Goal: Task Accomplishment & Management: Use online tool/utility

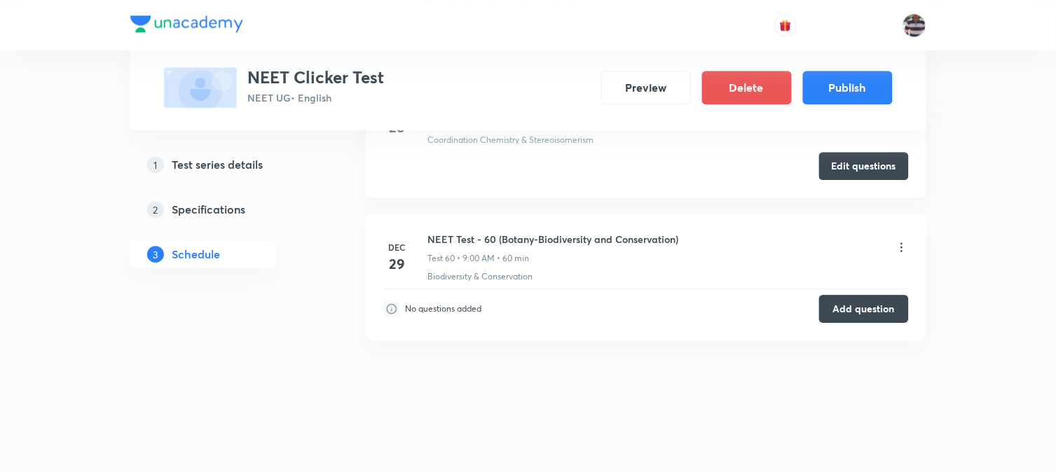
scroll to position [9010, 0]
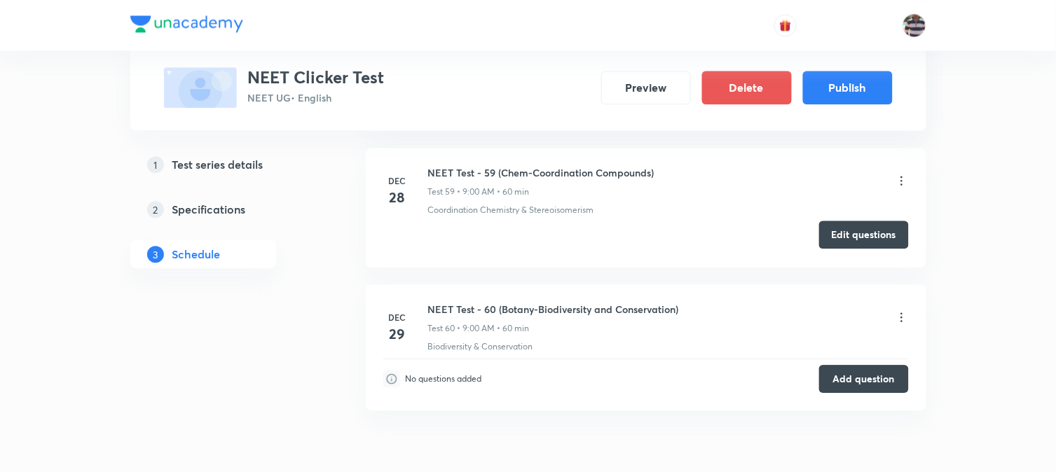
click at [847, 245] on button "Edit questions" at bounding box center [864, 235] width 90 height 28
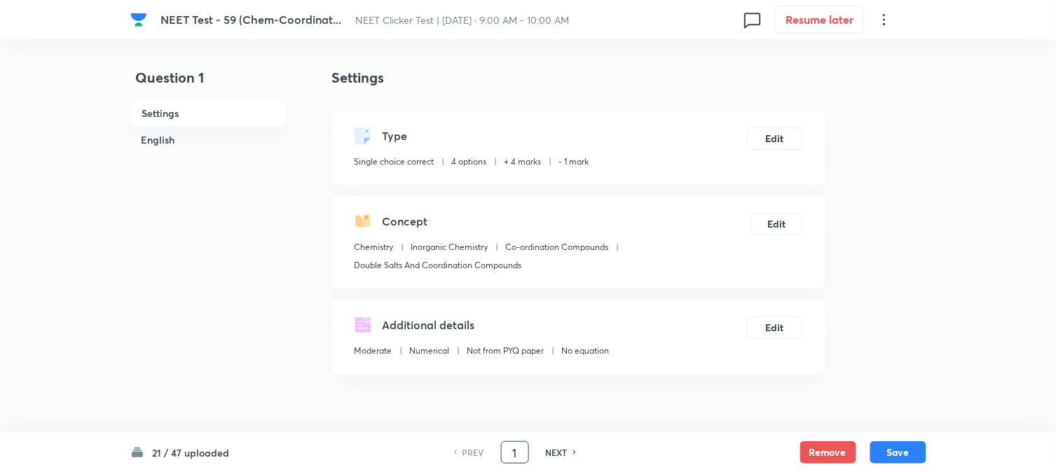
drag, startPoint x: 519, startPoint y: 459, endPoint x: 472, endPoint y: 458, distance: 46.3
click at [472, 459] on div "PREV 1 ​ NEXT" at bounding box center [515, 453] width 181 height 22
type input "21"
checkbox input "false"
checkbox input "true"
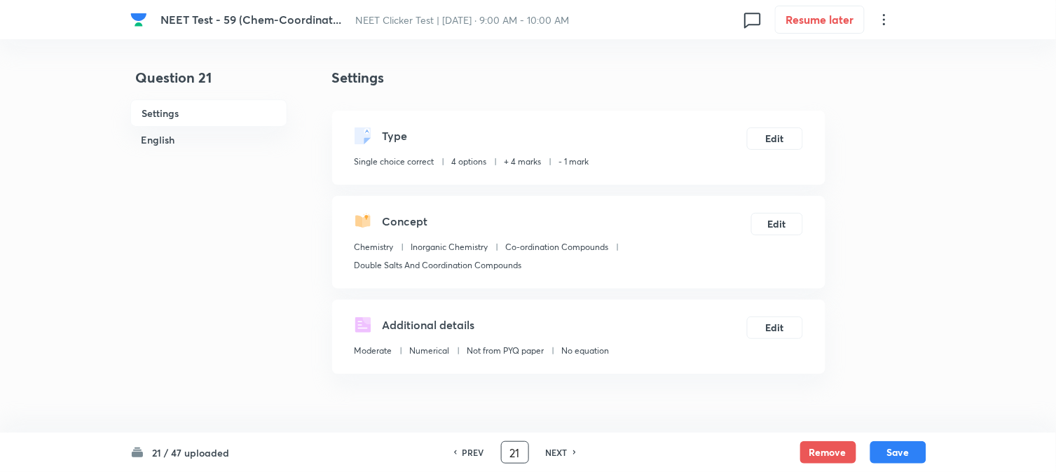
click at [557, 451] on h6 "NEXT" at bounding box center [557, 452] width 22 height 13
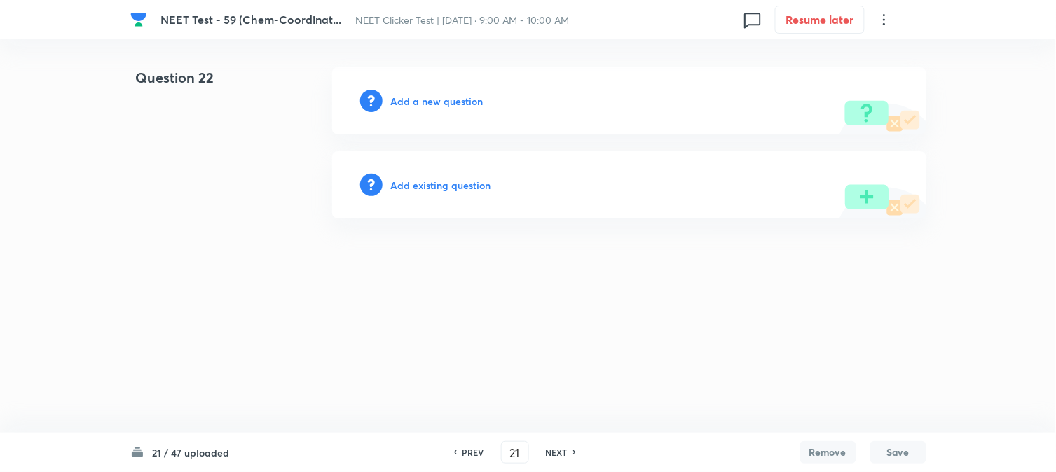
type input "22"
click at [407, 99] on h6 "Add a new question" at bounding box center [441, 101] width 93 height 15
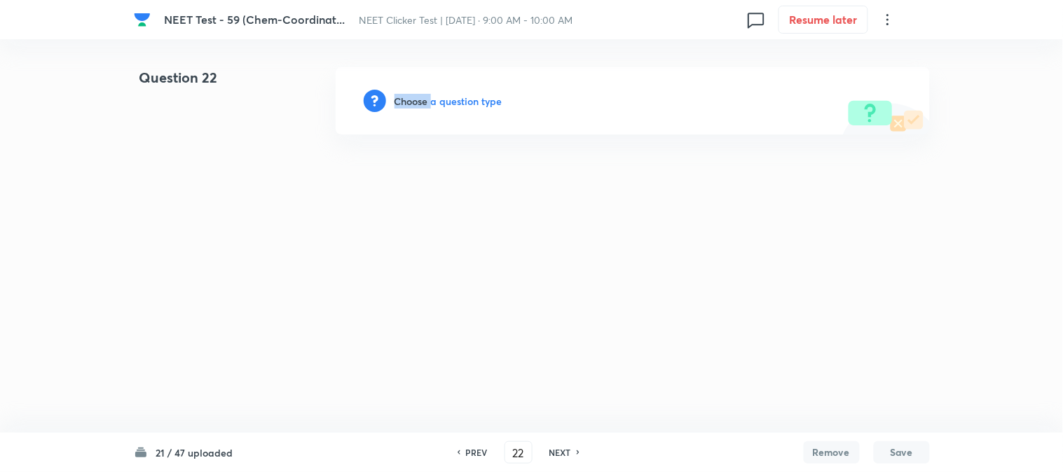
click at [407, 99] on h6 "Choose a question type" at bounding box center [449, 101] width 108 height 15
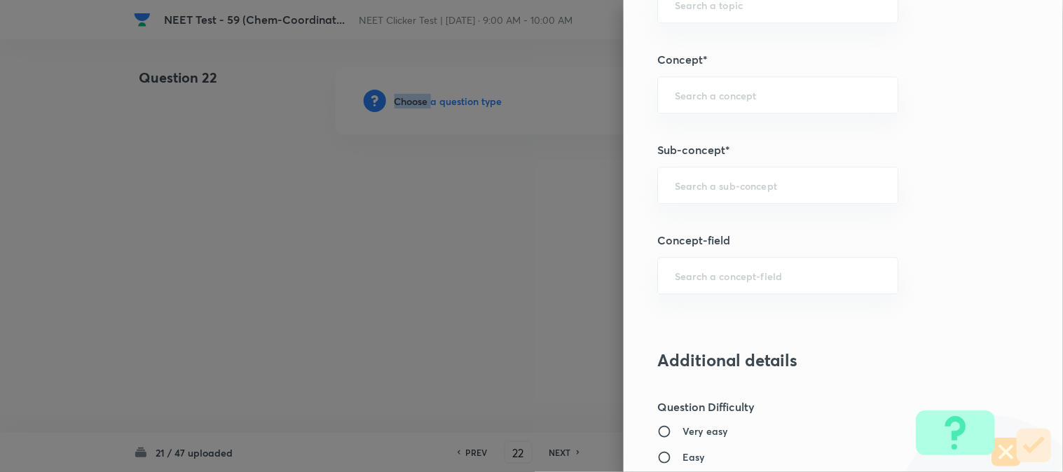
scroll to position [857, 0]
click at [685, 192] on input "text" at bounding box center [778, 185] width 206 height 13
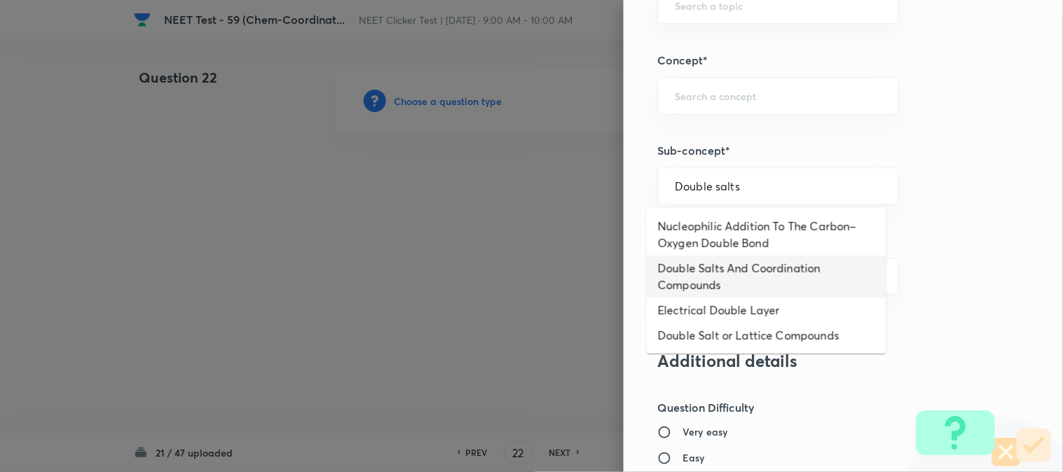
click at [690, 272] on li "Double Salts And Coordination Compounds" at bounding box center [767, 277] width 240 height 42
type input "Double Salts And Coordination Compounds"
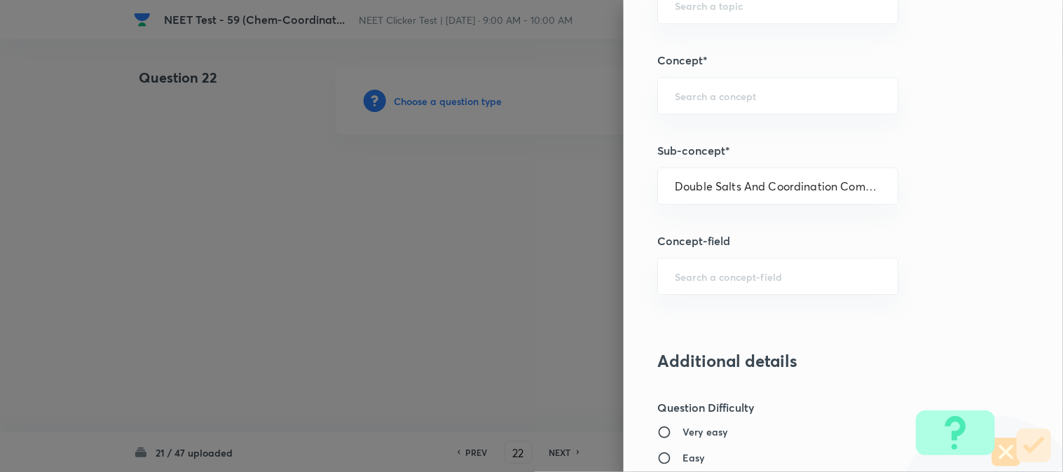
type input "Chemistry"
type input "Inorganic Chemistry"
type input "Co-ordination Compounds"
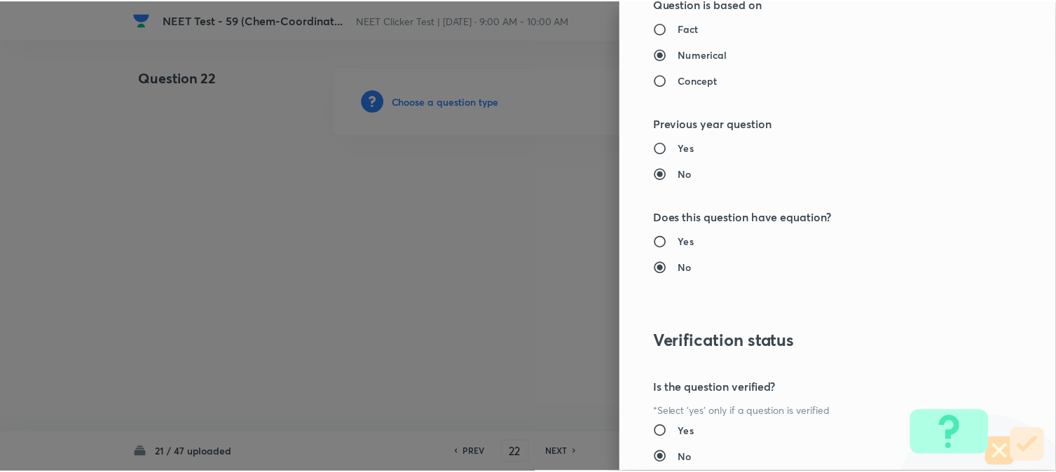
scroll to position [1532, 0]
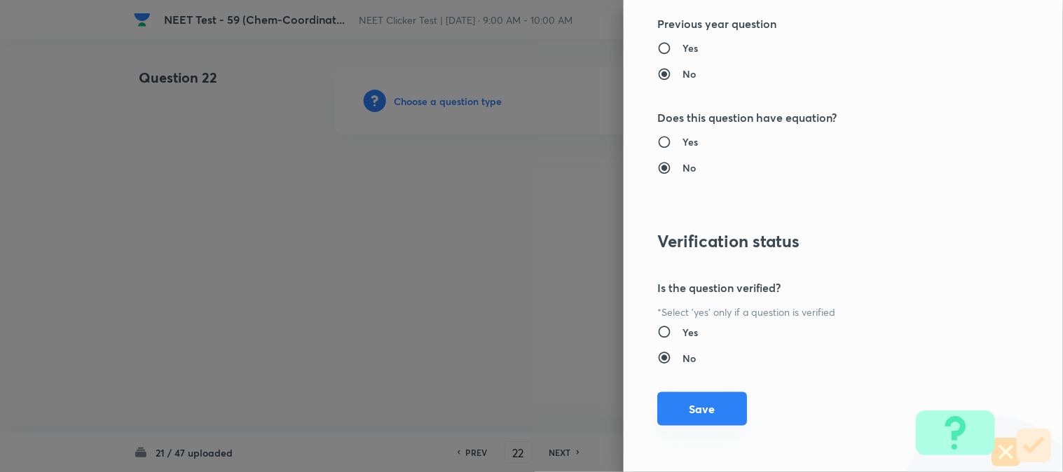
click at [694, 408] on button "Save" at bounding box center [702, 410] width 90 height 34
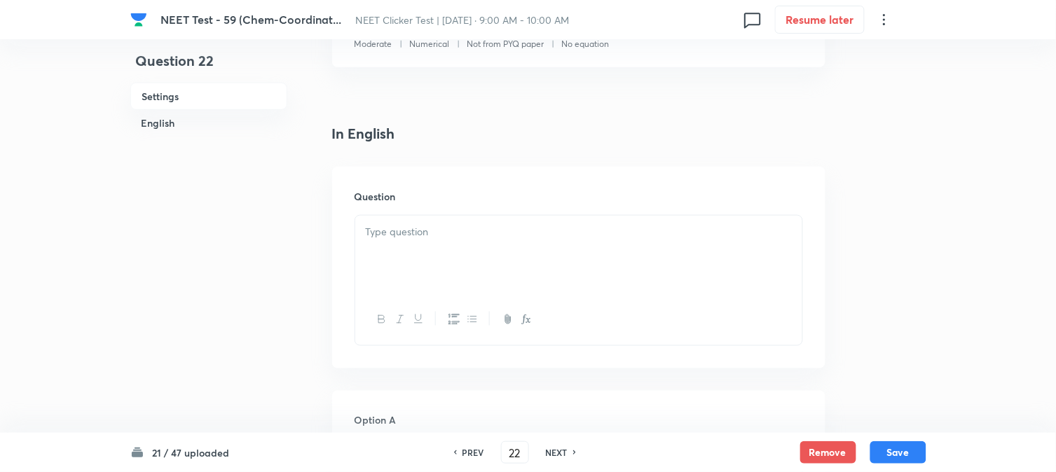
scroll to position [311, 0]
click at [440, 236] on div at bounding box center [578, 251] width 447 height 79
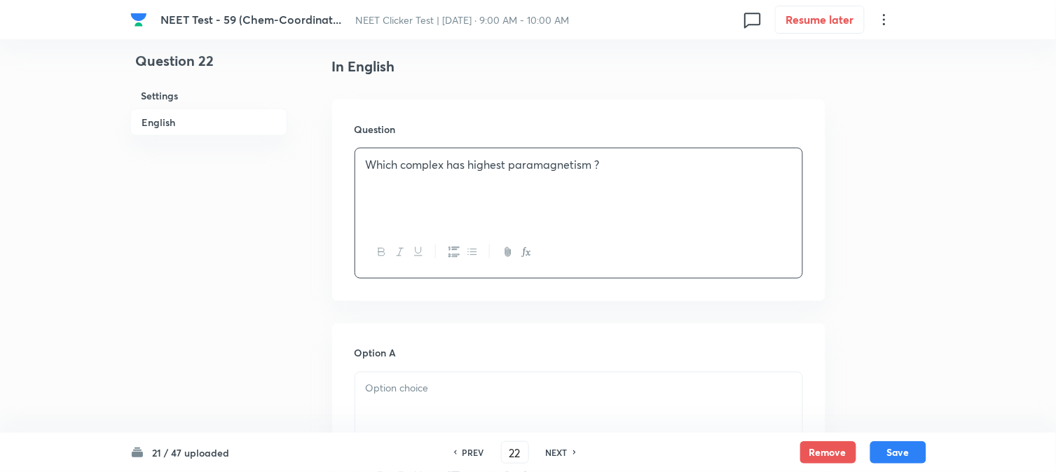
scroll to position [545, 0]
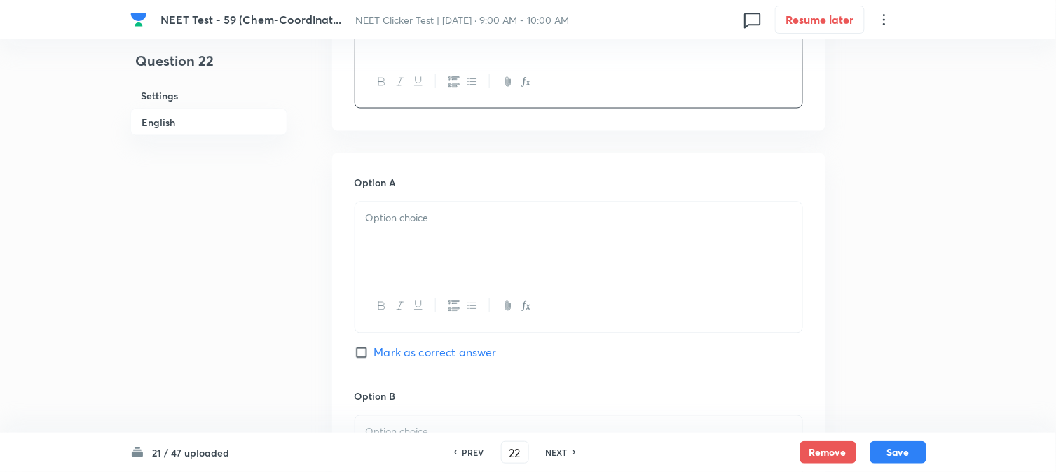
click at [446, 257] on div at bounding box center [578, 242] width 447 height 79
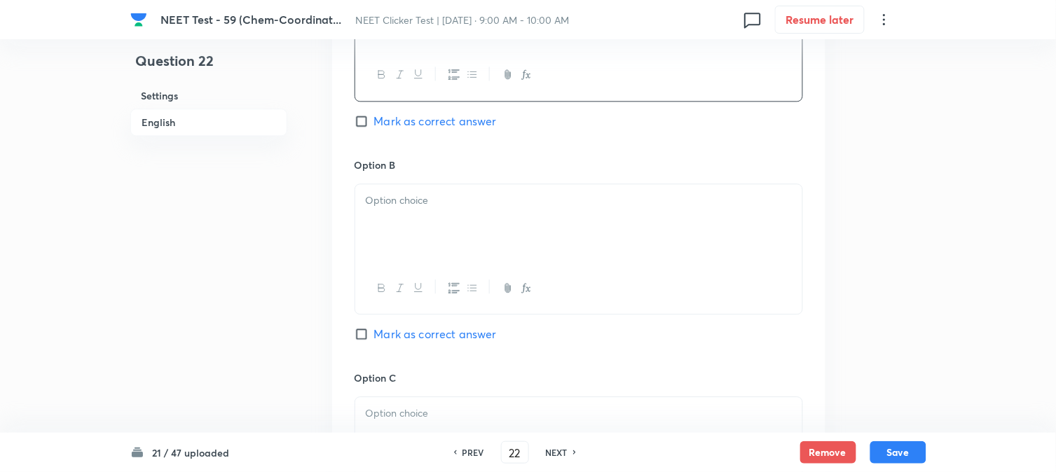
scroll to position [779, 0]
click at [428, 206] on p at bounding box center [579, 199] width 426 height 16
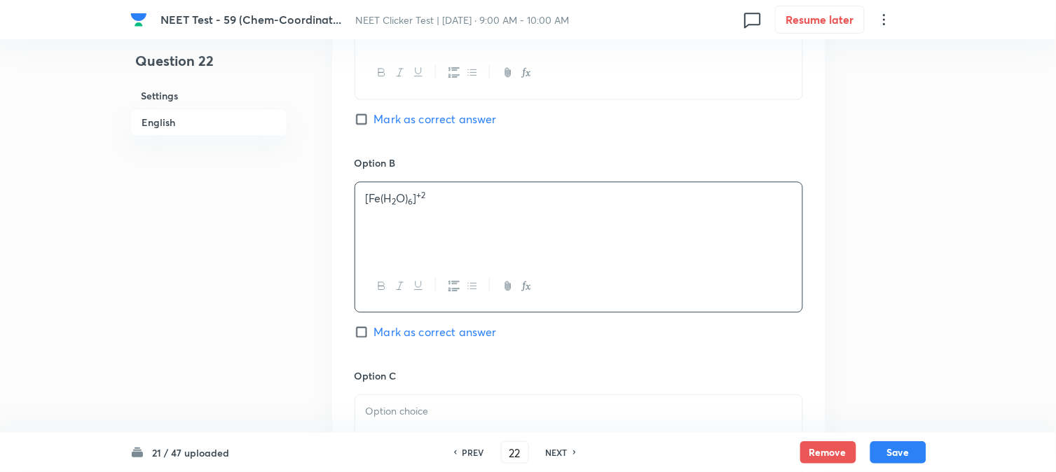
scroll to position [934, 0]
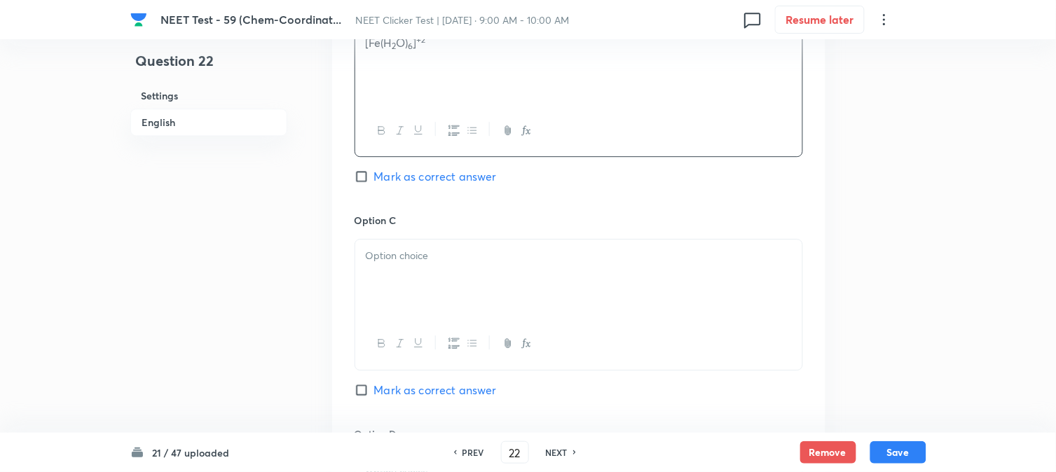
click at [419, 242] on div at bounding box center [578, 279] width 447 height 79
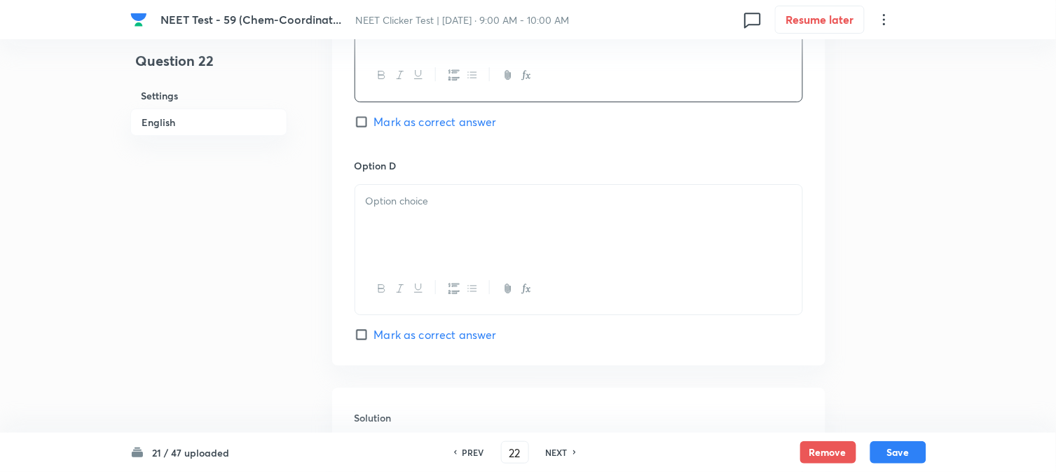
scroll to position [1246, 0]
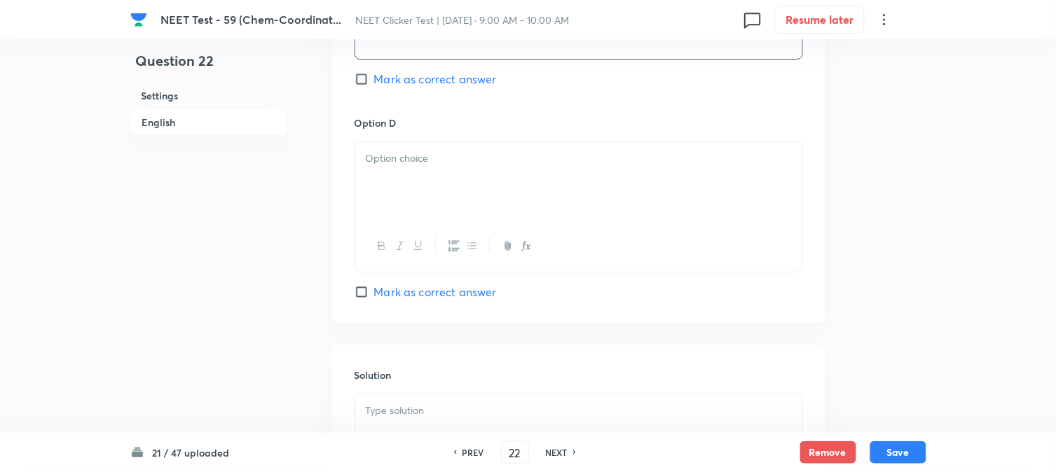
click at [449, 165] on p at bounding box center [579, 159] width 426 height 16
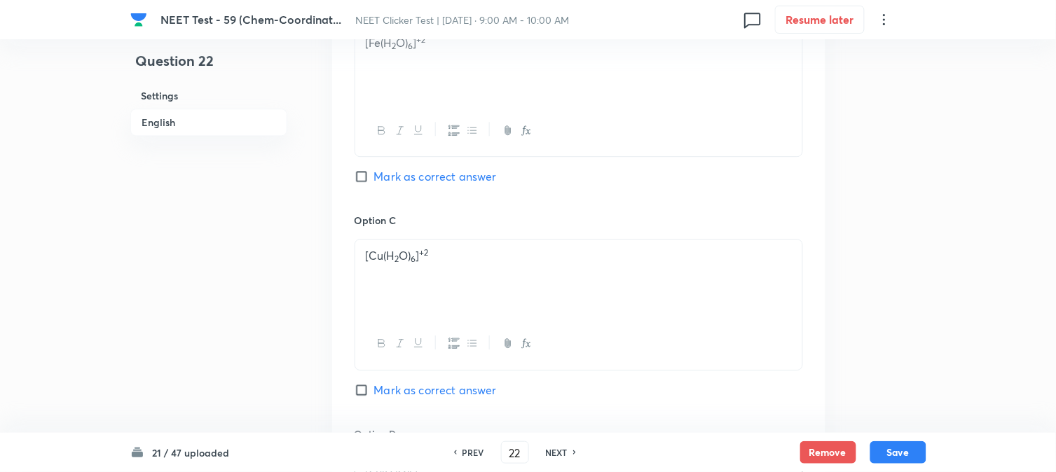
click at [377, 179] on span "Mark as correct answer" at bounding box center [435, 176] width 123 height 17
click at [374, 179] on input "Mark as correct answer" at bounding box center [365, 177] width 20 height 14
checkbox input "true"
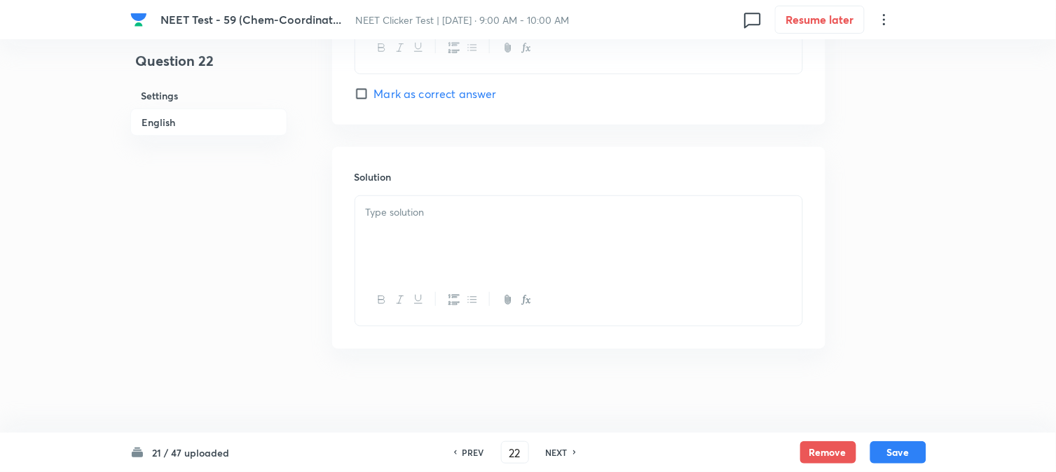
scroll to position [1447, 0]
click at [437, 229] on div at bounding box center [578, 235] width 447 height 79
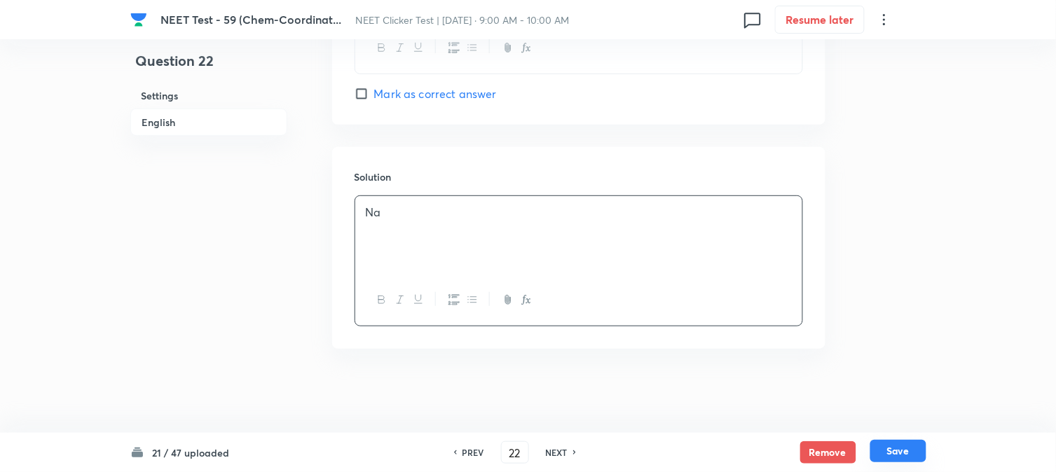
click at [904, 453] on button "Save" at bounding box center [899, 451] width 56 height 22
type input "23"
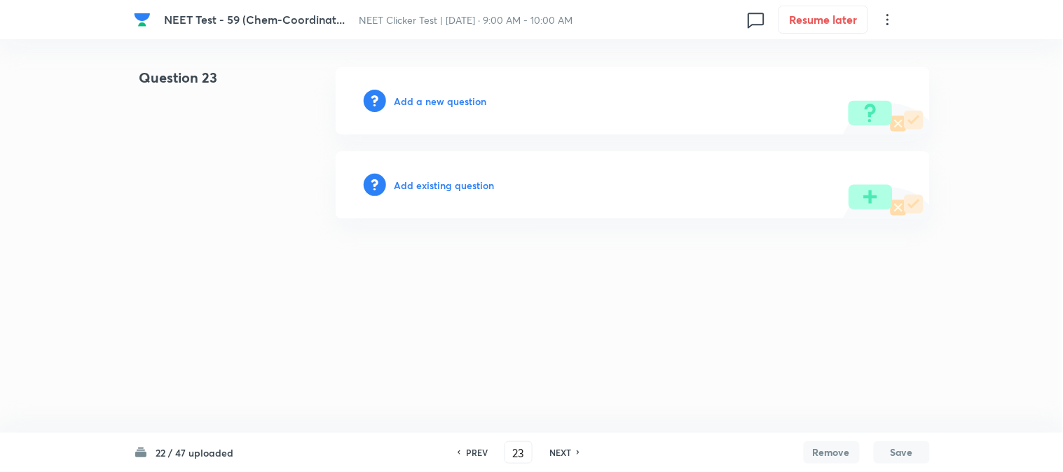
click at [398, 94] on h6 "Add a new question" at bounding box center [441, 101] width 93 height 15
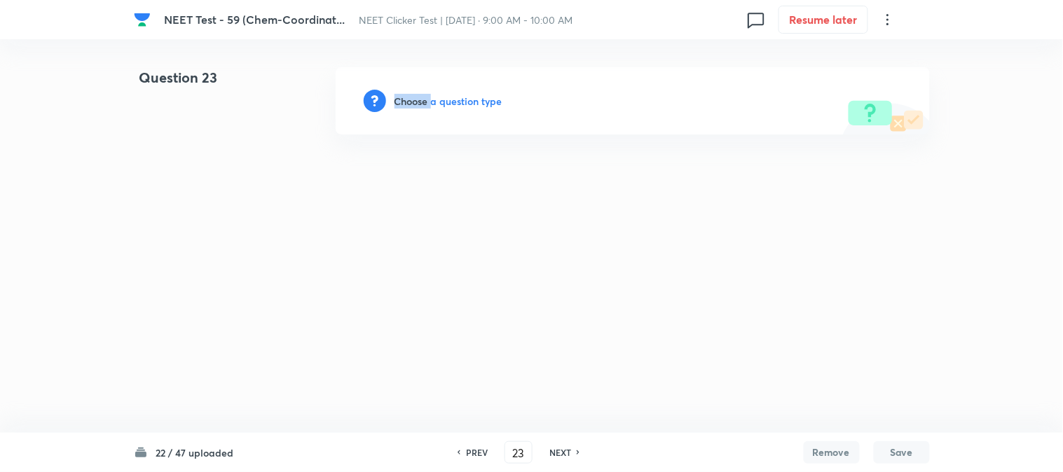
click at [398, 94] on h6 "Choose a question type" at bounding box center [449, 101] width 108 height 15
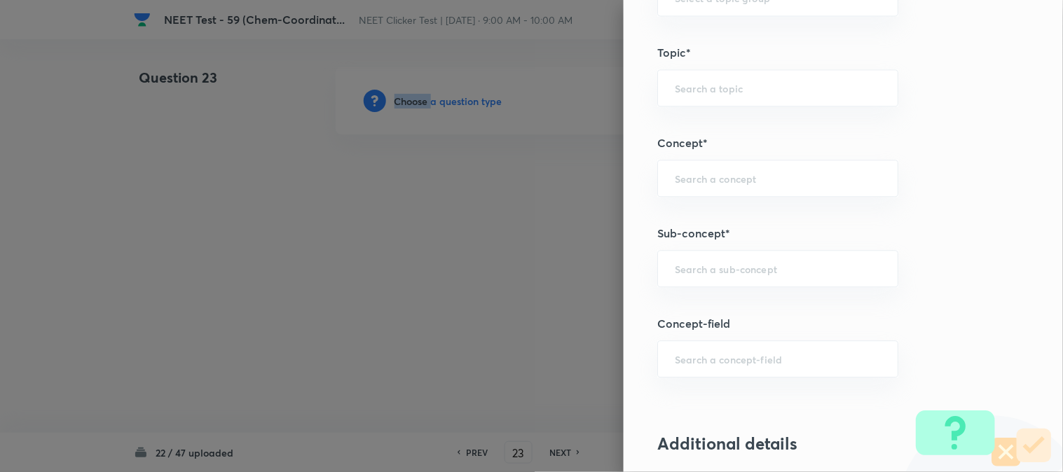
scroll to position [857, 0]
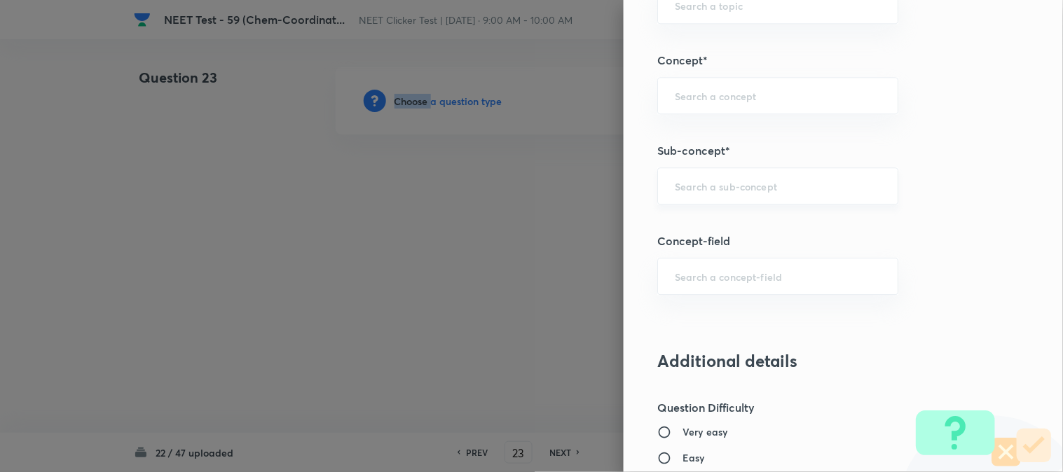
click at [680, 193] on div "​" at bounding box center [777, 186] width 241 height 37
type input "Double salts"
click at [709, 242] on h5 "Concept-field" at bounding box center [819, 241] width 325 height 17
click at [724, 184] on input "text" at bounding box center [778, 185] width 206 height 13
click at [716, 233] on li "Double Salts And Coordination Compounds" at bounding box center [767, 235] width 240 height 42
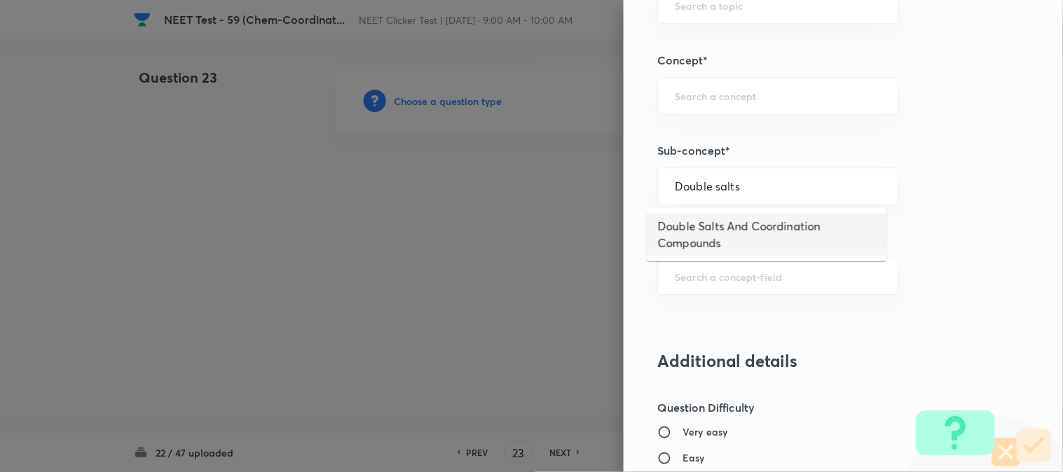
type input "Double Salts And Coordination Compounds"
type input "Chemistry"
type input "Inorganic Chemistry"
type input "Co-ordination Compounds"
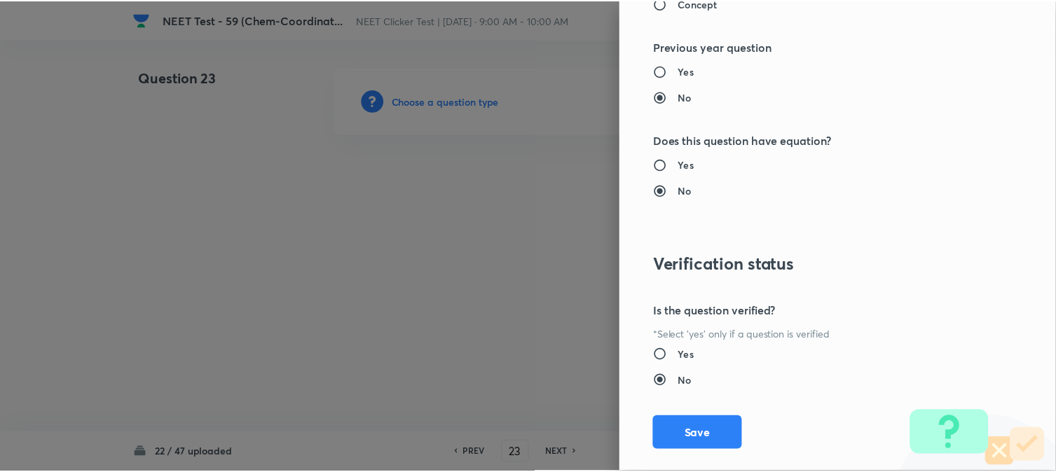
scroll to position [1532, 0]
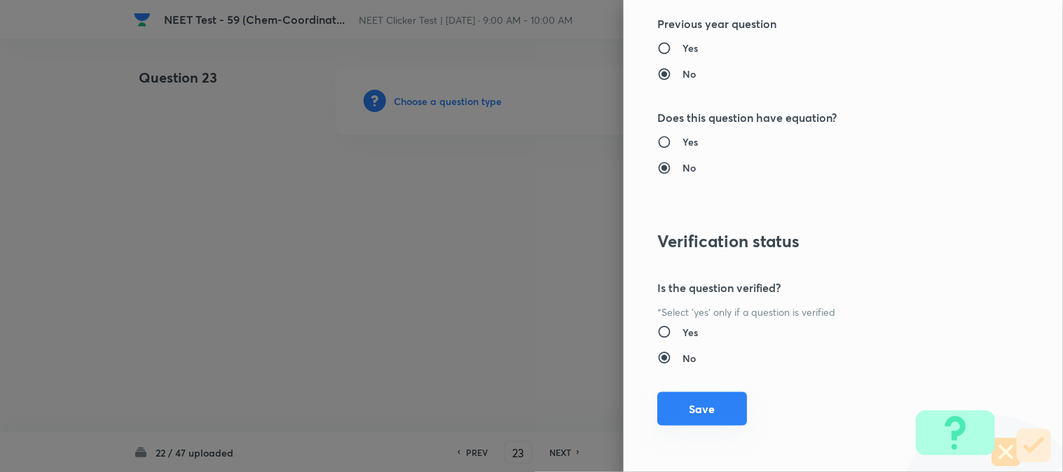
click at [670, 411] on button "Save" at bounding box center [702, 410] width 90 height 34
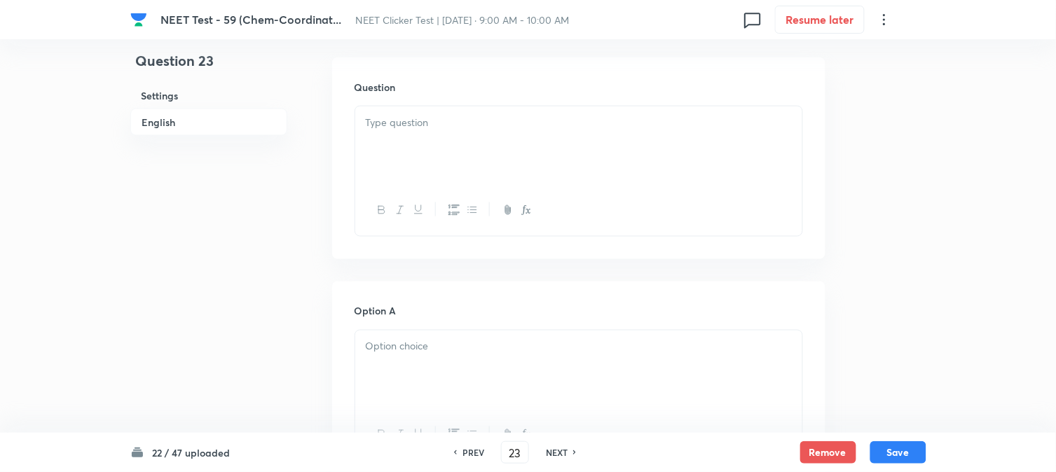
scroll to position [389, 0]
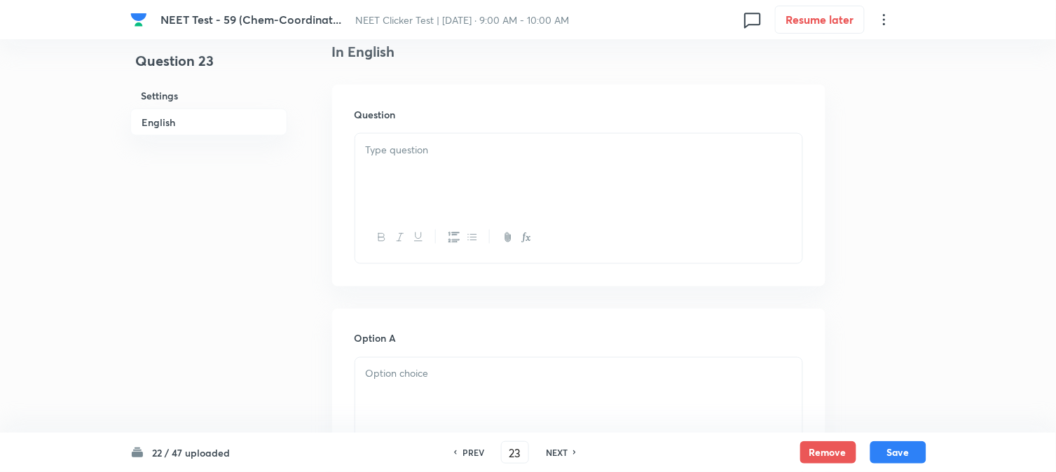
click at [475, 165] on div at bounding box center [578, 173] width 447 height 79
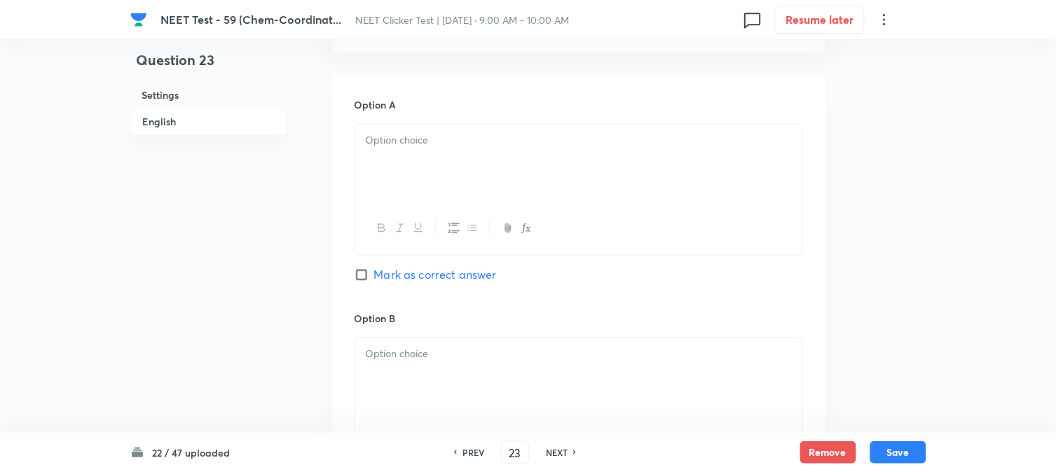
click at [491, 165] on div at bounding box center [578, 164] width 447 height 79
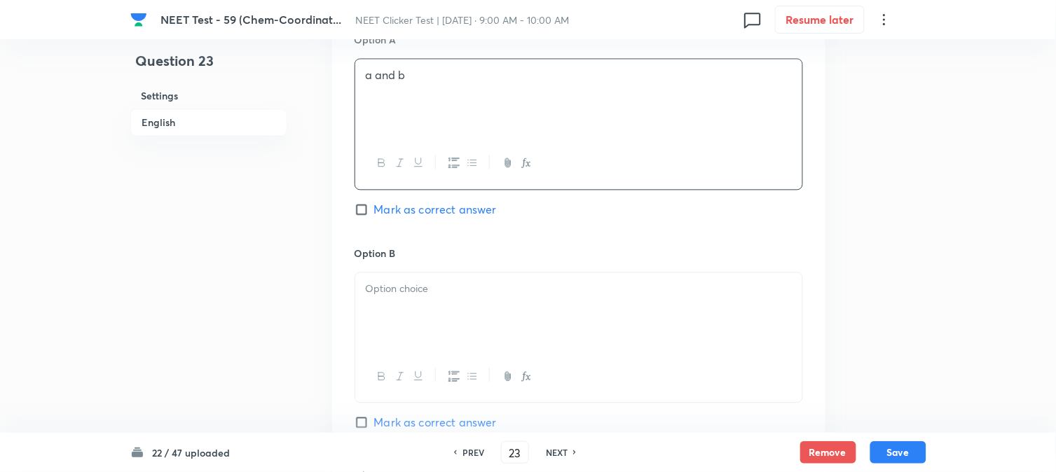
scroll to position [779, 0]
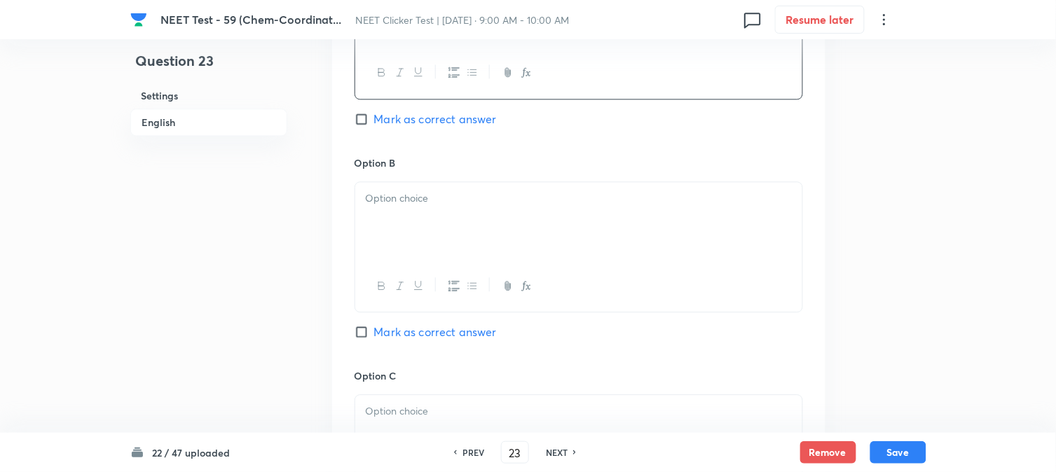
click at [439, 227] on div at bounding box center [578, 221] width 447 height 79
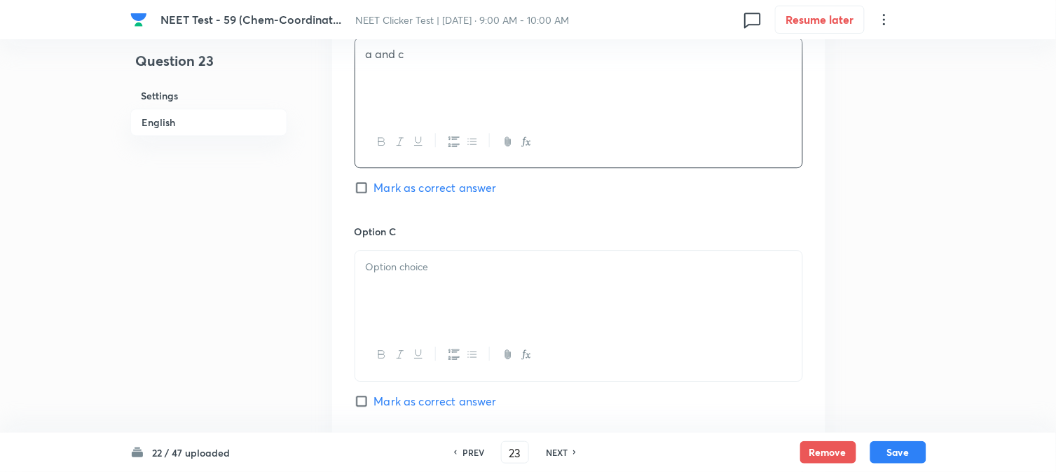
scroll to position [1012, 0]
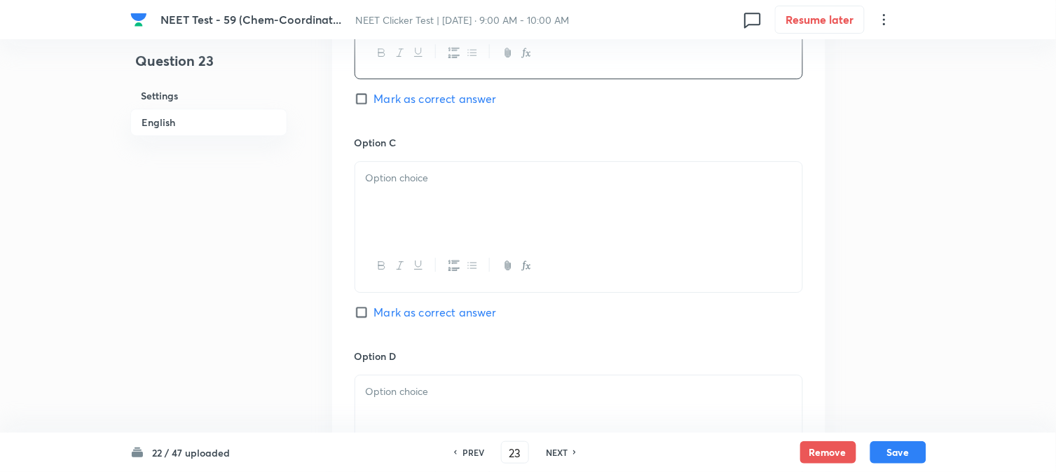
click at [453, 203] on div at bounding box center [578, 201] width 447 height 79
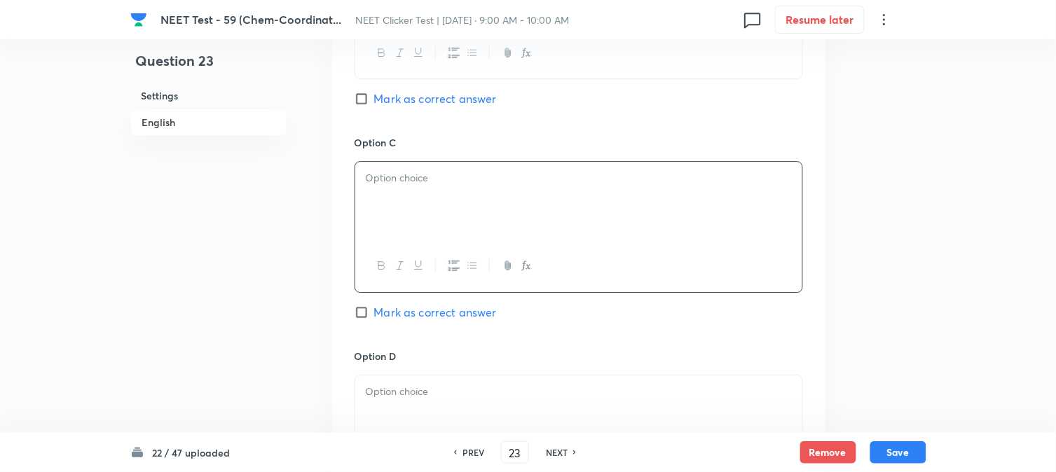
paste div
drag, startPoint x: 362, startPoint y: 178, endPoint x: 369, endPoint y: 214, distance: 37.3
click at [362, 179] on div ") b and d" at bounding box center [578, 201] width 447 height 79
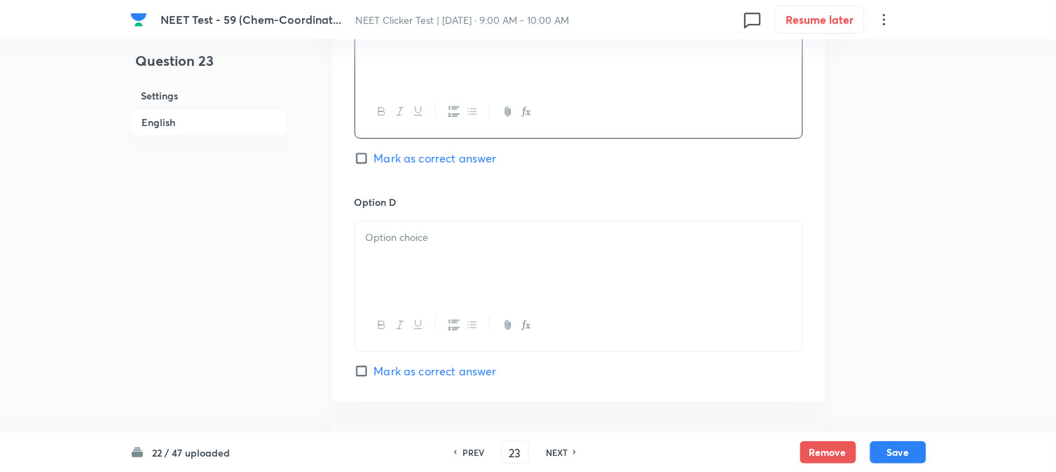
scroll to position [1168, 0]
click at [417, 262] on div at bounding box center [578, 259] width 447 height 79
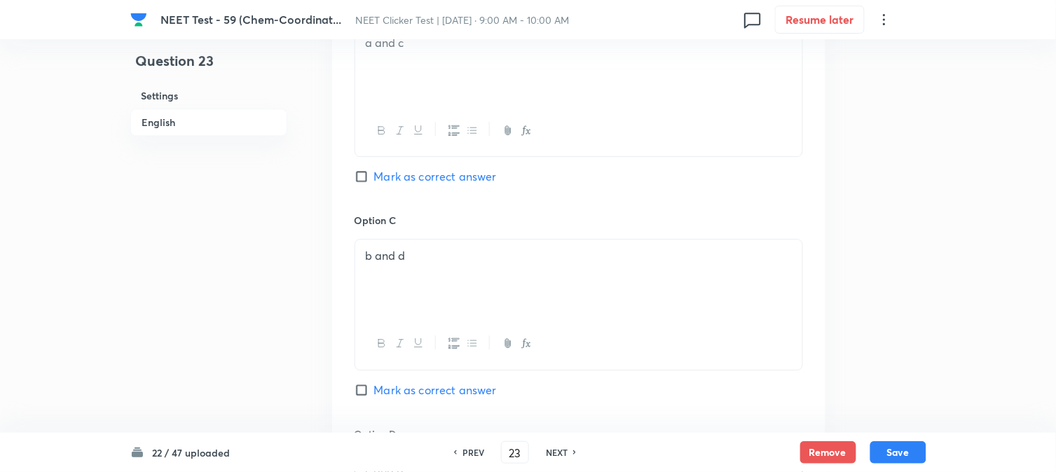
click at [367, 172] on input "Mark as correct answer" at bounding box center [365, 177] width 20 height 14
checkbox input "true"
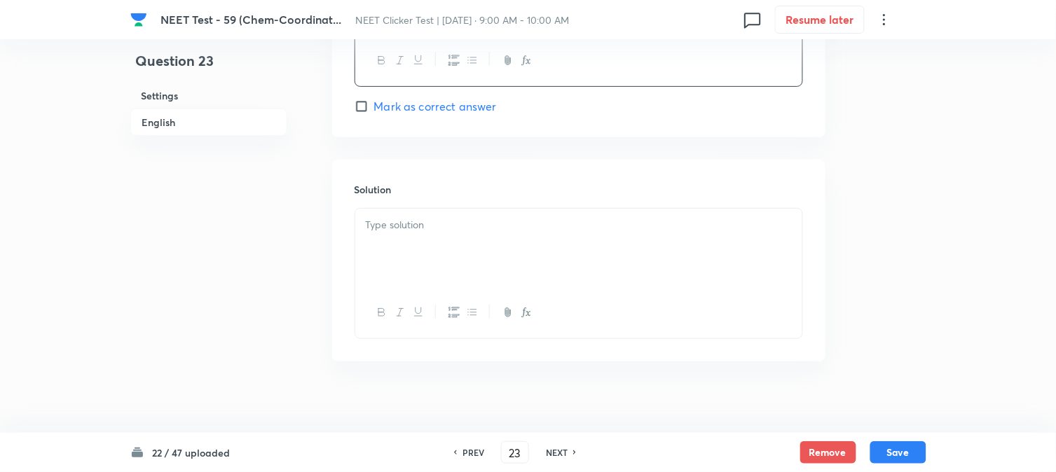
scroll to position [1447, 0]
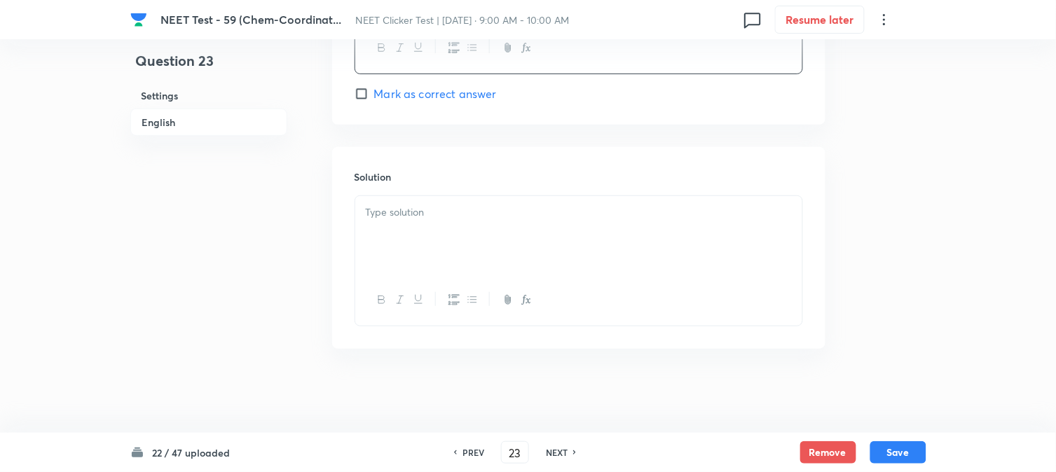
click at [436, 209] on p at bounding box center [579, 213] width 426 height 16
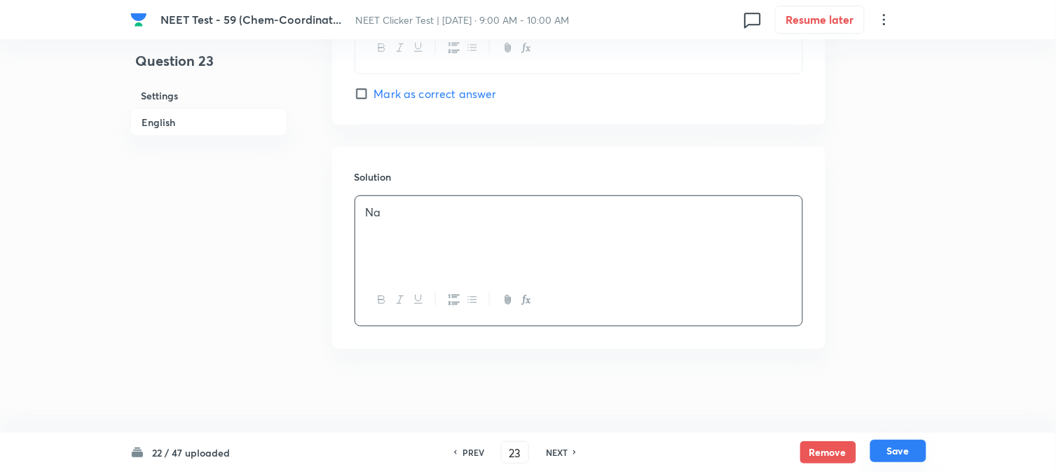
click at [913, 446] on button "Save" at bounding box center [899, 451] width 56 height 22
type input "24"
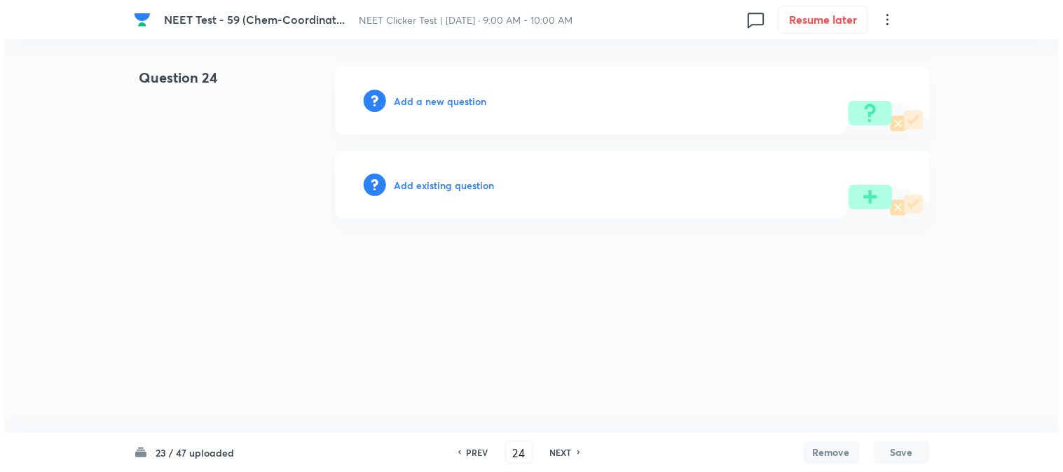
scroll to position [0, 0]
click at [416, 96] on h6 "Add a new question" at bounding box center [441, 101] width 93 height 15
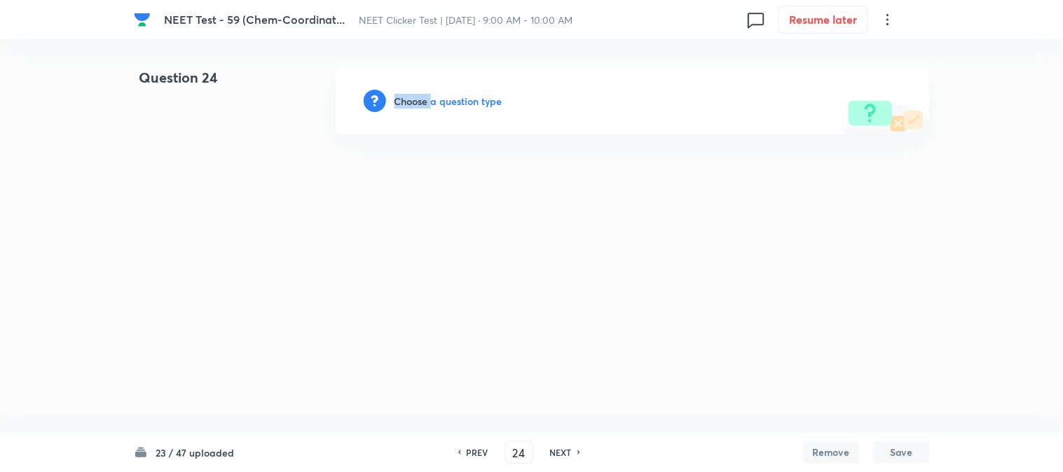
click at [416, 96] on h6 "Choose a question type" at bounding box center [449, 101] width 108 height 15
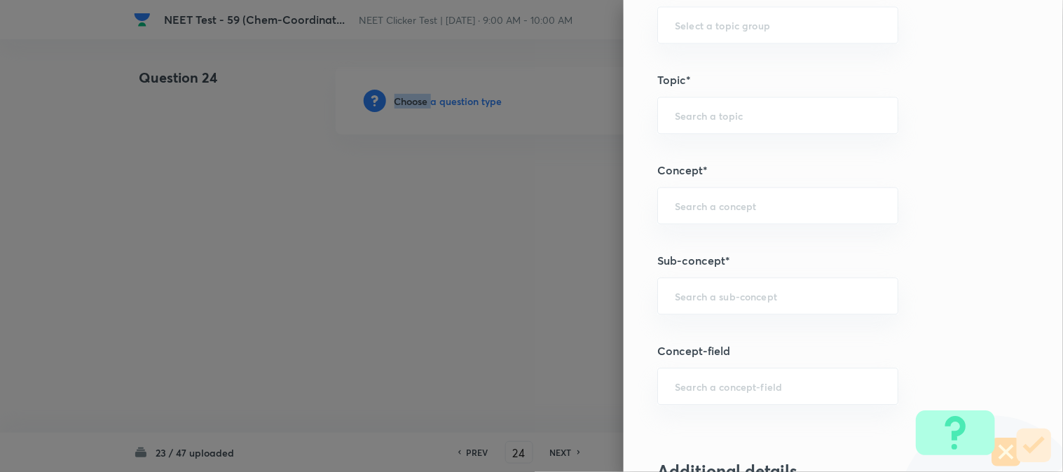
scroll to position [857, 0]
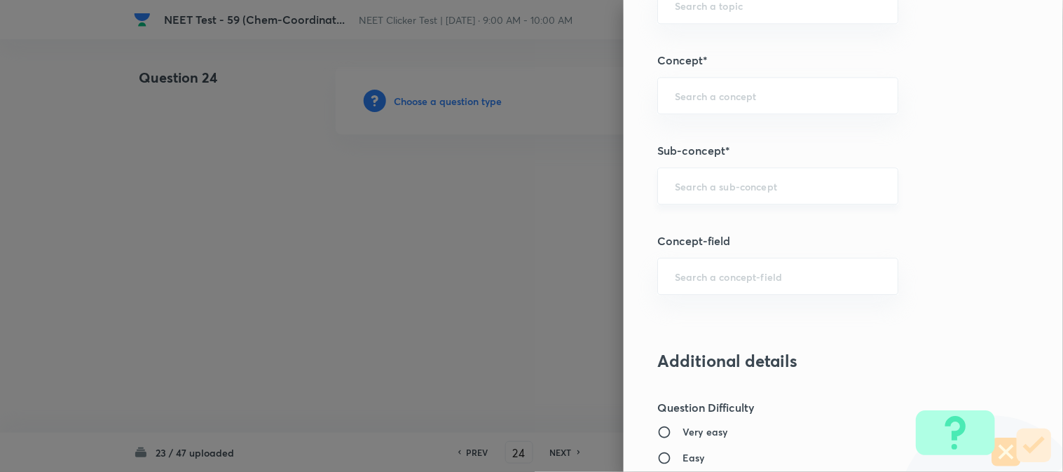
click at [706, 189] on input "text" at bounding box center [778, 185] width 206 height 13
type input "S"
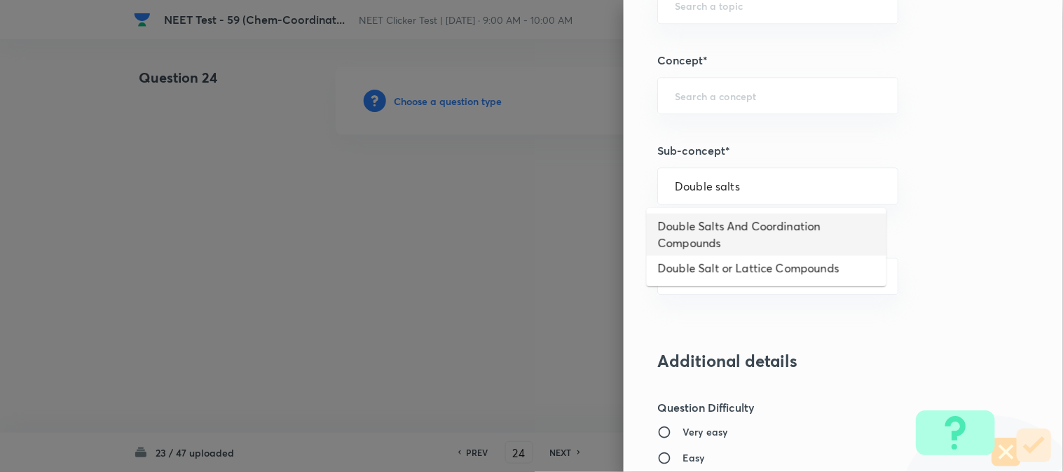
click at [732, 233] on li "Double Salts And Coordination Compounds" at bounding box center [767, 235] width 240 height 42
type input "Double Salts And Coordination Compounds"
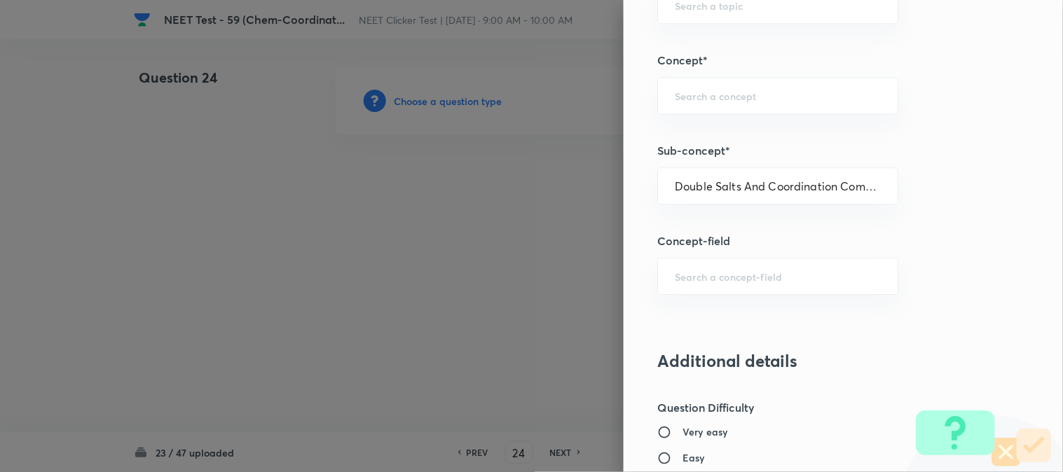
type input "Chemistry"
type input "Inorganic Chemistry"
type input "Co-ordination Compounds"
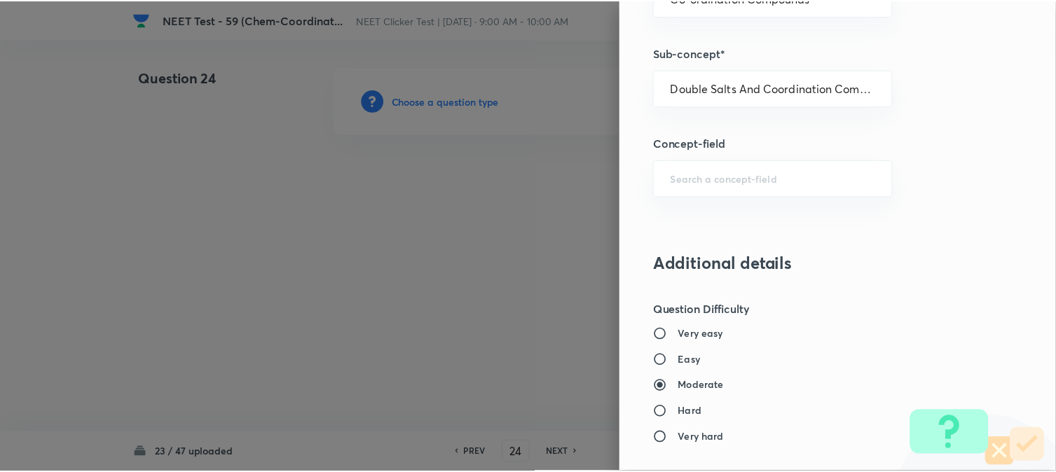
scroll to position [1532, 0]
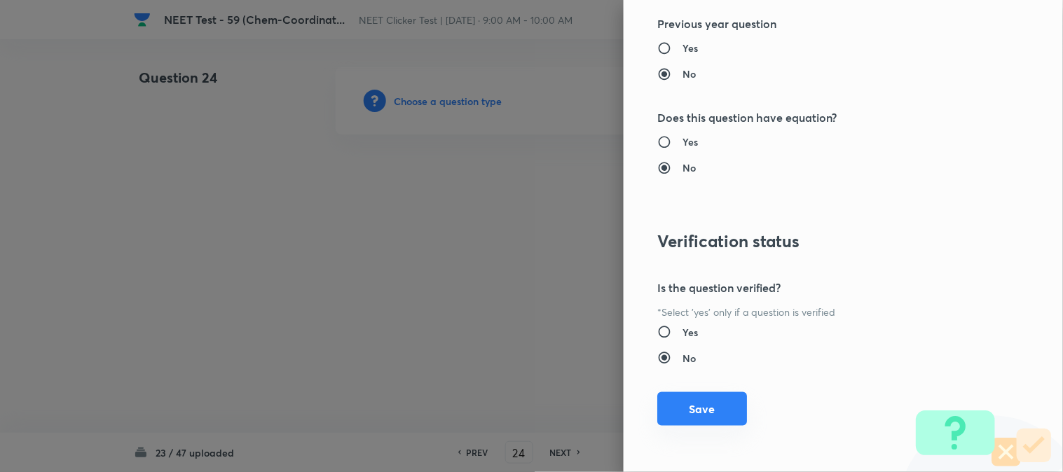
click at [697, 414] on button "Save" at bounding box center [702, 410] width 90 height 34
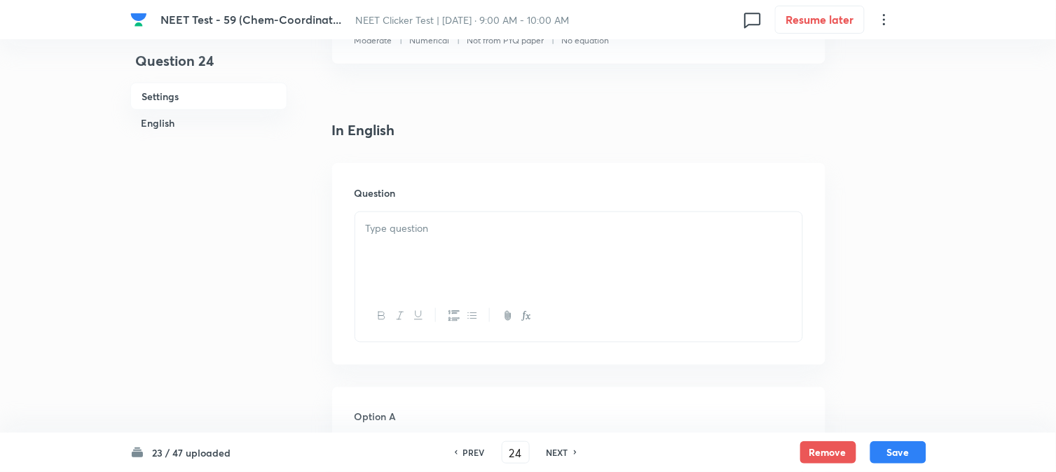
scroll to position [311, 0]
click at [482, 217] on div at bounding box center [578, 251] width 447 height 79
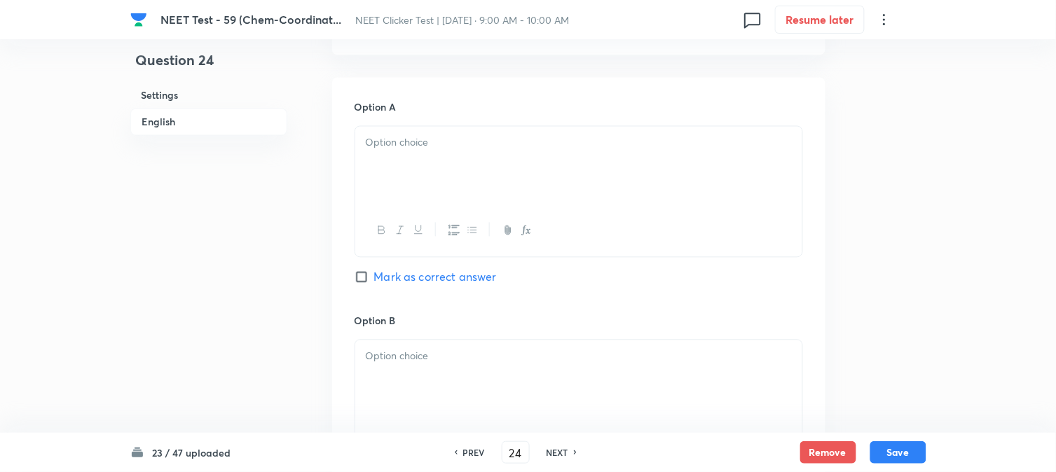
scroll to position [622, 0]
drag, startPoint x: 439, startPoint y: 175, endPoint x: 444, endPoint y: 182, distance: 9.0
click at [439, 174] on div at bounding box center [578, 164] width 447 height 79
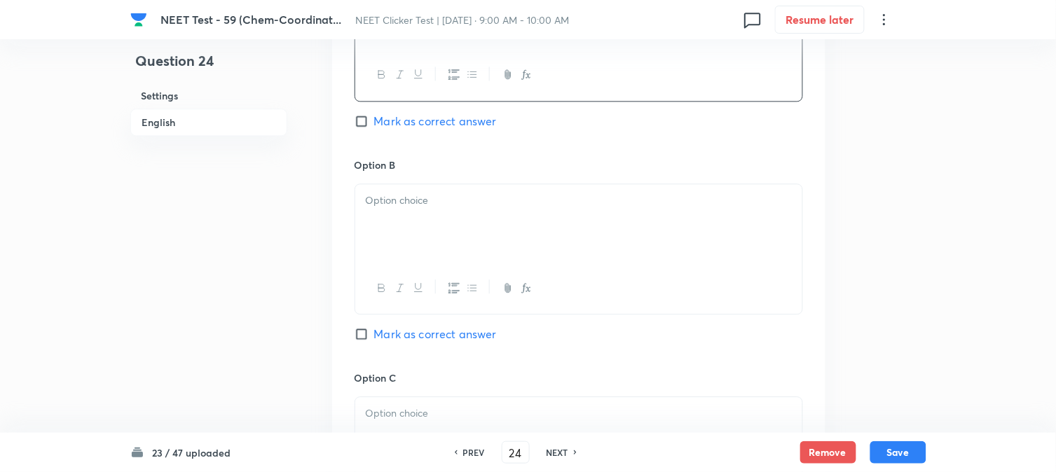
scroll to position [779, 0]
click at [398, 223] on div at bounding box center [578, 221] width 447 height 79
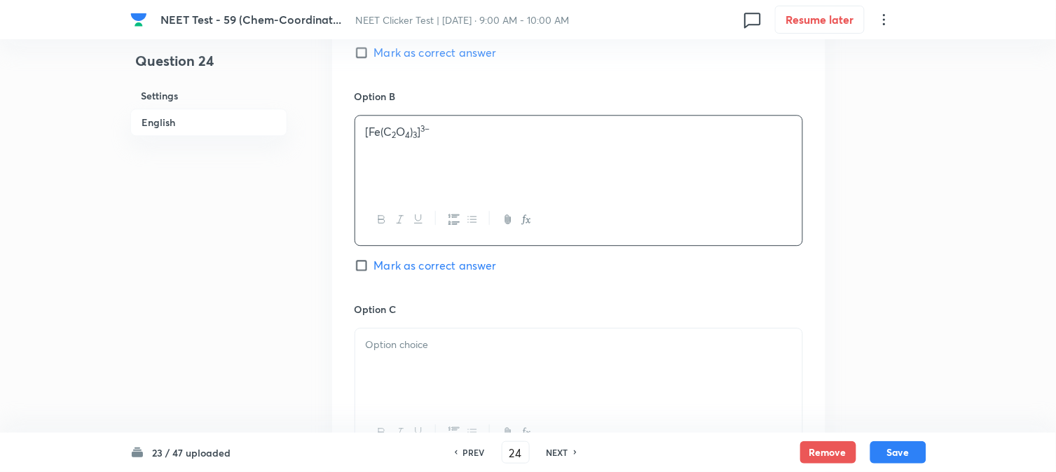
scroll to position [934, 0]
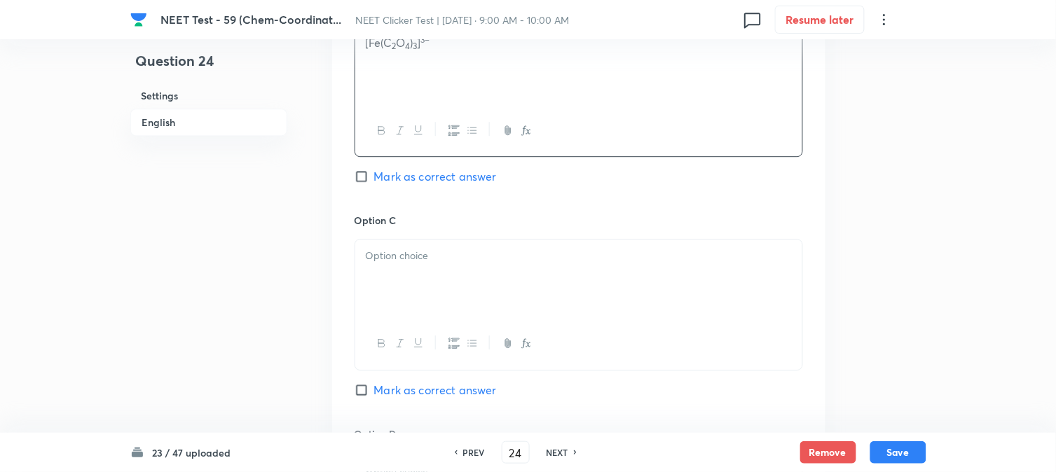
click at [404, 243] on div at bounding box center [578, 279] width 447 height 79
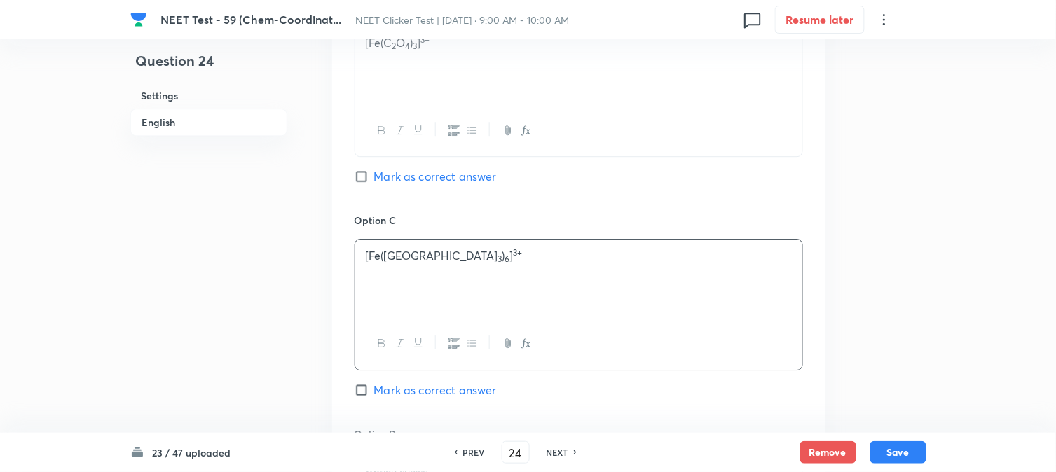
scroll to position [1168, 0]
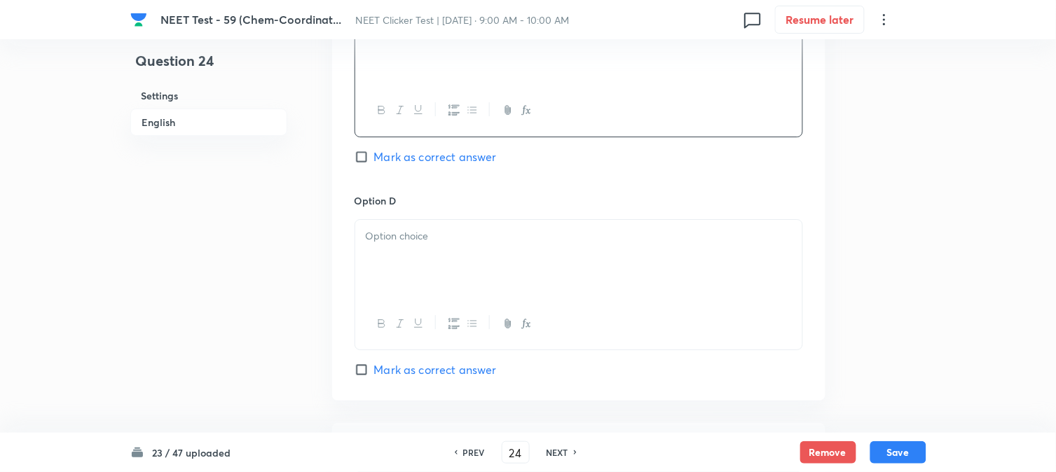
click at [424, 238] on p at bounding box center [579, 236] width 426 height 16
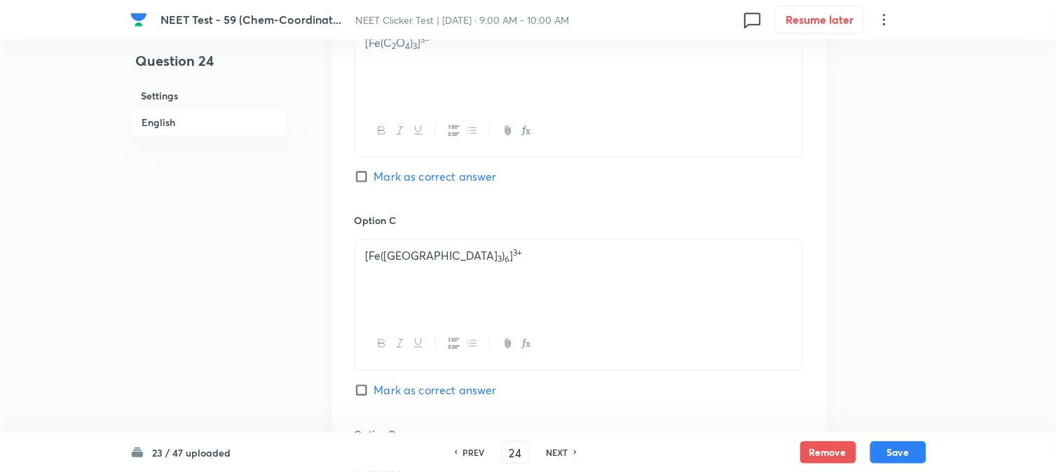
click at [368, 179] on input "Mark as correct answer" at bounding box center [365, 177] width 20 height 14
checkbox input "true"
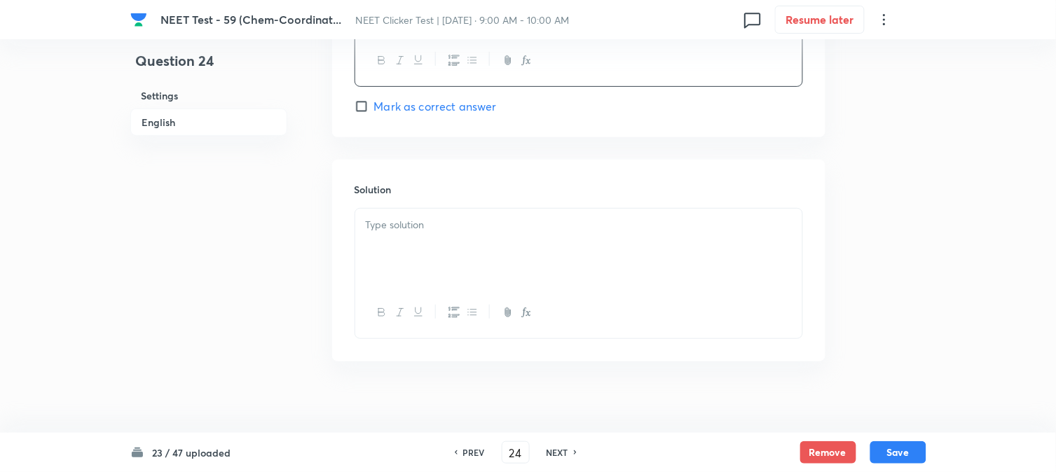
scroll to position [1447, 0]
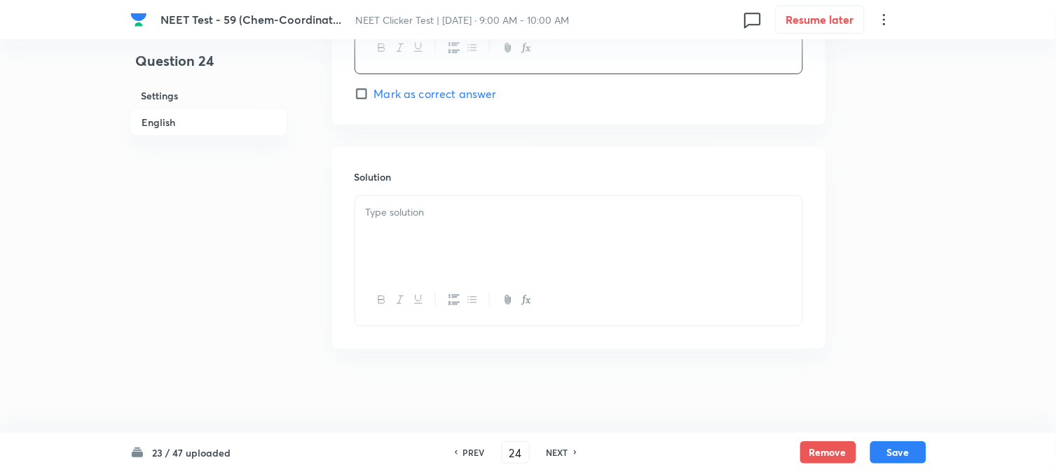
click at [439, 239] on div at bounding box center [578, 235] width 447 height 79
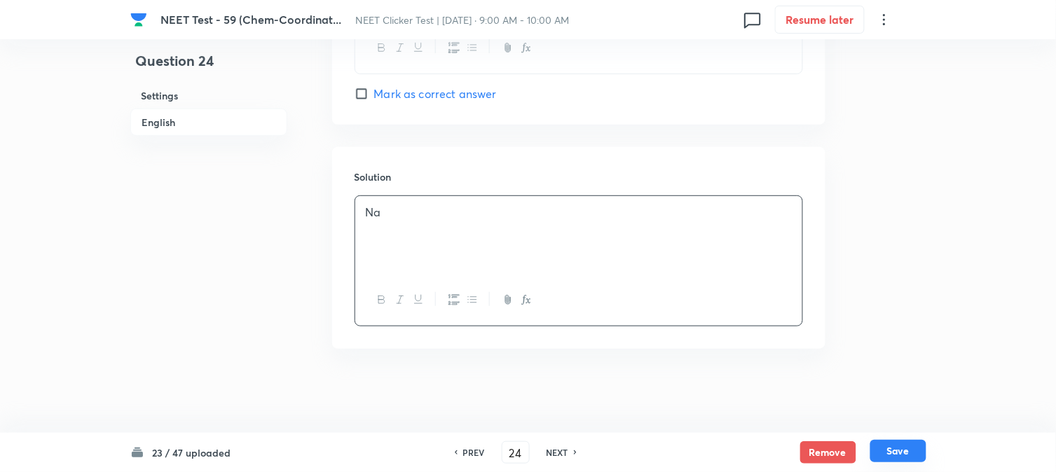
click at [905, 456] on button "Save" at bounding box center [899, 451] width 56 height 22
type input "25"
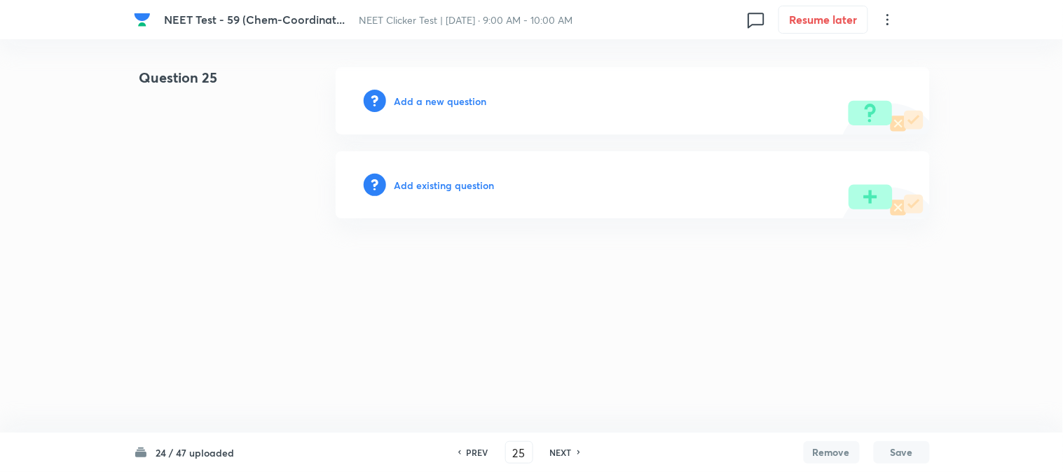
click at [404, 102] on h6 "Add a new question" at bounding box center [441, 101] width 93 height 15
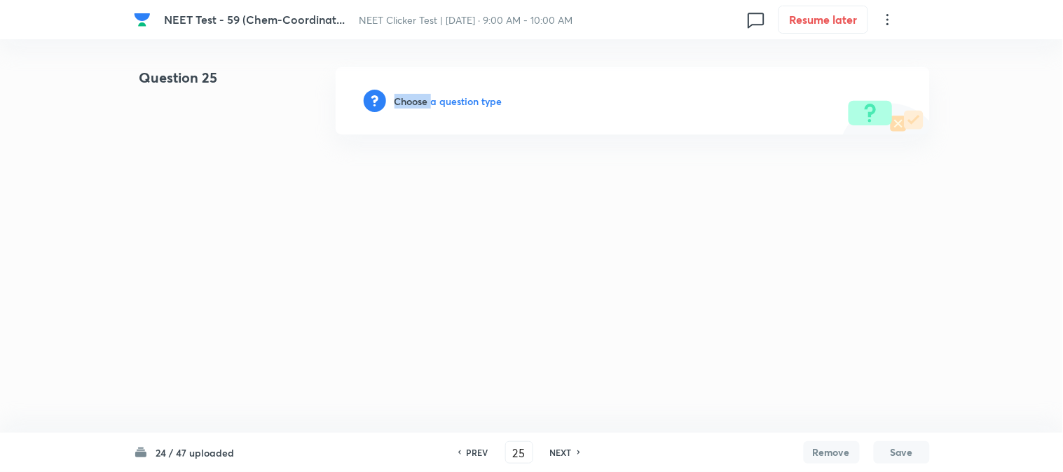
click at [404, 102] on h6 "Choose a question type" at bounding box center [449, 101] width 108 height 15
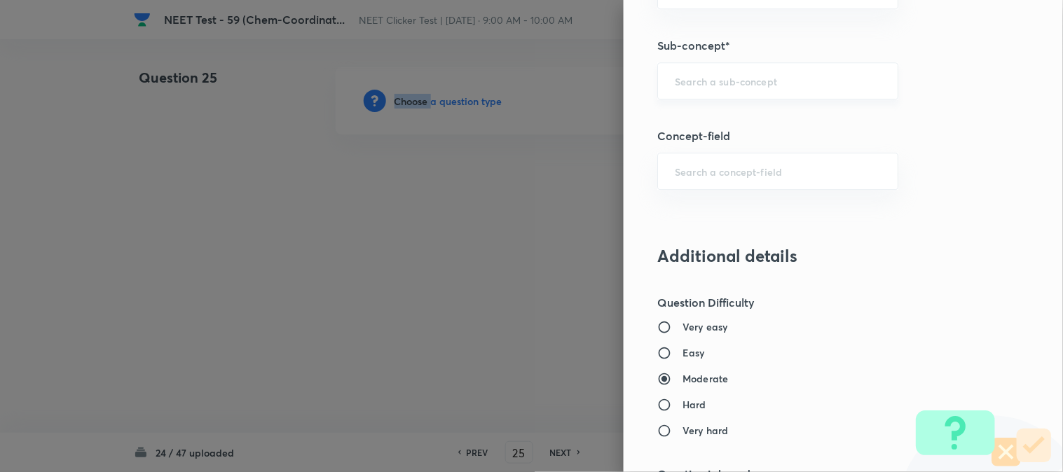
scroll to position [934, 0]
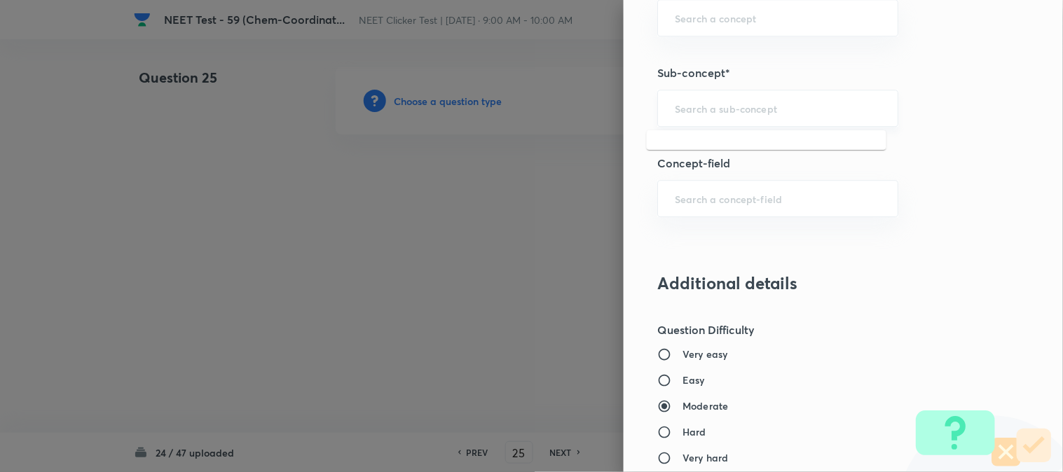
click at [700, 111] on input "text" at bounding box center [778, 108] width 206 height 13
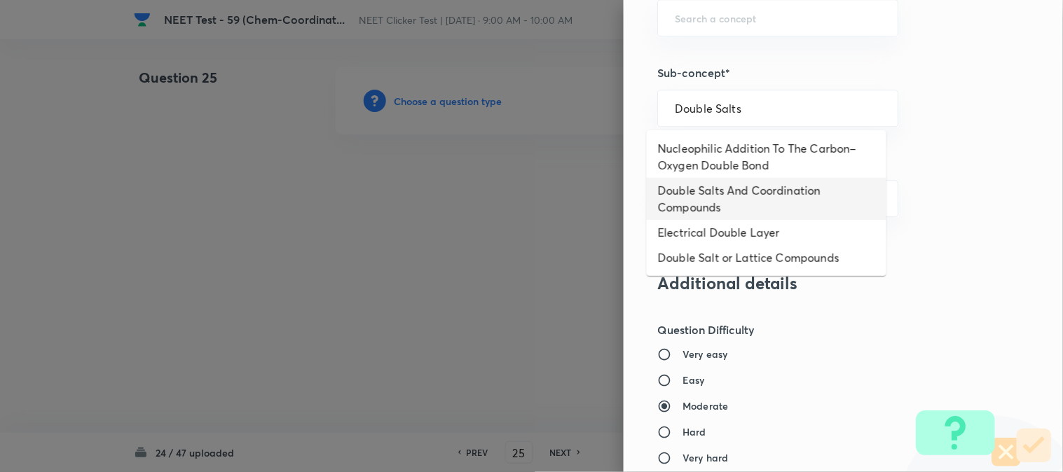
click at [697, 196] on li "Double Salts And Coordination Compounds" at bounding box center [767, 199] width 240 height 42
type input "Double Salts And Coordination Compounds"
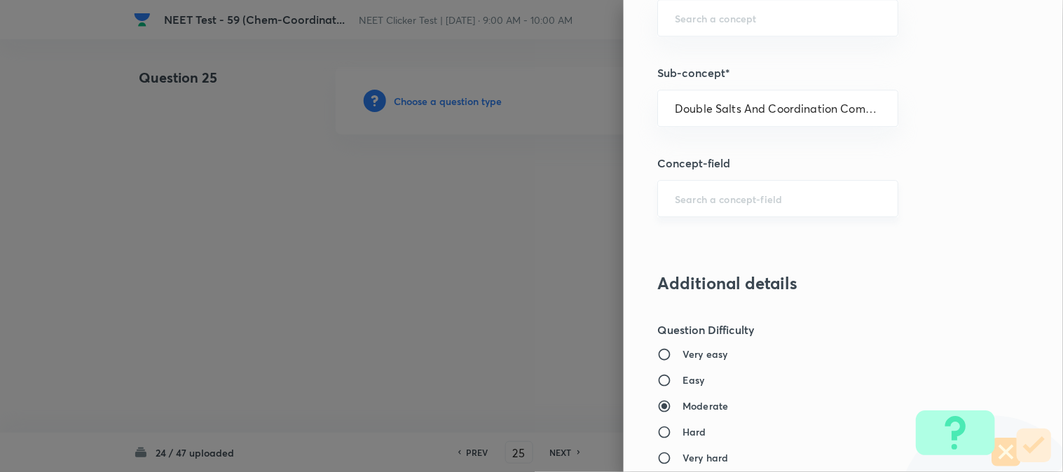
type input "Chemistry"
type input "Inorganic Chemistry"
type input "Co-ordination Compounds"
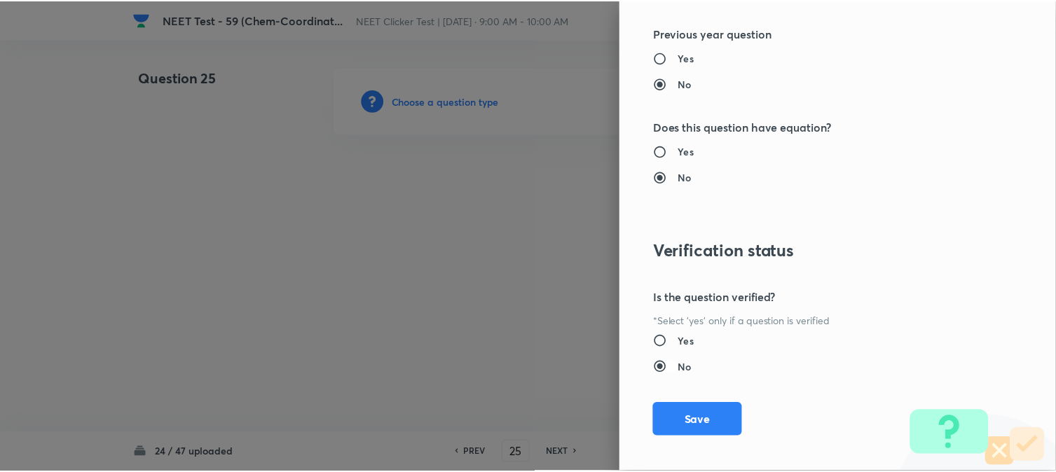
scroll to position [1532, 0]
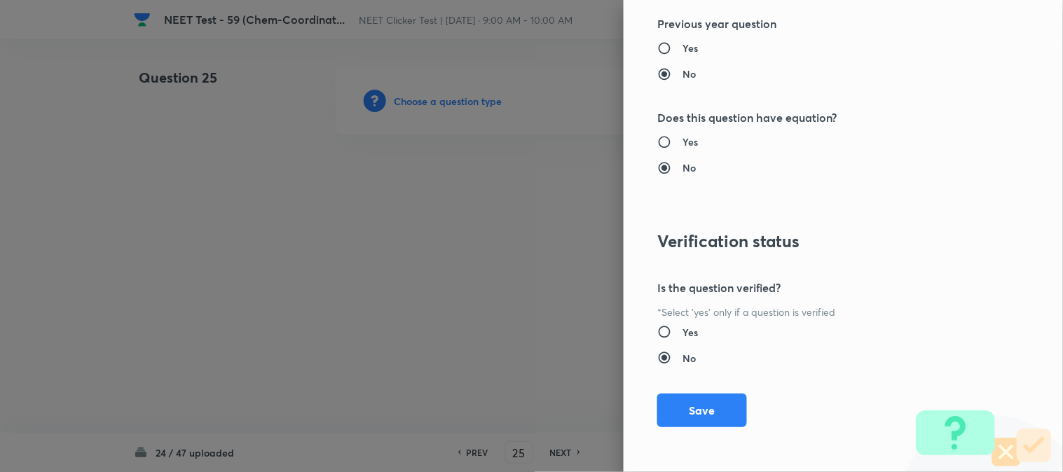
drag, startPoint x: 678, startPoint y: 424, endPoint x: 676, endPoint y: 416, distance: 8.9
click at [680, 423] on button "Save" at bounding box center [702, 411] width 90 height 34
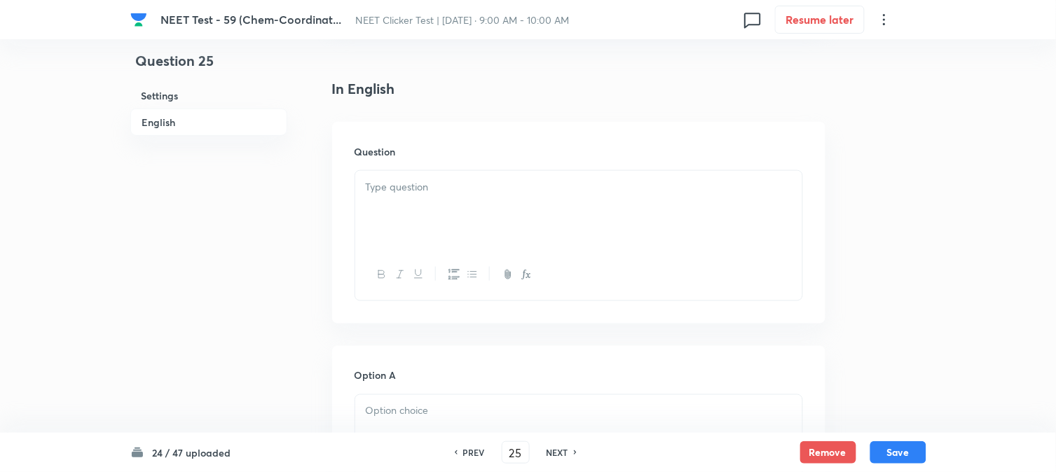
scroll to position [389, 0]
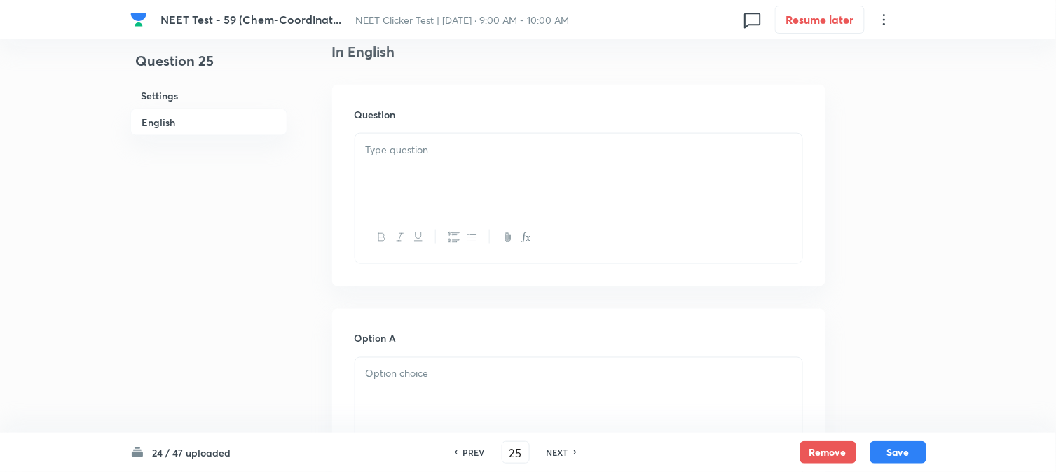
drag, startPoint x: 437, startPoint y: 194, endPoint x: 442, endPoint y: 184, distance: 11.3
click at [438, 191] on div at bounding box center [578, 173] width 447 height 79
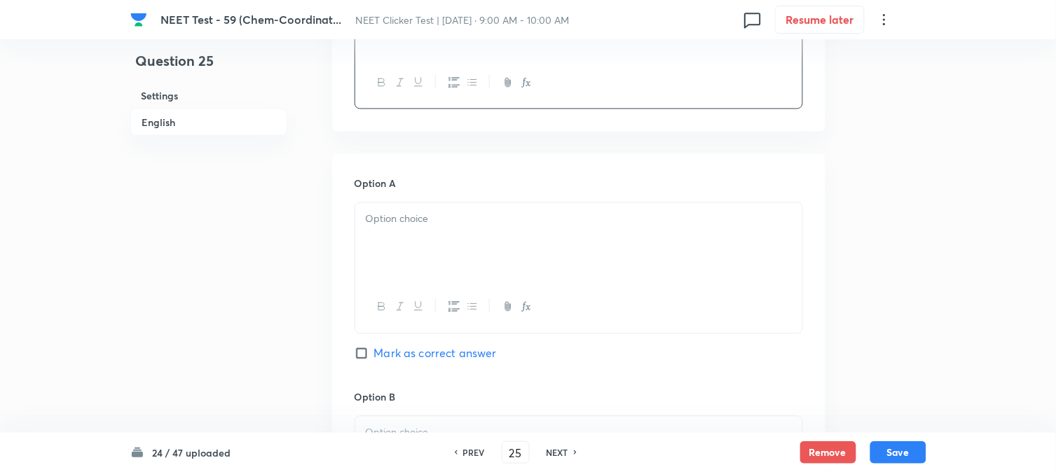
scroll to position [545, 0]
click at [409, 232] on div at bounding box center [578, 242] width 447 height 79
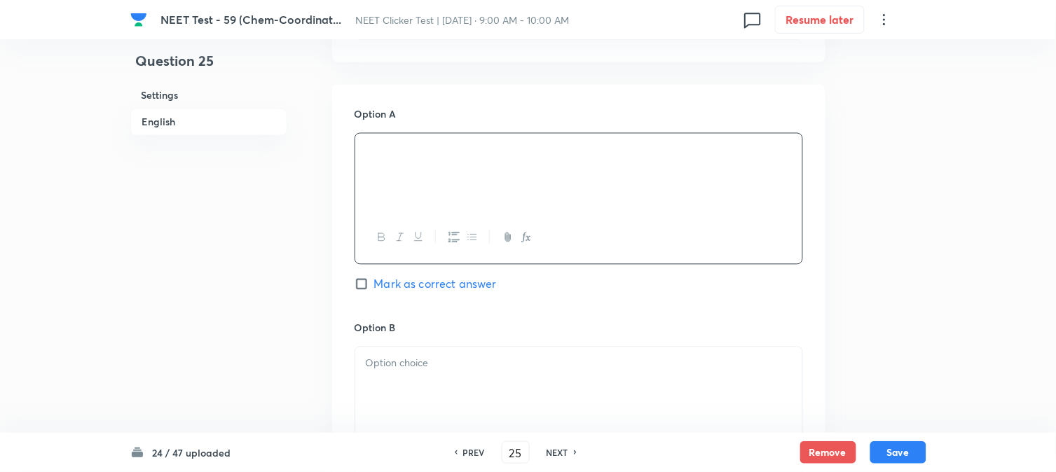
scroll to position [779, 0]
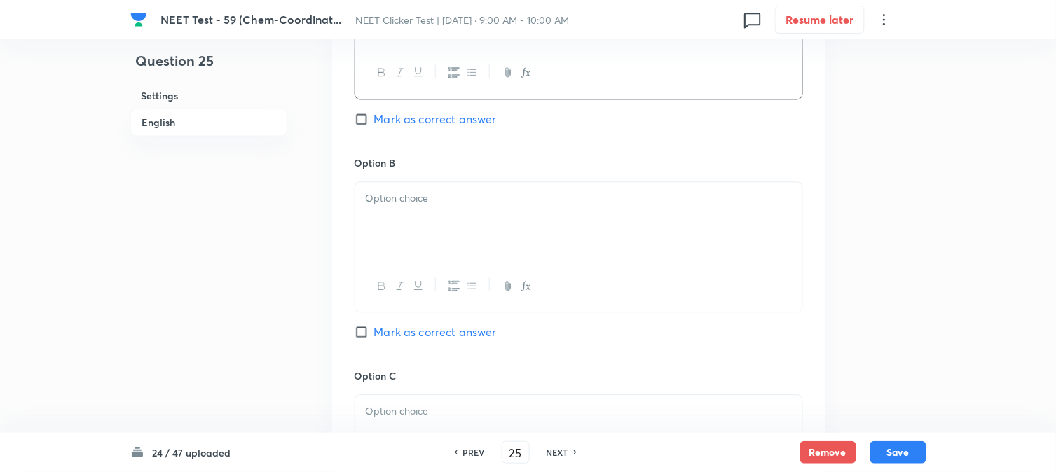
click at [454, 233] on div at bounding box center [578, 221] width 447 height 79
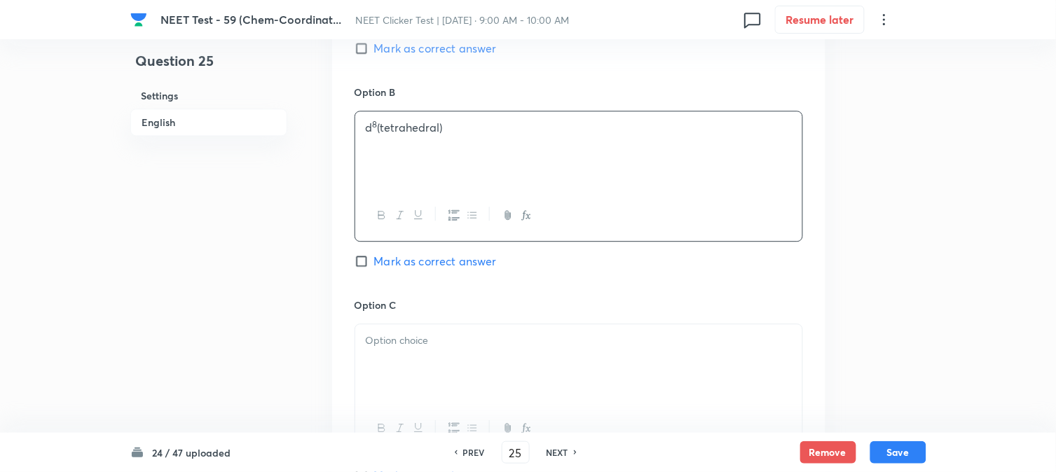
scroll to position [934, 0]
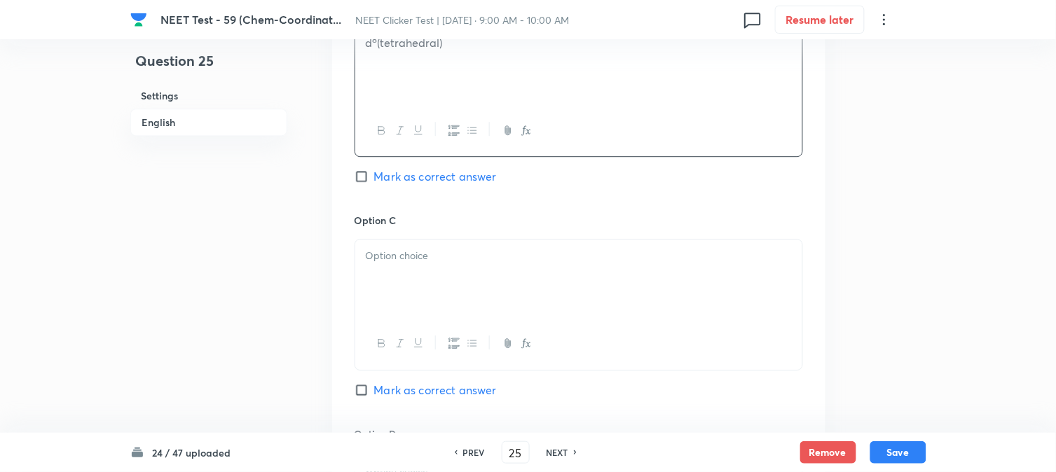
click at [409, 241] on div at bounding box center [578, 279] width 447 height 79
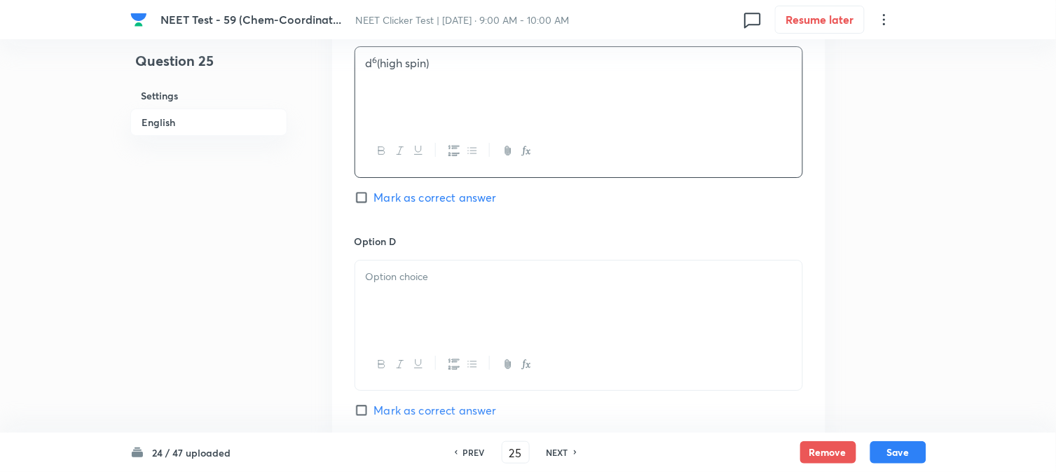
scroll to position [1168, 0]
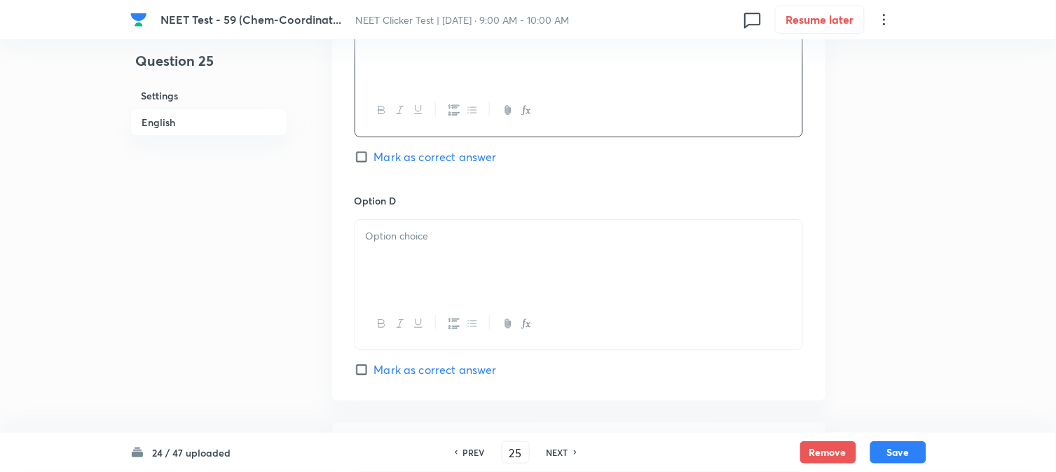
click at [423, 243] on p at bounding box center [579, 236] width 426 height 16
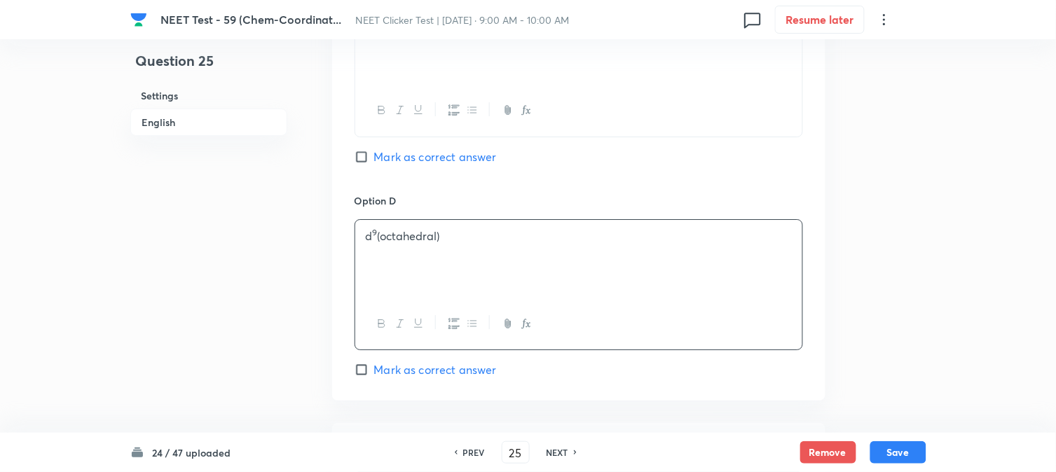
click at [368, 156] on input "Mark as correct answer" at bounding box center [365, 157] width 20 height 14
checkbox input "true"
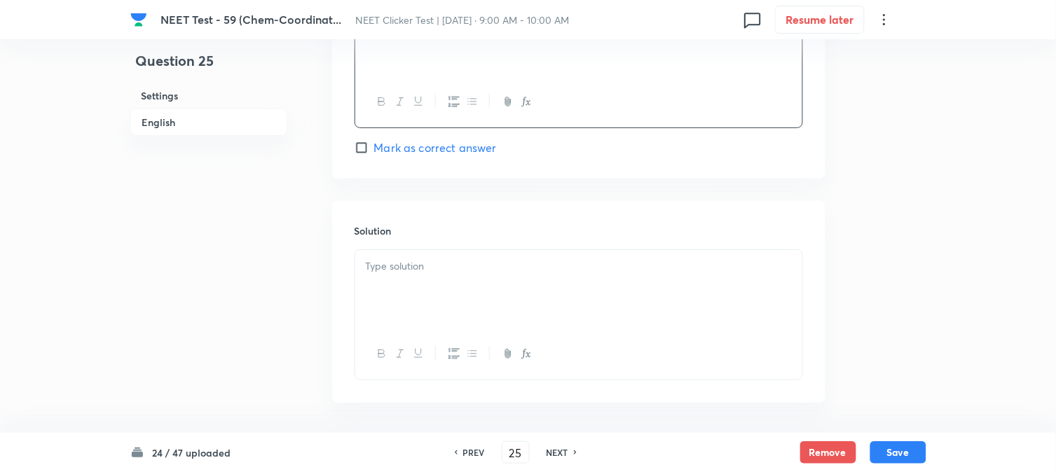
scroll to position [1447, 0]
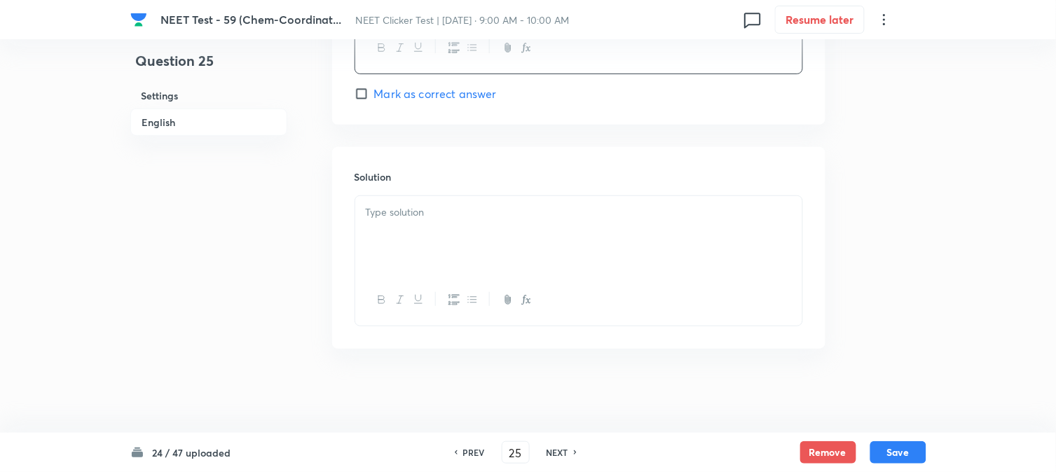
click at [452, 256] on div at bounding box center [578, 235] width 447 height 79
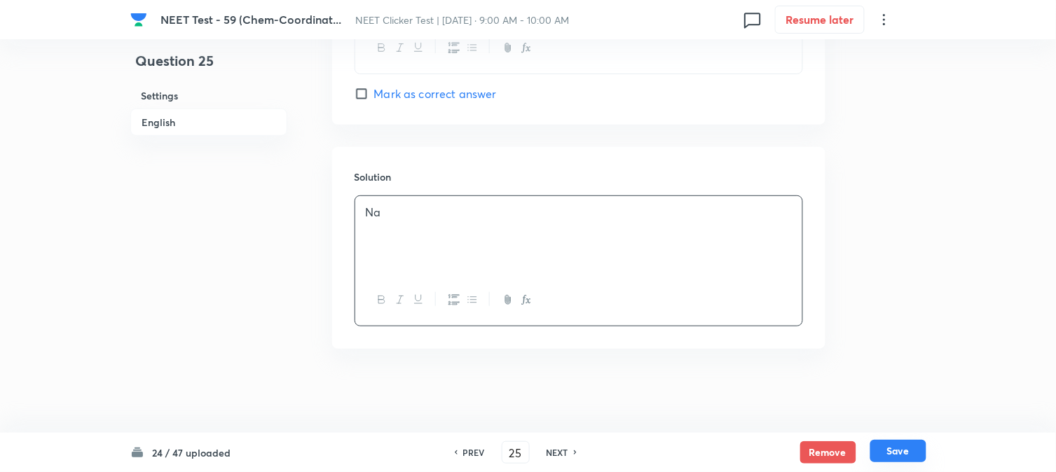
click at [899, 458] on button "Save" at bounding box center [899, 451] width 56 height 22
type input "26"
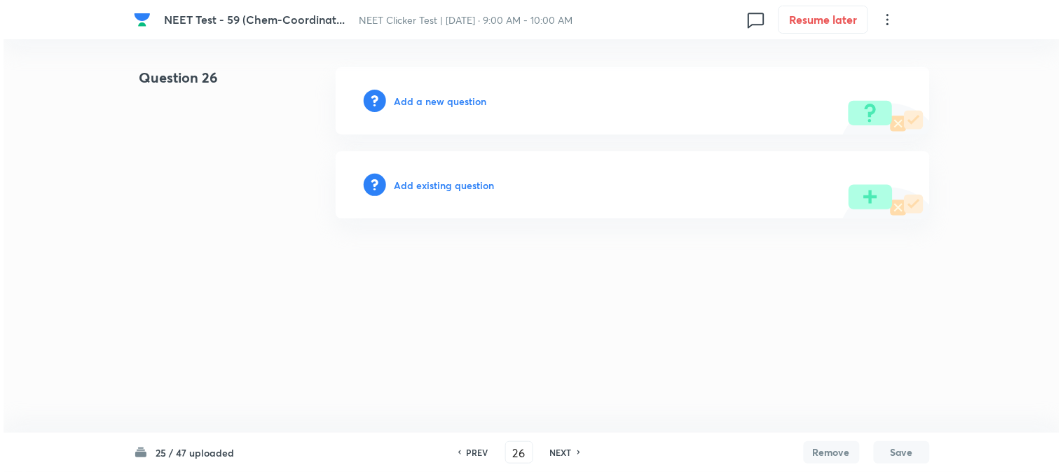
scroll to position [0, 0]
click at [417, 106] on h6 "Add a new question" at bounding box center [441, 101] width 93 height 15
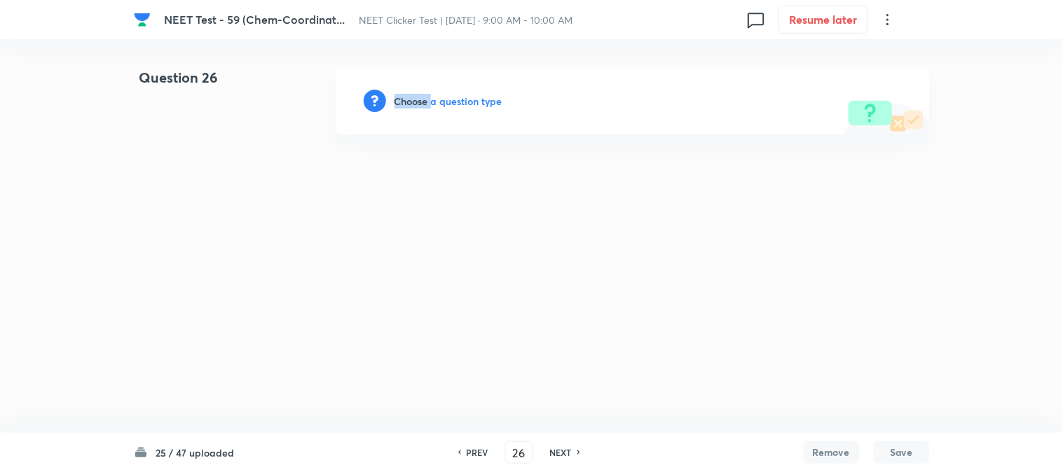
click at [417, 106] on h6 "Choose a question type" at bounding box center [449, 101] width 108 height 15
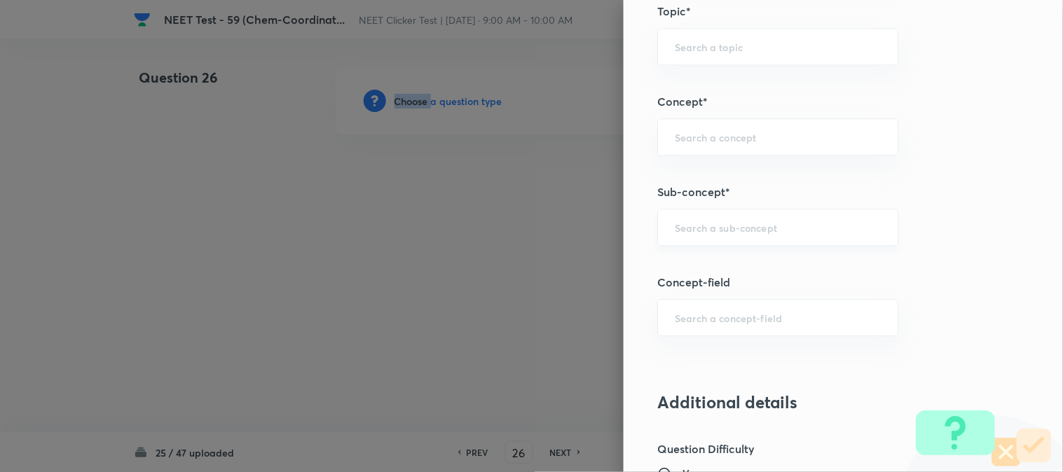
scroll to position [857, 0]
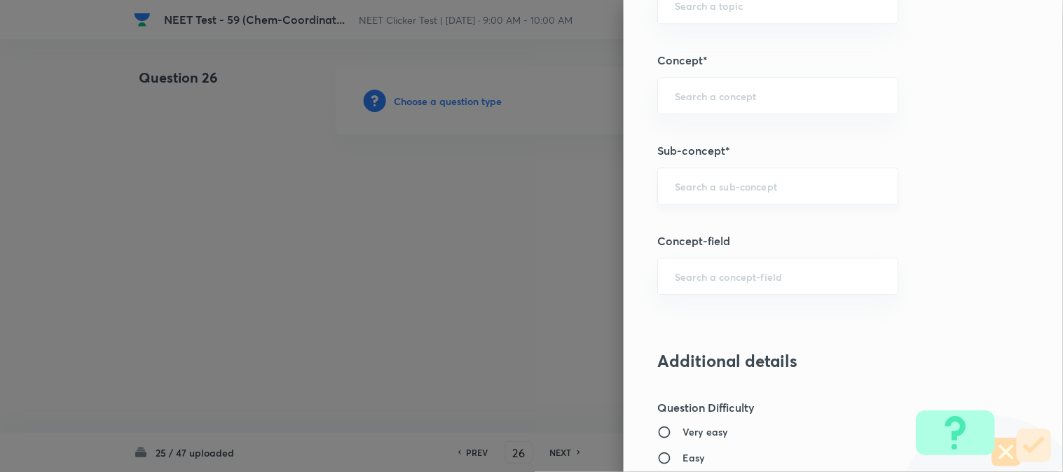
click at [699, 189] on input "text" at bounding box center [778, 185] width 206 height 13
click at [702, 228] on li "Double Salts And Coordination Compounds" at bounding box center [767, 235] width 240 height 42
type input "Double Salts And Coordination Compounds"
type input "Chemistry"
type input "Inorganic Chemistry"
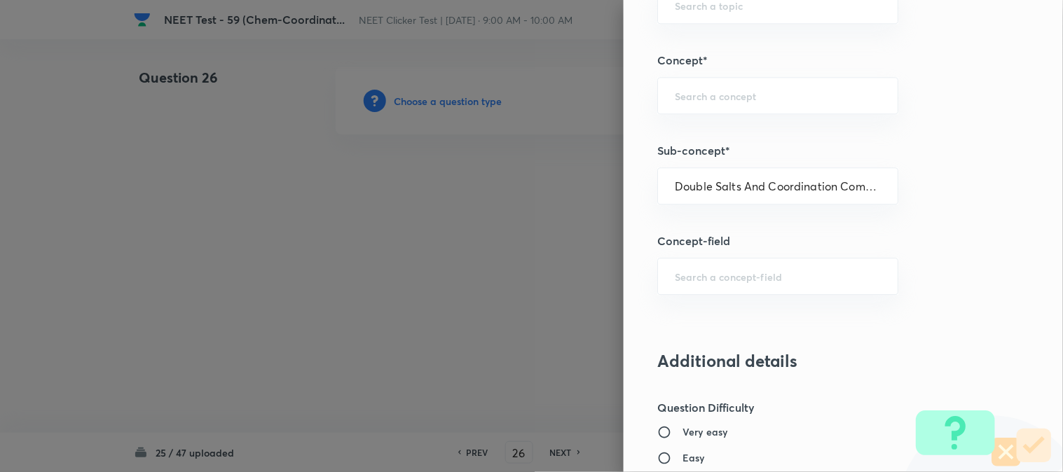
type input "Co-ordination Compounds"
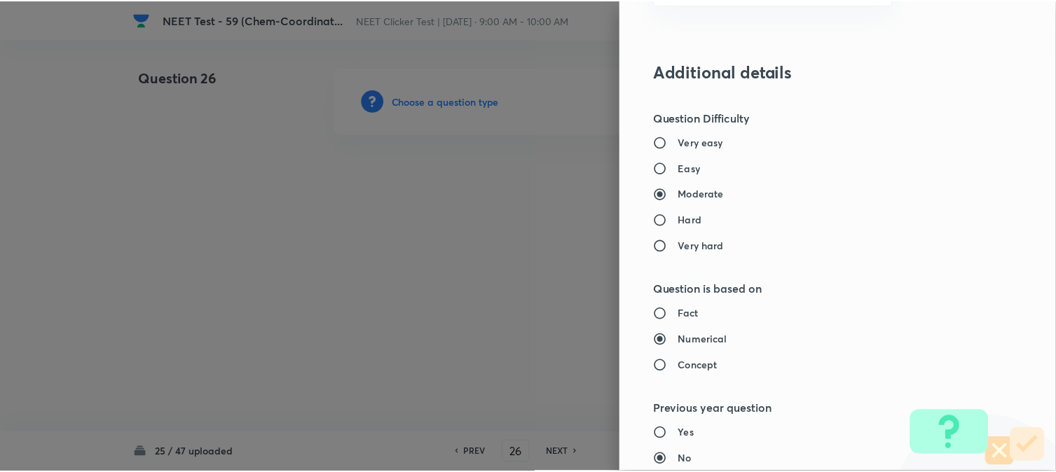
scroll to position [1532, 0]
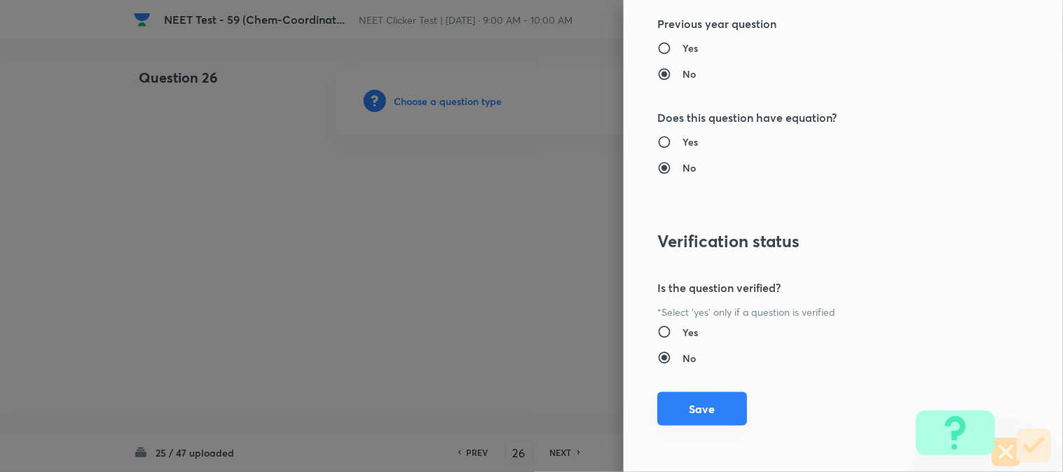
click at [690, 407] on button "Save" at bounding box center [702, 410] width 90 height 34
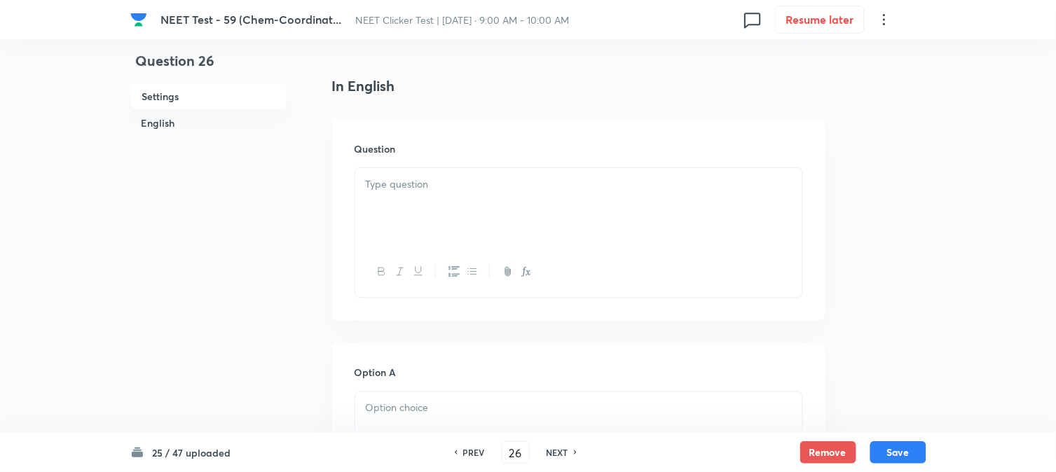
scroll to position [389, 0]
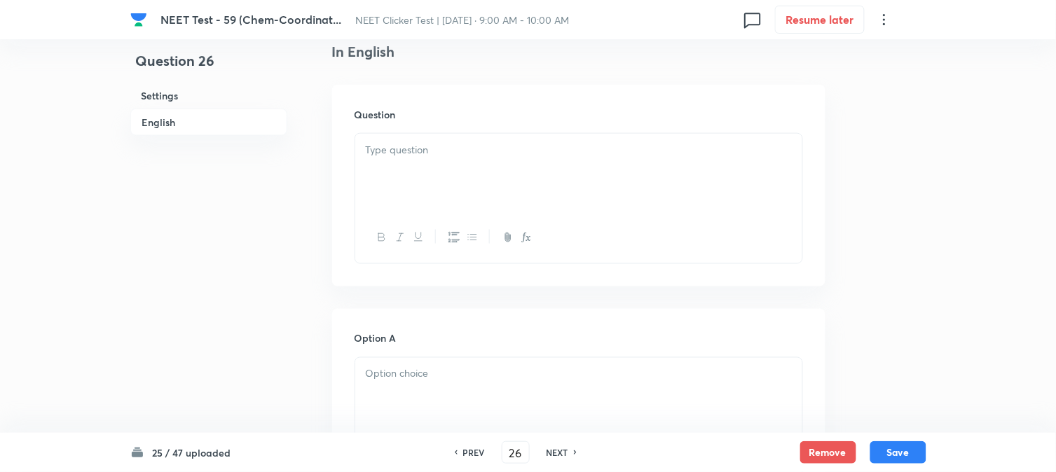
click at [458, 185] on div at bounding box center [578, 173] width 447 height 79
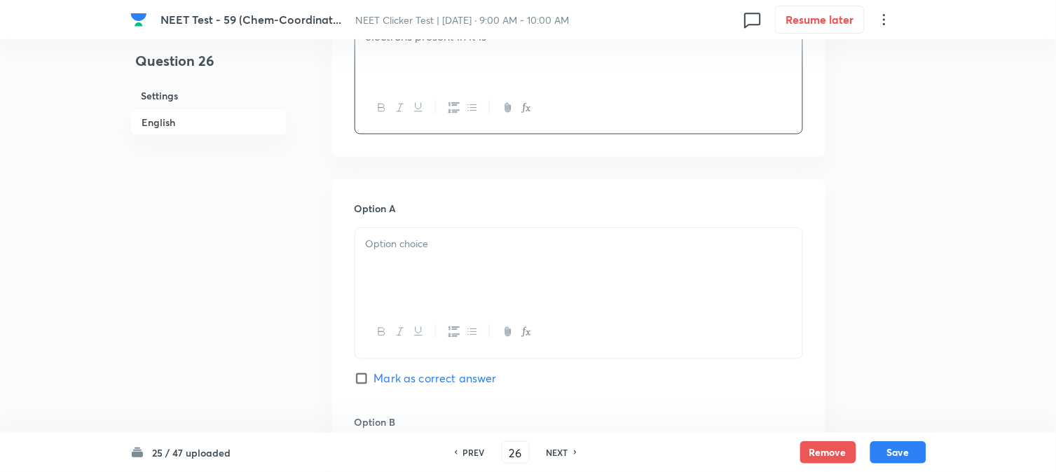
scroll to position [545, 0]
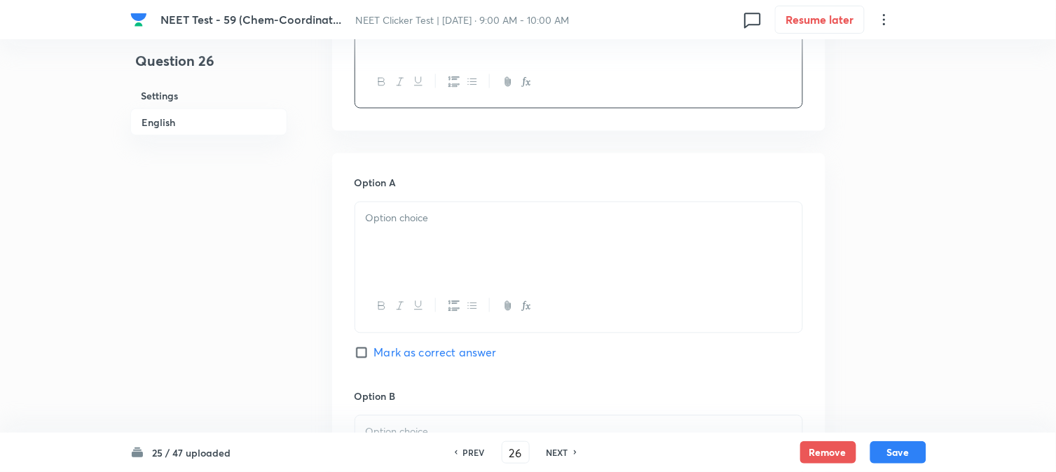
click at [431, 236] on div at bounding box center [578, 242] width 447 height 79
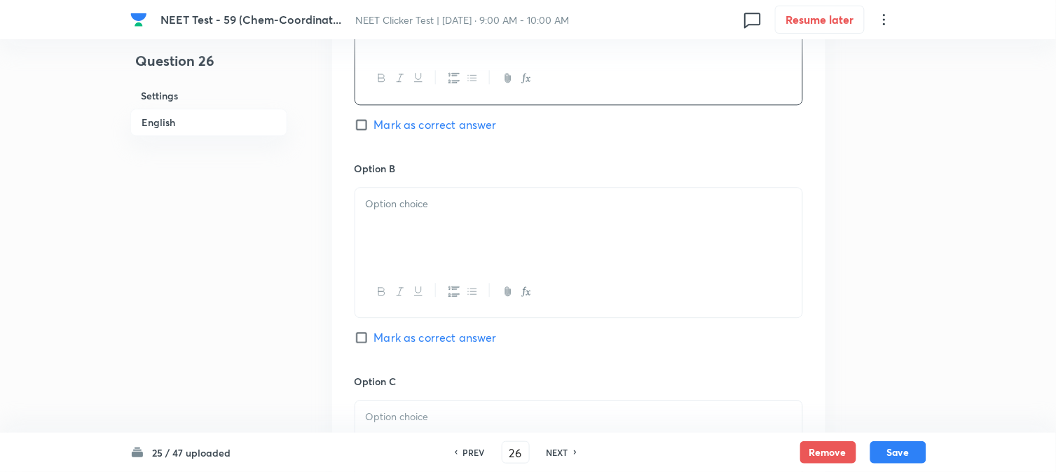
scroll to position [779, 0]
click at [405, 214] on div at bounding box center [578, 221] width 447 height 79
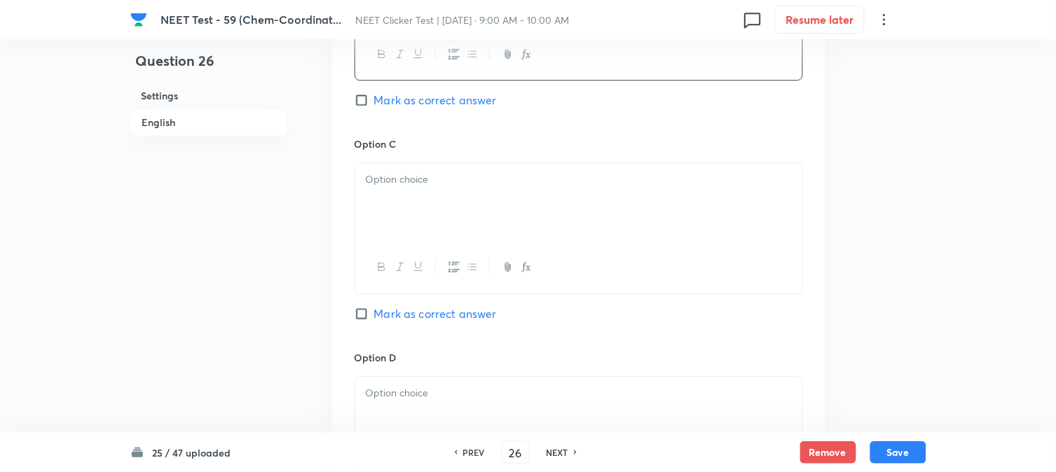
scroll to position [1012, 0]
click at [396, 200] on div at bounding box center [578, 201] width 447 height 79
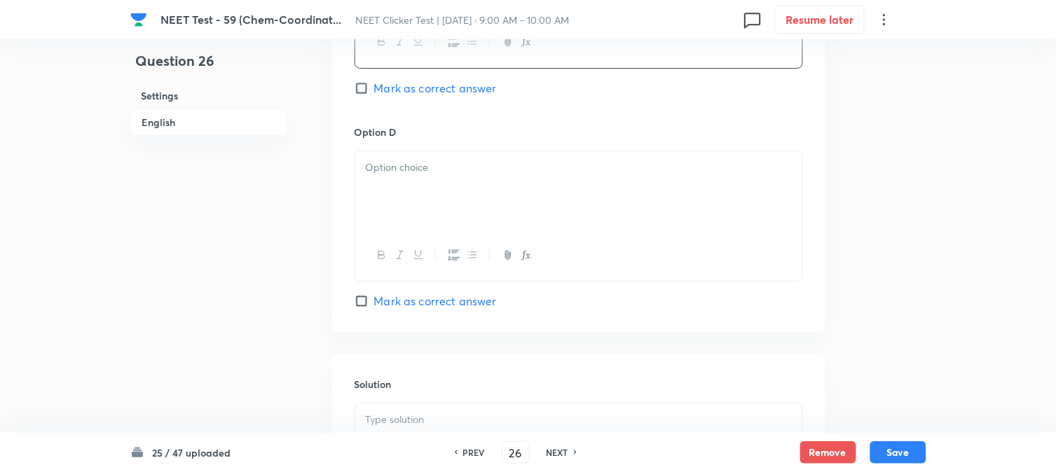
scroll to position [1246, 0]
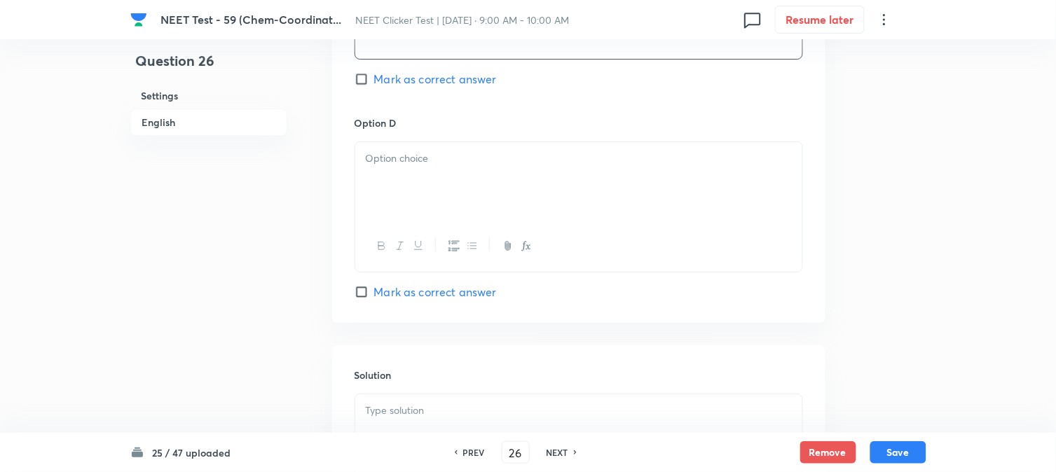
drag, startPoint x: 412, startPoint y: 229, endPoint x: 437, endPoint y: 208, distance: 32.8
click at [418, 224] on div at bounding box center [578, 246] width 447 height 51
click at [444, 197] on div at bounding box center [578, 181] width 447 height 79
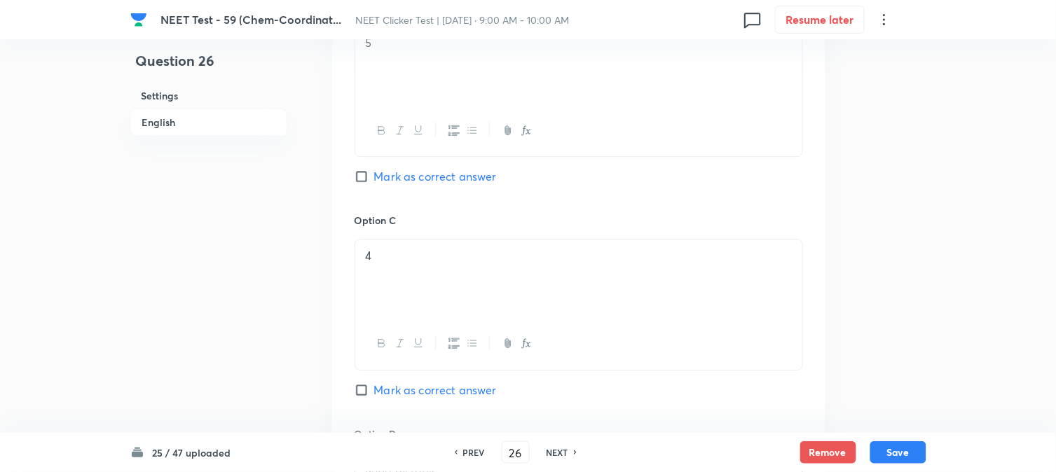
click at [366, 170] on input "Mark as correct answer" at bounding box center [365, 177] width 20 height 14
checkbox input "true"
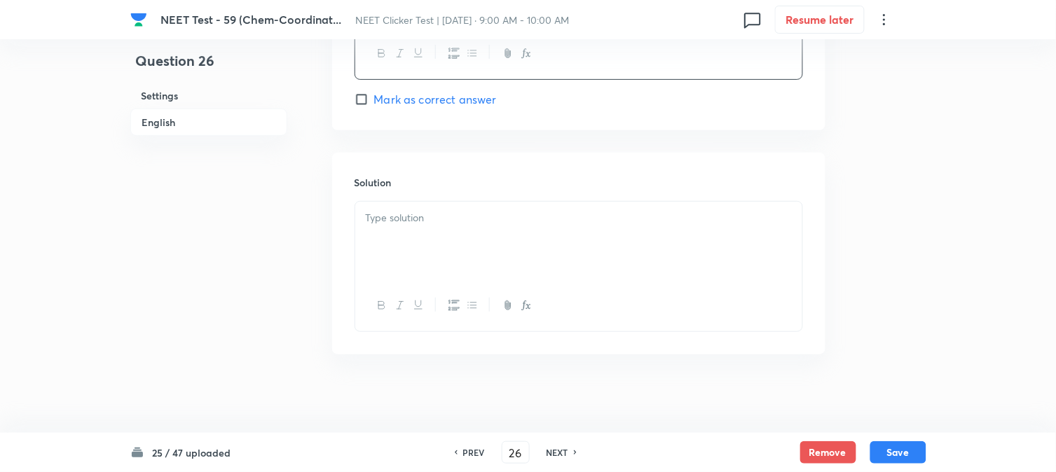
scroll to position [1447, 0]
click at [431, 248] on div at bounding box center [578, 235] width 447 height 79
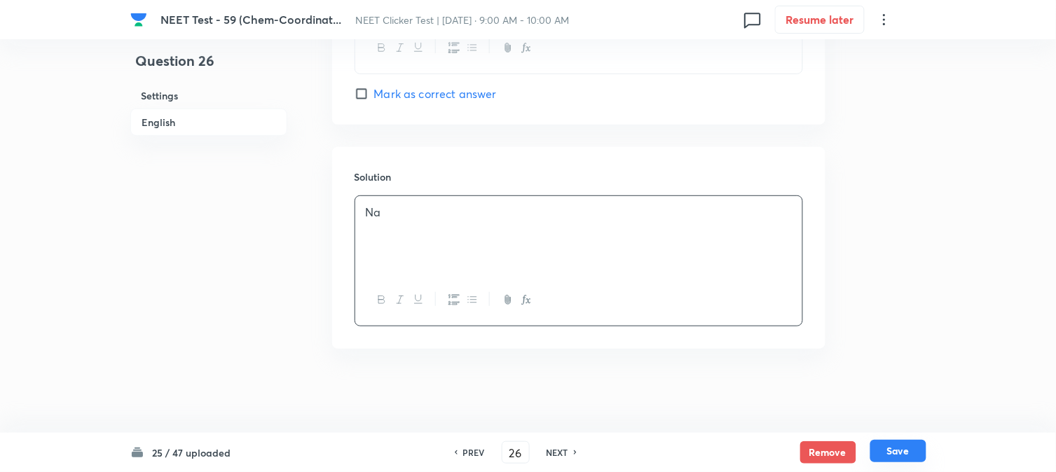
click at [883, 446] on button "Save" at bounding box center [899, 451] width 56 height 22
type input "27"
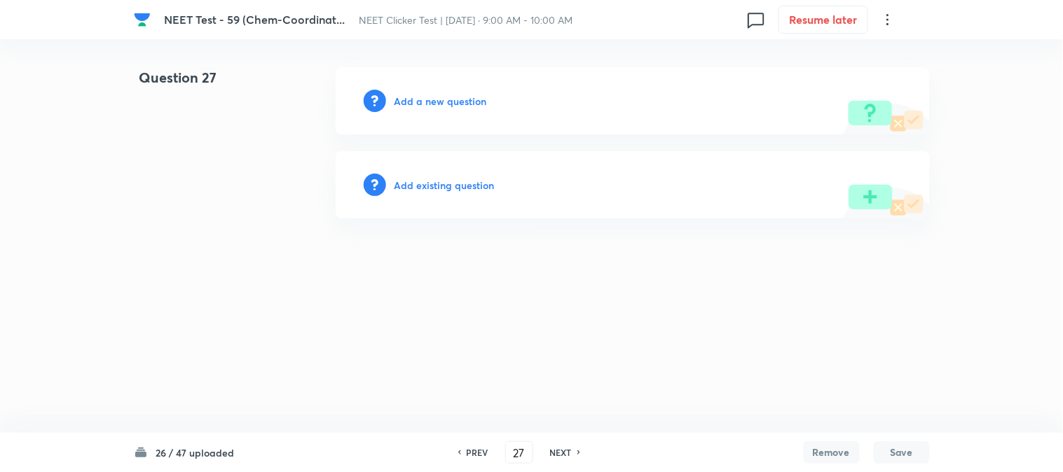
click at [400, 106] on h6 "Add a new question" at bounding box center [441, 101] width 93 height 15
click at [400, 106] on h6 "Choose a question type" at bounding box center [449, 101] width 108 height 15
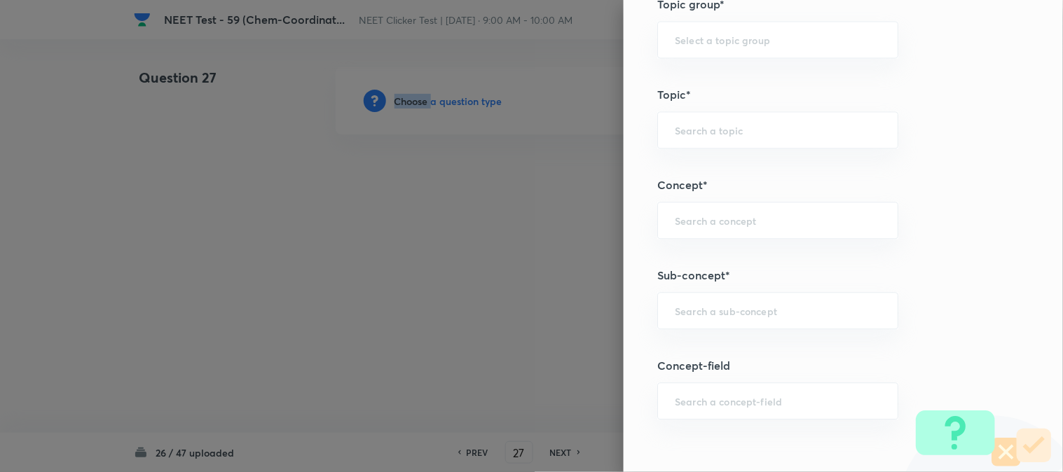
scroll to position [779, 0]
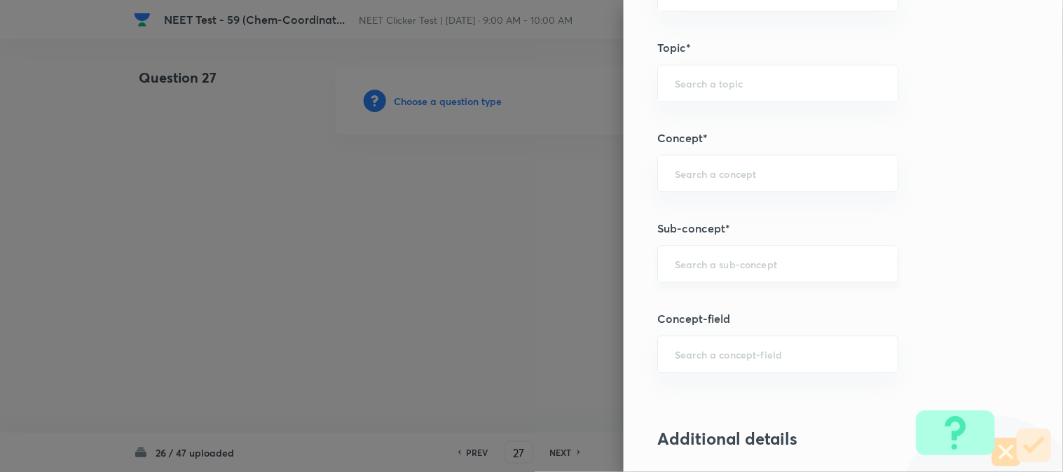
click at [685, 268] on input "text" at bounding box center [778, 263] width 206 height 13
click at [706, 319] on li "Double Salts And Coordination Compounds" at bounding box center [767, 313] width 240 height 42
type input "Double Salts And Coordination Compounds"
type input "Chemistry"
type input "Inorganic Chemistry"
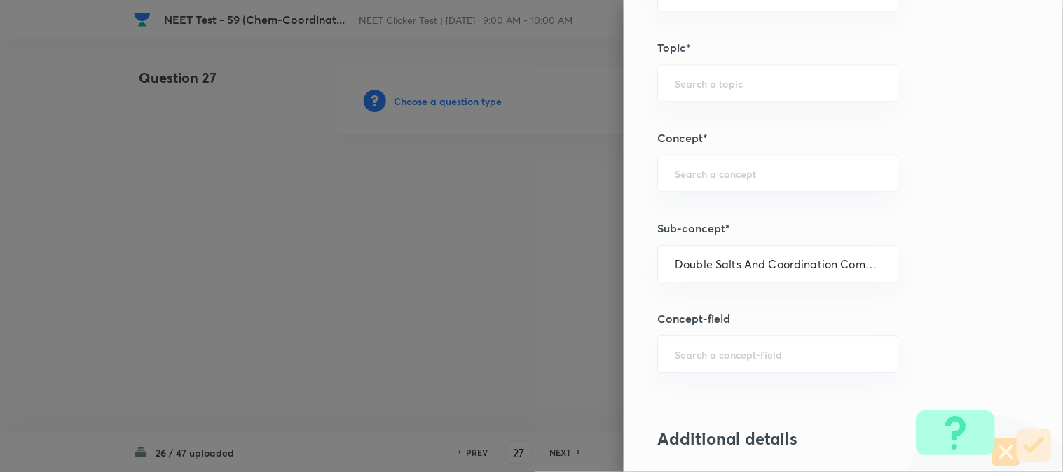
type input "Co-ordination Compounds"
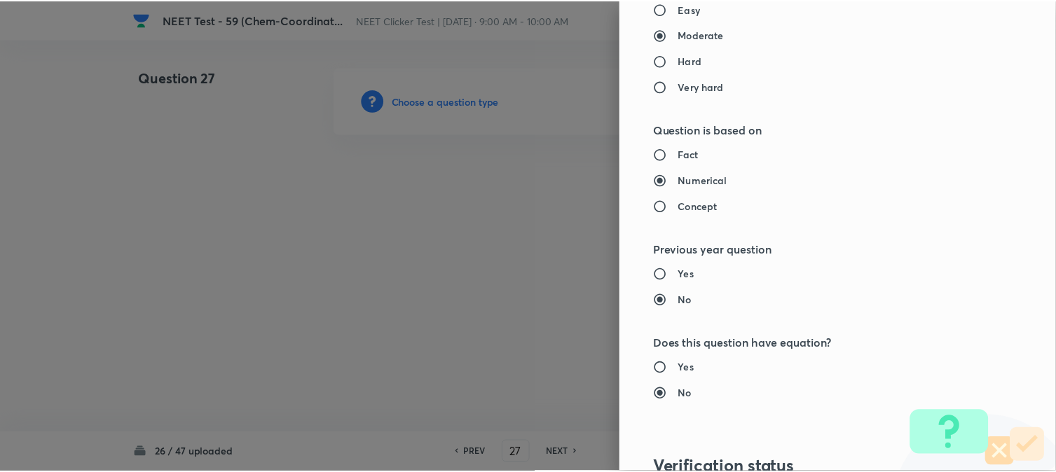
scroll to position [1532, 0]
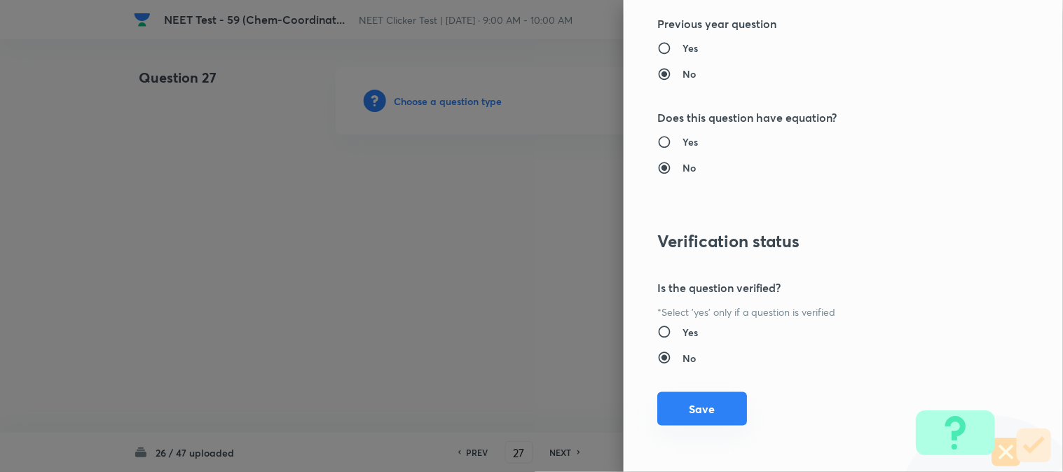
click at [688, 411] on button "Save" at bounding box center [702, 410] width 90 height 34
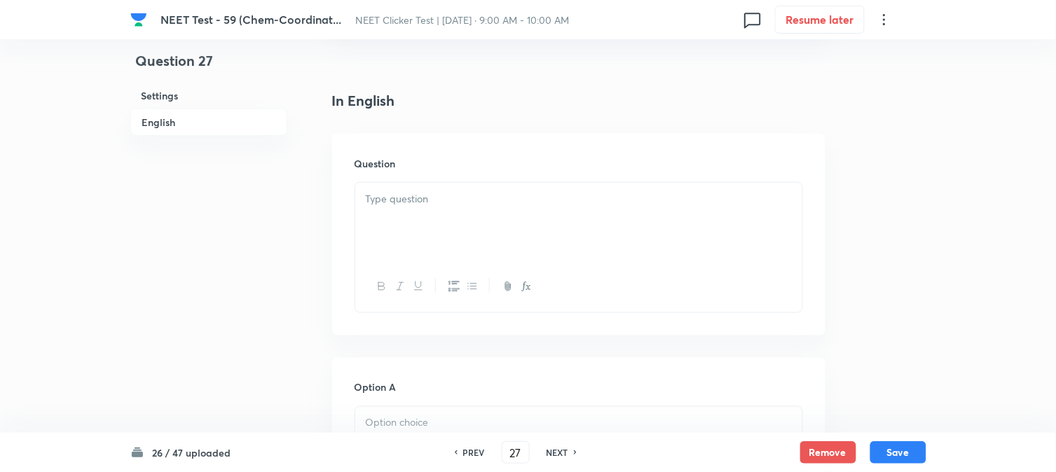
scroll to position [389, 0]
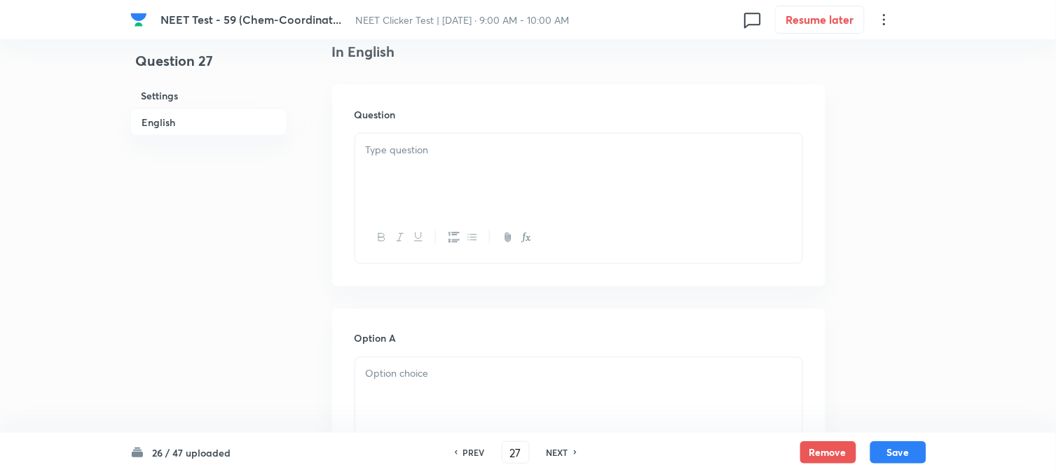
click at [468, 198] on div at bounding box center [578, 173] width 447 height 79
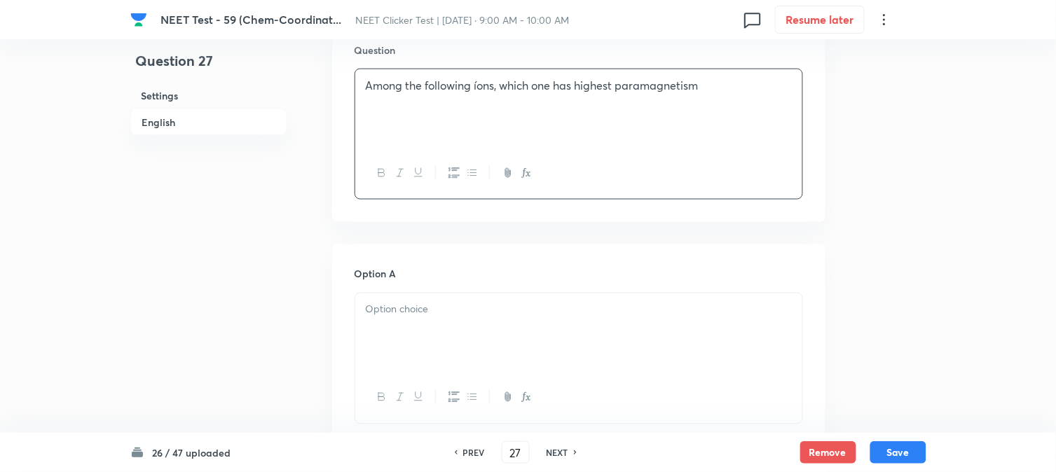
scroll to position [545, 0]
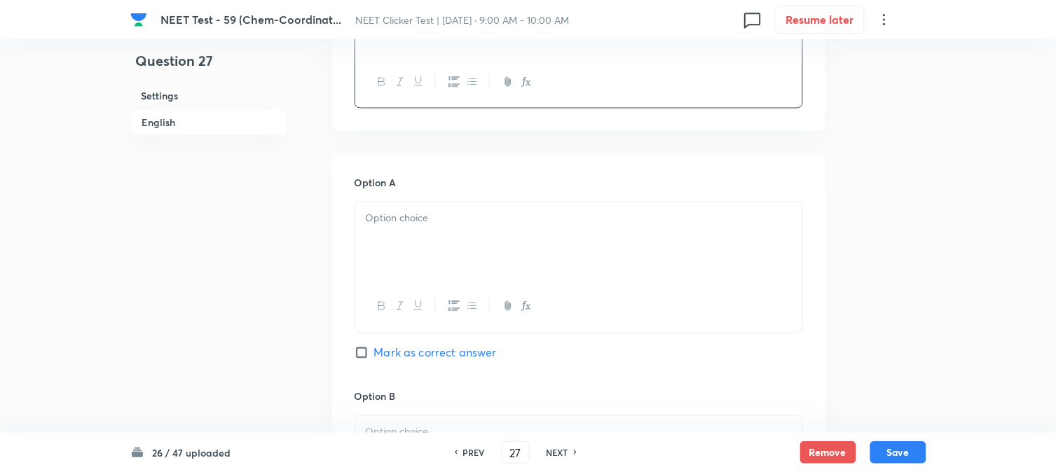
click at [426, 230] on div at bounding box center [578, 242] width 447 height 79
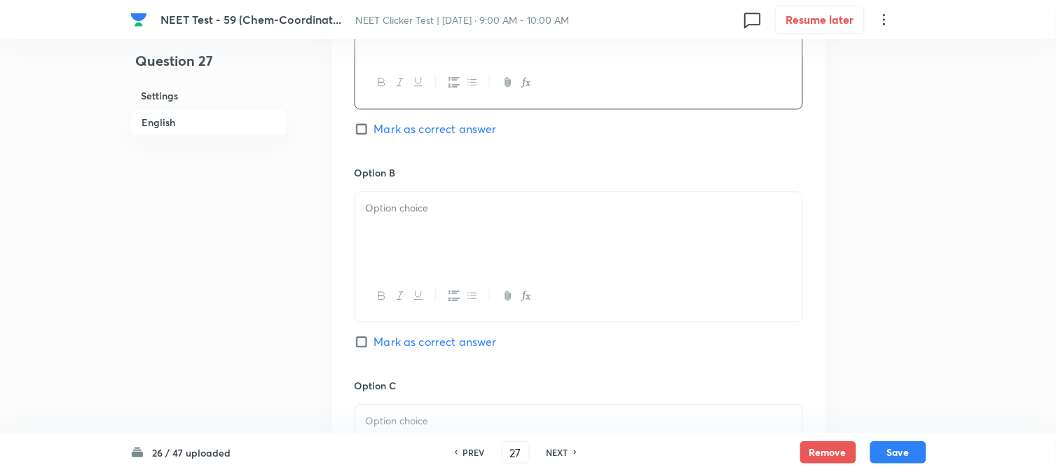
scroll to position [779, 0]
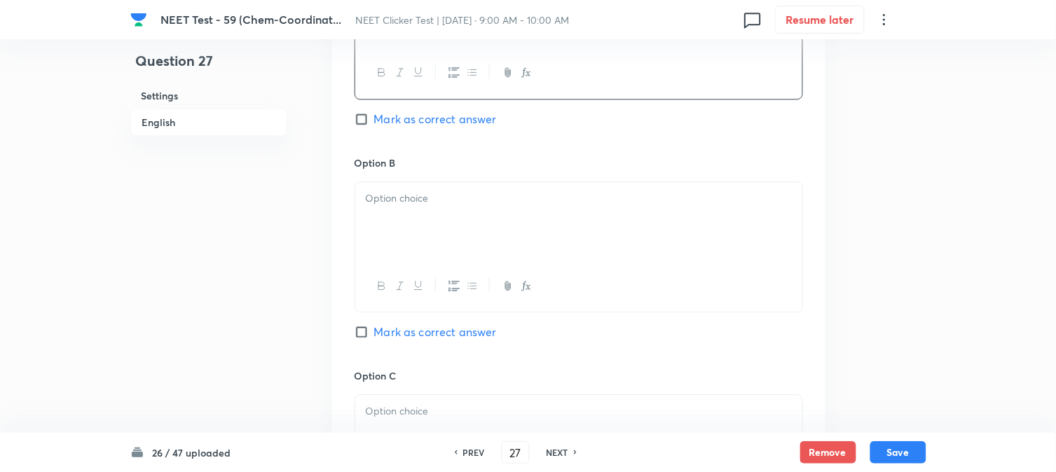
click at [428, 217] on div at bounding box center [578, 221] width 447 height 79
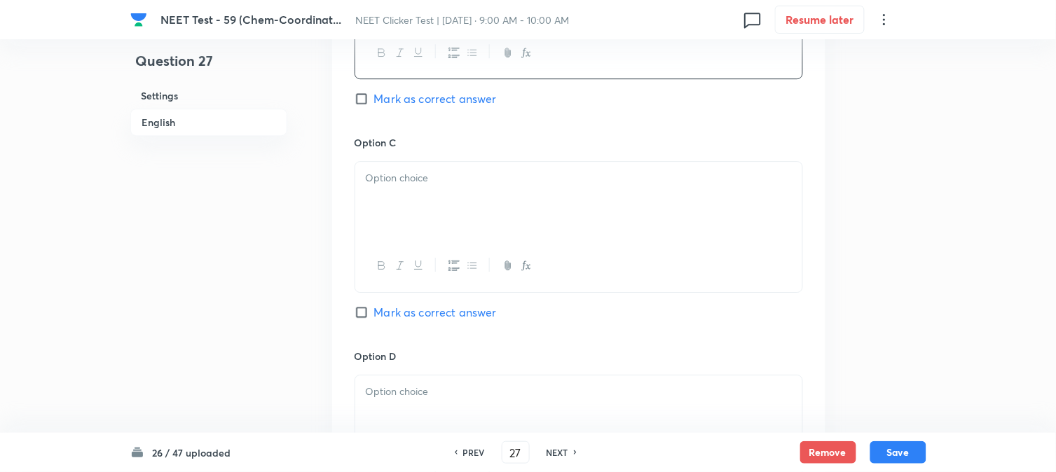
click at [460, 220] on div at bounding box center [578, 201] width 447 height 79
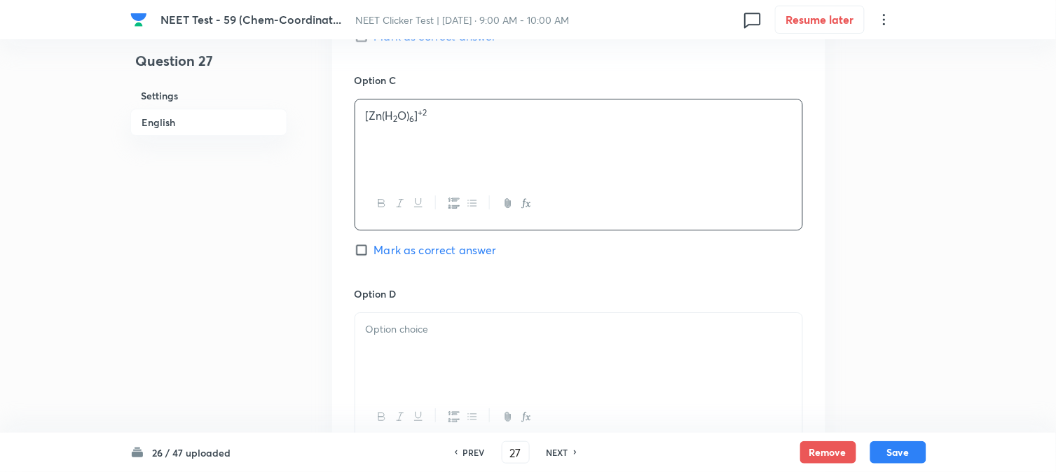
scroll to position [1168, 0]
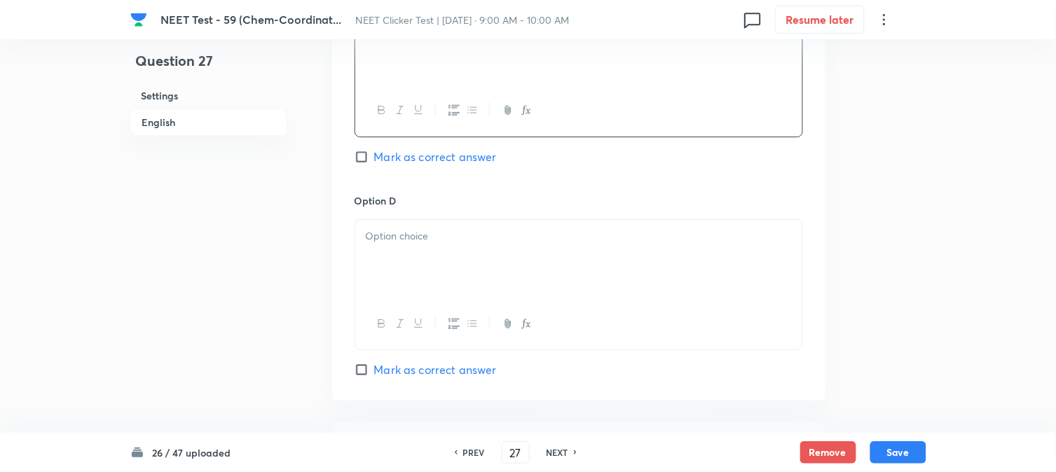
click at [409, 225] on div at bounding box center [578, 259] width 447 height 79
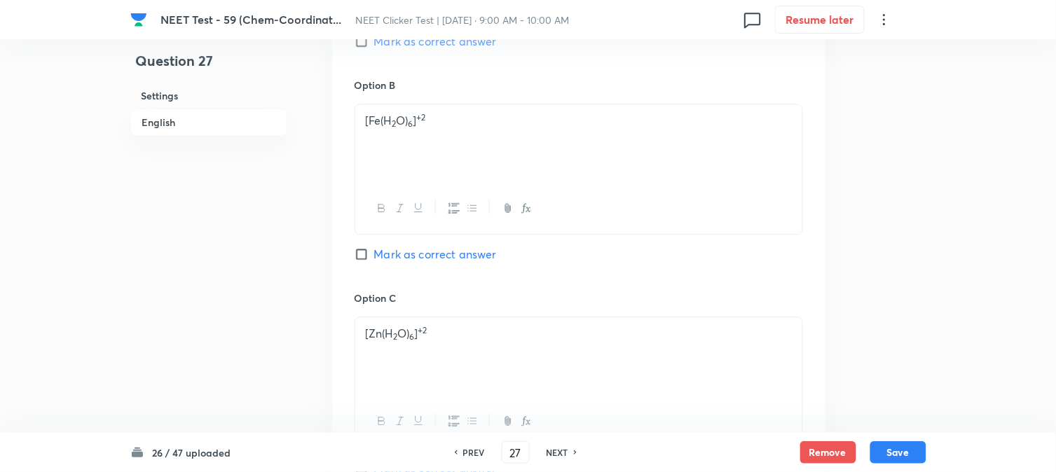
click at [382, 252] on span "Mark as correct answer" at bounding box center [435, 254] width 123 height 17
click at [374, 252] on input "Mark as correct answer" at bounding box center [365, 254] width 20 height 14
checkbox input "true"
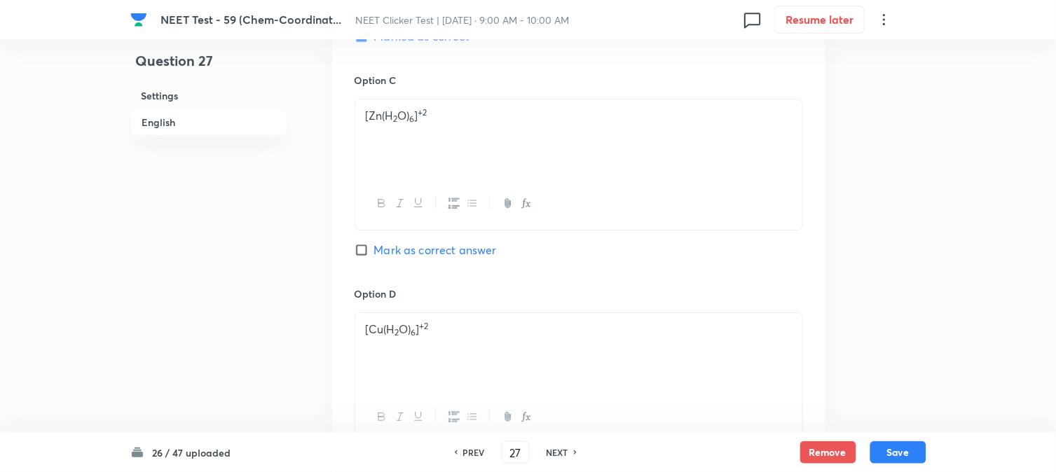
scroll to position [1447, 0]
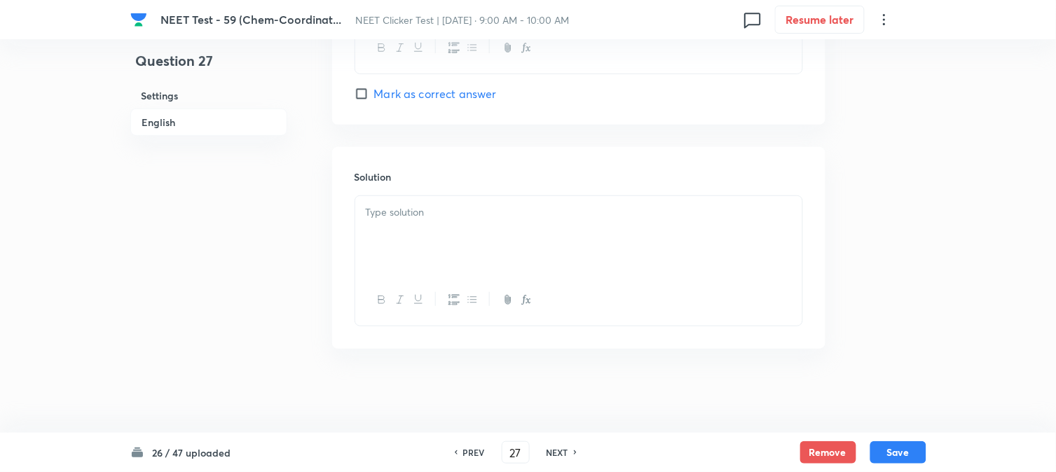
click at [432, 248] on div at bounding box center [578, 235] width 447 height 79
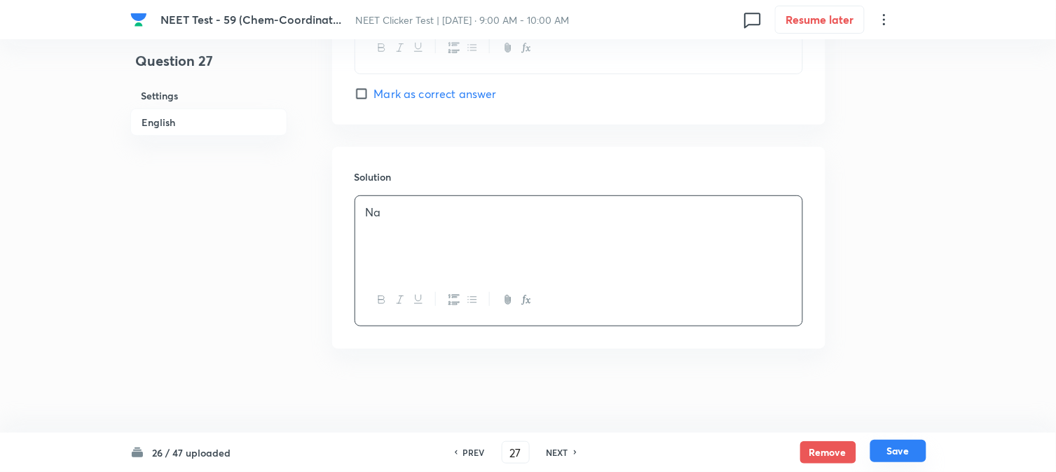
click at [895, 444] on button "Save" at bounding box center [899, 451] width 56 height 22
type input "28"
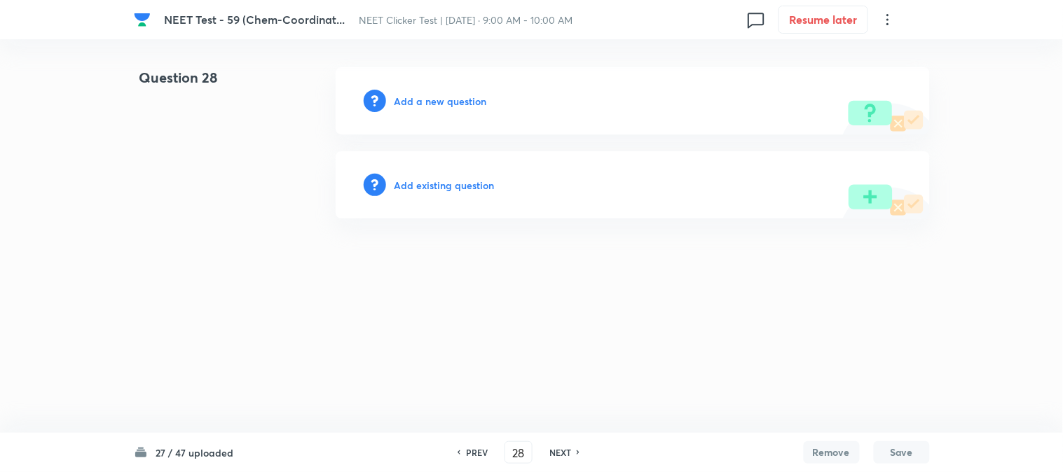
click at [412, 100] on h6 "Add a new question" at bounding box center [441, 101] width 93 height 15
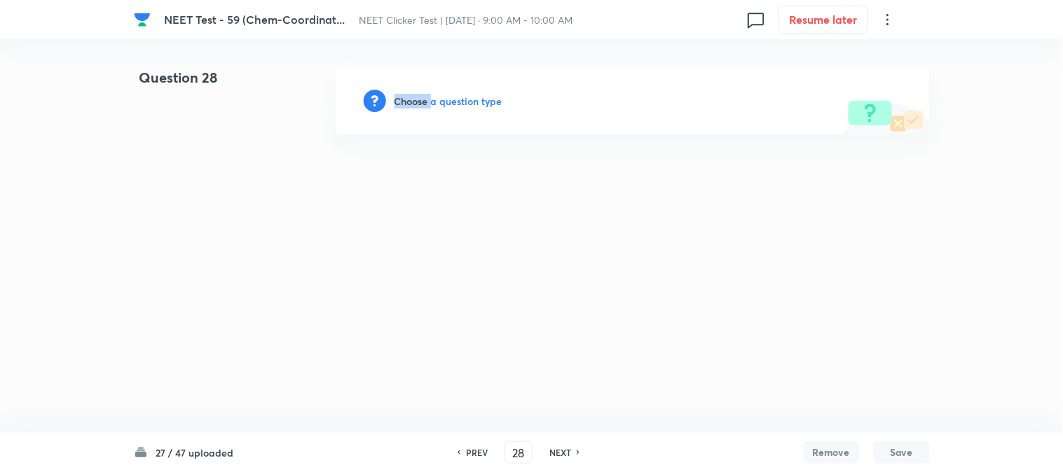
click at [412, 100] on h6 "Choose a question type" at bounding box center [449, 101] width 108 height 15
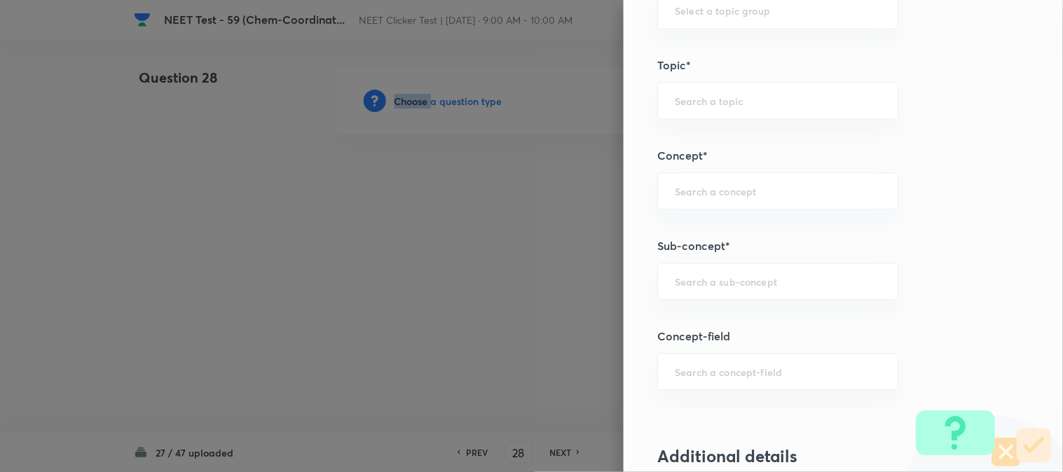
scroll to position [779, 0]
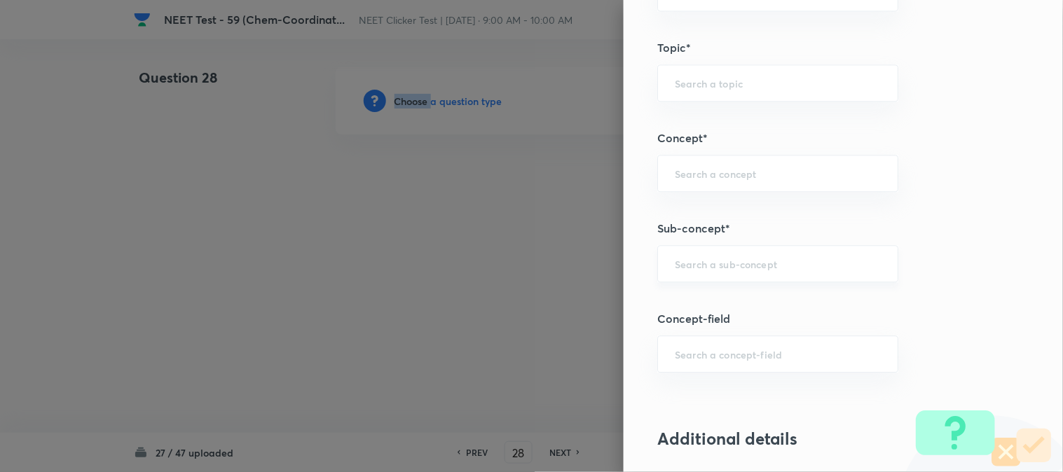
click at [690, 250] on div "​" at bounding box center [777, 263] width 241 height 37
type input "S"
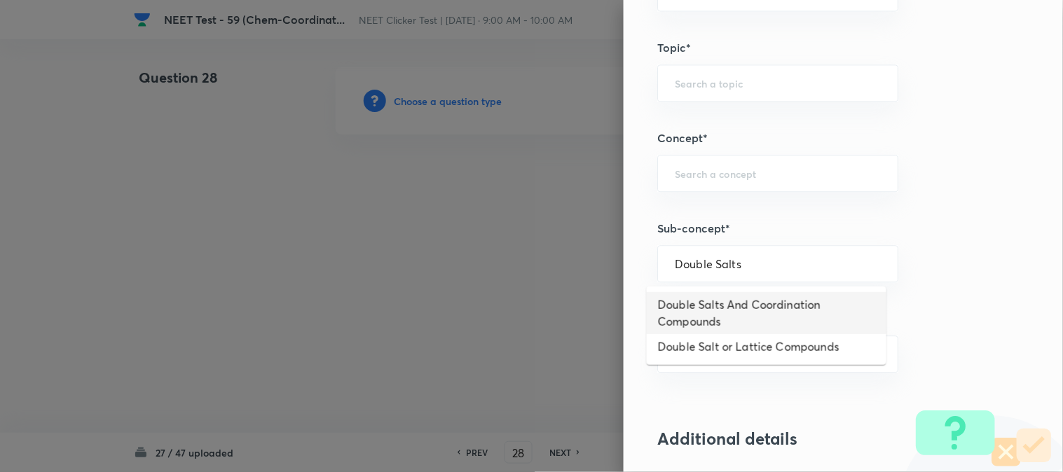
click at [716, 317] on li "Double Salts And Coordination Compounds" at bounding box center [767, 313] width 240 height 42
type input "Double Salts And Coordination Compounds"
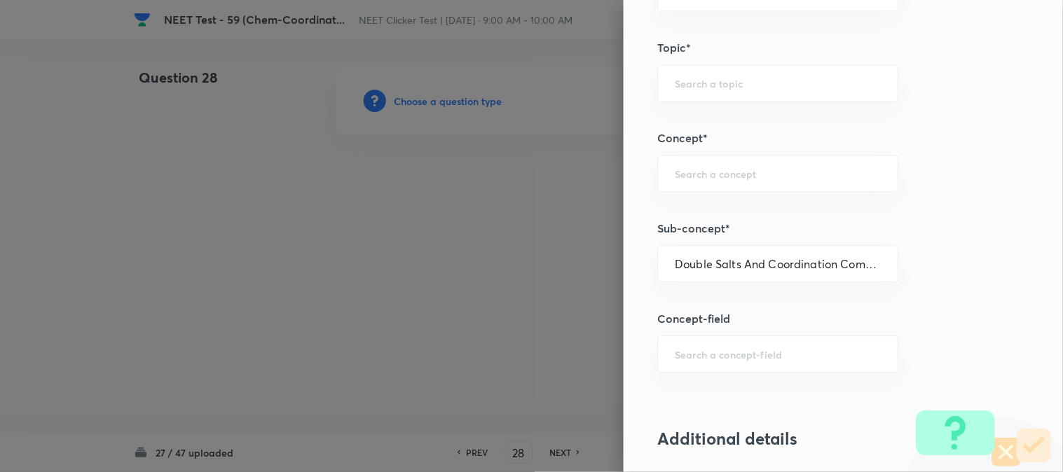
type input "Chemistry"
type input "Inorganic Chemistry"
type input "Co-ordination Compounds"
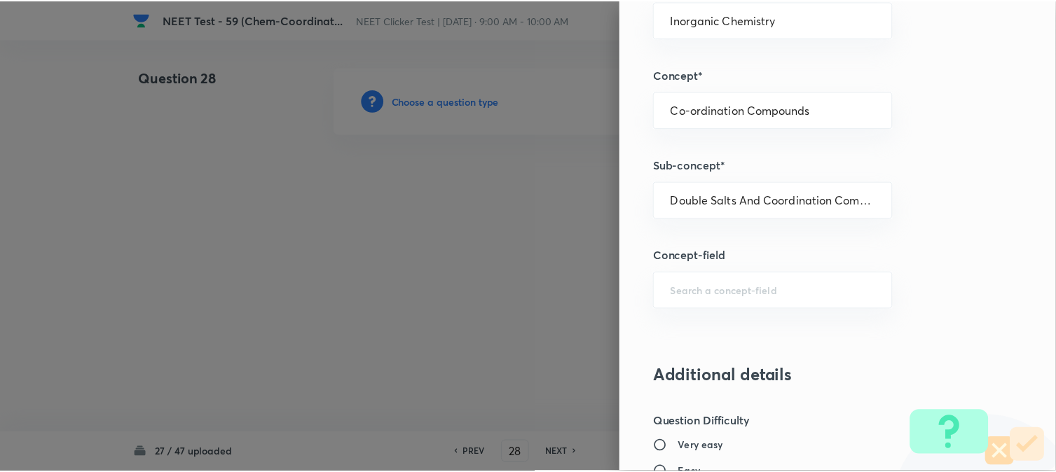
scroll to position [1532, 0]
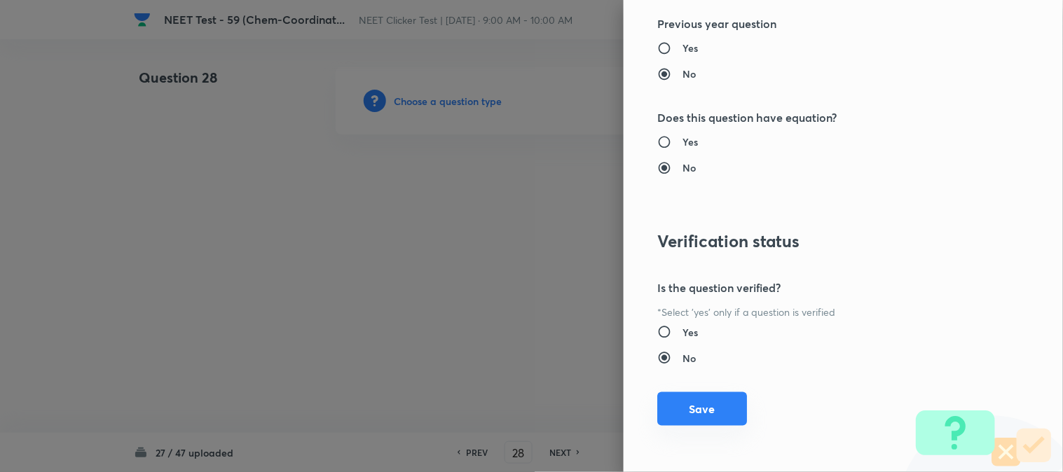
click at [691, 408] on button "Save" at bounding box center [702, 410] width 90 height 34
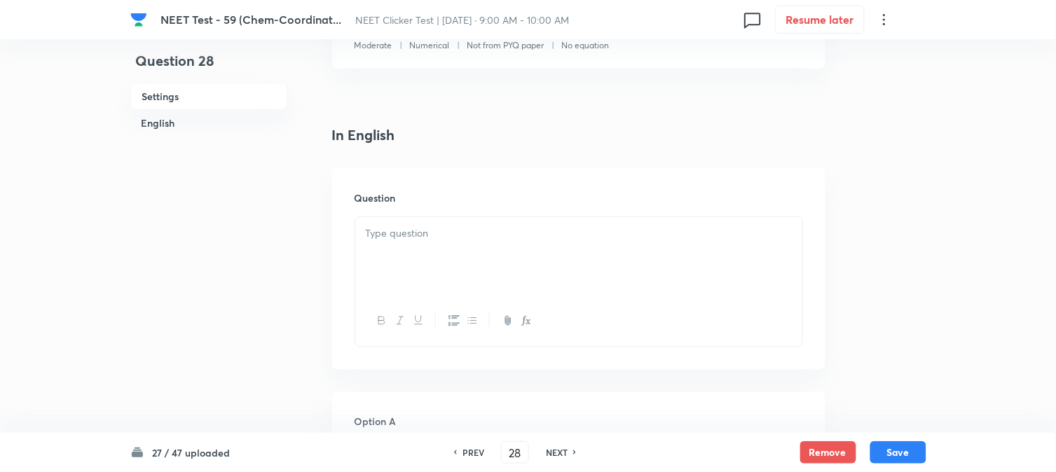
scroll to position [311, 0]
click at [437, 250] on div at bounding box center [578, 251] width 447 height 79
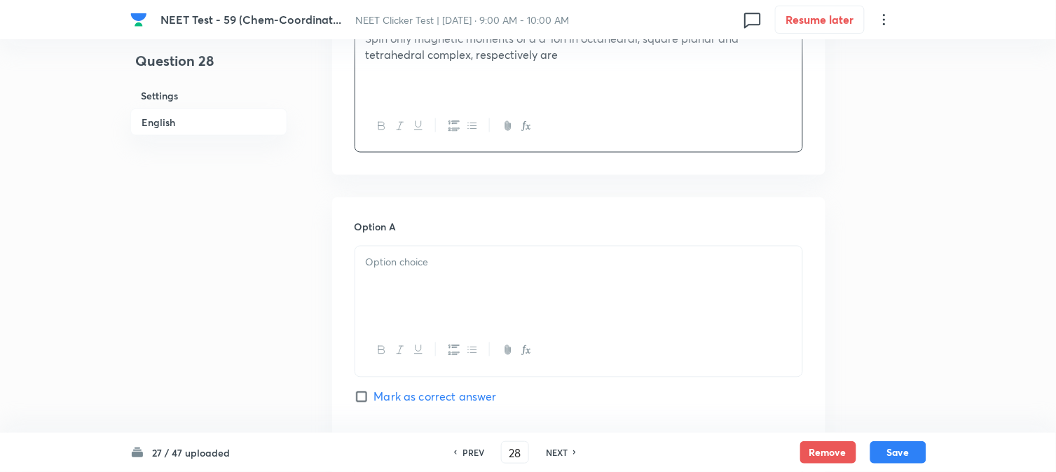
scroll to position [545, 0]
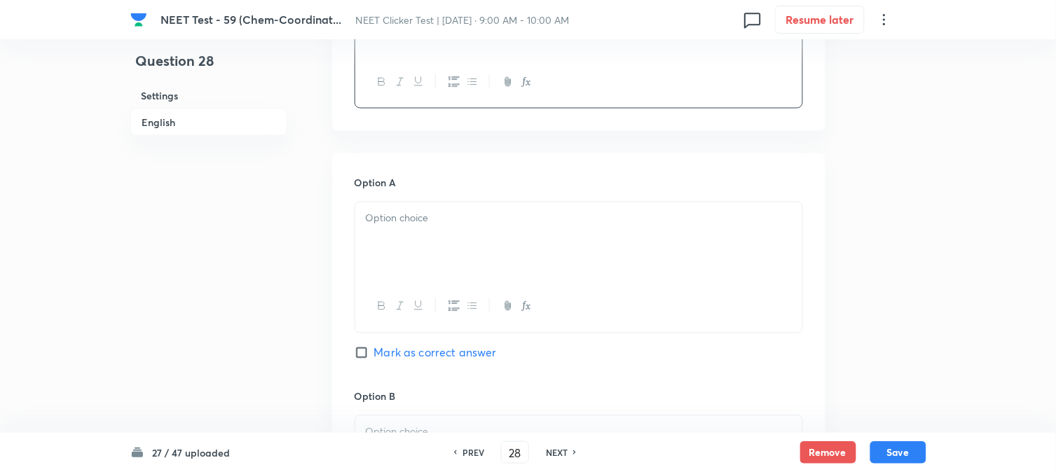
click at [417, 239] on div at bounding box center [578, 242] width 447 height 79
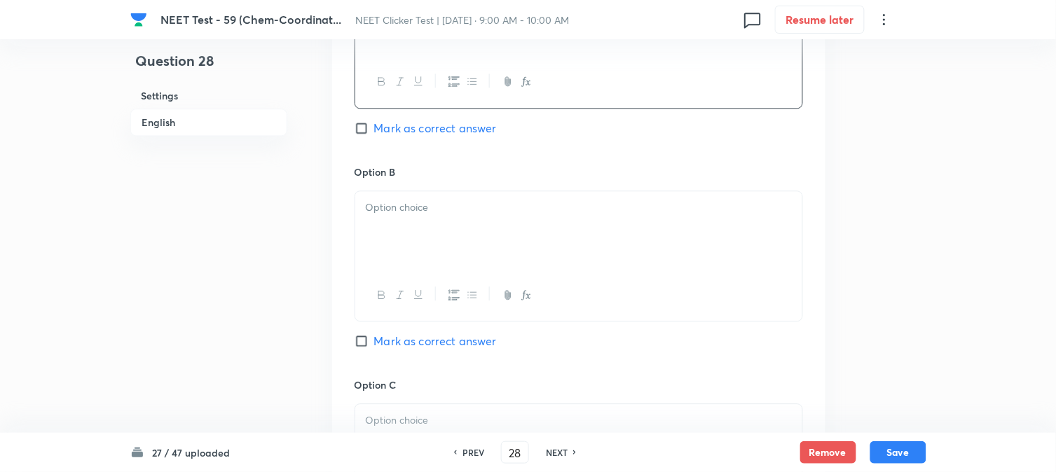
scroll to position [779, 0]
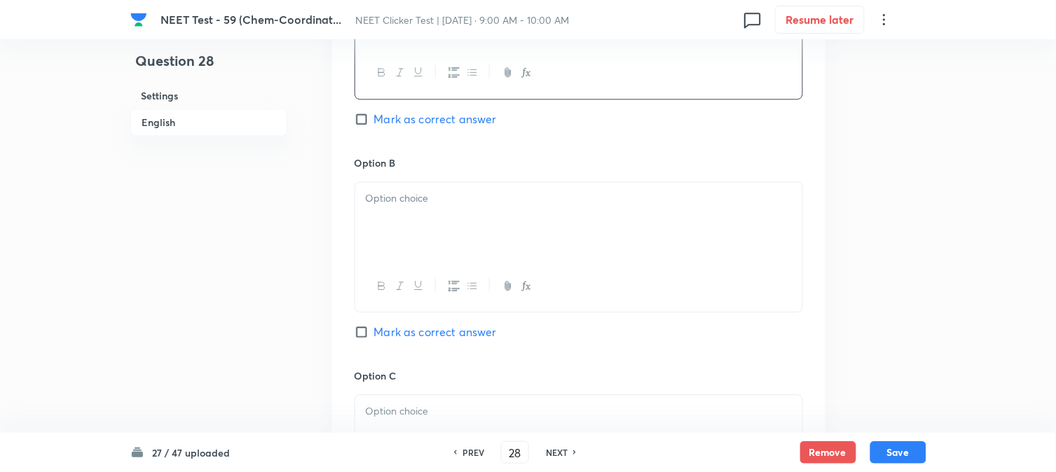
click at [456, 198] on p at bounding box center [579, 199] width 426 height 16
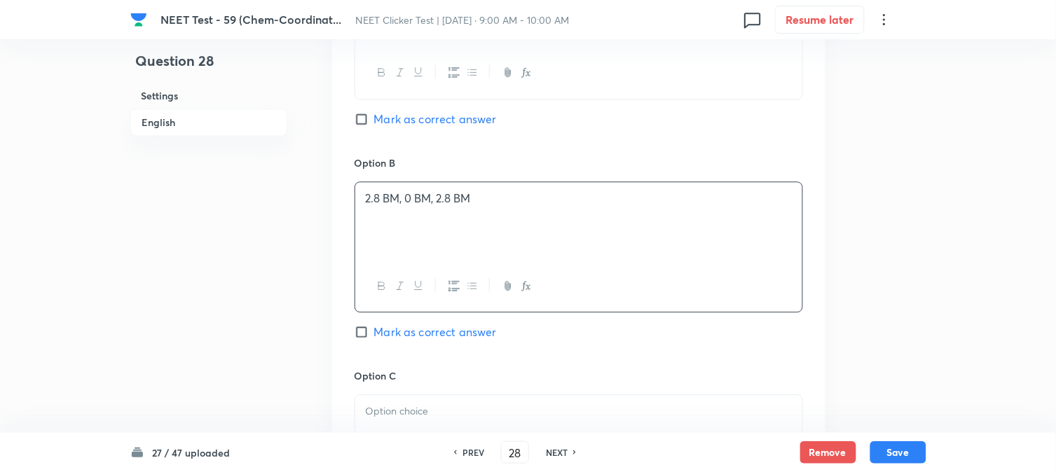
scroll to position [934, 0]
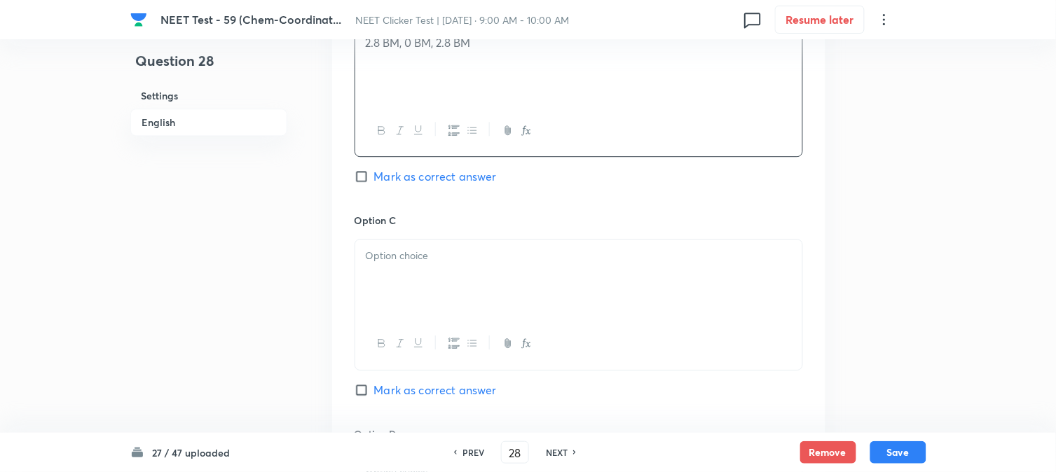
click at [428, 230] on div "Option C Mark as correct answer" at bounding box center [579, 319] width 449 height 213
click at [424, 273] on div at bounding box center [578, 279] width 447 height 79
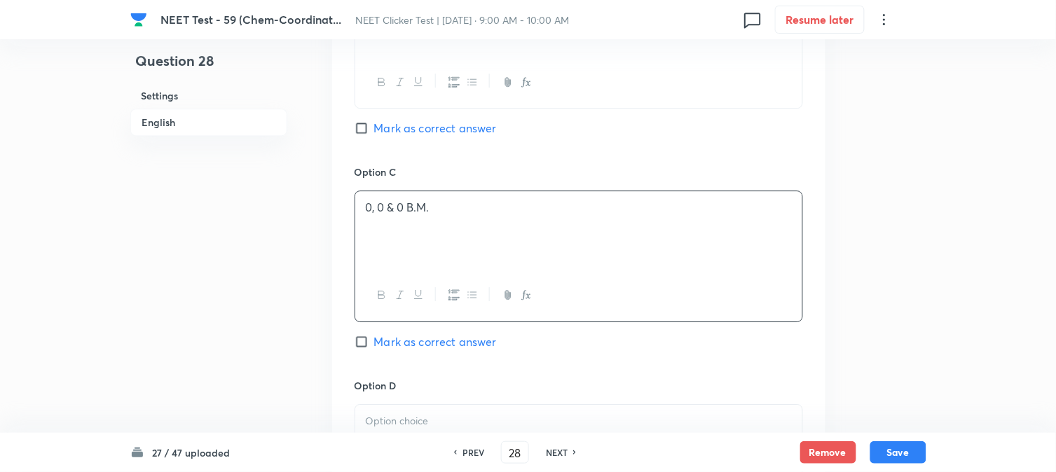
scroll to position [1168, 0]
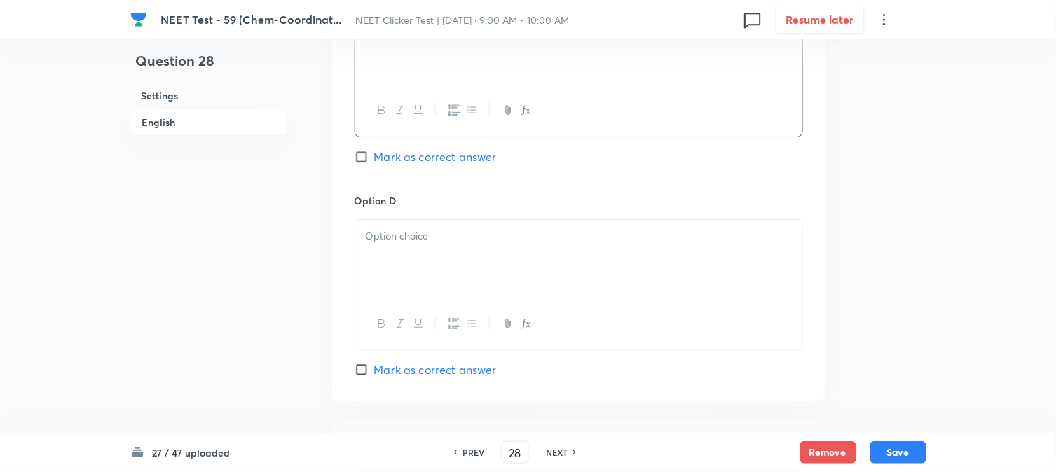
click at [408, 249] on div at bounding box center [578, 259] width 447 height 79
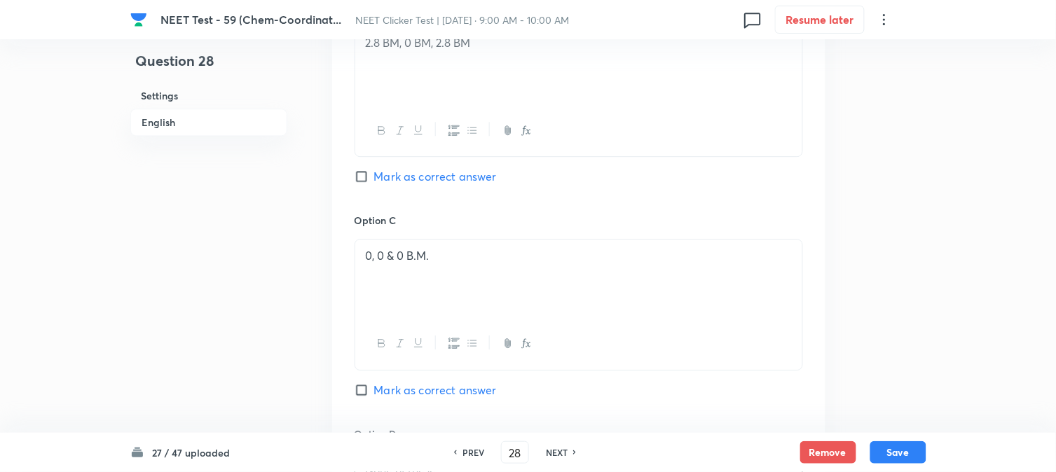
click at [359, 181] on input "Mark as correct answer" at bounding box center [365, 177] width 20 height 14
checkbox input "true"
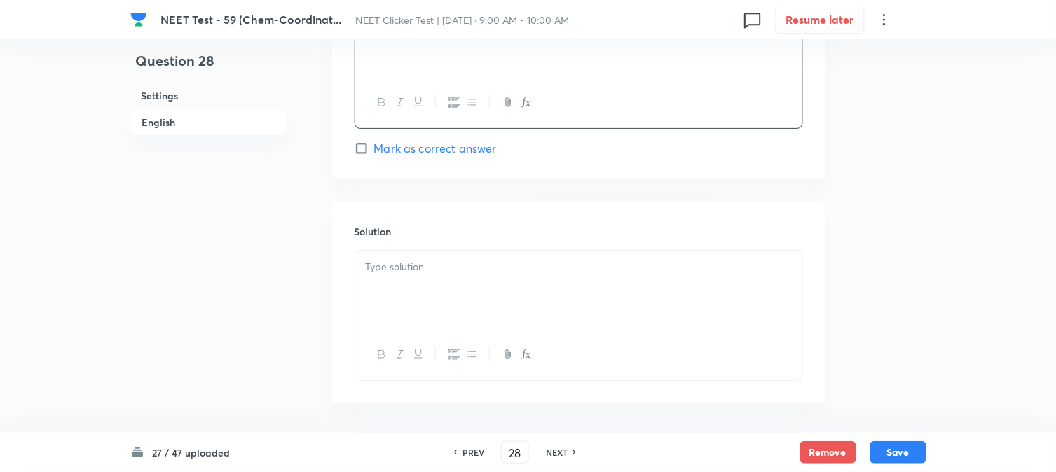
scroll to position [1447, 0]
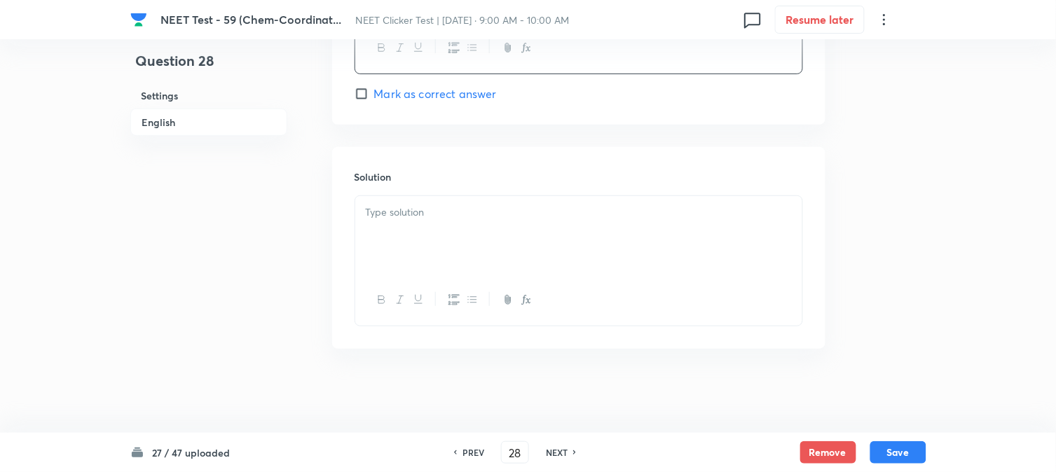
click at [422, 237] on div at bounding box center [578, 235] width 447 height 79
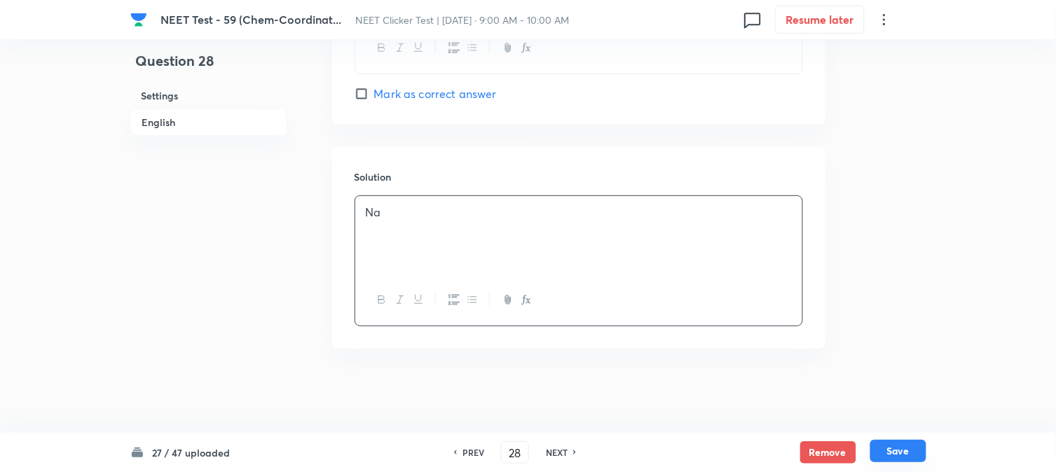
click at [908, 446] on button "Save" at bounding box center [899, 451] width 56 height 22
type input "29"
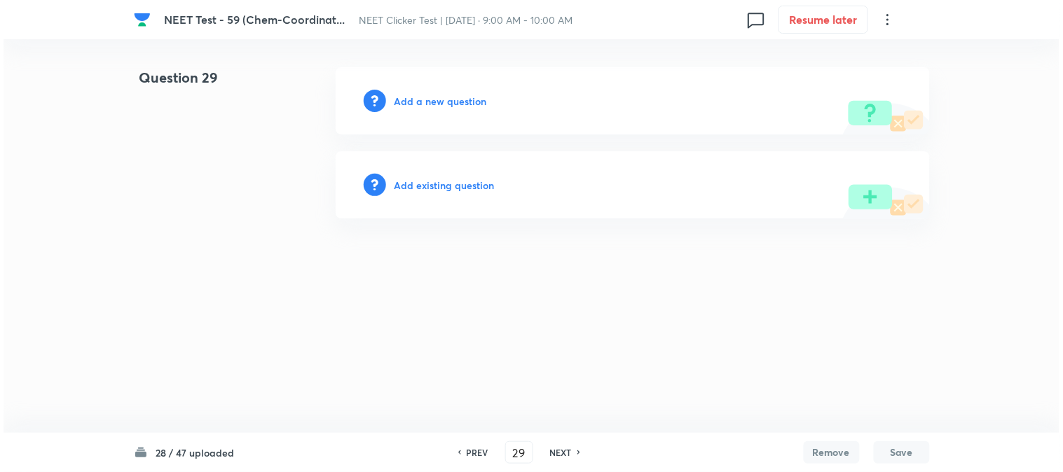
scroll to position [0, 0]
click at [422, 99] on h6 "Add a new question" at bounding box center [441, 101] width 93 height 15
click at [422, 99] on h6 "Choose a question type" at bounding box center [449, 101] width 108 height 15
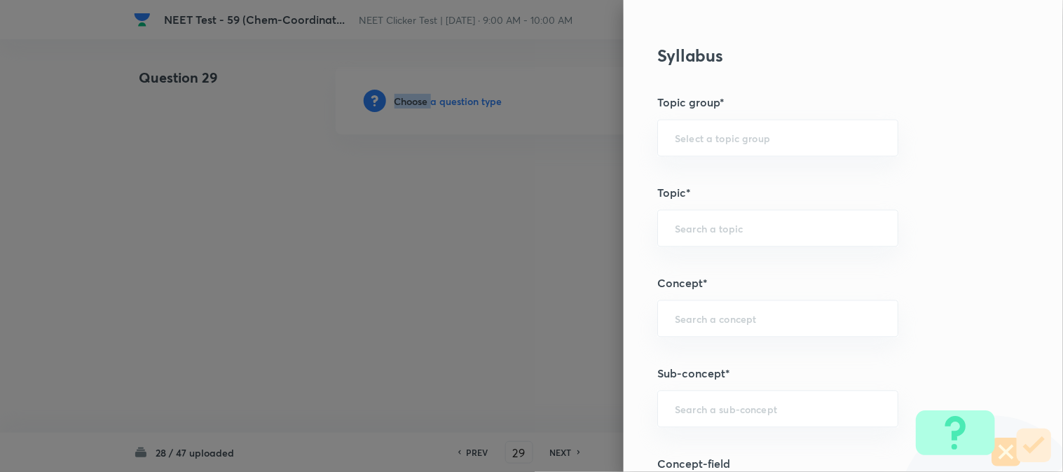
scroll to position [779, 0]
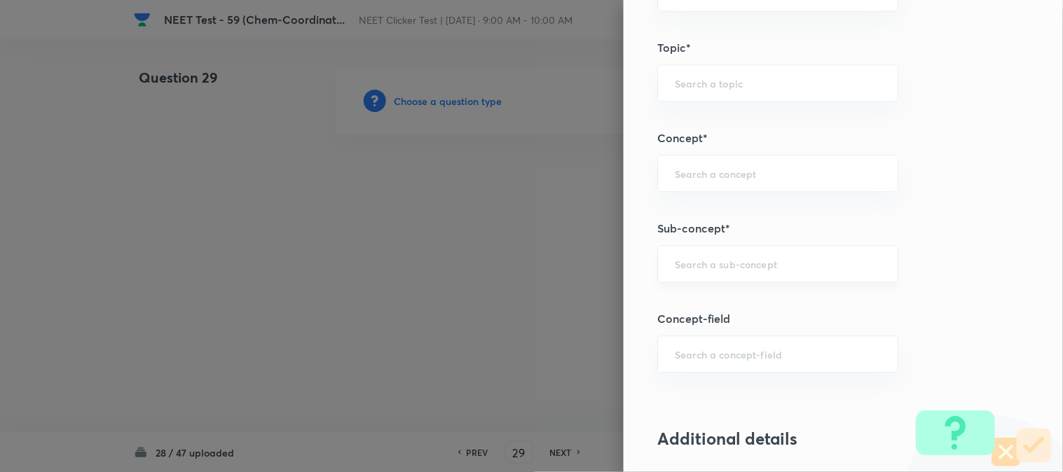
click at [709, 271] on input "text" at bounding box center [778, 263] width 206 height 13
click at [707, 304] on li "Double Salts And Coordination Compounds" at bounding box center [767, 313] width 240 height 42
type input "Double Salts And Coordination Compounds"
type input "Chemistry"
type input "Inorganic Chemistry"
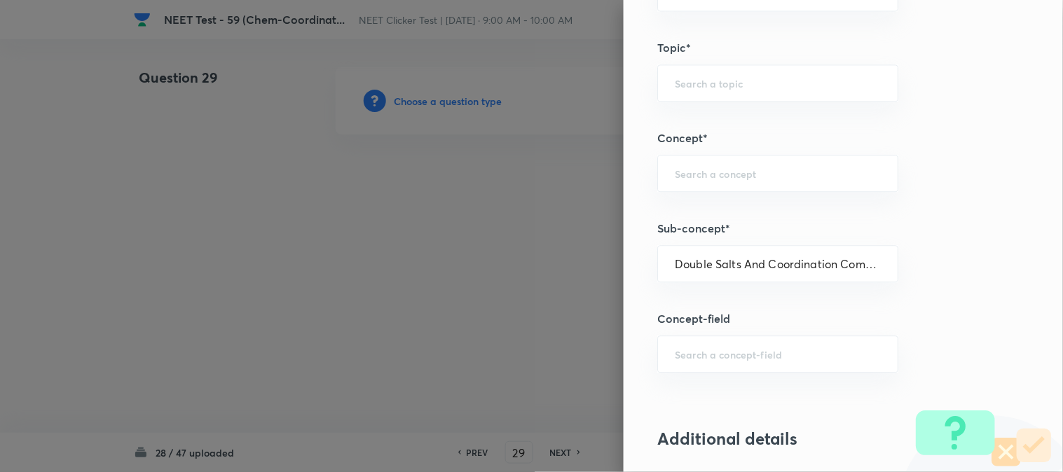
type input "Co-ordination Compounds"
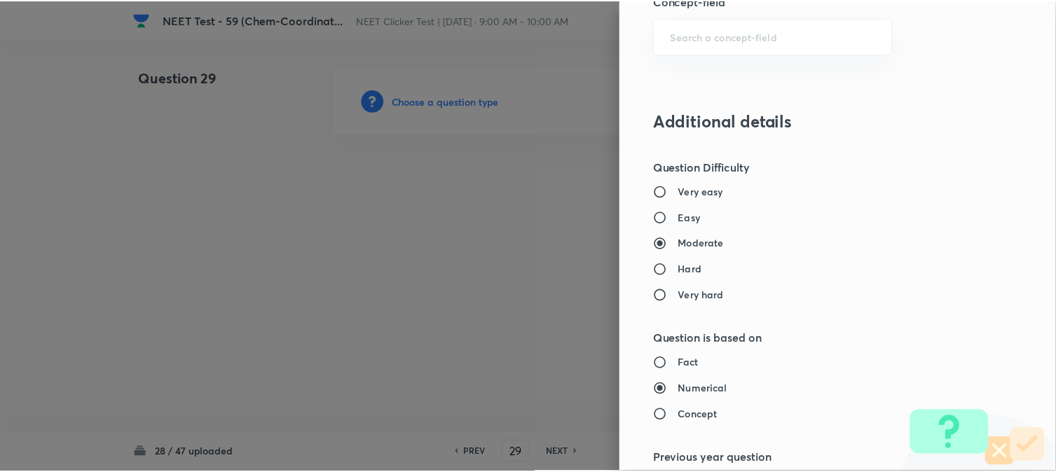
scroll to position [1480, 0]
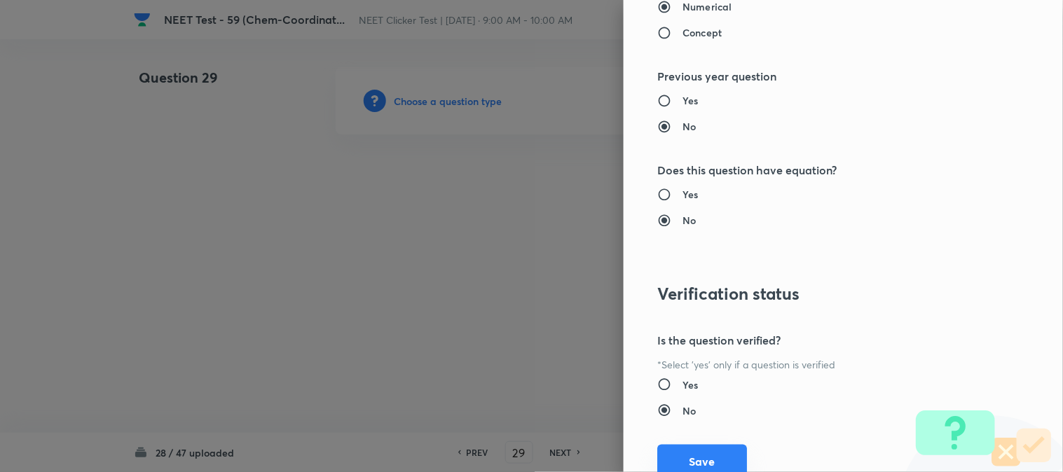
click at [683, 459] on button "Save" at bounding box center [702, 462] width 90 height 34
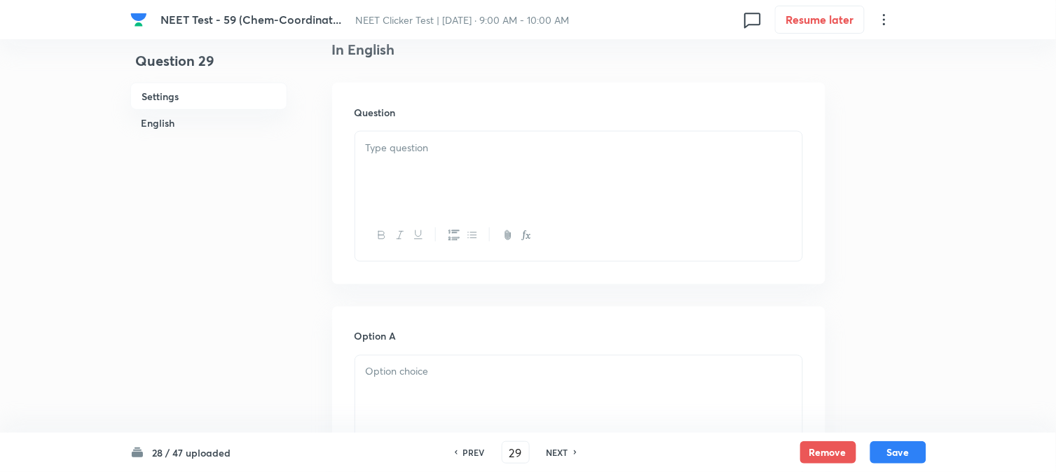
scroll to position [467, 0]
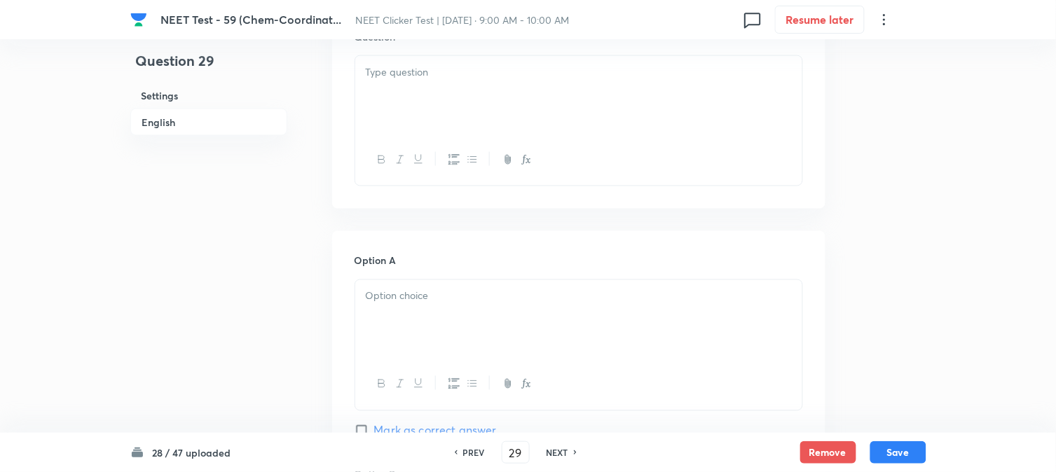
click at [459, 97] on div at bounding box center [578, 95] width 447 height 79
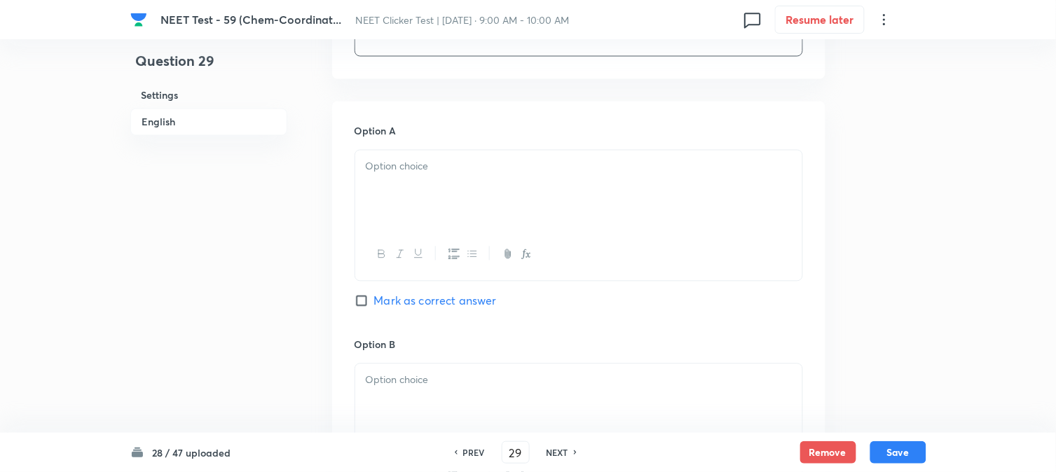
scroll to position [622, 0]
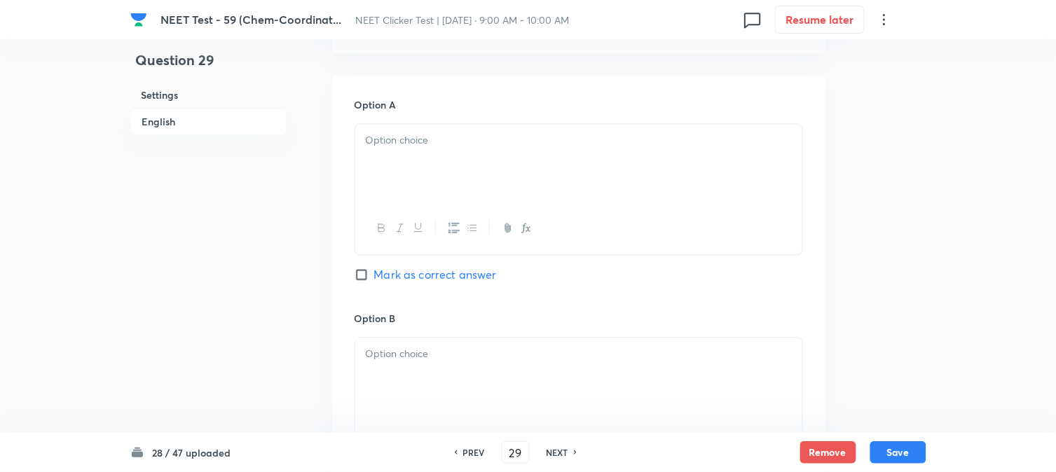
click at [442, 163] on div at bounding box center [578, 164] width 447 height 79
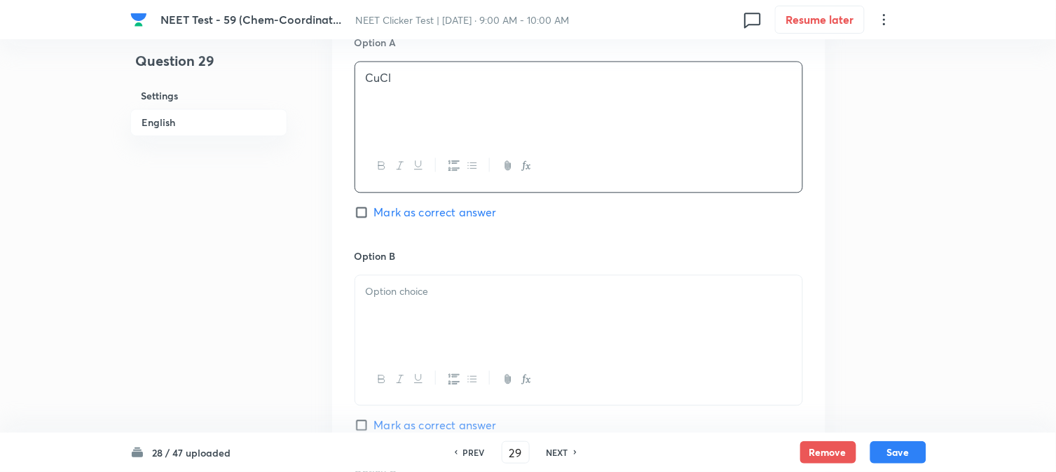
scroll to position [779, 0]
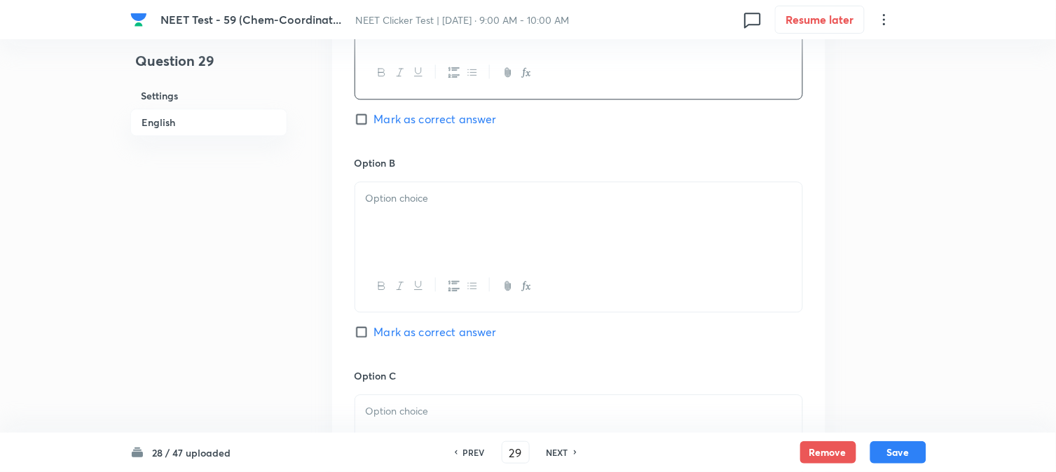
click at [409, 227] on div at bounding box center [578, 221] width 447 height 79
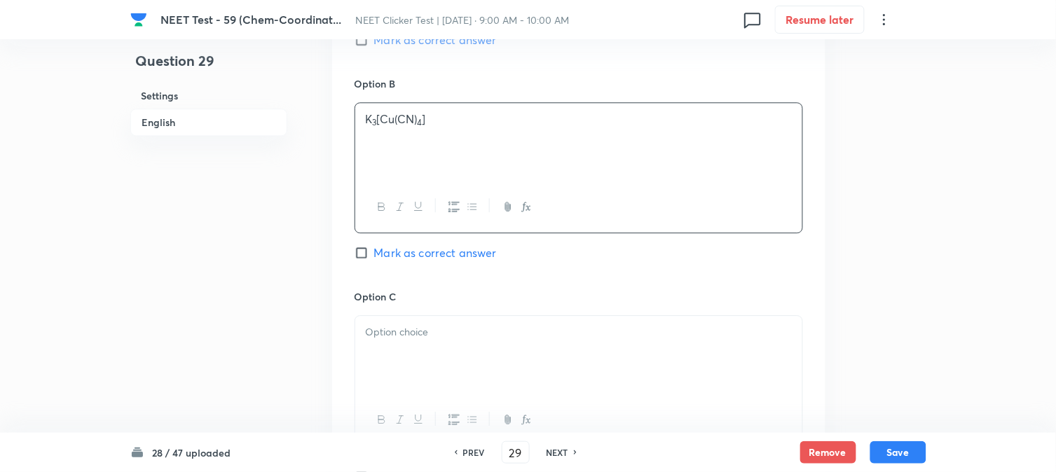
scroll to position [934, 0]
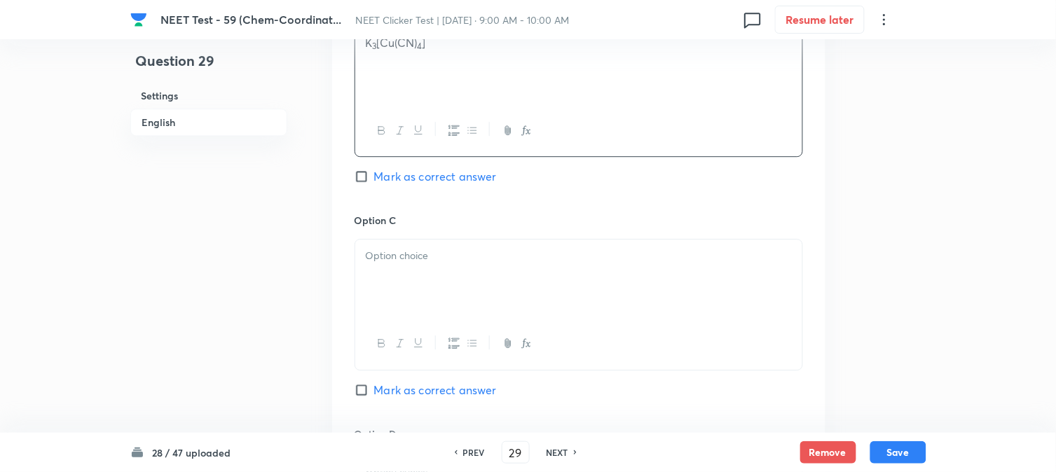
click at [409, 254] on p at bounding box center [579, 256] width 426 height 16
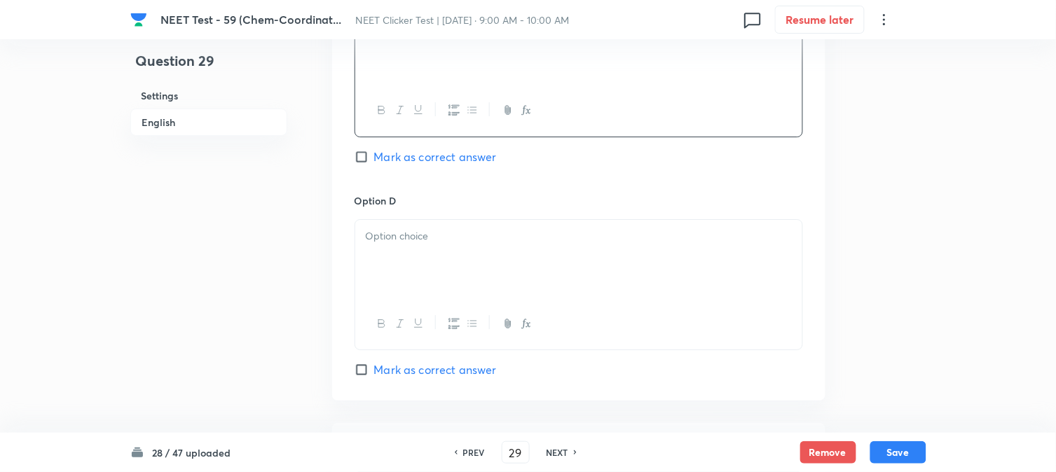
drag, startPoint x: 410, startPoint y: 236, endPoint x: 435, endPoint y: 249, distance: 27.6
click at [411, 236] on p at bounding box center [579, 236] width 426 height 16
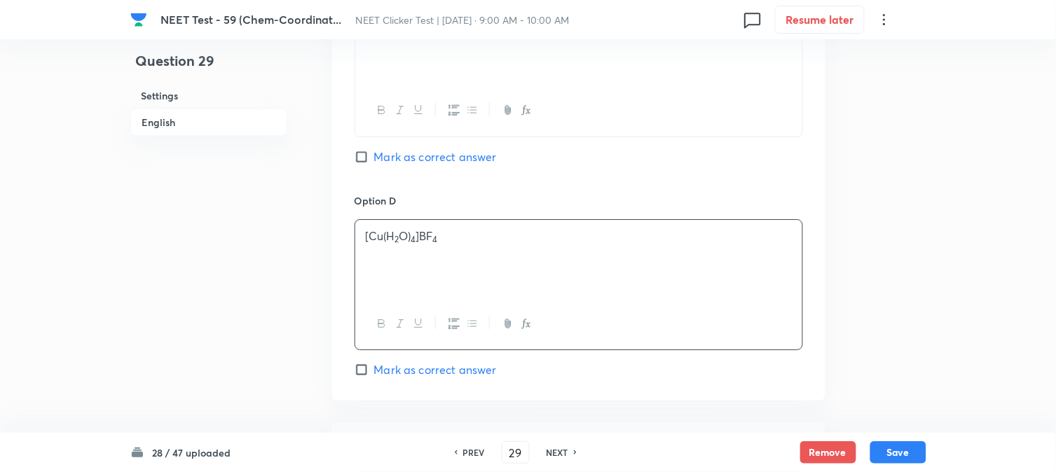
click at [394, 162] on span "Mark as correct answer" at bounding box center [435, 157] width 123 height 17
click at [374, 162] on input "Mark as correct answer" at bounding box center [365, 157] width 20 height 14
checkbox input "true"
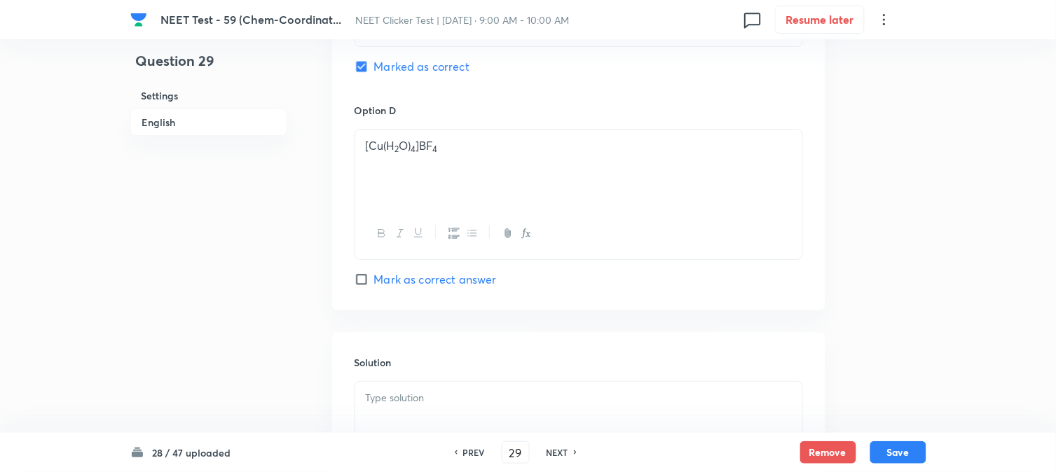
scroll to position [1402, 0]
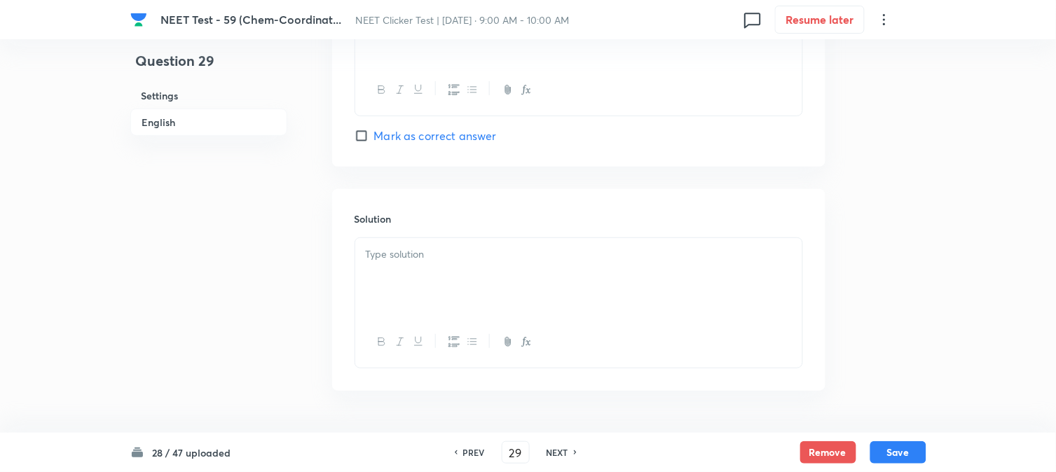
click at [437, 251] on p at bounding box center [579, 255] width 426 height 16
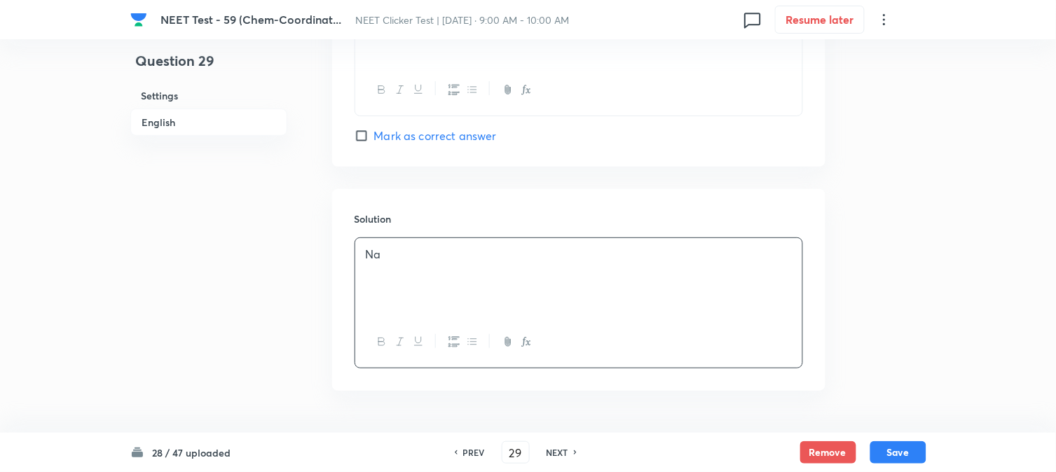
click at [899, 464] on div "Remove Save" at bounding box center [863, 453] width 126 height 22
click at [897, 458] on button "Save" at bounding box center [899, 451] width 56 height 22
type input "30"
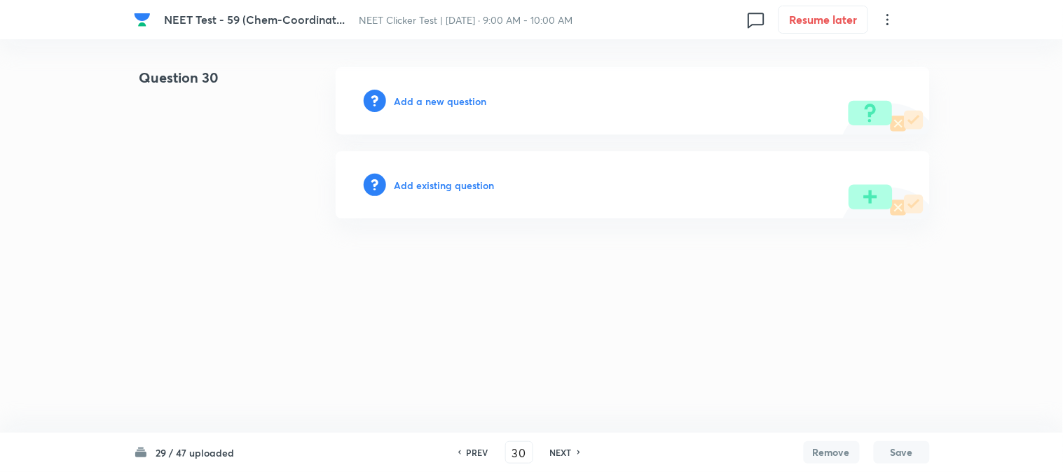
click at [443, 105] on h6 "Add a new question" at bounding box center [441, 101] width 93 height 15
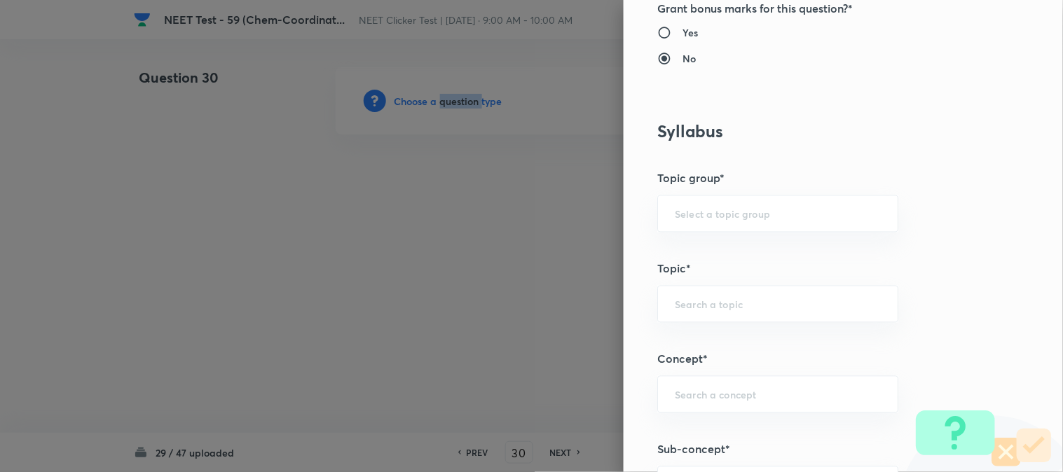
scroll to position [701, 0]
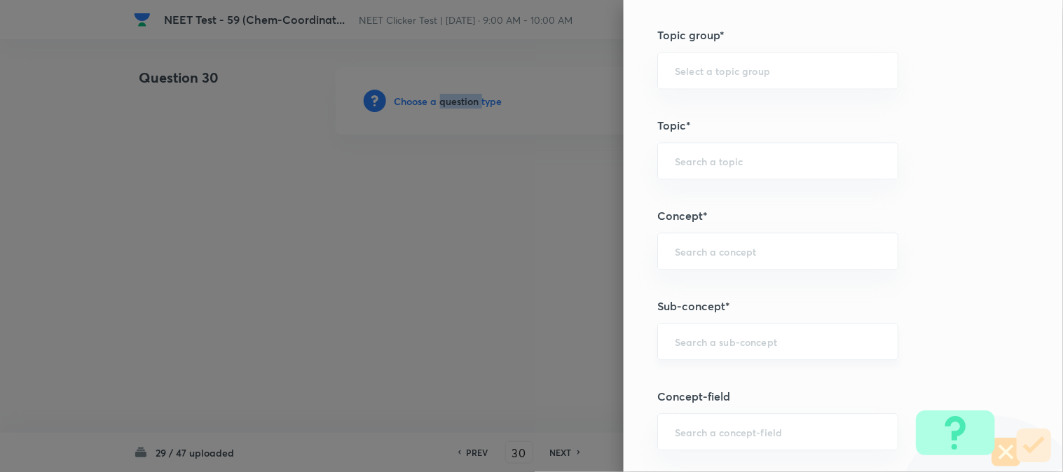
click at [702, 356] on div "​" at bounding box center [777, 341] width 241 height 37
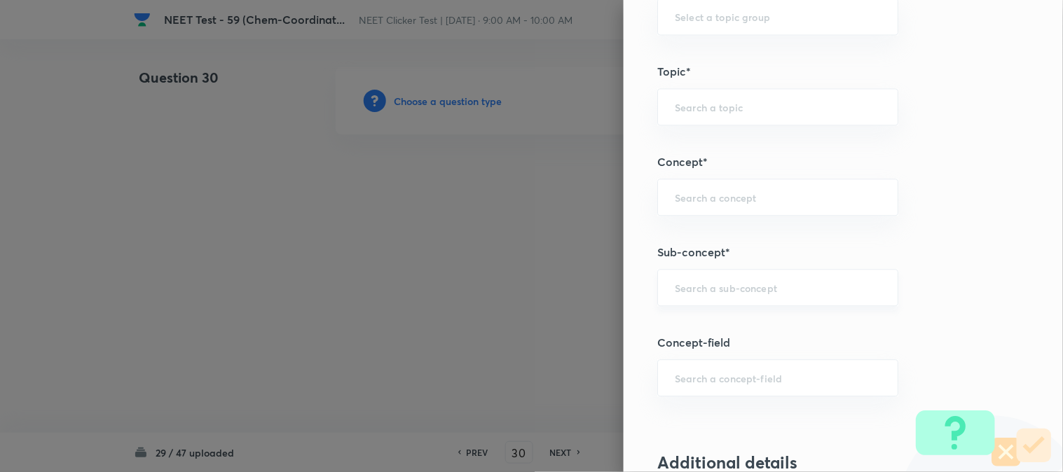
scroll to position [779, 0]
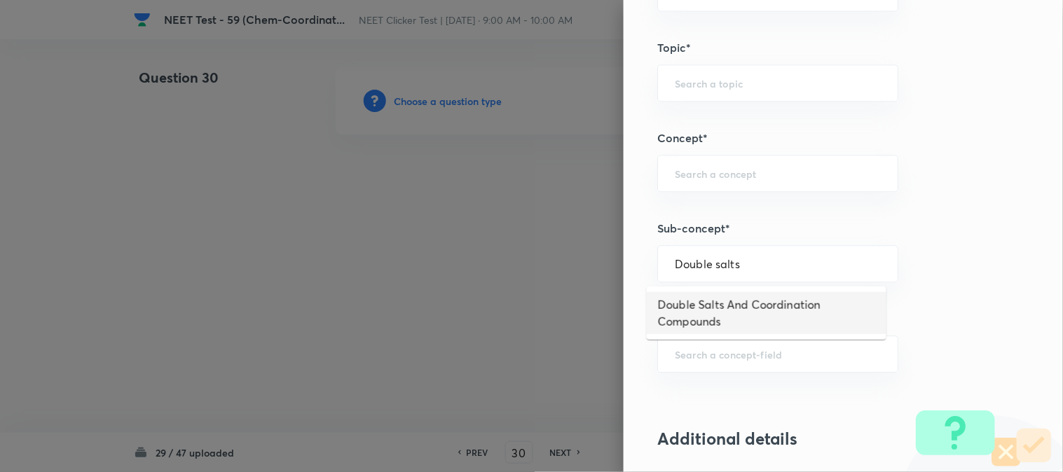
click at [687, 311] on li "Double Salts And Coordination Compounds" at bounding box center [767, 313] width 240 height 42
type input "Double Salts And Coordination Compounds"
type input "Chemistry"
type input "Inorganic Chemistry"
type input "Co-ordination Compounds"
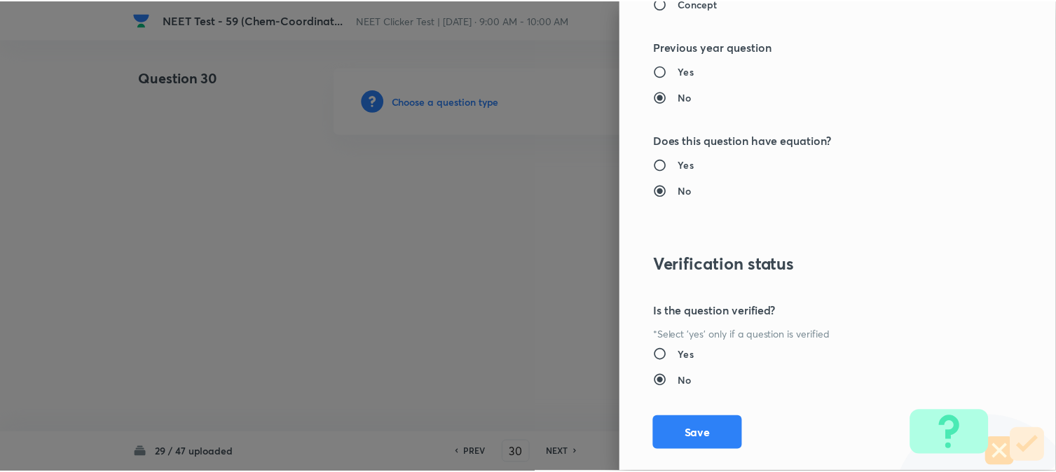
scroll to position [1532, 0]
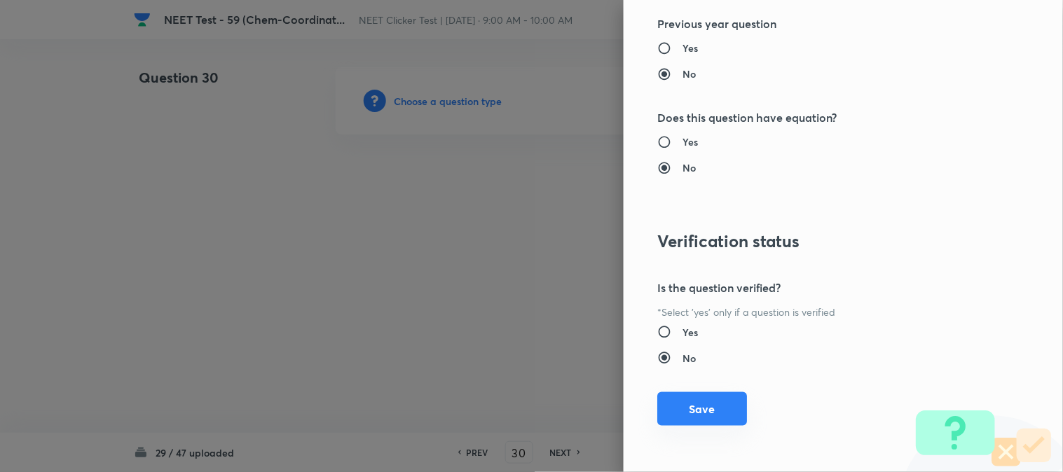
click at [678, 410] on button "Save" at bounding box center [702, 410] width 90 height 34
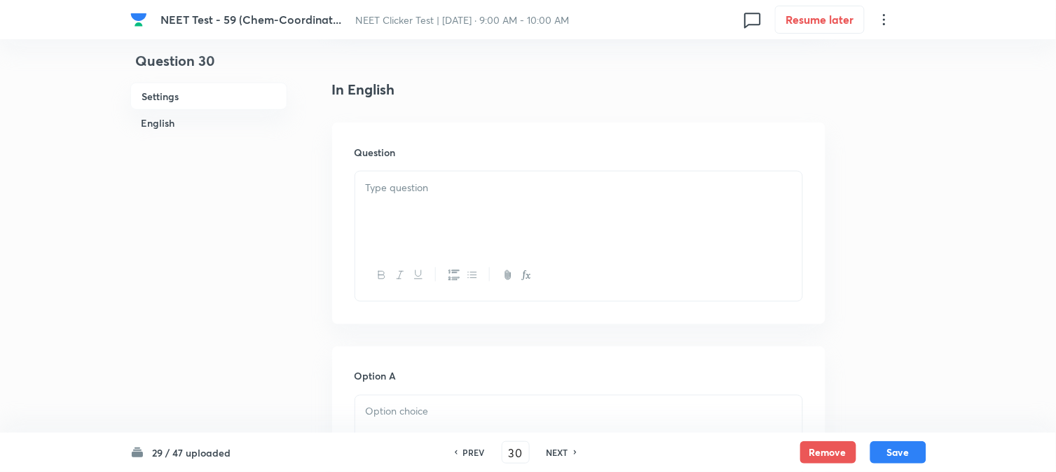
scroll to position [389, 0]
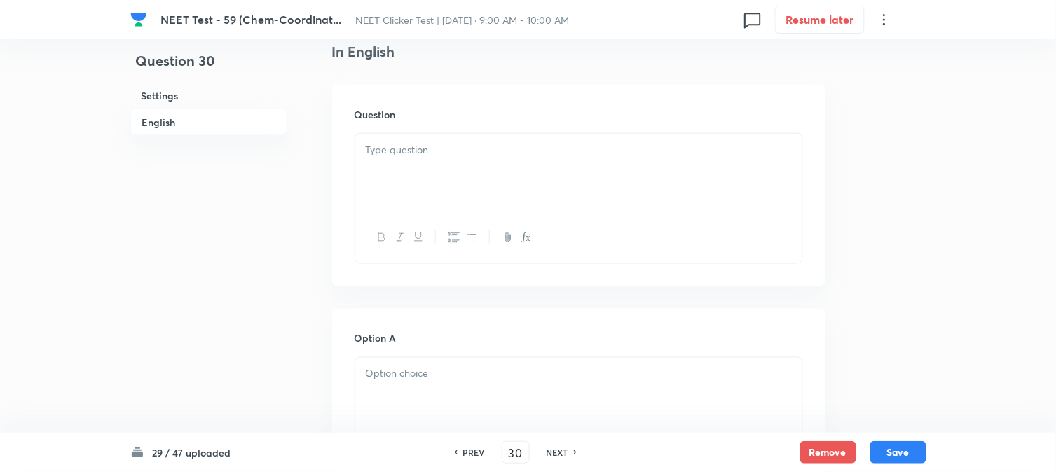
click at [439, 182] on div at bounding box center [578, 173] width 447 height 79
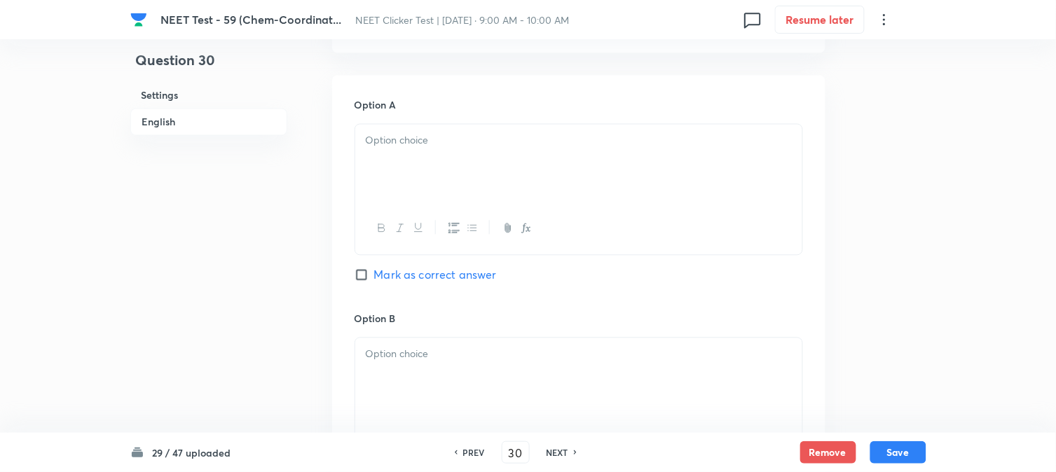
click at [430, 171] on div at bounding box center [578, 164] width 447 height 79
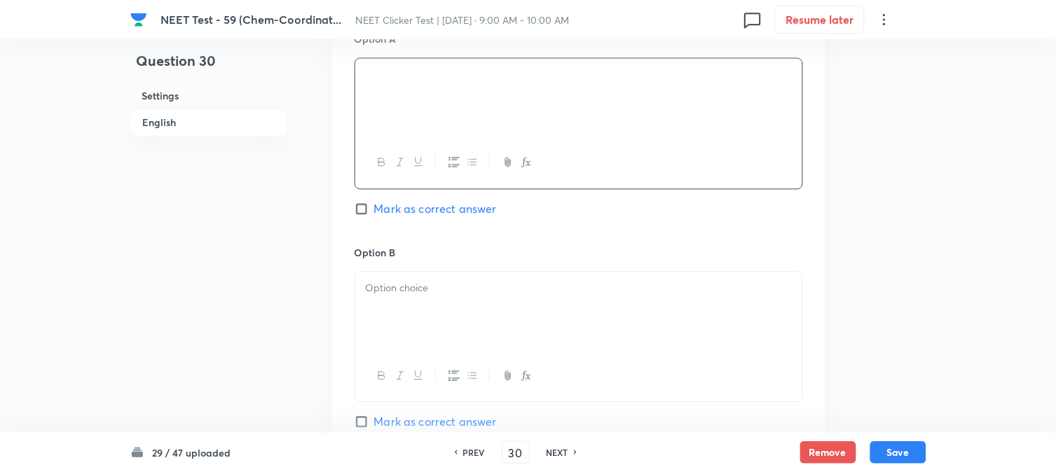
scroll to position [779, 0]
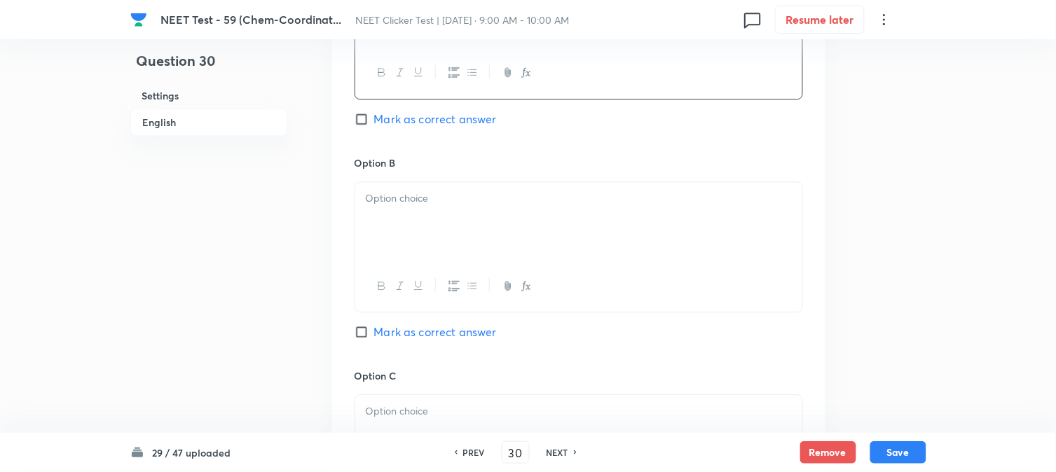
click at [470, 226] on div at bounding box center [578, 221] width 447 height 79
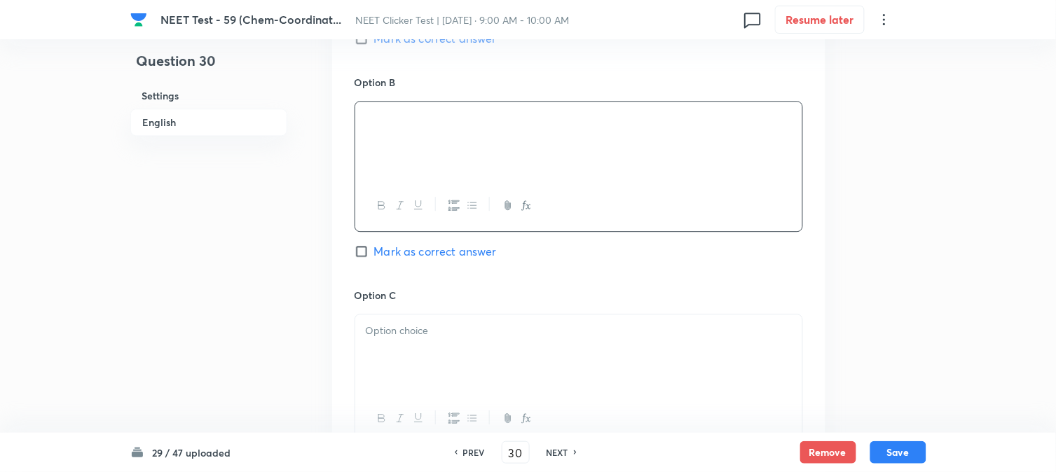
scroll to position [934, 0]
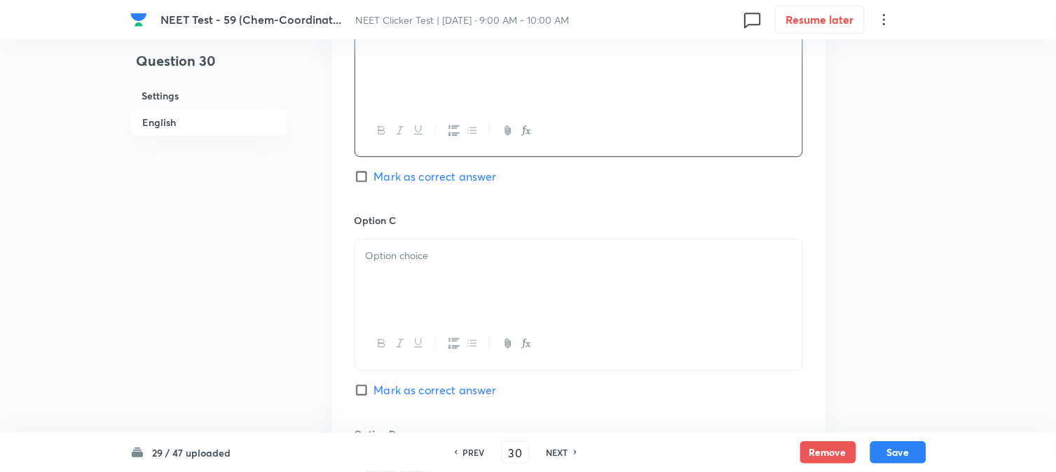
click at [444, 252] on p at bounding box center [579, 256] width 426 height 16
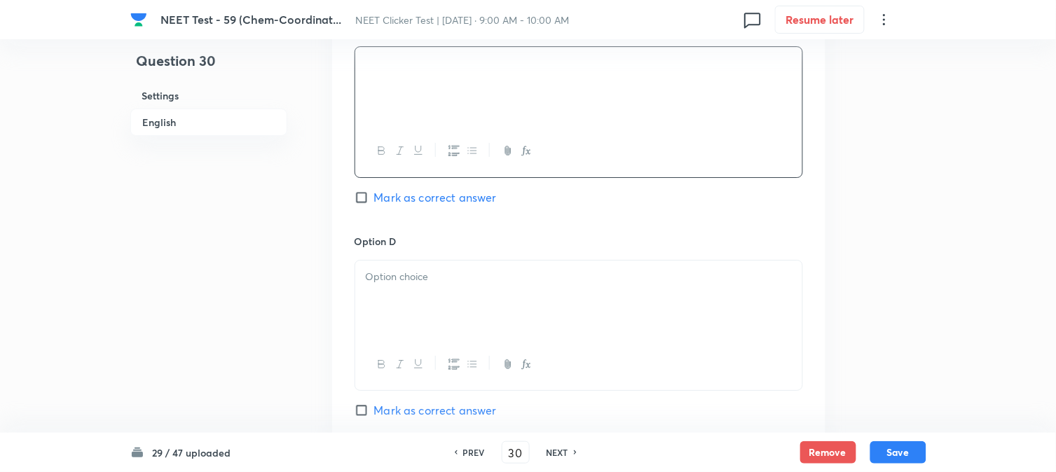
scroll to position [1168, 0]
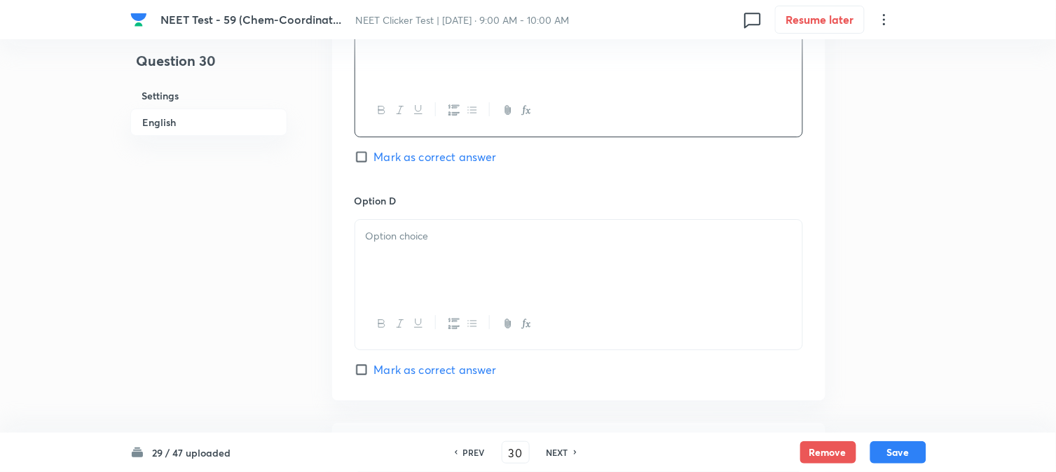
click at [439, 240] on p at bounding box center [579, 236] width 426 height 16
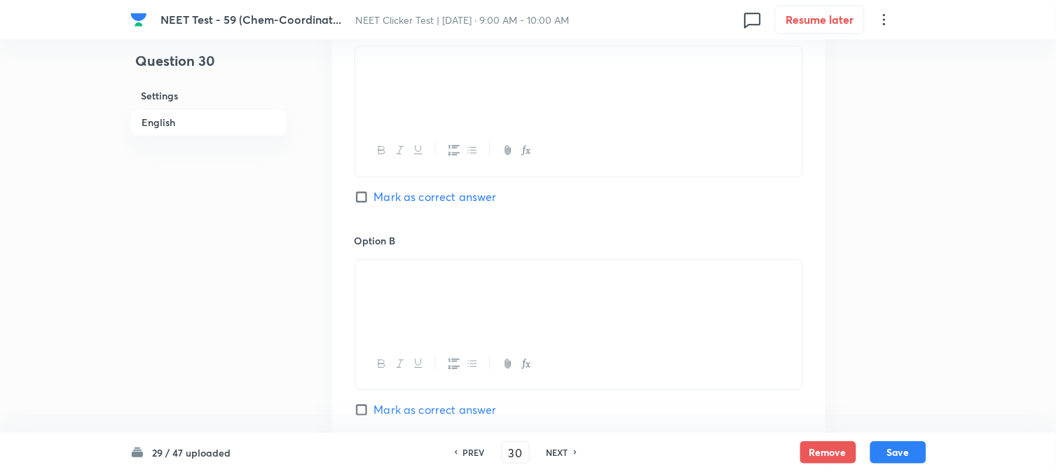
click at [360, 199] on input "Mark as correct answer" at bounding box center [365, 197] width 20 height 14
checkbox input "true"
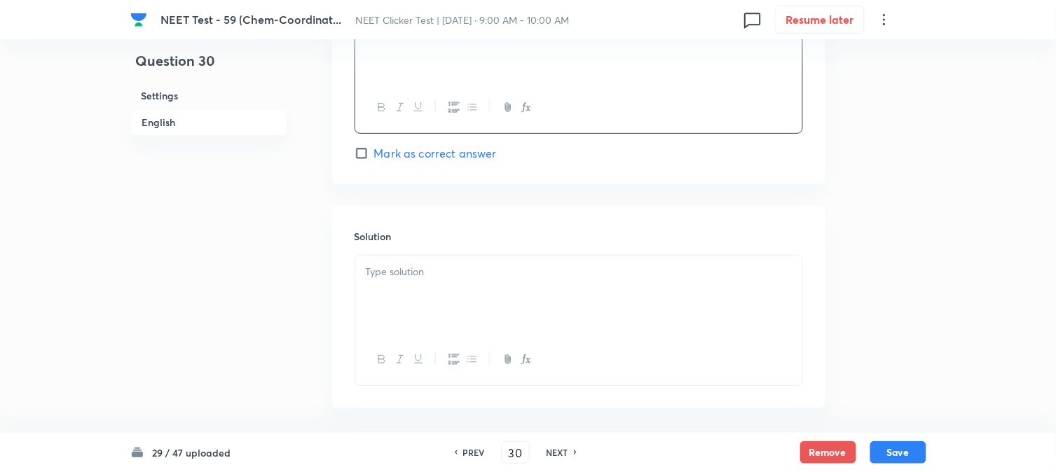
scroll to position [1447, 0]
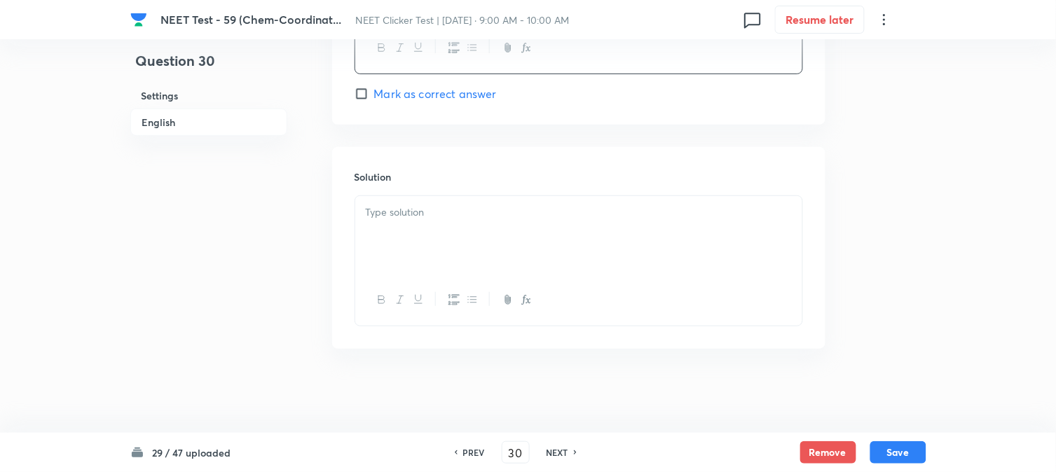
click at [449, 240] on div at bounding box center [578, 235] width 447 height 79
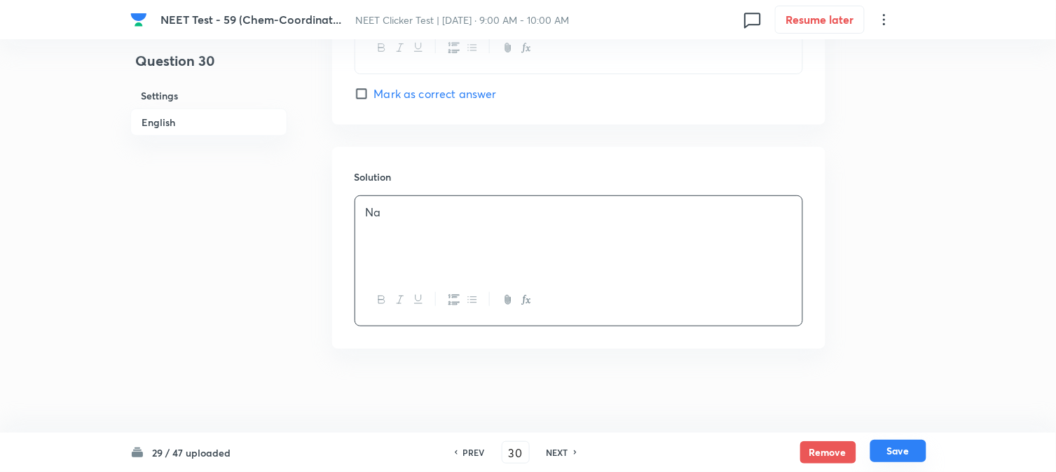
click at [876, 454] on button "Save" at bounding box center [899, 451] width 56 height 22
type input "31"
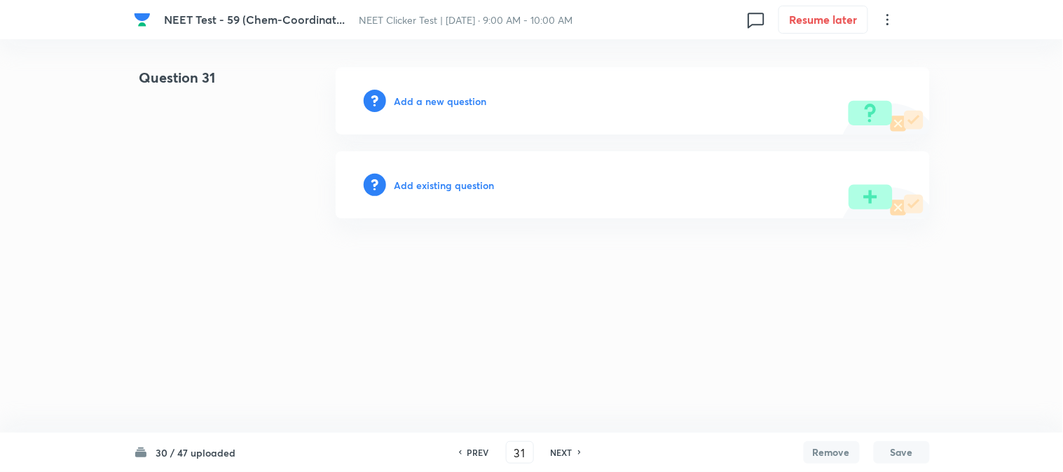
click at [404, 105] on h6 "Add a new question" at bounding box center [441, 101] width 93 height 15
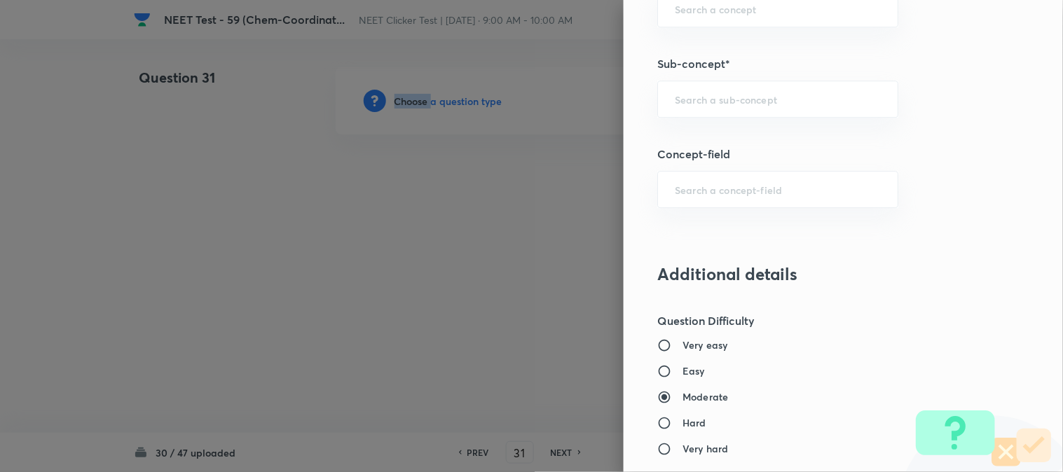
scroll to position [857, 0]
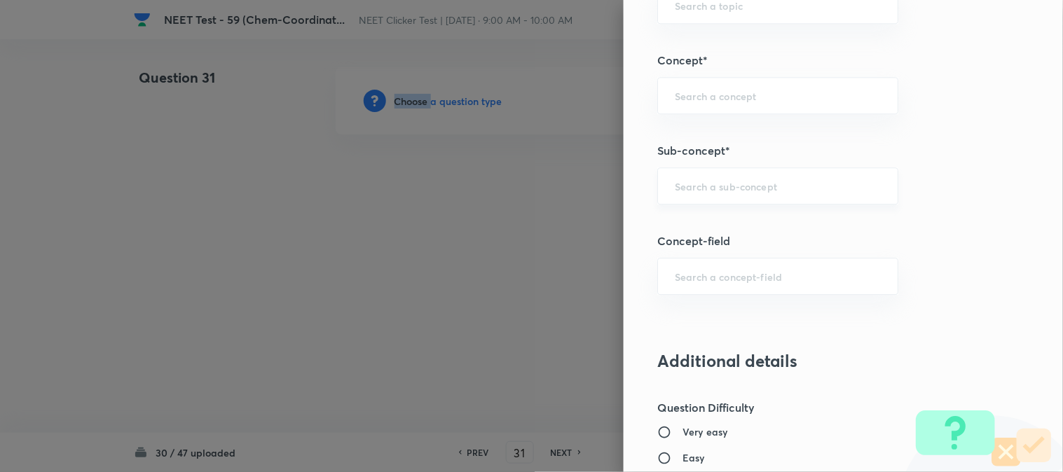
click at [709, 198] on div "​" at bounding box center [777, 186] width 241 height 37
click at [697, 238] on li "Double Salts And Coordination Compounds" at bounding box center [767, 235] width 240 height 42
type input "Double Salts And Coordination Compounds"
type input "Chemistry"
type input "Inorganic Chemistry"
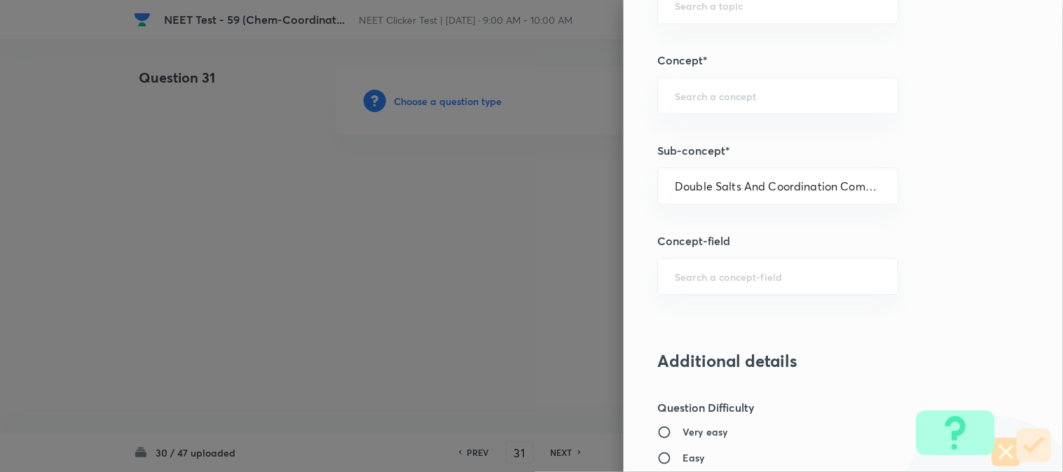
type input "Co-ordination Compounds"
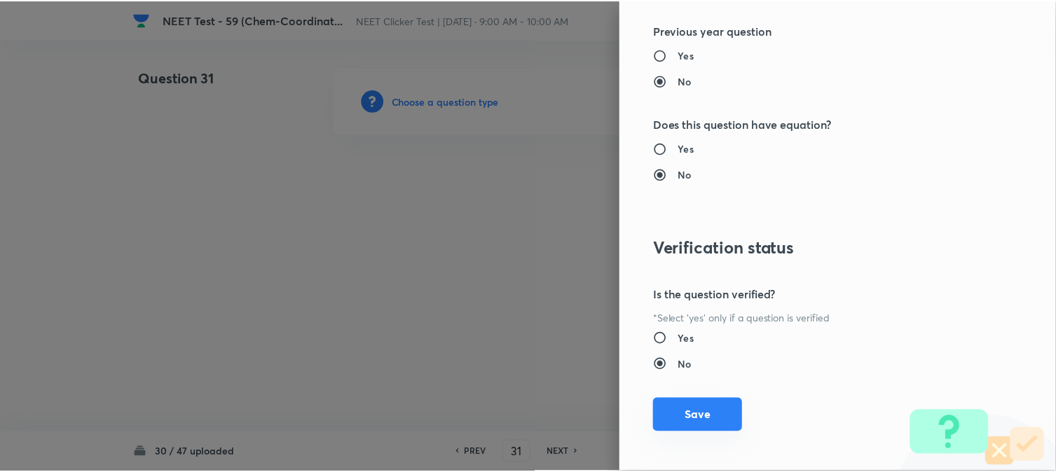
scroll to position [1532, 0]
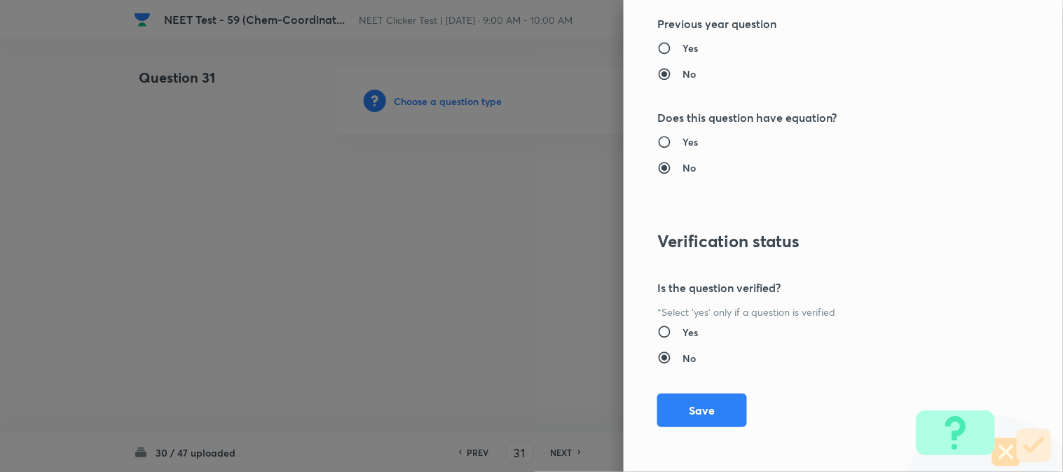
click at [676, 390] on div "Question settings Question type* Single choice correct Number of options* 2 3 4…" at bounding box center [843, 236] width 439 height 472
click at [678, 402] on button "Save" at bounding box center [702, 410] width 90 height 34
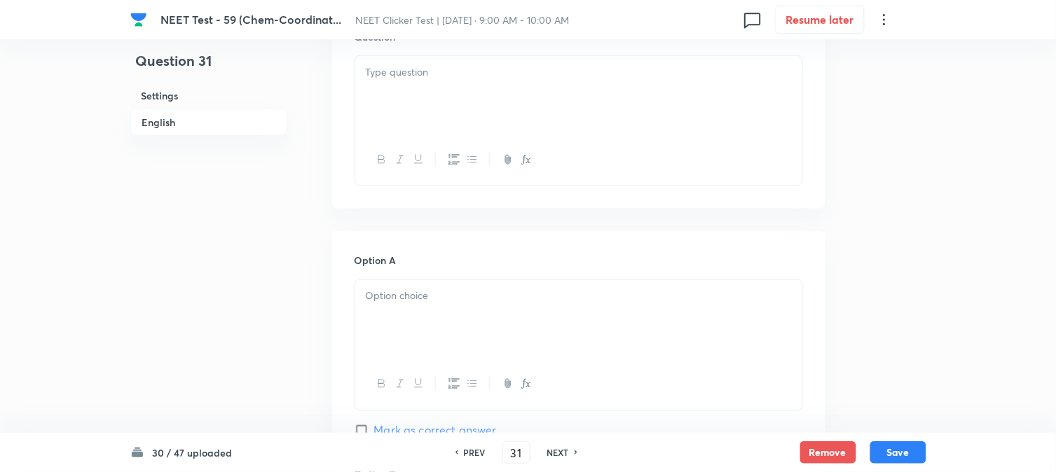
click at [521, 107] on div at bounding box center [578, 95] width 447 height 79
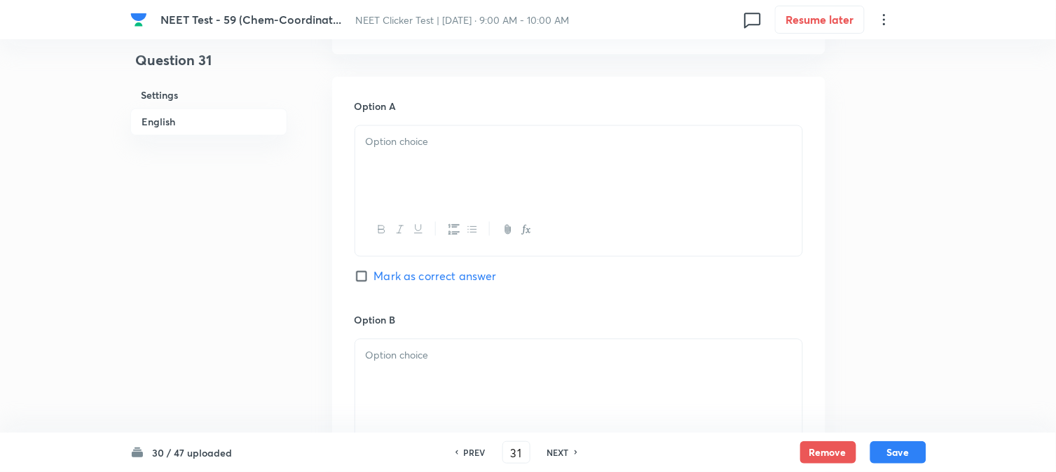
scroll to position [622, 0]
click at [456, 171] on div at bounding box center [578, 164] width 447 height 79
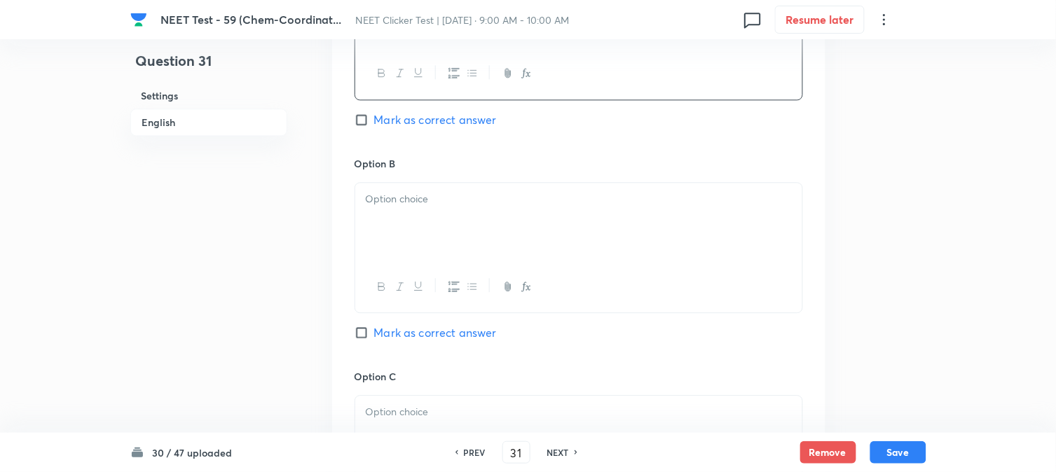
scroll to position [779, 0]
click at [425, 224] on div at bounding box center [578, 221] width 447 height 79
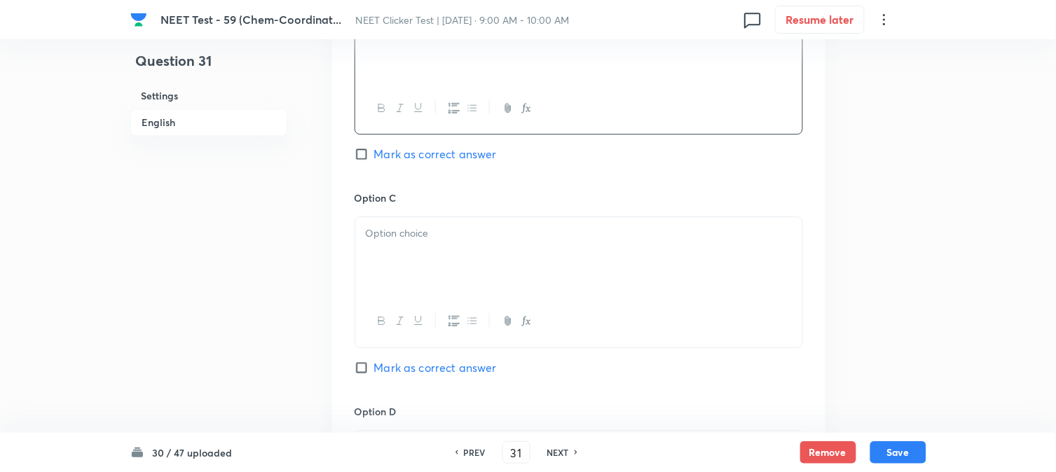
scroll to position [1012, 0]
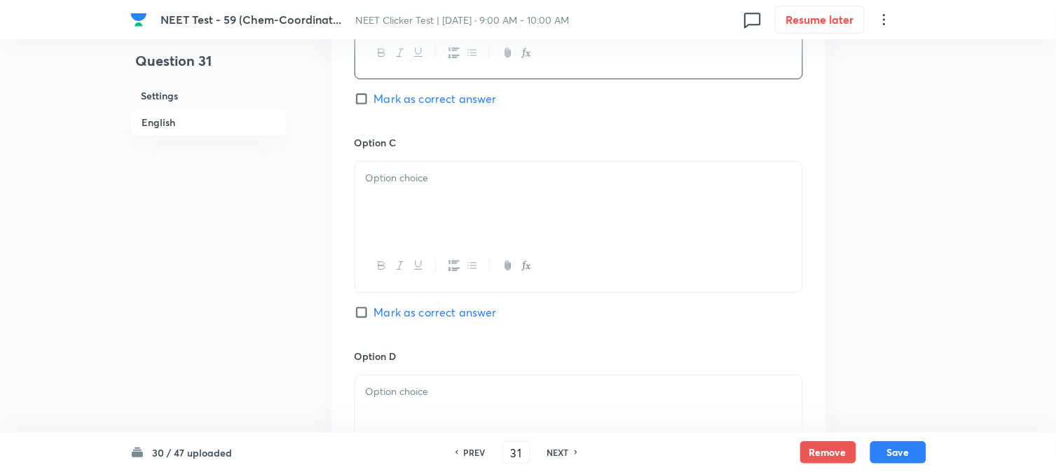
click at [485, 212] on div at bounding box center [578, 201] width 447 height 79
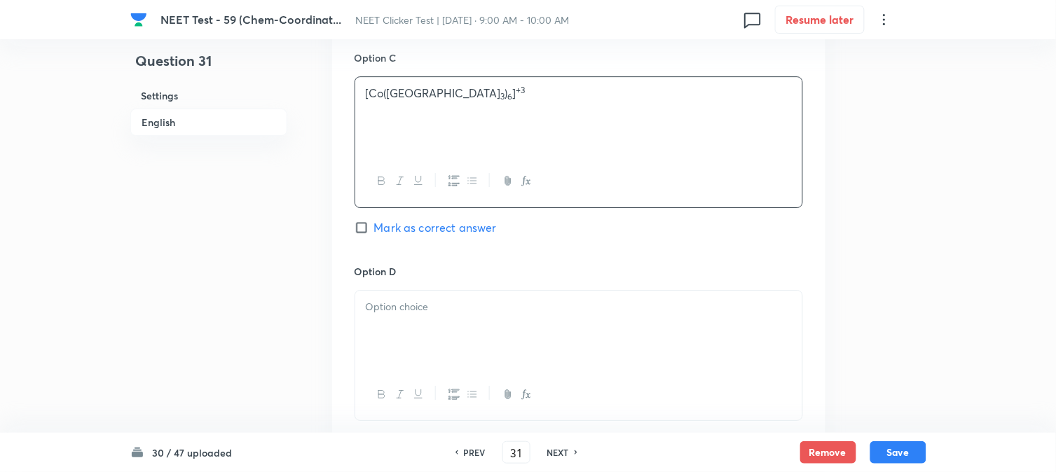
scroll to position [1246, 0]
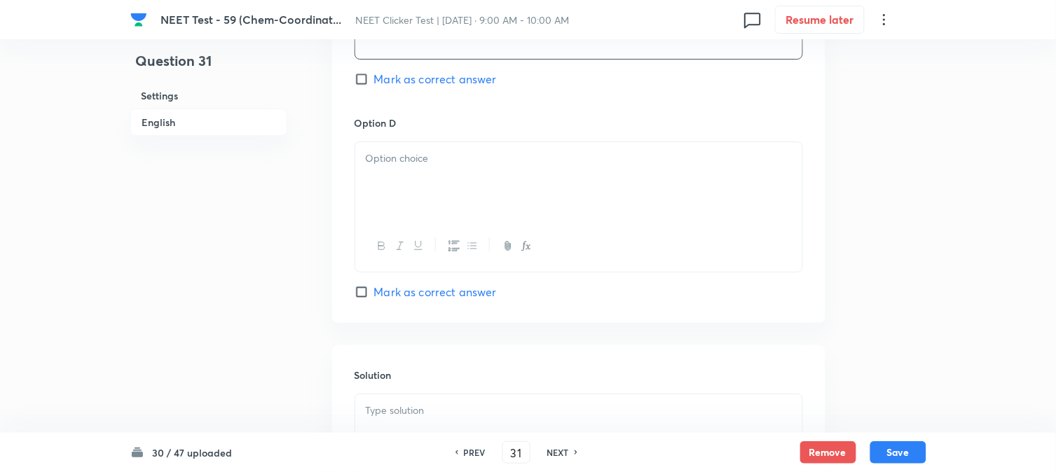
click at [431, 191] on div at bounding box center [578, 181] width 447 height 79
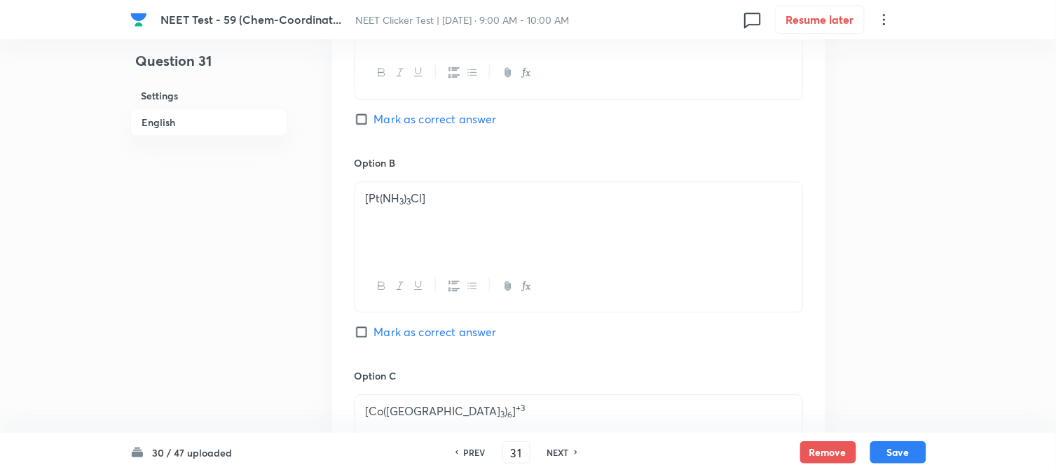
click at [372, 118] on input "Mark as correct answer" at bounding box center [365, 119] width 20 height 14
checkbox input "true"
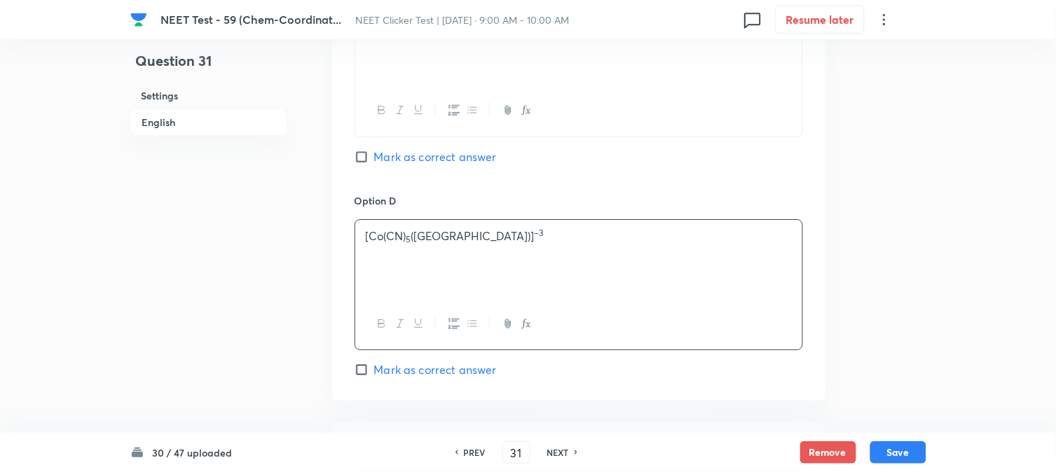
scroll to position [1447, 0]
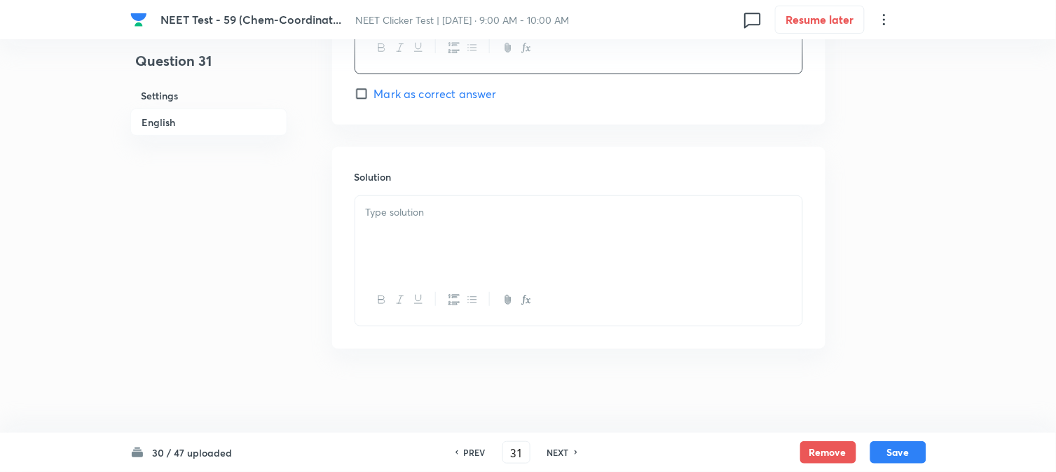
click at [456, 223] on div at bounding box center [578, 235] width 447 height 79
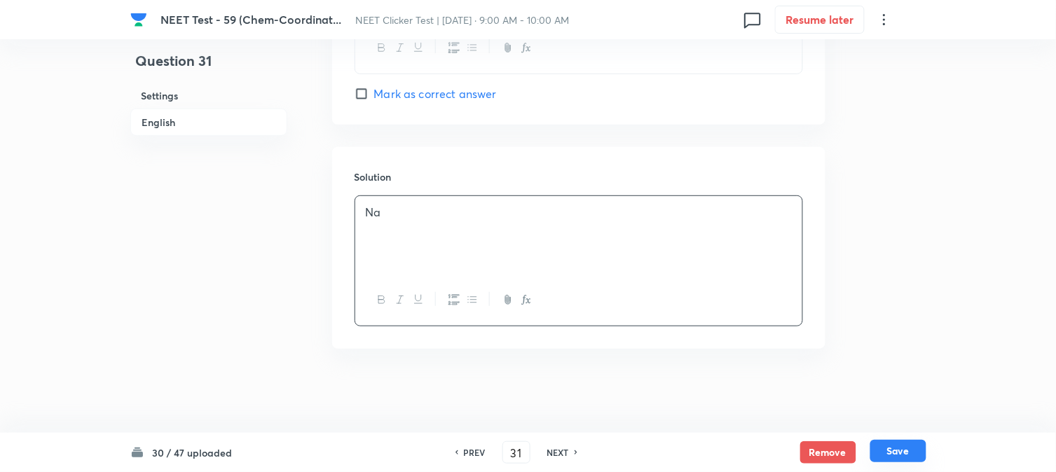
click at [914, 454] on button "Save" at bounding box center [899, 451] width 56 height 22
type input "32"
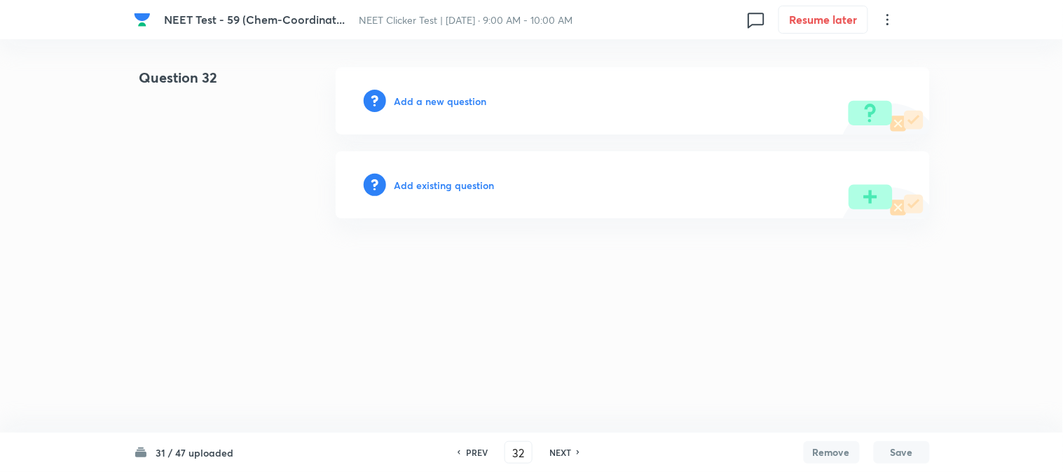
click at [418, 105] on h6 "Add a new question" at bounding box center [441, 101] width 93 height 15
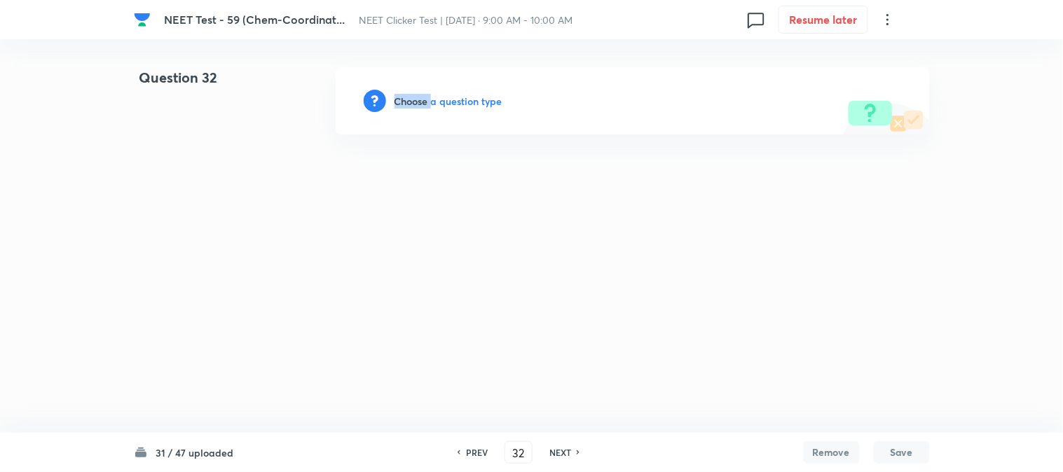
click at [418, 105] on h6 "Choose a question type" at bounding box center [449, 101] width 108 height 15
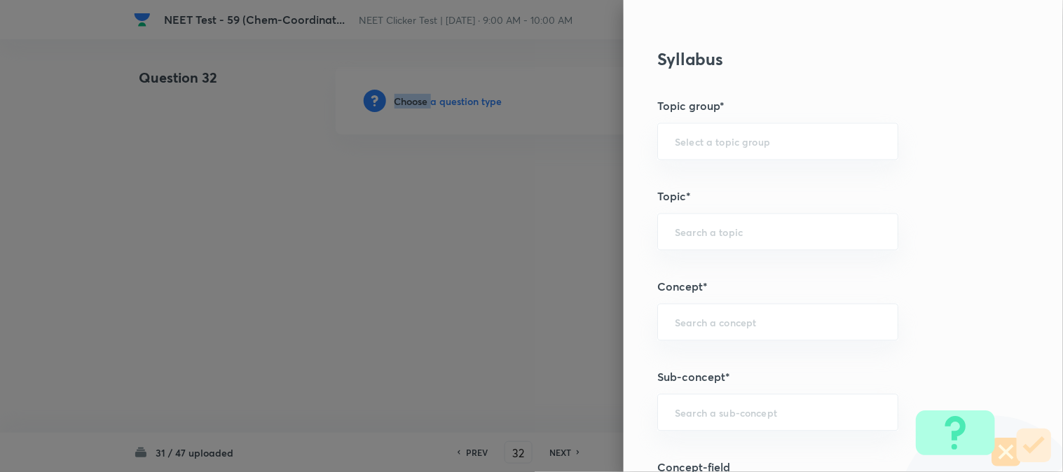
scroll to position [779, 0]
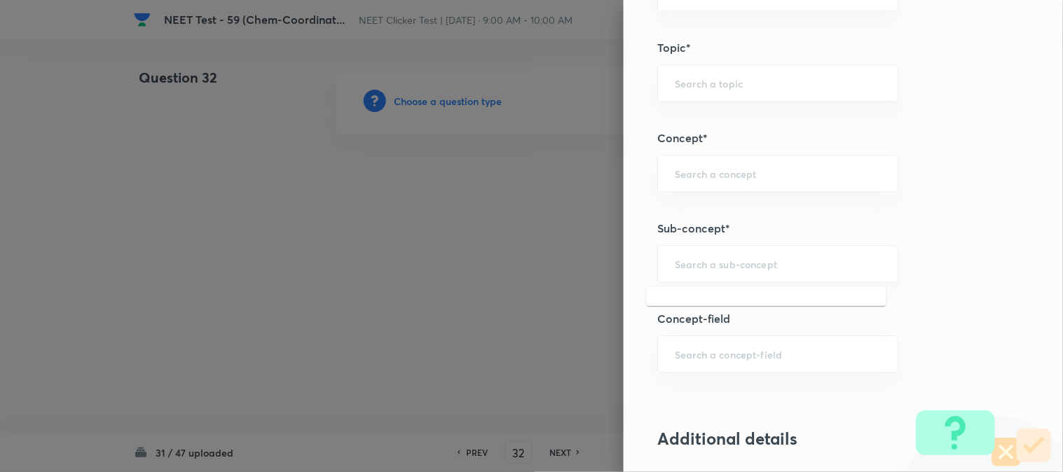
click at [711, 263] on input "text" at bounding box center [778, 263] width 206 height 13
type input "a"
type input "\"
type input "Double Salts"
click at [707, 265] on input "text" at bounding box center [778, 263] width 206 height 13
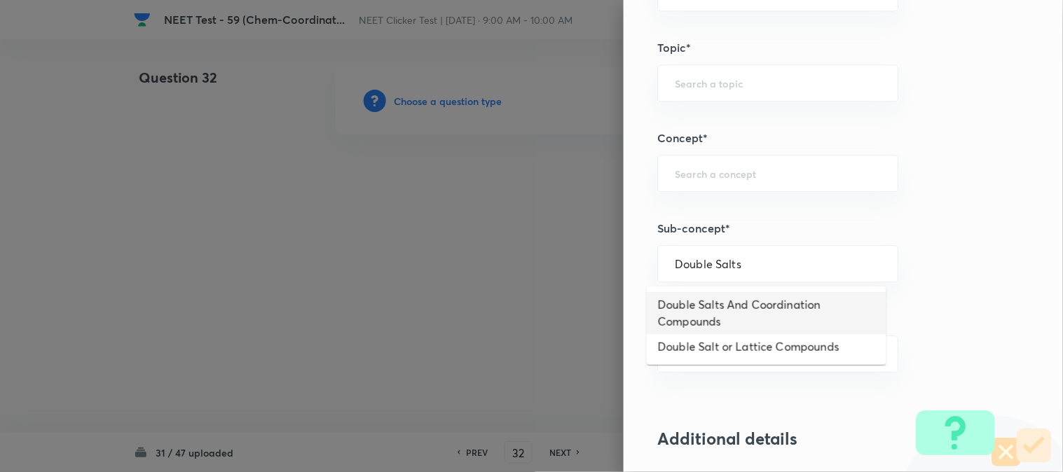
click at [710, 306] on li "Double Salts And Coordination Compounds" at bounding box center [767, 313] width 240 height 42
type input "Double Salts And Coordination Compounds"
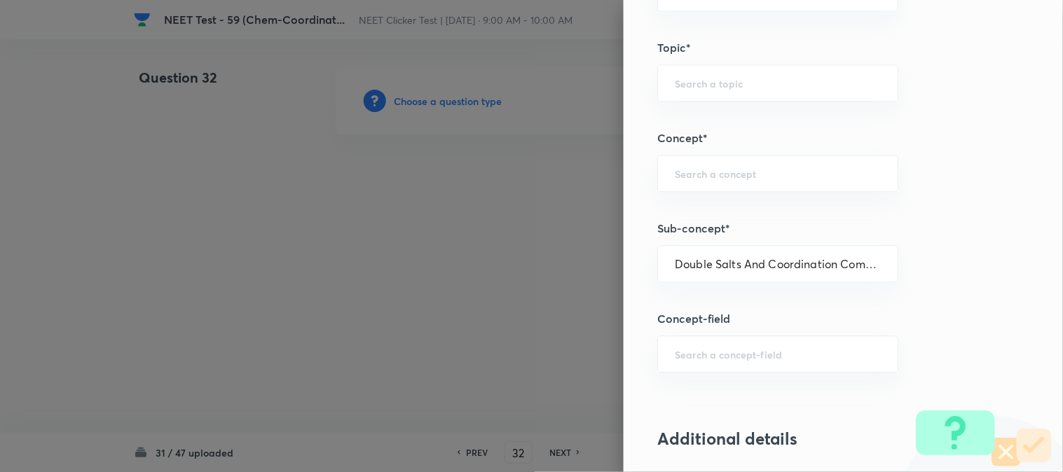
type input "Chemistry"
type input "Inorganic Chemistry"
type input "Co-ordination Compounds"
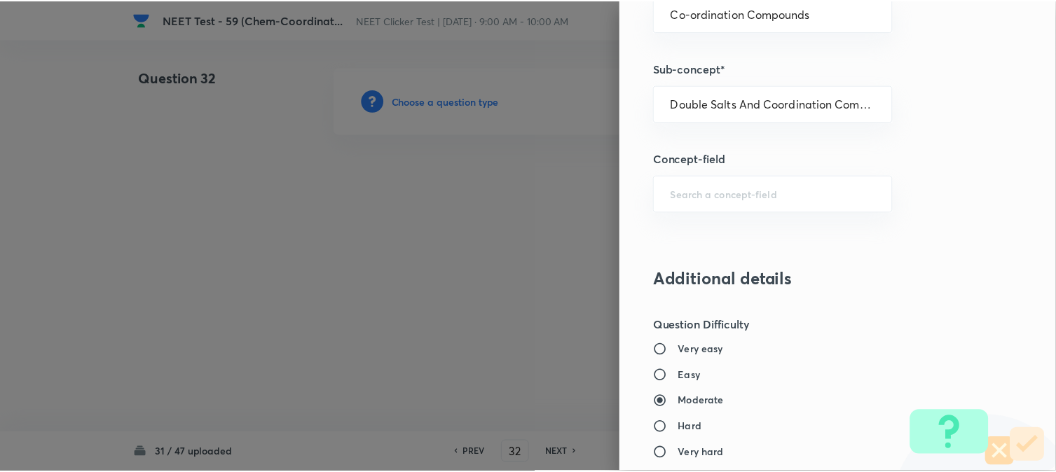
scroll to position [1532, 0]
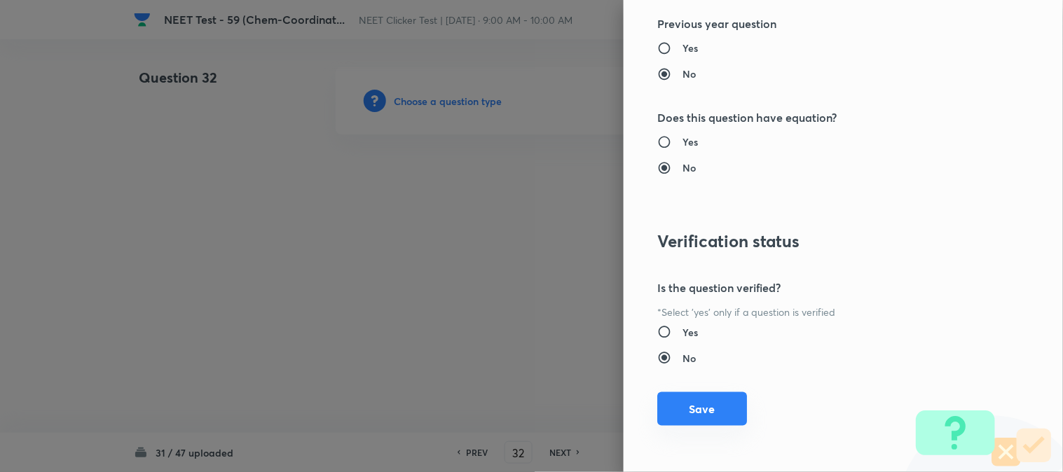
drag, startPoint x: 699, startPoint y: 410, endPoint x: 660, endPoint y: 396, distance: 41.0
click at [700, 410] on button "Save" at bounding box center [702, 410] width 90 height 34
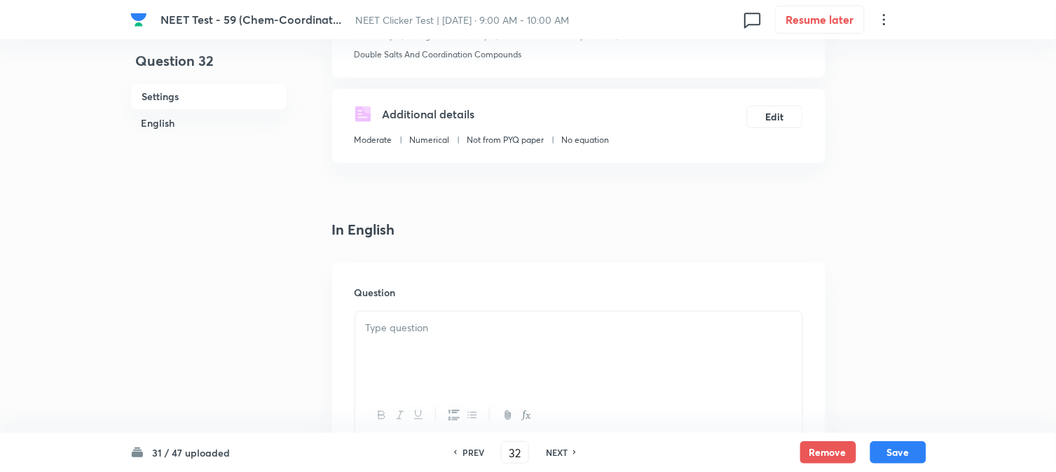
scroll to position [311, 0]
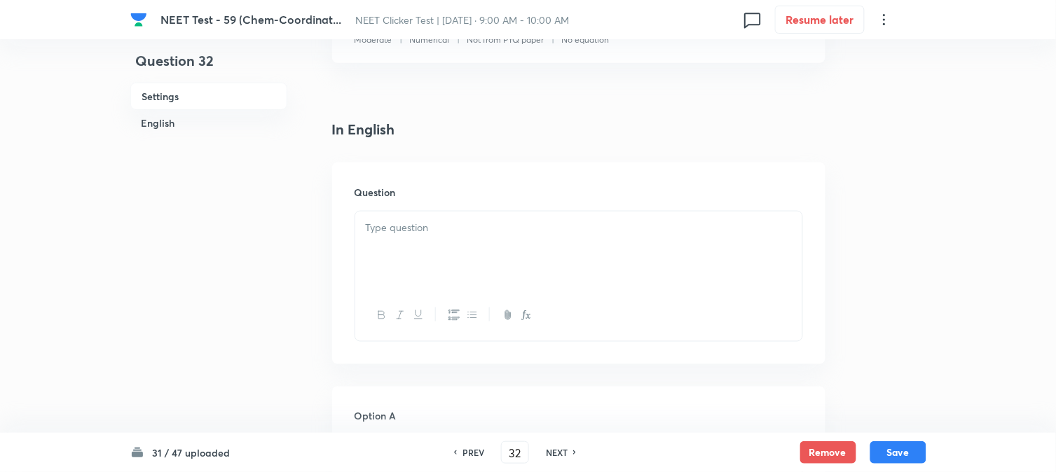
click at [424, 242] on div at bounding box center [578, 251] width 447 height 79
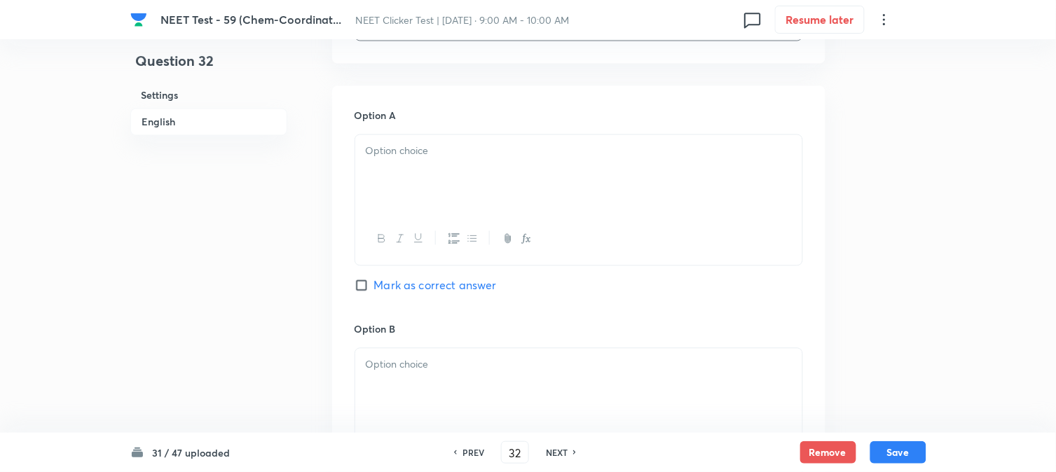
scroll to position [622, 0]
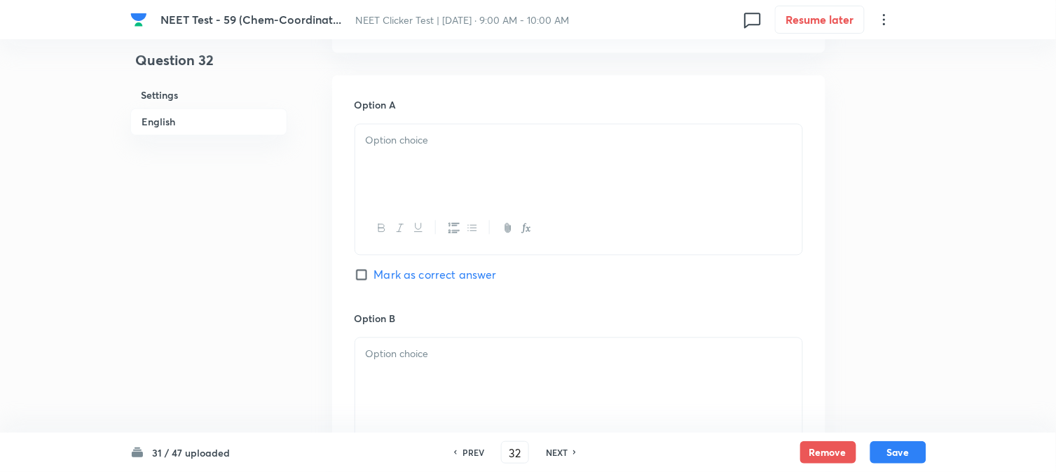
click at [416, 187] on div at bounding box center [578, 164] width 447 height 79
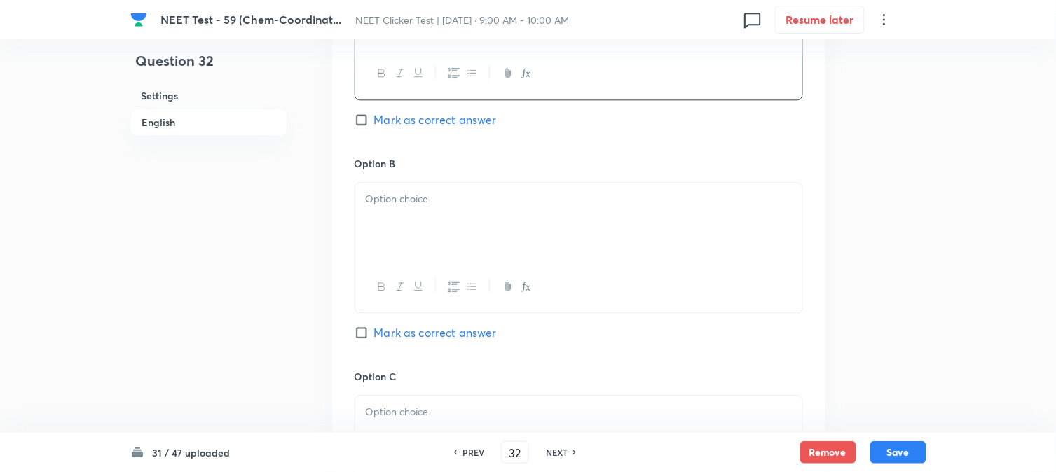
scroll to position [779, 0]
click at [423, 207] on p at bounding box center [579, 199] width 426 height 16
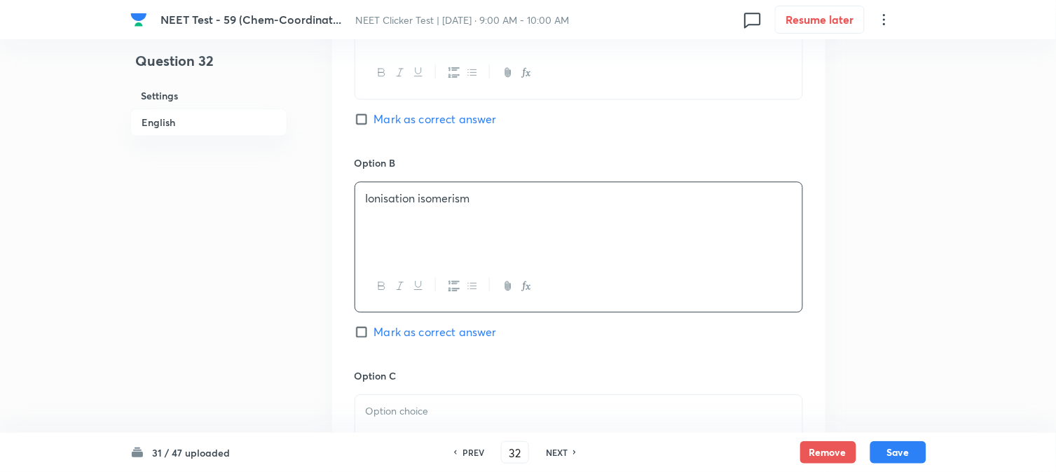
scroll to position [934, 0]
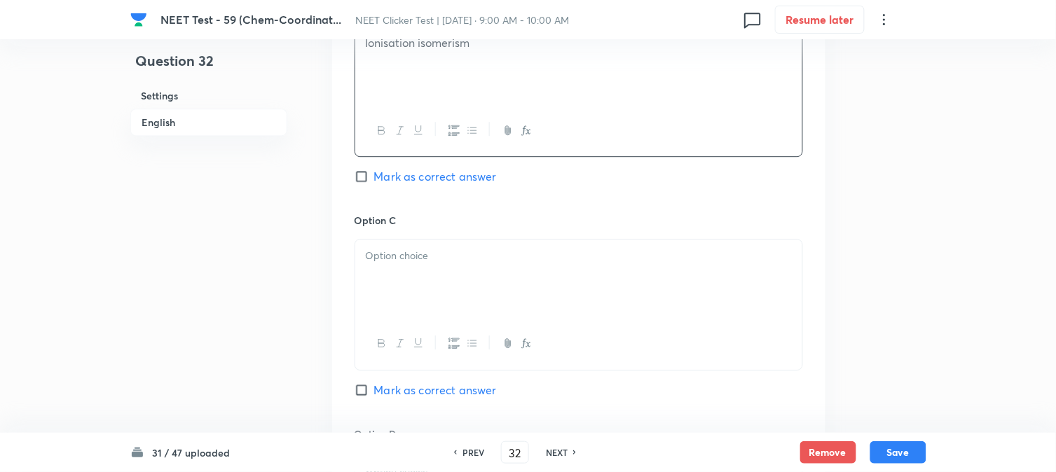
click at [440, 274] on div at bounding box center [578, 279] width 447 height 79
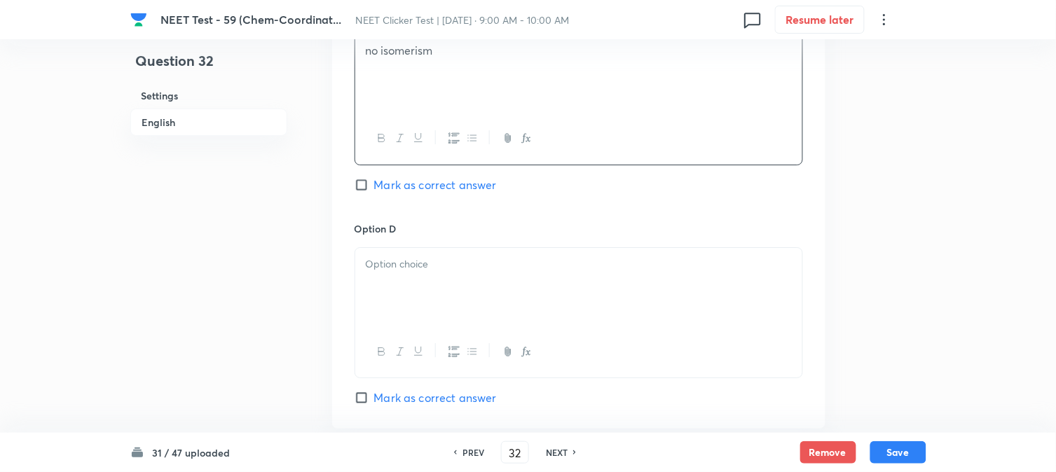
scroll to position [1168, 0]
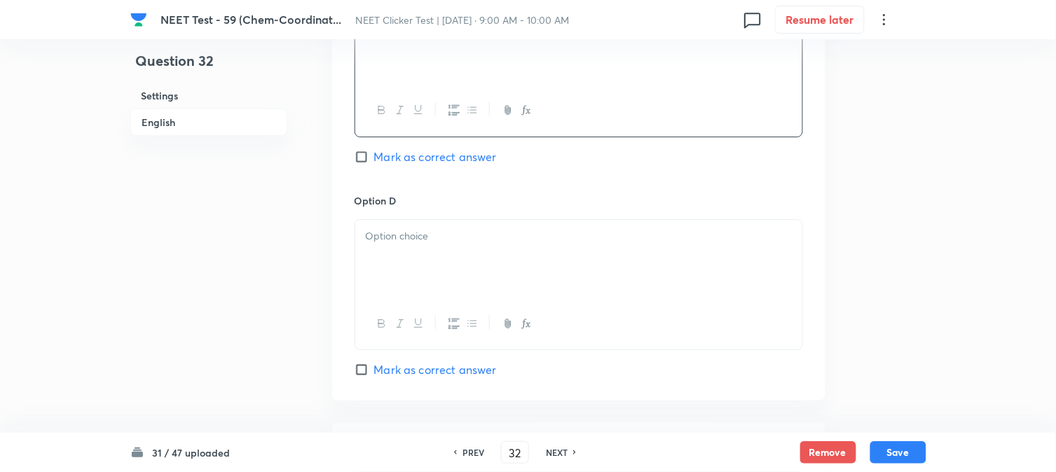
click at [433, 255] on div at bounding box center [578, 259] width 447 height 79
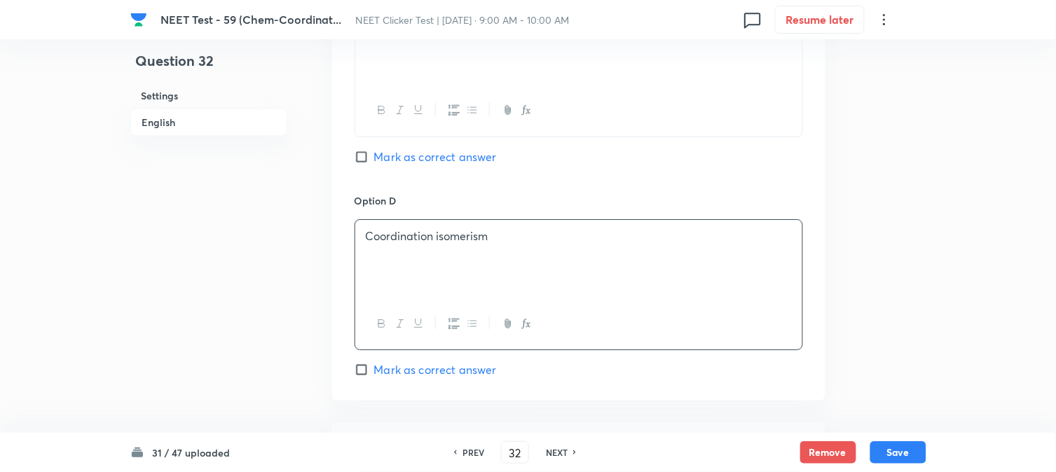
click at [383, 156] on span "Mark as correct answer" at bounding box center [435, 157] width 123 height 17
click at [374, 156] on input "Mark as correct answer" at bounding box center [365, 157] width 20 height 14
checkbox input "true"
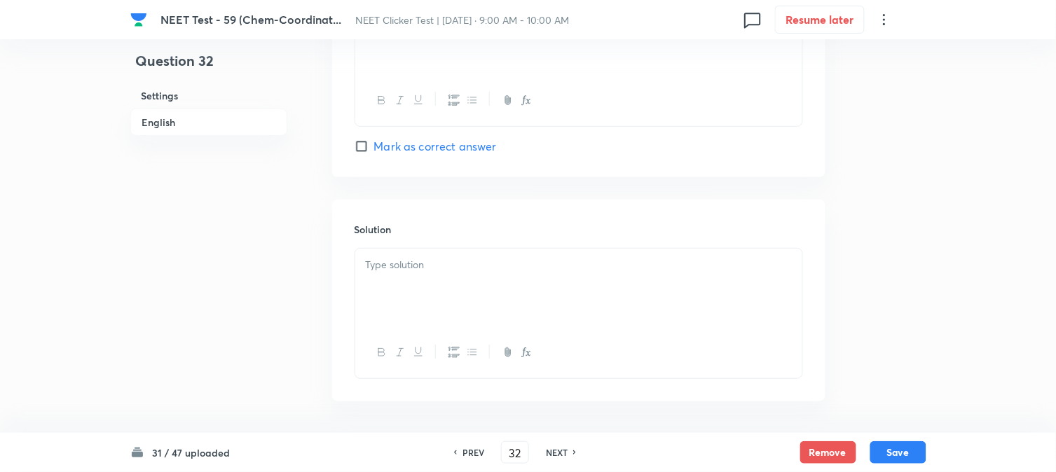
scroll to position [1447, 0]
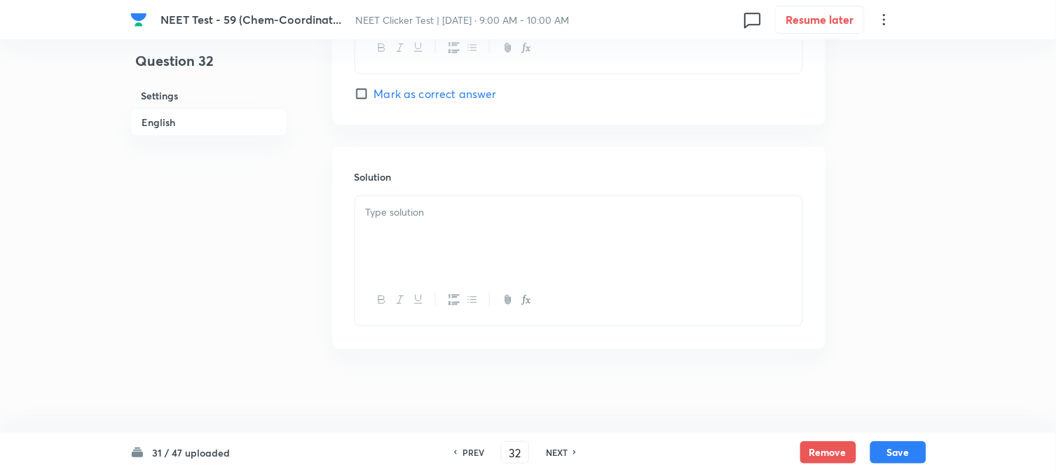
click at [456, 235] on div at bounding box center [578, 235] width 447 height 79
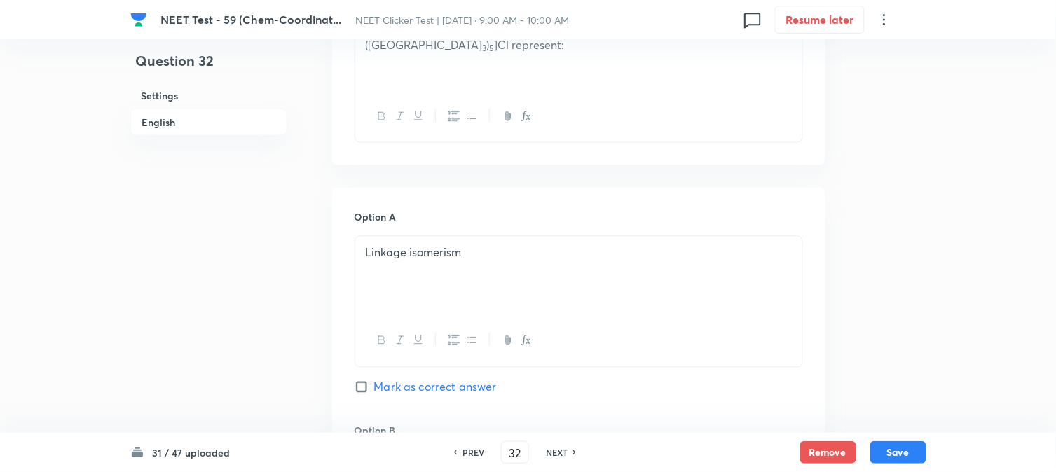
scroll to position [435, 0]
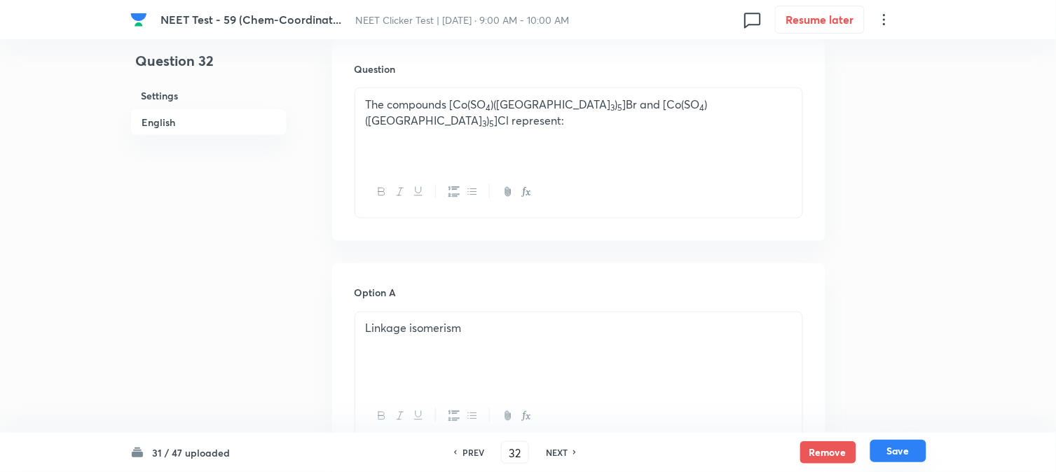
click at [886, 450] on button "Save" at bounding box center [899, 451] width 56 height 22
type input "33"
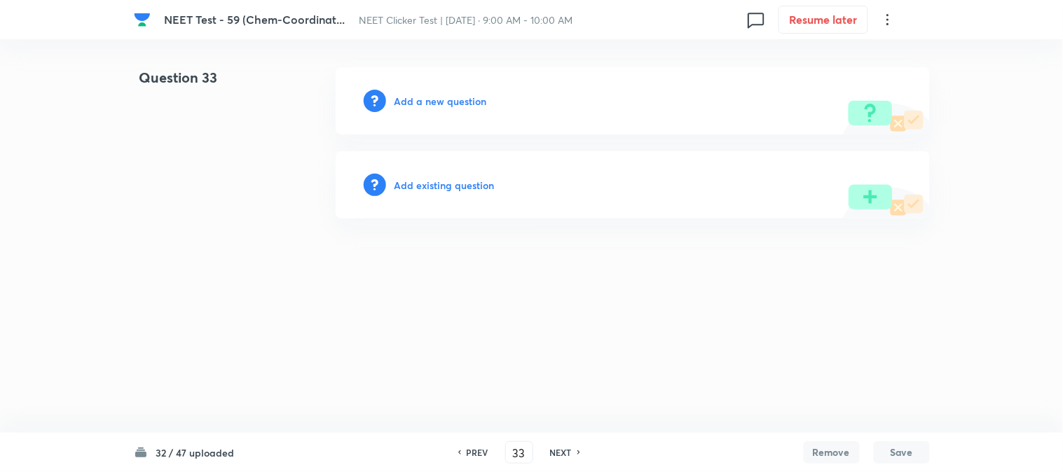
click at [411, 102] on h6 "Add a new question" at bounding box center [441, 101] width 93 height 15
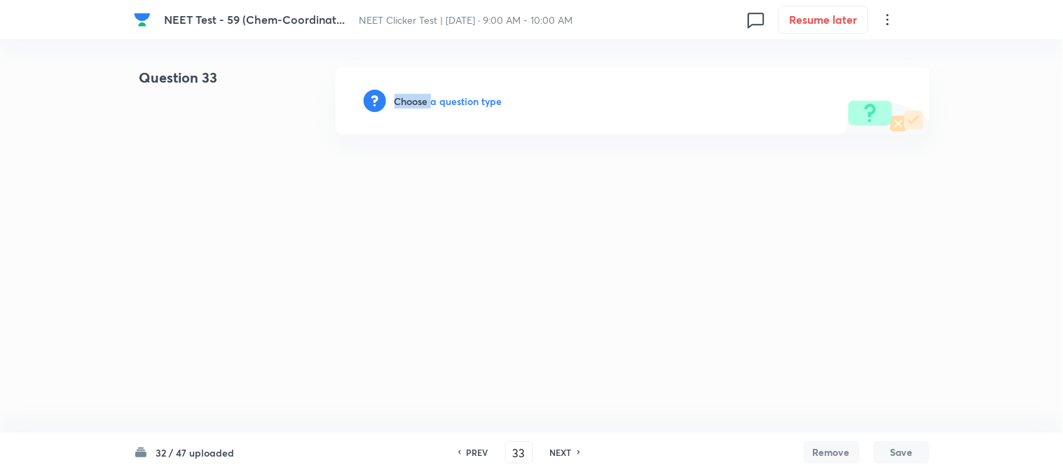
click at [411, 102] on h6 "Choose a question type" at bounding box center [449, 101] width 108 height 15
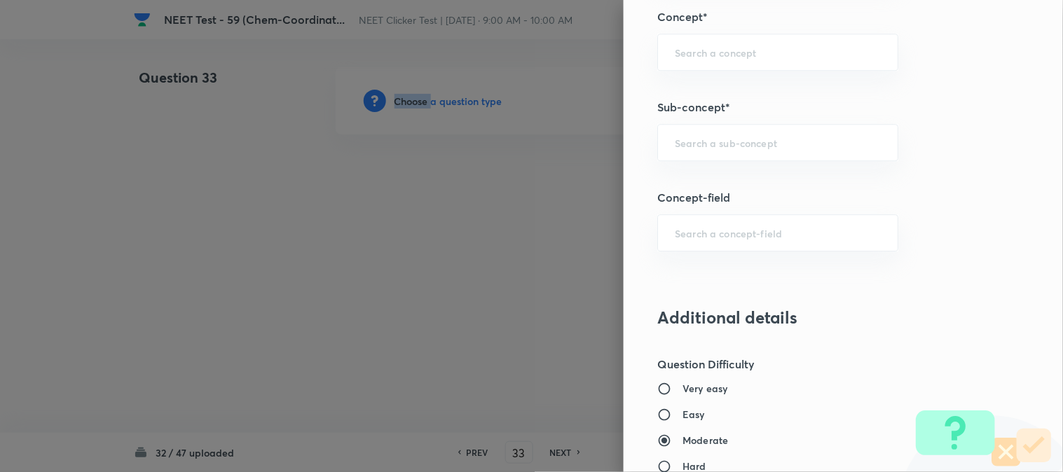
scroll to position [934, 0]
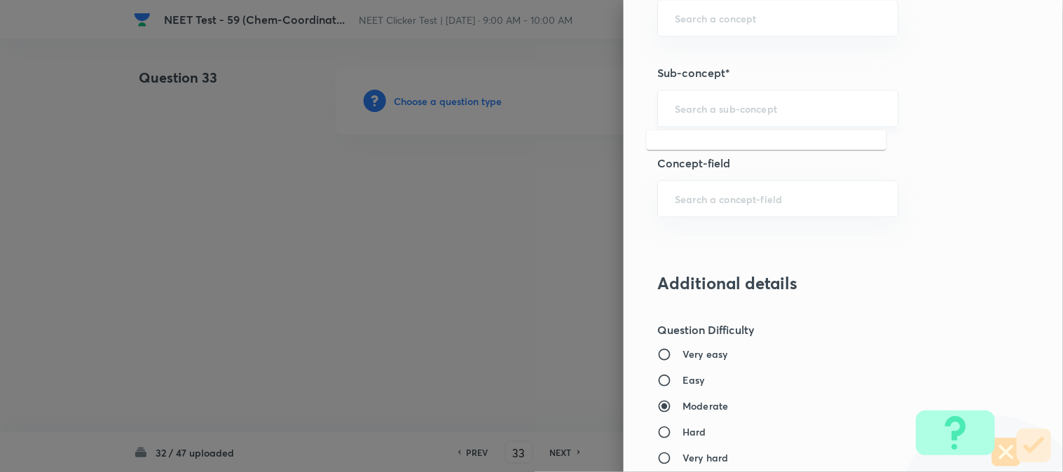
click at [711, 115] on input "text" at bounding box center [778, 108] width 206 height 13
click at [716, 144] on li "Double Salts And Coordination Compounds" at bounding box center [767, 157] width 240 height 42
type input "Double Salts And Coordination Compounds"
type input "Chemistry"
type input "Inorganic Chemistry"
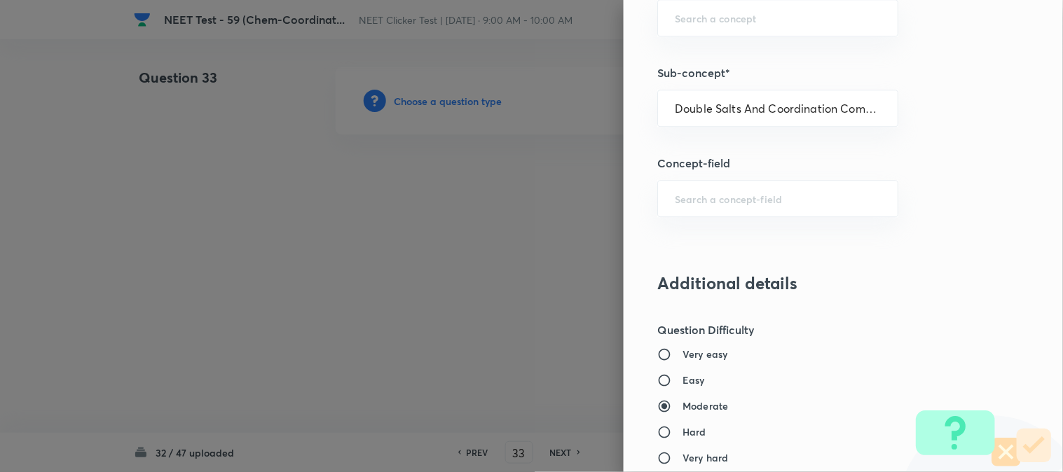
type input "Co-ordination Compounds"
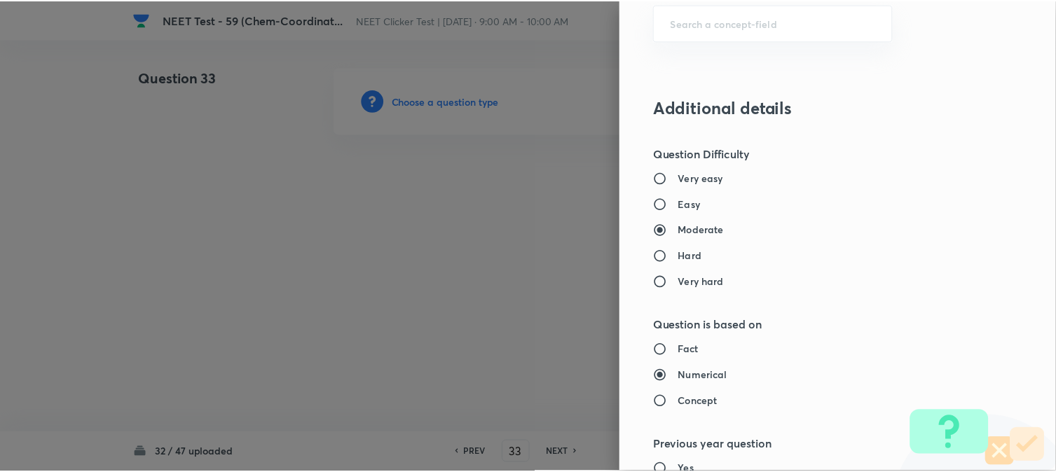
scroll to position [1532, 0]
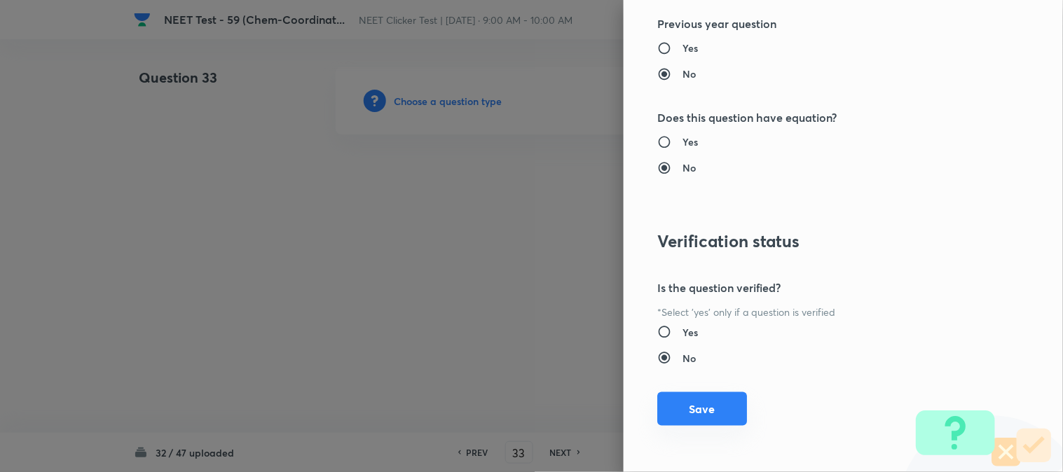
click at [677, 405] on button "Save" at bounding box center [702, 410] width 90 height 34
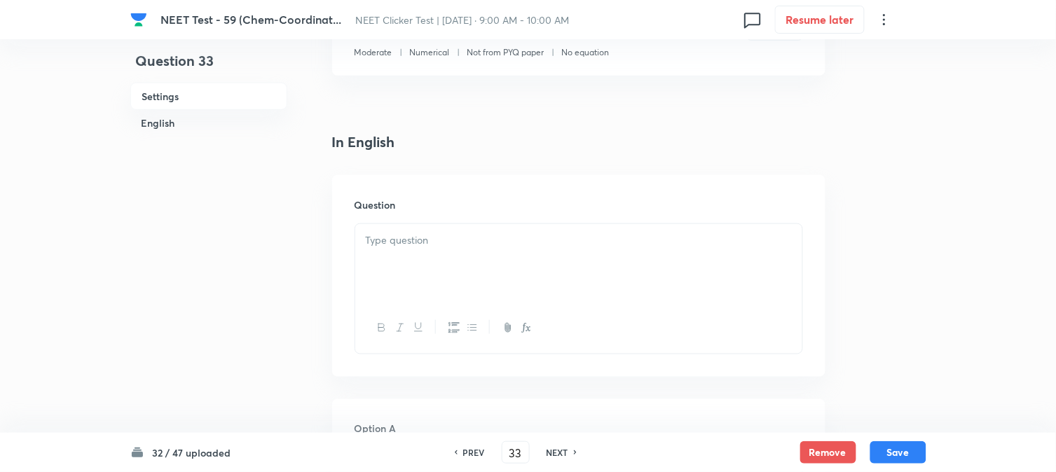
scroll to position [311, 0]
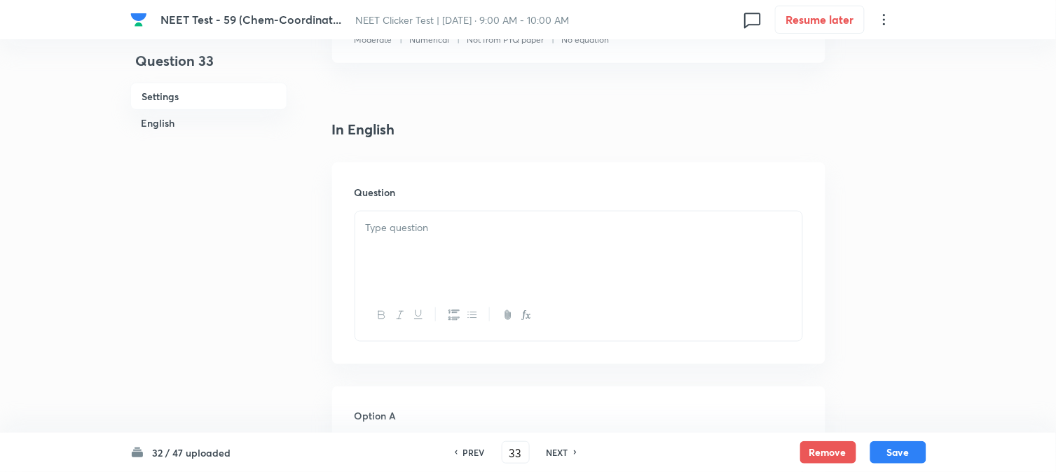
click at [452, 220] on p at bounding box center [579, 228] width 426 height 16
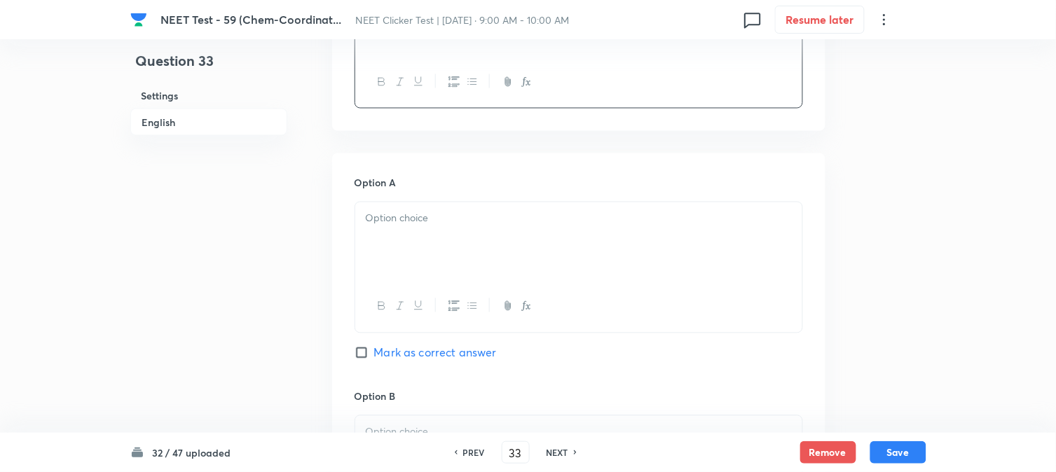
click at [421, 243] on div at bounding box center [578, 242] width 447 height 79
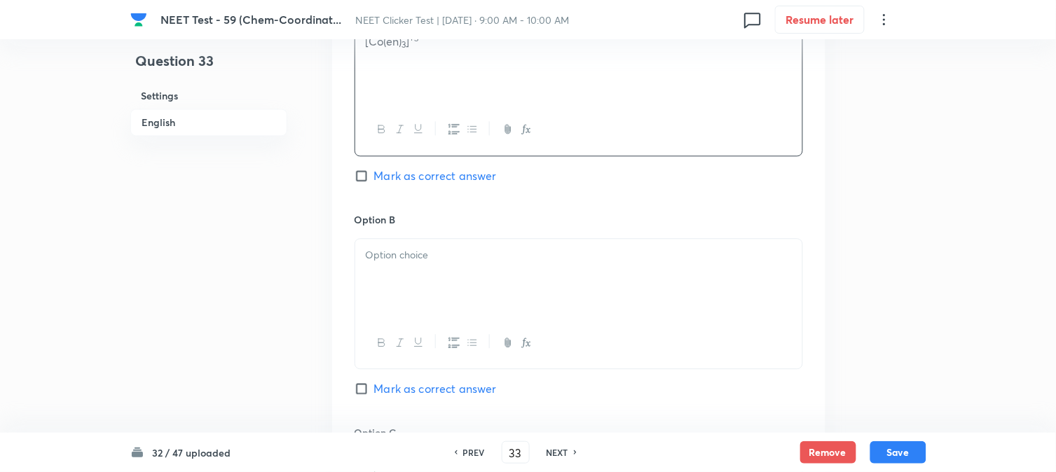
scroll to position [779, 0]
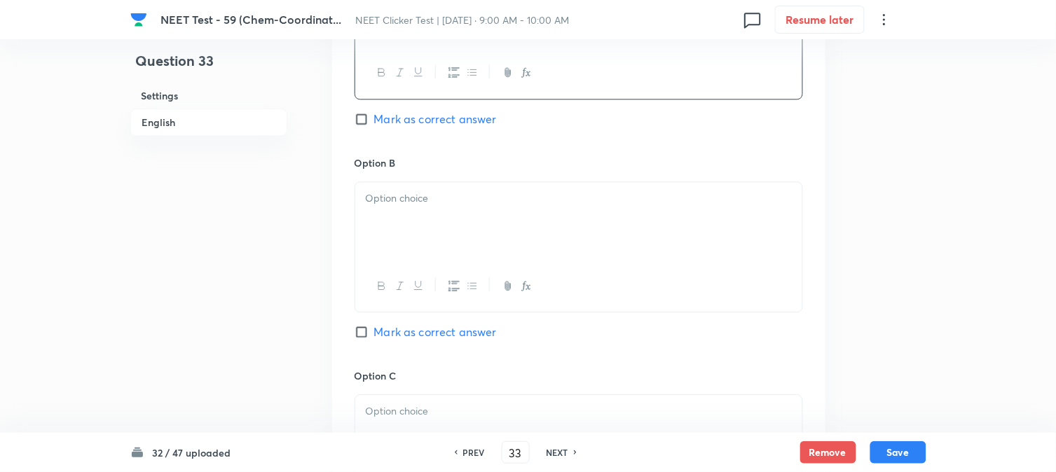
click at [425, 228] on div at bounding box center [578, 221] width 447 height 79
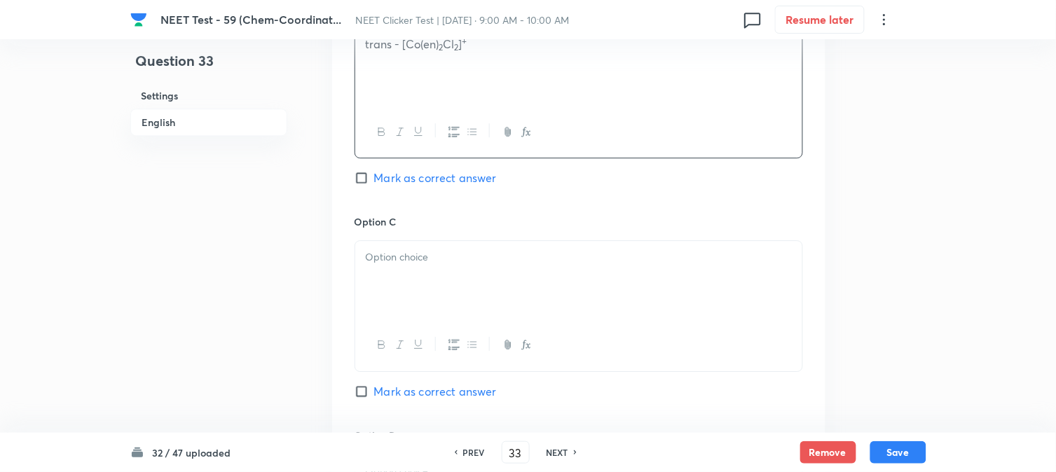
scroll to position [934, 0]
click at [428, 269] on div at bounding box center [578, 279] width 447 height 79
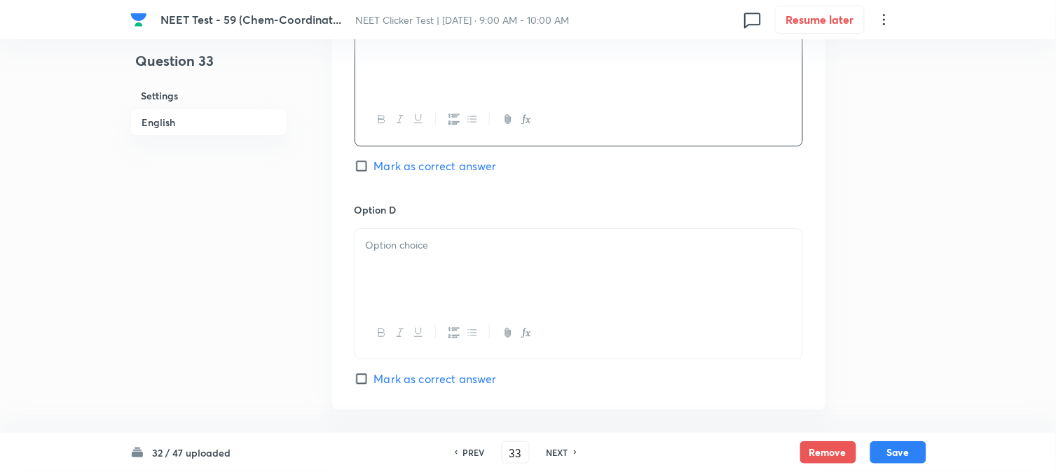
scroll to position [1168, 0]
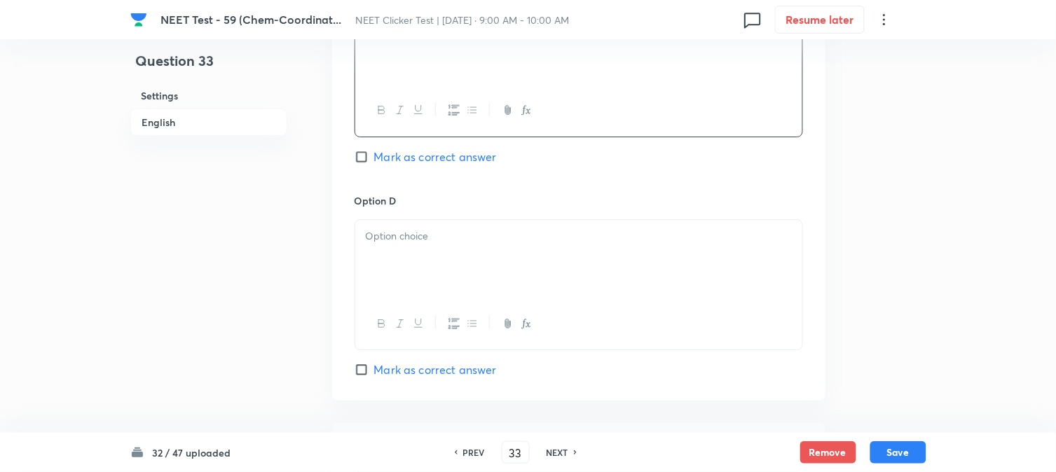
click at [430, 249] on div at bounding box center [578, 259] width 447 height 79
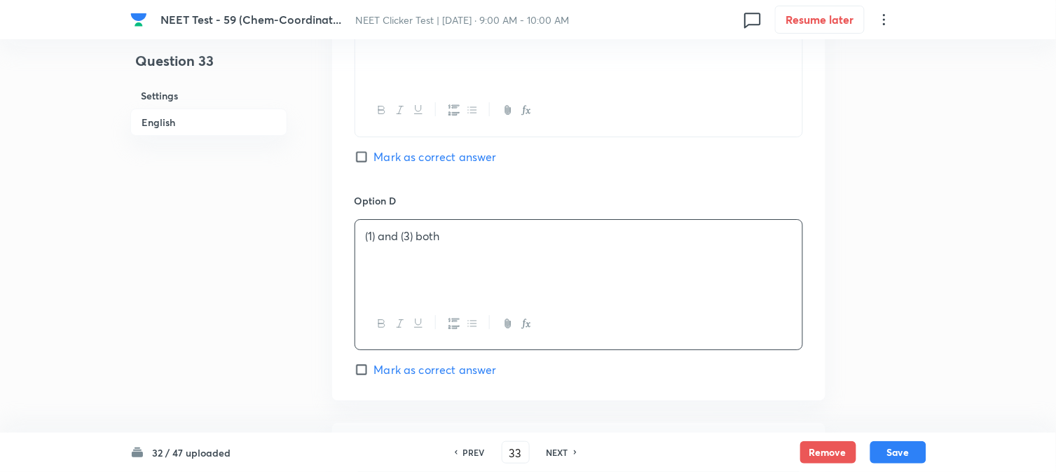
click at [404, 370] on span "Mark as correct answer" at bounding box center [435, 370] width 123 height 17
click at [374, 370] on input "Mark as correct answer" at bounding box center [365, 370] width 20 height 14
checkbox input "true"
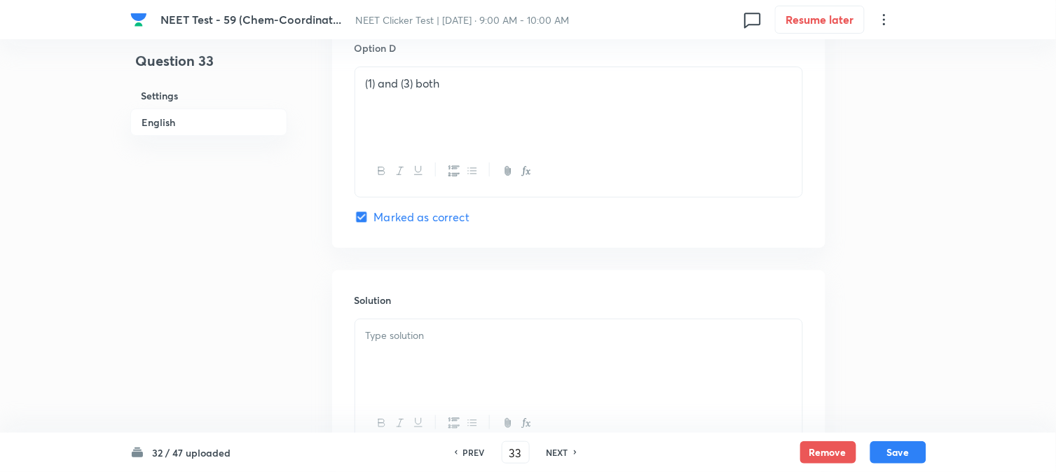
scroll to position [1323, 0]
click at [421, 344] on div at bounding box center [578, 356] width 447 height 79
click at [885, 451] on button "Save" at bounding box center [899, 451] width 56 height 22
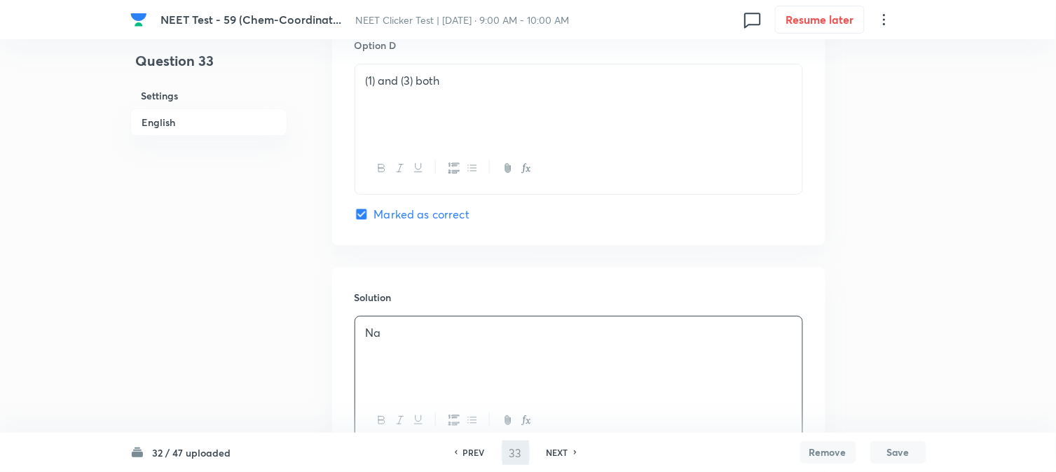
type input "34"
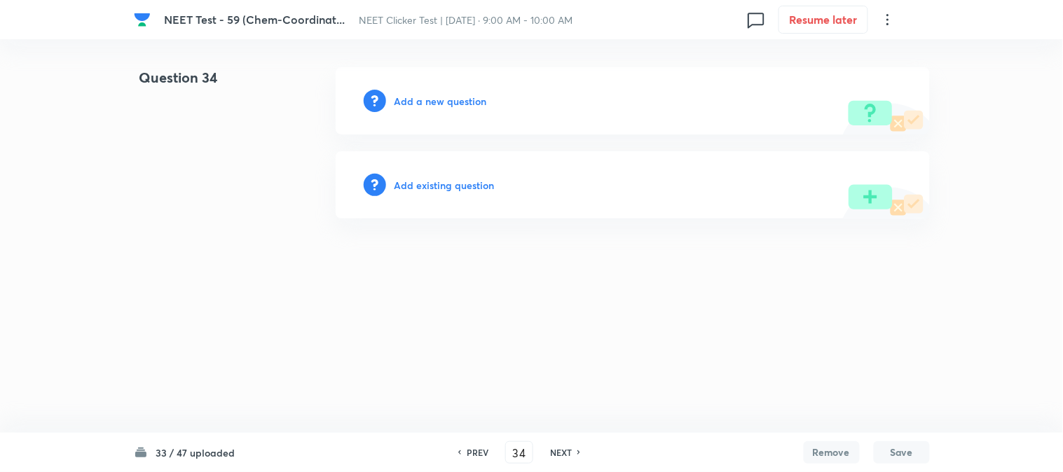
click at [443, 102] on h6 "Add a new question" at bounding box center [441, 101] width 93 height 15
click at [443, 102] on h6 "Choose a question type" at bounding box center [449, 101] width 108 height 15
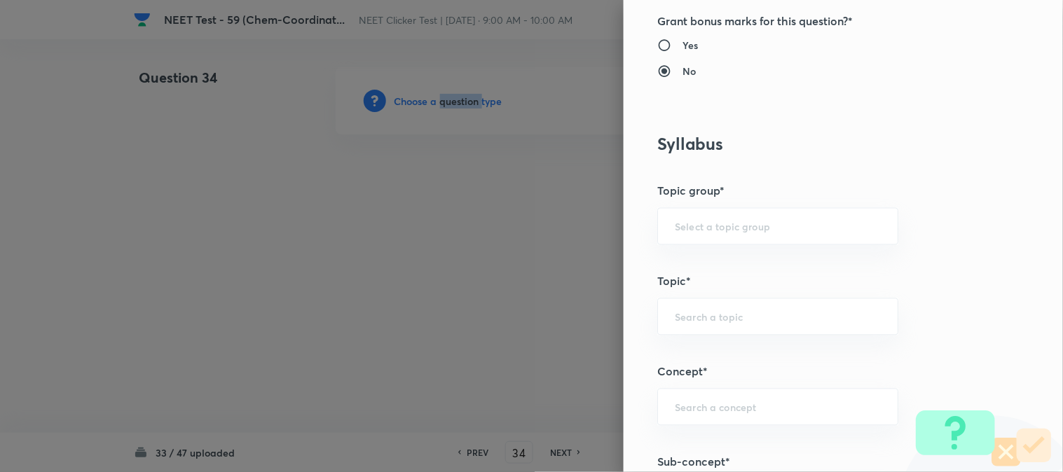
scroll to position [701, 0]
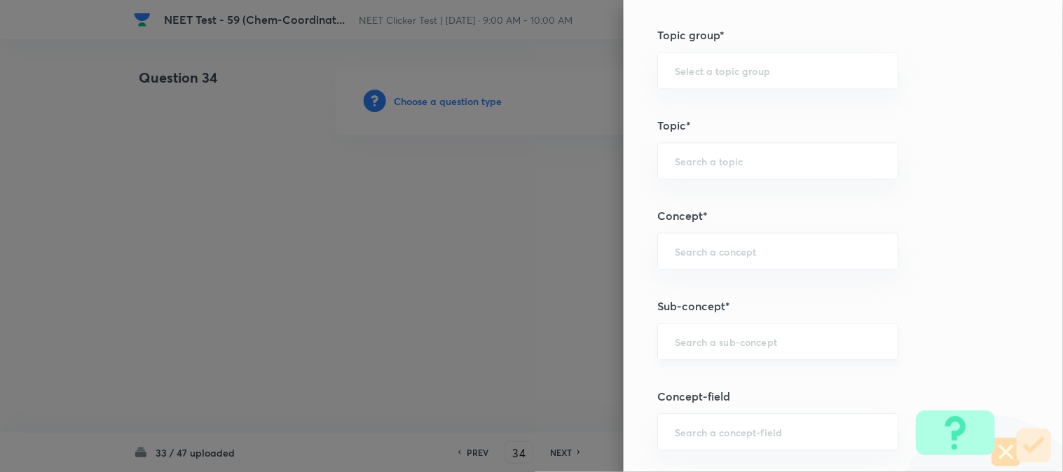
click at [738, 341] on input "text" at bounding box center [778, 341] width 206 height 13
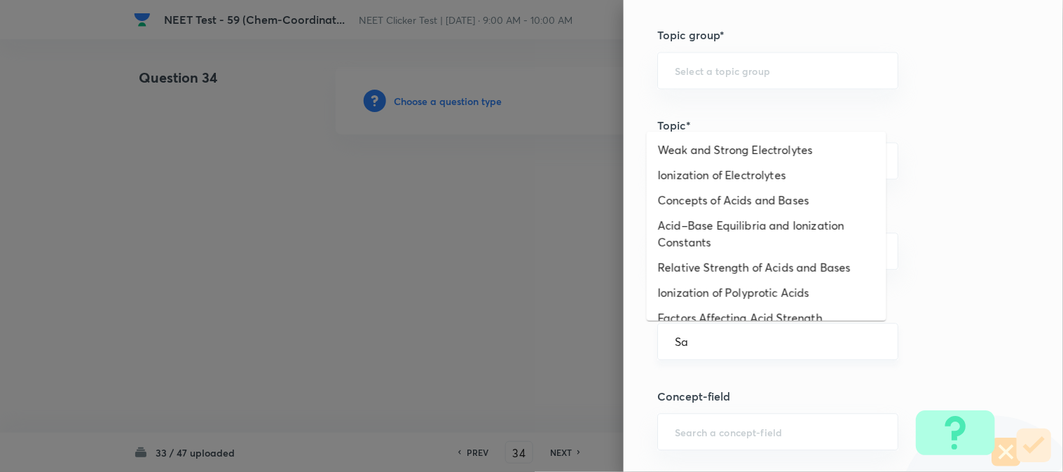
type input "S"
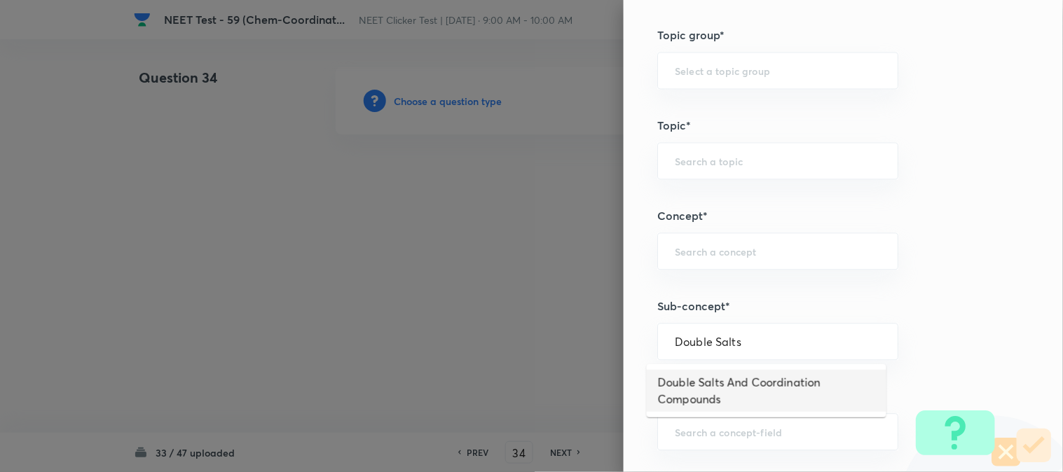
type input "Double Salts"
click at [730, 396] on h5 "Concept-field" at bounding box center [819, 396] width 325 height 17
click at [723, 335] on input "text" at bounding box center [778, 341] width 206 height 13
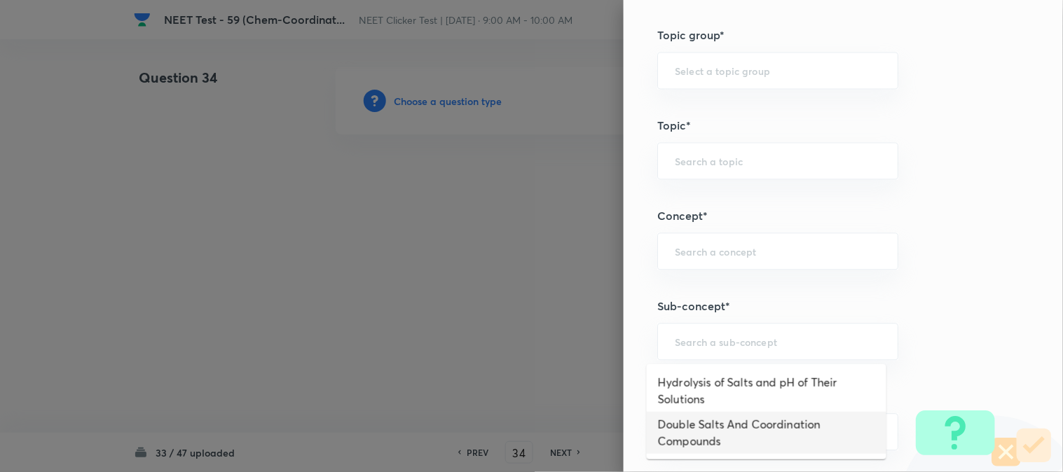
click at [707, 446] on li "Double Salts And Coordination Compounds" at bounding box center [767, 433] width 240 height 42
type input "Double Salts And Coordination Compounds"
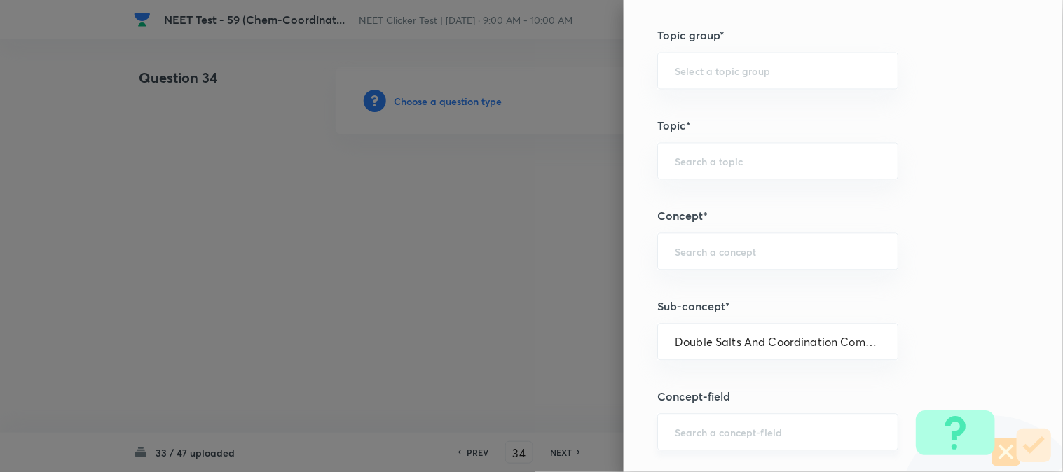
type input "Chemistry"
type input "Inorganic Chemistry"
type input "Co-ordination Compounds"
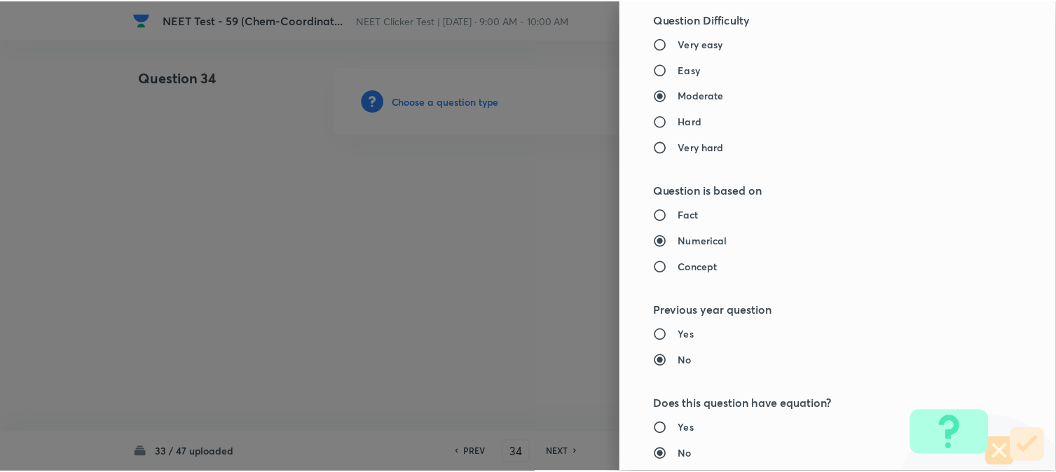
scroll to position [1532, 0]
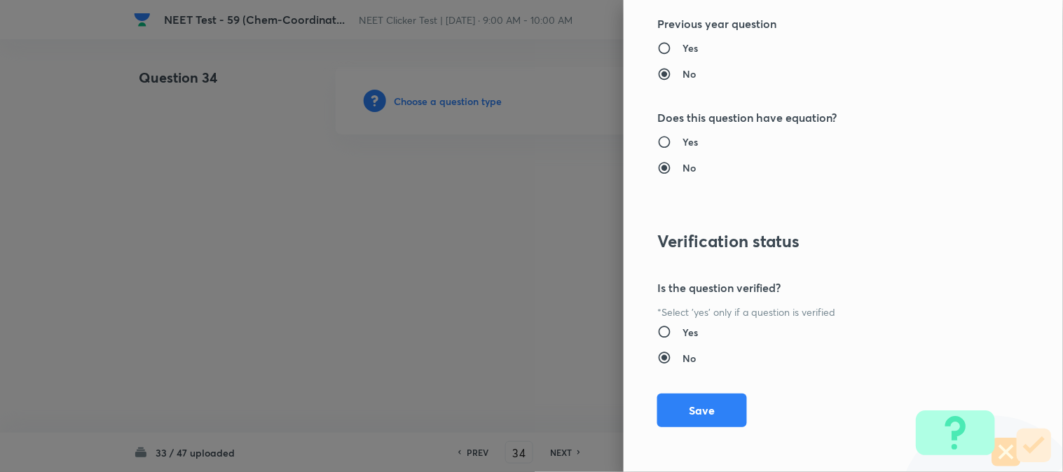
click at [680, 412] on button "Save" at bounding box center [702, 411] width 90 height 34
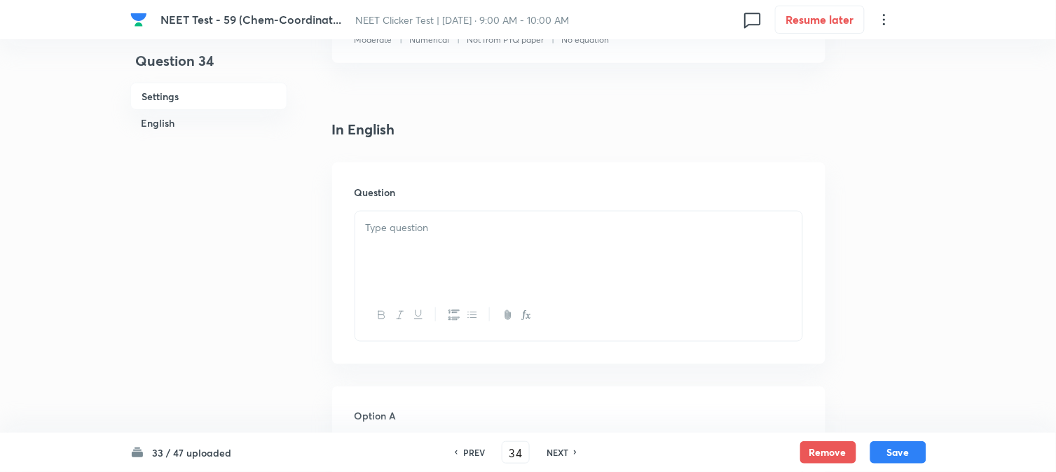
click at [457, 240] on div at bounding box center [578, 251] width 447 height 79
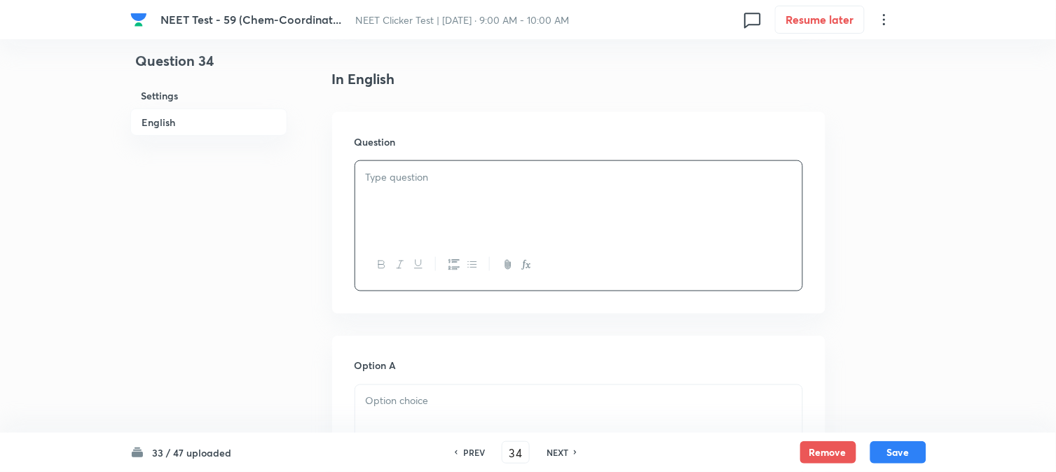
scroll to position [389, 0]
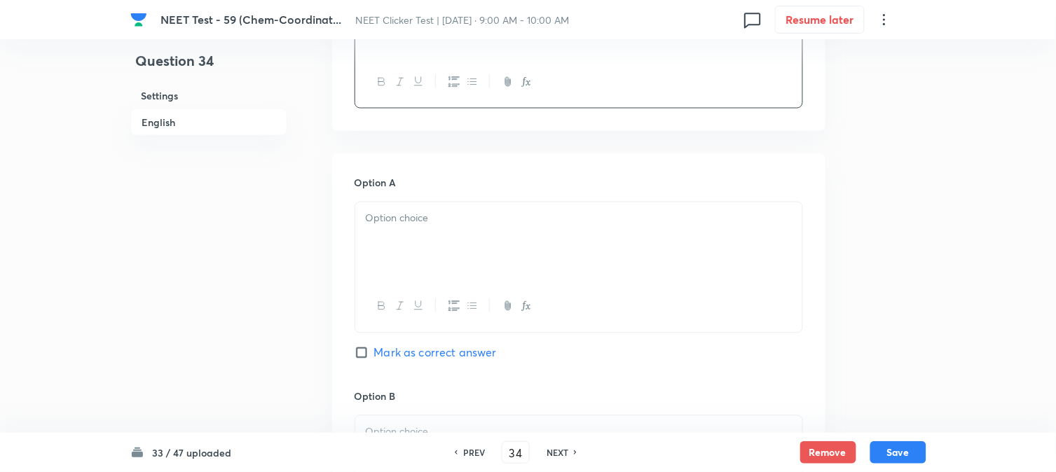
click at [435, 233] on div at bounding box center [578, 242] width 447 height 79
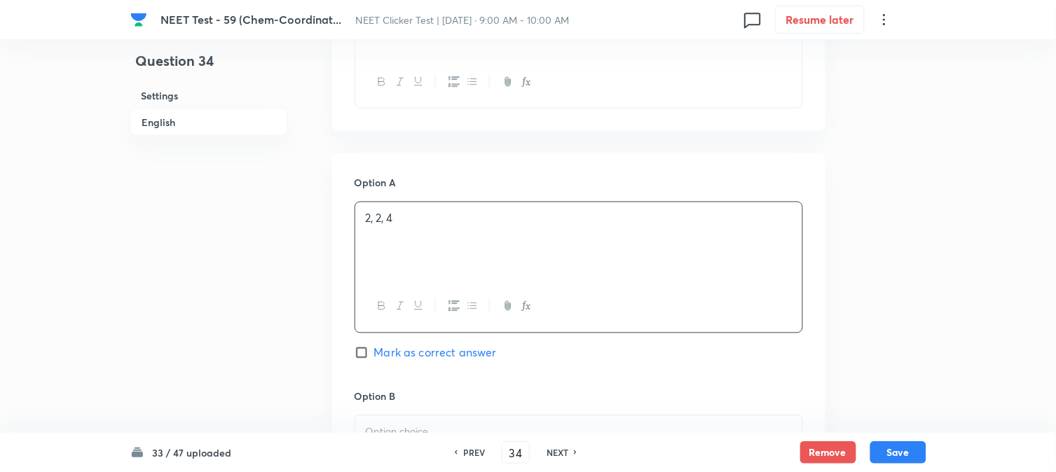
scroll to position [701, 0]
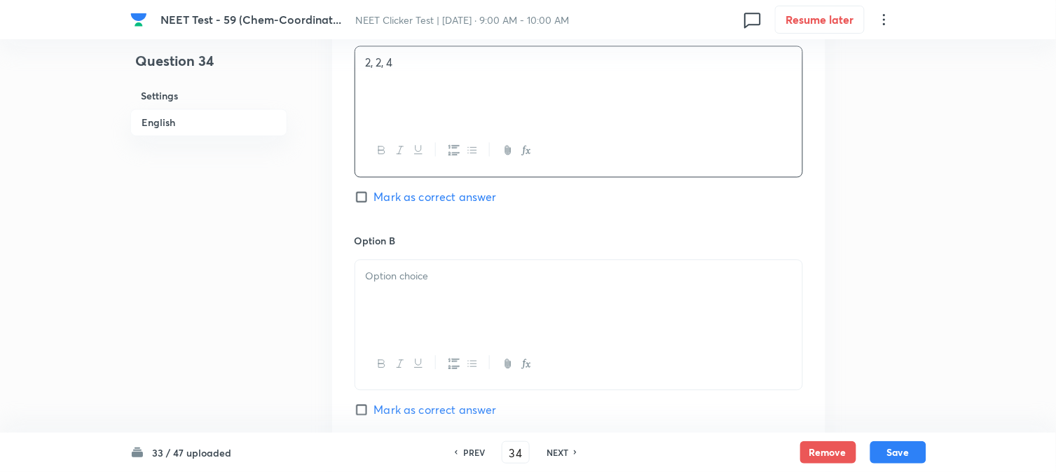
click at [418, 250] on div "Option B Mark as correct answer" at bounding box center [579, 339] width 449 height 213
click at [430, 287] on div at bounding box center [578, 299] width 447 height 79
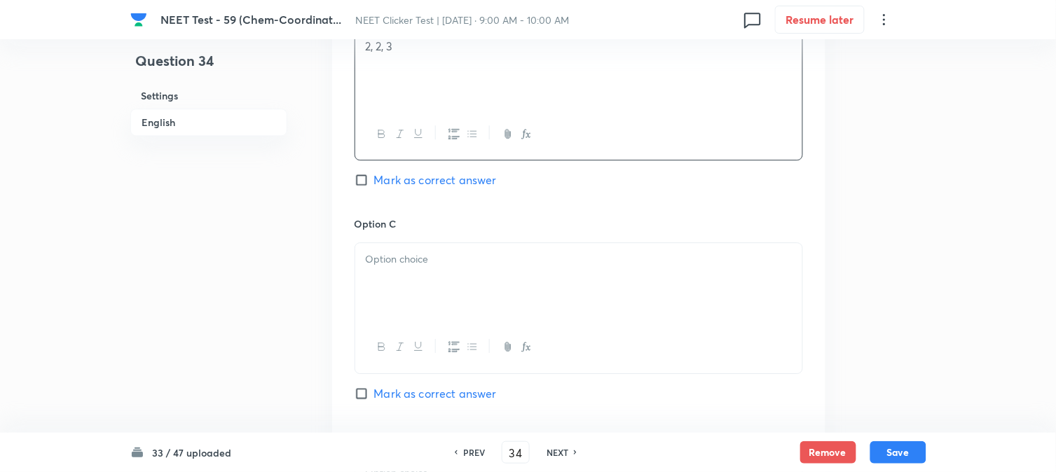
scroll to position [934, 0]
click at [477, 287] on div at bounding box center [578, 279] width 447 height 79
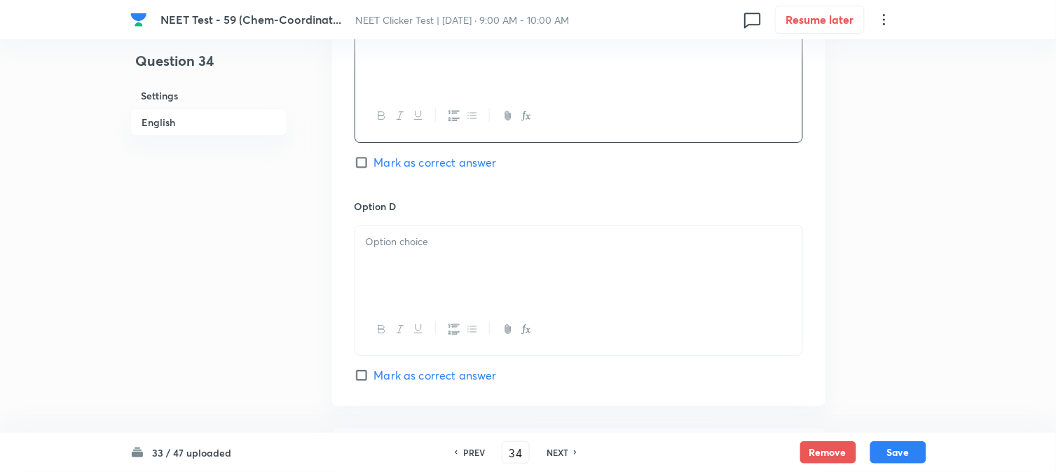
scroll to position [1168, 0]
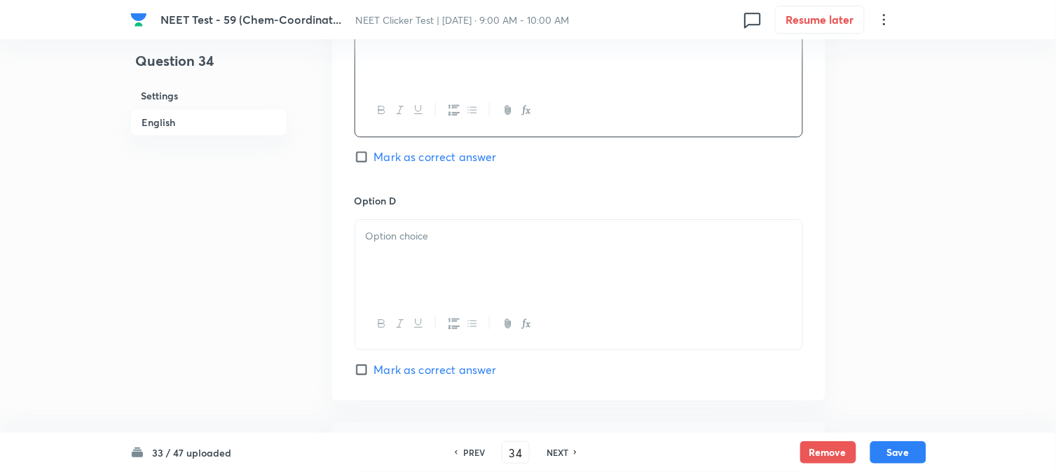
click at [446, 262] on div at bounding box center [578, 259] width 447 height 79
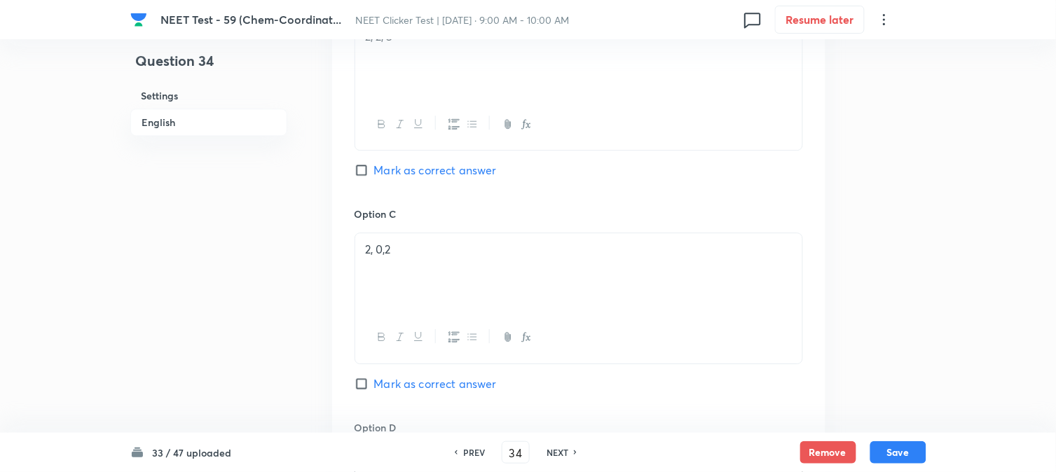
scroll to position [857, 0]
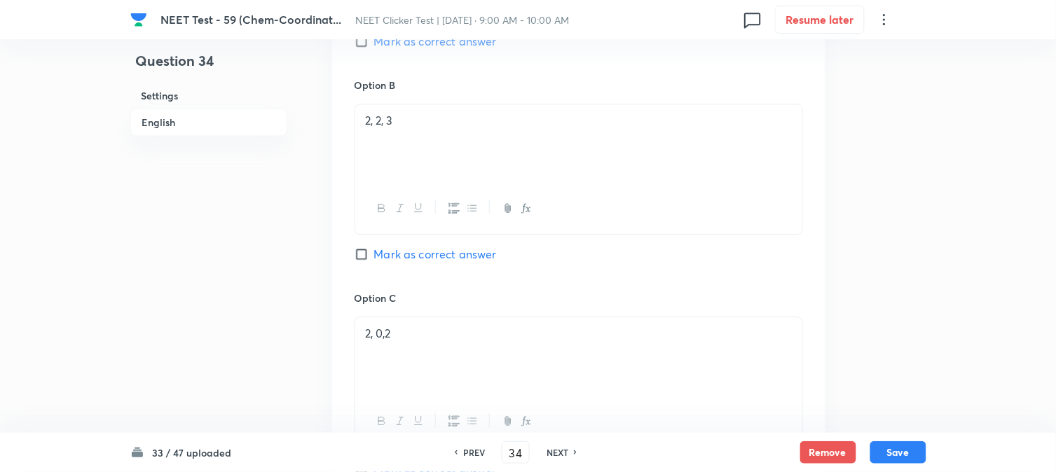
click at [395, 256] on span "Mark as correct answer" at bounding box center [435, 254] width 123 height 17
click at [374, 256] on input "Mark as correct answer" at bounding box center [365, 254] width 20 height 14
checkbox input "true"
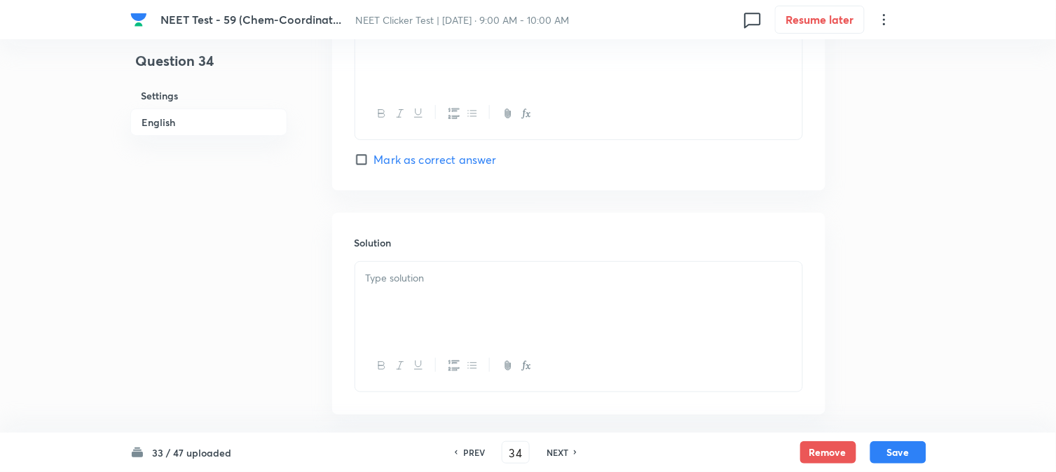
scroll to position [1447, 0]
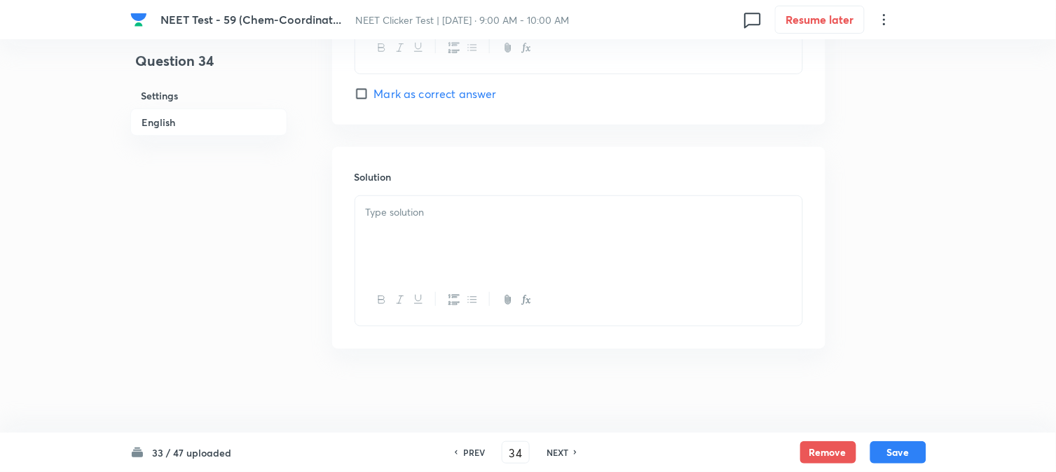
click at [475, 253] on div at bounding box center [578, 235] width 447 height 79
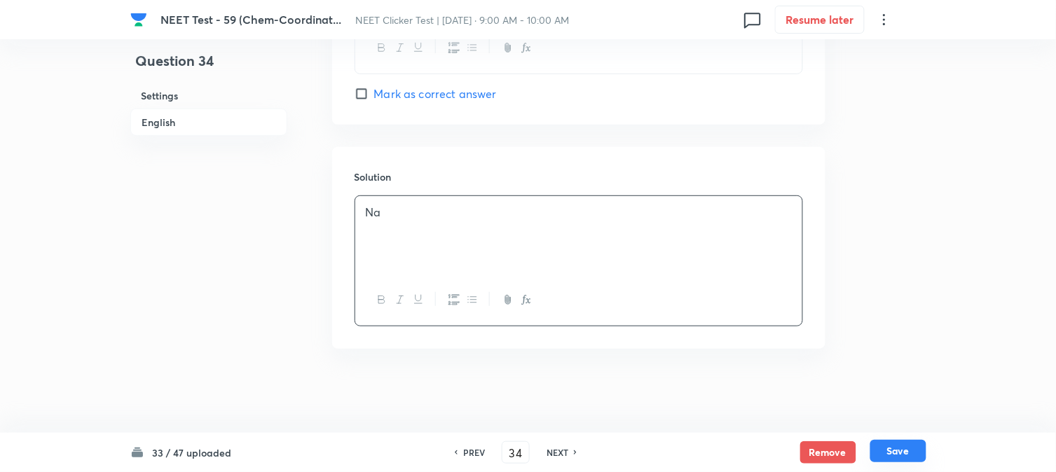
click at [920, 449] on button "Save" at bounding box center [899, 451] width 56 height 22
type input "35"
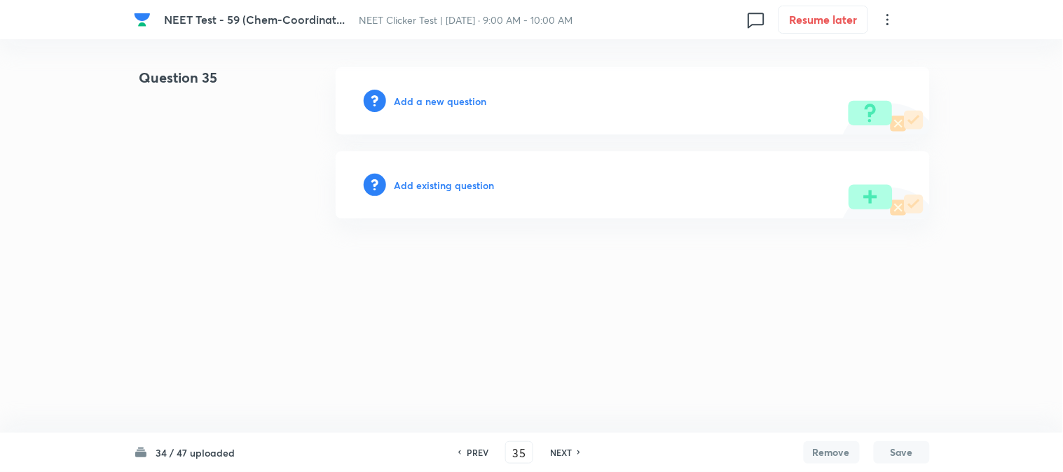
click at [428, 103] on h6 "Add a new question" at bounding box center [441, 101] width 93 height 15
click at [428, 103] on h6 "Choose a question type" at bounding box center [449, 101] width 108 height 15
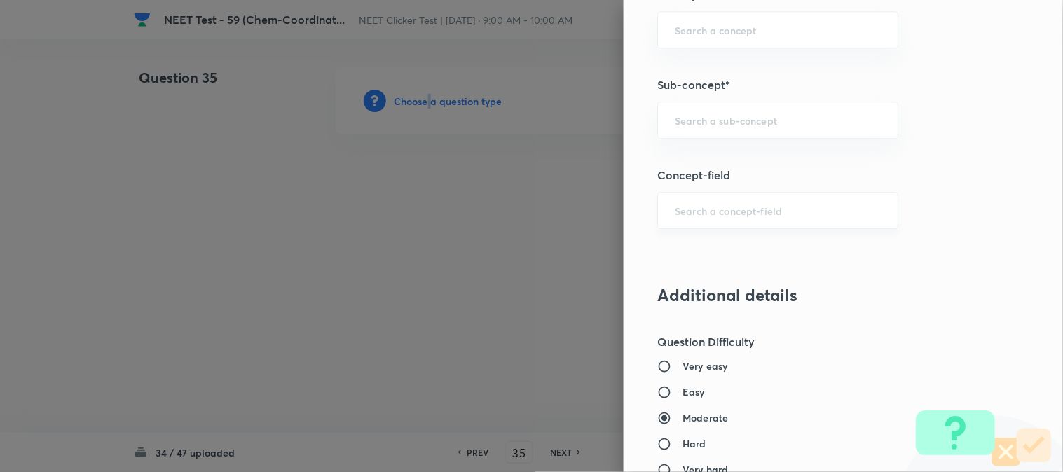
scroll to position [934, 0]
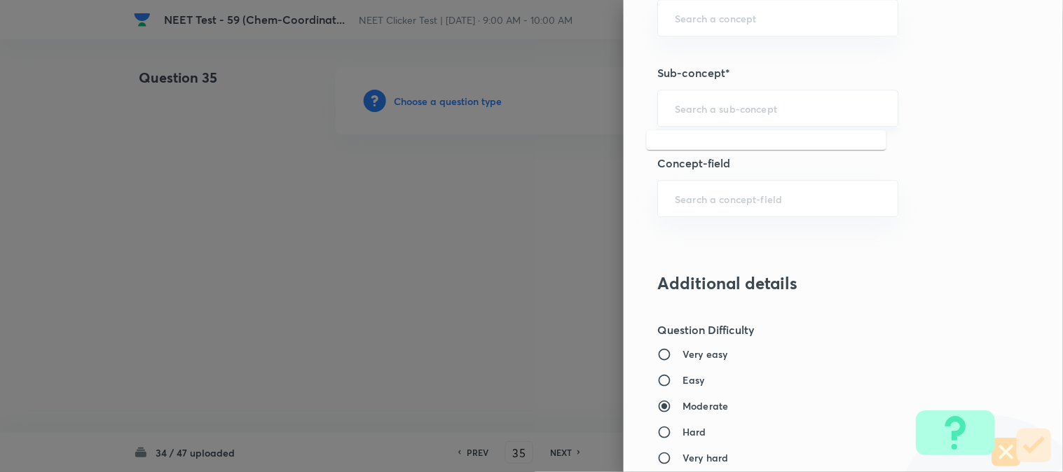
click at [704, 112] on input "text" at bounding box center [778, 108] width 206 height 13
click at [705, 165] on li "Double Salts And Coordination Compounds" at bounding box center [767, 157] width 240 height 42
type input "Double Salts And Coordination Compounds"
type input "Chemistry"
type input "Inorganic Chemistry"
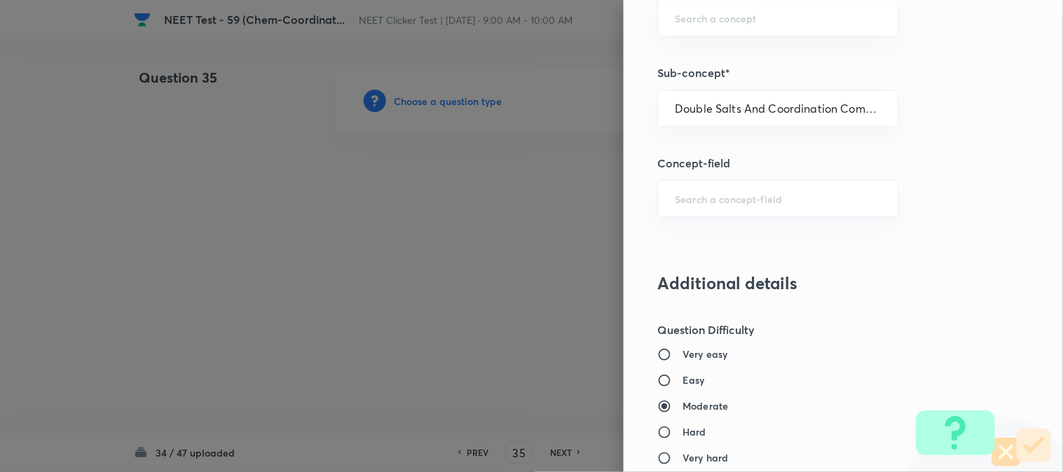
type input "Co-ordination Compounds"
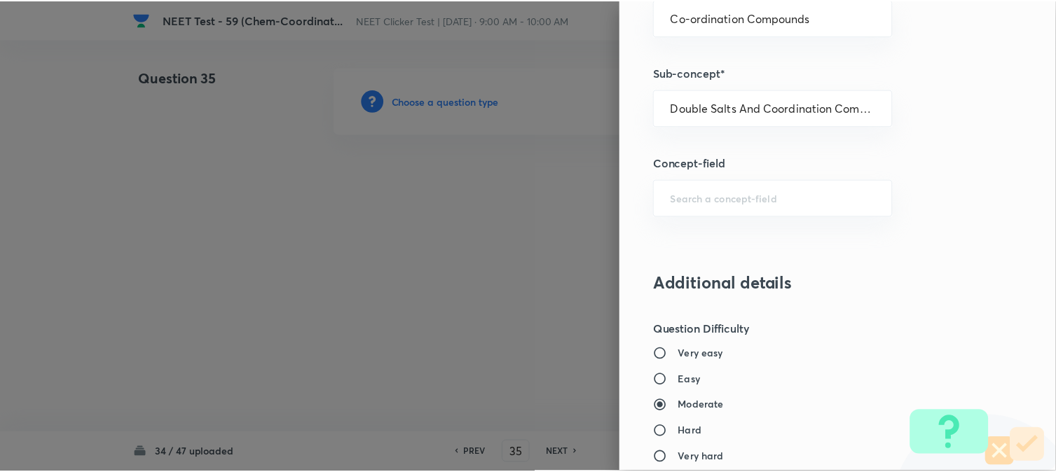
scroll to position [1532, 0]
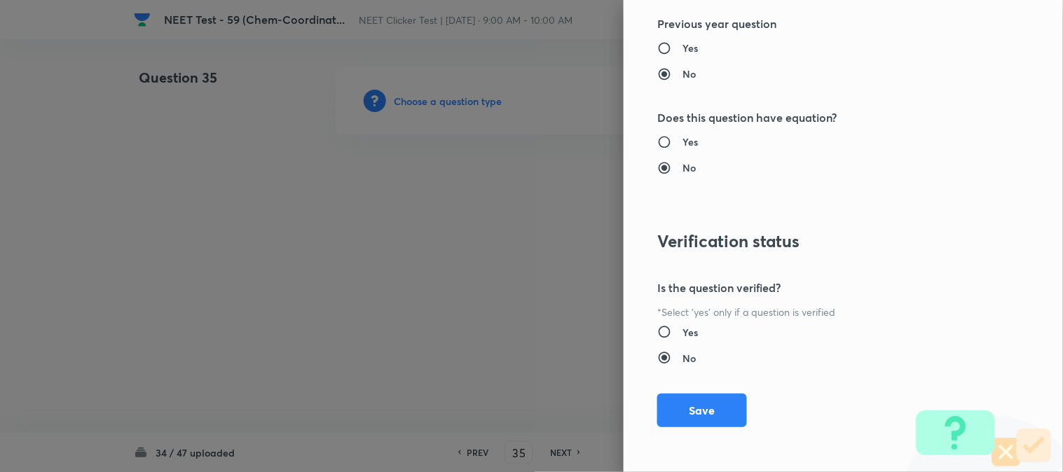
drag, startPoint x: 711, startPoint y: 407, endPoint x: 622, endPoint y: 338, distance: 112.4
click at [711, 407] on button "Save" at bounding box center [702, 411] width 90 height 34
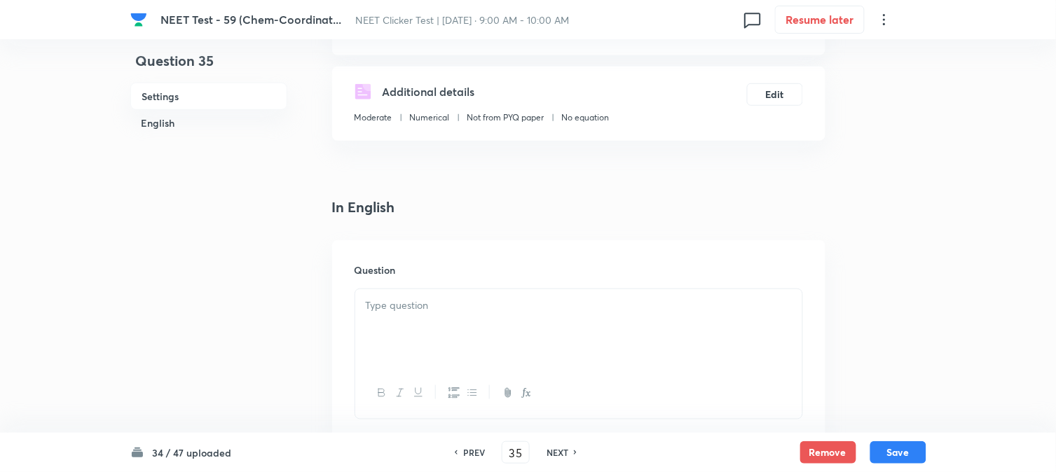
scroll to position [389, 0]
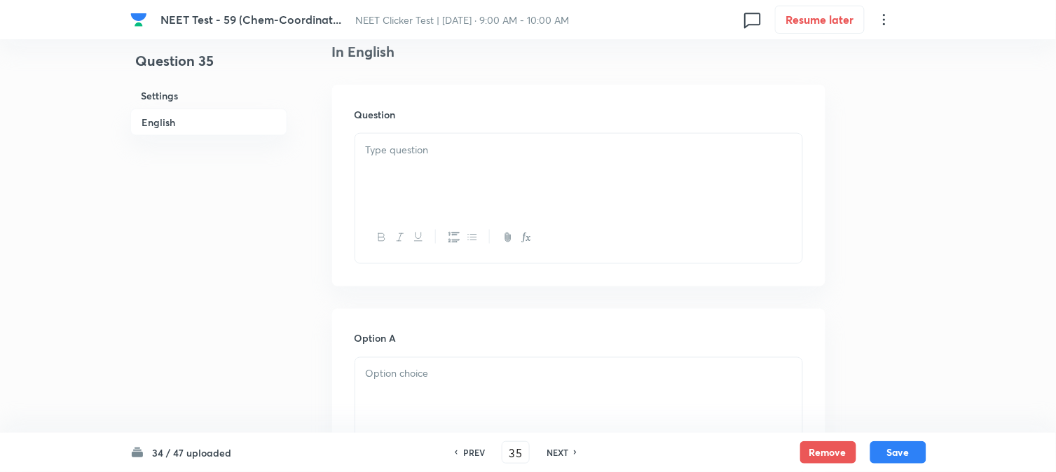
drag, startPoint x: 461, startPoint y: 195, endPoint x: 466, endPoint y: 182, distance: 13.5
click at [461, 191] on div at bounding box center [578, 173] width 447 height 79
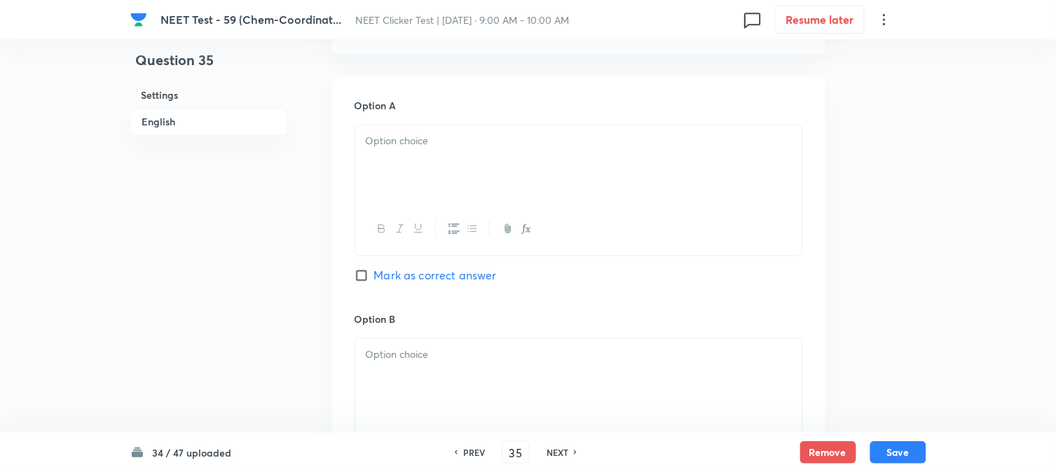
scroll to position [622, 0]
click at [414, 168] on div at bounding box center [578, 164] width 447 height 79
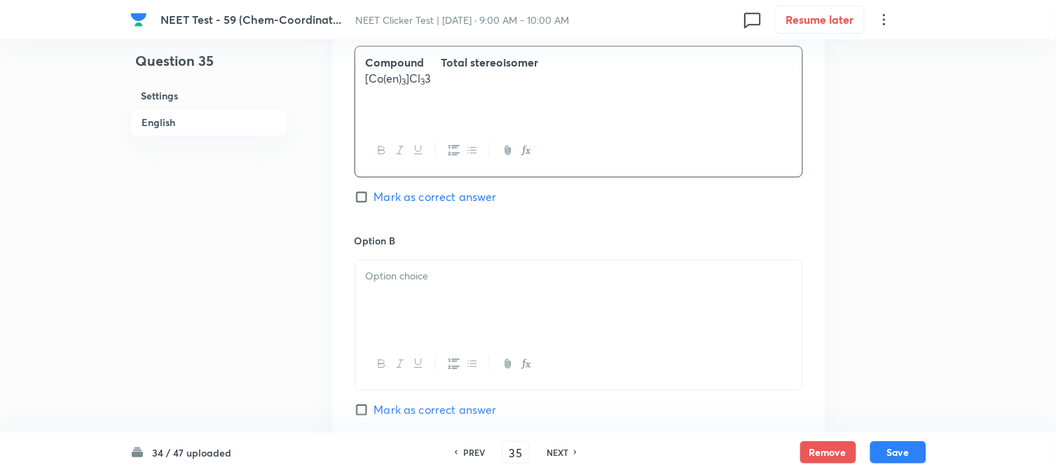
scroll to position [779, 0]
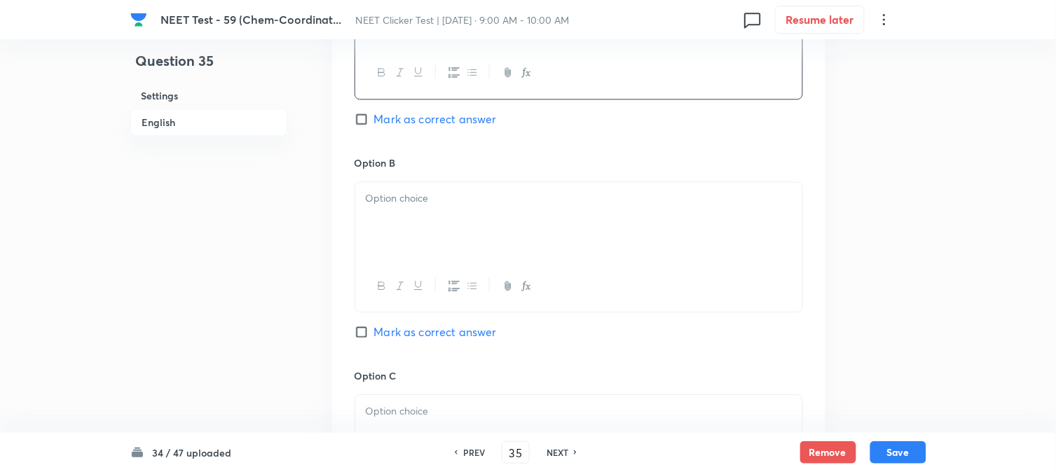
click at [426, 226] on div at bounding box center [578, 221] width 447 height 79
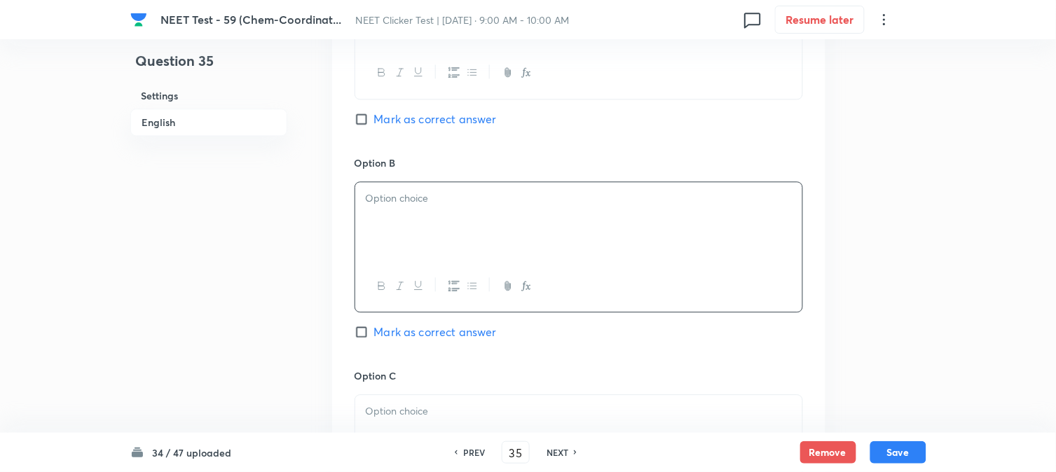
paste div
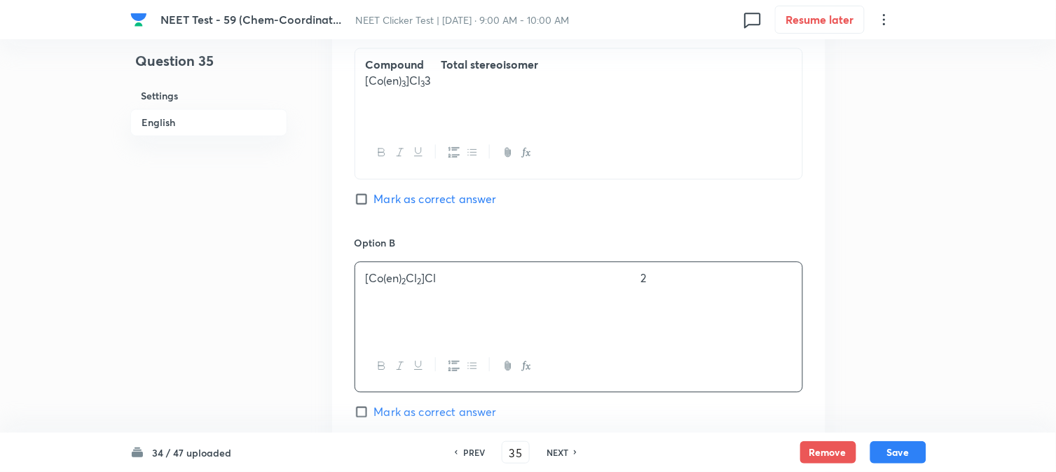
scroll to position [622, 0]
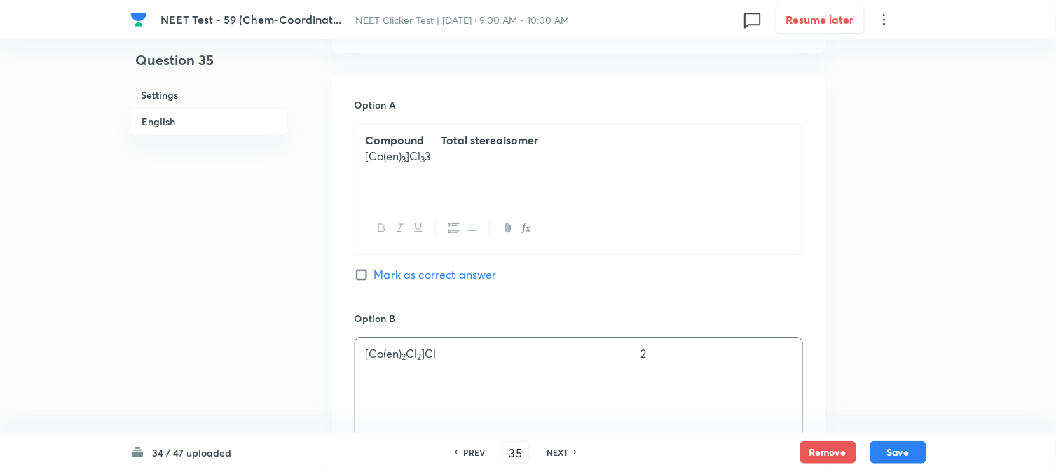
click at [482, 351] on p "[Co(en) 2 Cl 2 ]Cl 2" at bounding box center [579, 355] width 426 height 16
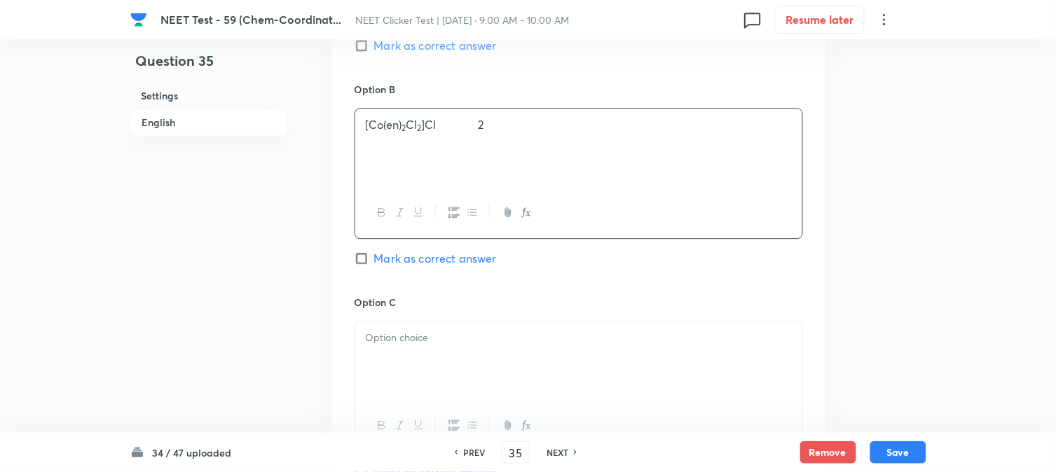
scroll to position [857, 0]
drag, startPoint x: 423, startPoint y: 339, endPoint x: 425, endPoint y: 329, distance: 9.4
click at [423, 338] on p at bounding box center [579, 334] width 426 height 16
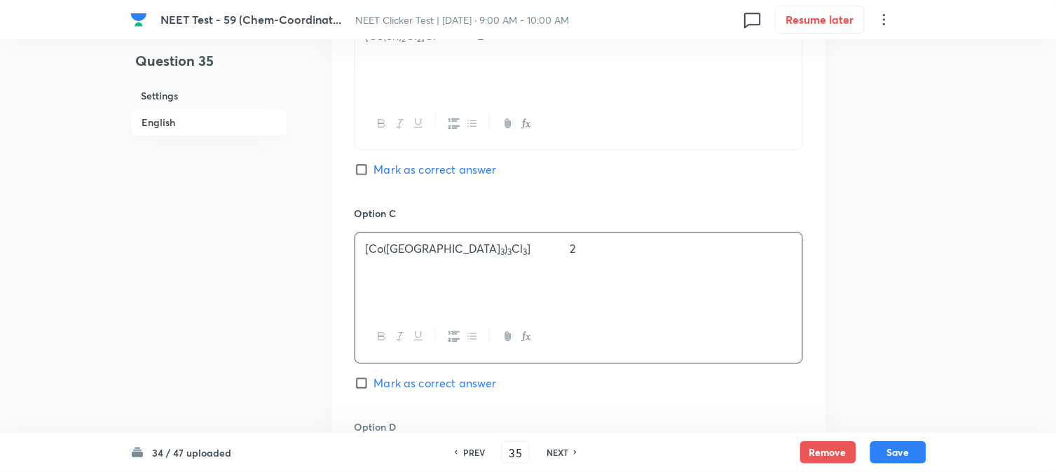
scroll to position [1090, 0]
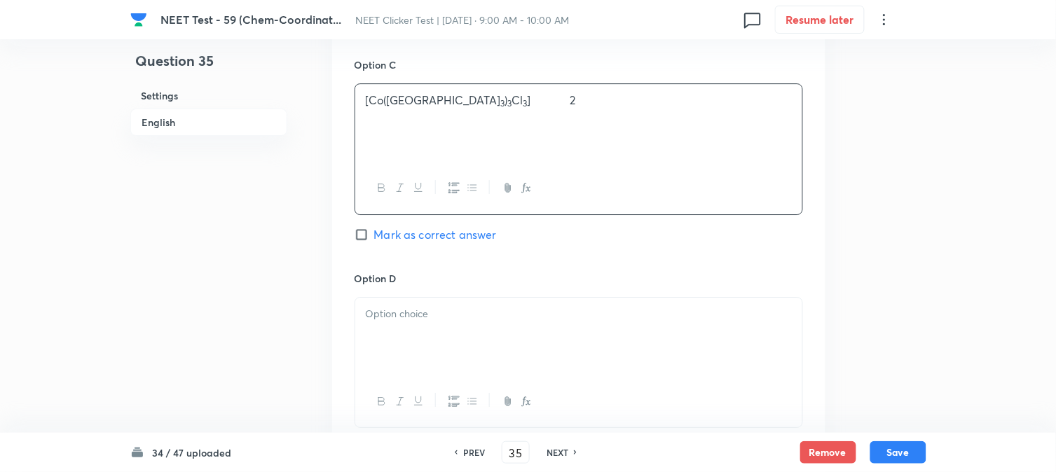
click at [400, 325] on div at bounding box center [578, 337] width 447 height 79
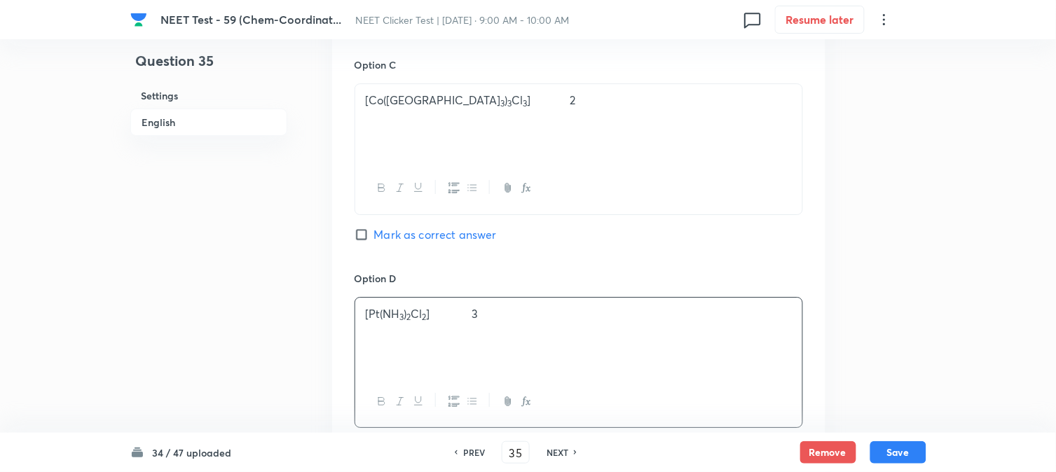
click at [364, 240] on input "Mark as correct answer" at bounding box center [365, 235] width 20 height 14
checkbox input "true"
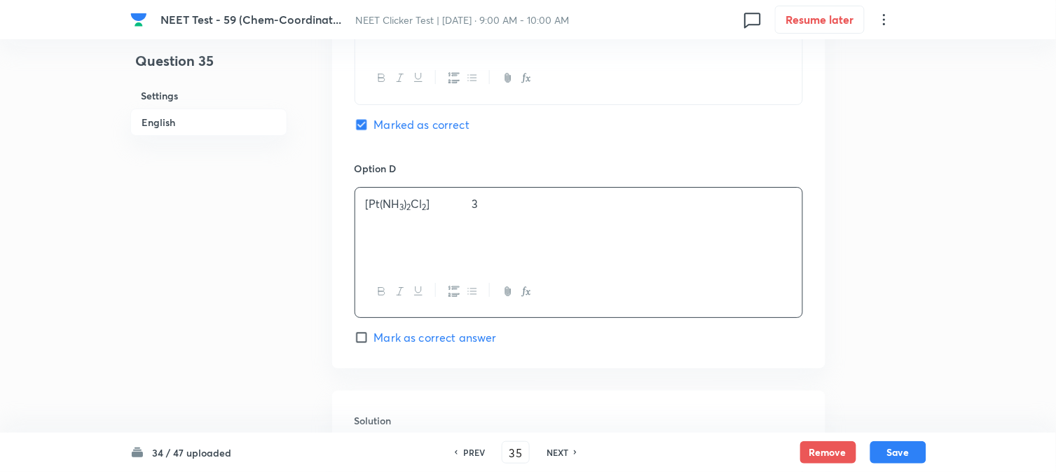
scroll to position [1402, 0]
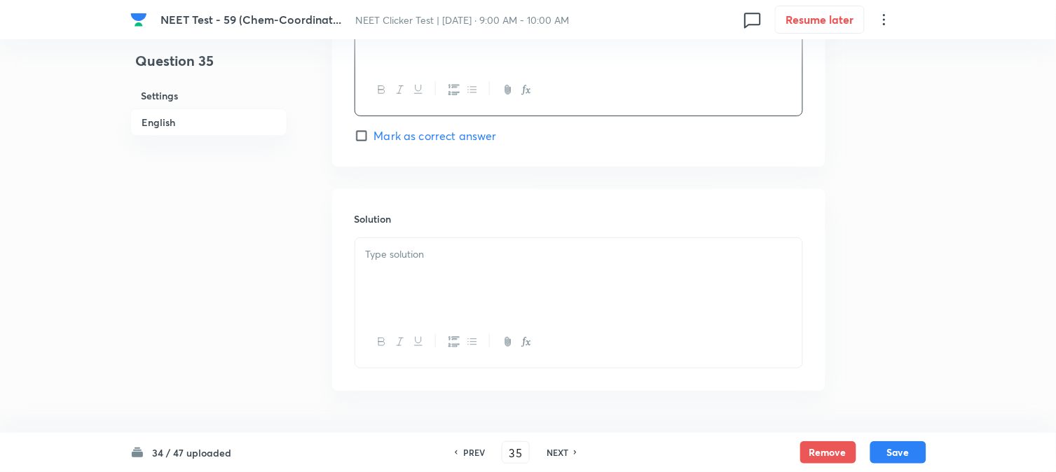
click at [468, 243] on div at bounding box center [578, 277] width 447 height 79
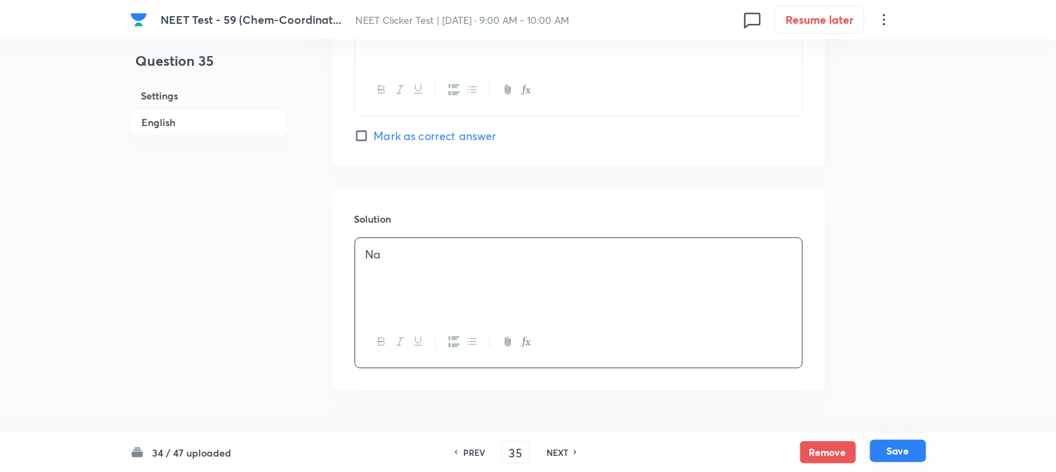
click at [885, 451] on button "Save" at bounding box center [899, 451] width 56 height 22
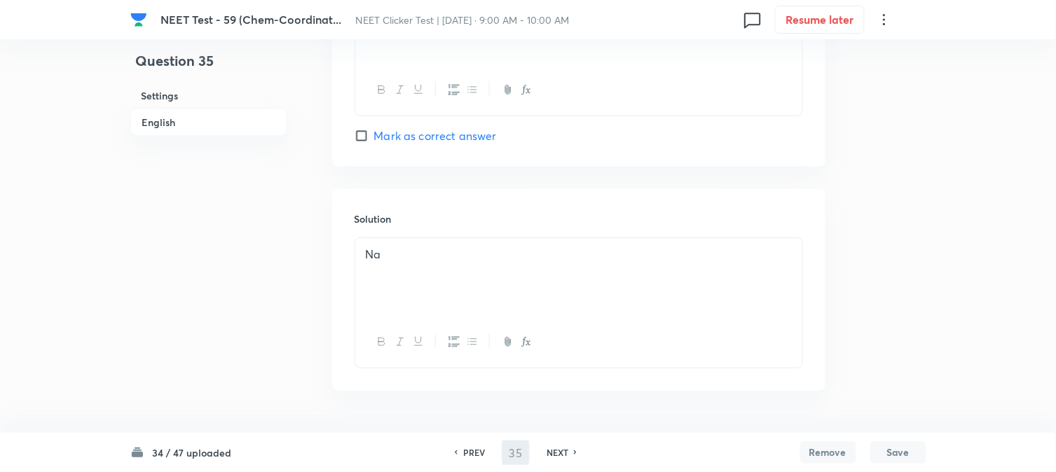
type input "36"
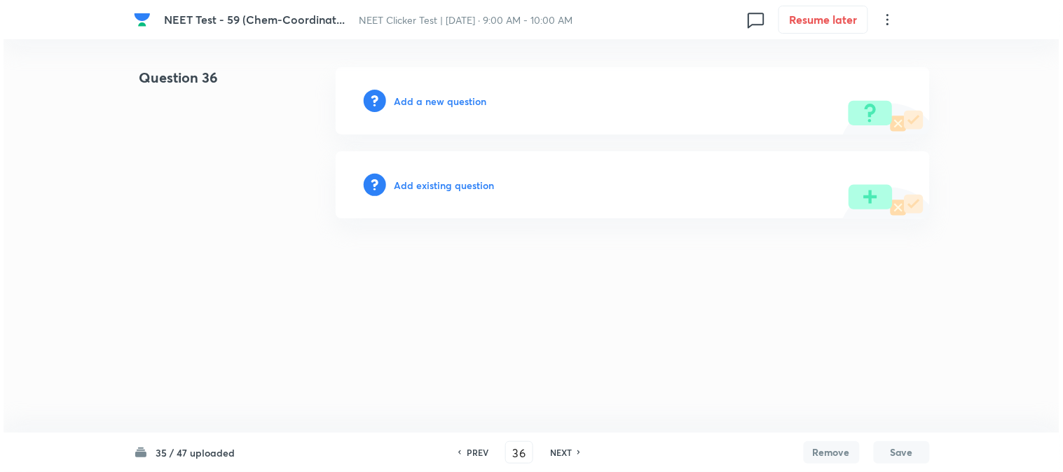
scroll to position [0, 0]
click at [404, 101] on h6 "Add a new question" at bounding box center [441, 101] width 93 height 15
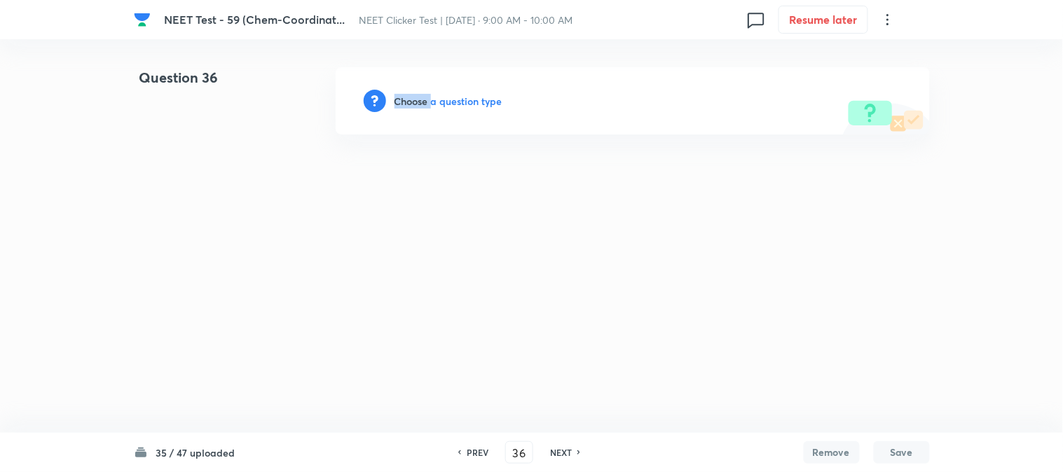
click at [404, 101] on h6 "Choose a question type" at bounding box center [449, 101] width 108 height 15
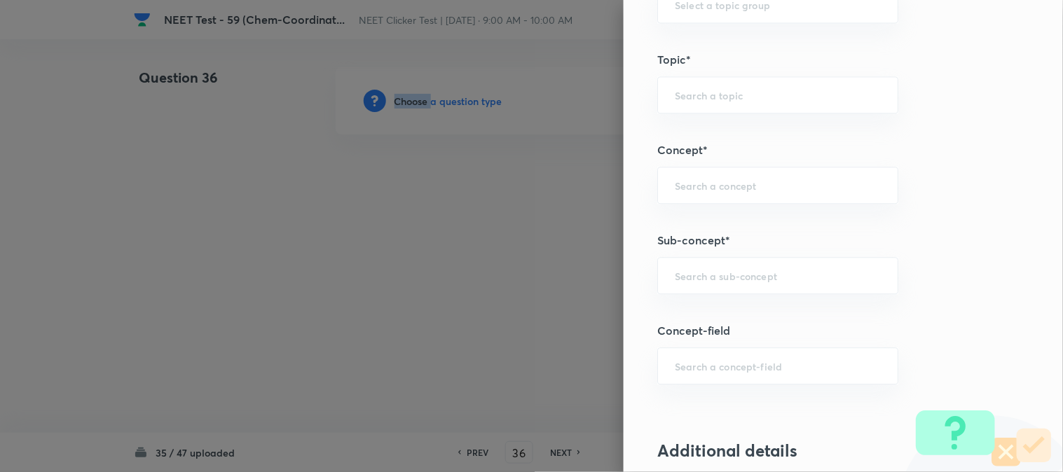
scroll to position [857, 0]
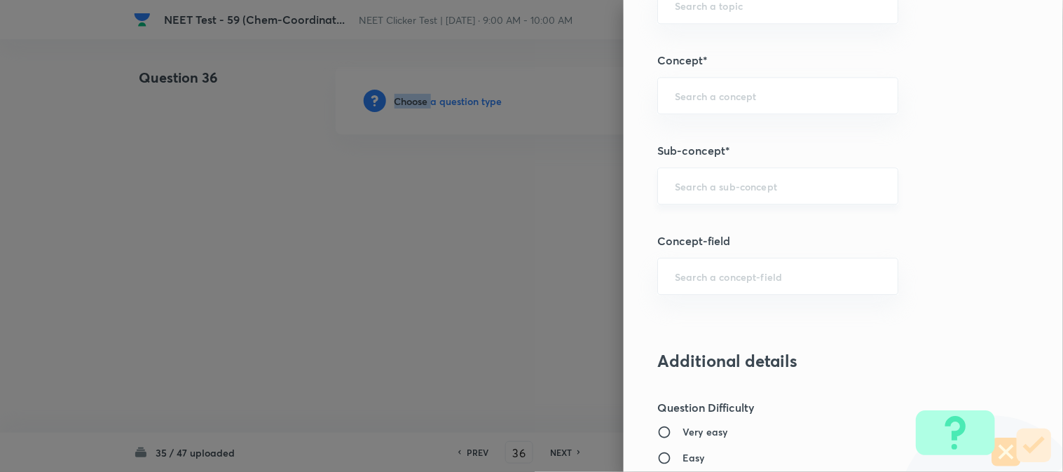
drag, startPoint x: 711, startPoint y: 197, endPoint x: 711, endPoint y: 189, distance: 7.7
click at [711, 191] on div "​" at bounding box center [777, 186] width 241 height 37
click at [718, 236] on li "Double Salts And Coordination Compounds" at bounding box center [767, 235] width 240 height 42
type input "Double Salts And Coordination Compounds"
type input "Chemistry"
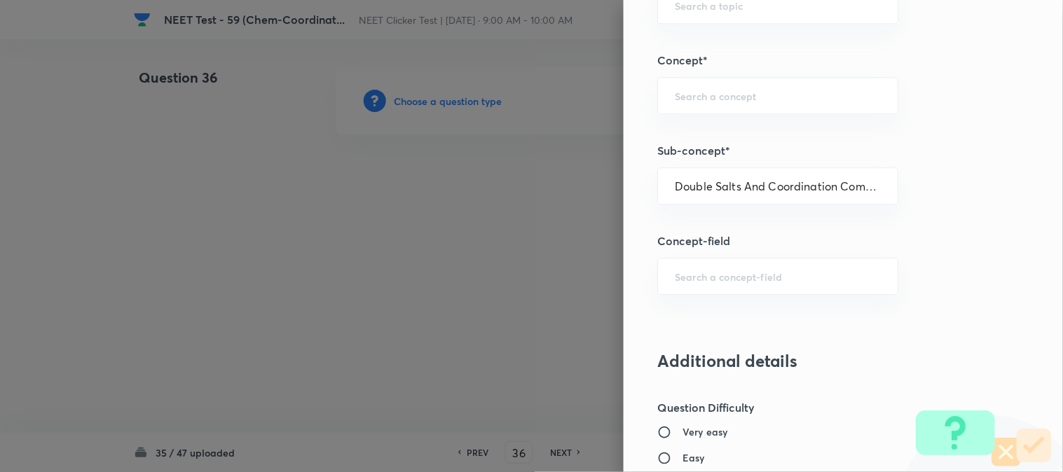
type input "Inorganic Chemistry"
type input "Co-ordination Compounds"
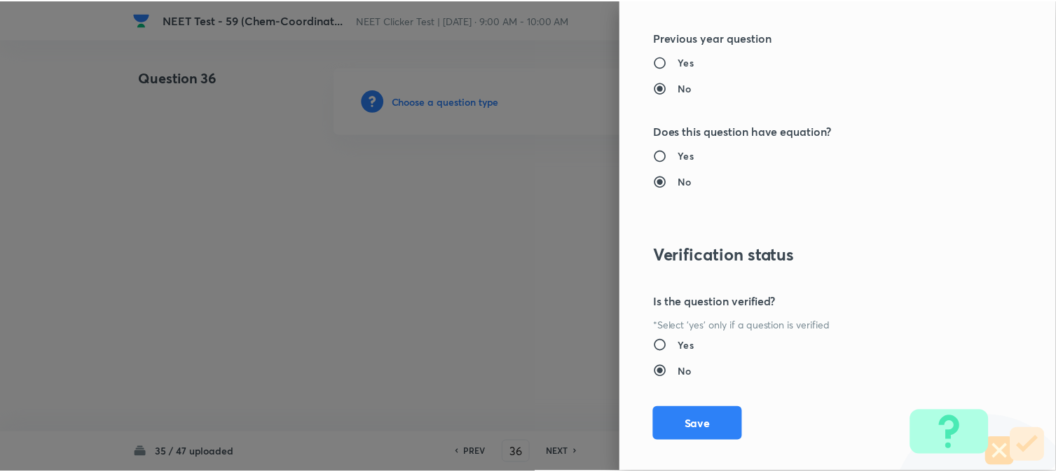
scroll to position [1532, 0]
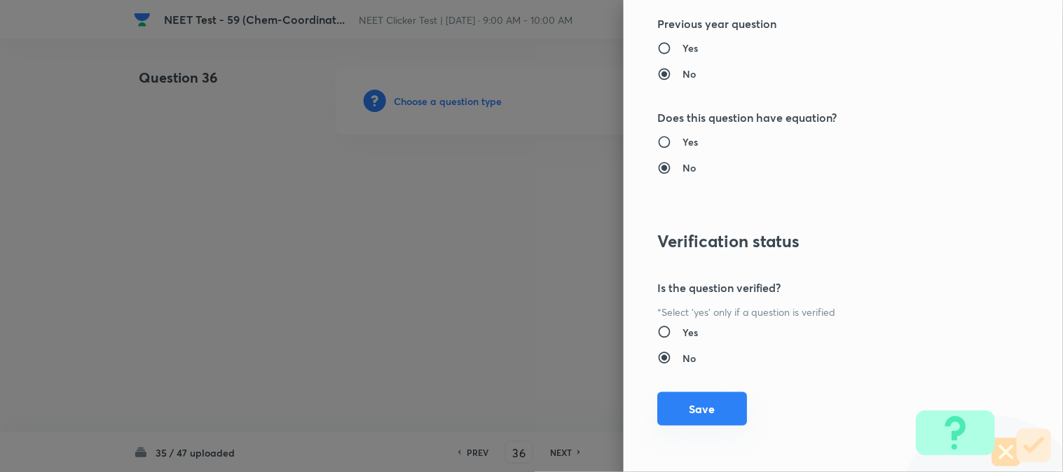
click at [701, 408] on button "Save" at bounding box center [702, 410] width 90 height 34
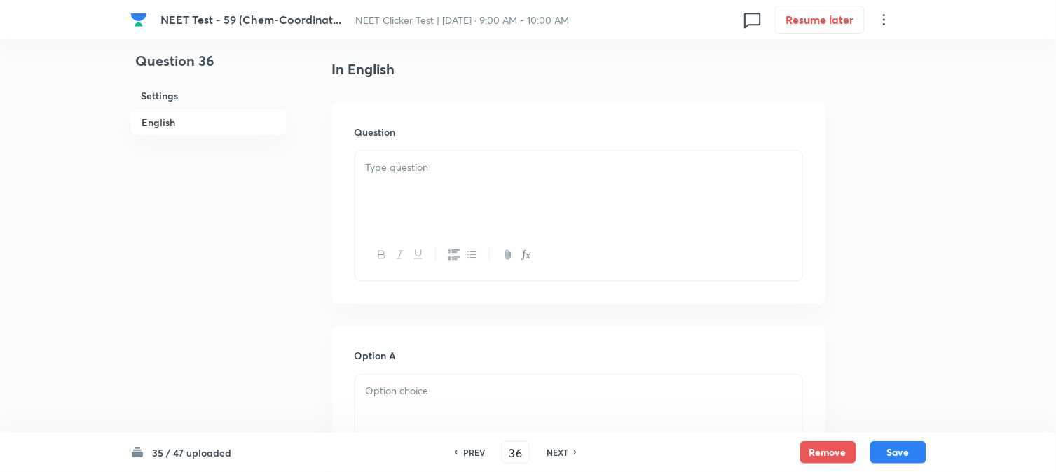
scroll to position [389, 0]
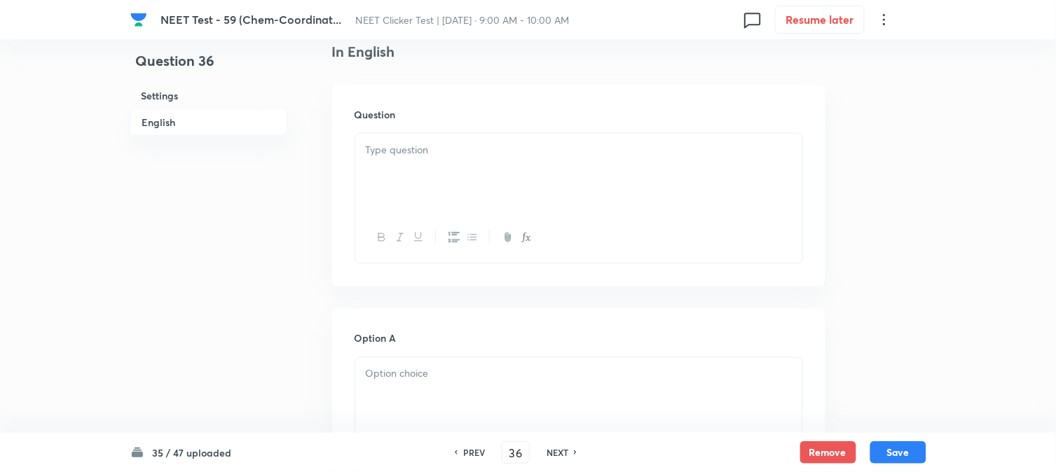
click at [468, 188] on div at bounding box center [578, 173] width 447 height 79
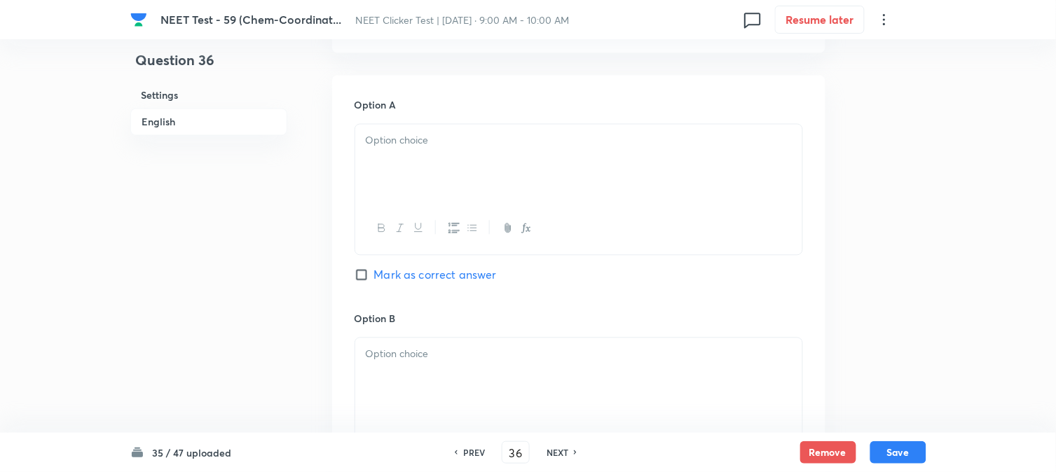
click at [423, 177] on div at bounding box center [578, 164] width 447 height 79
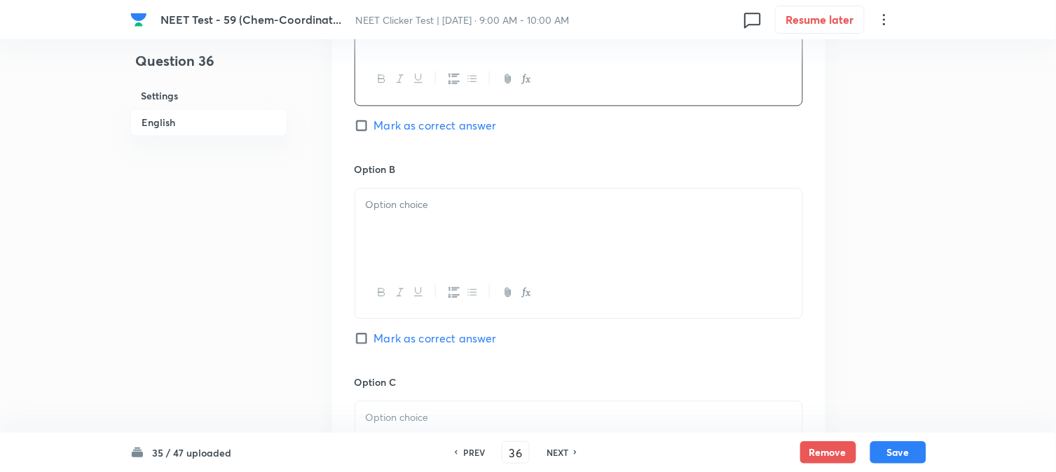
scroll to position [779, 0]
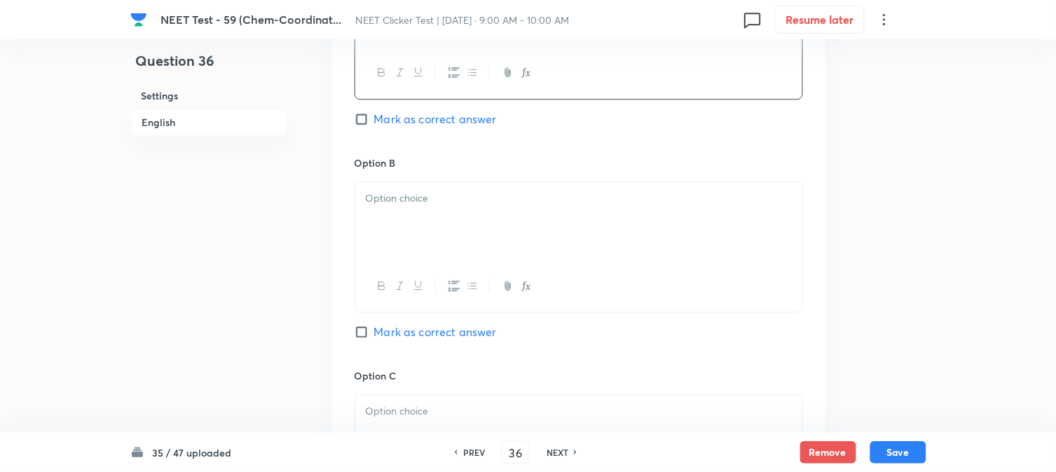
click at [409, 236] on div at bounding box center [578, 221] width 447 height 79
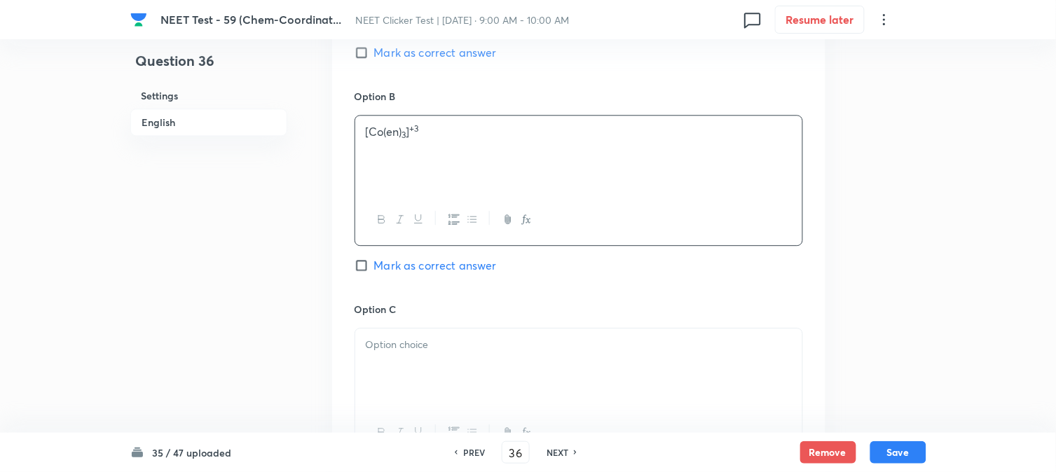
scroll to position [934, 0]
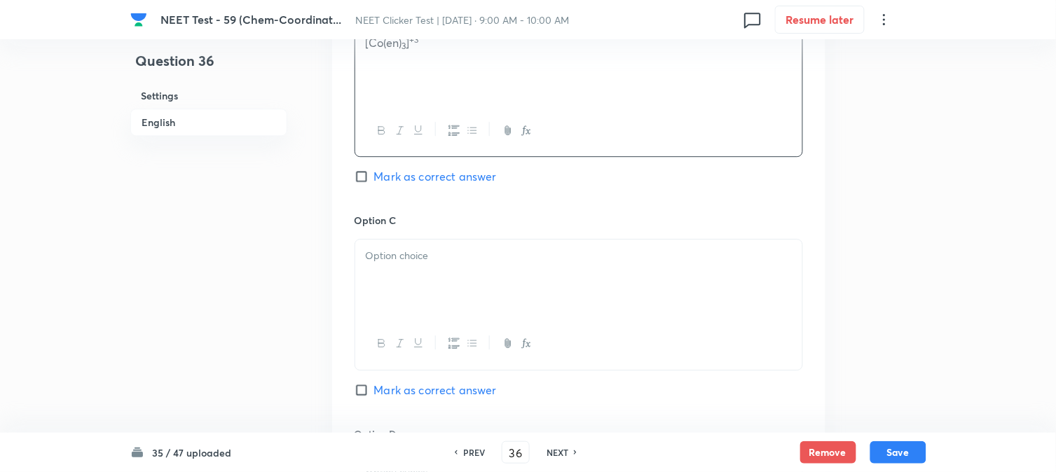
click at [422, 249] on p at bounding box center [579, 256] width 426 height 16
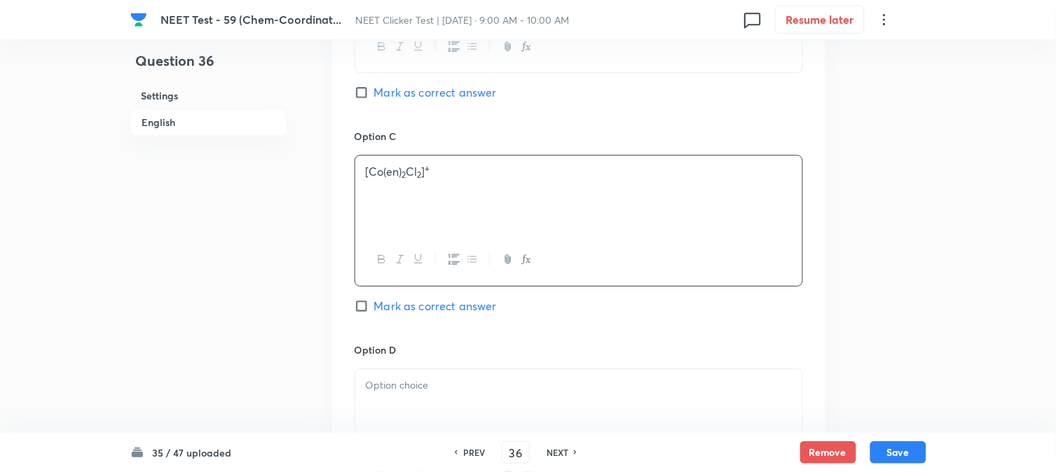
scroll to position [1168, 0]
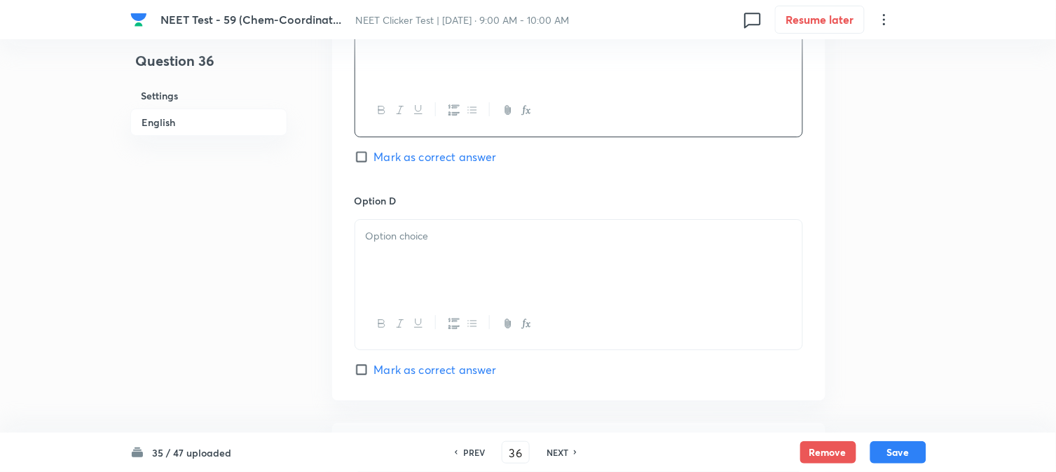
click at [428, 245] on p at bounding box center [579, 236] width 426 height 16
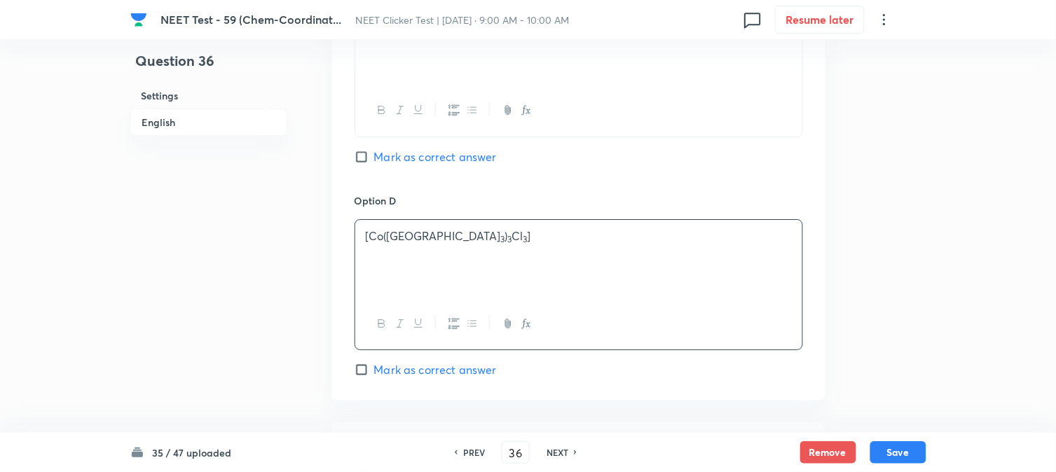
click at [408, 367] on span "Mark as correct answer" at bounding box center [435, 370] width 123 height 17
click at [374, 367] on input "Mark as correct answer" at bounding box center [365, 370] width 20 height 14
checkbox input "true"
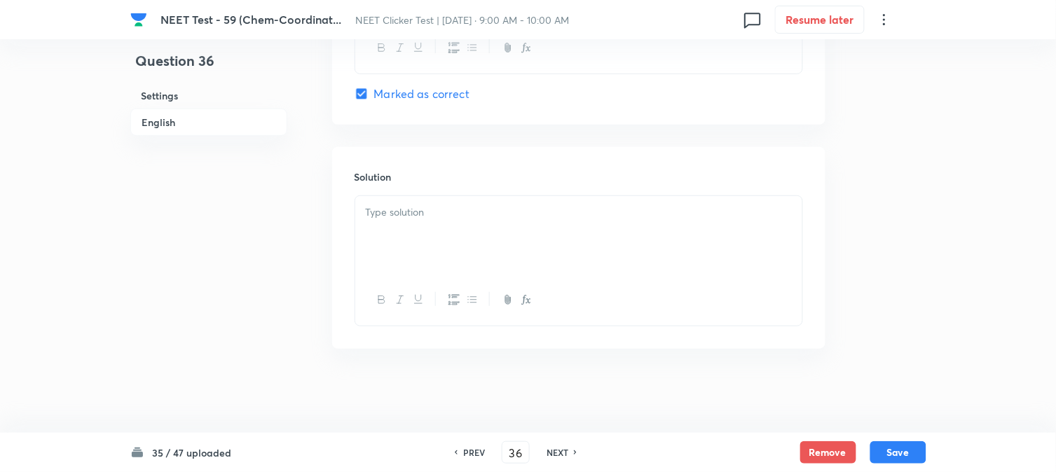
scroll to position [1447, 0]
click at [470, 236] on div at bounding box center [578, 235] width 447 height 79
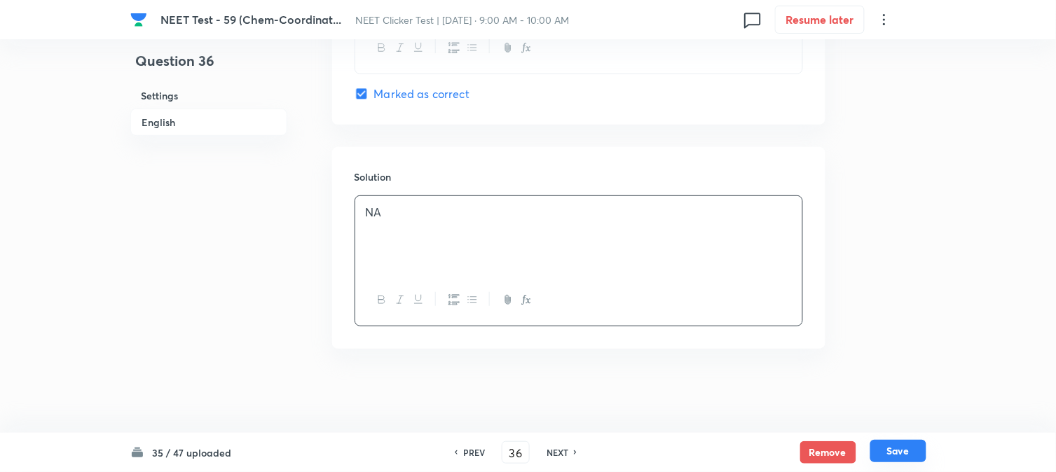
click at [901, 446] on button "Save" at bounding box center [899, 451] width 56 height 22
type input "37"
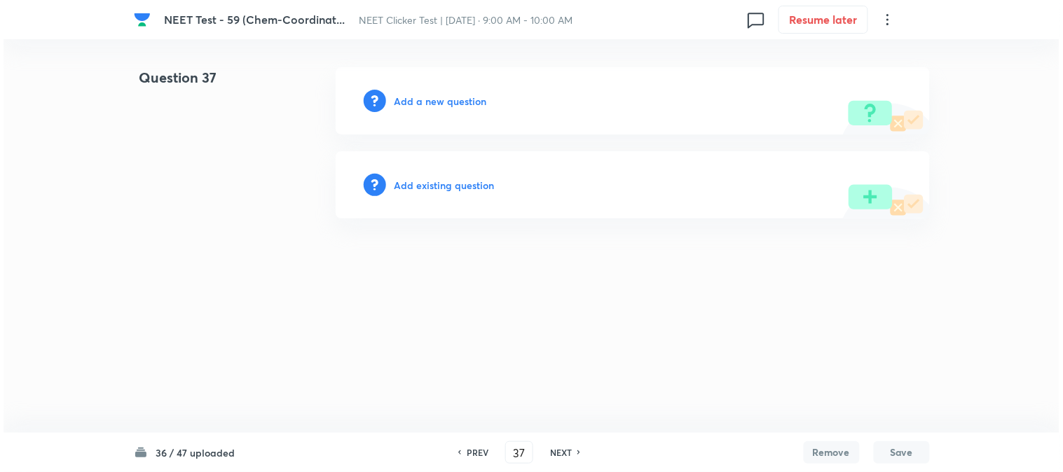
scroll to position [0, 0]
click at [444, 105] on h6 "Add a new question" at bounding box center [441, 101] width 93 height 15
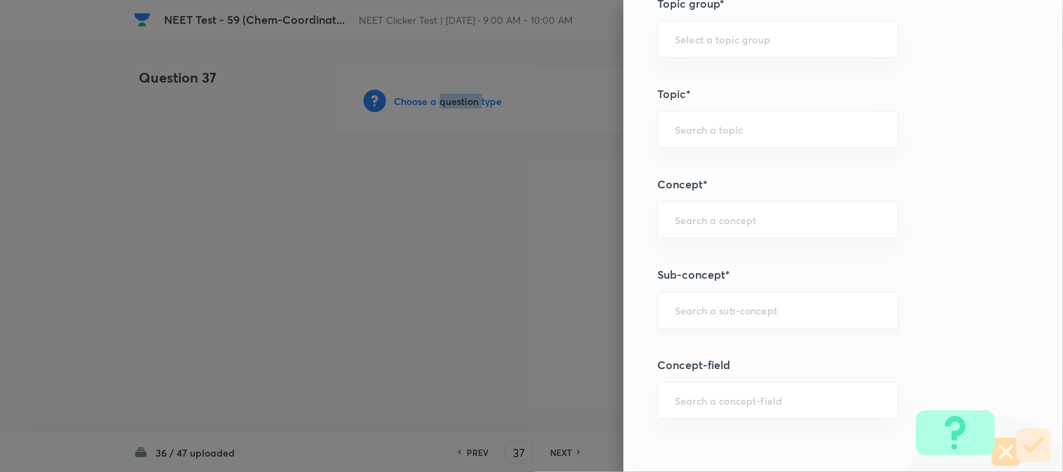
scroll to position [857, 0]
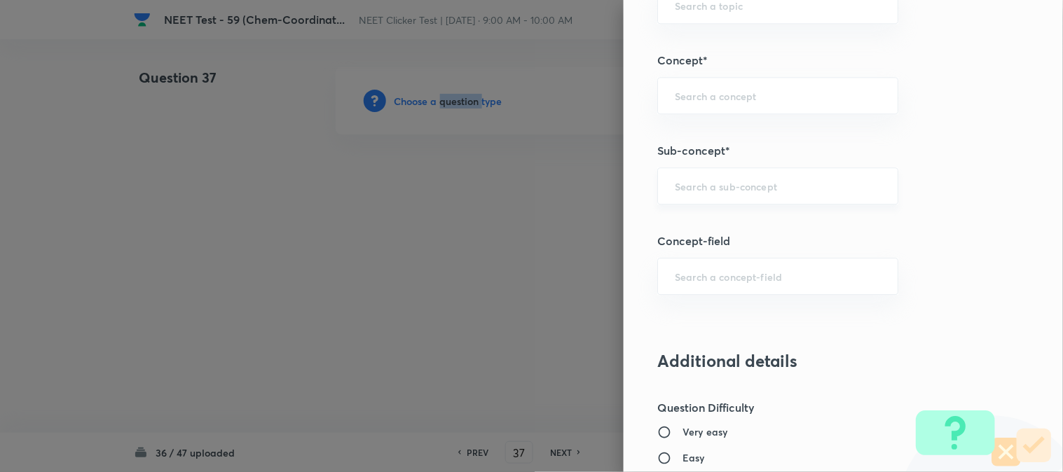
click at [697, 170] on div "​" at bounding box center [777, 186] width 241 height 37
click at [736, 232] on li "Double Salts And Coordination Compounds" at bounding box center [767, 235] width 240 height 42
type input "Double Salts And Coordination Compounds"
type input "Chemistry"
type input "Inorganic Chemistry"
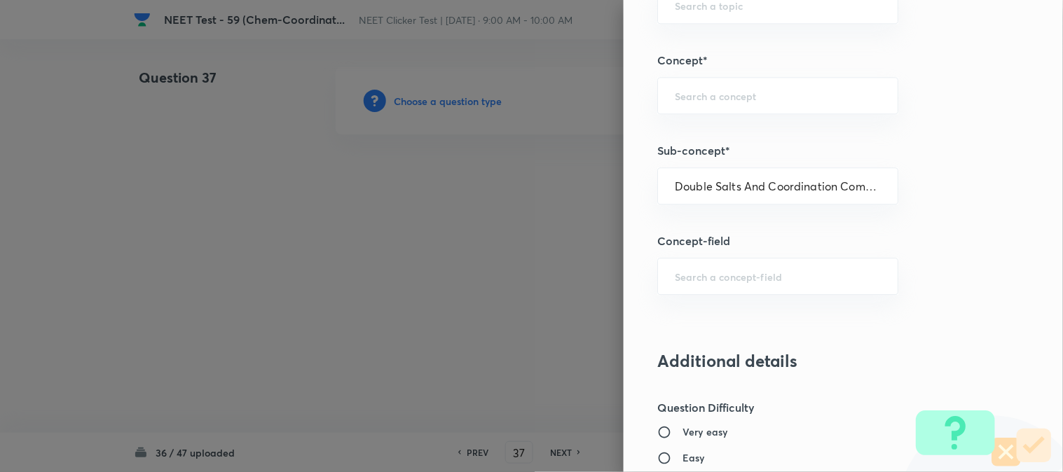
type input "Co-ordination Compounds"
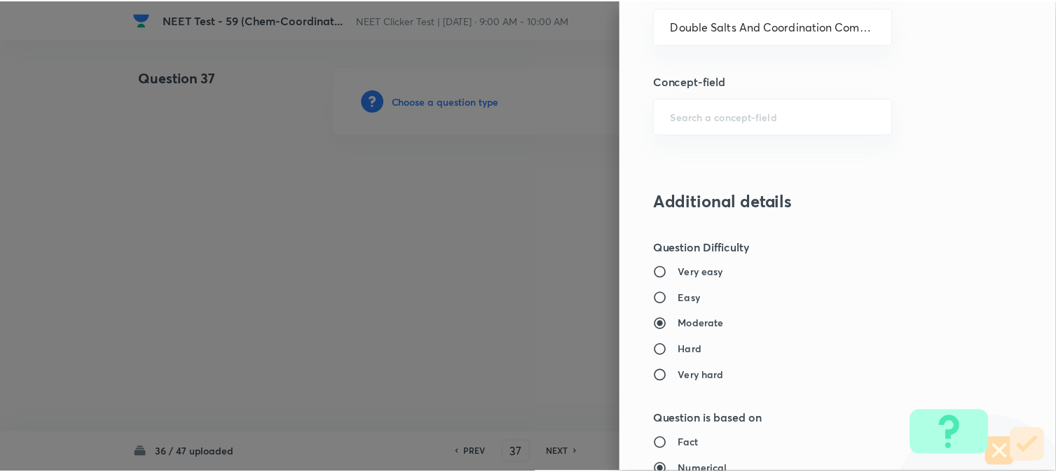
scroll to position [1532, 0]
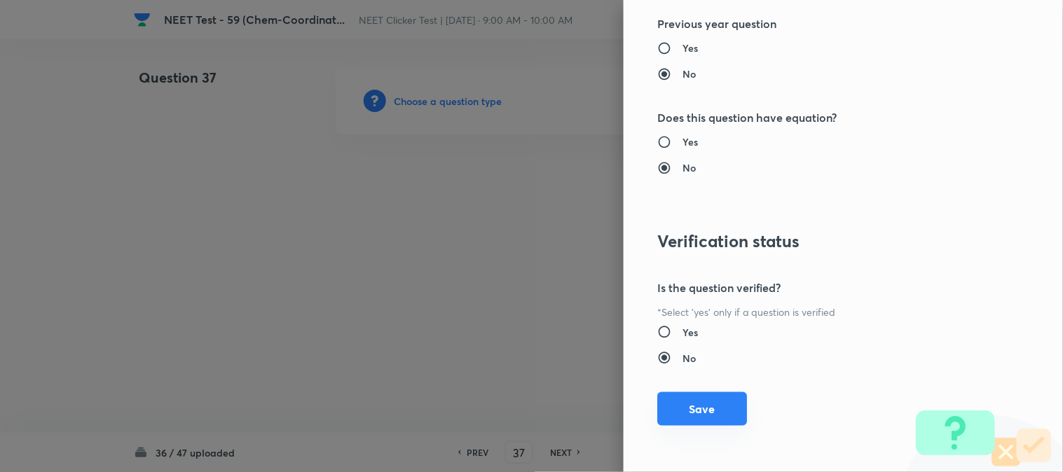
click at [685, 397] on button "Save" at bounding box center [702, 410] width 90 height 34
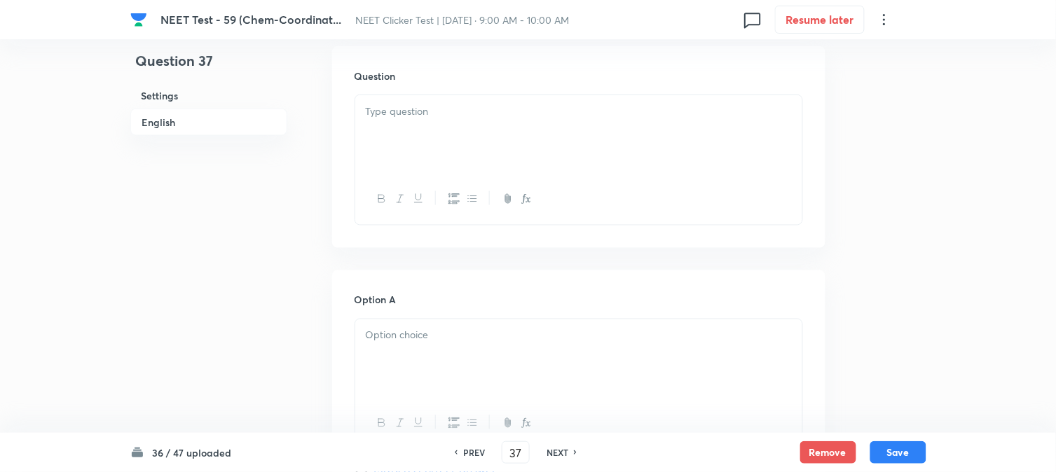
scroll to position [389, 0]
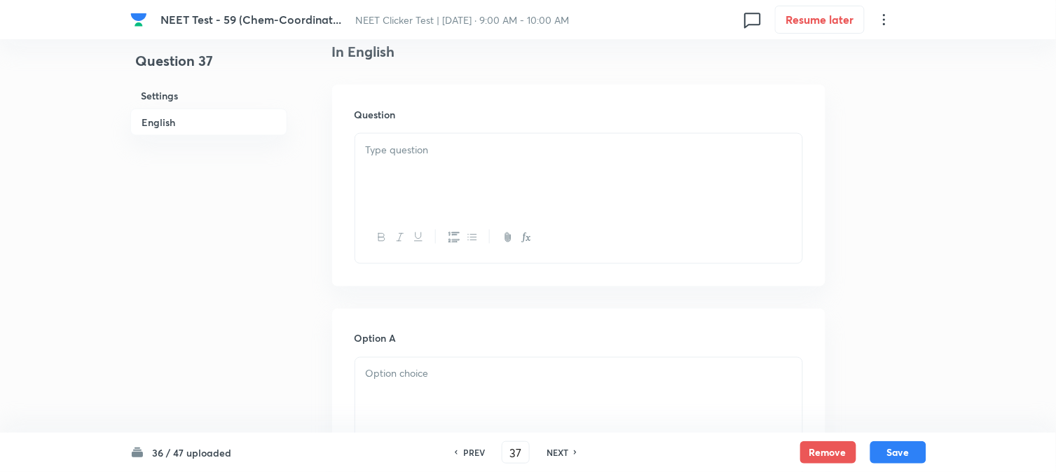
click at [494, 179] on div at bounding box center [578, 173] width 447 height 79
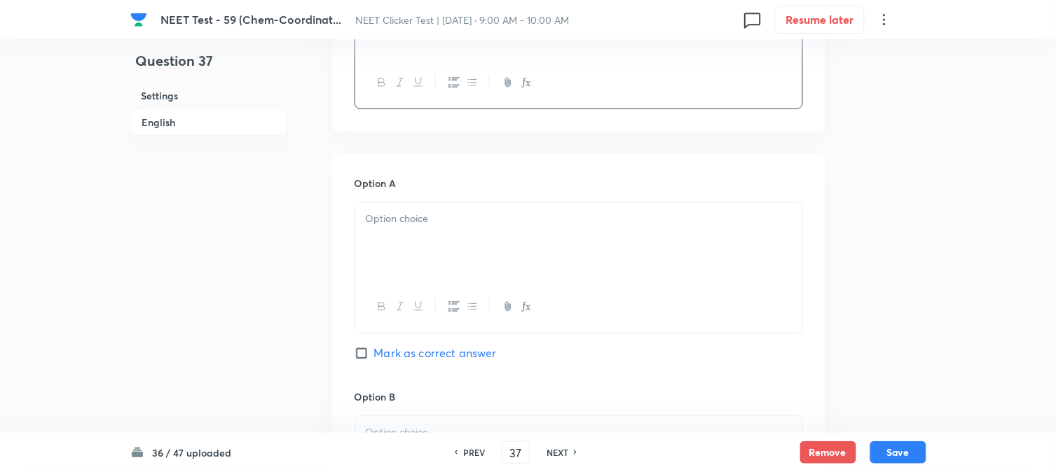
scroll to position [545, 0]
drag, startPoint x: 421, startPoint y: 239, endPoint x: 409, endPoint y: 247, distance: 14.0
click at [422, 239] on div at bounding box center [578, 242] width 447 height 79
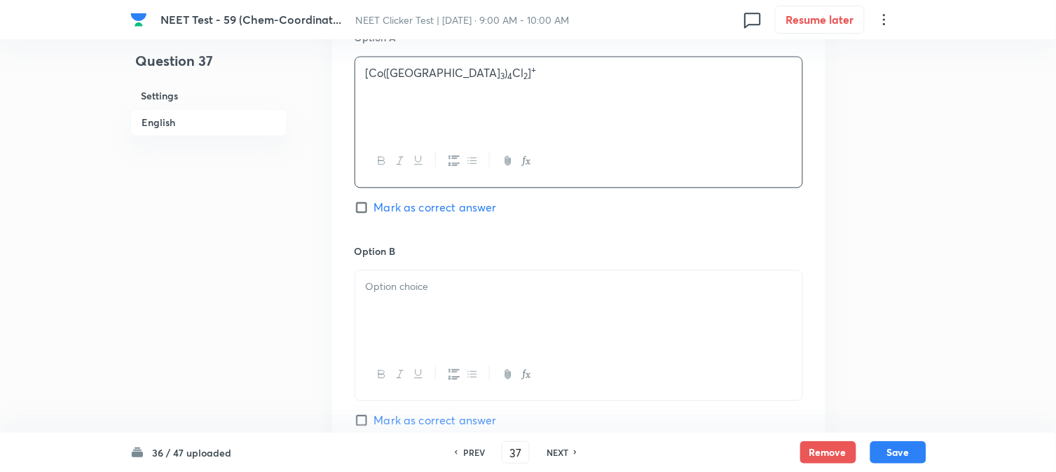
scroll to position [779, 0]
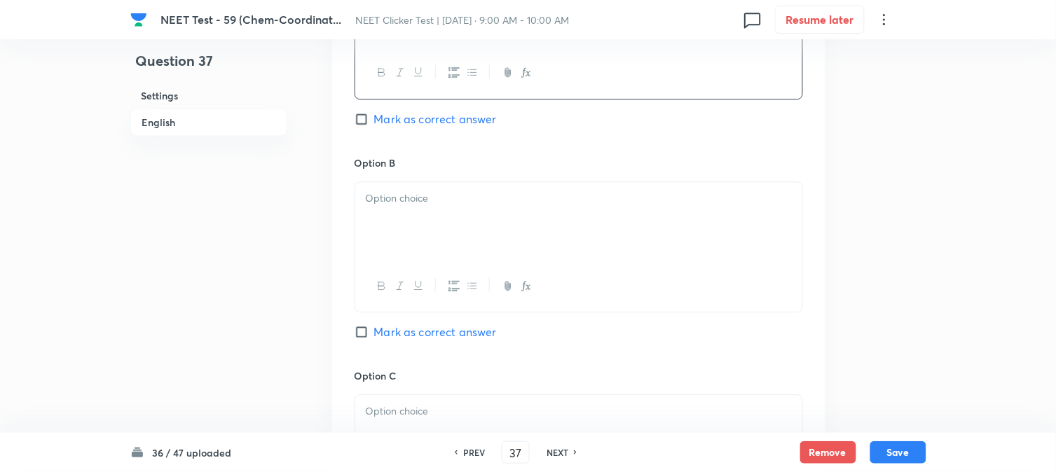
click at [405, 234] on div at bounding box center [578, 221] width 447 height 79
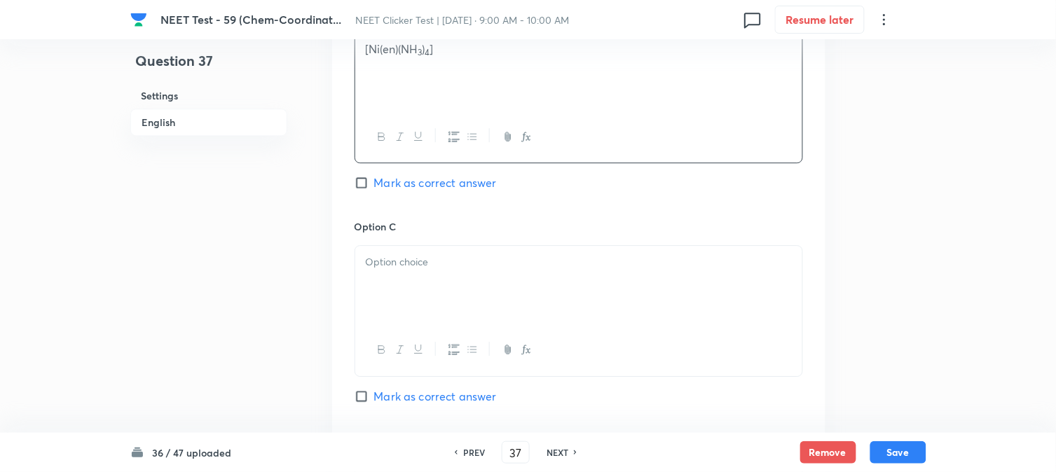
scroll to position [934, 0]
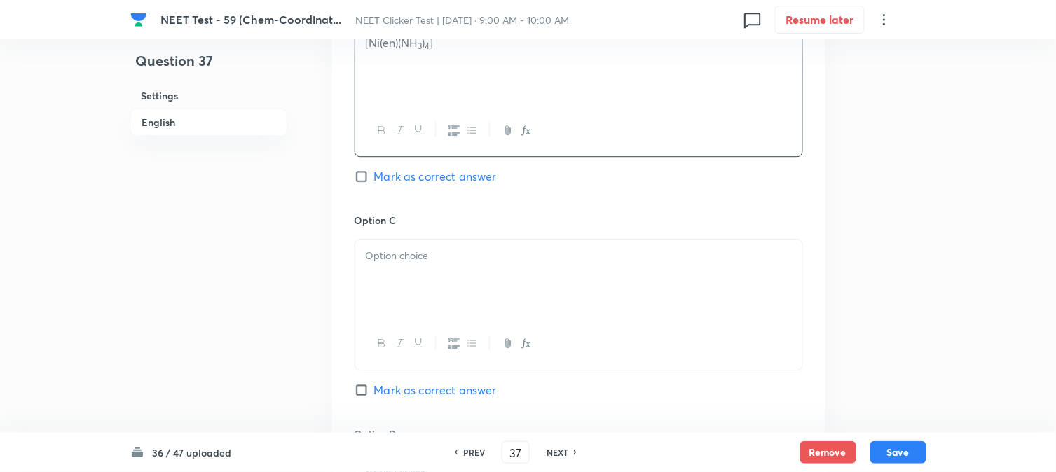
click at [415, 268] on div at bounding box center [578, 279] width 447 height 79
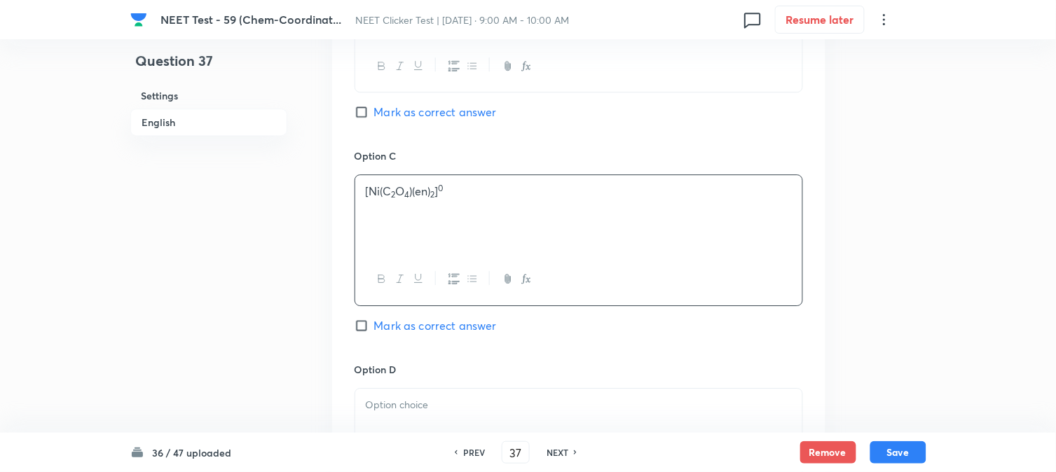
scroll to position [1090, 0]
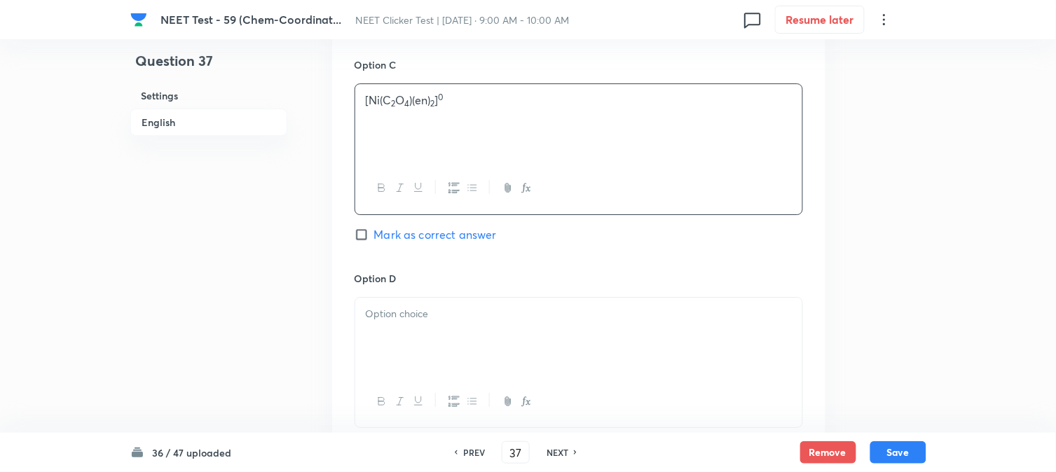
click at [442, 327] on div at bounding box center [578, 337] width 447 height 79
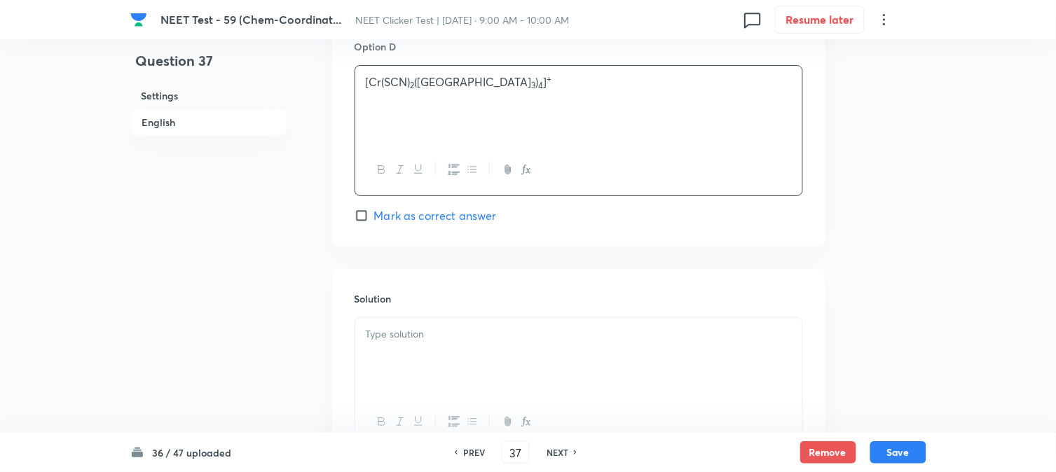
scroll to position [1323, 0]
click at [440, 219] on span "Mark as correct answer" at bounding box center [435, 214] width 123 height 17
click at [374, 219] on input "Mark as correct answer" at bounding box center [365, 214] width 20 height 14
checkbox input "true"
click at [437, 365] on div at bounding box center [578, 356] width 447 height 79
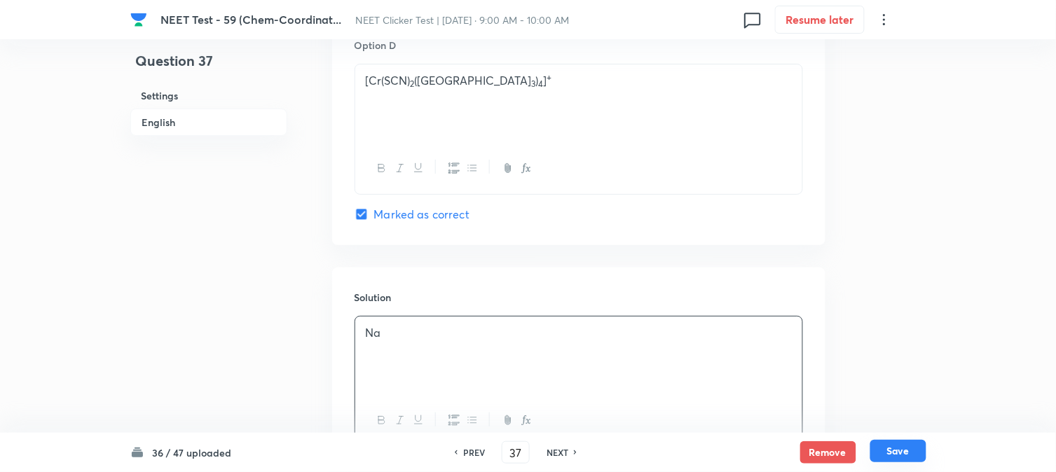
click at [887, 447] on button "Save" at bounding box center [899, 451] width 56 height 22
type input "38"
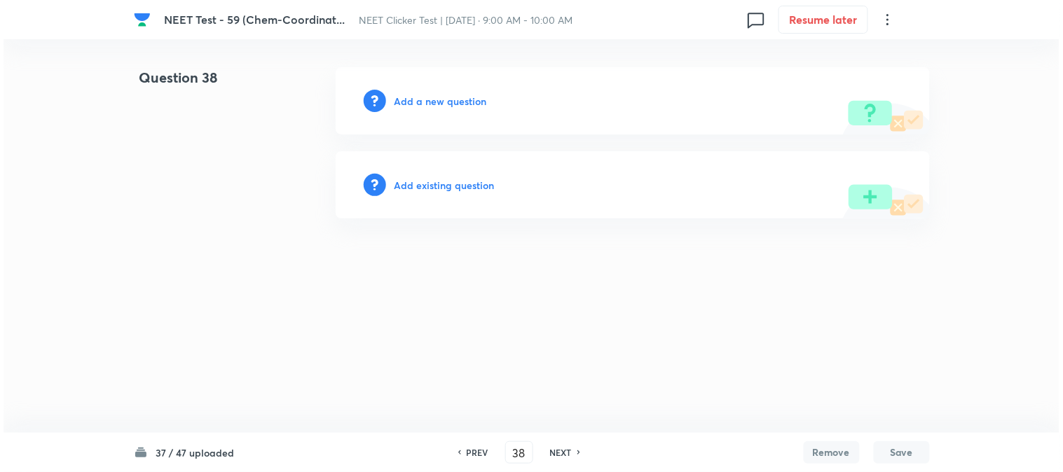
scroll to position [0, 0]
click at [425, 98] on h6 "Add a new question" at bounding box center [441, 101] width 93 height 15
click at [425, 98] on h6 "Choose a question type" at bounding box center [449, 101] width 108 height 15
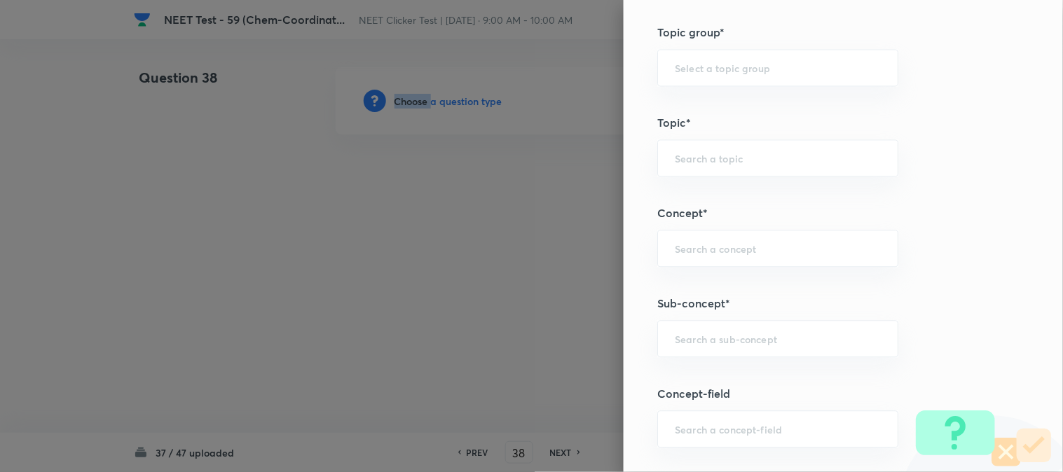
scroll to position [779, 0]
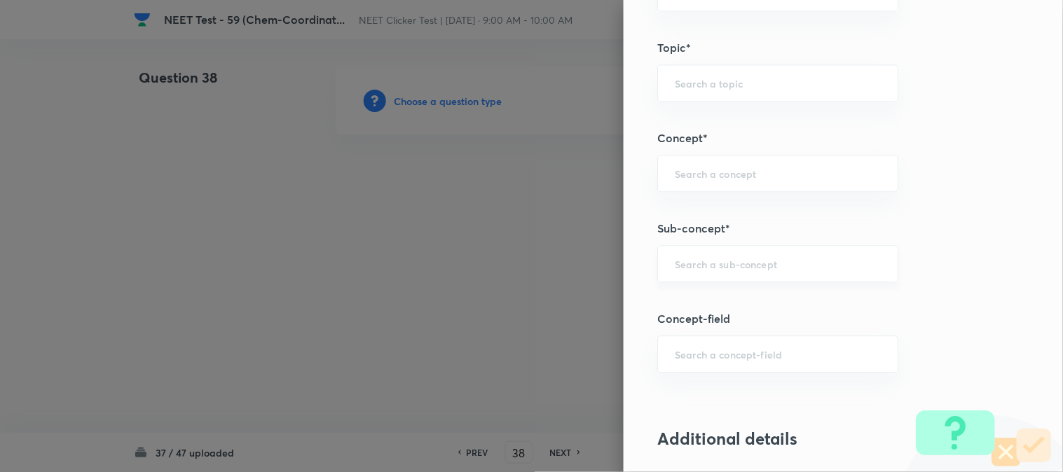
click at [707, 265] on input "text" at bounding box center [778, 263] width 206 height 13
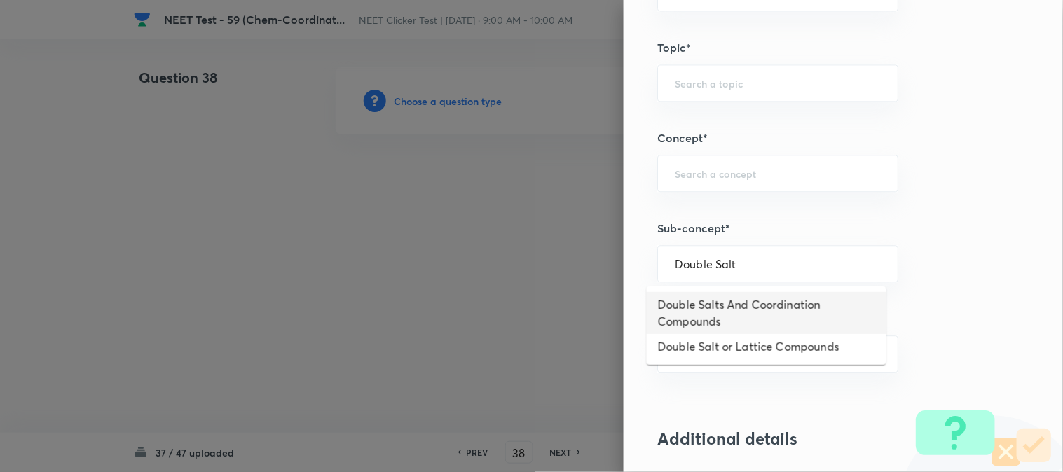
click at [723, 306] on li "Double Salts And Coordination Compounds" at bounding box center [767, 313] width 240 height 42
type input "Double Salts And Coordination Compounds"
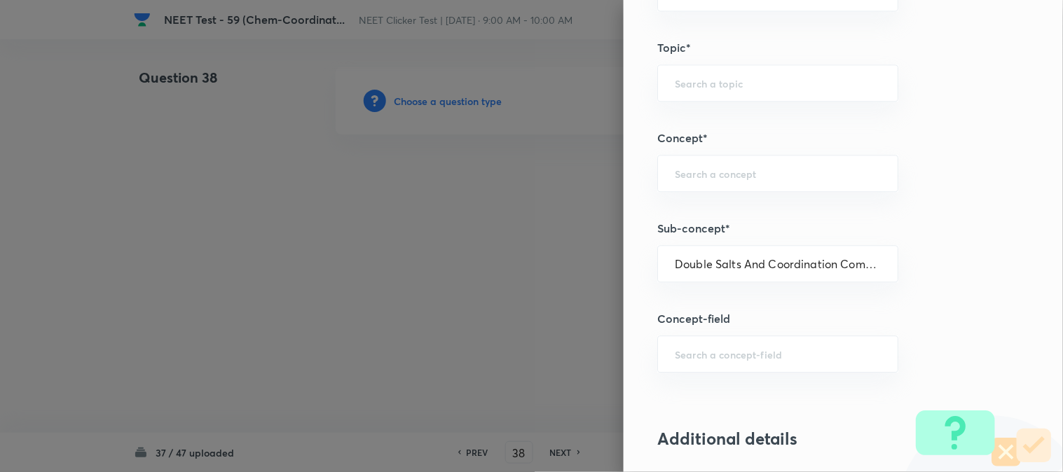
type input "Chemistry"
type input "Inorganic Chemistry"
type input "Co-ordination Compounds"
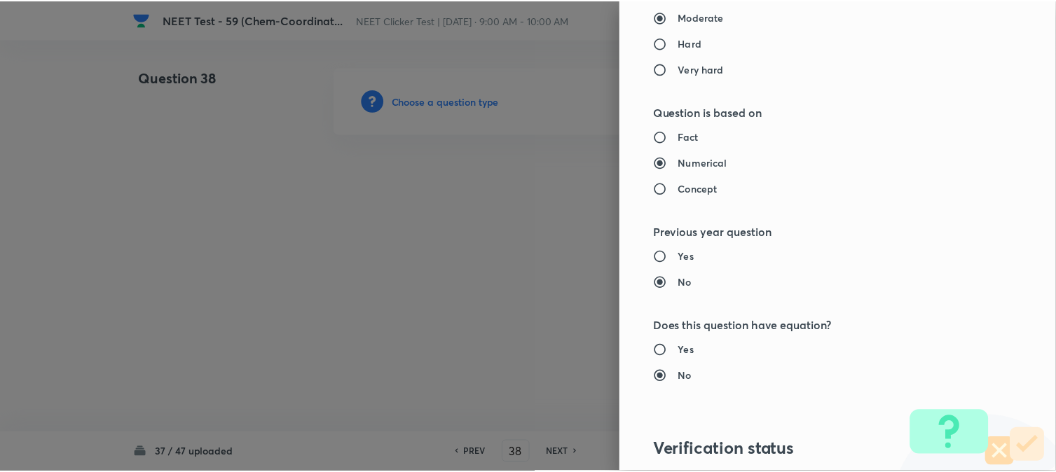
scroll to position [1532, 0]
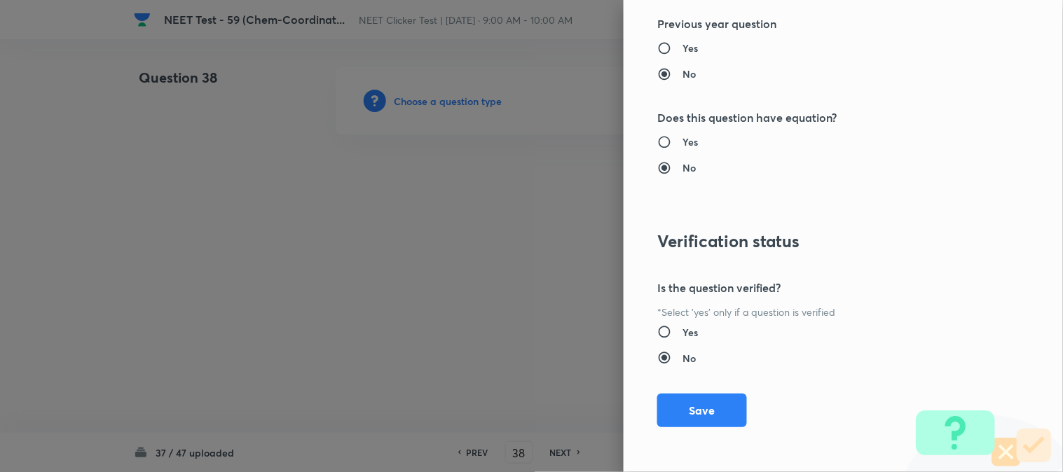
click at [695, 393] on div "Question settings Question type* Single choice correct Number of options* 2 3 4…" at bounding box center [843, 236] width 439 height 472
click at [695, 400] on button "Save" at bounding box center [702, 410] width 90 height 34
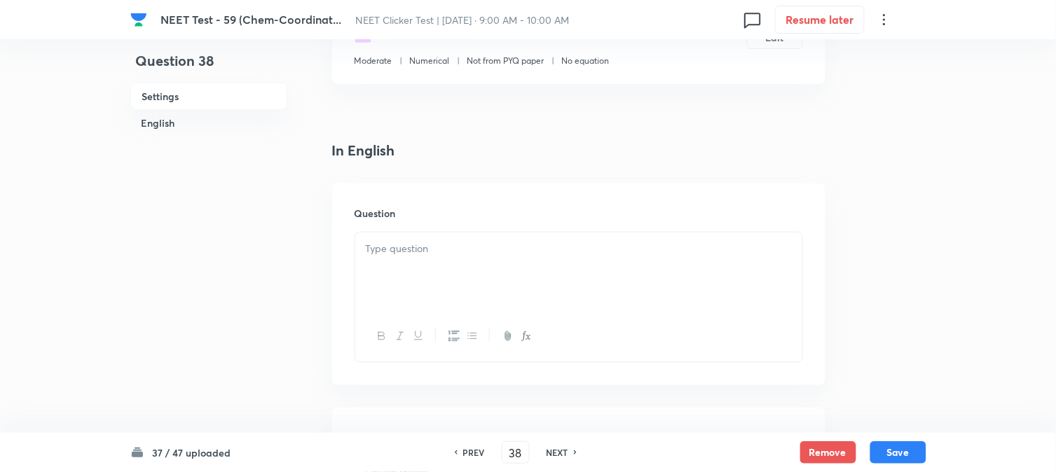
scroll to position [311, 0]
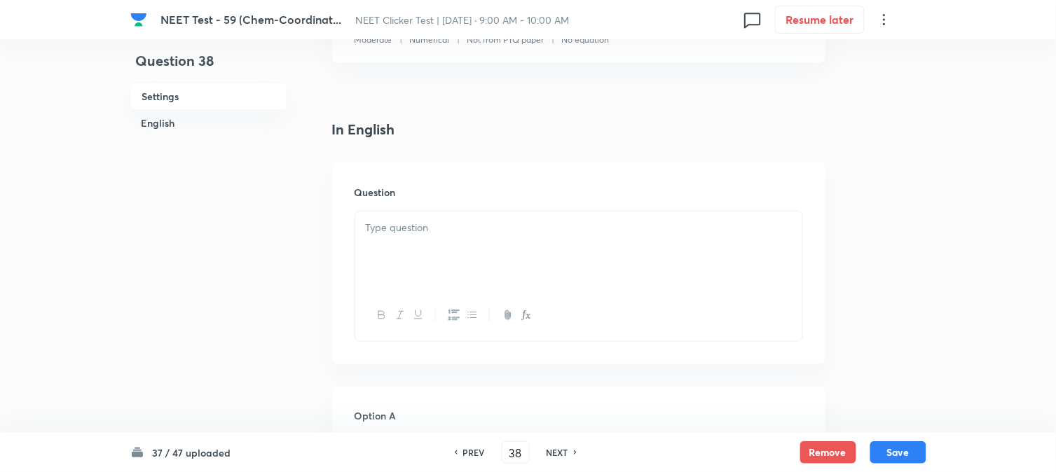
click at [440, 226] on p at bounding box center [579, 228] width 426 height 16
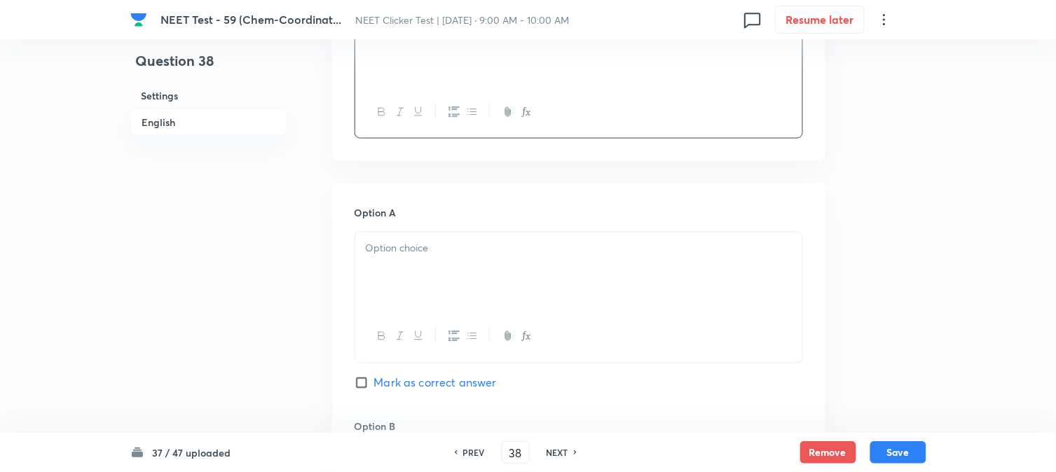
scroll to position [545, 0]
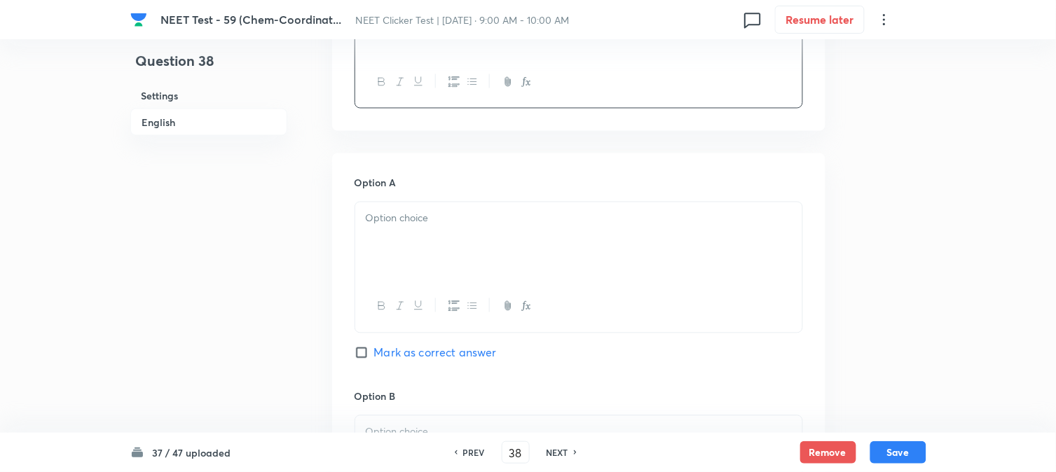
click at [430, 241] on div at bounding box center [578, 242] width 447 height 79
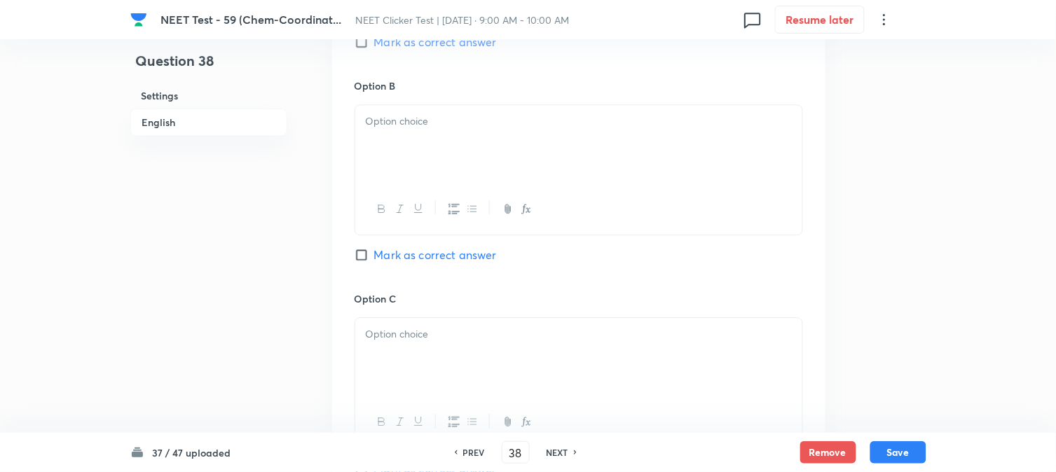
scroll to position [857, 0]
click at [449, 149] on div at bounding box center [578, 143] width 447 height 79
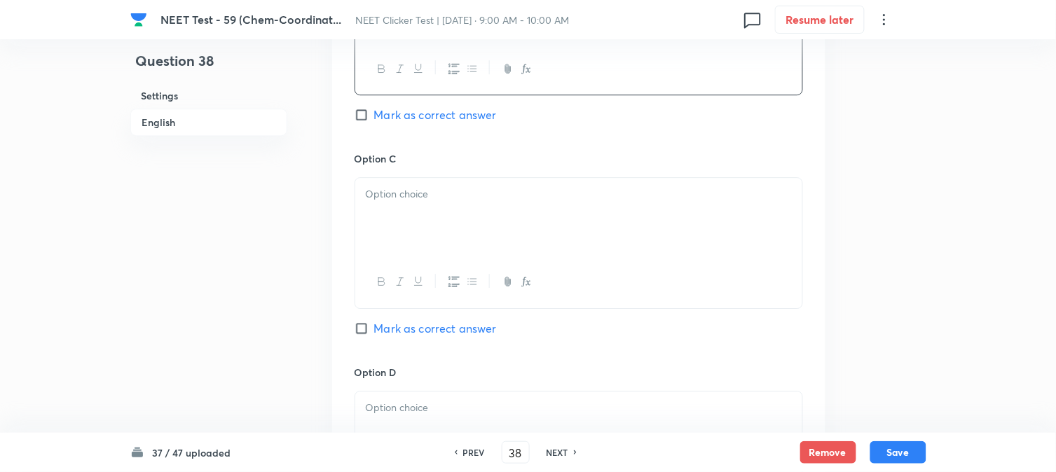
scroll to position [1012, 0]
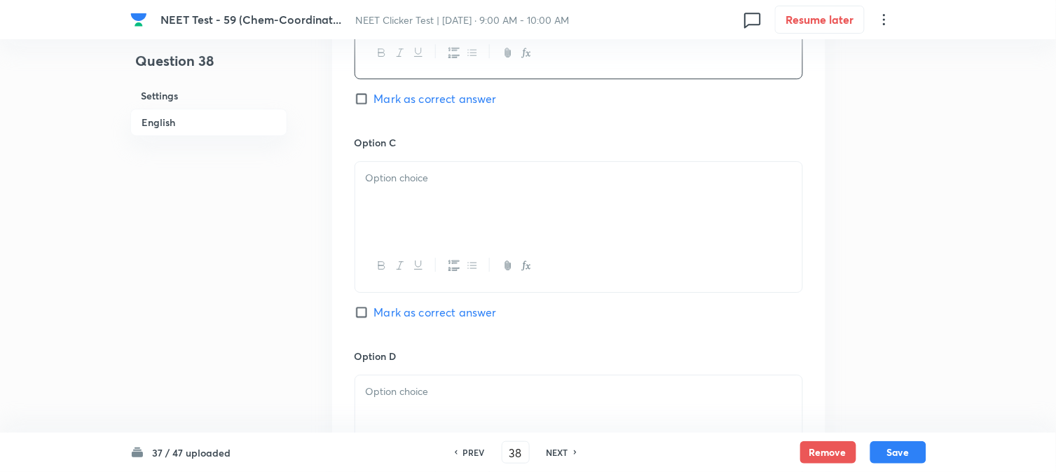
click at [414, 223] on div at bounding box center [578, 201] width 447 height 79
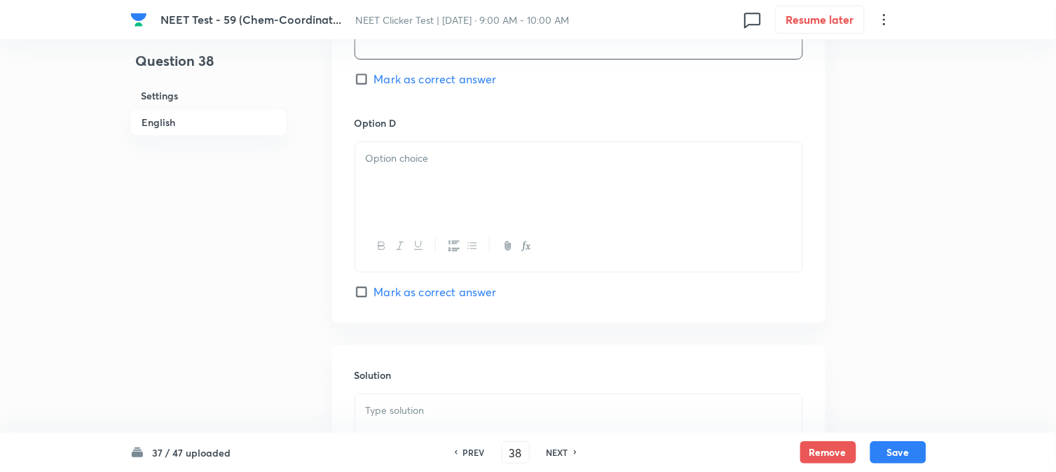
click at [432, 210] on div at bounding box center [578, 181] width 447 height 79
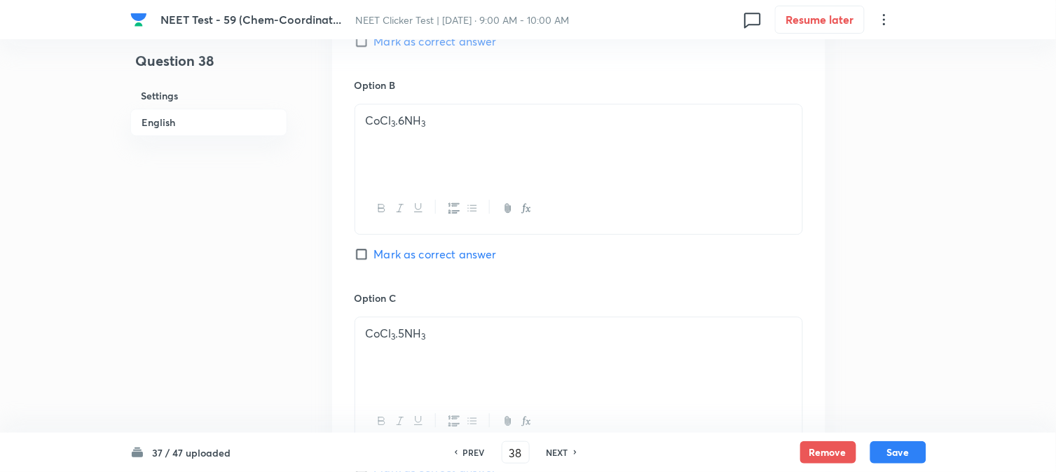
scroll to position [779, 0]
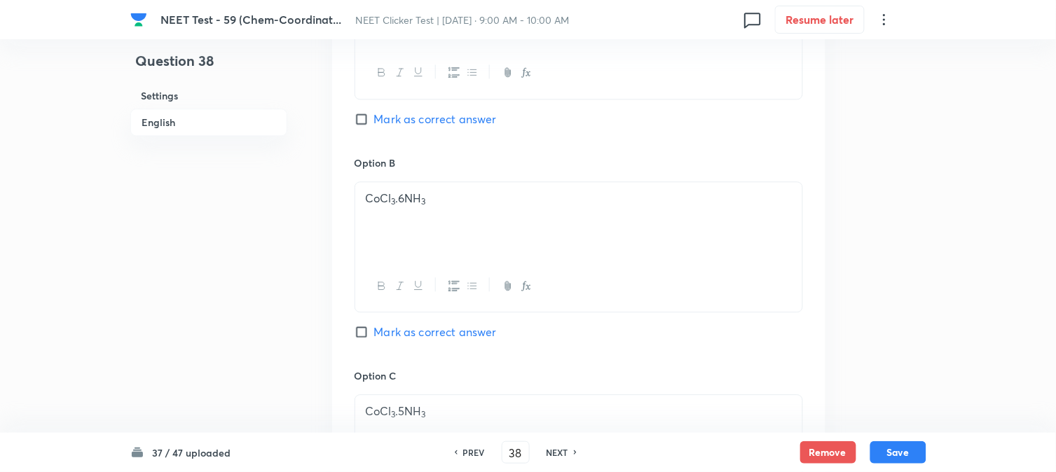
click at [366, 118] on input "Mark as correct answer" at bounding box center [365, 119] width 20 height 14
checkbox input "true"
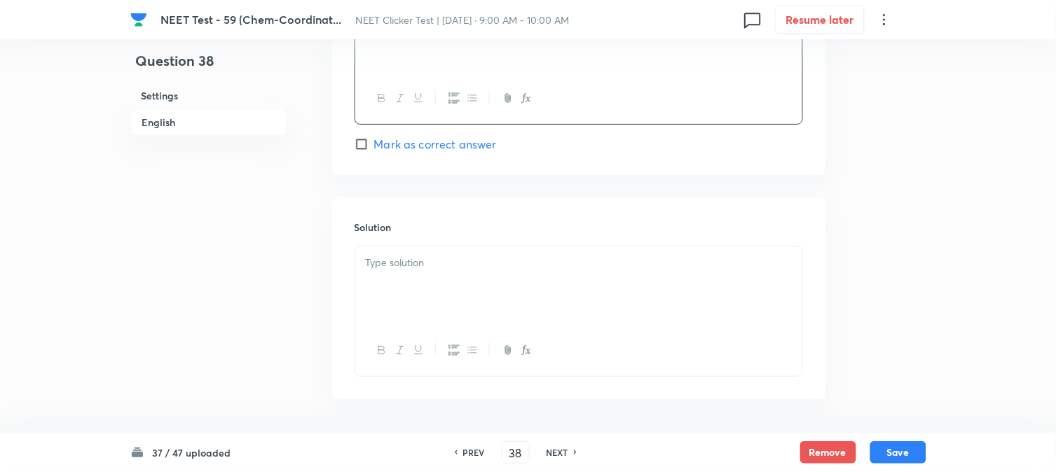
scroll to position [1402, 0]
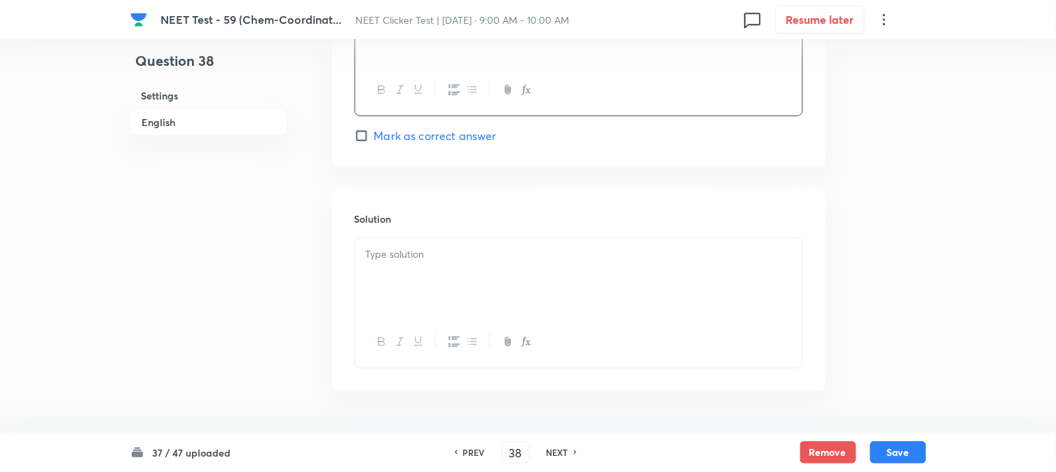
click at [438, 261] on p at bounding box center [579, 255] width 426 height 16
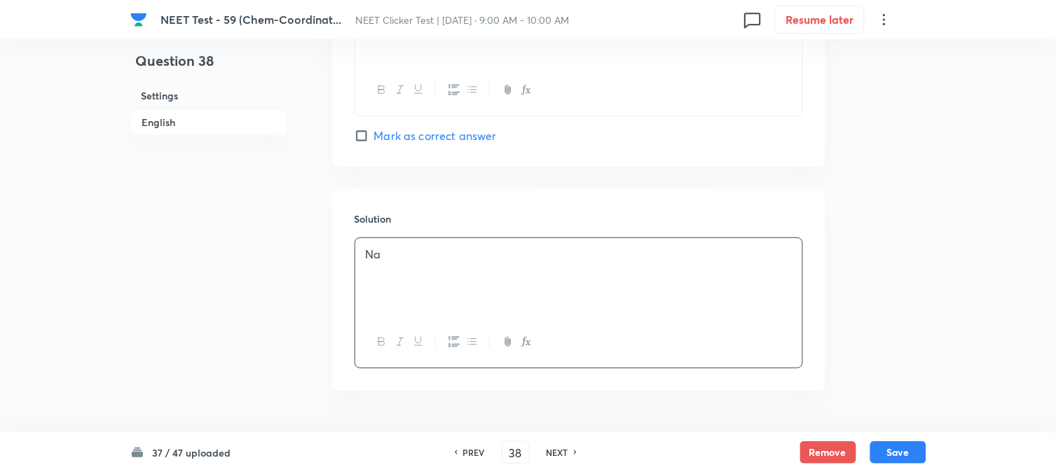
click at [888, 436] on div "37 / 47 uploaded PREV 38 ​ NEXT Remove Save" at bounding box center [528, 452] width 796 height 39
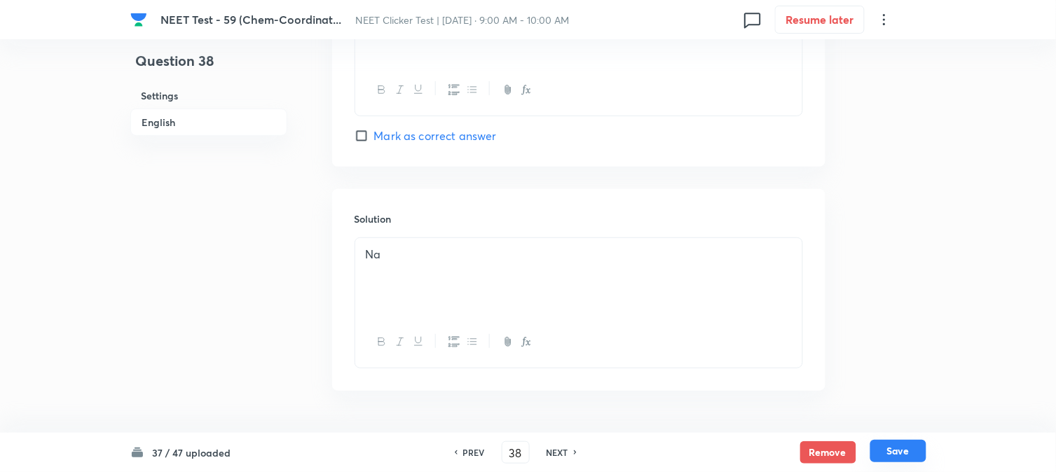
click at [896, 449] on button "Save" at bounding box center [899, 451] width 56 height 22
type input "39"
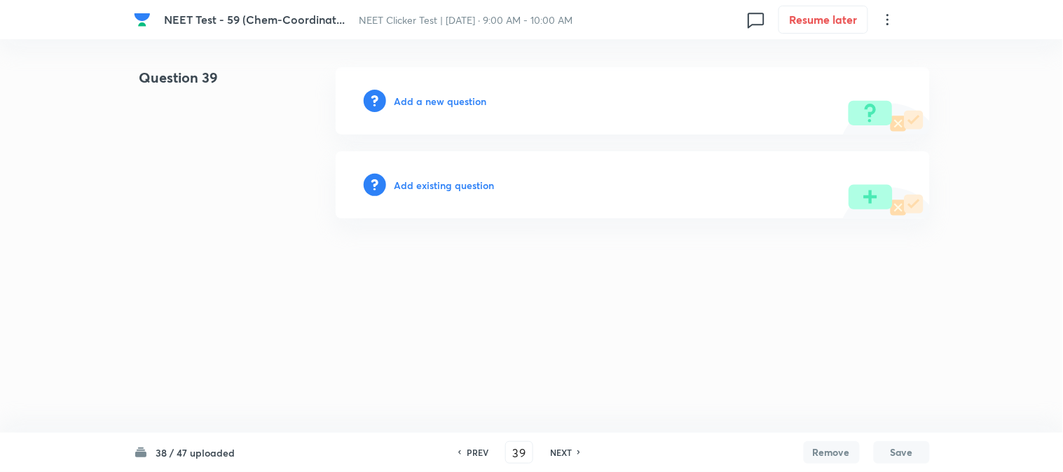
click at [416, 100] on h6 "Add a new question" at bounding box center [441, 101] width 93 height 15
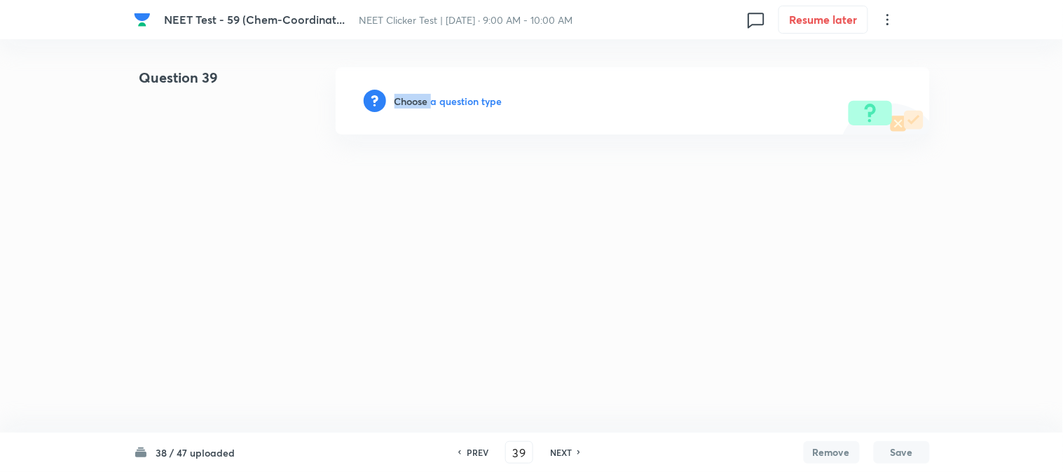
click at [416, 100] on h6 "Choose a question type" at bounding box center [449, 101] width 108 height 15
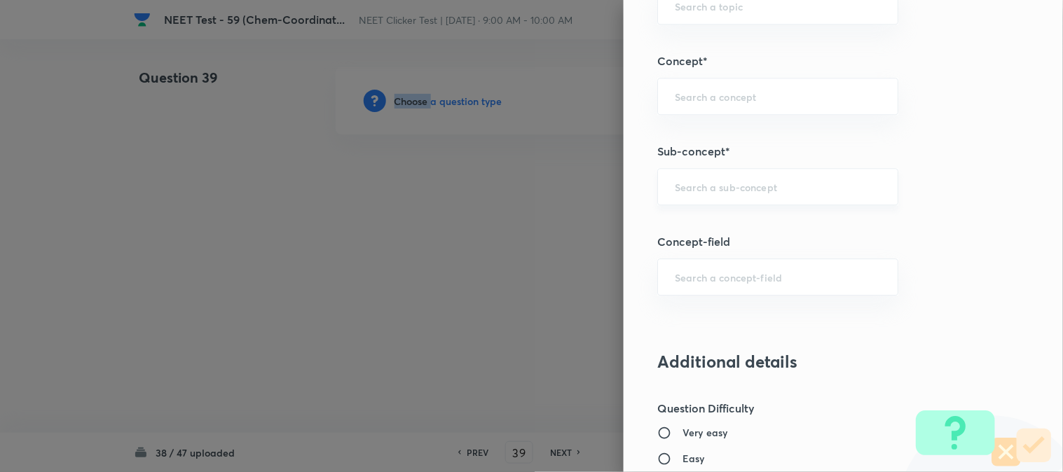
scroll to position [857, 0]
click at [722, 188] on input "text" at bounding box center [778, 185] width 206 height 13
click at [688, 256] on ul "Double Salts And Coordination Compounds" at bounding box center [767, 234] width 240 height 53
click at [695, 242] on li "Double Salts And Coordination Compounds" at bounding box center [767, 235] width 240 height 42
type input "Double Salts And Coordination Compounds"
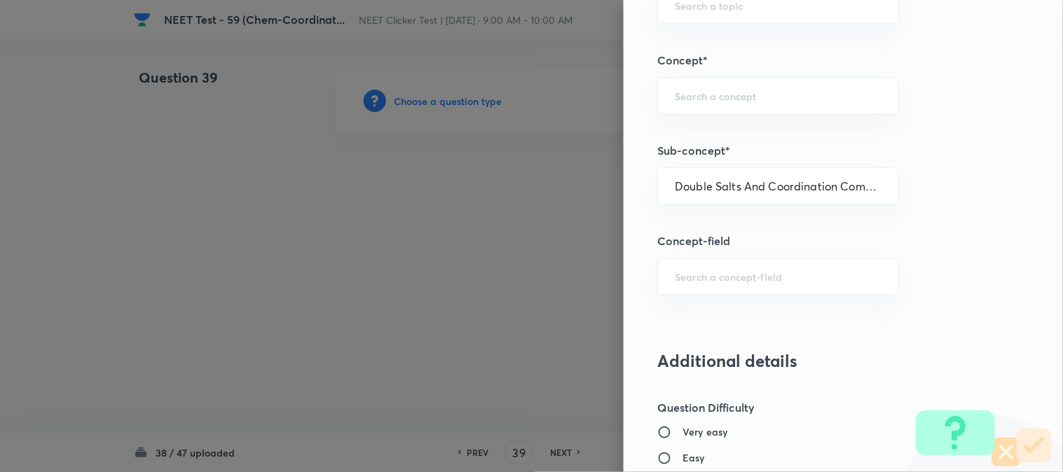
type input "Chemistry"
type input "Inorganic Chemistry"
type input "Co-ordination Compounds"
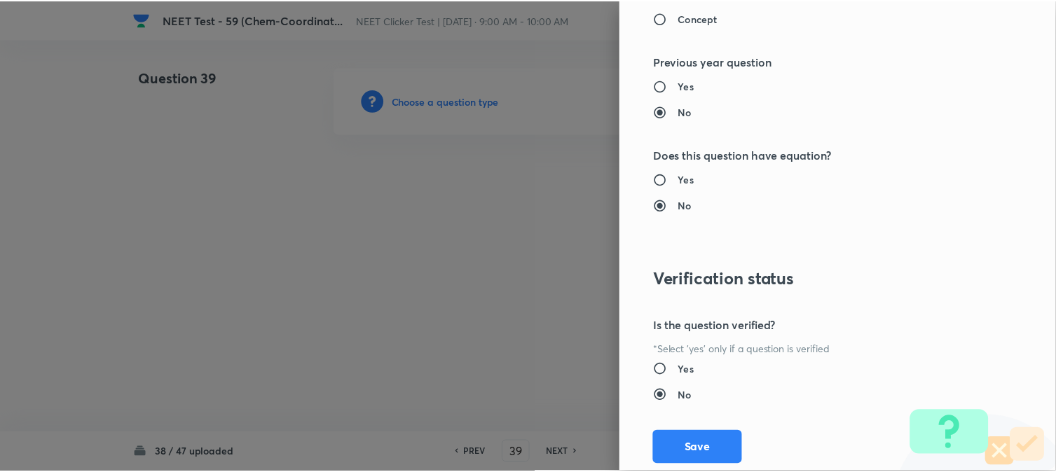
scroll to position [1532, 0]
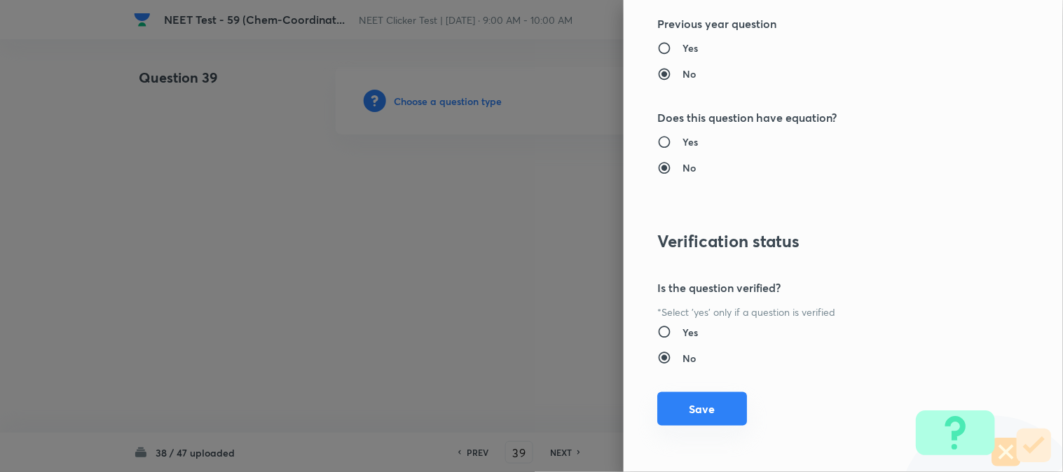
click at [689, 407] on button "Save" at bounding box center [702, 410] width 90 height 34
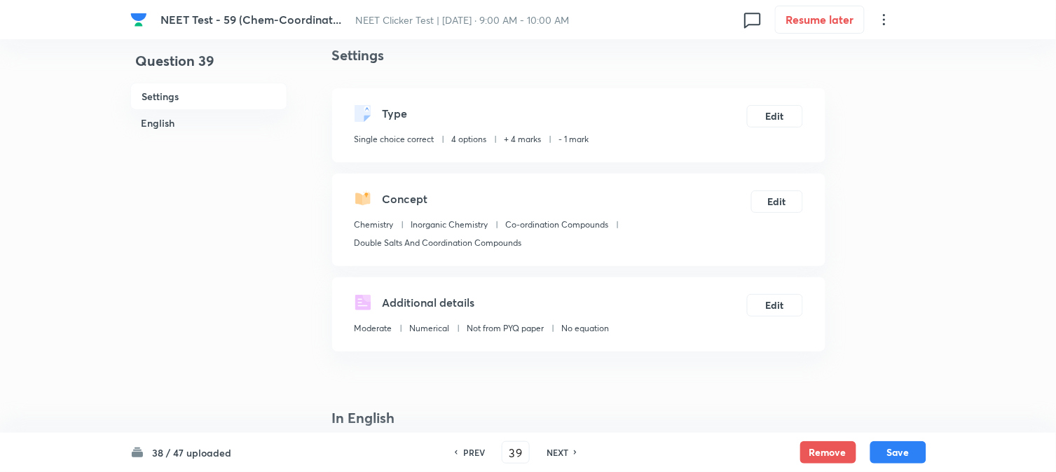
scroll to position [311, 0]
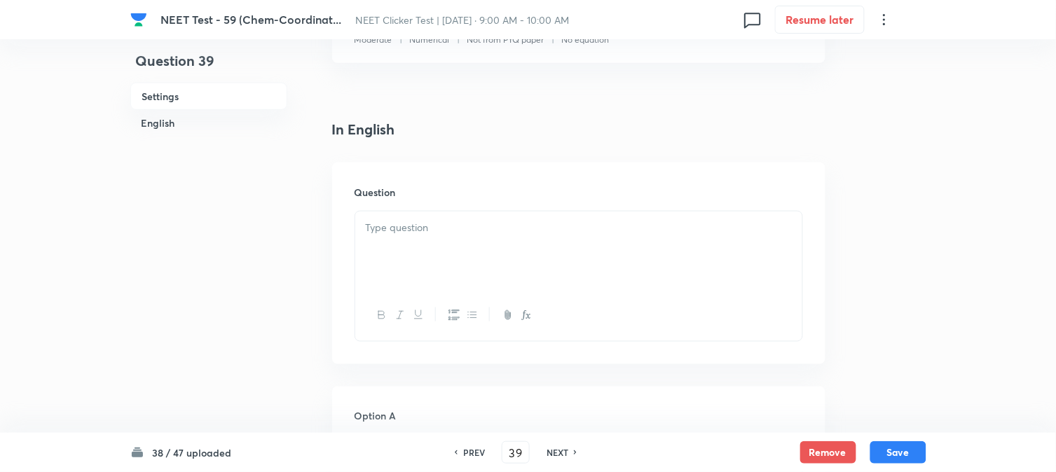
click at [440, 253] on div at bounding box center [578, 251] width 447 height 79
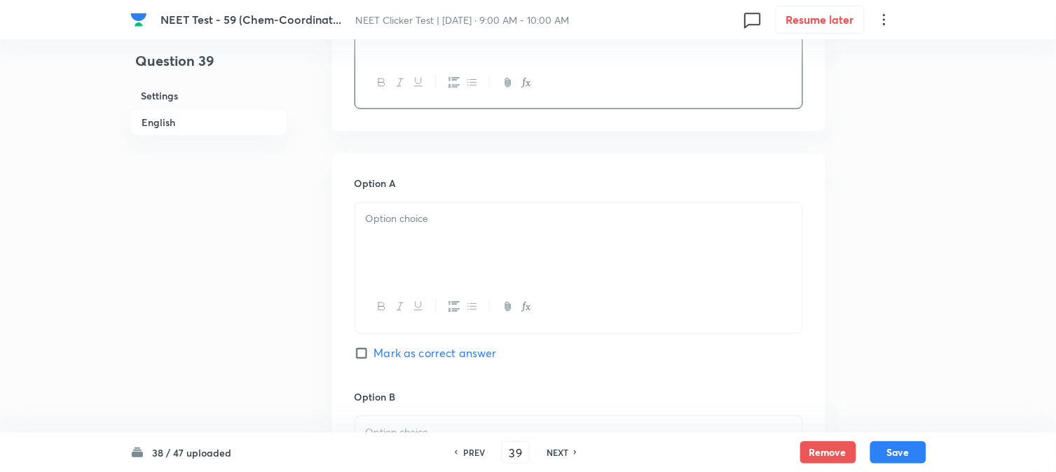
scroll to position [545, 0]
click at [444, 221] on p at bounding box center [579, 219] width 426 height 16
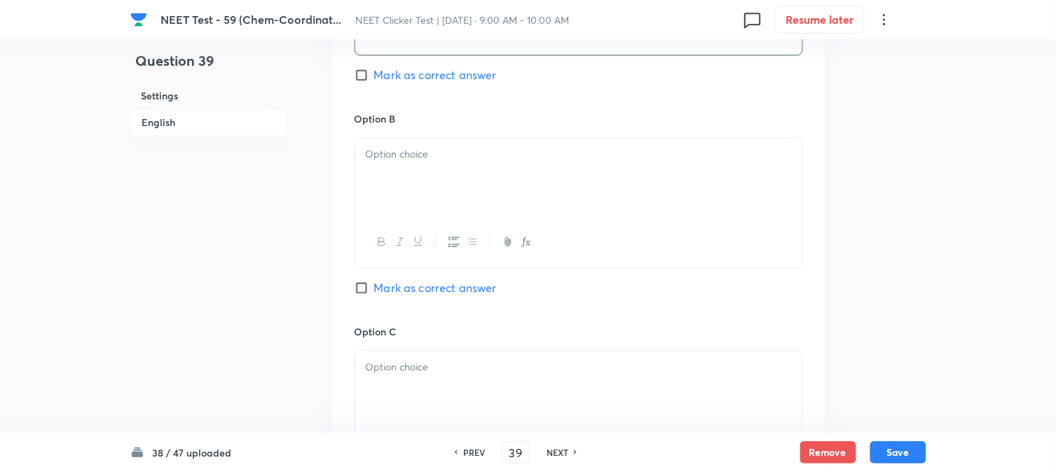
scroll to position [857, 0]
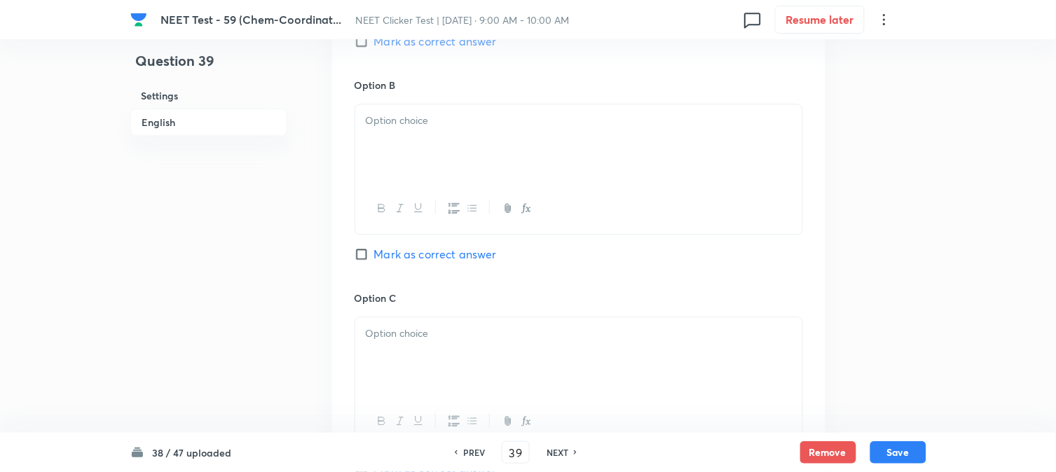
click at [491, 135] on div at bounding box center [578, 143] width 447 height 79
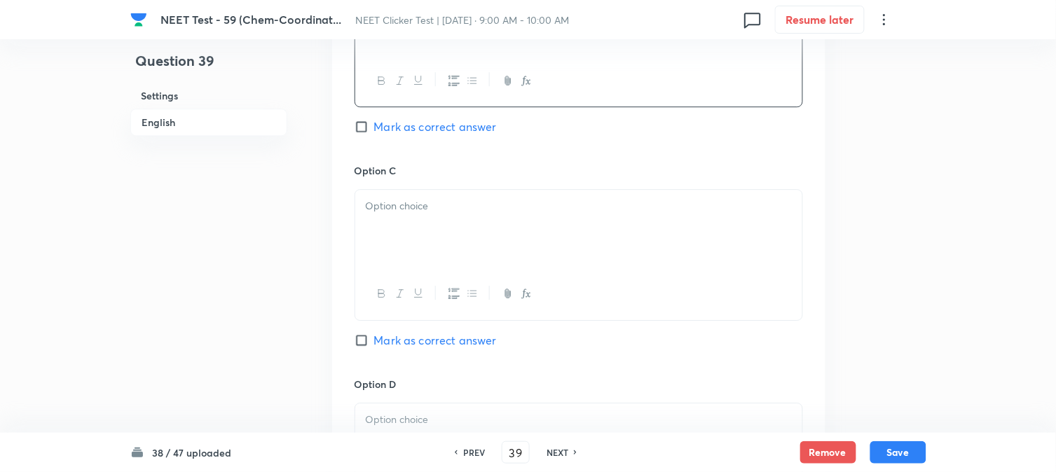
scroll to position [1012, 0]
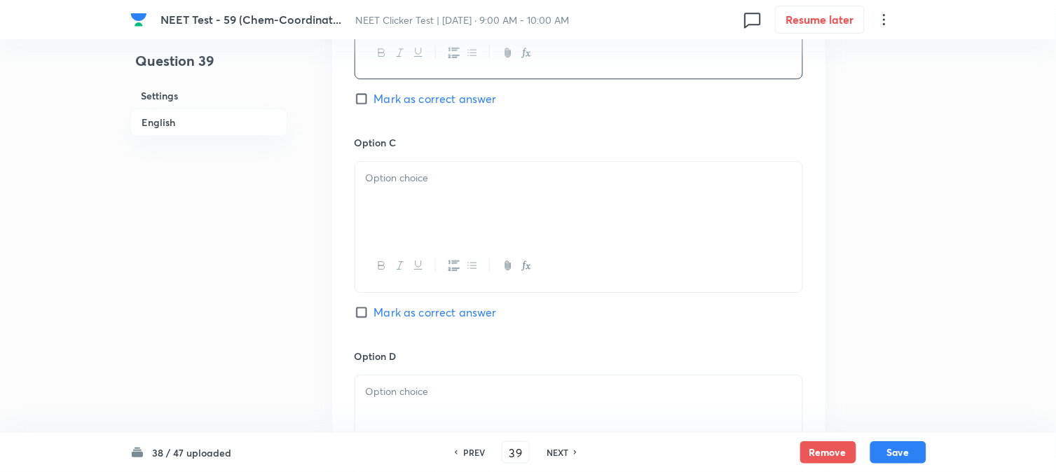
click at [418, 212] on div at bounding box center [578, 201] width 447 height 79
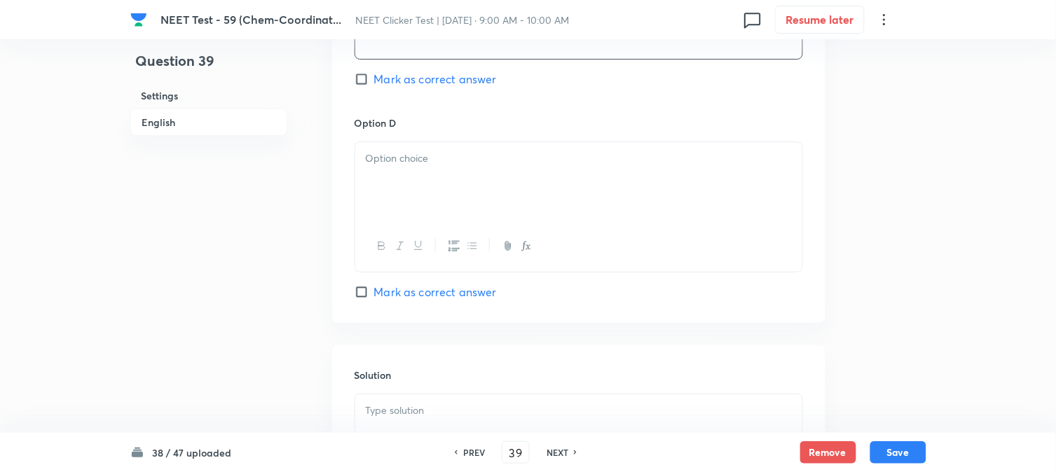
click at [419, 198] on div at bounding box center [578, 181] width 447 height 79
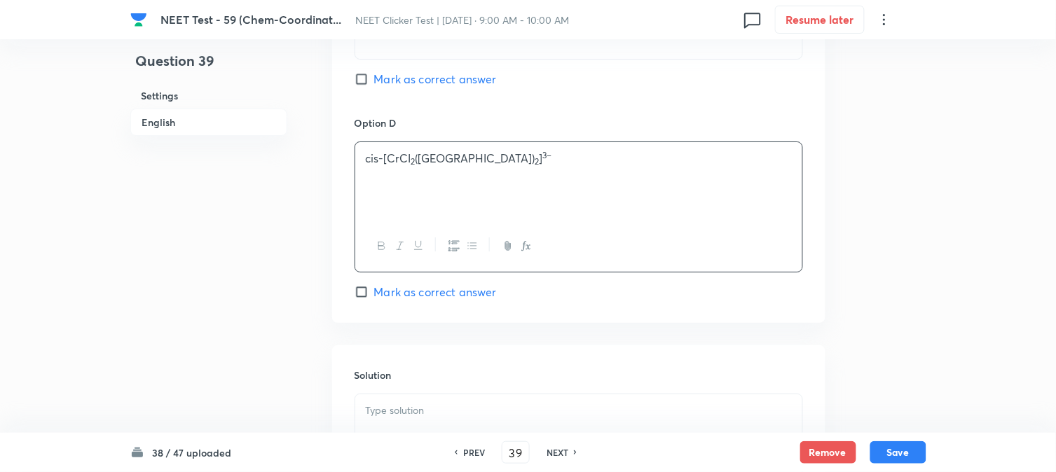
click at [389, 301] on span "Mark as correct answer" at bounding box center [435, 292] width 123 height 17
click at [374, 299] on input "Mark as correct answer" at bounding box center [365, 292] width 20 height 14
checkbox input "true"
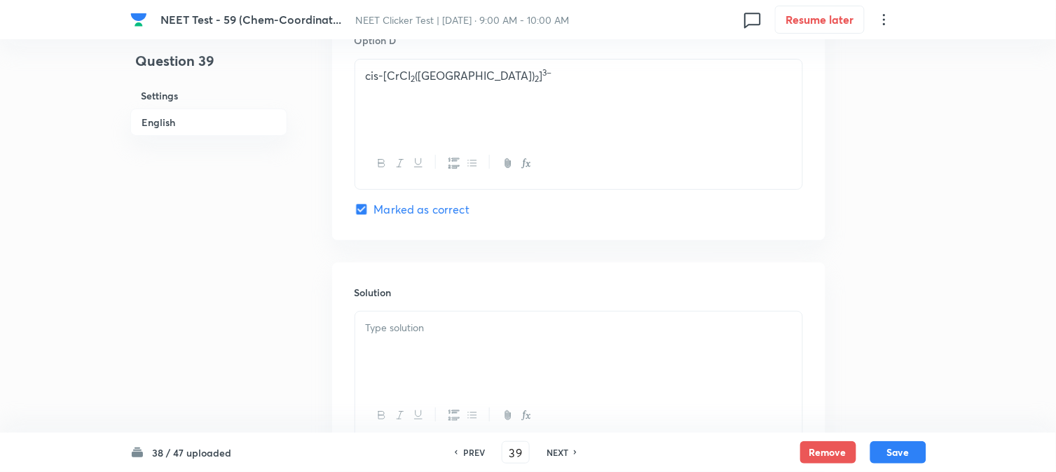
scroll to position [1402, 0]
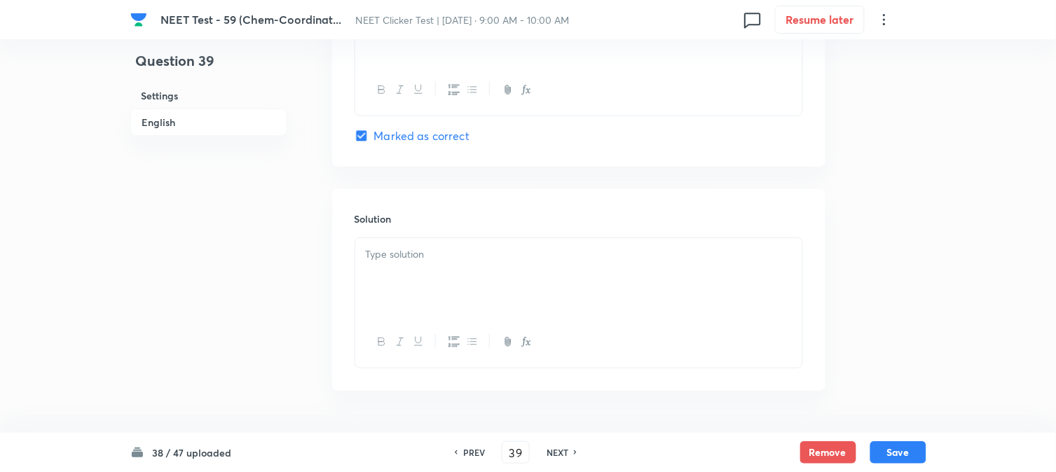
click at [425, 282] on div at bounding box center [578, 277] width 447 height 79
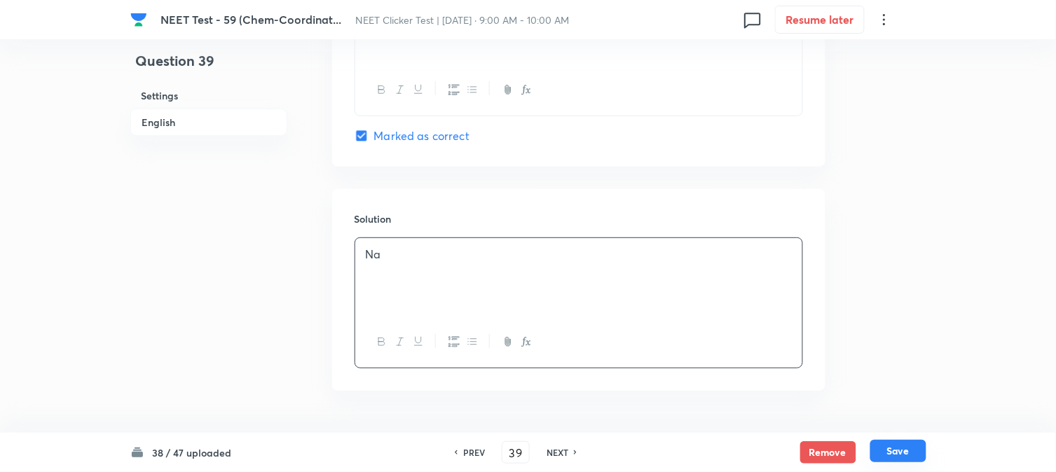
click at [898, 454] on button "Save" at bounding box center [899, 451] width 56 height 22
type input "40"
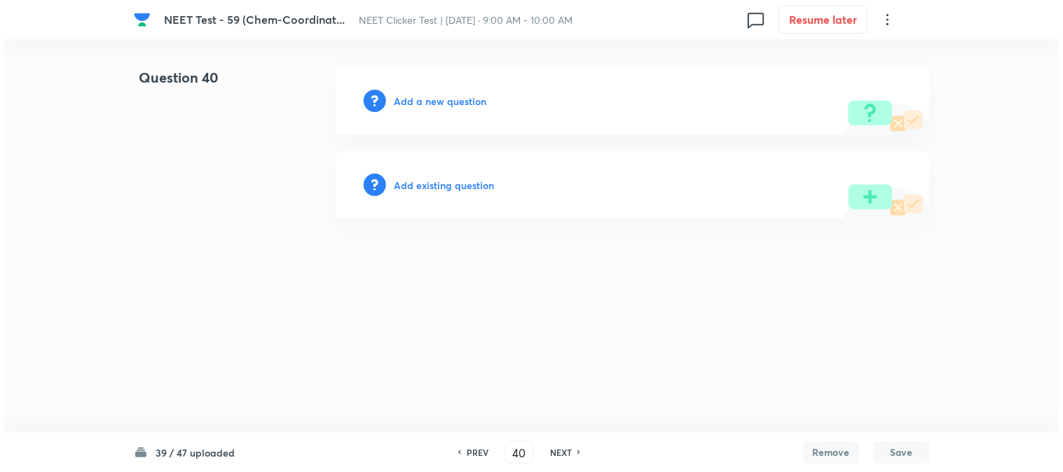
scroll to position [0, 0]
click at [404, 100] on h6 "Add a new question" at bounding box center [441, 101] width 93 height 15
click at [404, 100] on h6 "Choose a question type" at bounding box center [449, 101] width 108 height 15
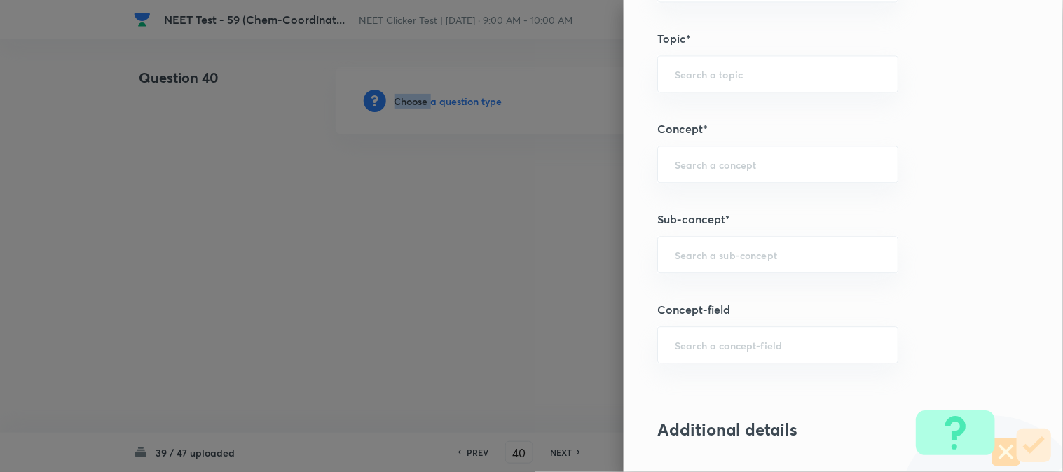
scroll to position [857, 0]
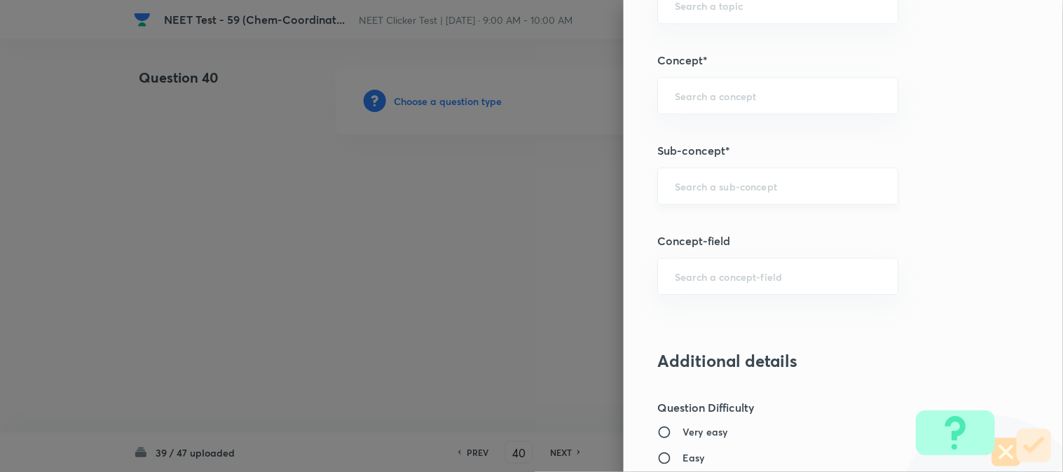
click at [716, 189] on input "text" at bounding box center [778, 185] width 206 height 13
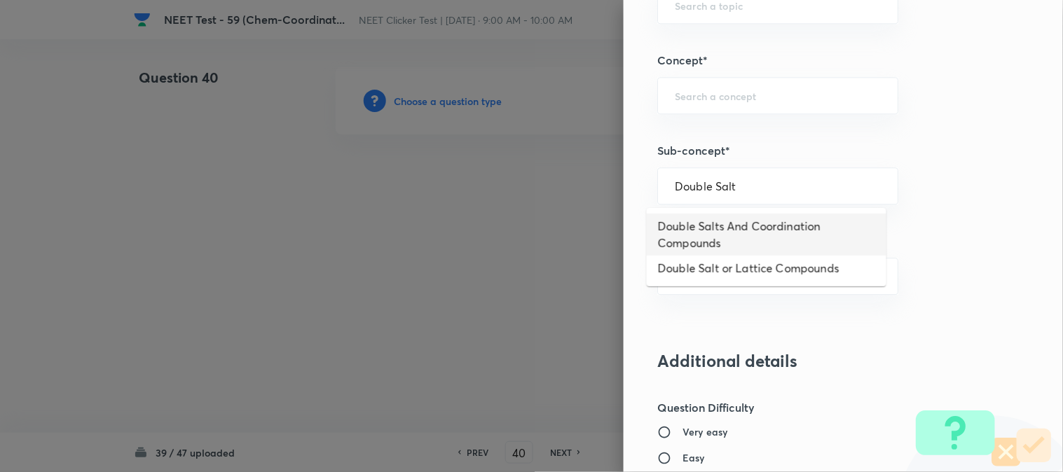
click at [709, 222] on li "Double Salts And Coordination Compounds" at bounding box center [767, 235] width 240 height 42
type input "Double Salts And Coordination Compounds"
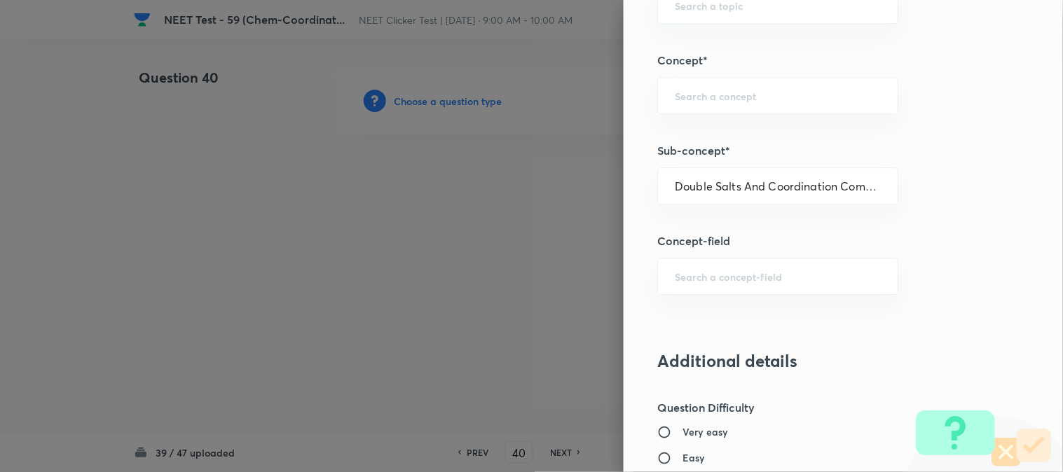
type input "Chemistry"
type input "Inorganic Chemistry"
type input "Co-ordination Compounds"
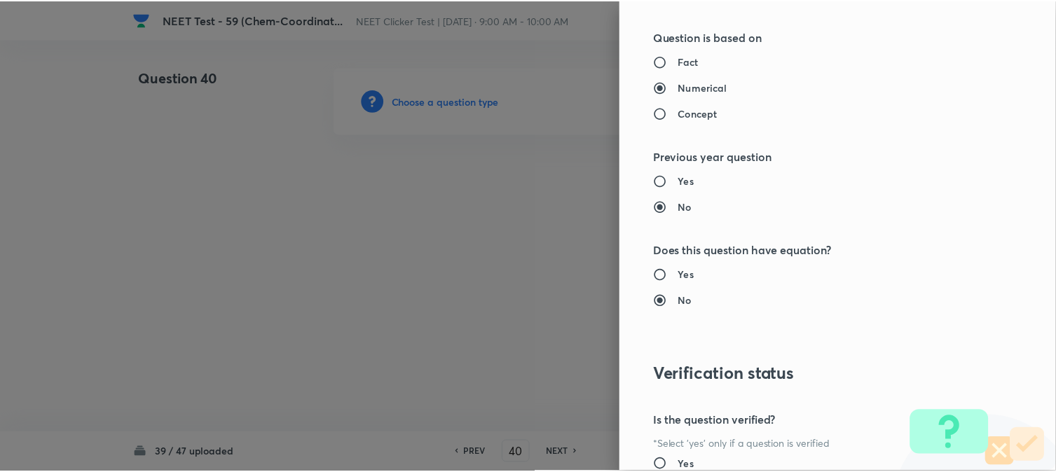
scroll to position [1532, 0]
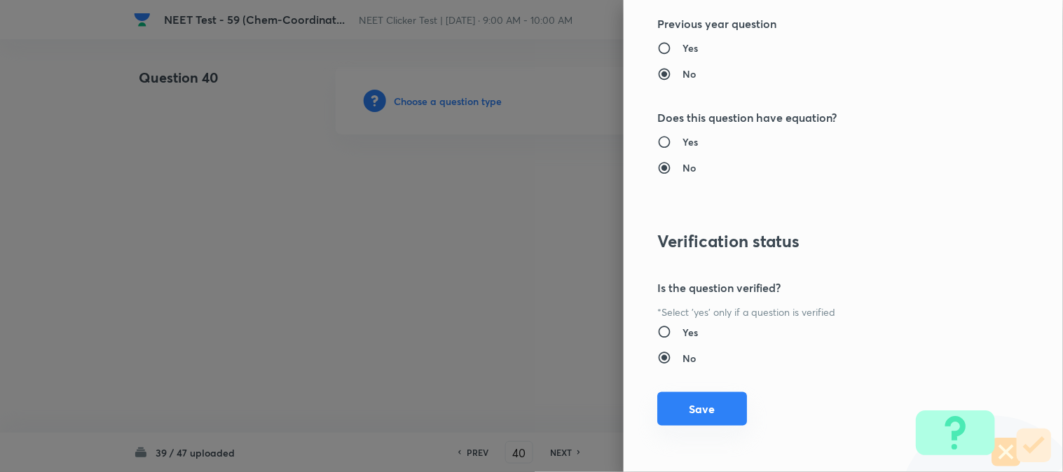
click at [696, 421] on button "Save" at bounding box center [702, 410] width 90 height 34
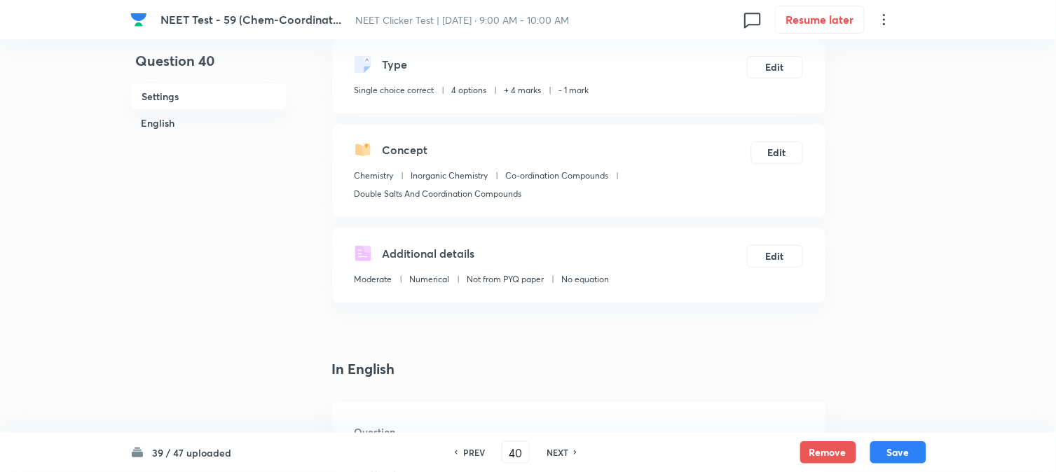
scroll to position [311, 0]
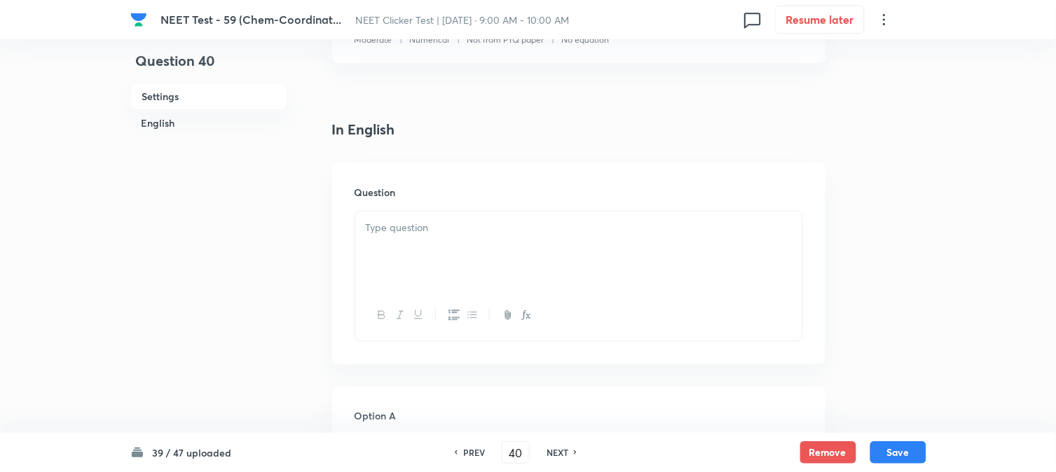
click at [449, 234] on p at bounding box center [579, 228] width 426 height 16
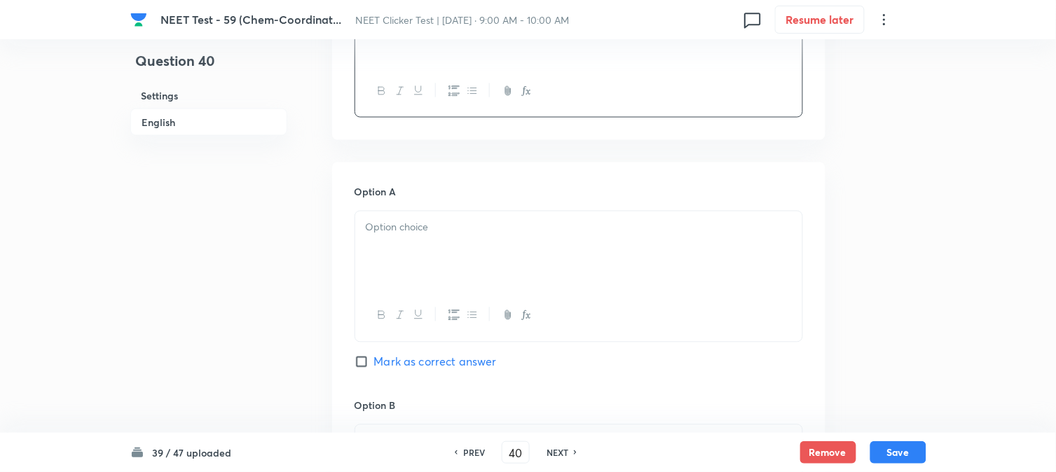
scroll to position [545, 0]
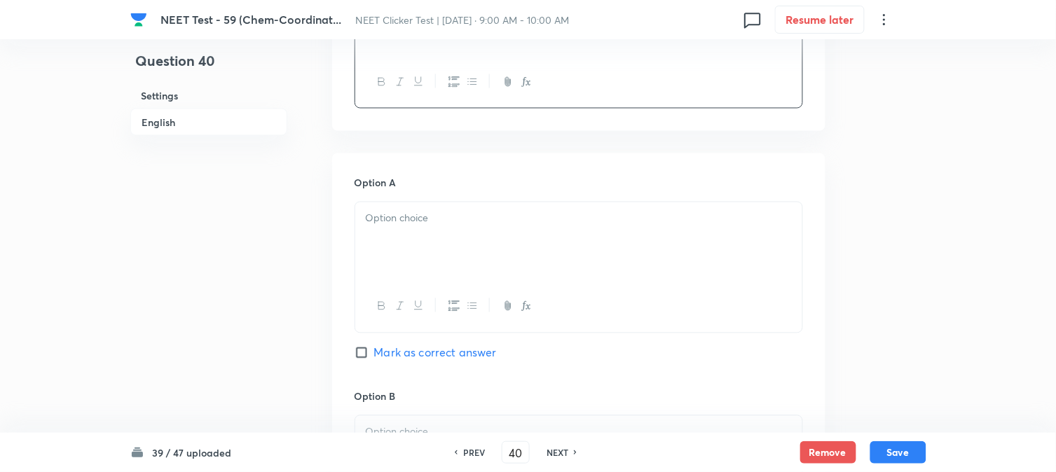
click at [439, 225] on p at bounding box center [579, 219] width 426 height 16
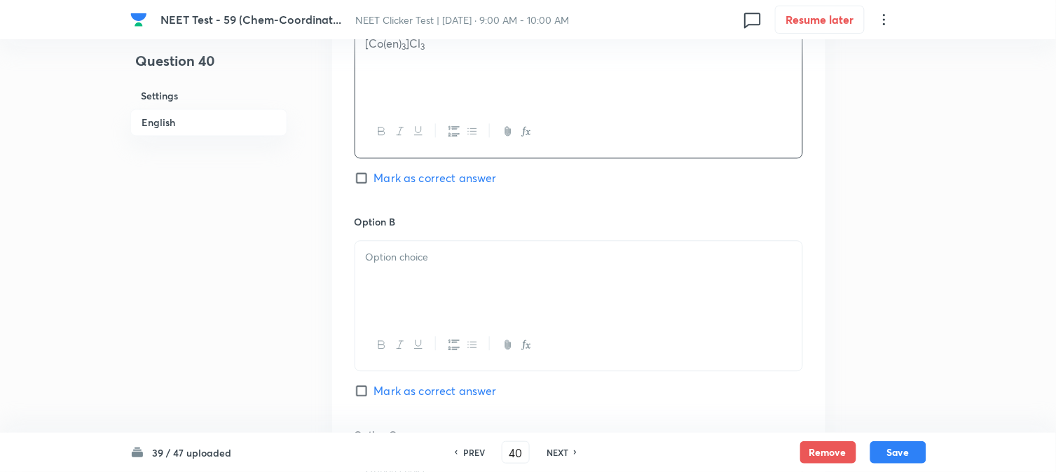
scroll to position [779, 0]
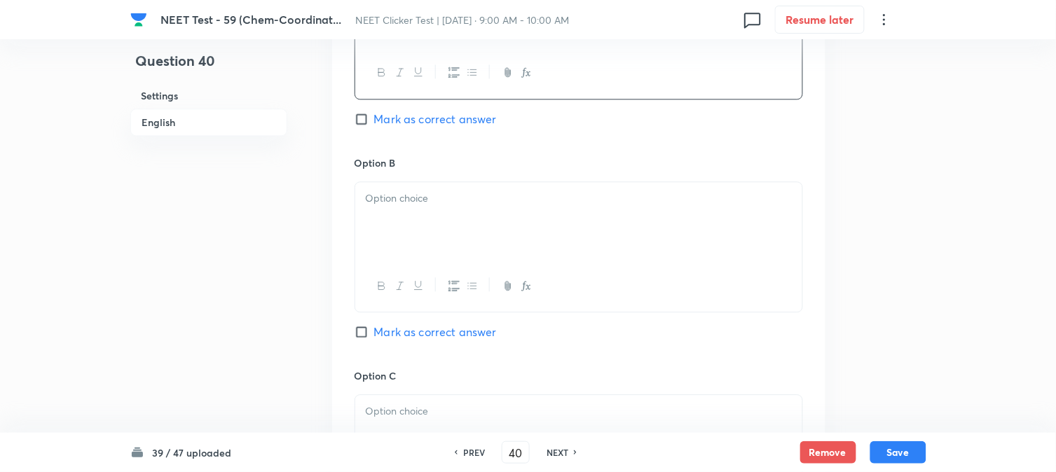
drag, startPoint x: 437, startPoint y: 218, endPoint x: 433, endPoint y: 231, distance: 14.0
click at [438, 218] on div at bounding box center [578, 221] width 447 height 79
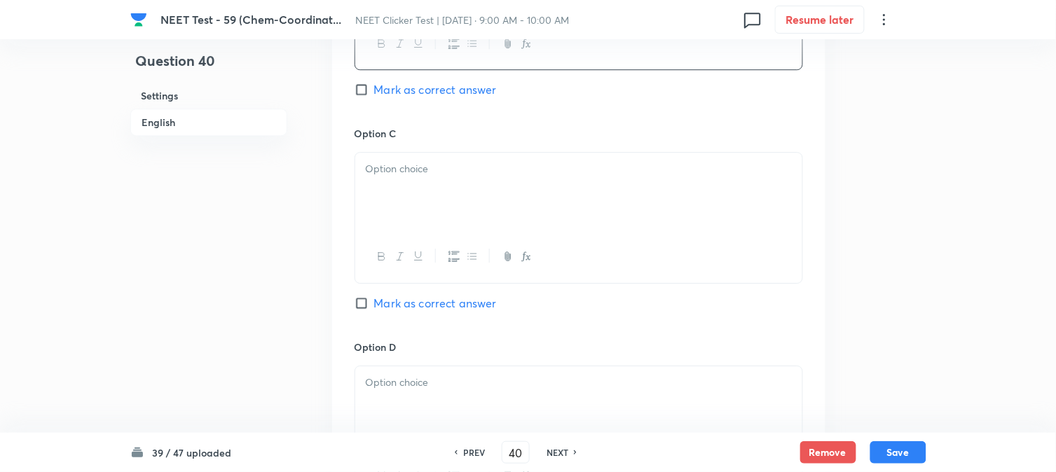
scroll to position [1090, 0]
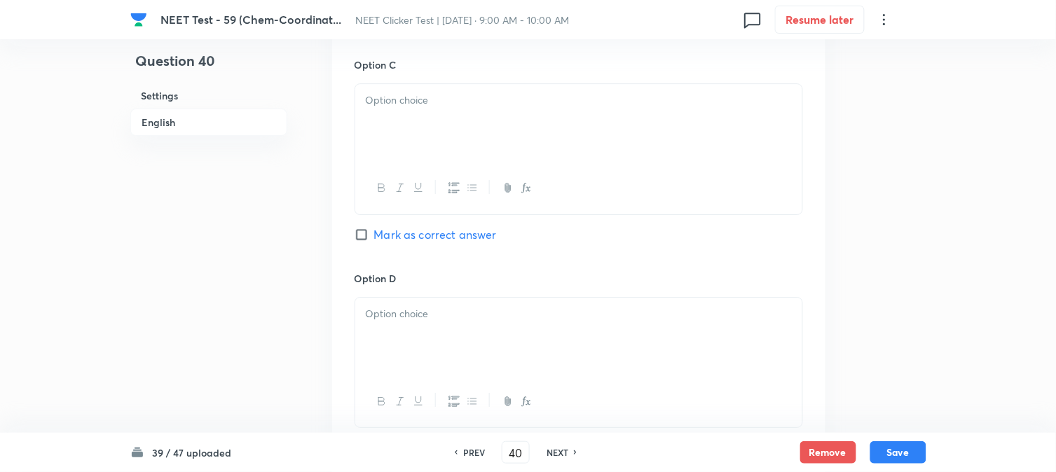
click at [432, 148] on div at bounding box center [578, 123] width 447 height 79
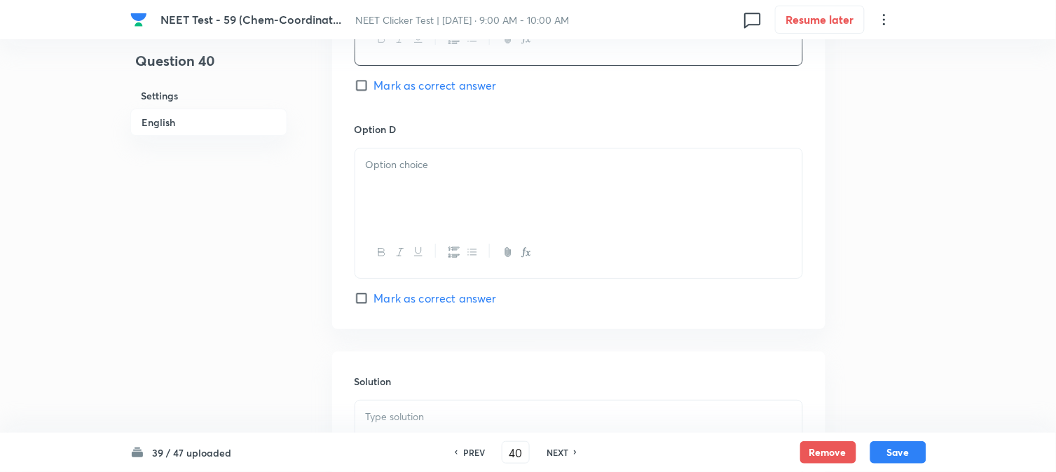
scroll to position [1246, 0]
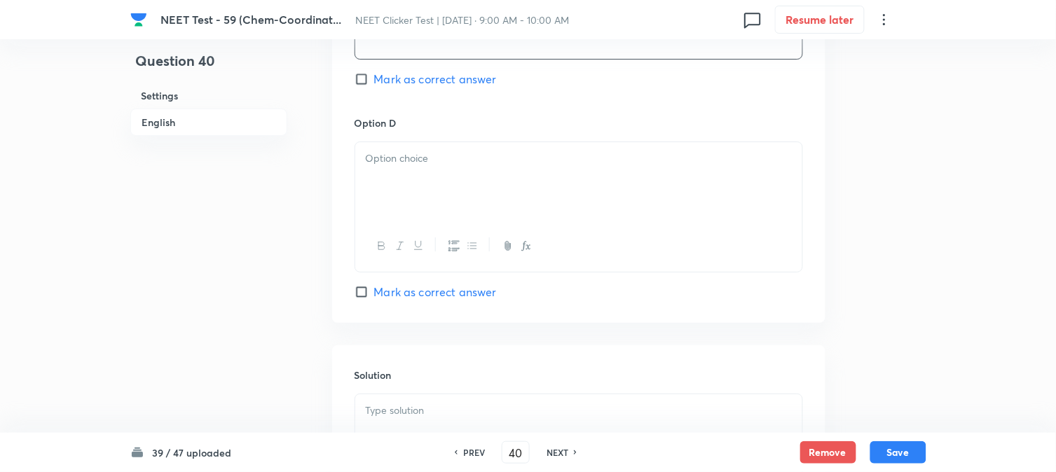
click at [431, 193] on div at bounding box center [578, 181] width 447 height 79
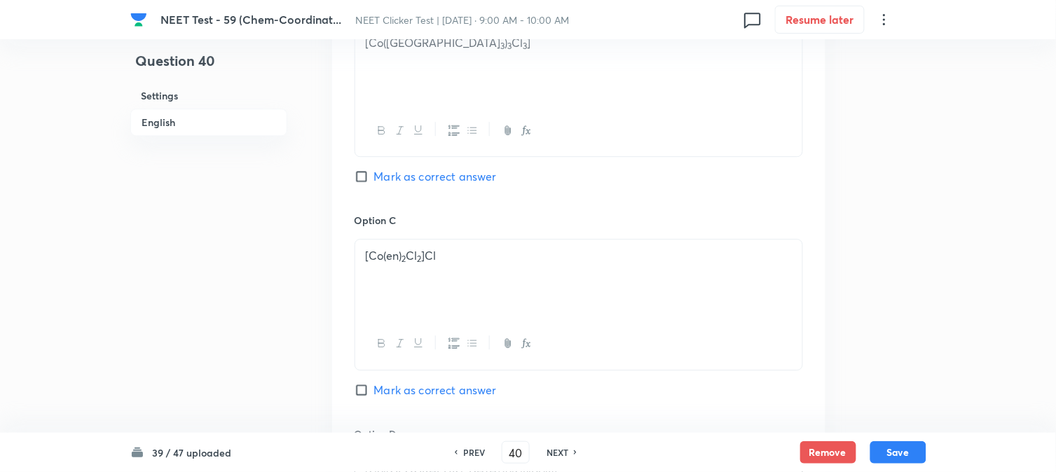
click at [381, 185] on span "Mark as correct answer" at bounding box center [435, 176] width 123 height 17
click at [374, 184] on input "Mark as correct answer" at bounding box center [365, 177] width 20 height 14
checkbox input "true"
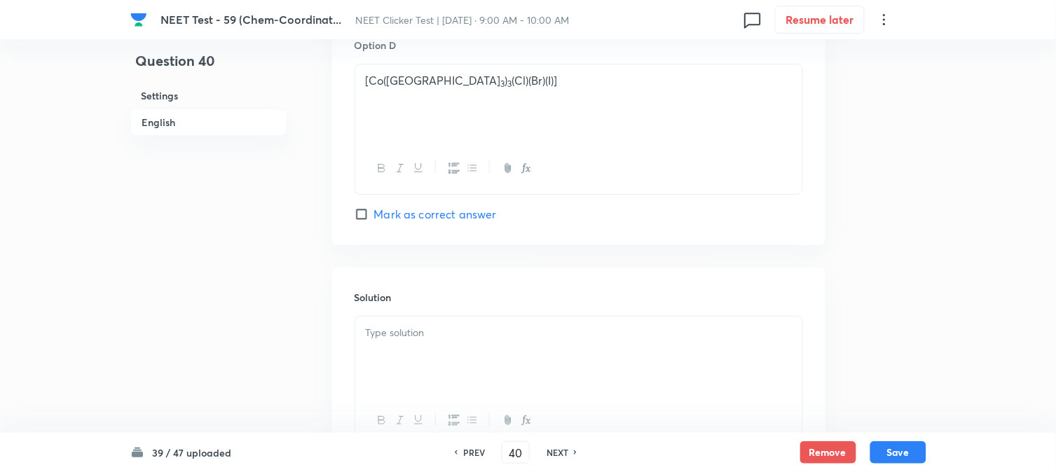
scroll to position [1447, 0]
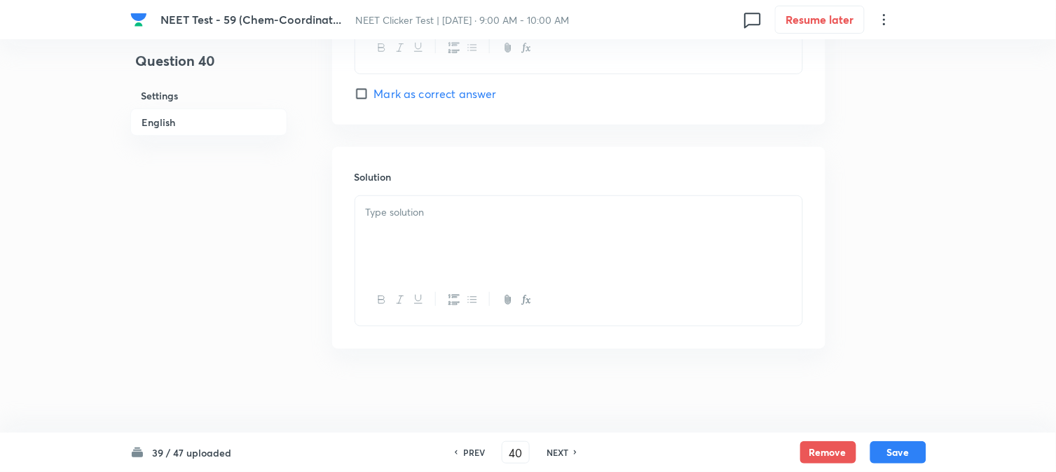
click at [444, 253] on div at bounding box center [578, 235] width 447 height 79
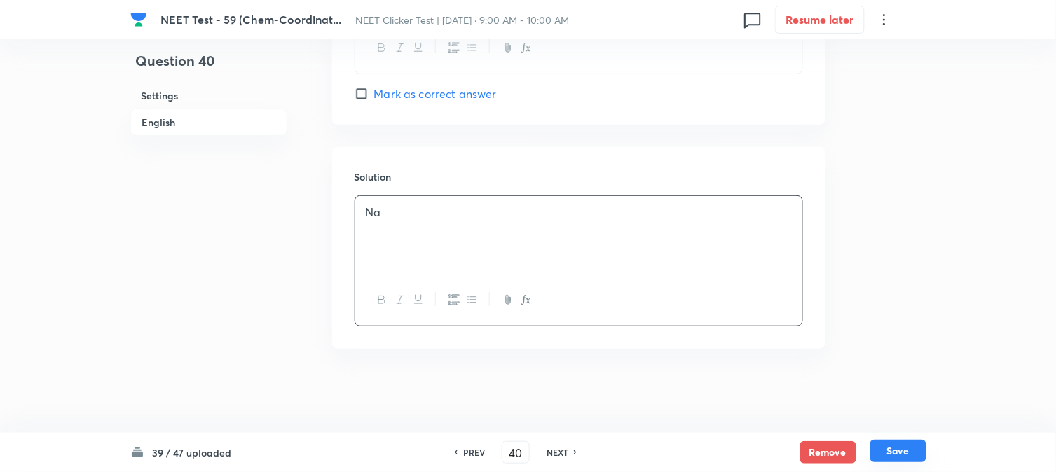
click at [903, 444] on button "Save" at bounding box center [899, 451] width 56 height 22
type input "41"
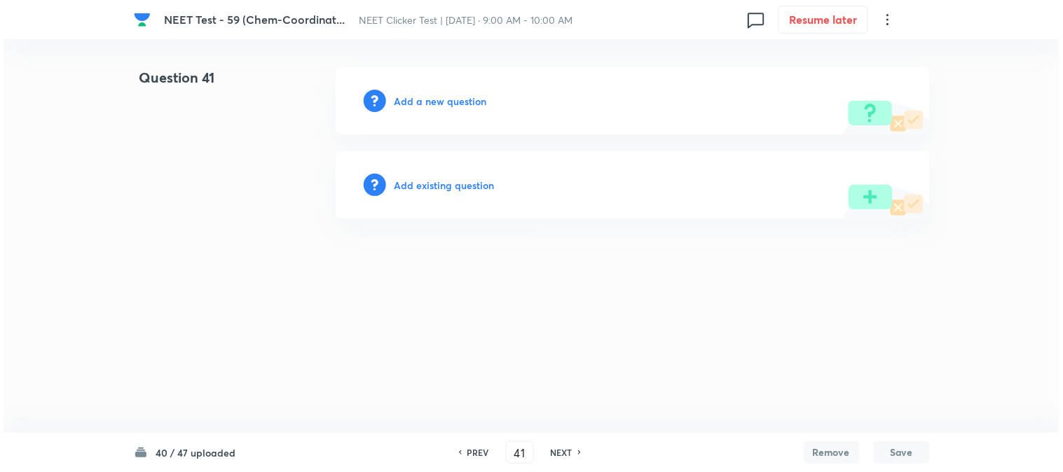
scroll to position [0, 0]
click at [414, 99] on h6 "Add a new question" at bounding box center [441, 101] width 93 height 15
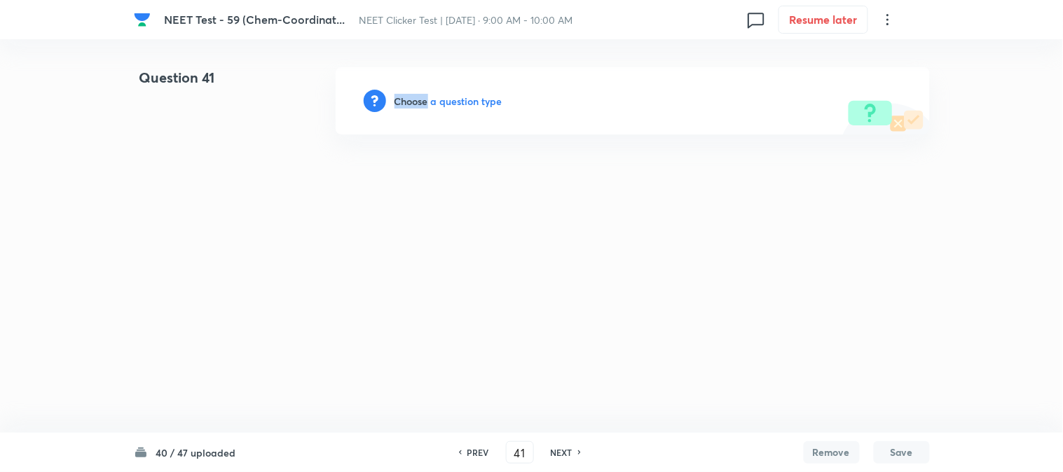
click at [416, 98] on h6 "Choose a question type" at bounding box center [449, 101] width 108 height 15
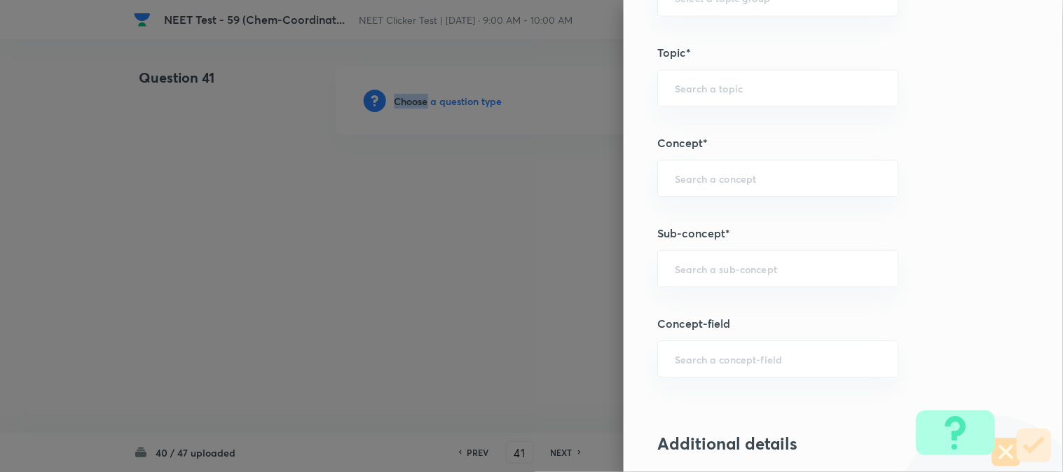
scroll to position [779, 0]
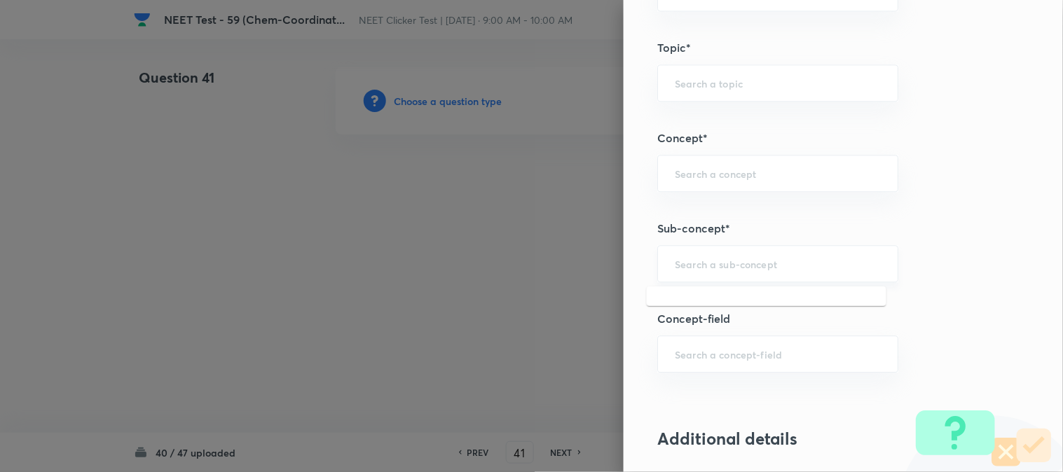
click at [739, 258] on input "text" at bounding box center [778, 263] width 206 height 13
click at [748, 306] on li "Double Salts And Coordination Compounds" at bounding box center [767, 313] width 240 height 42
type input "Double Salts And Coordination Compounds"
type input "Chemistry"
type input "Inorganic Chemistry"
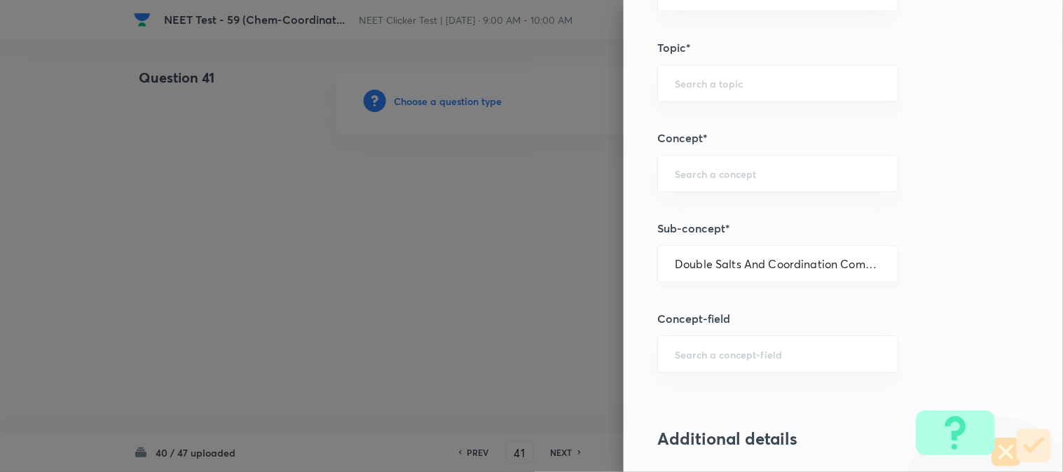
type input "Co-ordination Compounds"
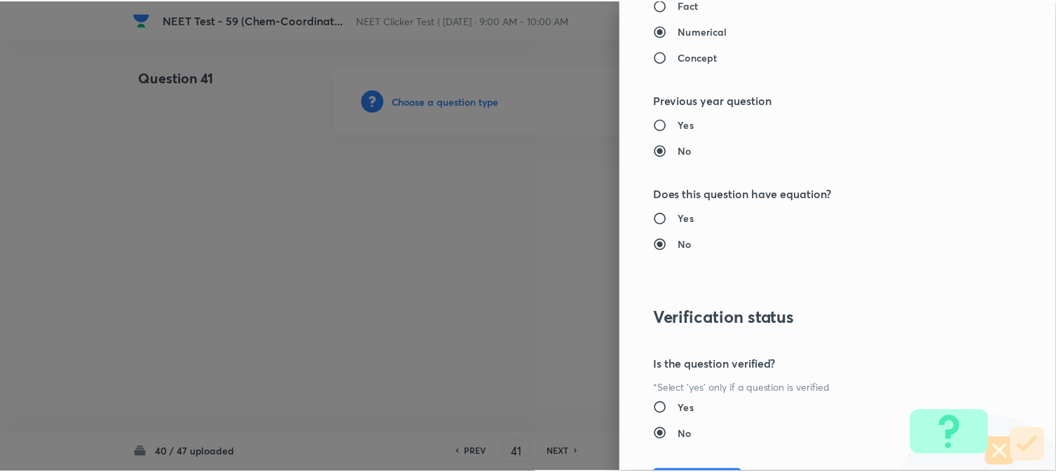
scroll to position [1480, 0]
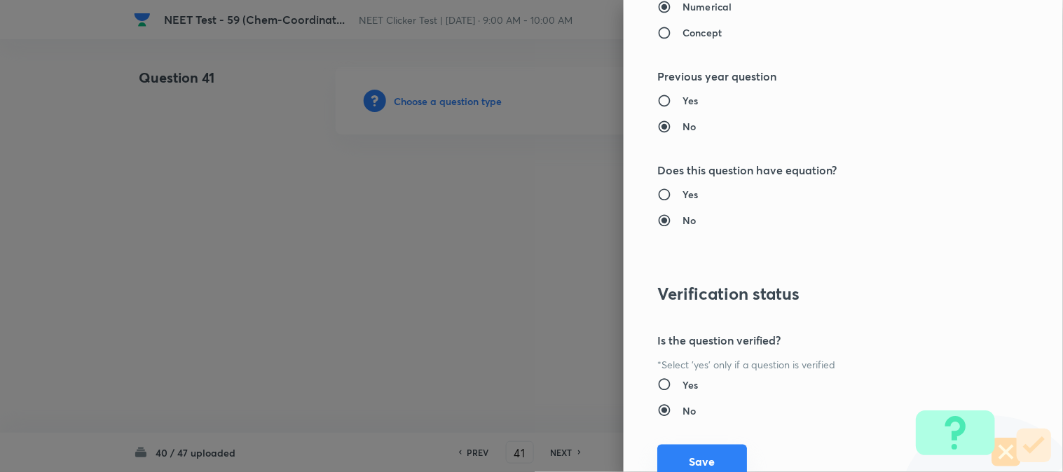
click at [704, 456] on button "Save" at bounding box center [702, 462] width 90 height 34
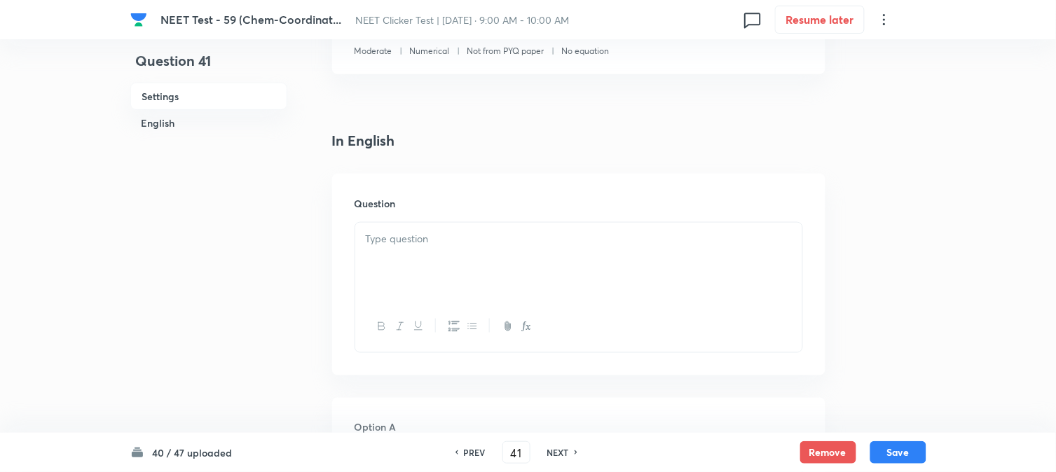
scroll to position [389, 0]
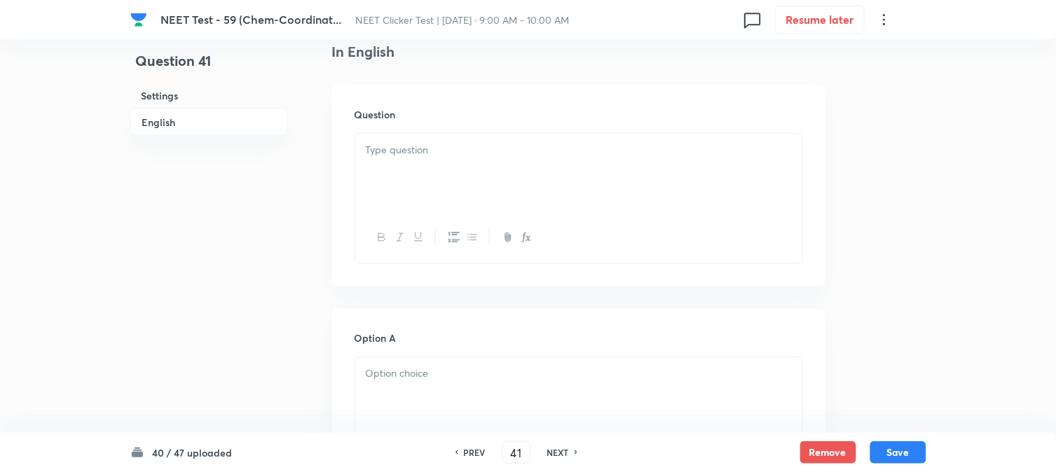
click at [456, 170] on div at bounding box center [578, 173] width 447 height 79
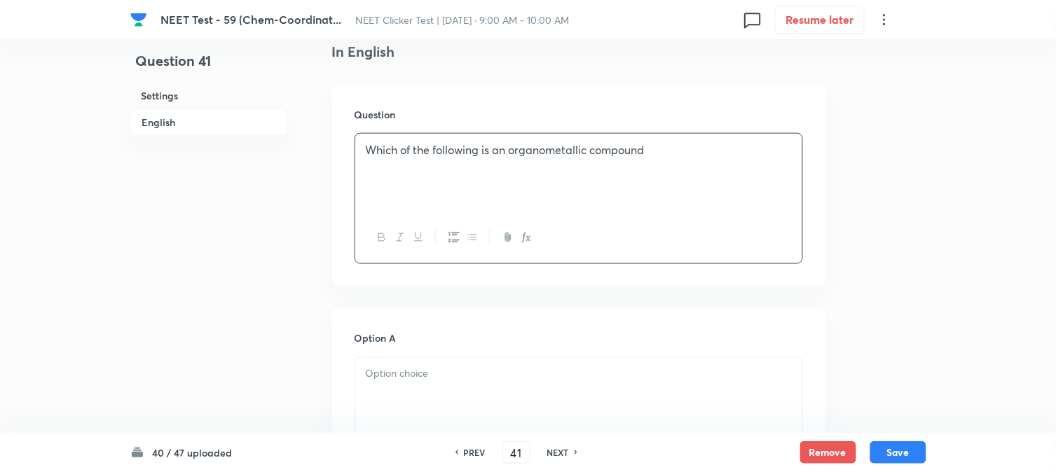
scroll to position [545, 0]
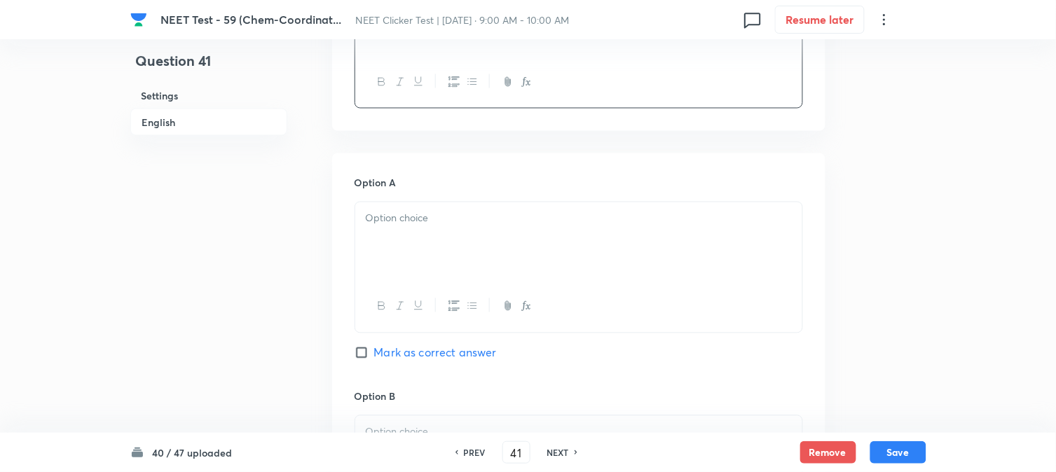
click at [402, 228] on div at bounding box center [578, 242] width 447 height 79
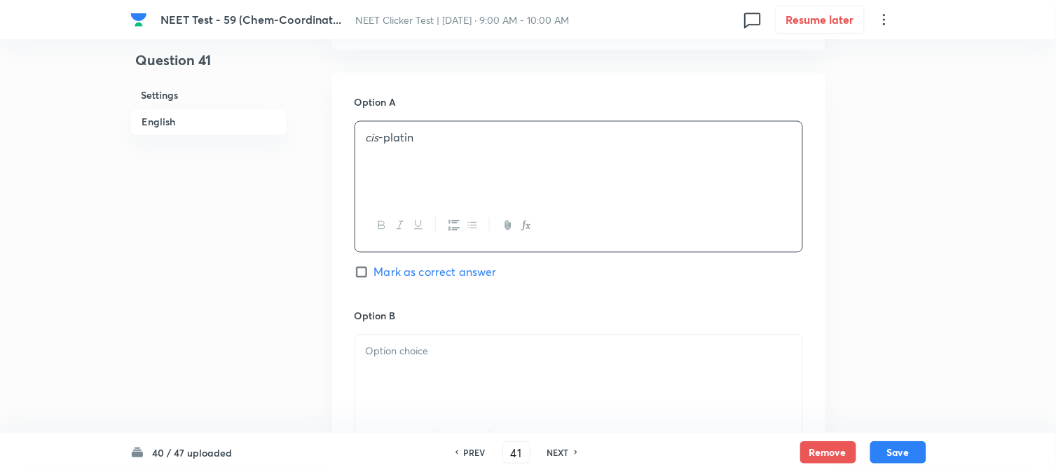
scroll to position [701, 0]
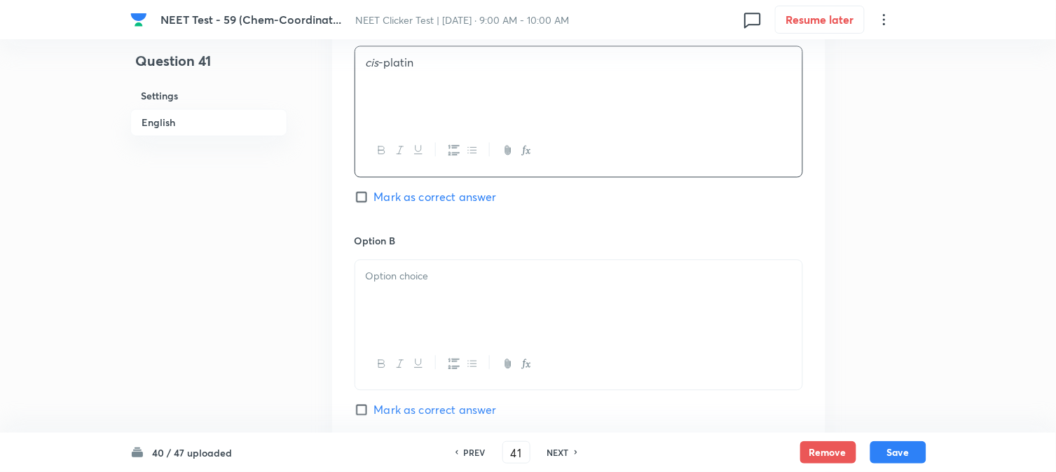
click at [404, 263] on div at bounding box center [578, 299] width 447 height 79
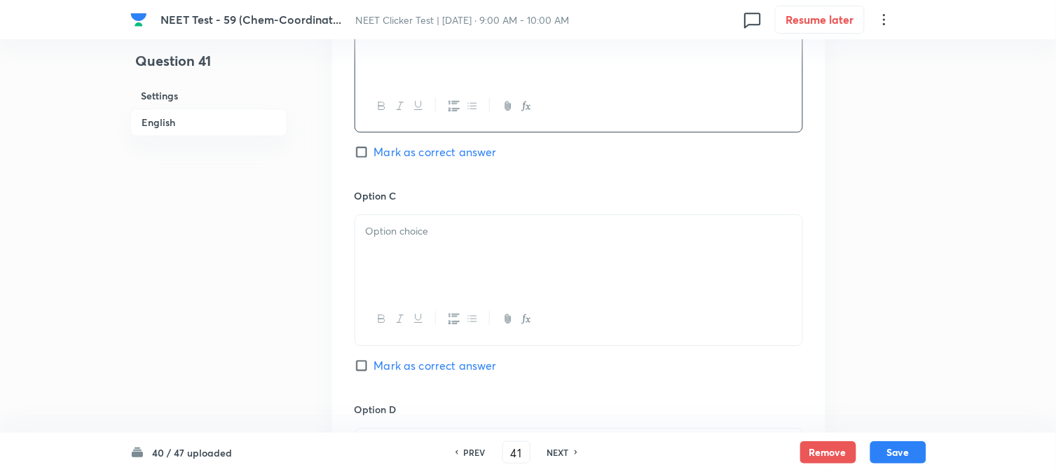
scroll to position [1012, 0]
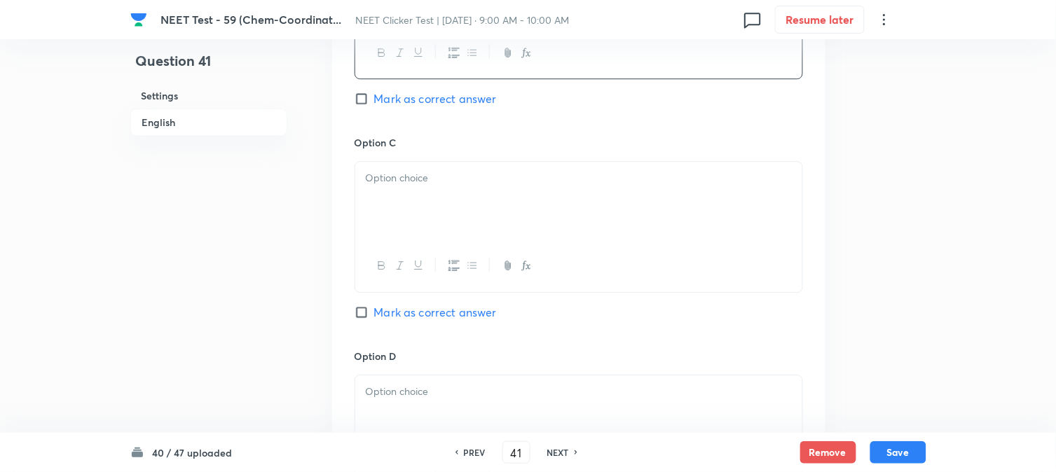
click at [440, 228] on div at bounding box center [578, 201] width 447 height 79
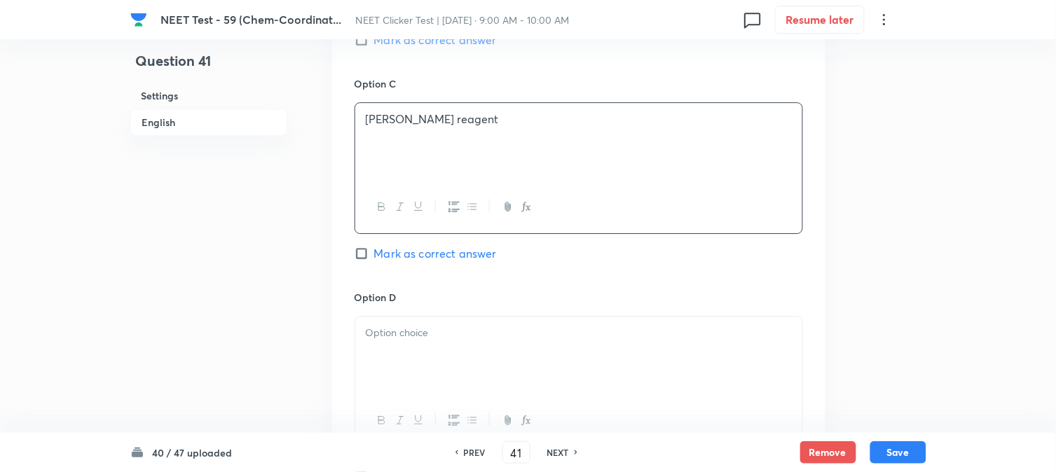
scroll to position [1168, 0]
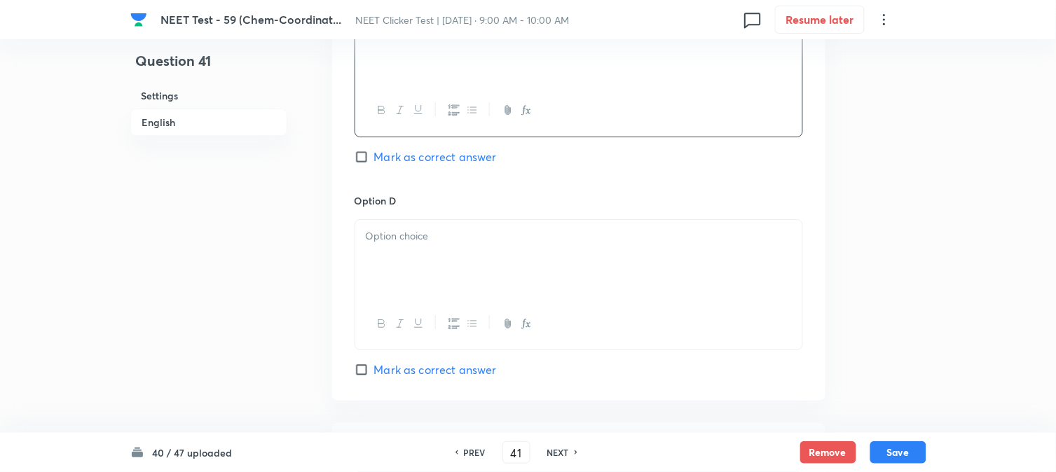
click at [418, 230] on p at bounding box center [579, 236] width 426 height 16
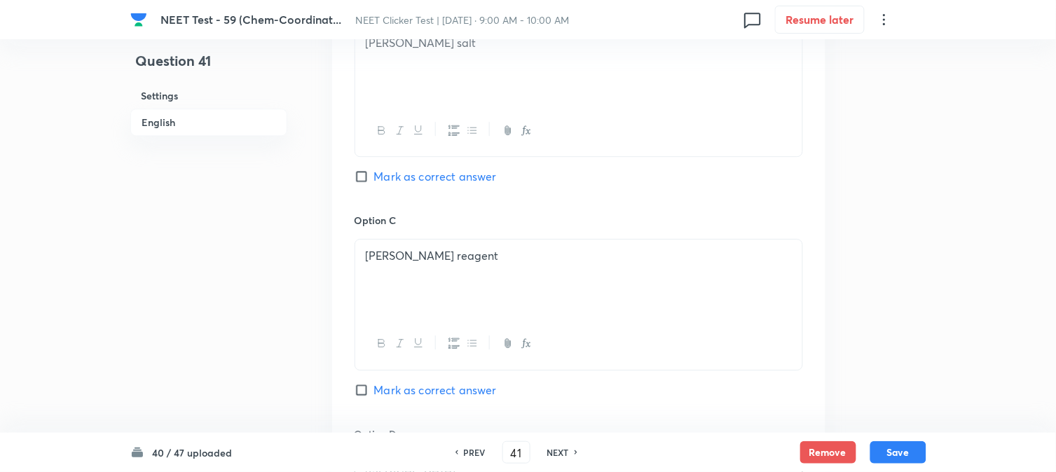
click at [374, 181] on span "Mark as correct answer" at bounding box center [435, 176] width 123 height 17
click at [374, 181] on input "Mark as correct answer" at bounding box center [365, 177] width 20 height 14
checkbox input "true"
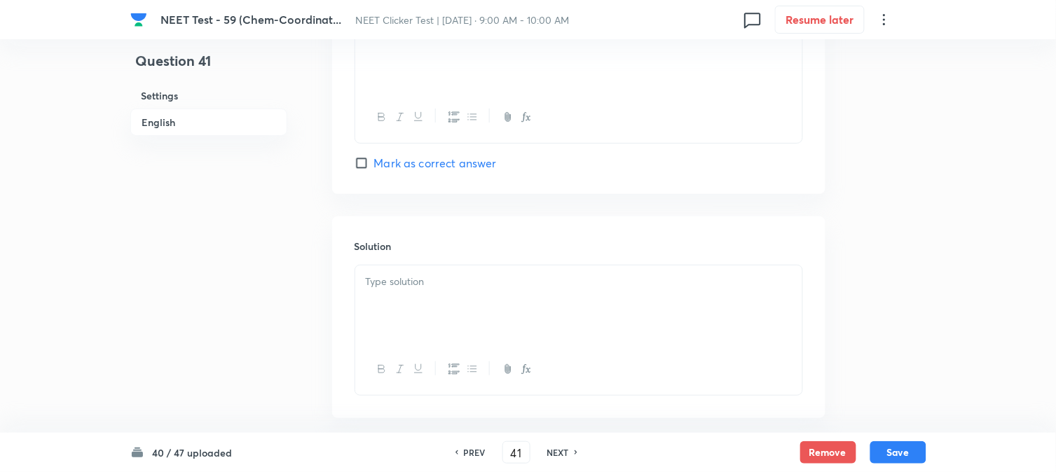
scroll to position [1447, 0]
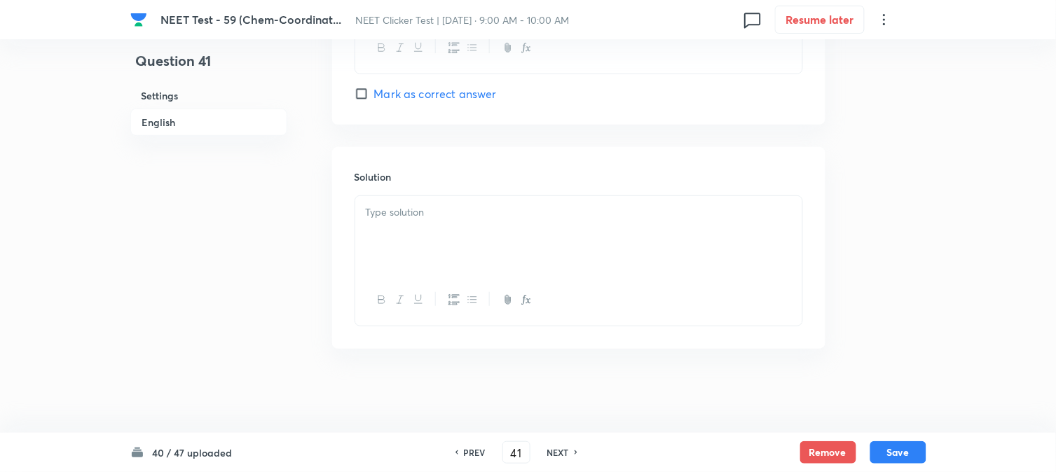
click at [482, 243] on div at bounding box center [578, 235] width 447 height 79
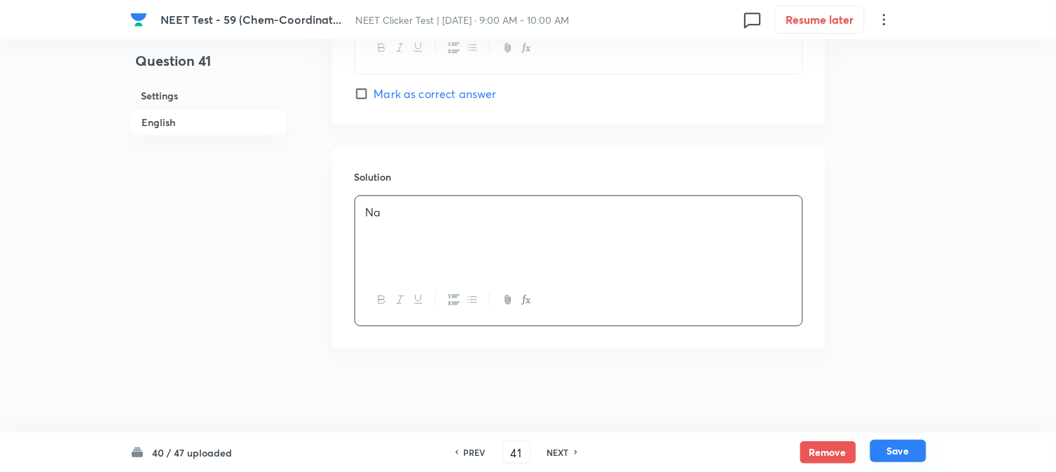
click at [914, 446] on button "Save" at bounding box center [899, 451] width 56 height 22
type input "42"
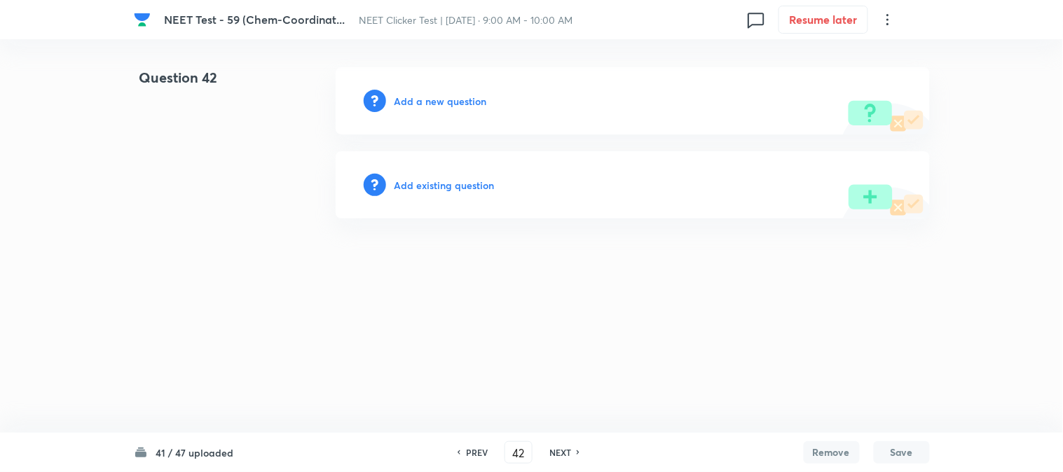
click at [412, 102] on h6 "Add a new question" at bounding box center [441, 101] width 93 height 15
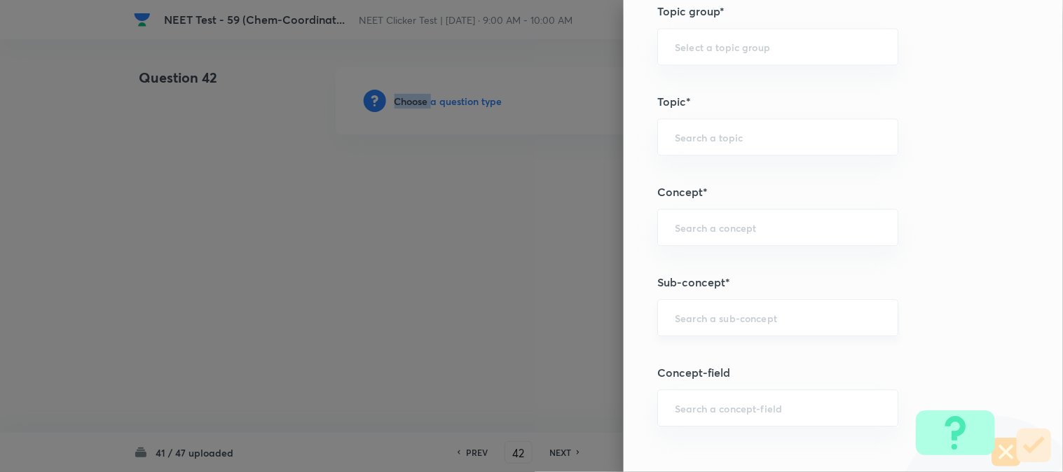
scroll to position [857, 0]
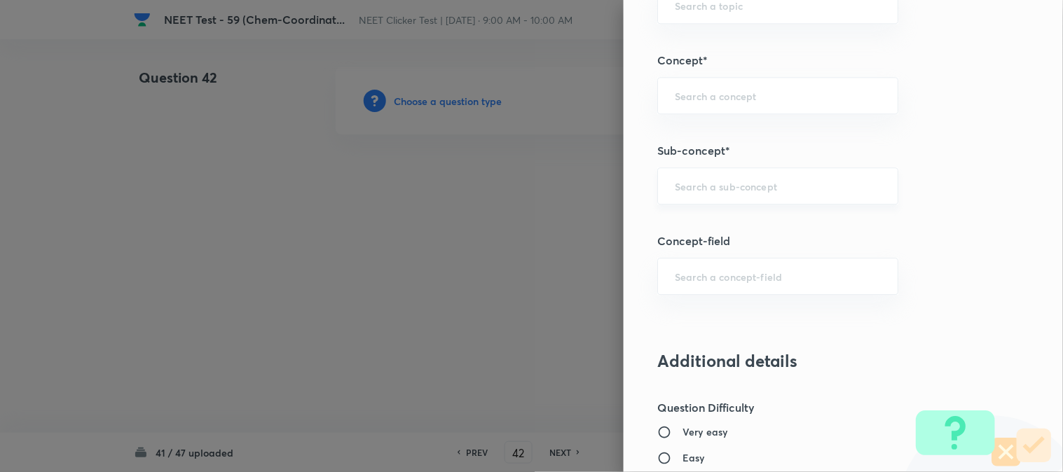
click at [714, 180] on input "text" at bounding box center [778, 185] width 206 height 13
type input "S"
click at [700, 230] on li "Double Salts And Coordination Compounds" at bounding box center [767, 235] width 240 height 42
type input "Double Salts And Coordination Compounds"
type input "Chemistry"
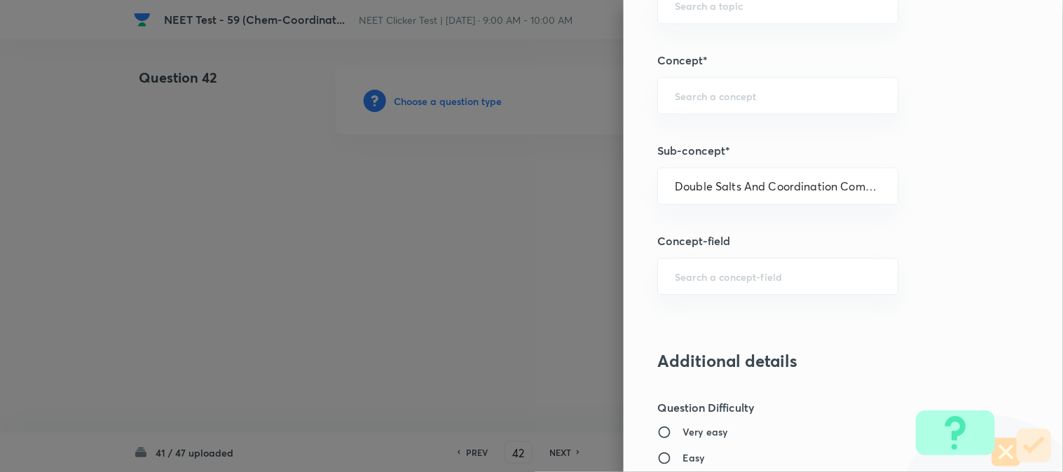
type input "Inorganic Chemistry"
type input "Co-ordination Compounds"
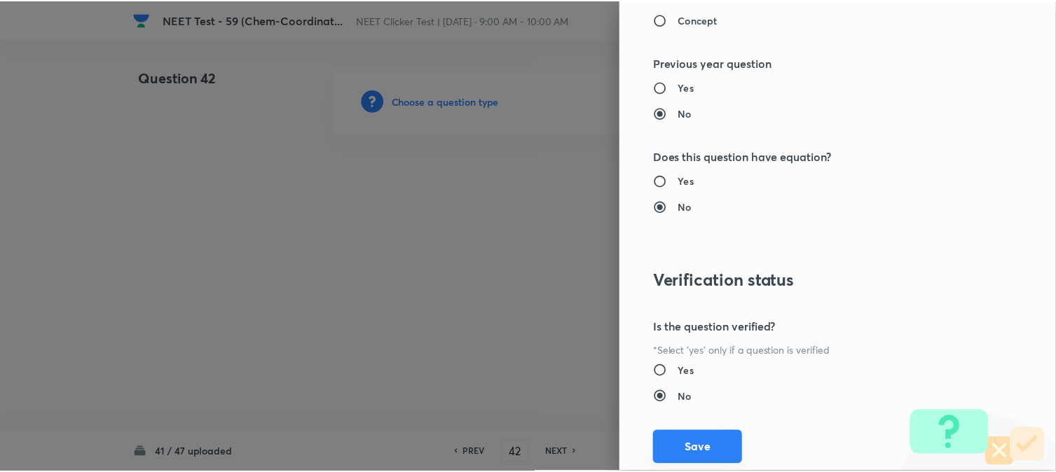
scroll to position [1532, 0]
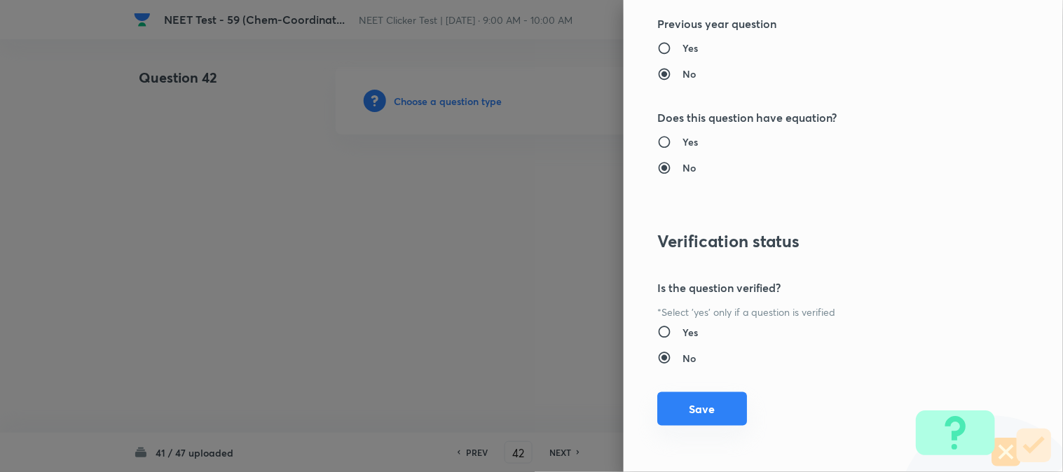
click at [702, 417] on button "Save" at bounding box center [702, 410] width 90 height 34
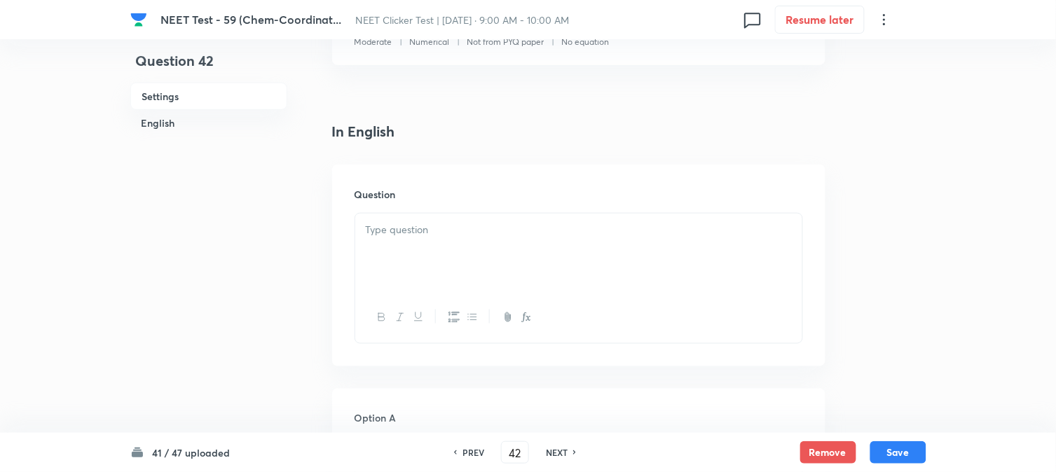
scroll to position [311, 0]
click at [470, 222] on p at bounding box center [579, 228] width 426 height 16
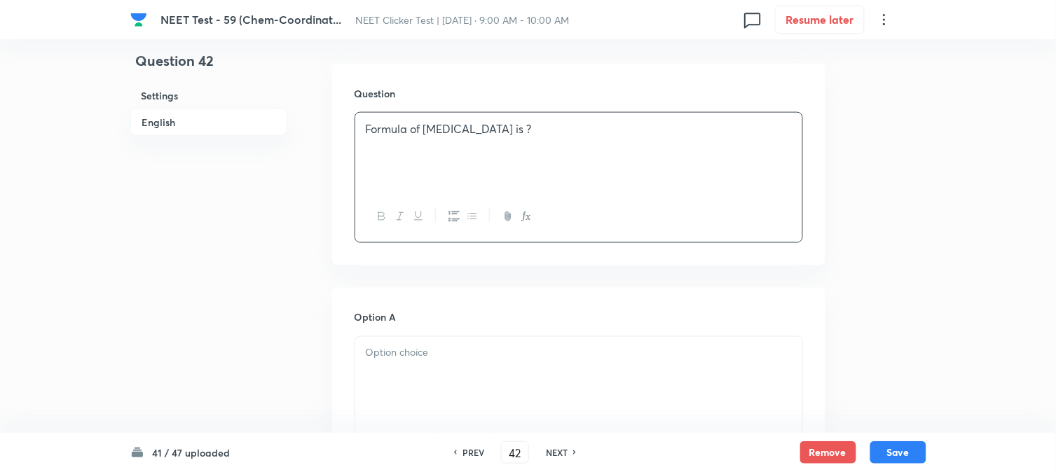
scroll to position [545, 0]
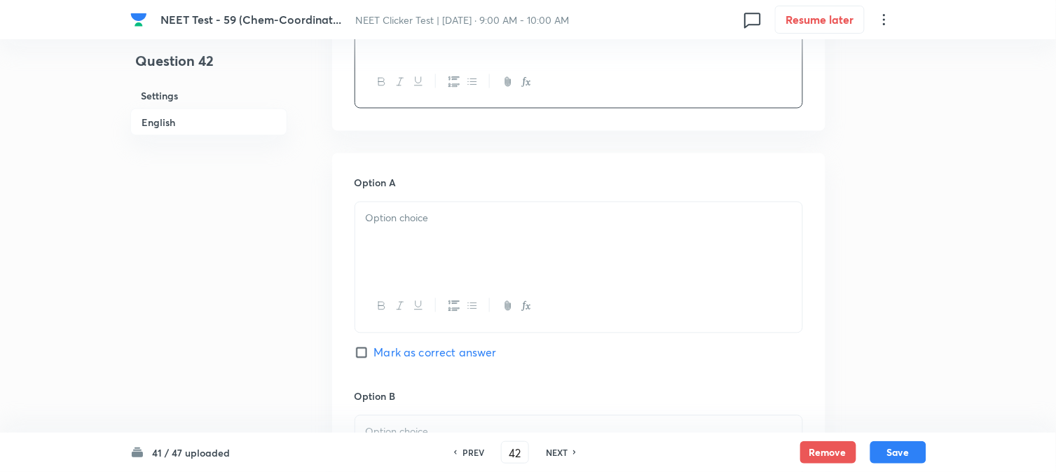
click at [432, 208] on div at bounding box center [578, 242] width 447 height 79
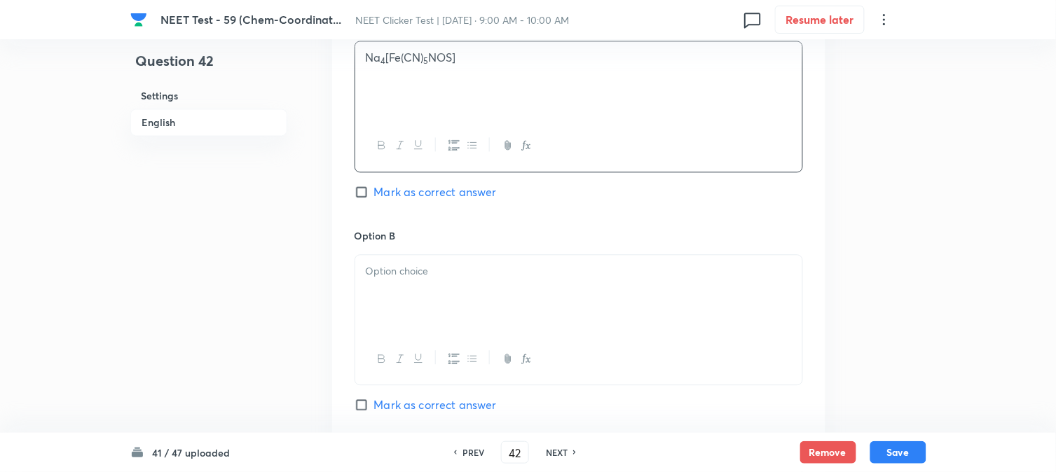
scroll to position [779, 0]
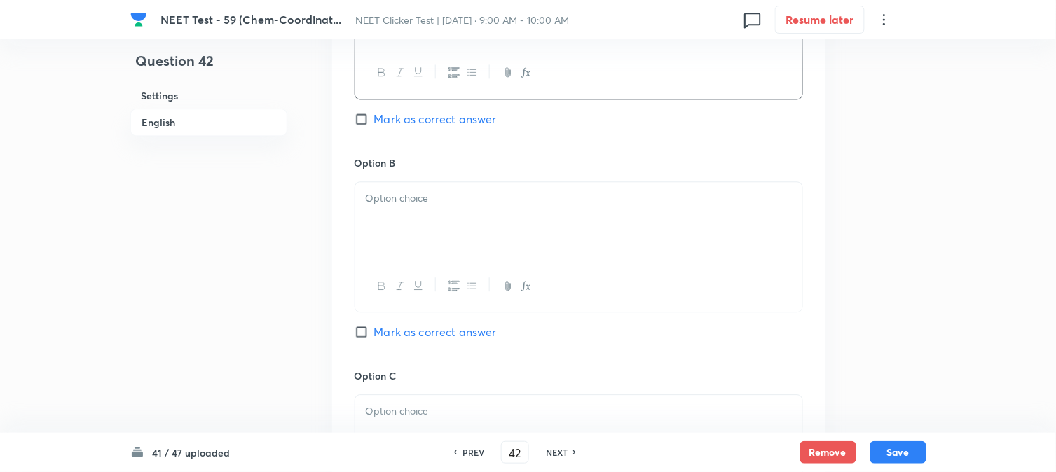
click at [416, 217] on div at bounding box center [578, 221] width 447 height 79
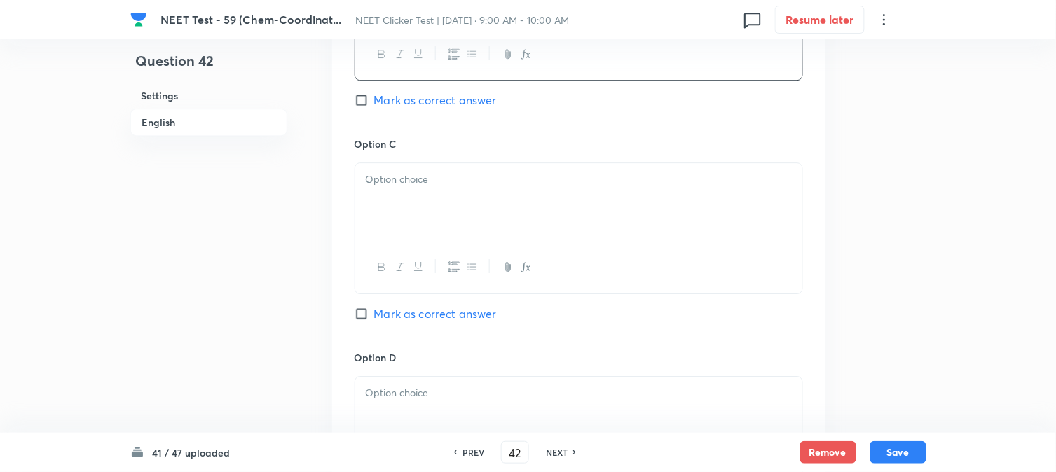
scroll to position [1012, 0]
click at [444, 221] on div at bounding box center [578, 201] width 447 height 79
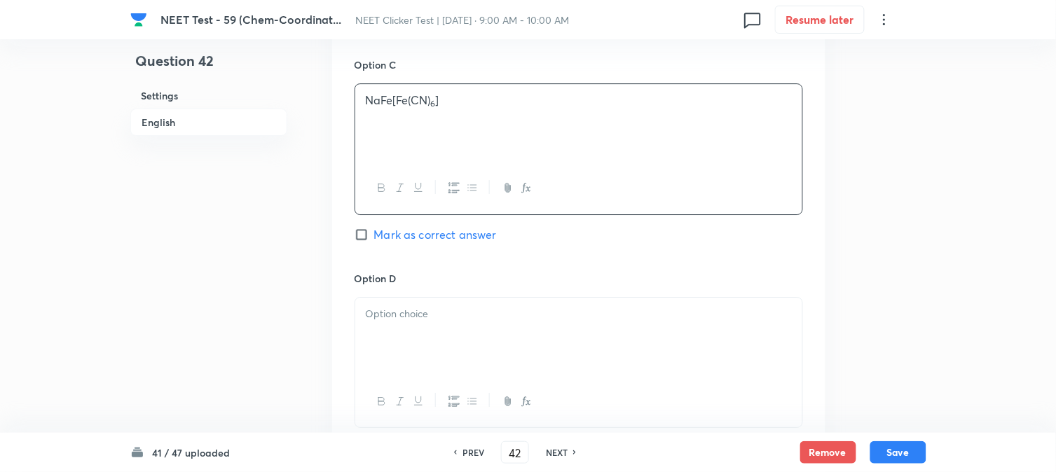
scroll to position [1246, 0]
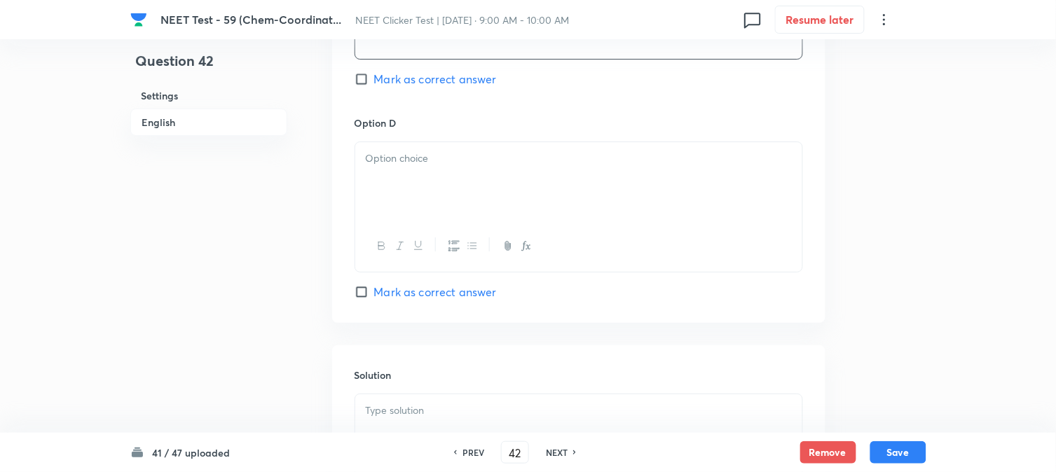
click at [442, 196] on div at bounding box center [578, 181] width 447 height 79
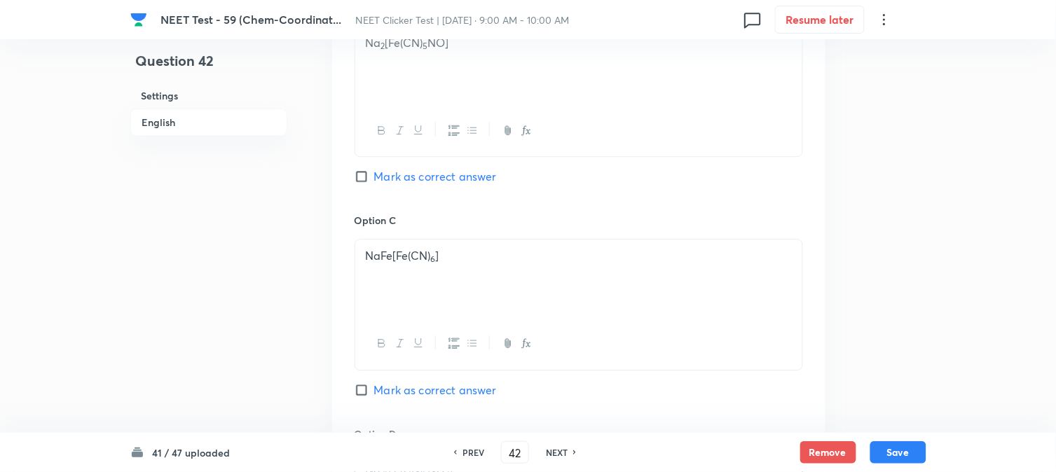
click at [397, 180] on span "Mark as correct answer" at bounding box center [435, 176] width 123 height 17
click at [374, 180] on input "Mark as correct answer" at bounding box center [365, 177] width 20 height 14
checkbox input "true"
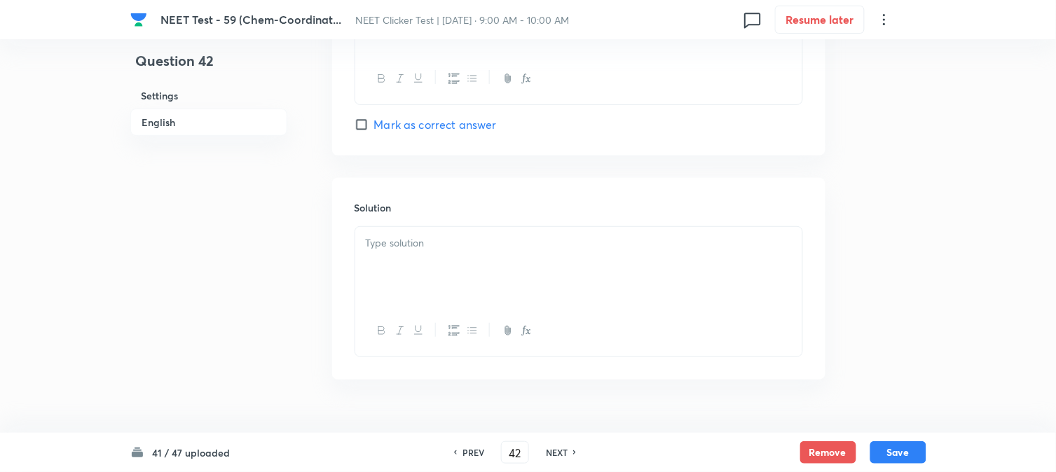
scroll to position [1447, 0]
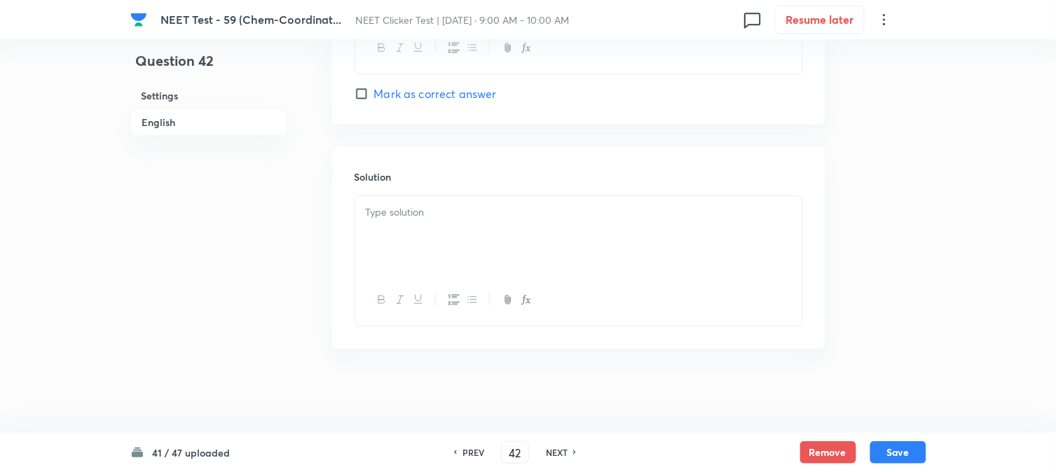
click at [459, 226] on div at bounding box center [578, 235] width 447 height 79
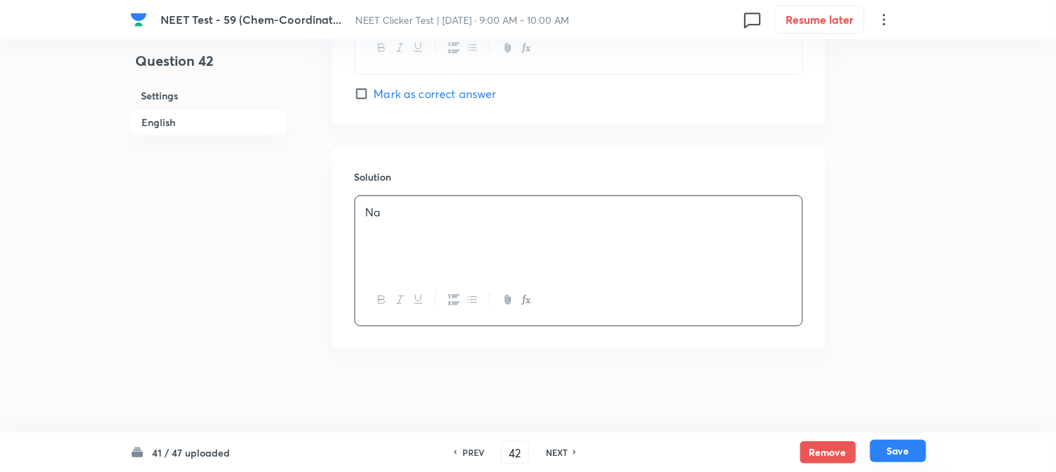
click at [890, 450] on button "Save" at bounding box center [899, 451] width 56 height 22
type input "43"
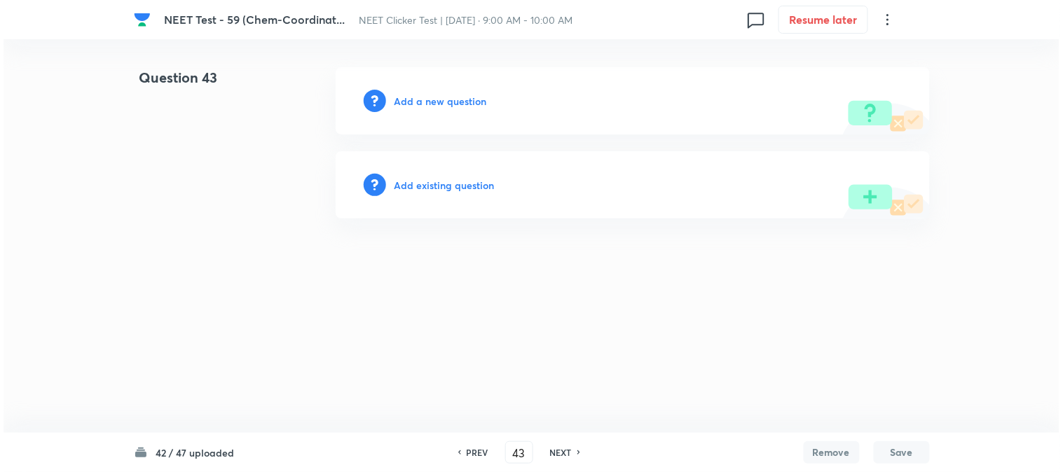
scroll to position [0, 0]
click at [407, 96] on h6 "Add a new question" at bounding box center [441, 101] width 93 height 15
click at [407, 96] on h6 "Choose a question type" at bounding box center [449, 101] width 108 height 15
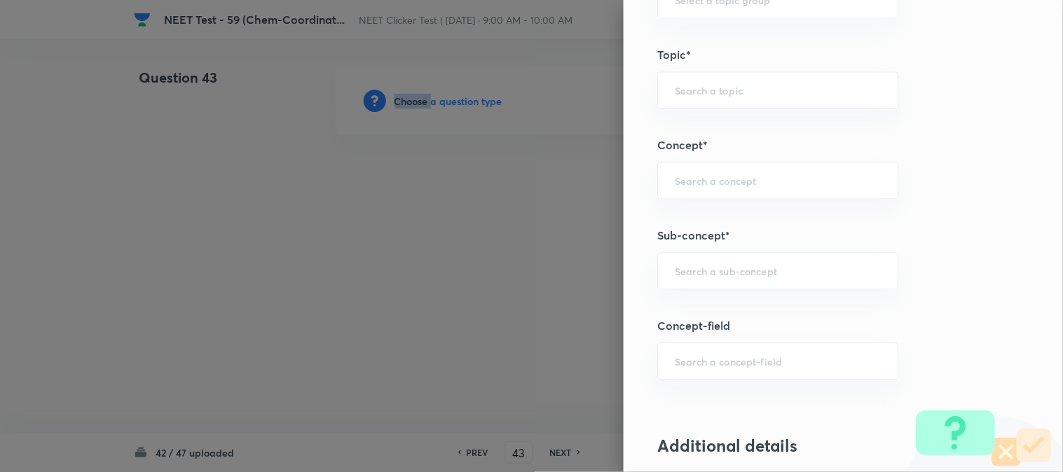
scroll to position [779, 0]
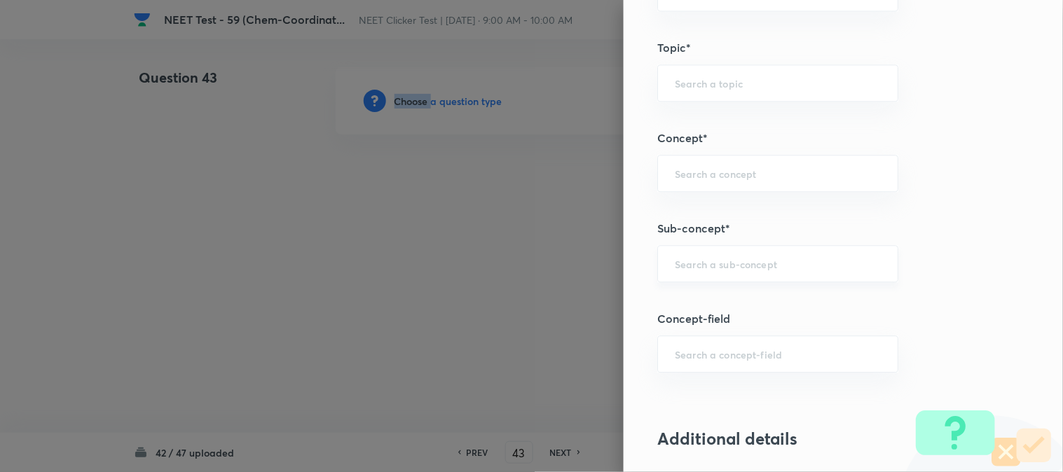
click at [720, 282] on div "​" at bounding box center [777, 263] width 241 height 37
click at [716, 306] on li "Double Salts And Coordination Compounds" at bounding box center [767, 313] width 240 height 42
type input "Double Salts And Coordination Compounds"
type input "Chemistry"
type input "Inorganic Chemistry"
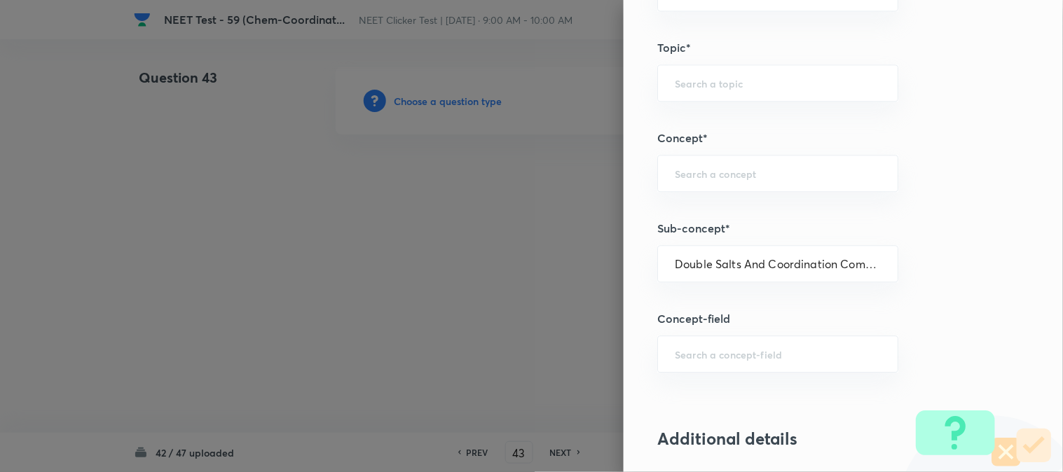
type input "Co-ordination Compounds"
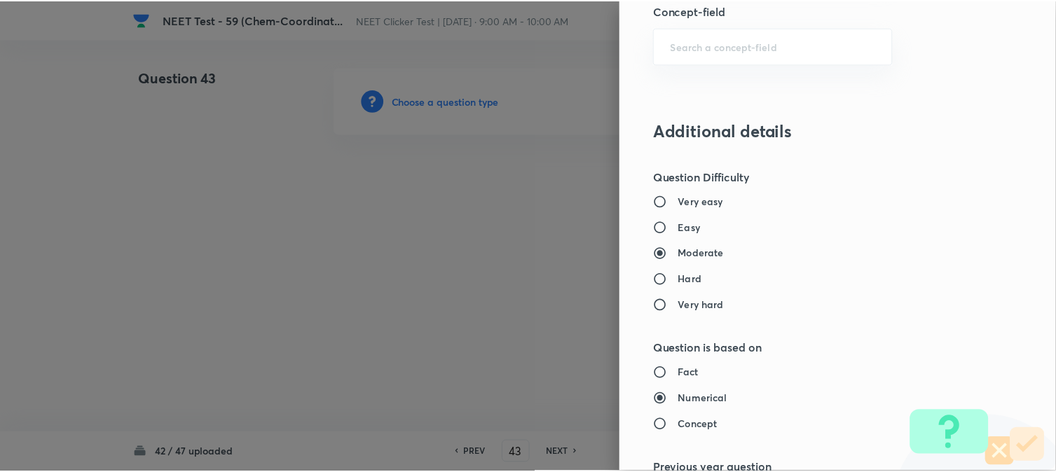
scroll to position [1532, 0]
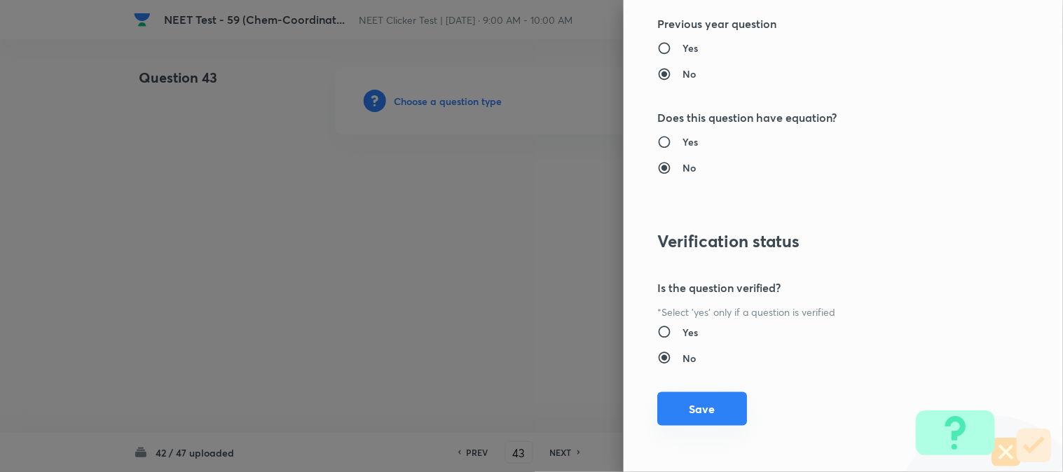
click at [689, 411] on button "Save" at bounding box center [702, 410] width 90 height 34
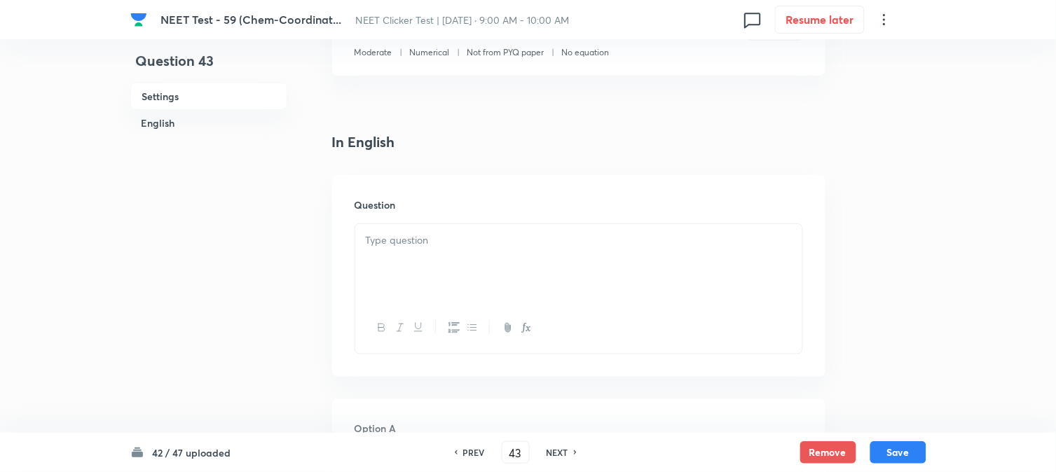
scroll to position [389, 0]
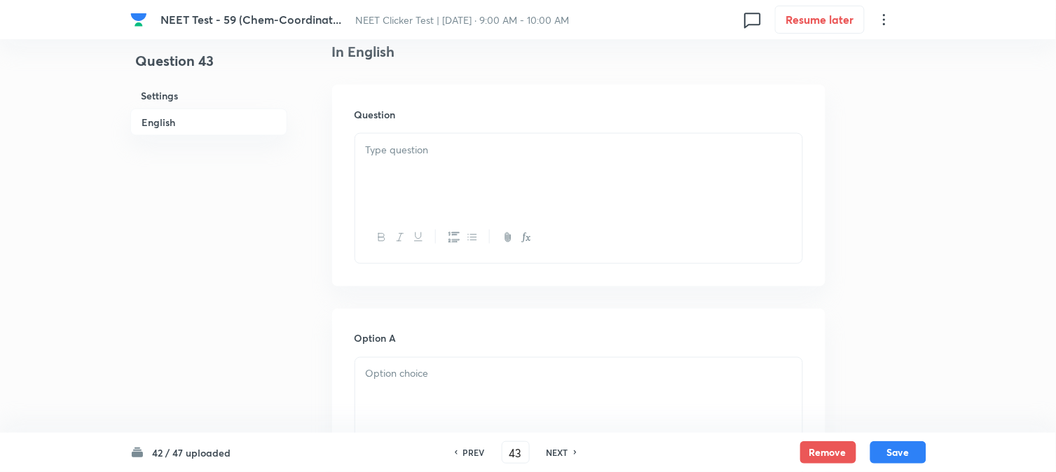
click at [484, 176] on div at bounding box center [578, 173] width 447 height 79
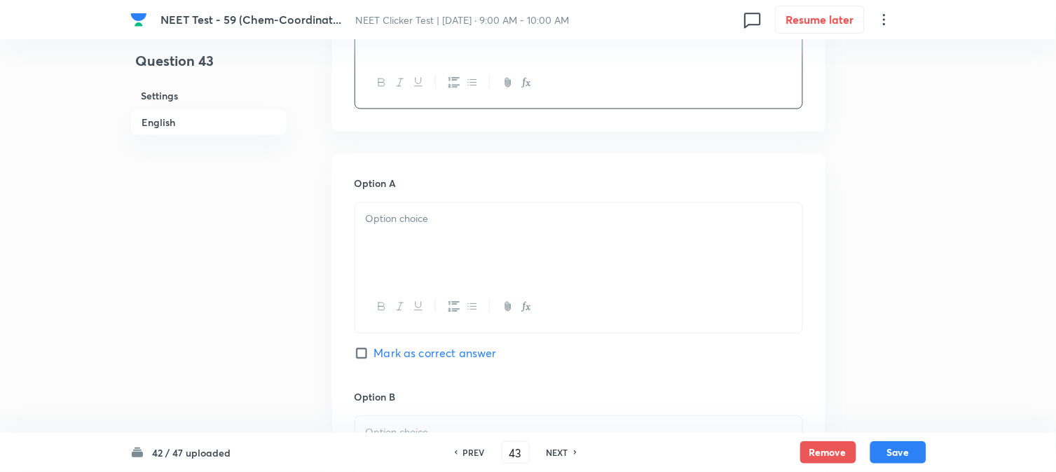
scroll to position [545, 0]
click at [421, 220] on p at bounding box center [579, 219] width 426 height 16
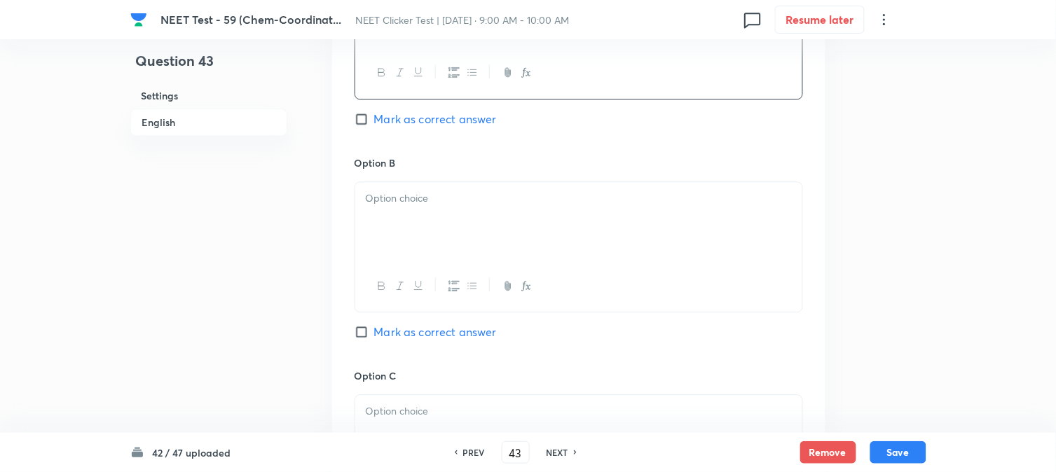
click at [421, 232] on div at bounding box center [578, 221] width 447 height 79
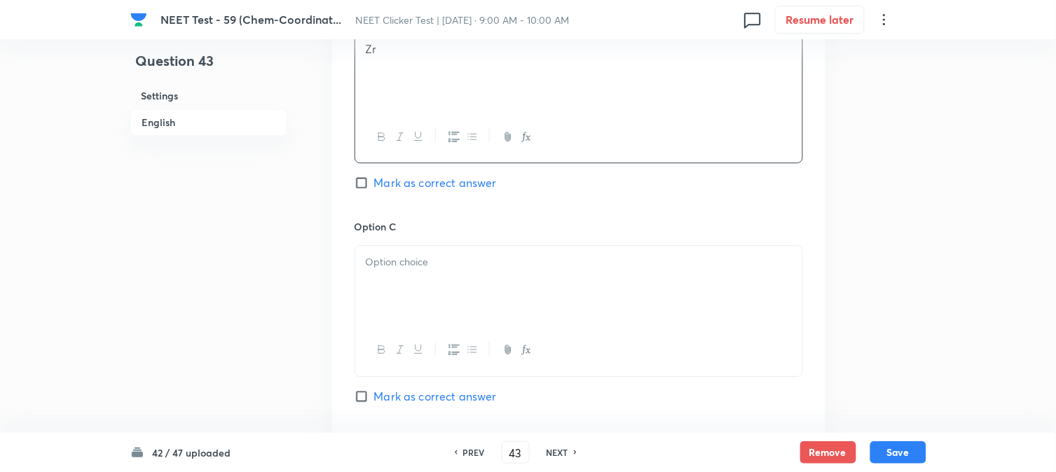
scroll to position [934, 0]
click at [425, 255] on p at bounding box center [579, 256] width 426 height 16
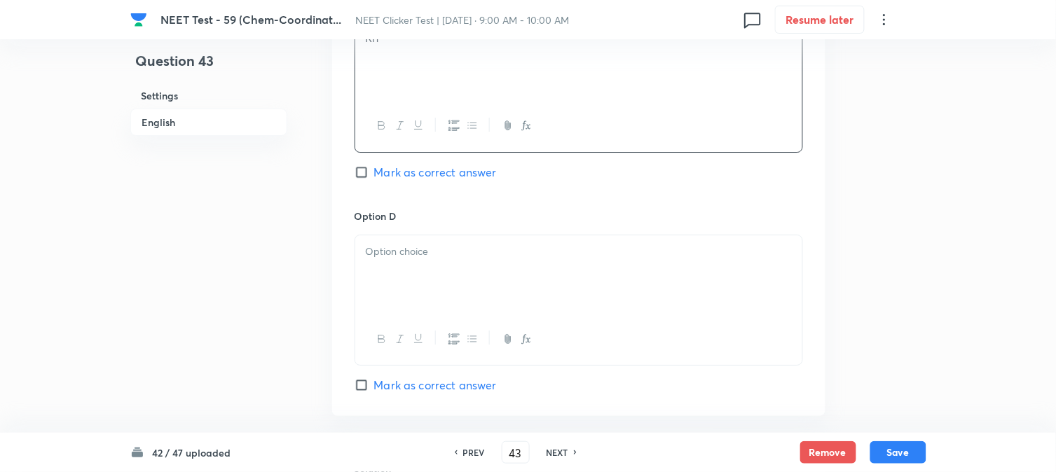
scroll to position [1168, 0]
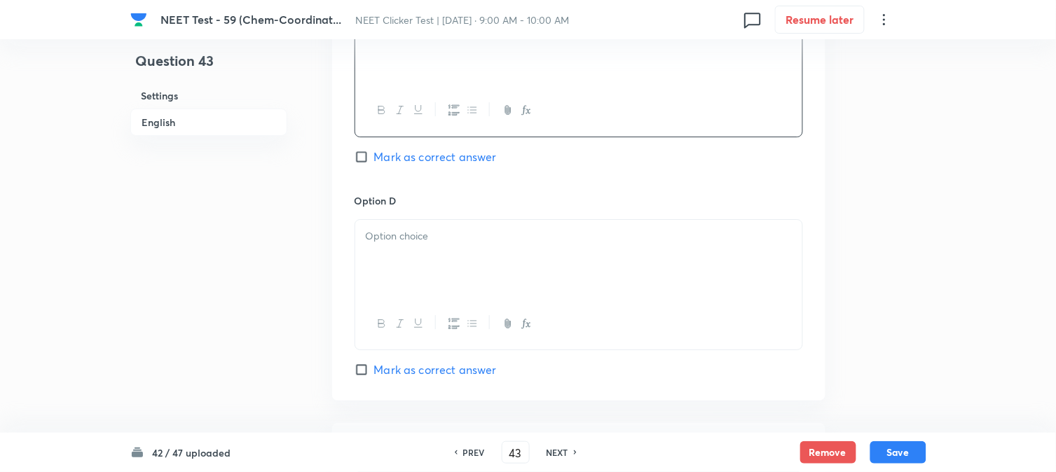
drag, startPoint x: 428, startPoint y: 253, endPoint x: 463, endPoint y: 263, distance: 36.4
click at [429, 253] on div at bounding box center [578, 259] width 447 height 79
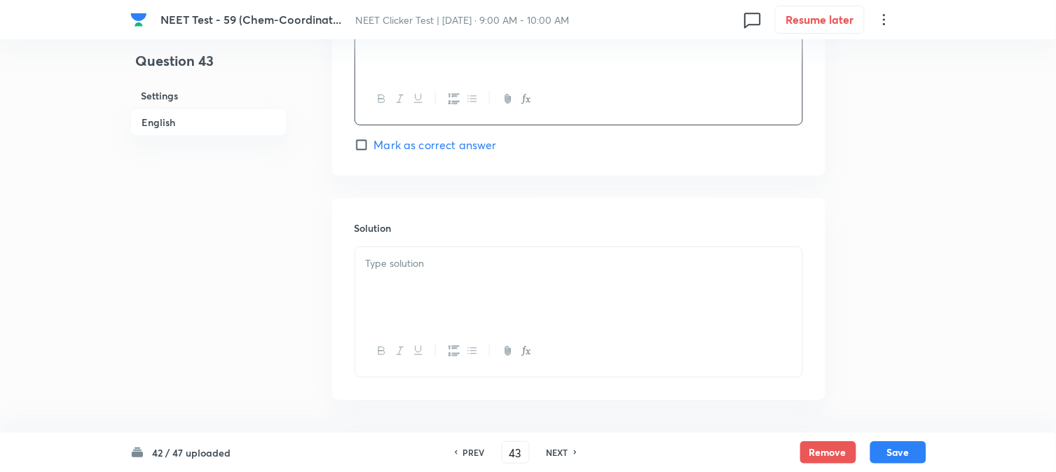
scroll to position [1402, 0]
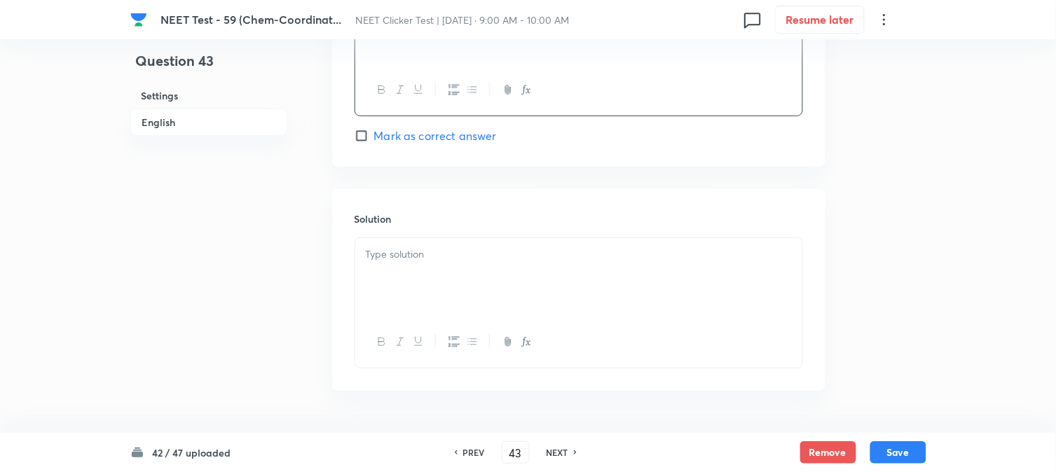
click at [389, 141] on span "Mark as correct answer" at bounding box center [435, 136] width 123 height 17
click at [374, 141] on input "Mark as correct answer" at bounding box center [365, 136] width 20 height 14
checkbox input "true"
click at [400, 247] on div at bounding box center [578, 277] width 447 height 79
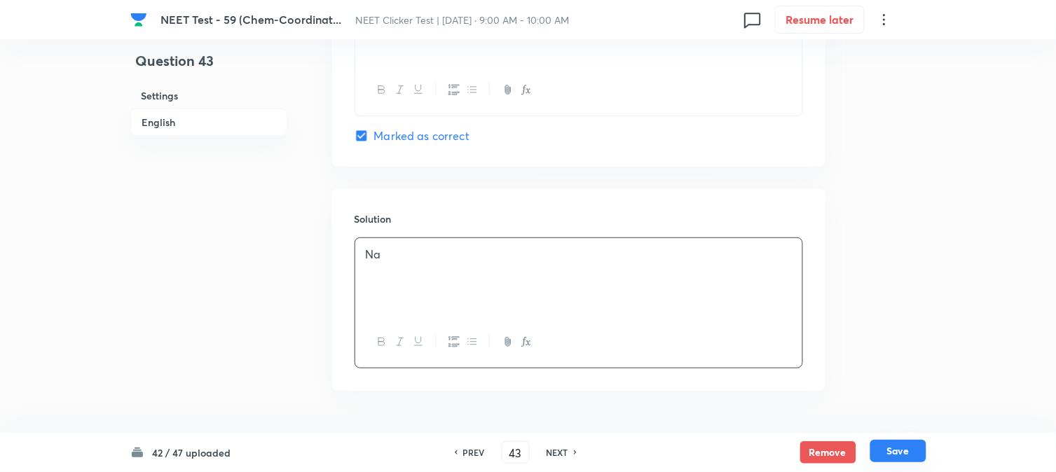
click at [908, 449] on button "Save" at bounding box center [899, 451] width 56 height 22
type input "44"
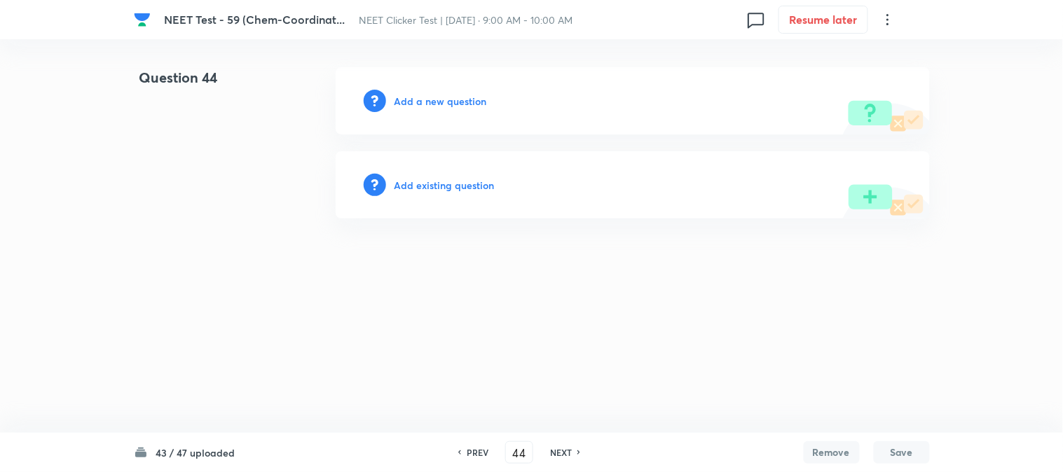
click at [412, 100] on h6 "Add a new question" at bounding box center [441, 101] width 93 height 15
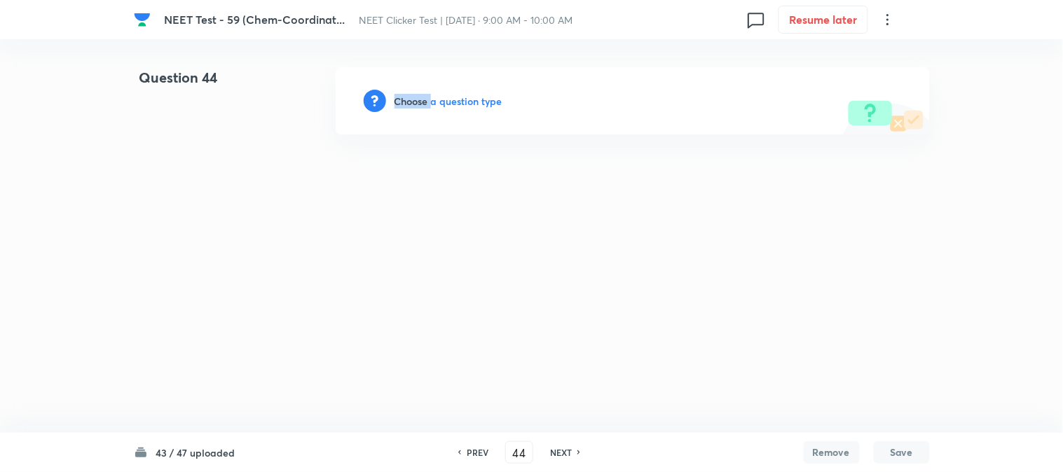
click at [412, 100] on h6 "Choose a question type" at bounding box center [449, 101] width 108 height 15
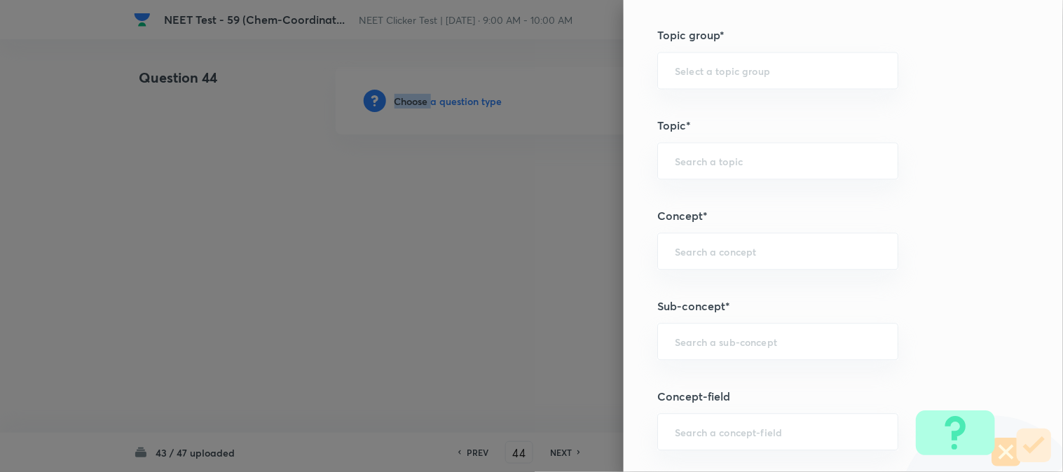
scroll to position [857, 0]
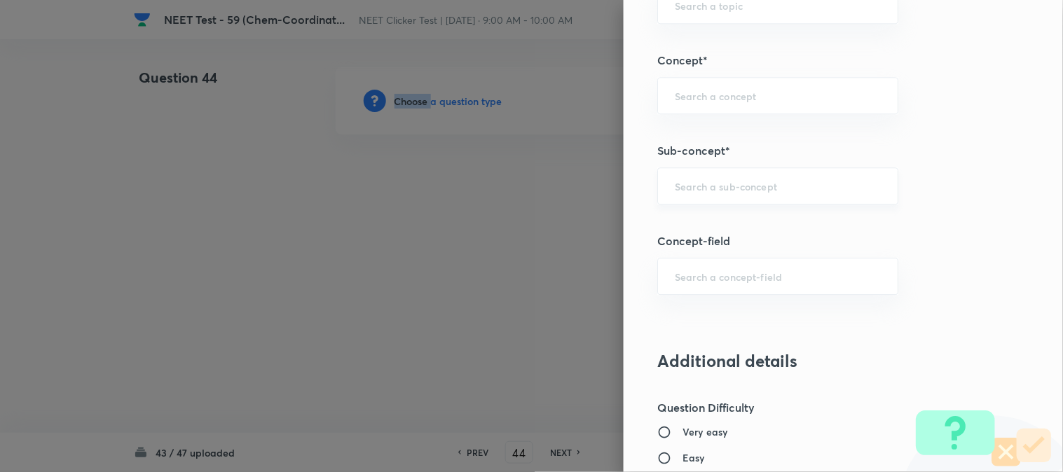
click at [726, 194] on div "​" at bounding box center [777, 186] width 241 height 37
click at [712, 218] on li "Double Salts And Coordination Compounds" at bounding box center [767, 235] width 240 height 42
type input "Double Salts And Coordination Compounds"
type input "Chemistry"
type input "Inorganic Chemistry"
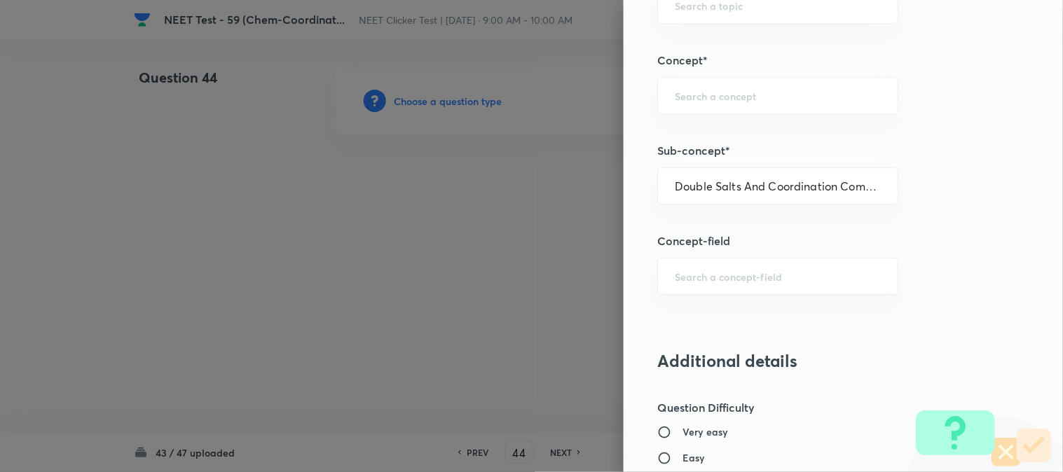
type input "Co-ordination Compounds"
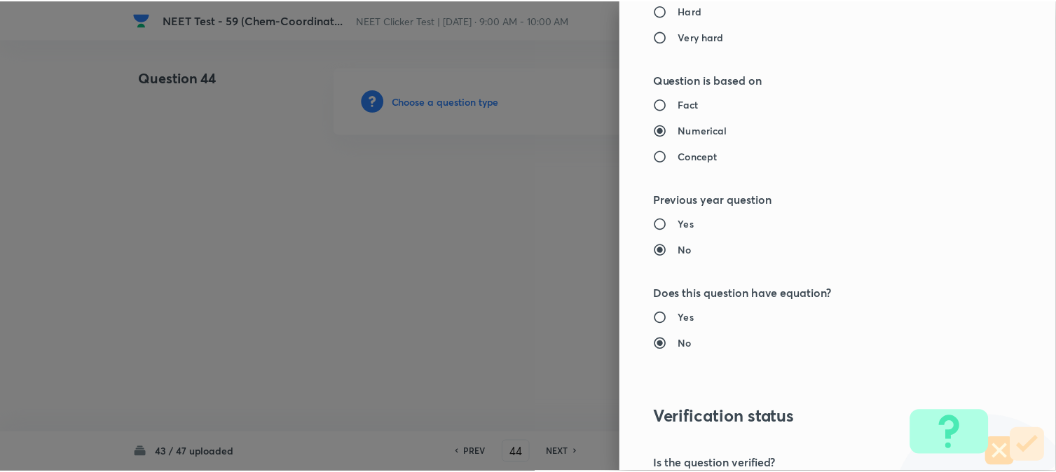
scroll to position [1532, 0]
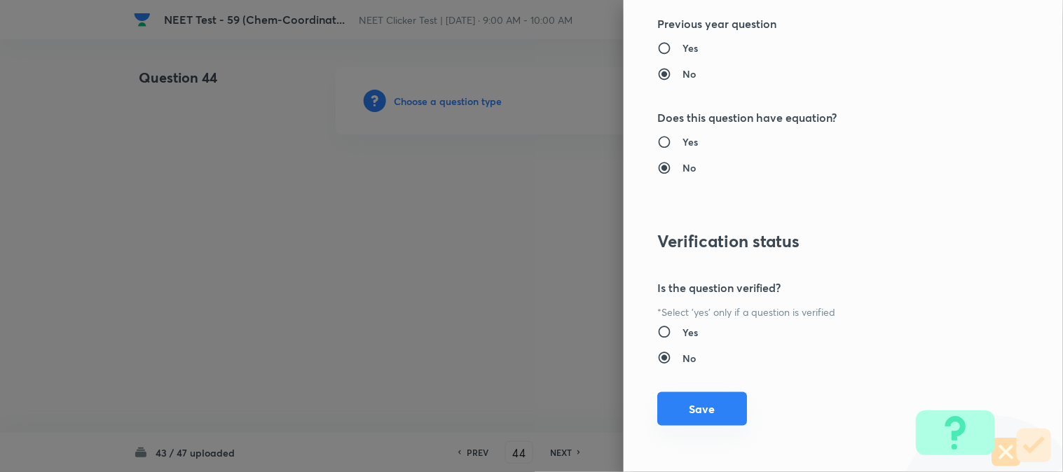
click at [687, 411] on button "Save" at bounding box center [702, 410] width 90 height 34
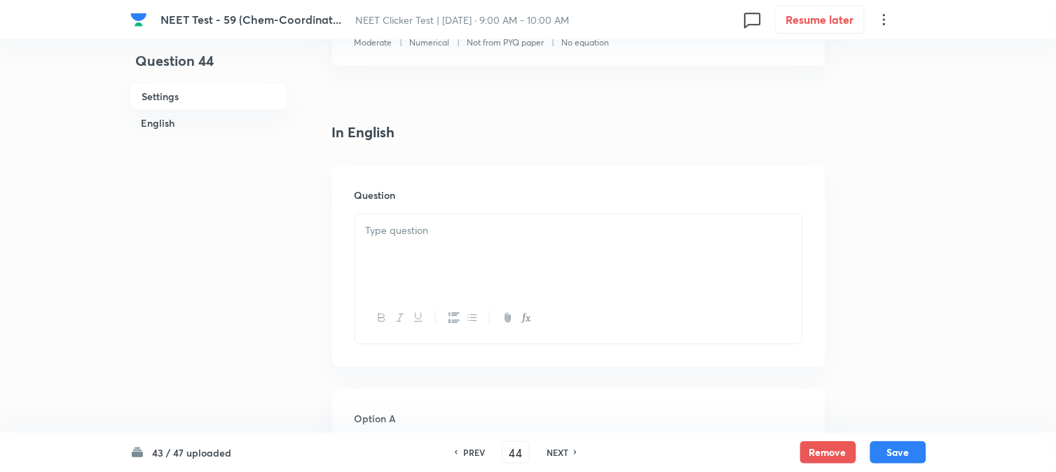
scroll to position [389, 0]
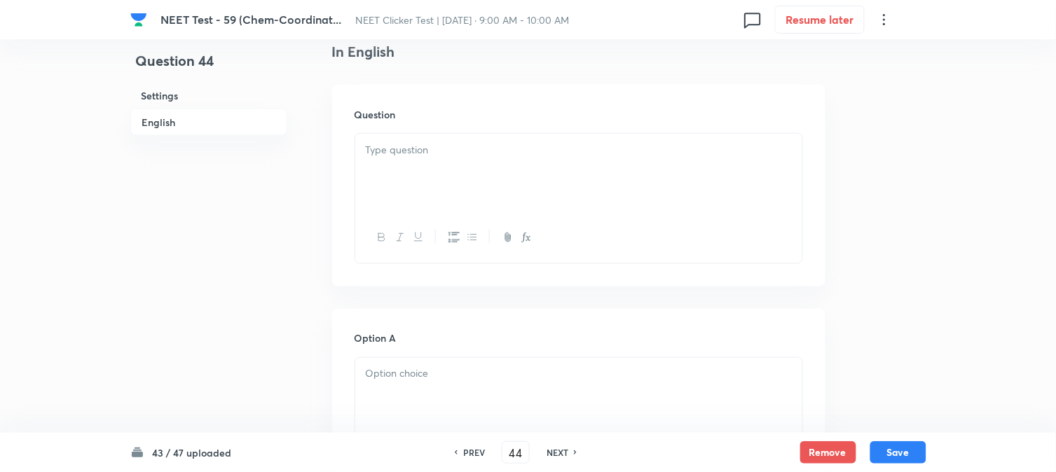
click at [447, 184] on div at bounding box center [578, 173] width 447 height 79
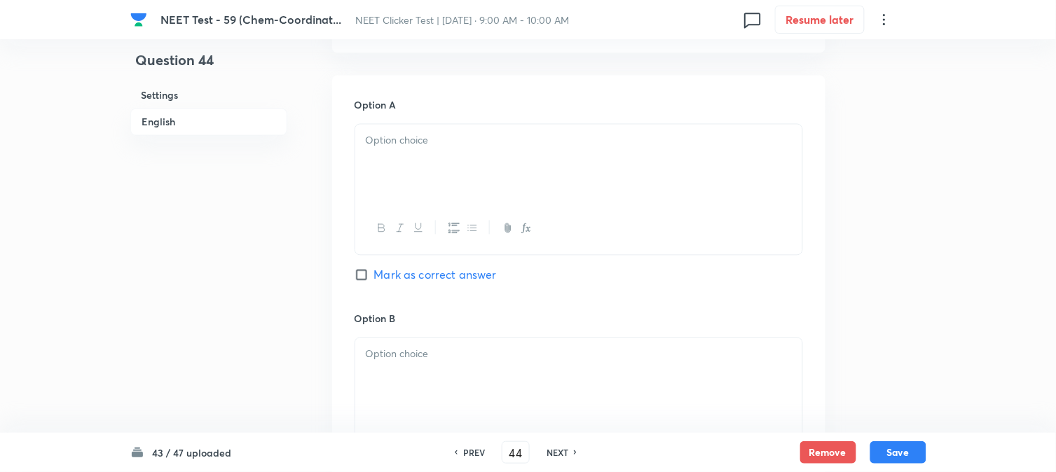
drag, startPoint x: 428, startPoint y: 194, endPoint x: 431, endPoint y: 186, distance: 8.2
click at [430, 188] on div at bounding box center [578, 164] width 447 height 79
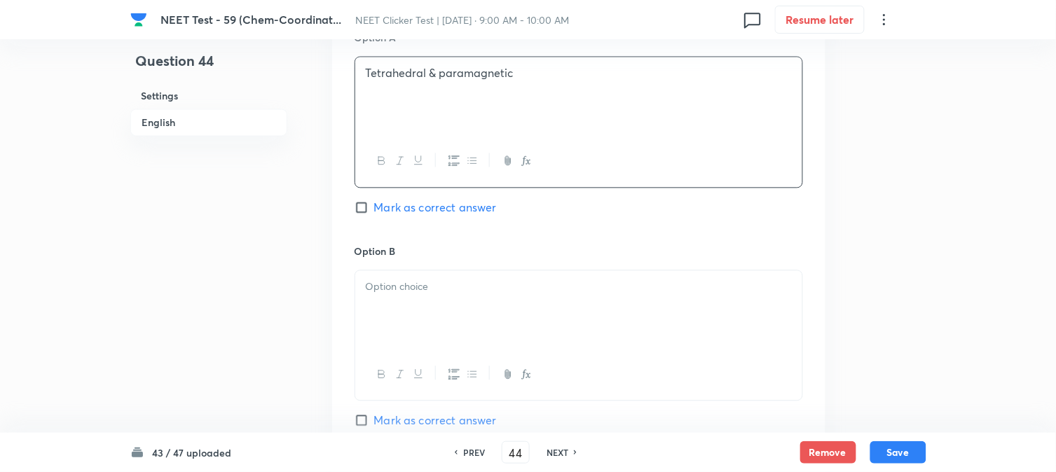
scroll to position [779, 0]
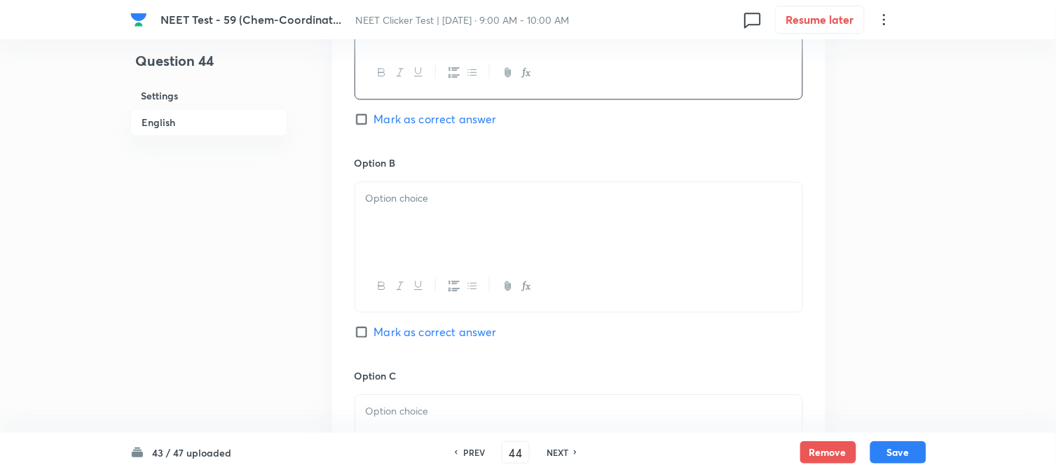
drag, startPoint x: 400, startPoint y: 219, endPoint x: 464, endPoint y: 229, distance: 64.5
click at [401, 219] on div at bounding box center [578, 221] width 447 height 79
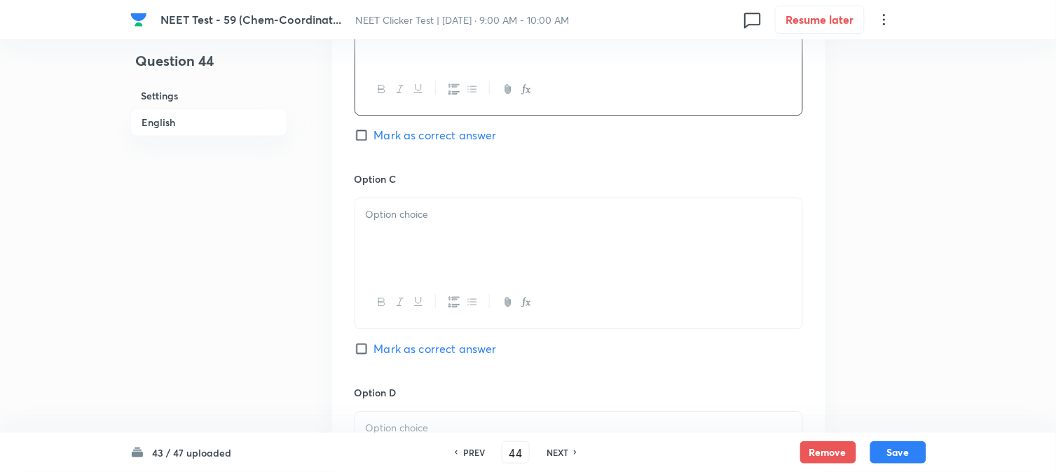
scroll to position [1012, 0]
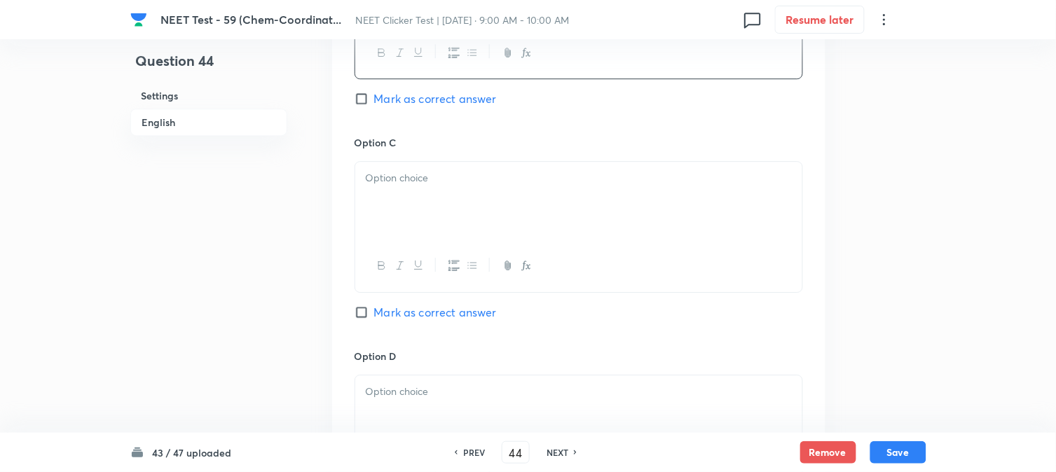
click at [425, 205] on div at bounding box center [578, 201] width 447 height 79
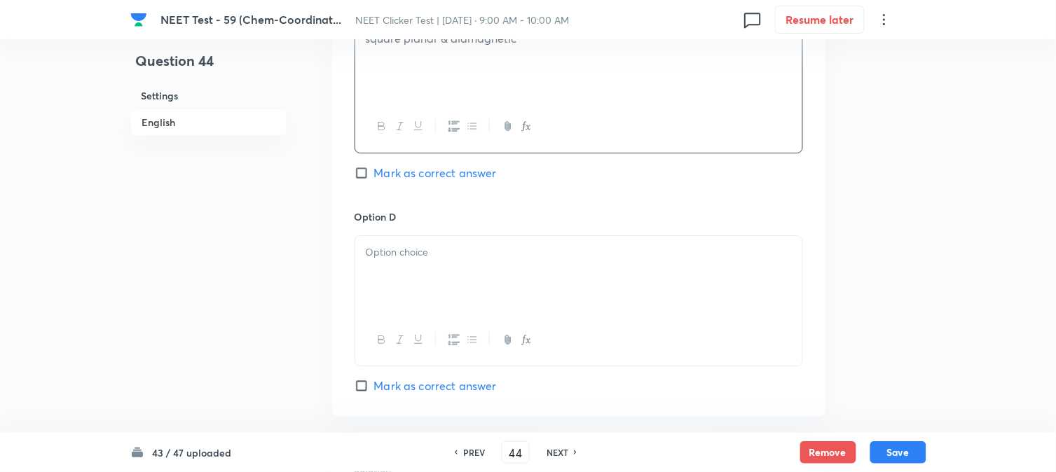
scroll to position [1168, 0]
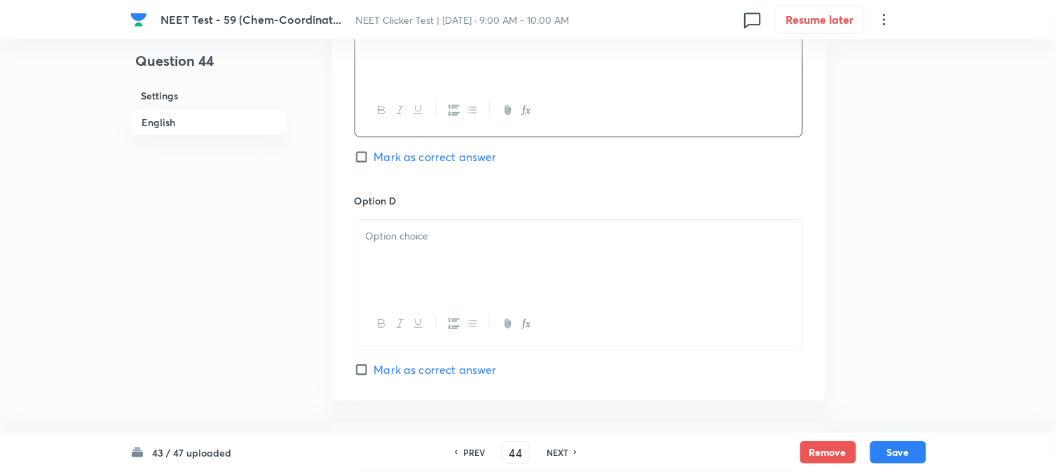
click at [428, 246] on div at bounding box center [578, 259] width 447 height 79
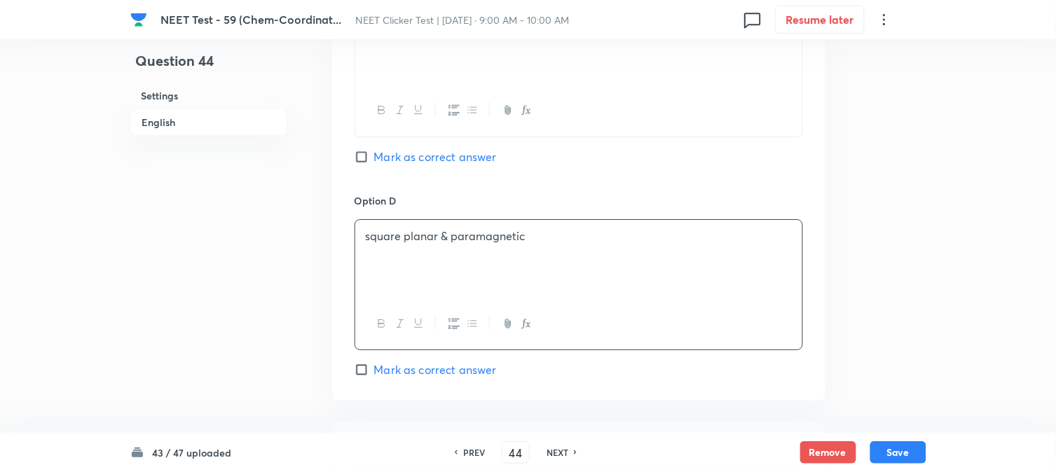
click at [376, 362] on span "Mark as correct answer" at bounding box center [435, 370] width 123 height 17
click at [374, 363] on input "Mark as correct answer" at bounding box center [365, 370] width 20 height 14
checkbox input "true"
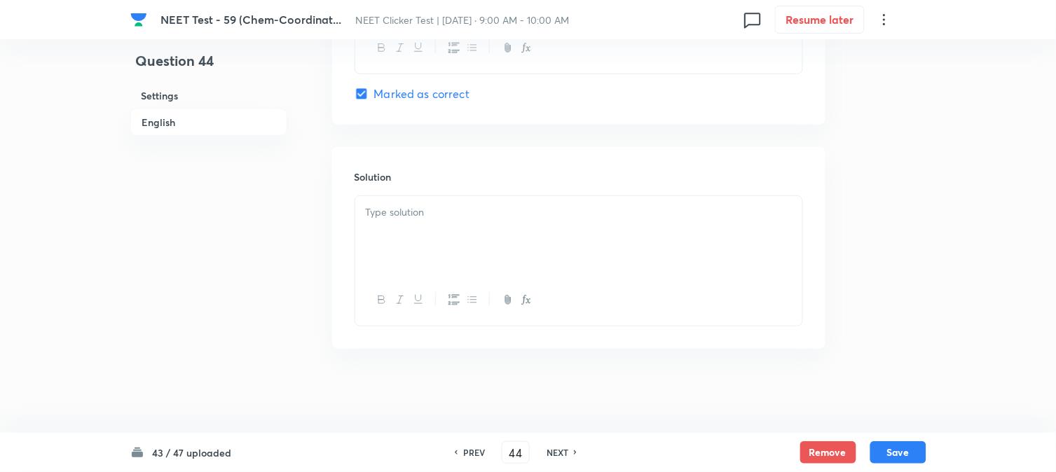
click at [464, 228] on div at bounding box center [578, 235] width 447 height 79
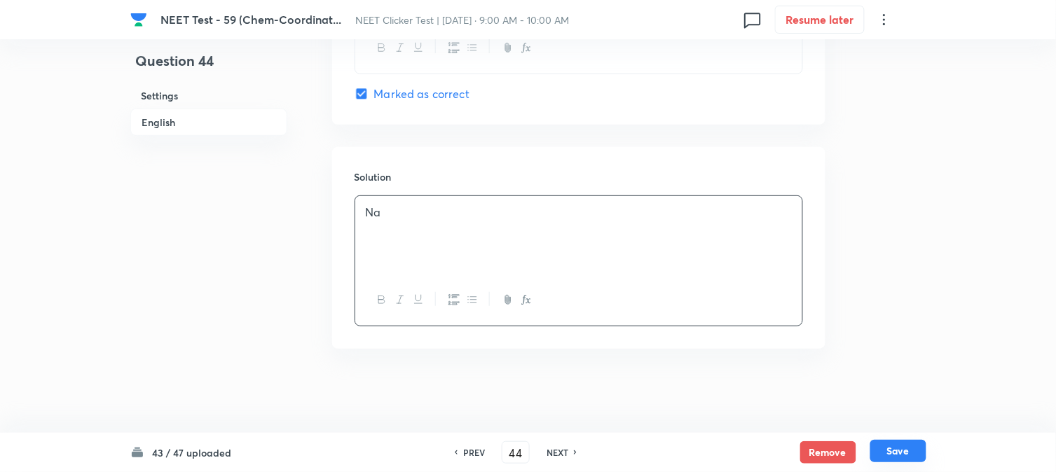
click at [902, 446] on button "Save" at bounding box center [899, 451] width 56 height 22
type input "45"
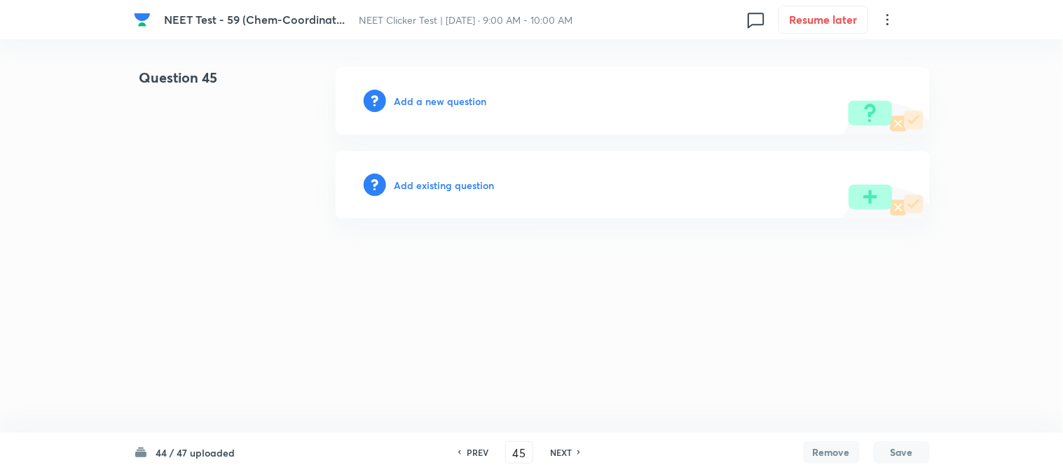
click at [440, 102] on h6 "Add a new question" at bounding box center [441, 101] width 93 height 15
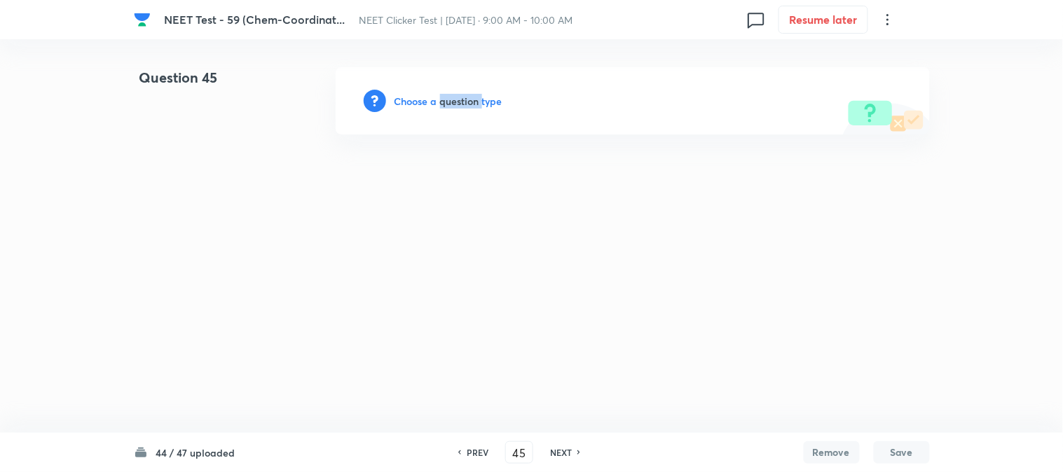
click at [440, 102] on h6 "Choose a question type" at bounding box center [449, 101] width 108 height 15
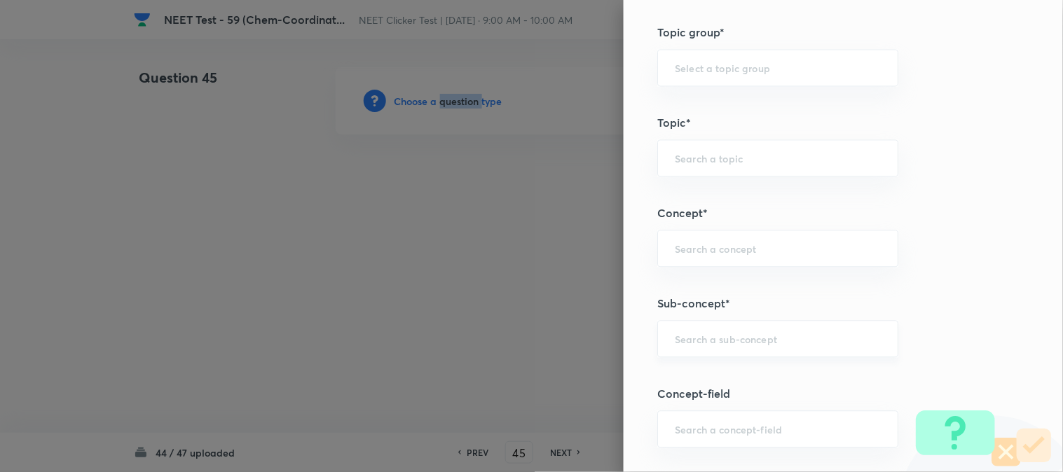
scroll to position [779, 0]
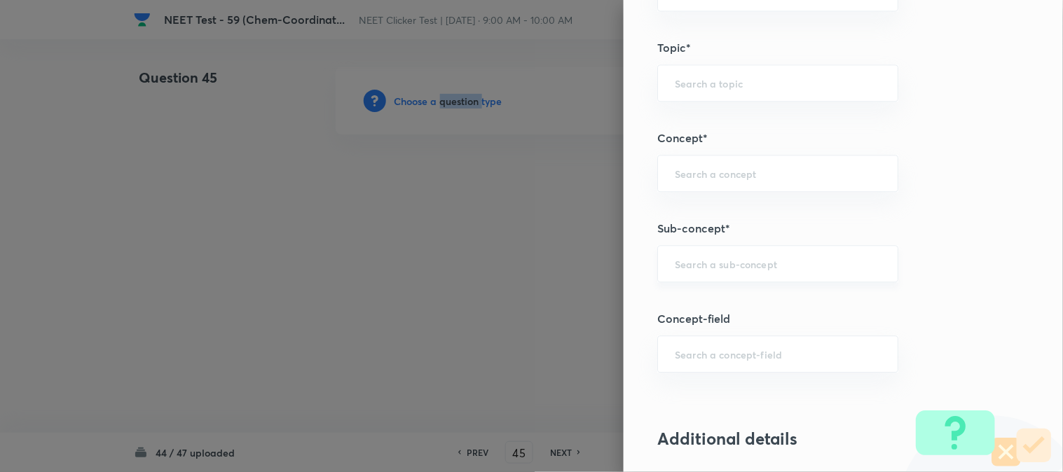
click at [720, 272] on div "​" at bounding box center [777, 263] width 241 height 37
click at [748, 254] on div "Double Salts ​" at bounding box center [777, 263] width 241 height 37
click at [758, 271] on input "Double Salts" at bounding box center [778, 263] width 206 height 13
click at [725, 312] on li "Double Salts And Coordination Compounds" at bounding box center [767, 313] width 240 height 42
type input "Double Salts And Coordination Compounds"
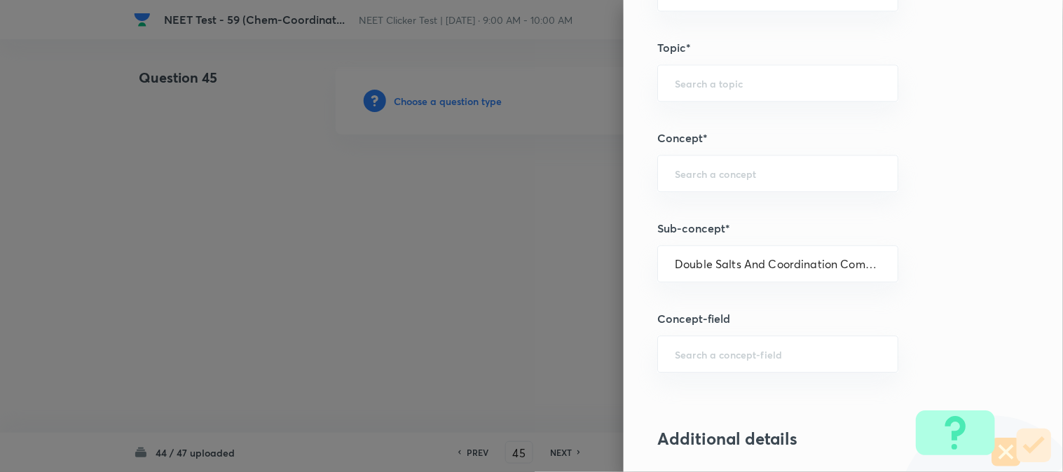
type input "Chemistry"
type input "Inorganic Chemistry"
type input "Co-ordination Compounds"
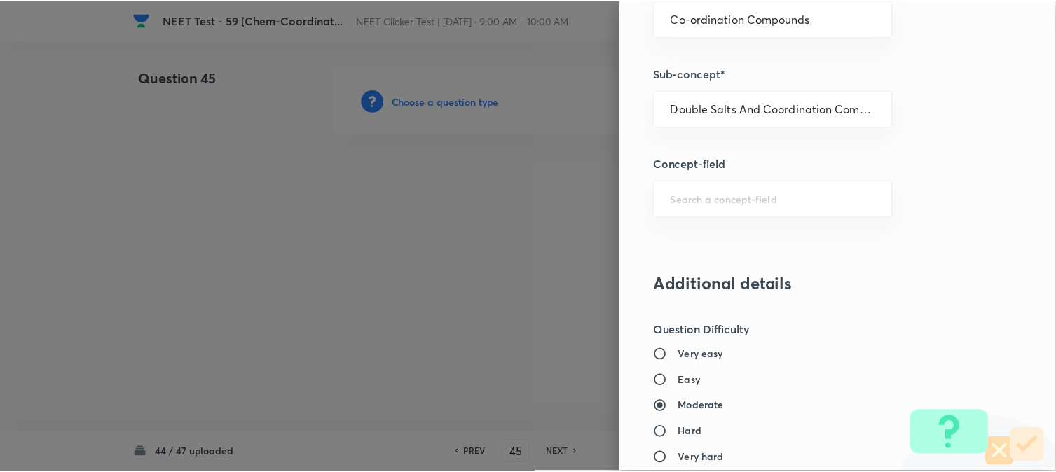
scroll to position [1480, 0]
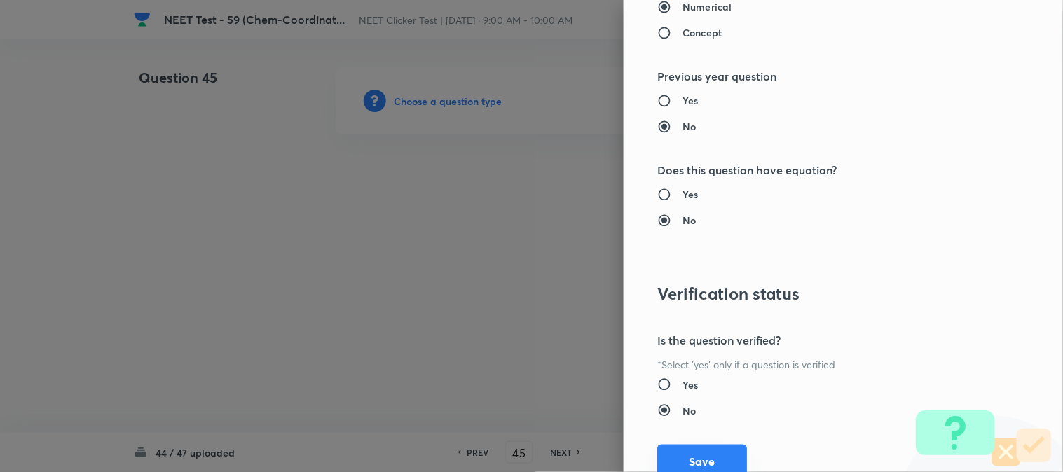
click at [690, 449] on button "Save" at bounding box center [702, 462] width 90 height 34
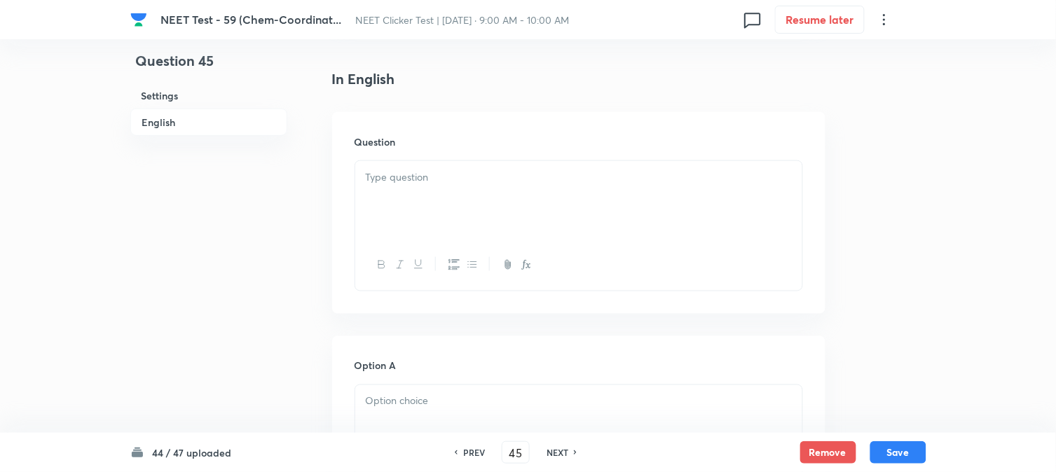
scroll to position [389, 0]
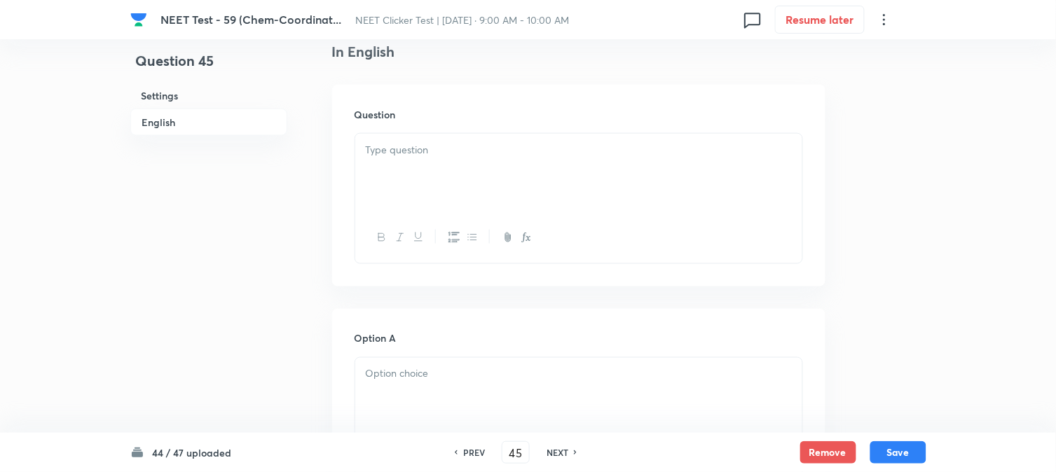
click at [492, 179] on div at bounding box center [578, 173] width 447 height 79
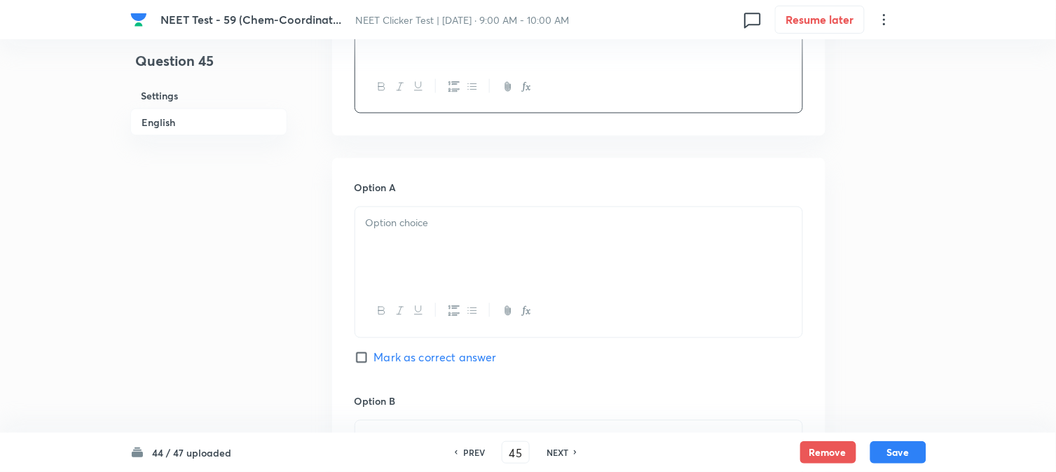
scroll to position [545, 0]
click at [429, 210] on div at bounding box center [578, 242] width 447 height 79
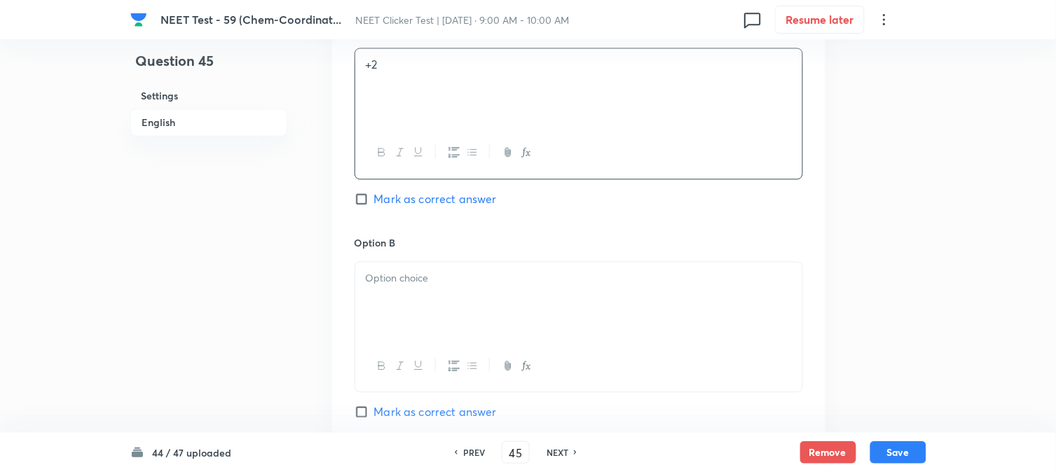
scroll to position [701, 0]
click at [430, 262] on div at bounding box center [578, 299] width 447 height 79
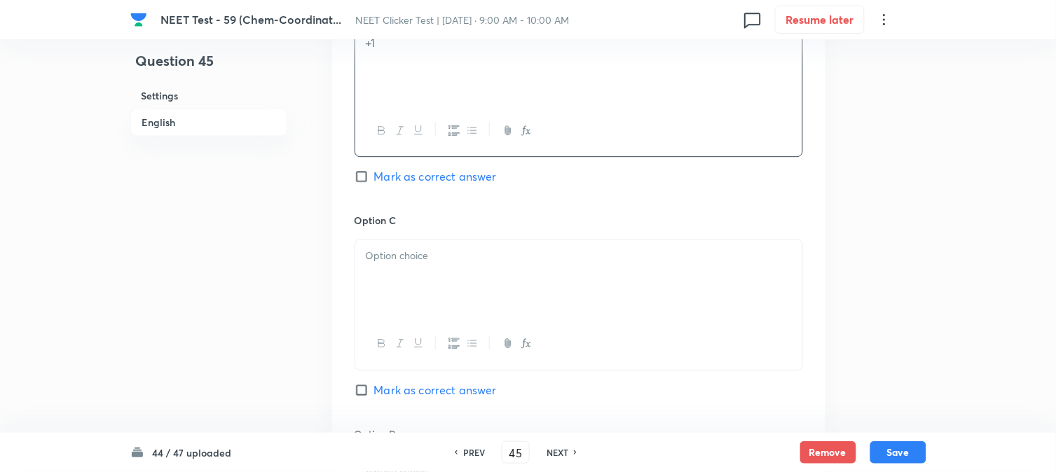
click at [439, 256] on p at bounding box center [579, 256] width 426 height 16
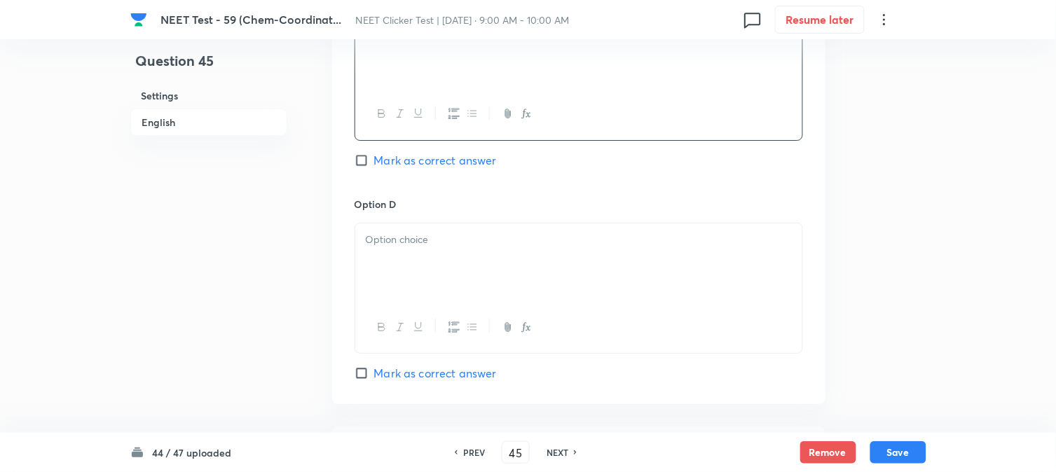
scroll to position [1168, 0]
click at [460, 233] on p at bounding box center [579, 236] width 426 height 16
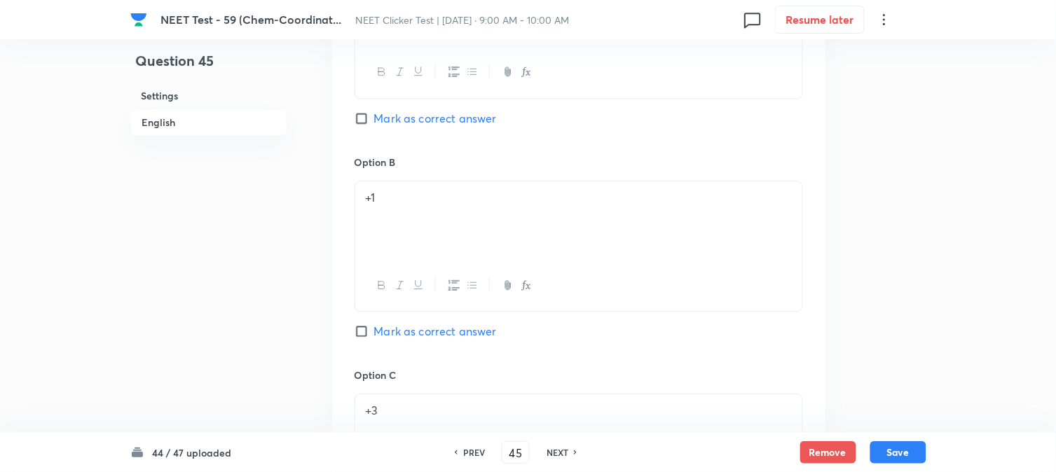
scroll to position [779, 0]
click at [381, 114] on span "Mark as correct answer" at bounding box center [435, 119] width 123 height 17
click at [374, 114] on input "Mark as correct answer" at bounding box center [365, 119] width 20 height 14
checkbox input "true"
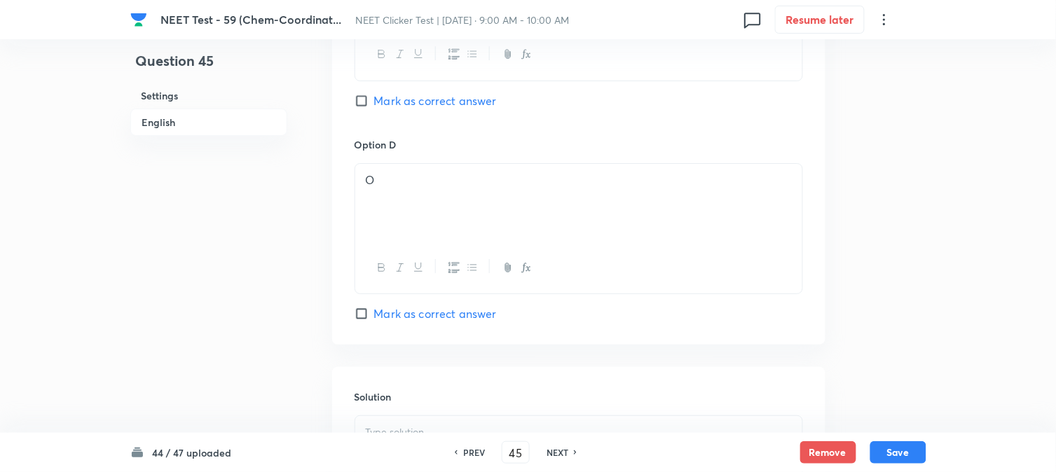
scroll to position [1402, 0]
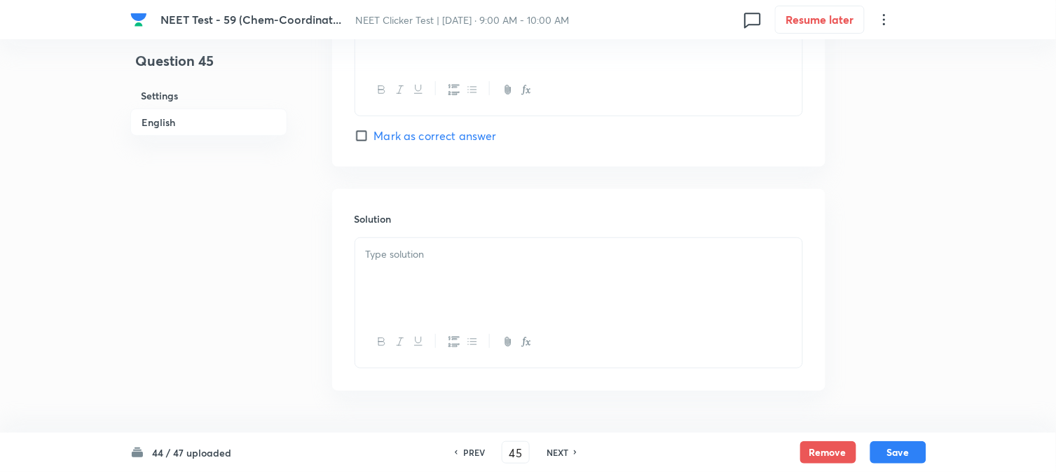
click at [459, 296] on div at bounding box center [578, 277] width 447 height 79
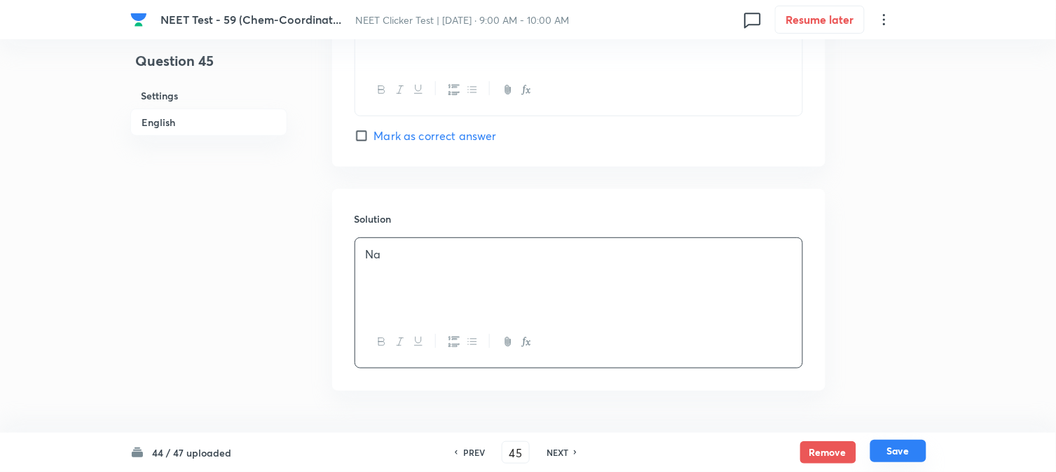
click at [898, 449] on button "Save" at bounding box center [899, 451] width 56 height 22
type input "46"
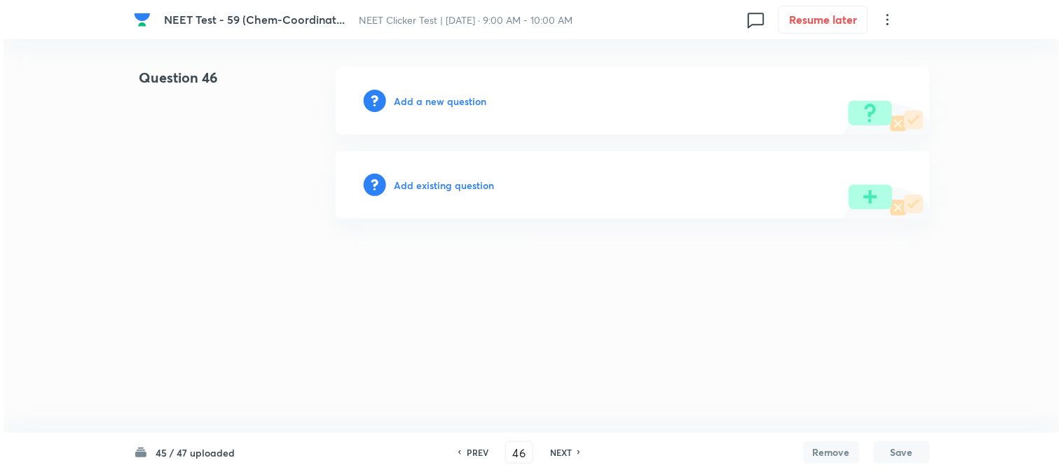
scroll to position [0, 0]
click at [461, 99] on h6 "Add a new question" at bounding box center [441, 101] width 93 height 15
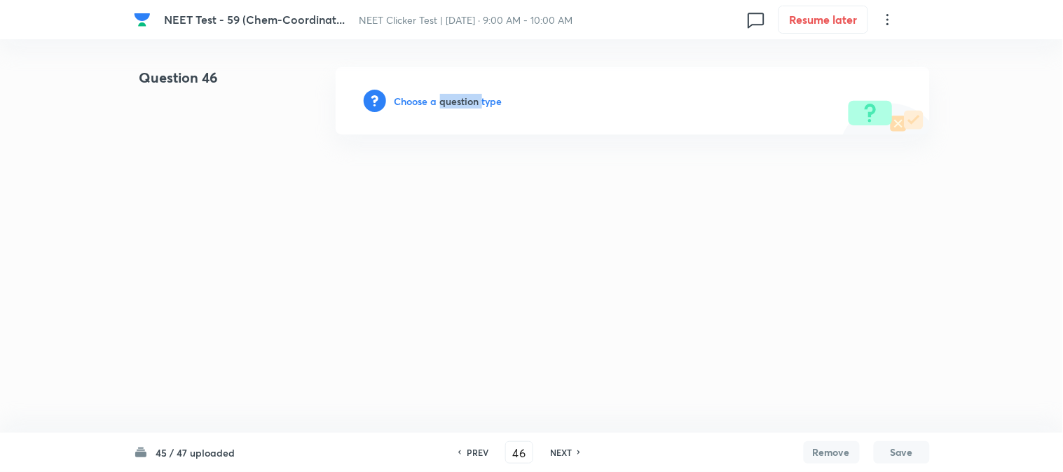
click at [461, 99] on h6 "Choose a question type" at bounding box center [449, 101] width 108 height 15
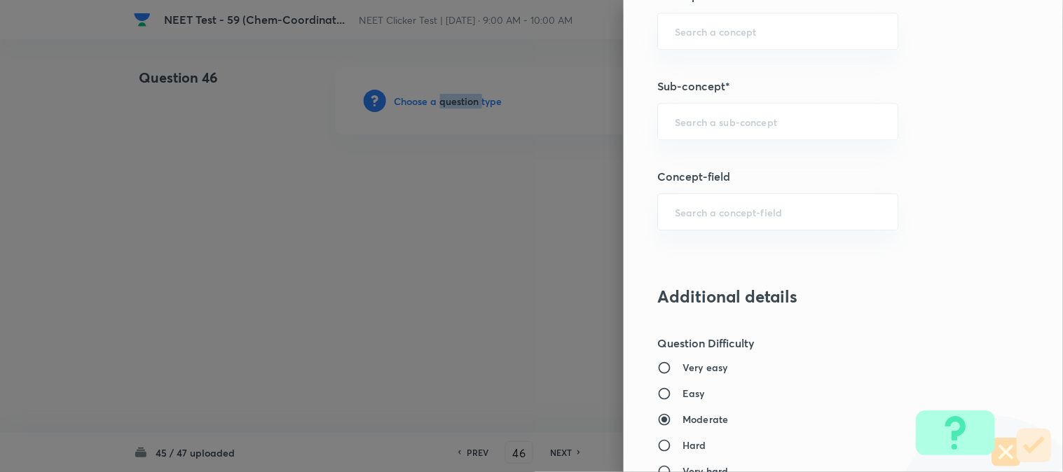
scroll to position [934, 0]
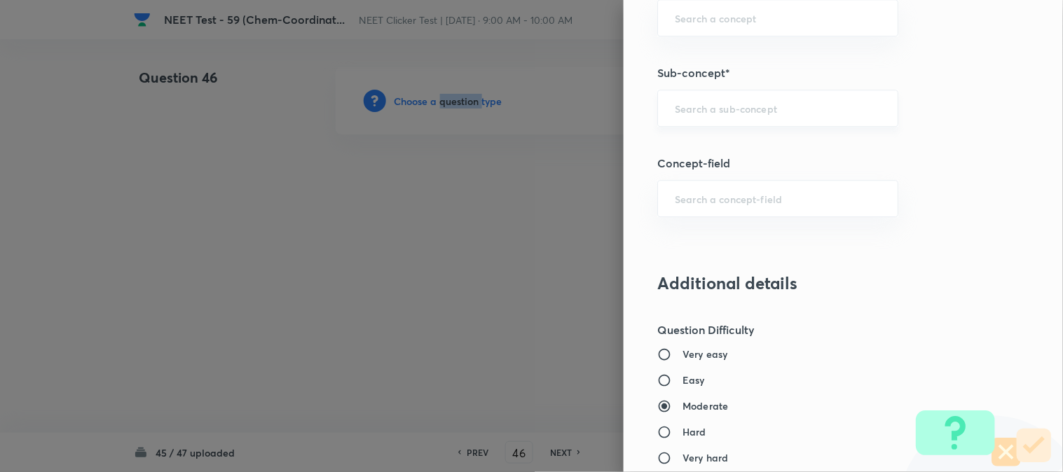
click at [698, 123] on div "​" at bounding box center [777, 108] width 241 height 37
click at [712, 156] on li "Double Salts And Coordination Compounds" at bounding box center [767, 157] width 240 height 42
type input "Double Salts And Coordination Compounds"
type input "Chemistry"
type input "Inorganic Chemistry"
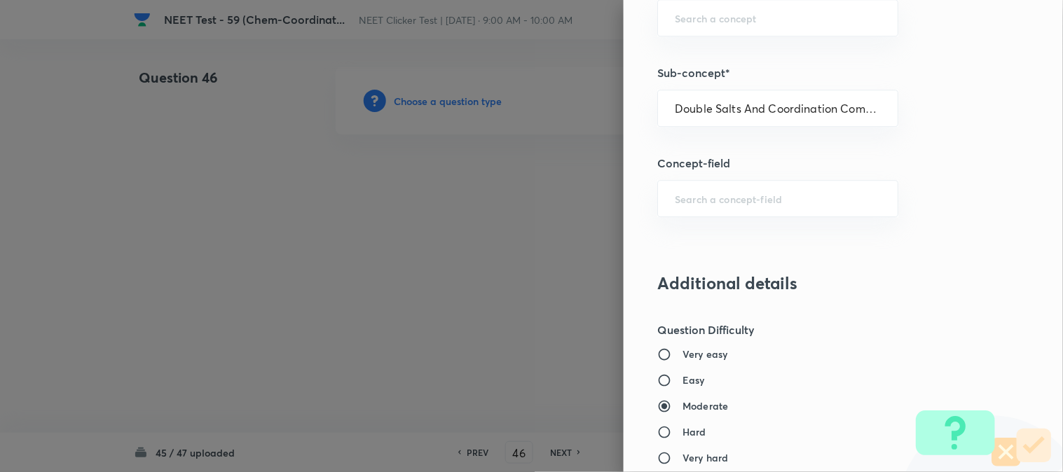
type input "Co-ordination Compounds"
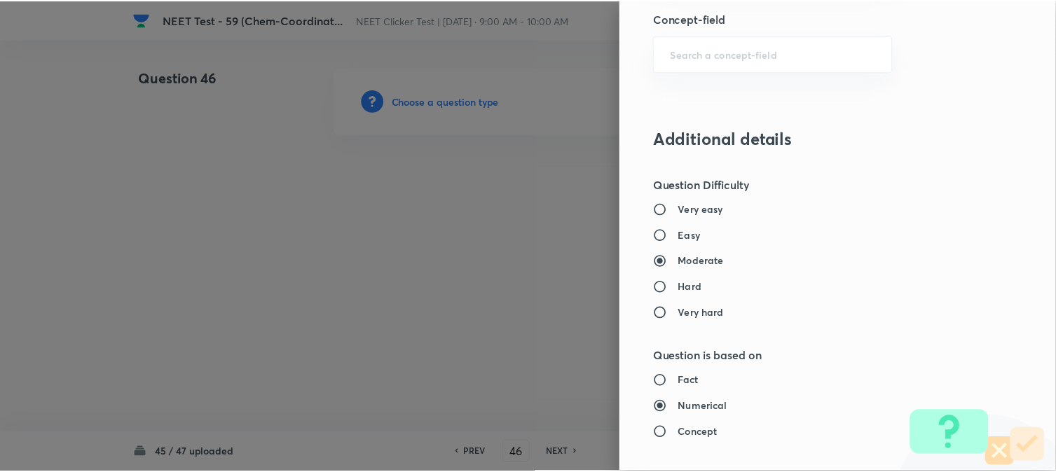
scroll to position [1532, 0]
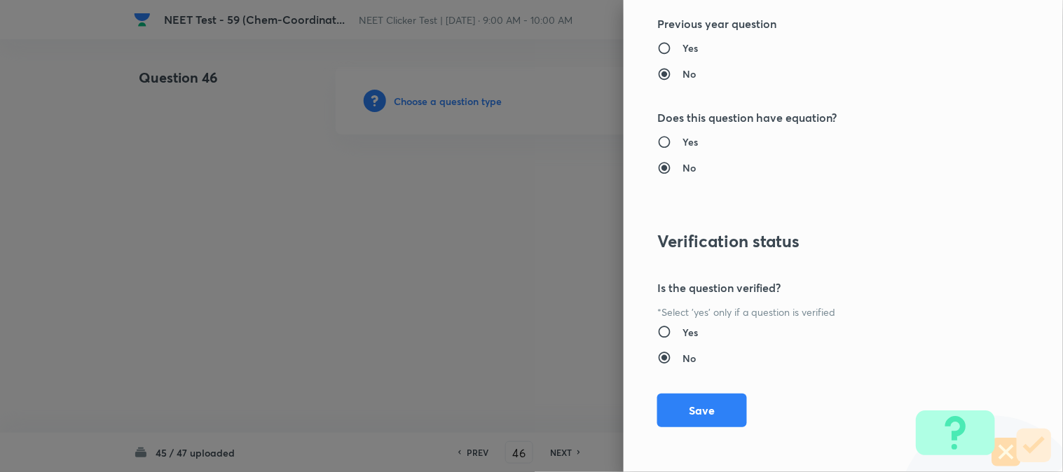
click at [688, 408] on button "Save" at bounding box center [702, 411] width 90 height 34
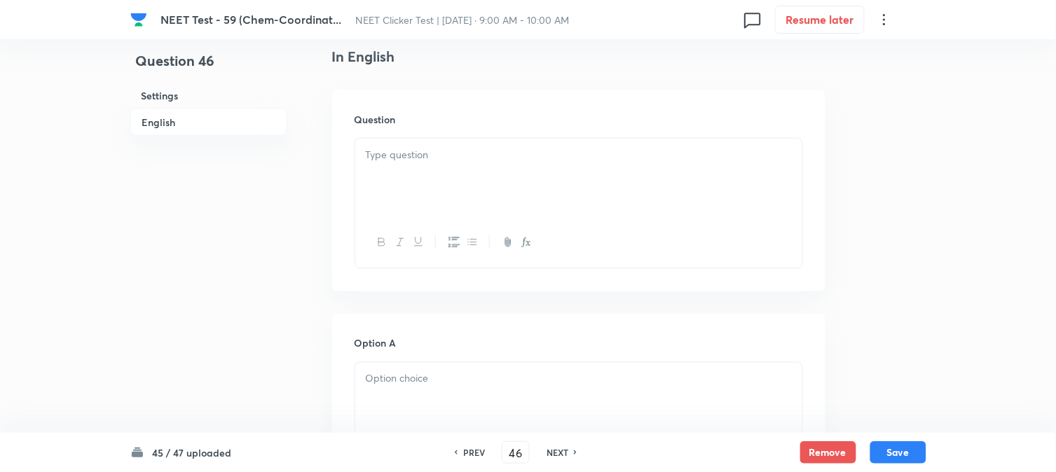
scroll to position [467, 0]
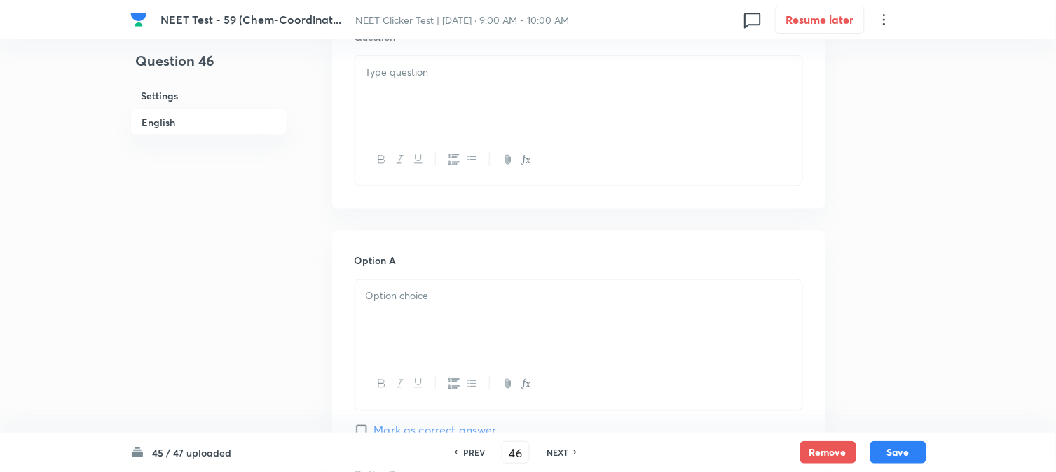
click at [484, 100] on div at bounding box center [578, 95] width 447 height 79
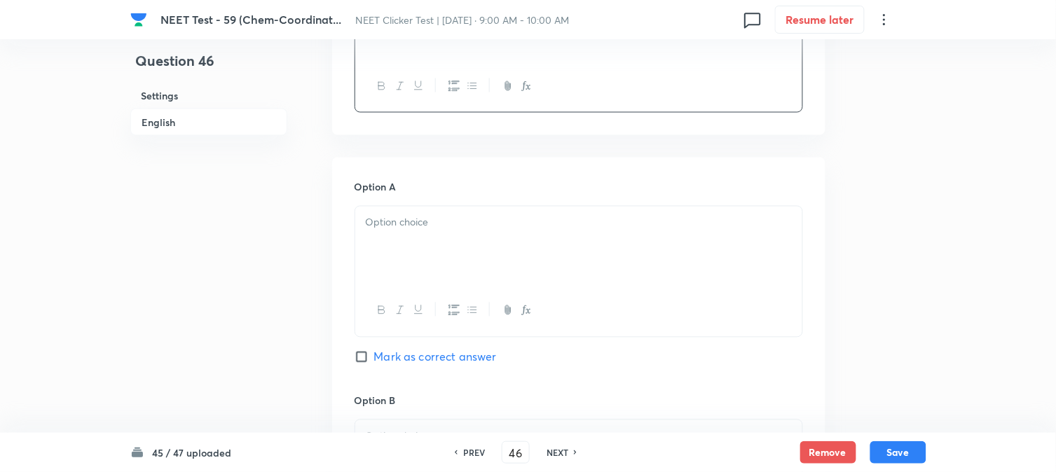
scroll to position [622, 0]
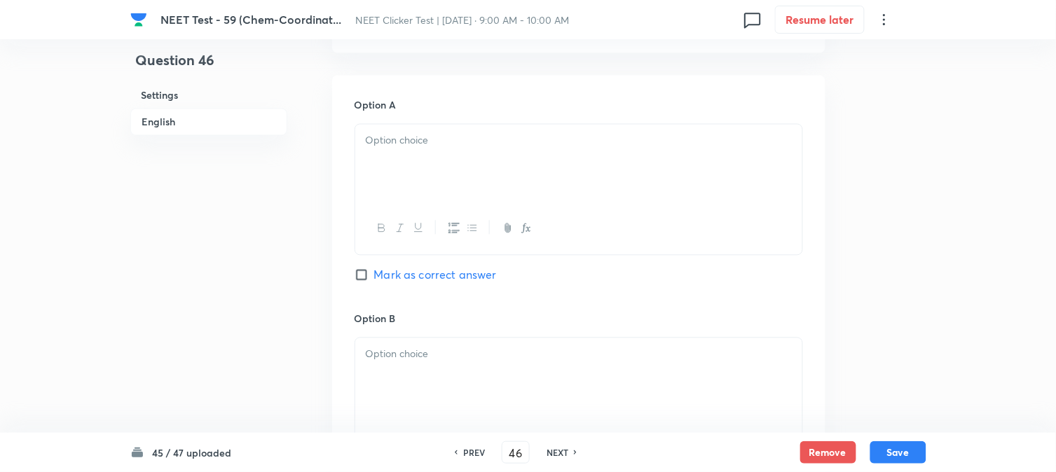
click at [446, 156] on div at bounding box center [578, 164] width 447 height 79
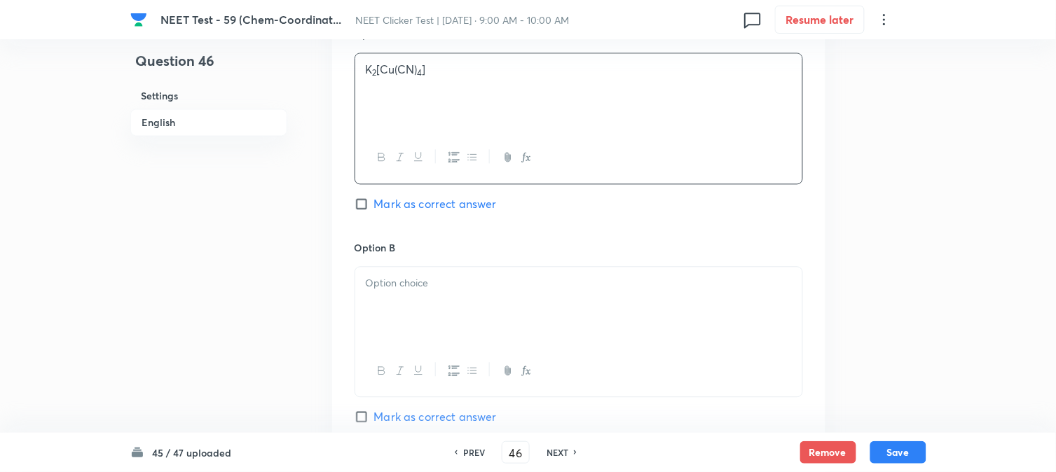
scroll to position [779, 0]
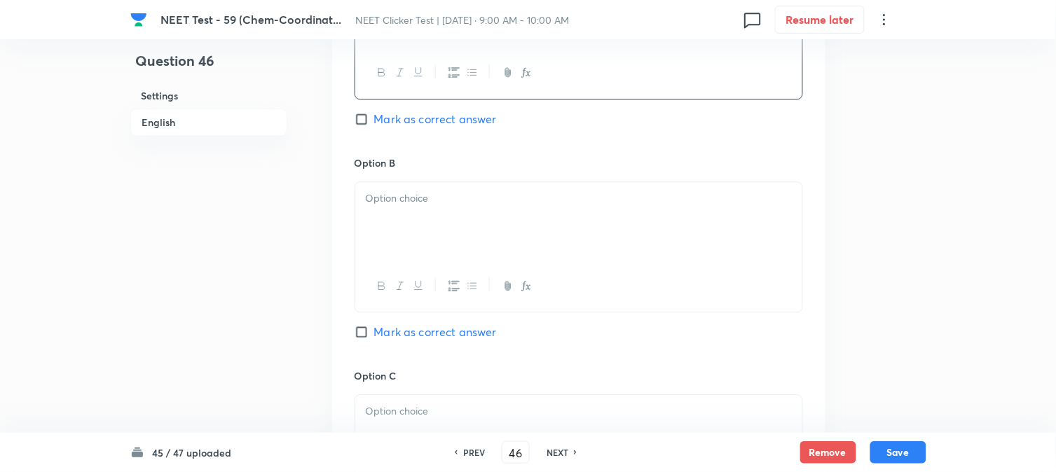
click at [424, 227] on div at bounding box center [578, 221] width 447 height 79
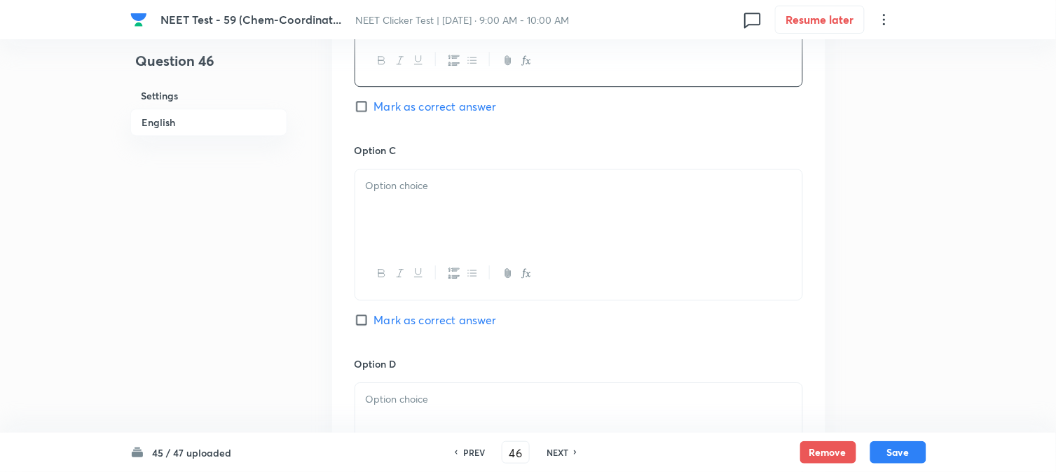
scroll to position [1012, 0]
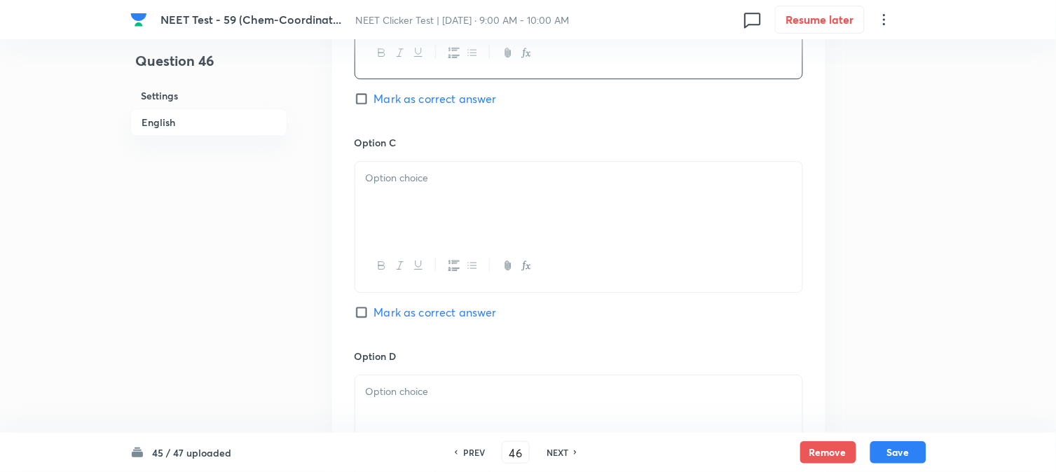
click at [430, 226] on div at bounding box center [578, 201] width 447 height 79
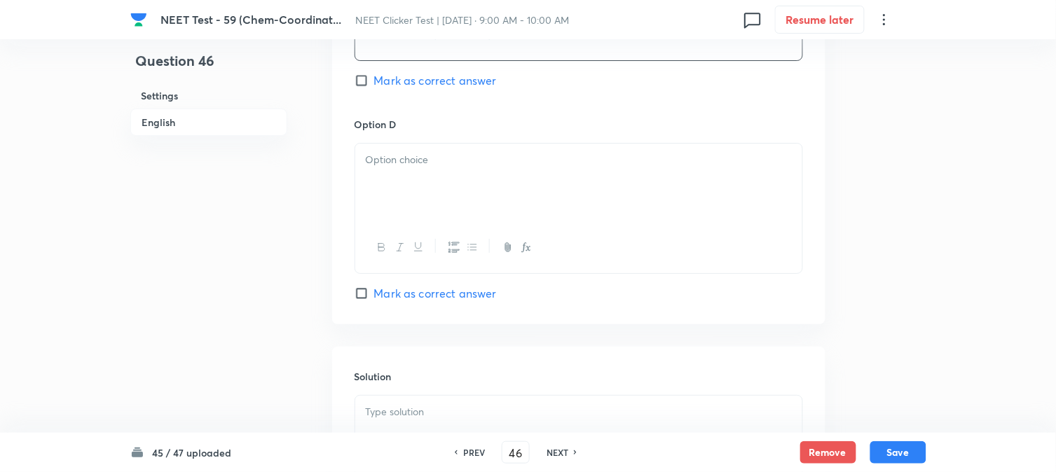
scroll to position [1246, 0]
click at [463, 205] on div at bounding box center [578, 181] width 447 height 79
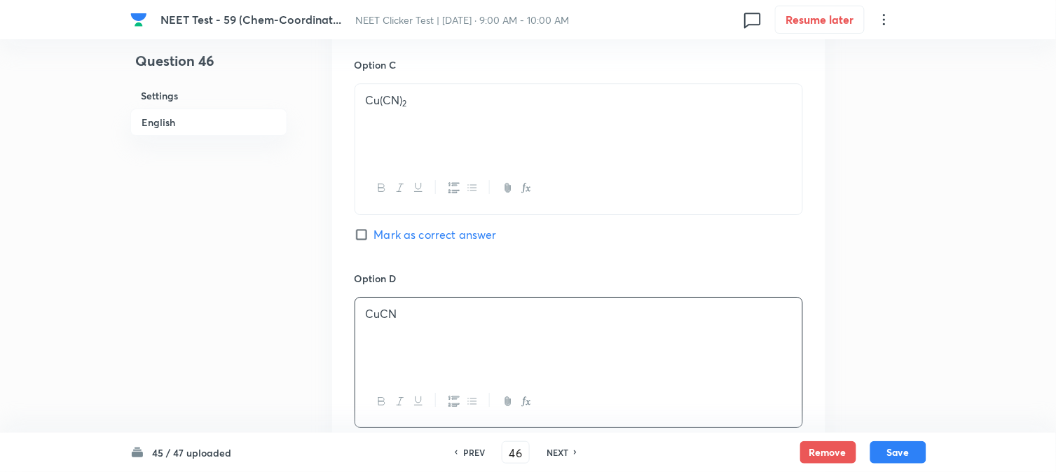
scroll to position [1012, 0]
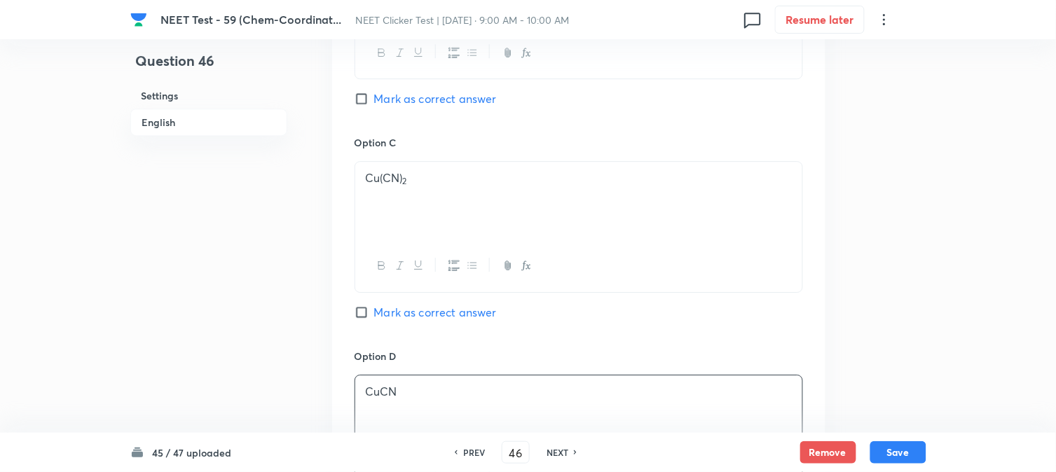
click at [367, 105] on input "Mark as correct answer" at bounding box center [365, 99] width 20 height 14
checkbox input "true"
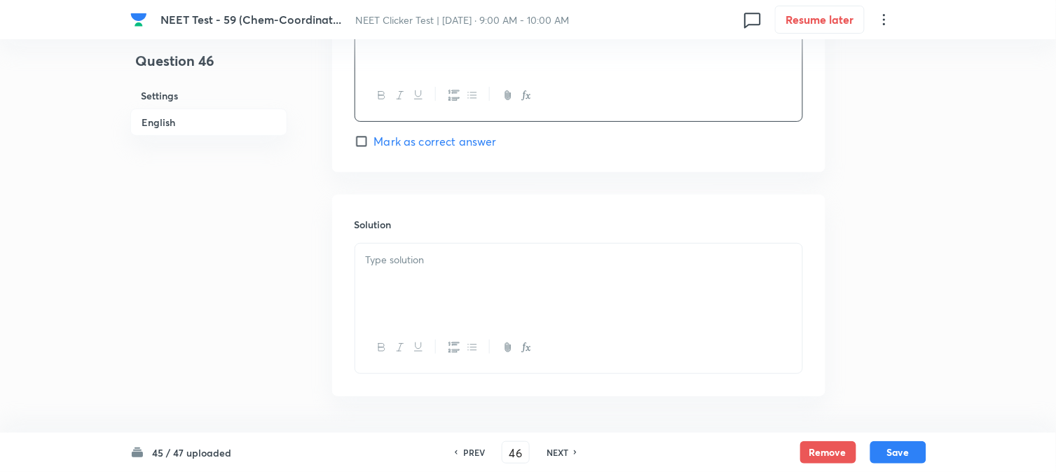
scroll to position [1447, 0]
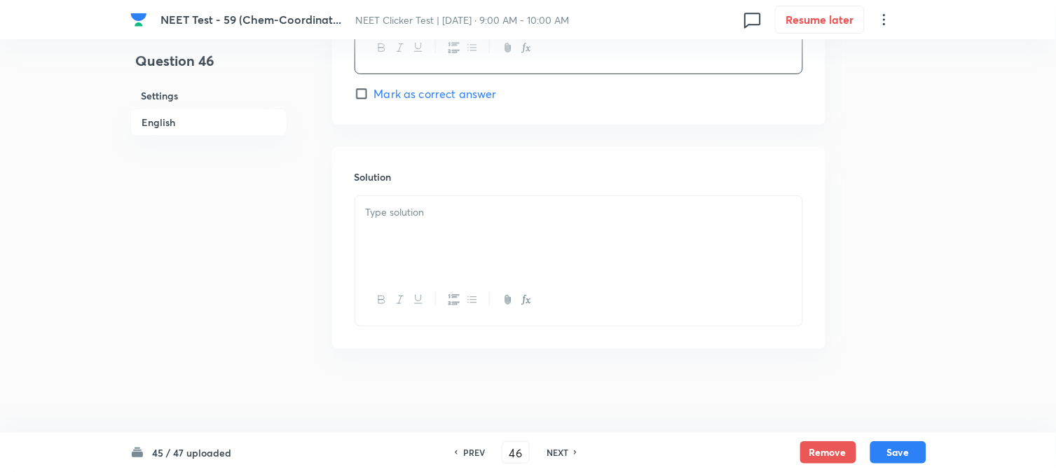
click at [444, 259] on div at bounding box center [578, 235] width 447 height 79
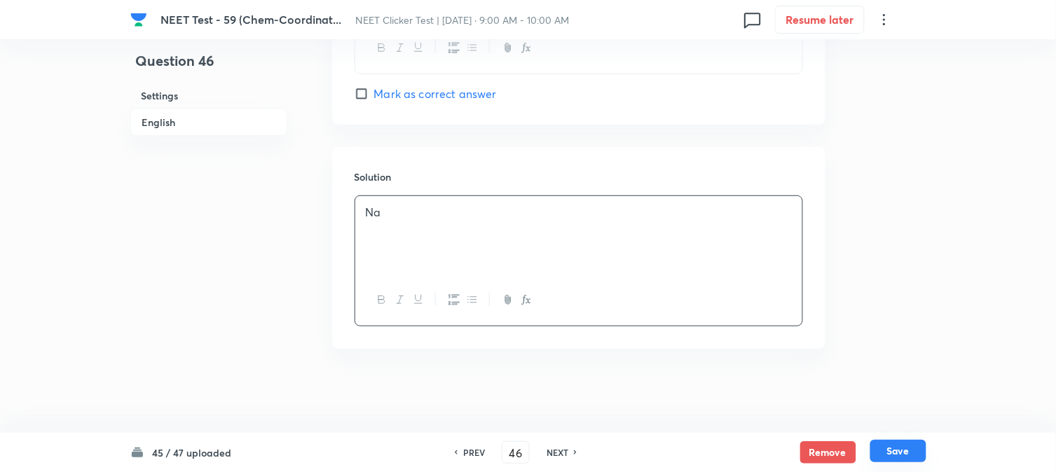
click at [910, 451] on button "Save" at bounding box center [899, 451] width 56 height 22
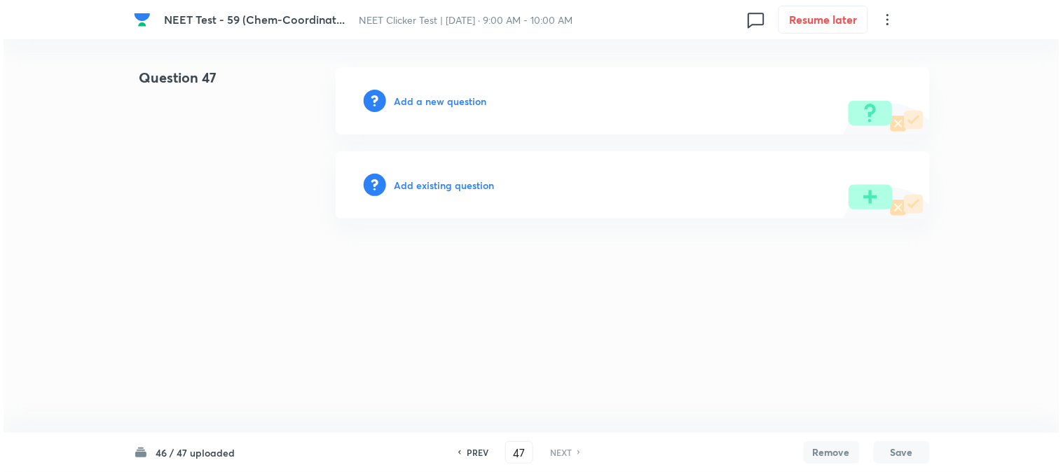
scroll to position [0, 0]
click at [453, 107] on h6 "Add a new question" at bounding box center [441, 101] width 93 height 15
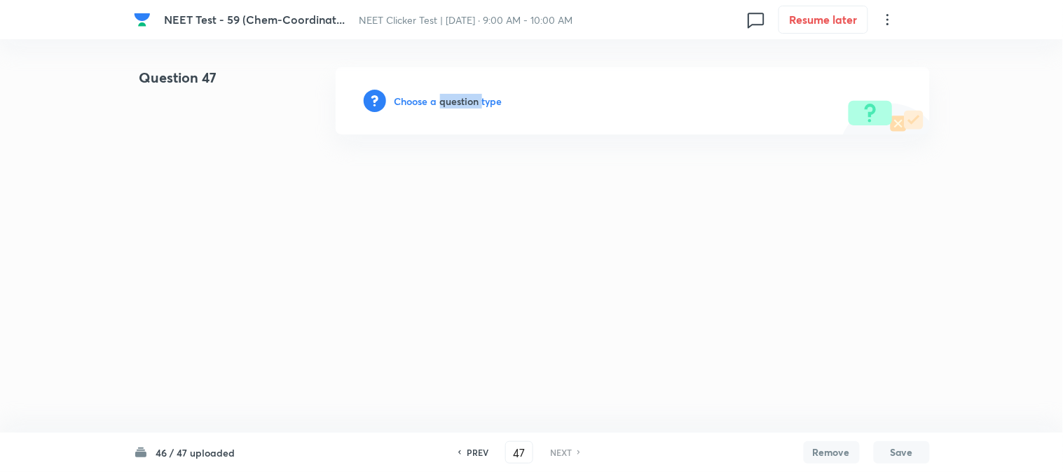
click at [452, 106] on h6 "Choose a question type" at bounding box center [449, 101] width 108 height 15
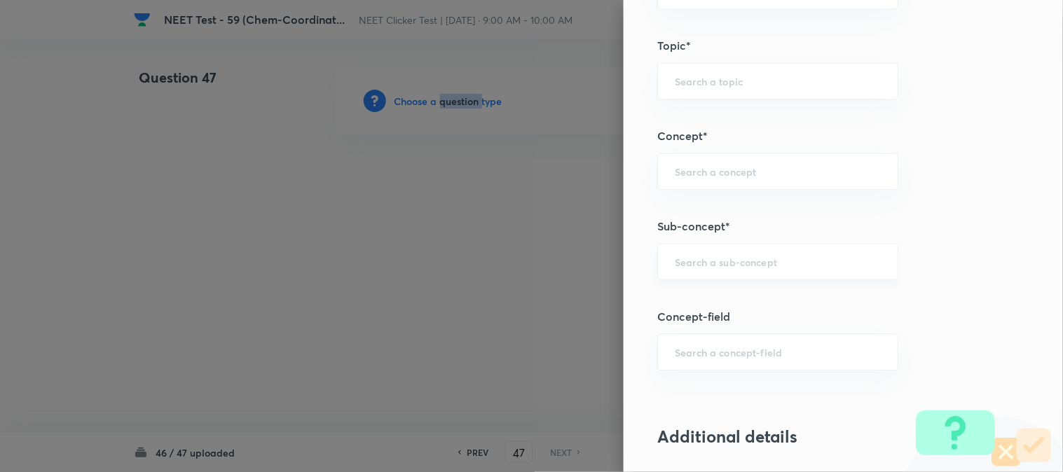
scroll to position [857, 0]
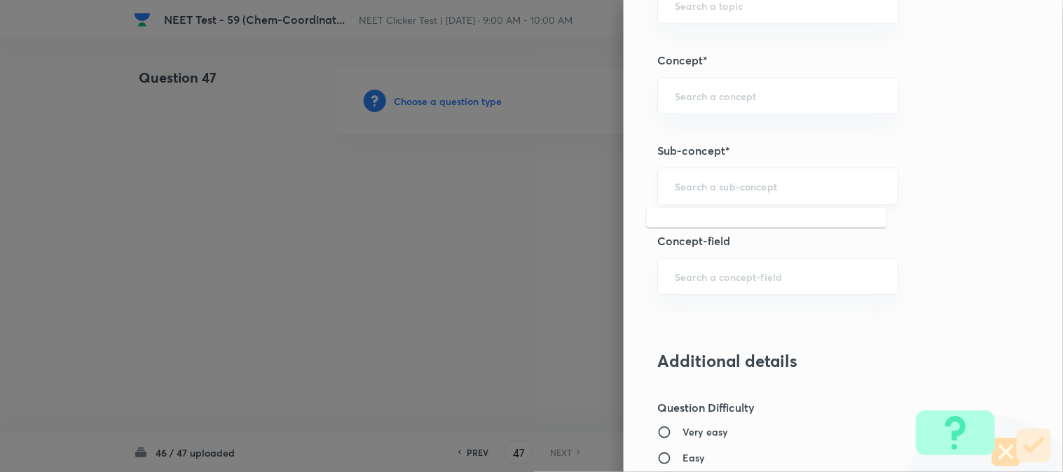
click at [718, 184] on input "text" at bounding box center [778, 185] width 206 height 13
click at [704, 228] on li "Double Salts And Coordination Compounds" at bounding box center [767, 235] width 240 height 42
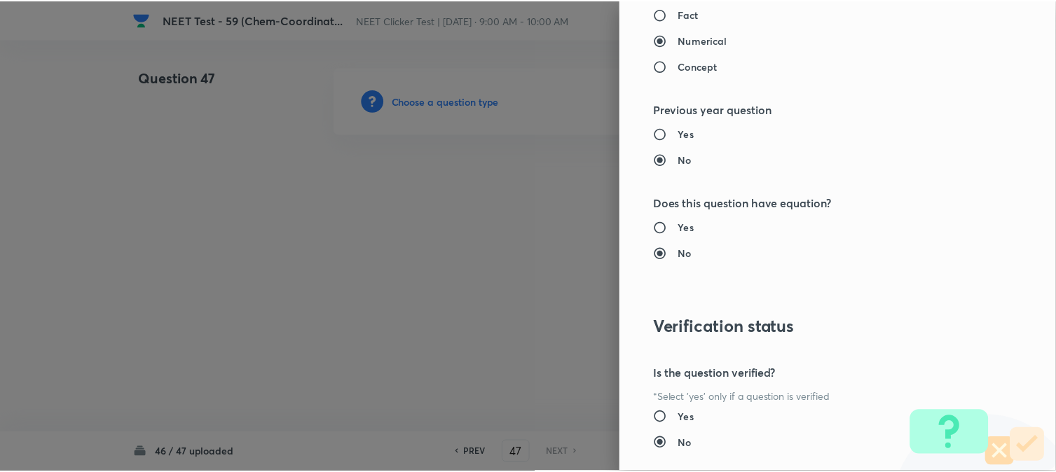
scroll to position [1532, 0]
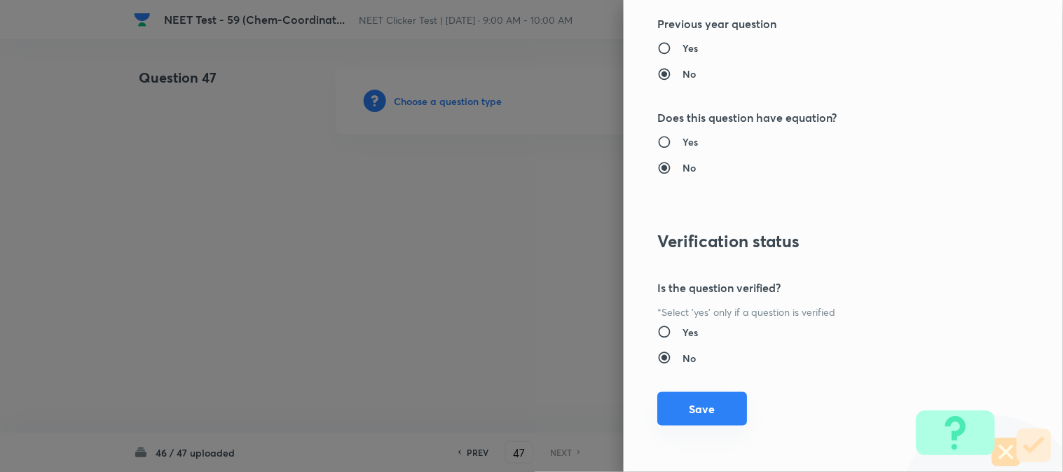
click at [671, 408] on button "Save" at bounding box center [702, 410] width 90 height 34
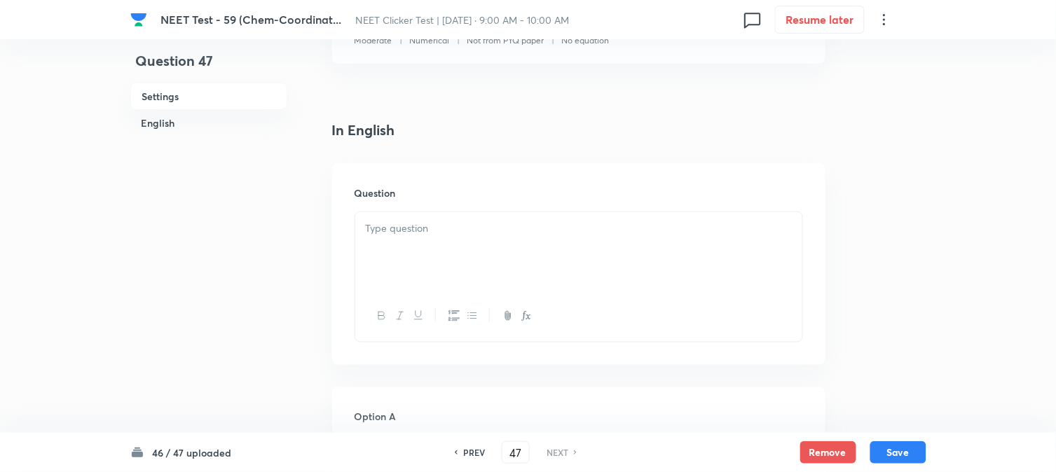
scroll to position [311, 0]
click at [491, 260] on div at bounding box center [578, 251] width 447 height 79
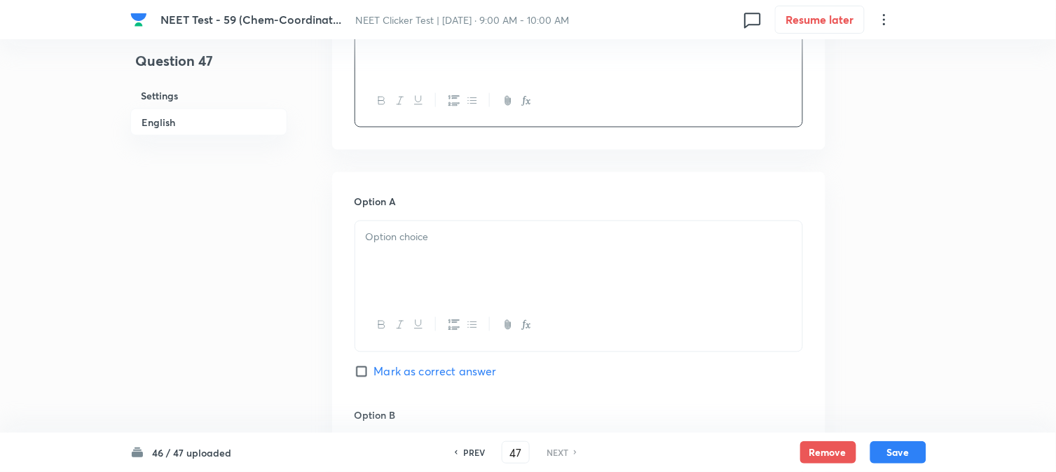
scroll to position [545, 0]
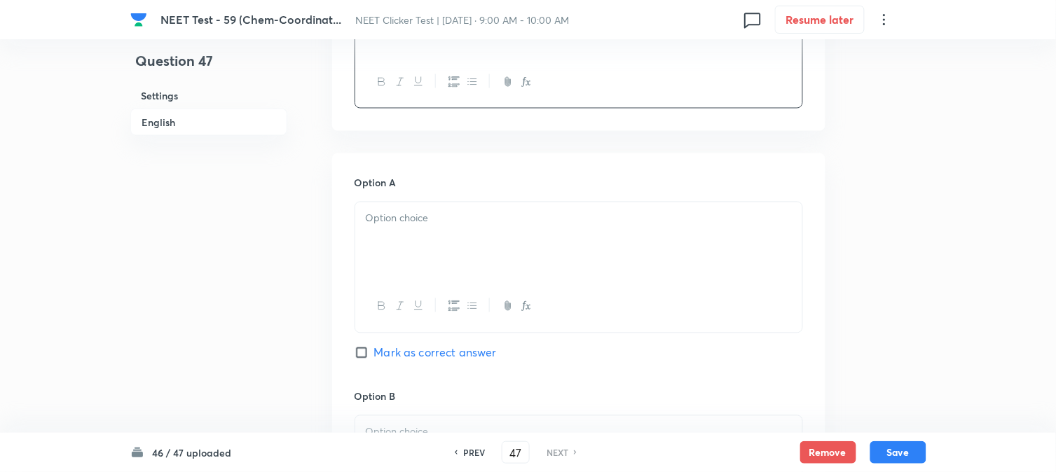
click at [454, 254] on div at bounding box center [578, 242] width 447 height 79
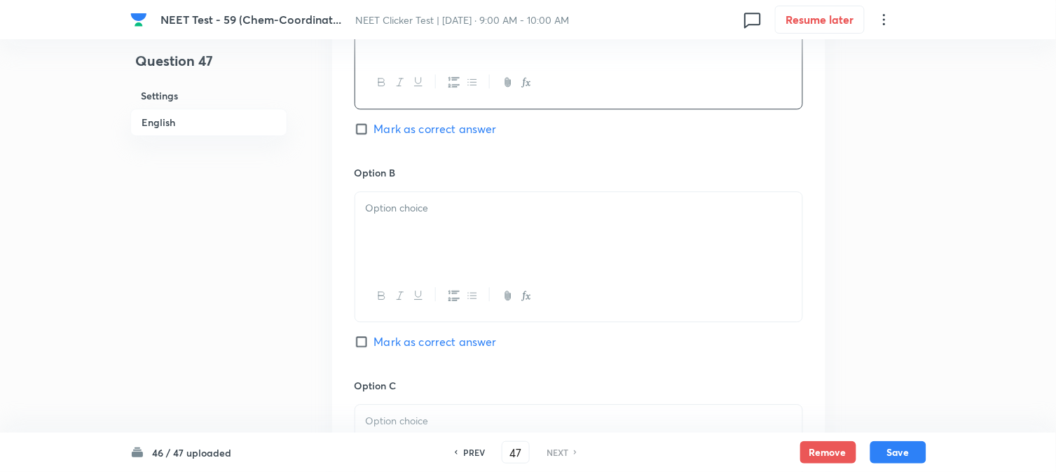
scroll to position [779, 0]
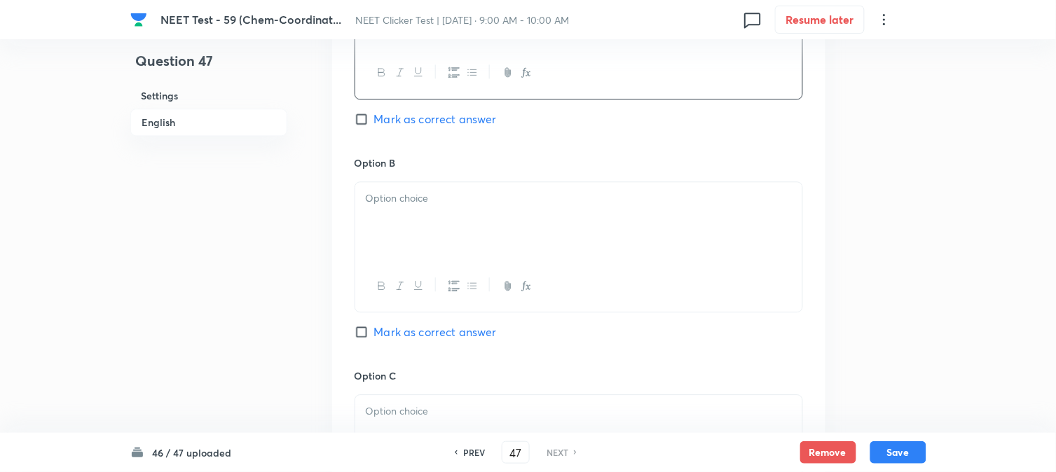
click at [445, 244] on div at bounding box center [578, 221] width 447 height 79
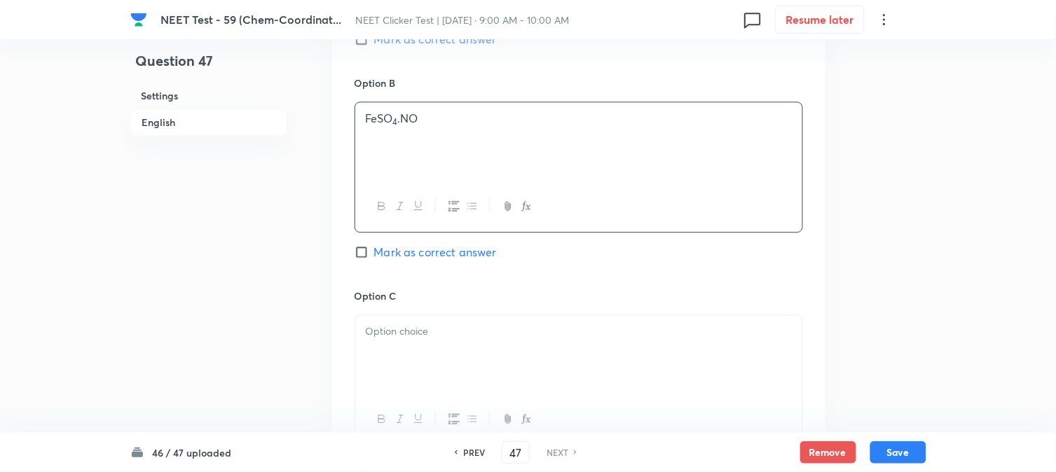
scroll to position [1012, 0]
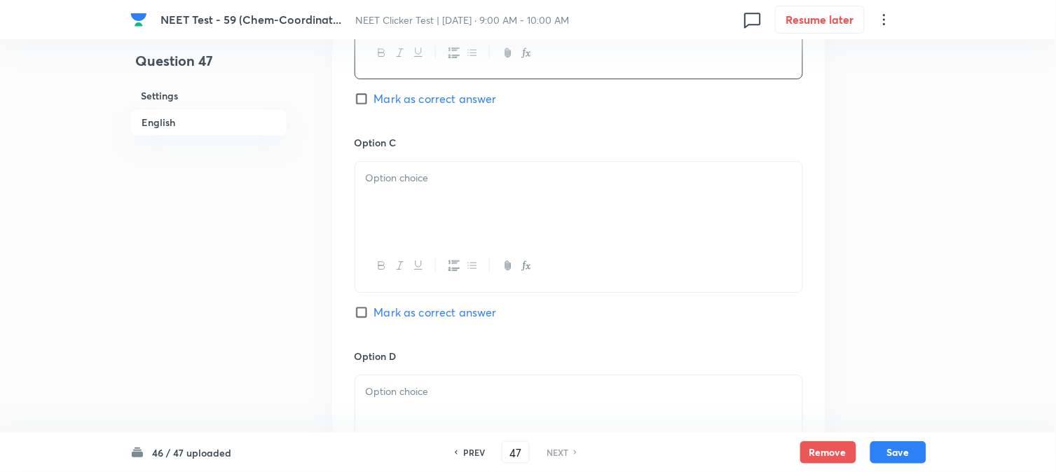
click at [421, 207] on div at bounding box center [578, 201] width 447 height 79
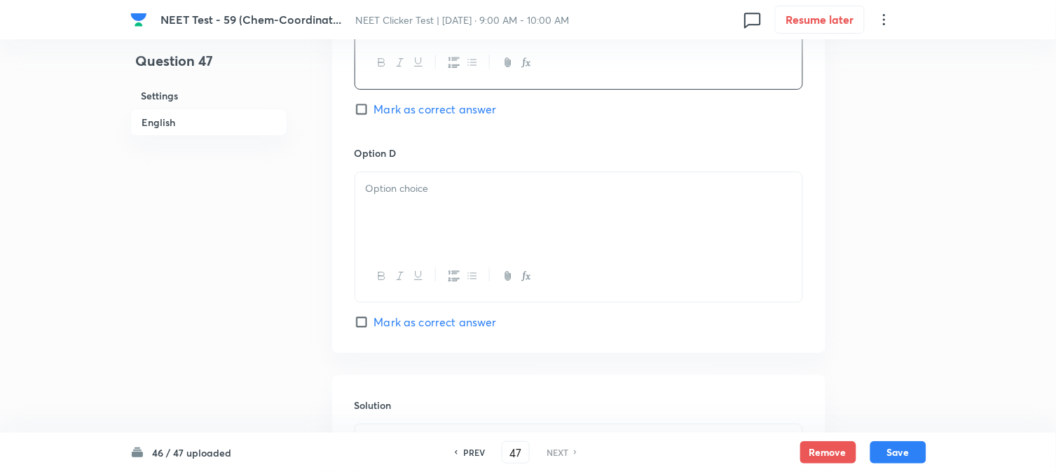
scroll to position [1246, 0]
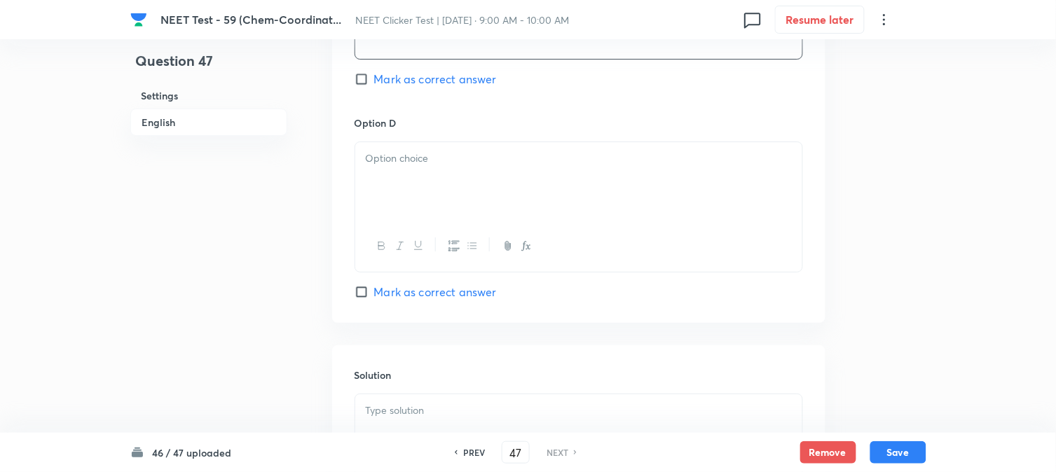
click at [440, 200] on div at bounding box center [578, 181] width 447 height 79
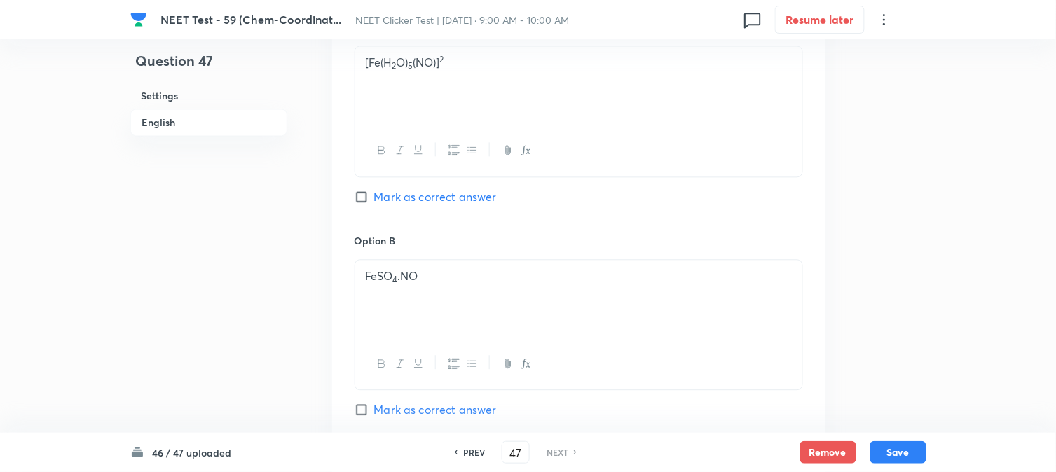
click at [373, 201] on input "Mark as correct answer" at bounding box center [365, 197] width 20 height 14
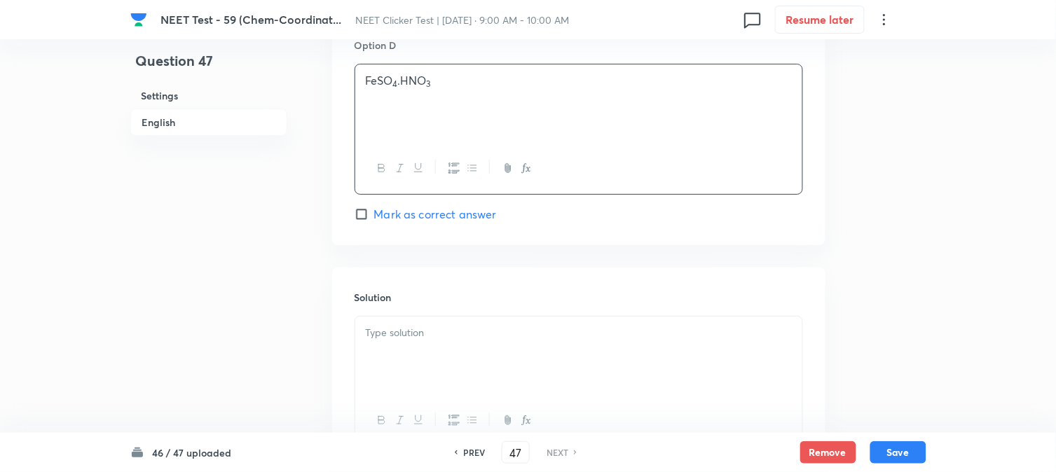
scroll to position [1447, 0]
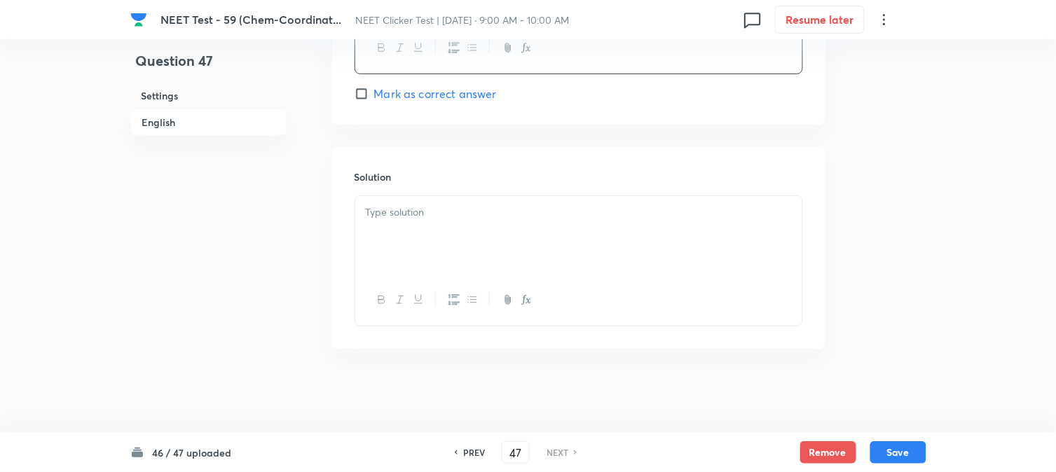
click at [435, 218] on p at bounding box center [579, 213] width 426 height 16
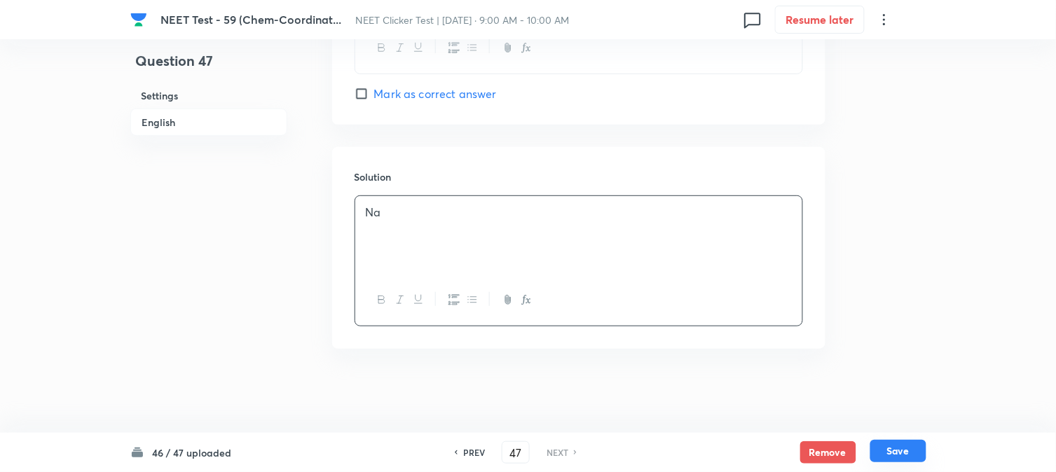
click at [918, 447] on button "Save" at bounding box center [899, 451] width 56 height 22
click at [885, 453] on button "Save" at bounding box center [899, 451] width 56 height 22
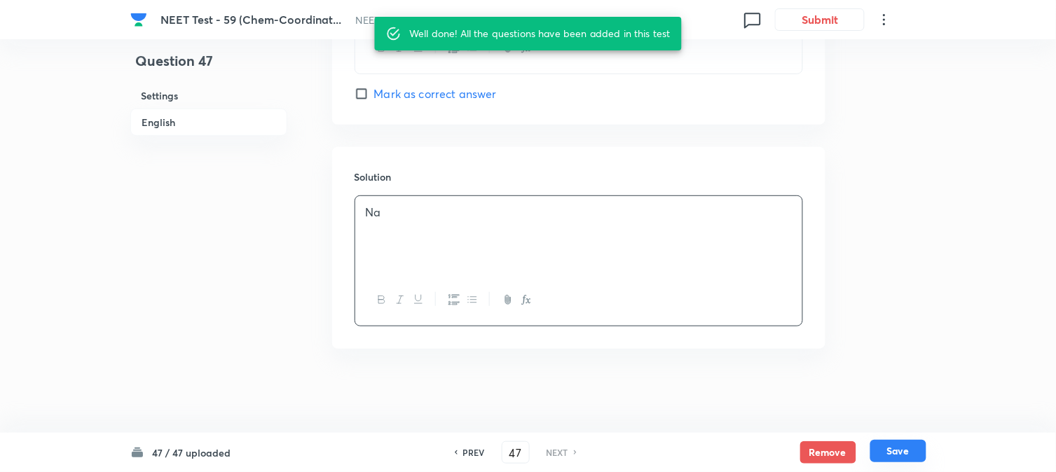
click at [912, 456] on button "Save" at bounding box center [899, 451] width 56 height 22
click at [907, 453] on button "Save" at bounding box center [899, 451] width 56 height 22
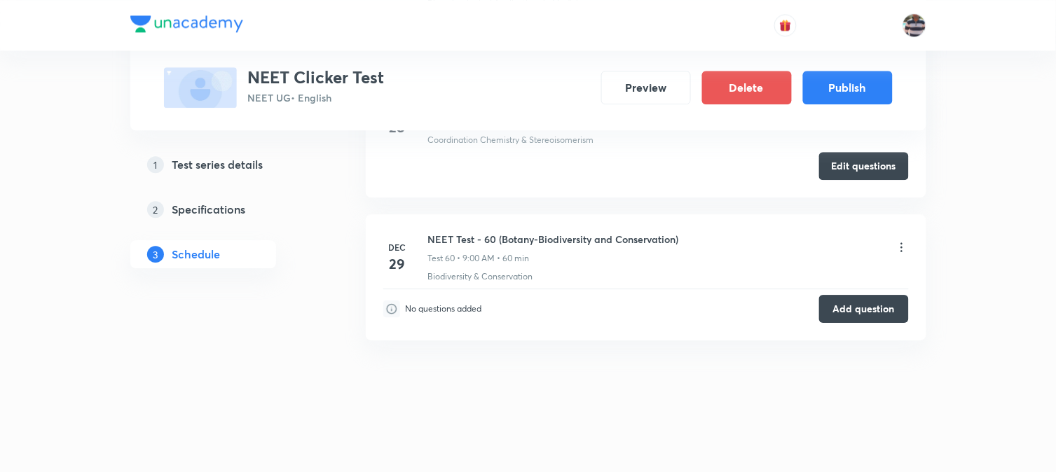
scroll to position [9088, 0]
click at [853, 311] on button "Add question" at bounding box center [864, 308] width 90 height 28
click at [849, 309] on button "Add question" at bounding box center [864, 308] width 90 height 28
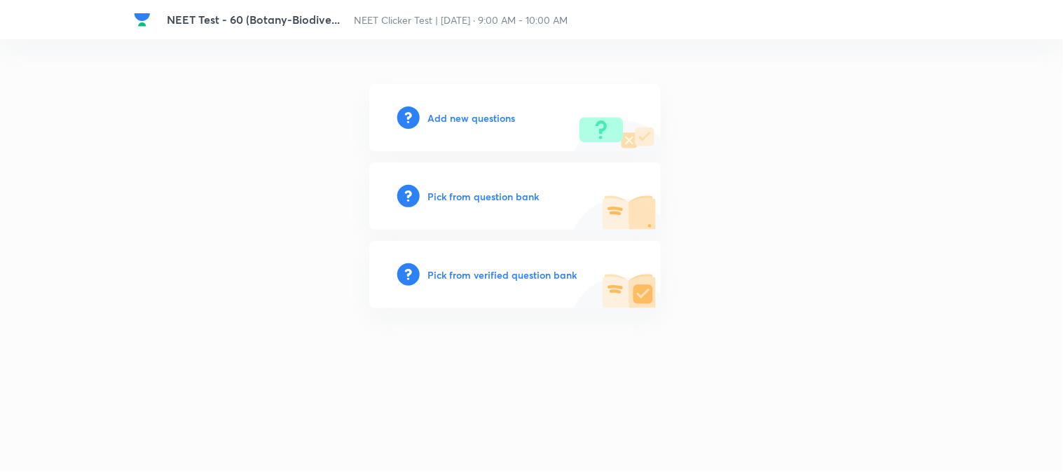
click at [453, 117] on h6 "Add new questions" at bounding box center [472, 118] width 88 height 15
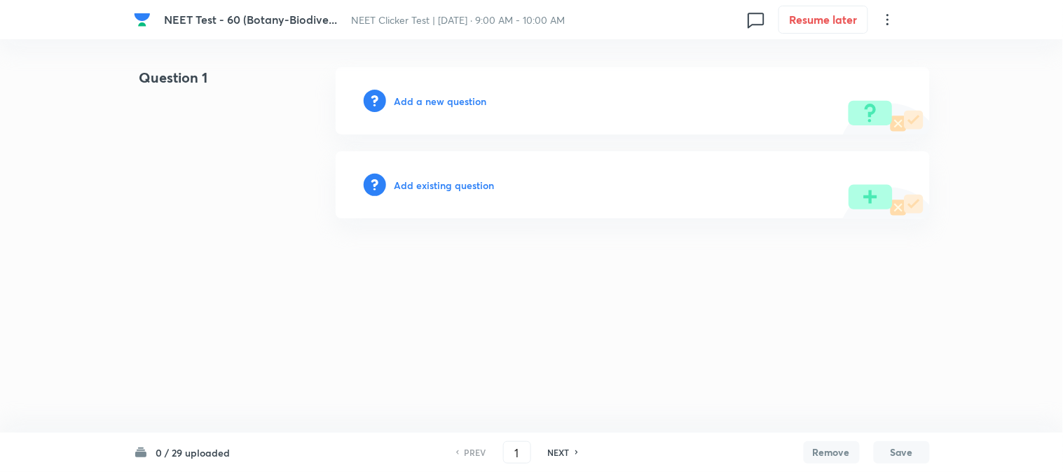
click at [402, 97] on h6 "Add a new question" at bounding box center [441, 101] width 93 height 15
click at [410, 95] on h6 "Add a new question" at bounding box center [441, 101] width 93 height 15
click at [410, 95] on h6 "Choose a question type" at bounding box center [449, 101] width 108 height 15
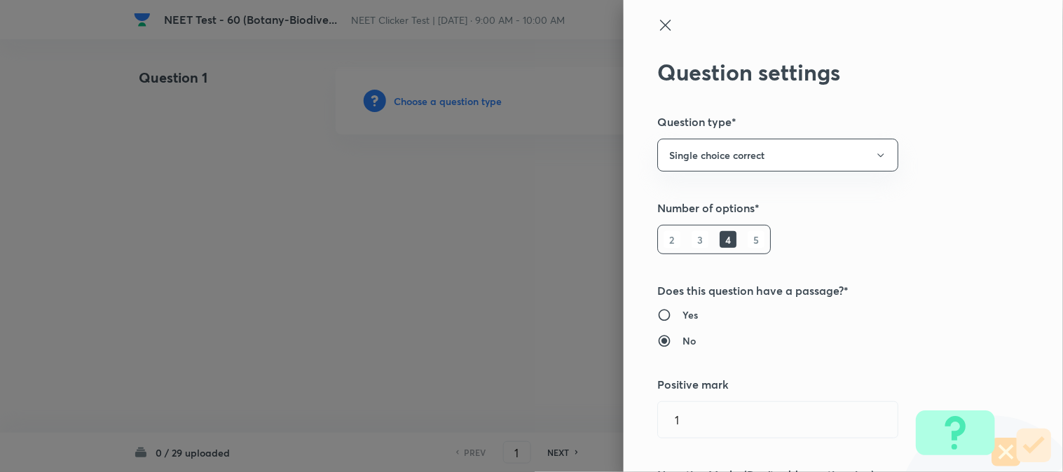
click at [657, 27] on icon at bounding box center [665, 25] width 17 height 17
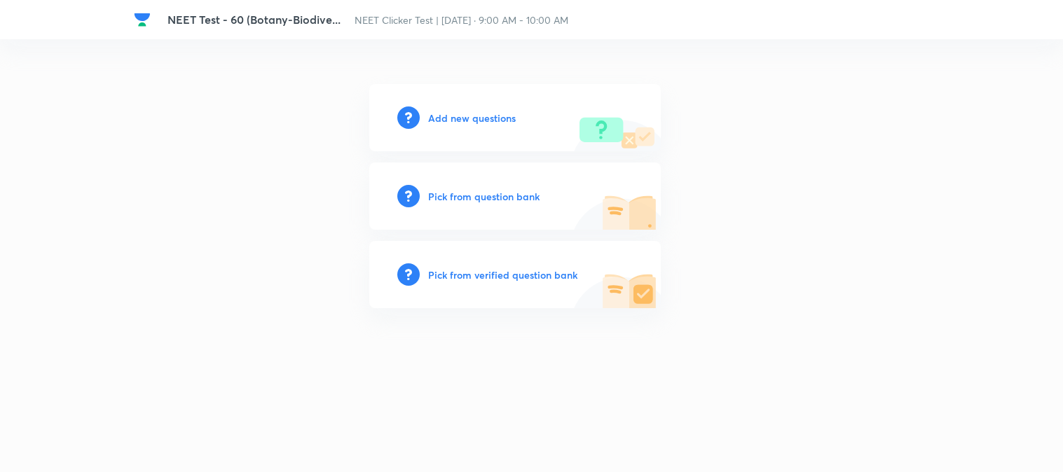
click at [446, 120] on h6 "Add new questions" at bounding box center [472, 118] width 88 height 15
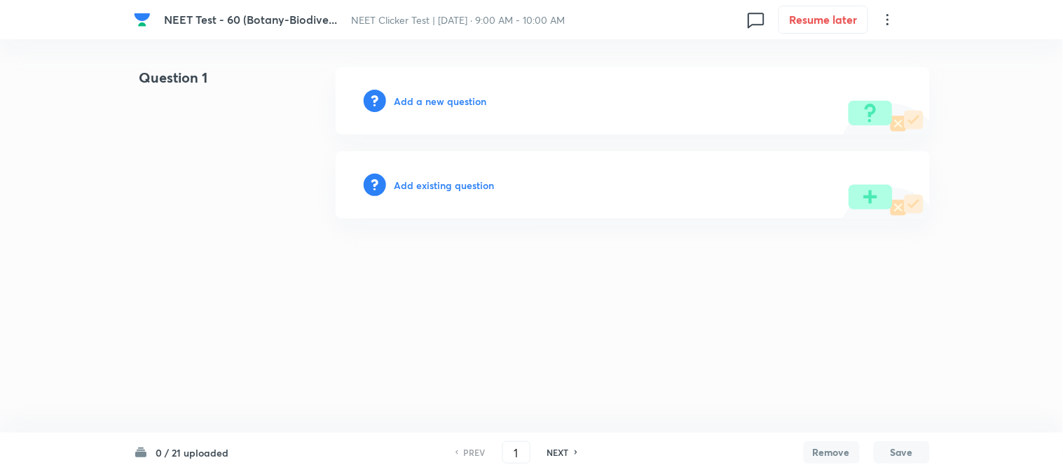
click at [412, 96] on h6 "Add a new question" at bounding box center [441, 101] width 93 height 15
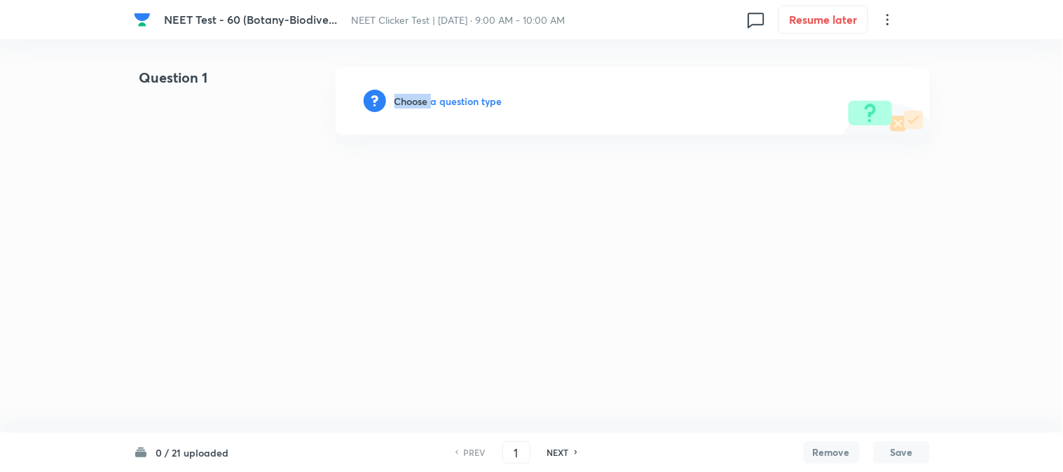
click at [412, 96] on h6 "Choose a question type" at bounding box center [449, 101] width 108 height 15
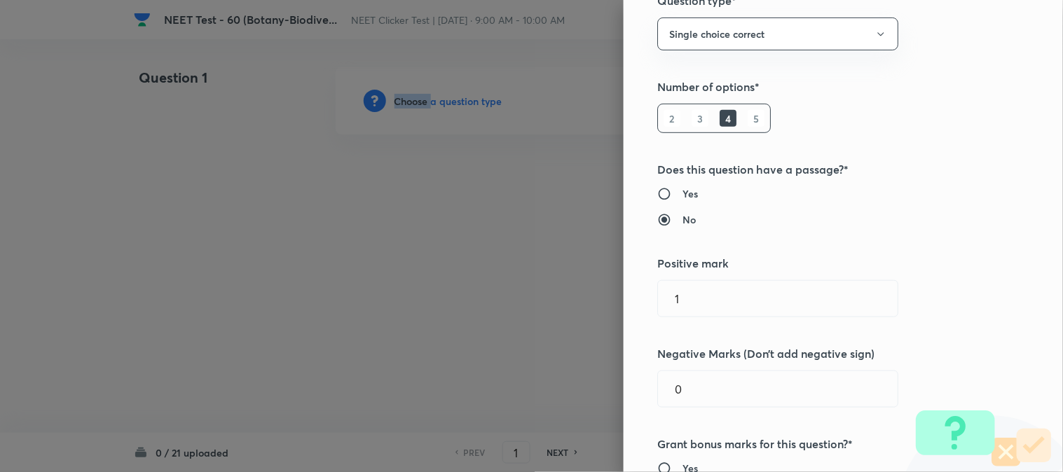
scroll to position [311, 0]
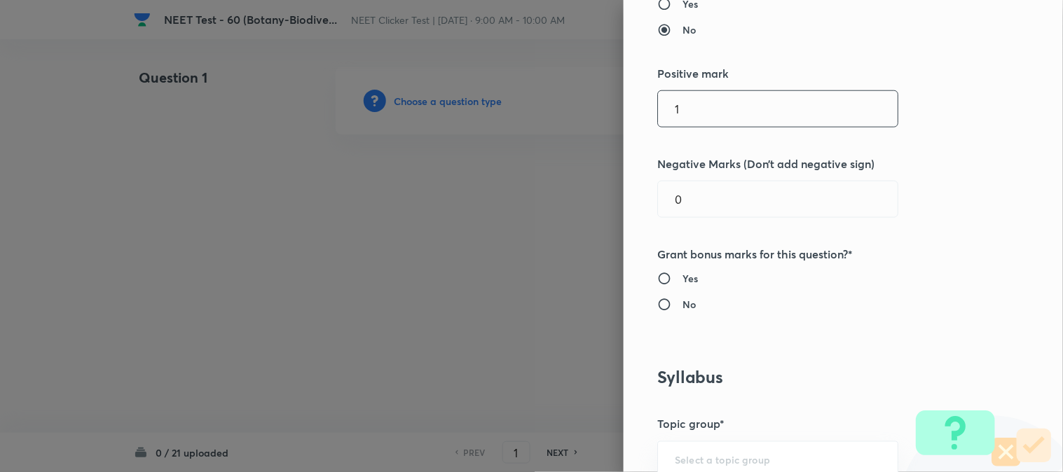
drag, startPoint x: 694, startPoint y: 105, endPoint x: 454, endPoint y: 128, distance: 240.8
click at [494, 128] on div "Question settings Question type* Single choice correct Number of options* 2 3 4…" at bounding box center [531, 236] width 1063 height 472
type input "4"
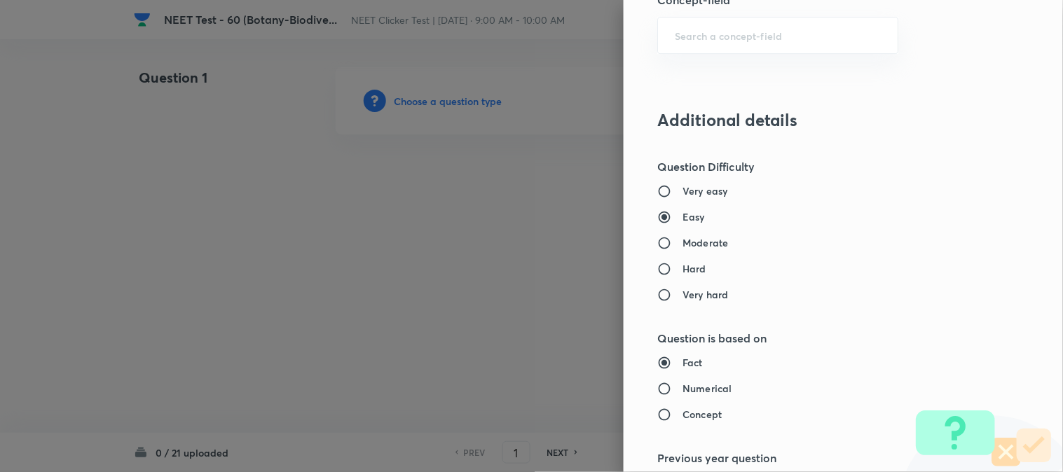
scroll to position [1168, 0]
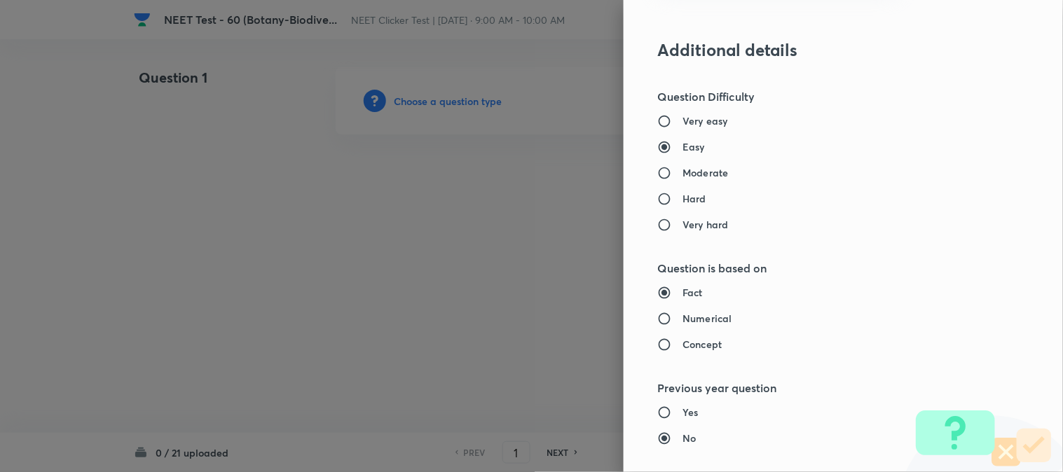
type input "1"
click at [688, 173] on h6 "Moderate" at bounding box center [706, 172] width 46 height 15
click at [683, 173] on input "Moderate" at bounding box center [669, 173] width 25 height 14
radio input "true"
radio input "false"
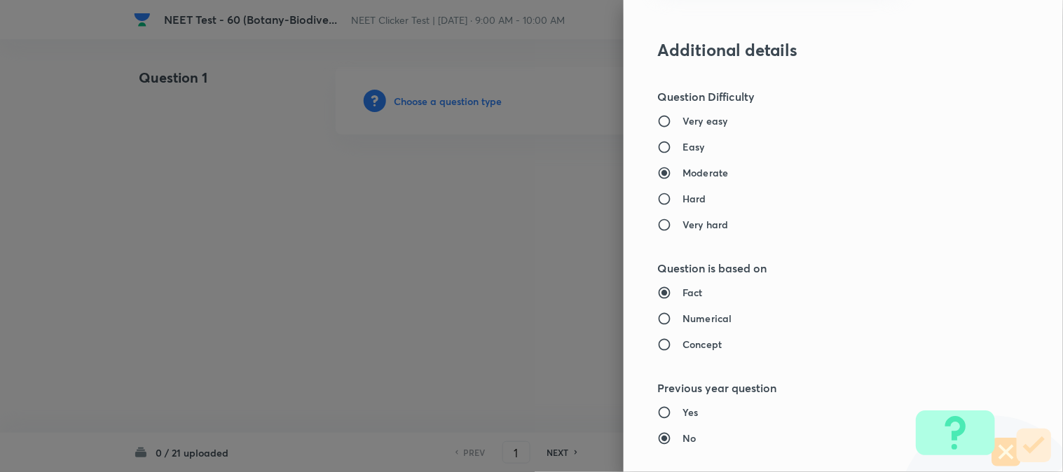
click at [690, 315] on h6 "Numerical" at bounding box center [707, 318] width 49 height 15
click at [683, 315] on input "Numerical" at bounding box center [669, 319] width 25 height 14
radio input "true"
radio input "false"
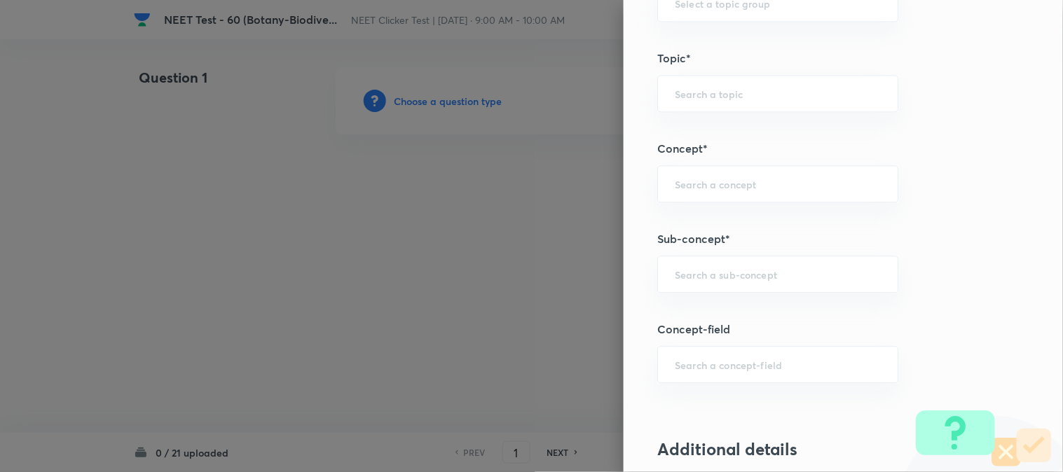
scroll to position [857, 0]
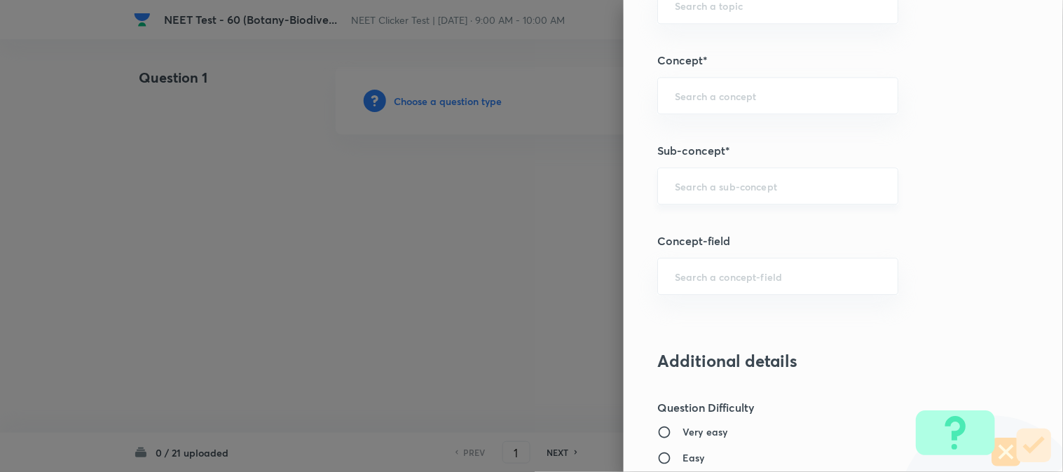
click at [681, 189] on input "text" at bounding box center [778, 185] width 206 height 13
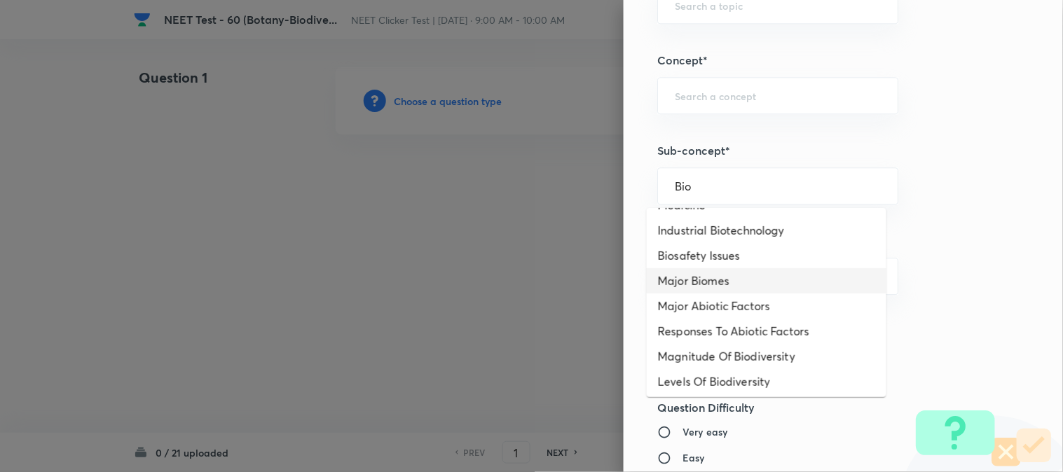
scroll to position [0, 0]
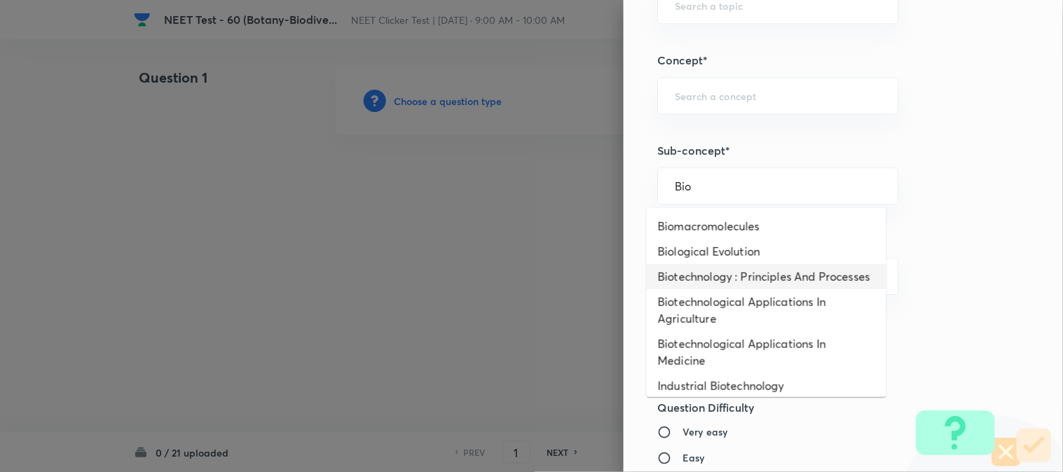
type input "Bio"
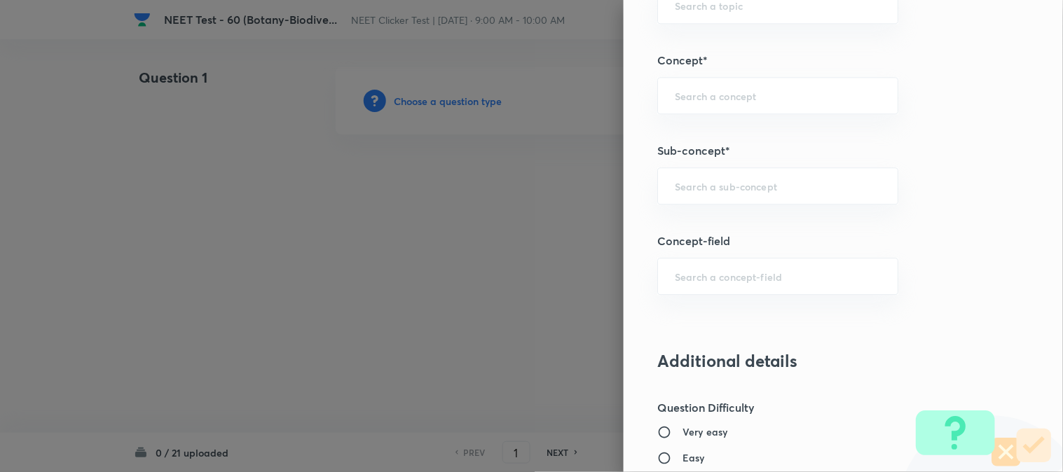
paste input "Biodiversity and Conservation"
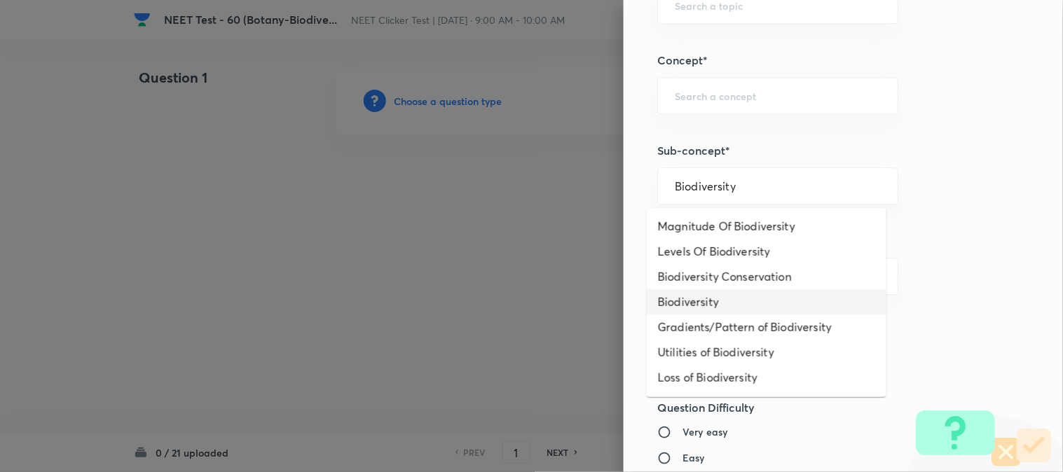
click at [699, 304] on li "Biodiversity" at bounding box center [767, 301] width 240 height 25
type input "Biodiversity"
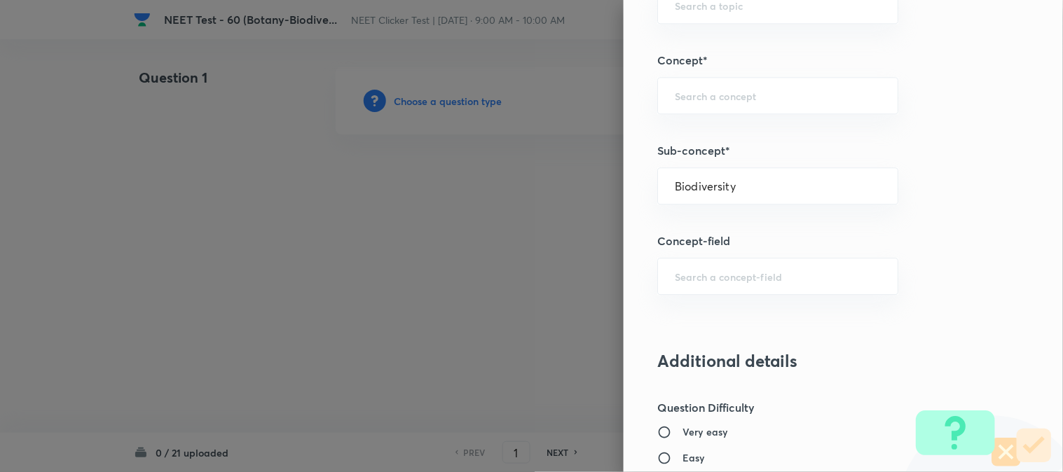
type input "Biology"
type input "Biodiversity and Conservation"
type input "Biodiversity"
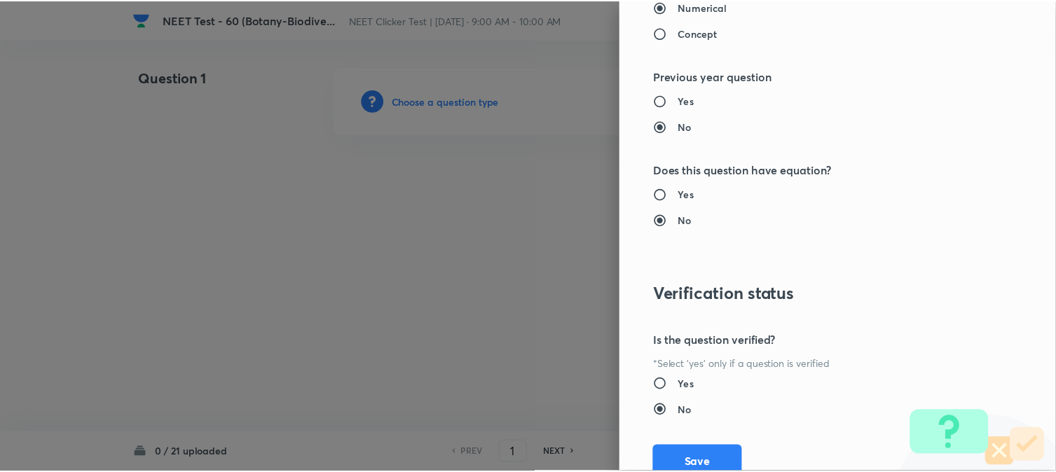
scroll to position [1532, 0]
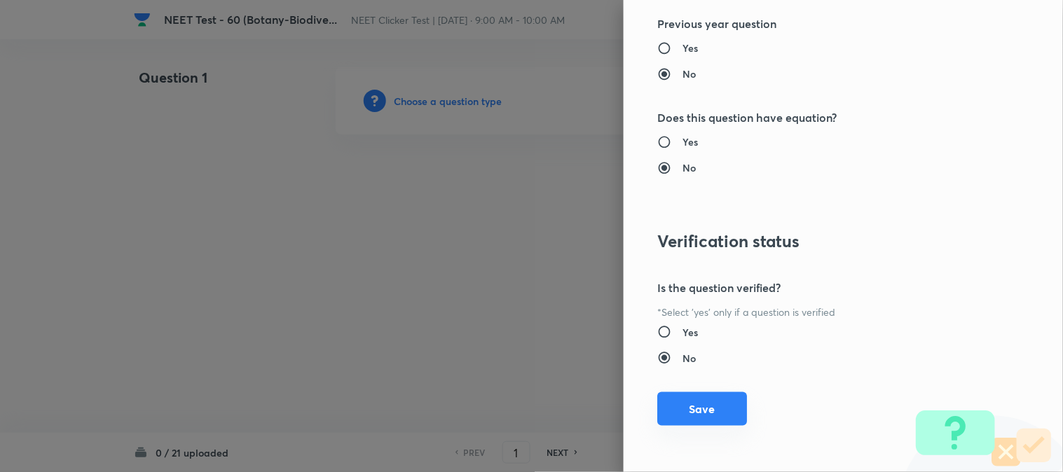
click at [688, 402] on button "Save" at bounding box center [702, 410] width 90 height 34
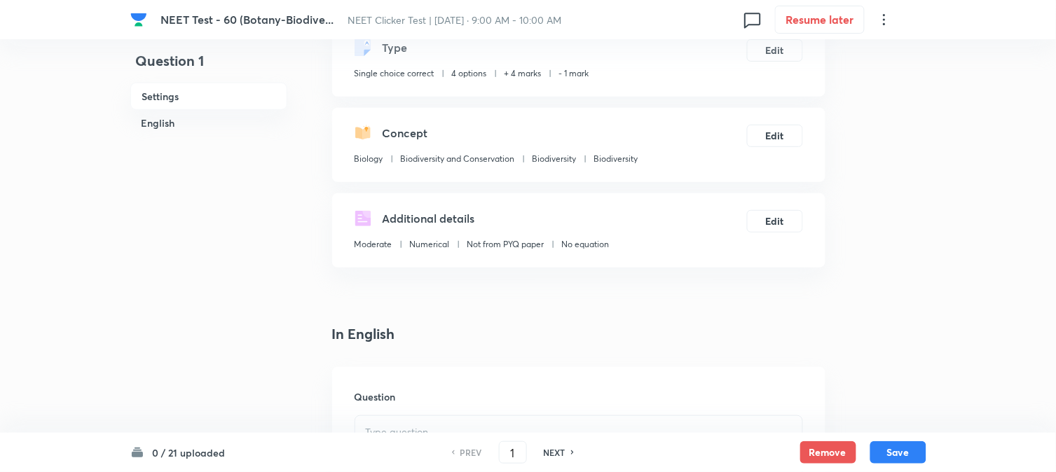
scroll to position [311, 0]
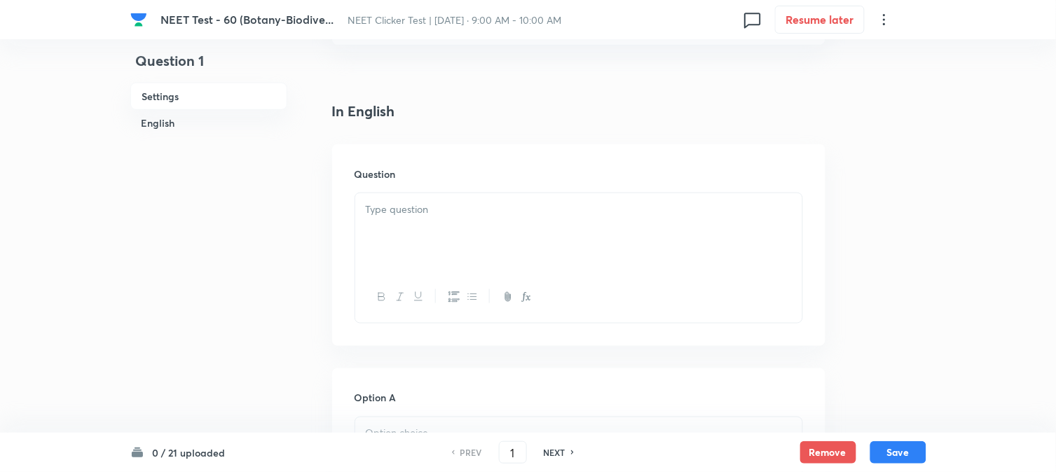
click at [463, 230] on div at bounding box center [578, 232] width 447 height 79
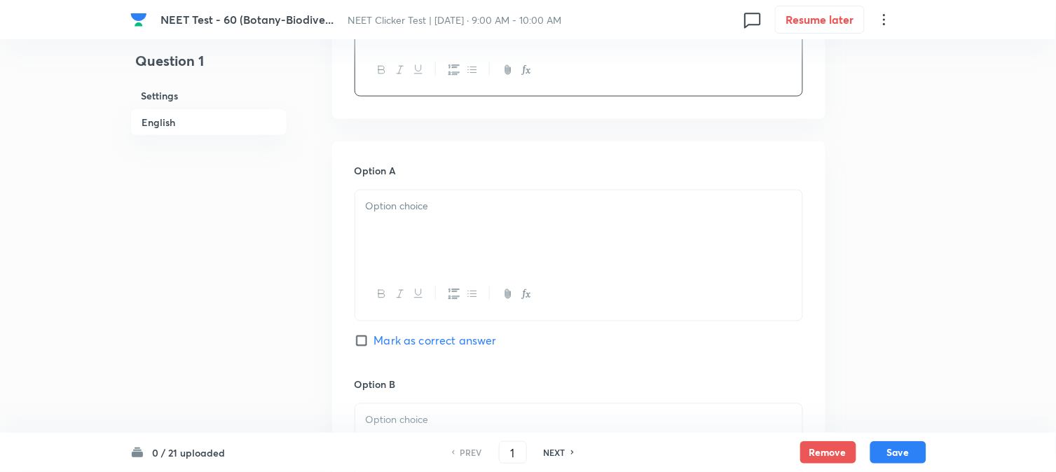
scroll to position [545, 0]
click at [447, 213] on div at bounding box center [578, 223] width 447 height 79
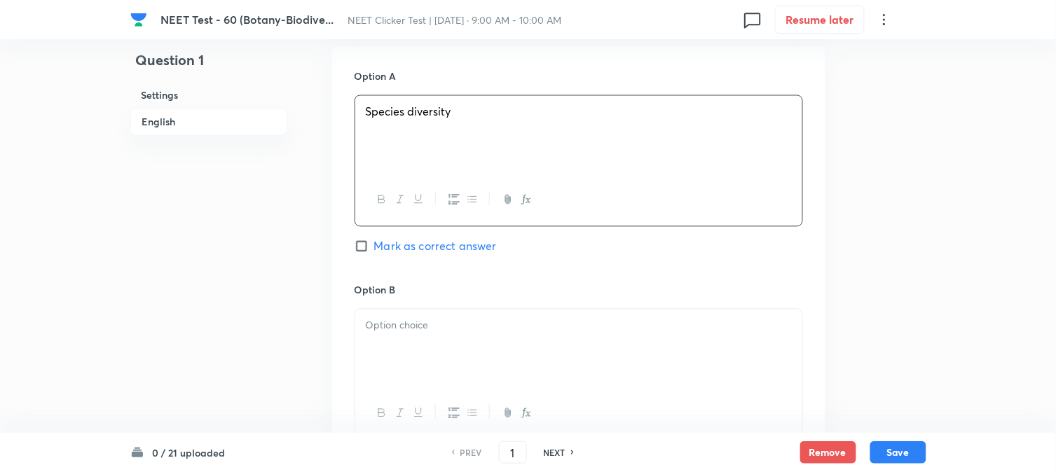
scroll to position [701, 0]
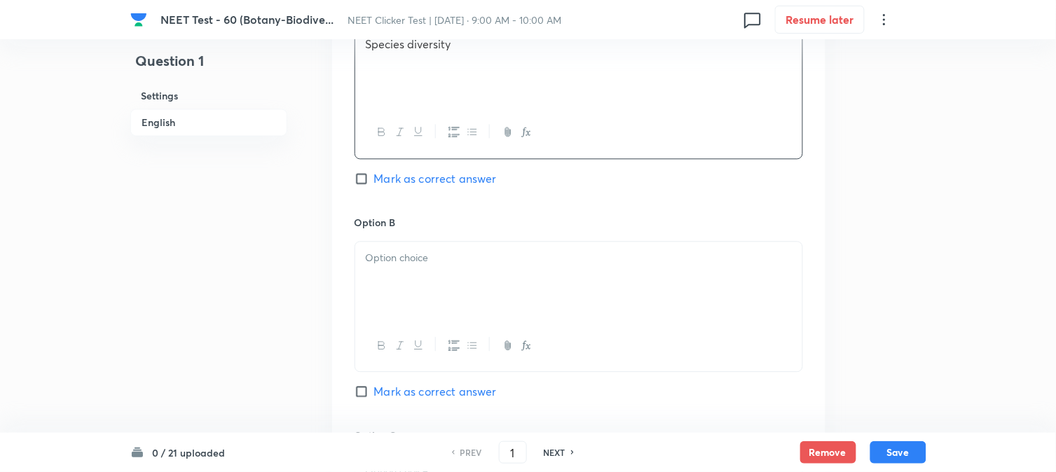
click at [416, 263] on p at bounding box center [579, 258] width 426 height 16
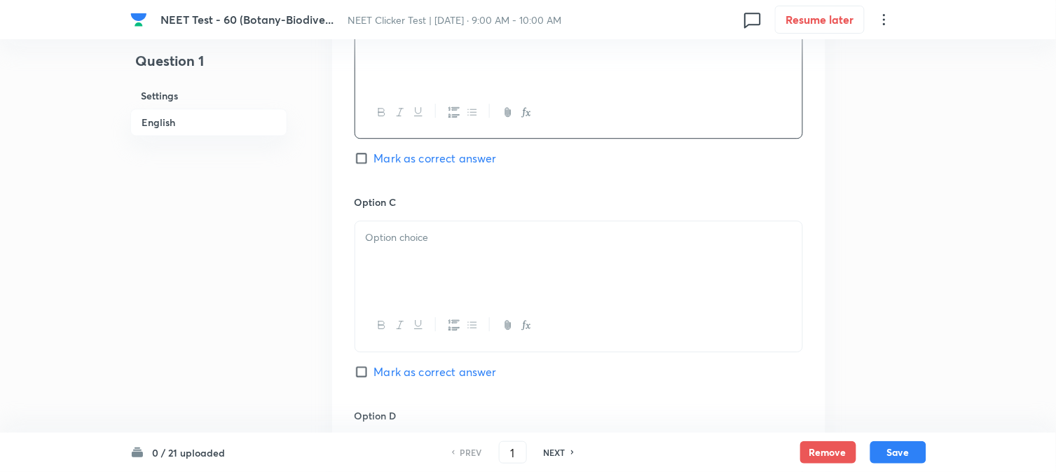
click at [443, 270] on div at bounding box center [578, 260] width 447 height 79
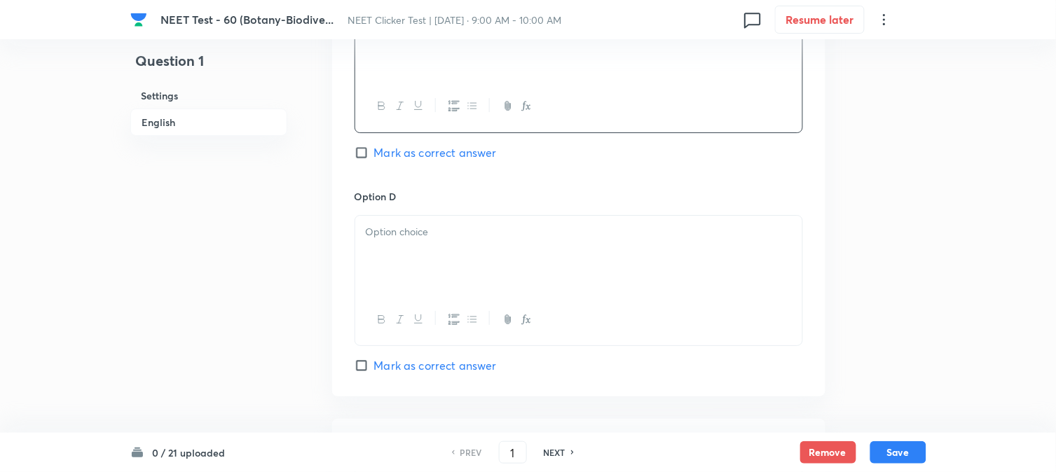
scroll to position [1168, 0]
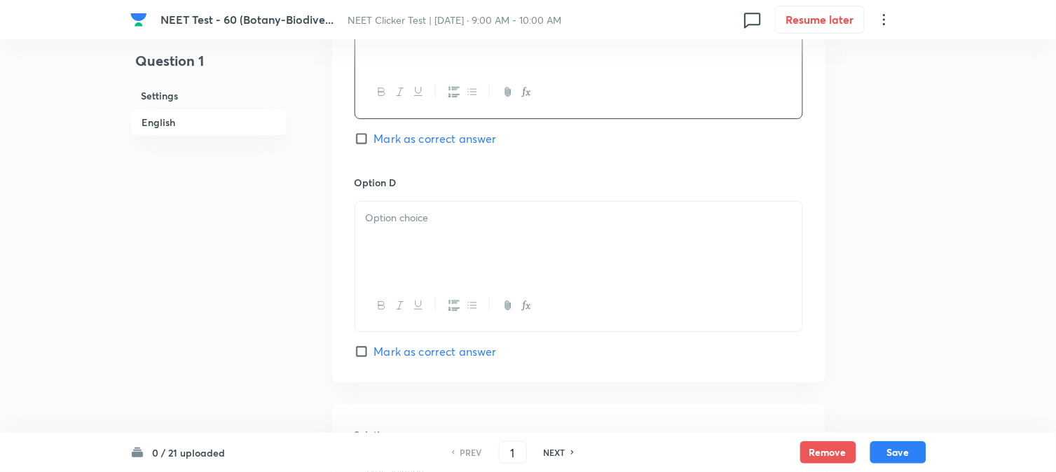
click at [450, 225] on p at bounding box center [579, 218] width 426 height 16
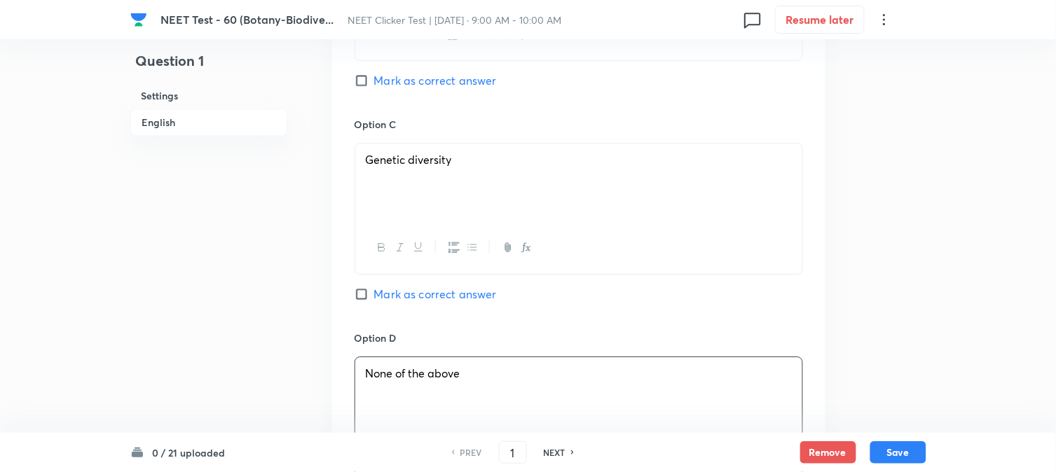
click at [381, 299] on span "Mark as correct answer" at bounding box center [435, 294] width 123 height 17
click at [374, 299] on input "Mark as correct answer" at bounding box center [365, 294] width 20 height 14
checkbox input "true"
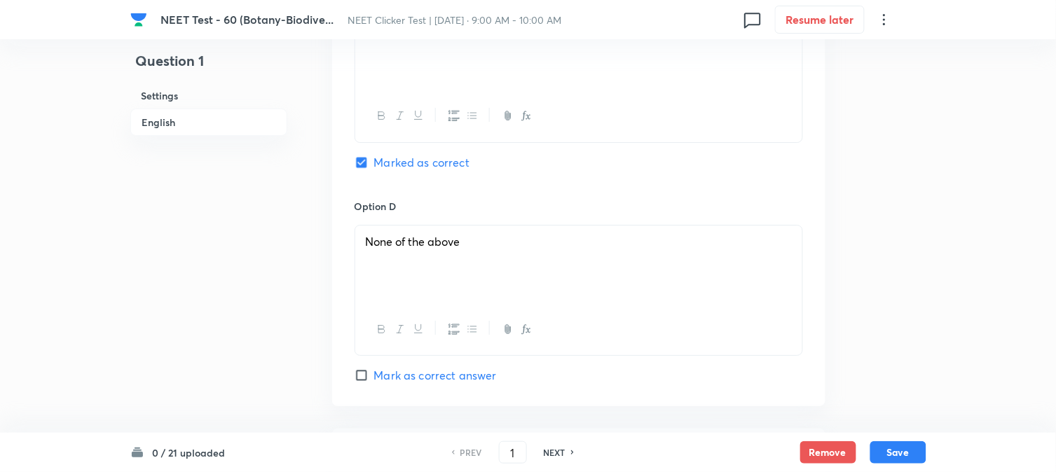
scroll to position [1323, 0]
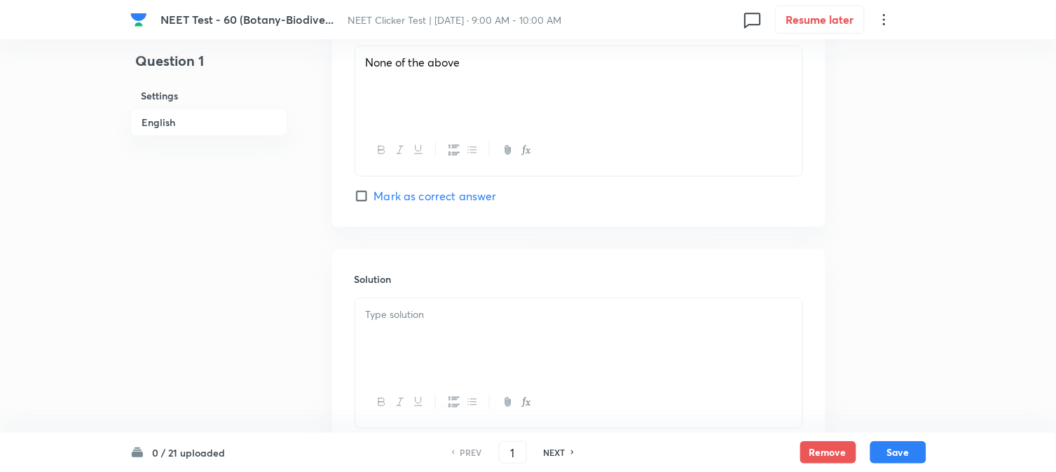
click at [446, 307] on div at bounding box center [578, 338] width 447 height 79
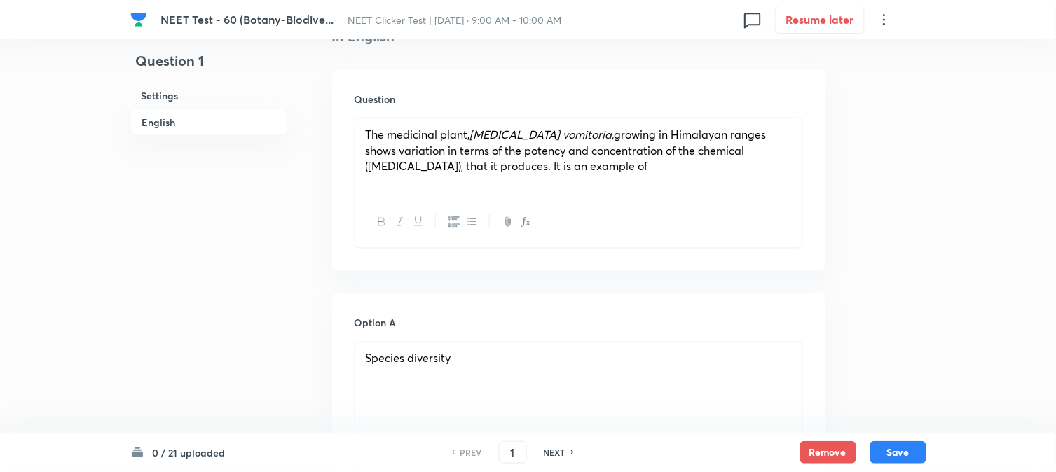
scroll to position [338, 0]
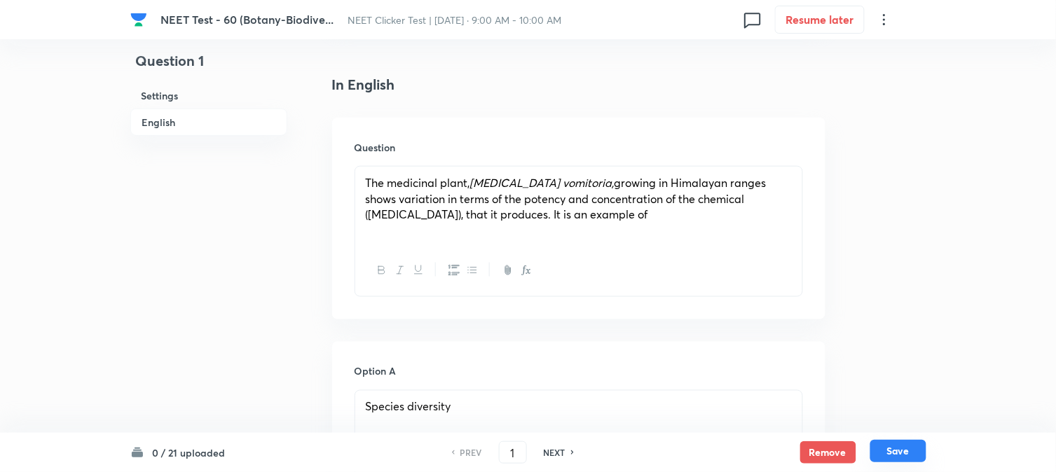
click at [918, 451] on button "Save" at bounding box center [899, 451] width 56 height 22
type input "2"
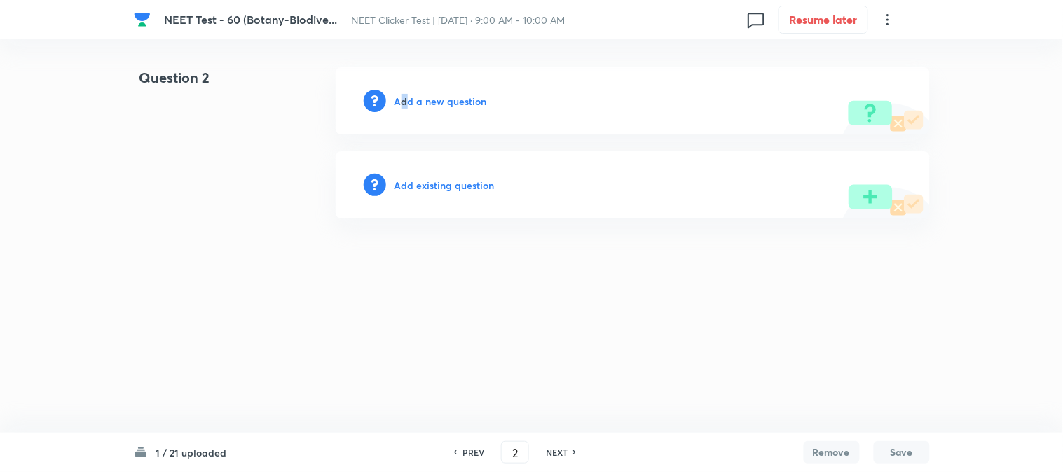
click at [404, 95] on h6 "Add a new question" at bounding box center [441, 101] width 93 height 15
click at [404, 95] on h6 "Choose a question type" at bounding box center [449, 101] width 108 height 15
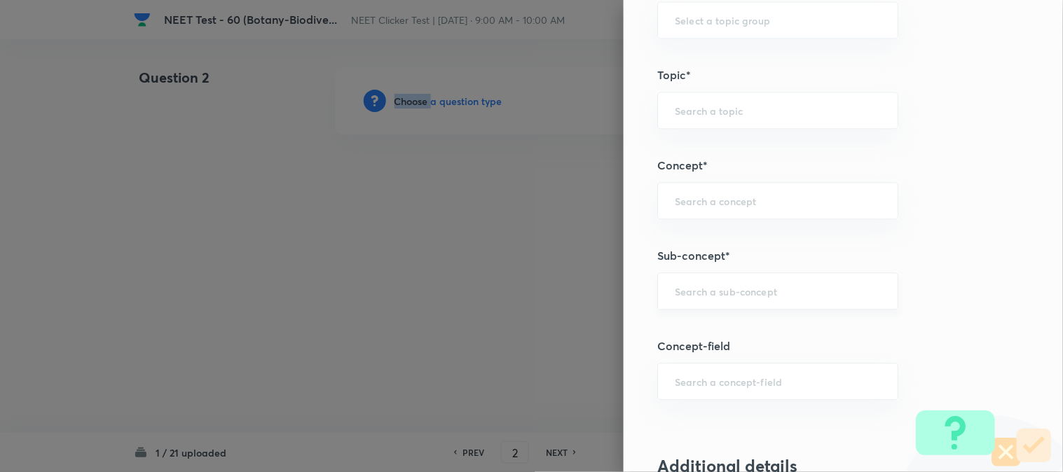
scroll to position [779, 0]
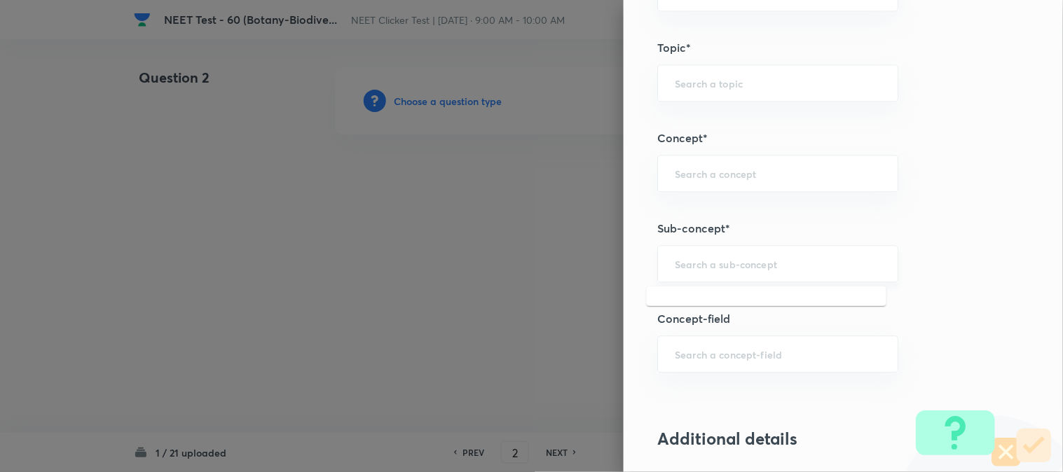
click at [737, 271] on input "text" at bounding box center [778, 263] width 206 height 13
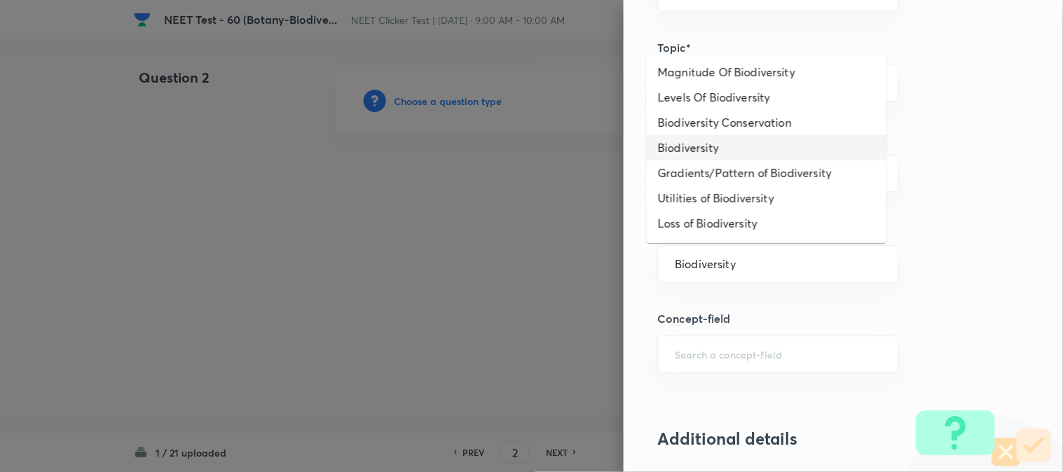
click at [669, 151] on li "Biodiversity" at bounding box center [767, 147] width 240 height 25
type input "Biodiversity"
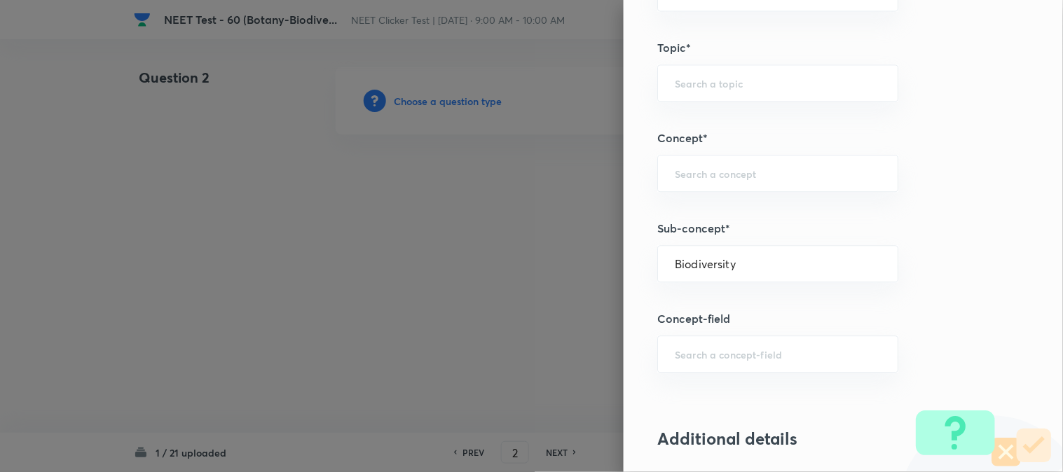
type input "Biology"
type input "Biodiversity and Conservation"
type input "Biodiversity"
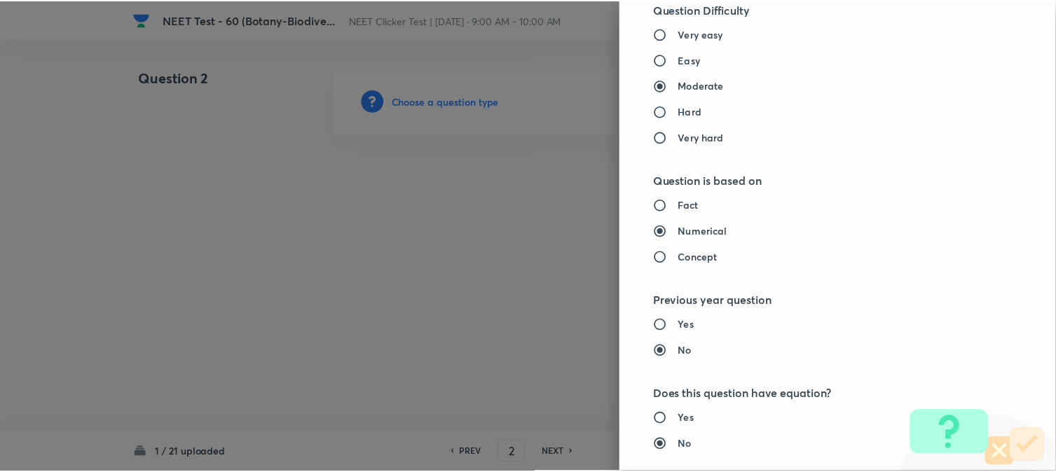
scroll to position [1532, 0]
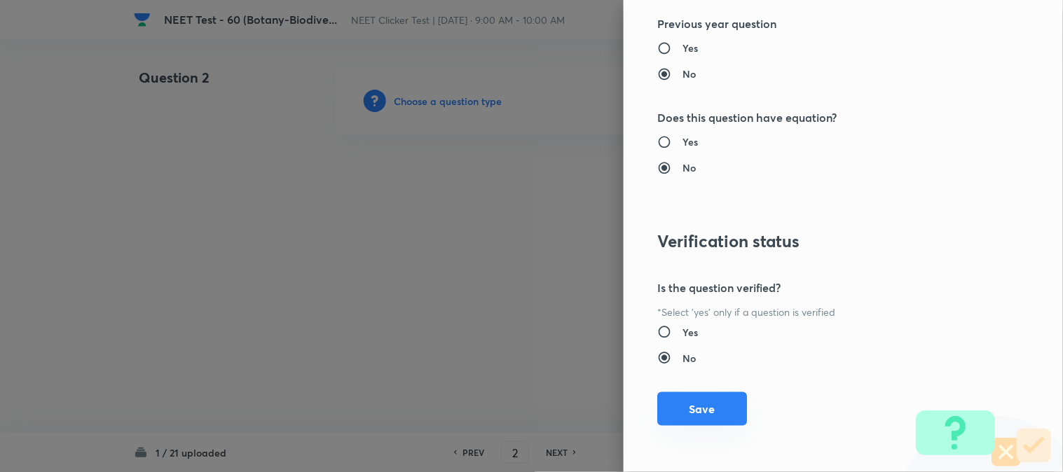
click at [691, 397] on button "Save" at bounding box center [702, 410] width 90 height 34
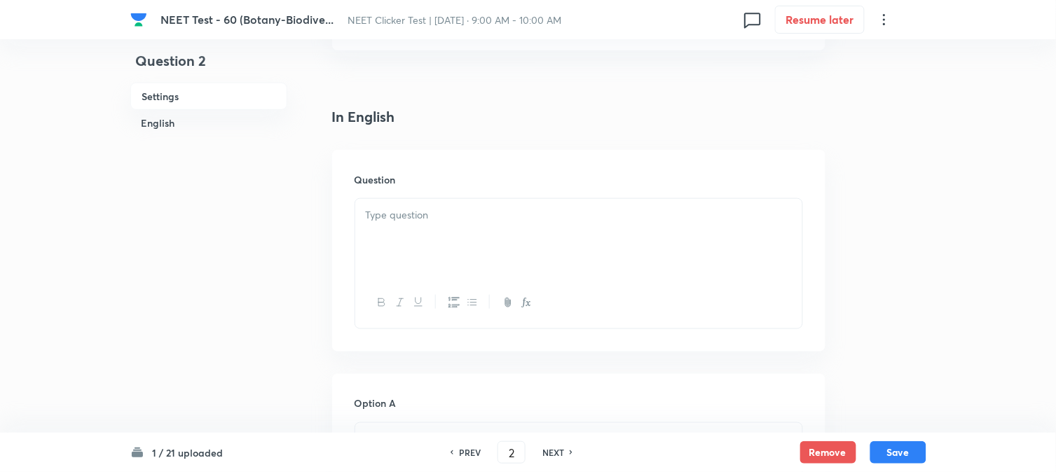
scroll to position [311, 0]
click at [506, 231] on div at bounding box center [578, 232] width 447 height 79
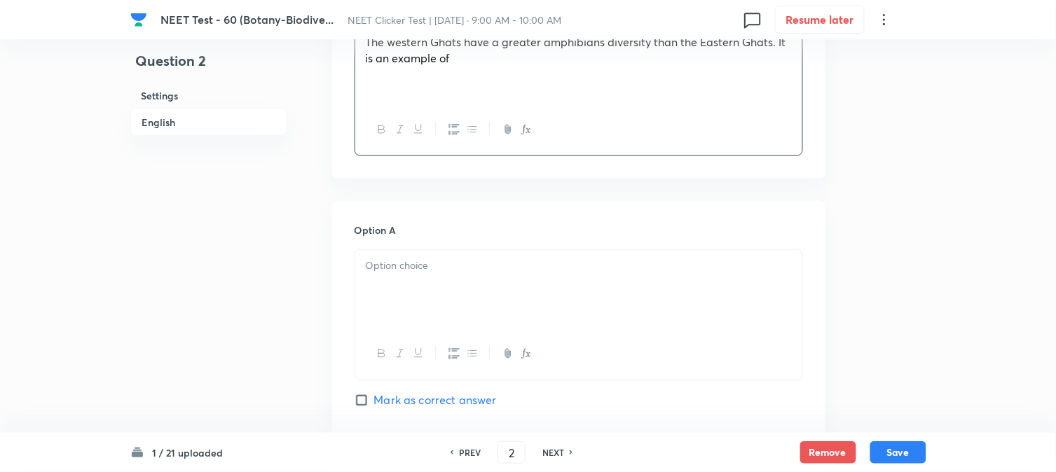
scroll to position [545, 0]
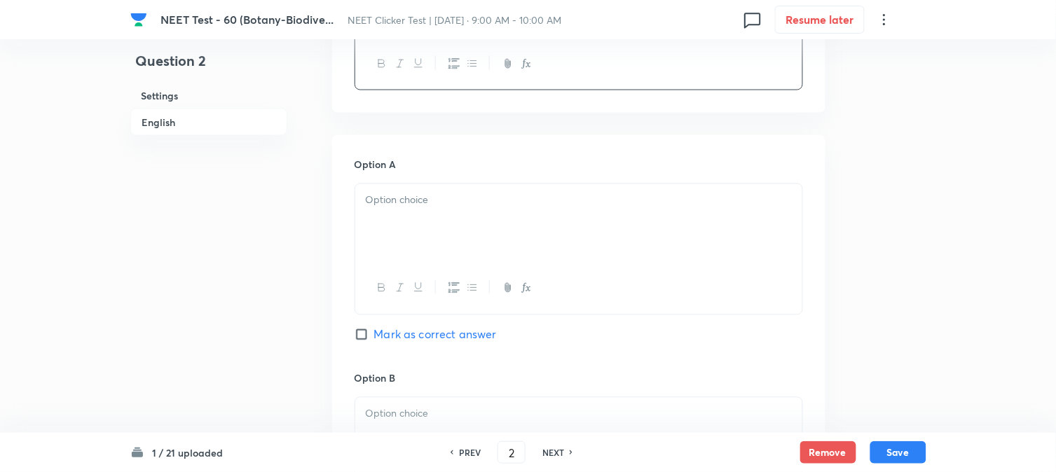
click at [430, 254] on div at bounding box center [578, 223] width 447 height 79
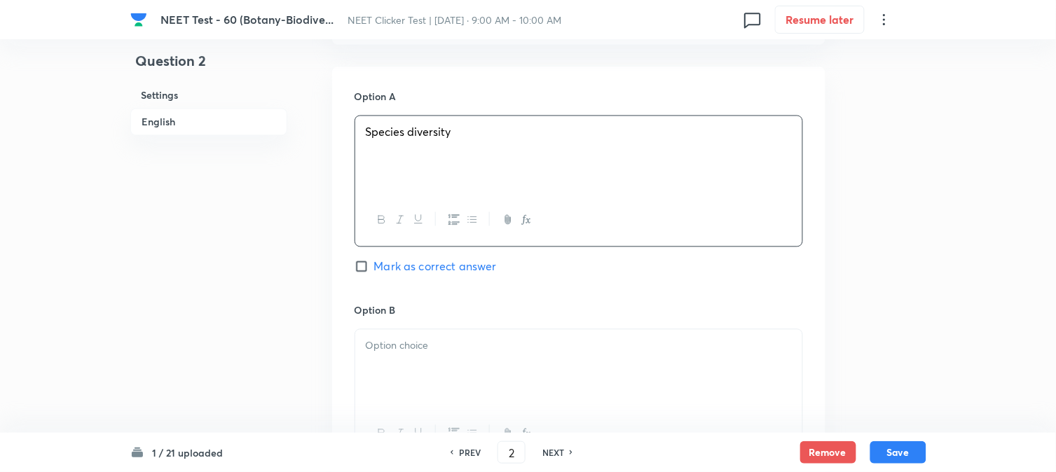
scroll to position [701, 0]
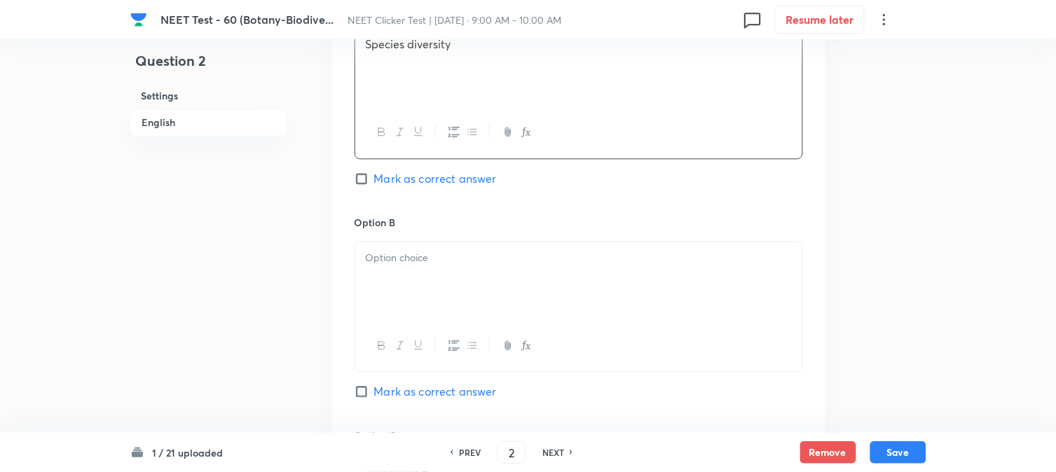
click at [431, 247] on div at bounding box center [578, 281] width 447 height 79
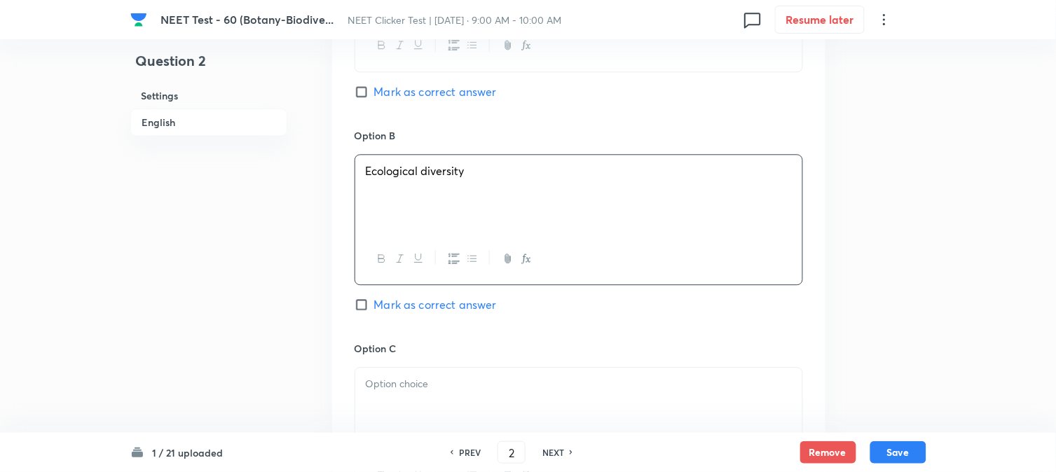
scroll to position [934, 0]
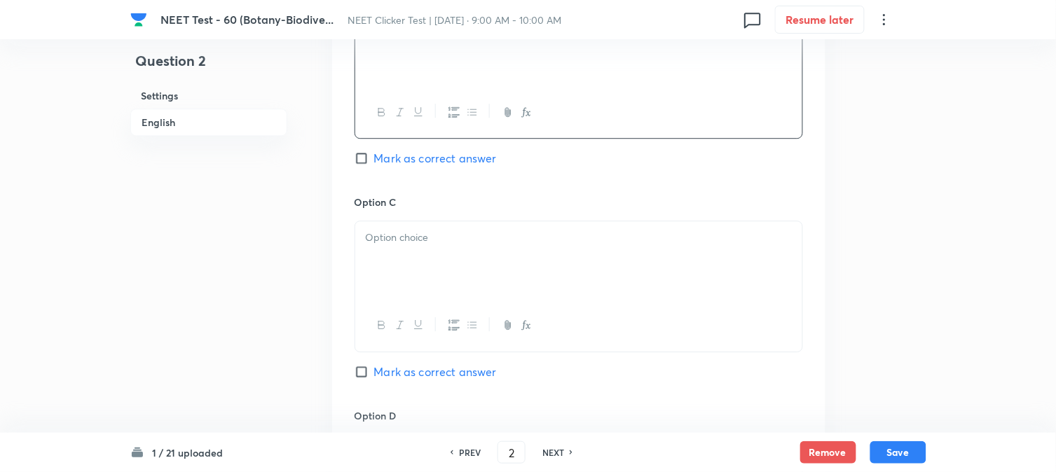
click at [425, 256] on div at bounding box center [578, 260] width 447 height 79
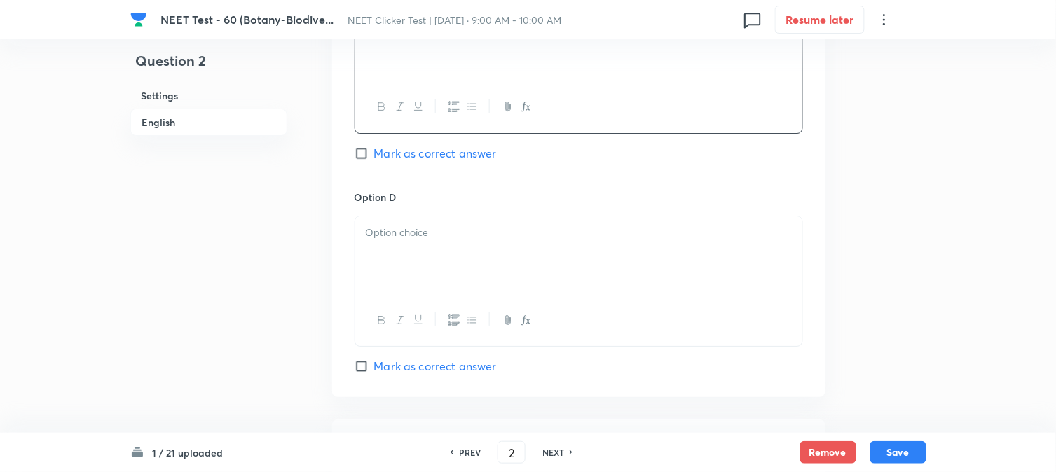
scroll to position [1168, 0]
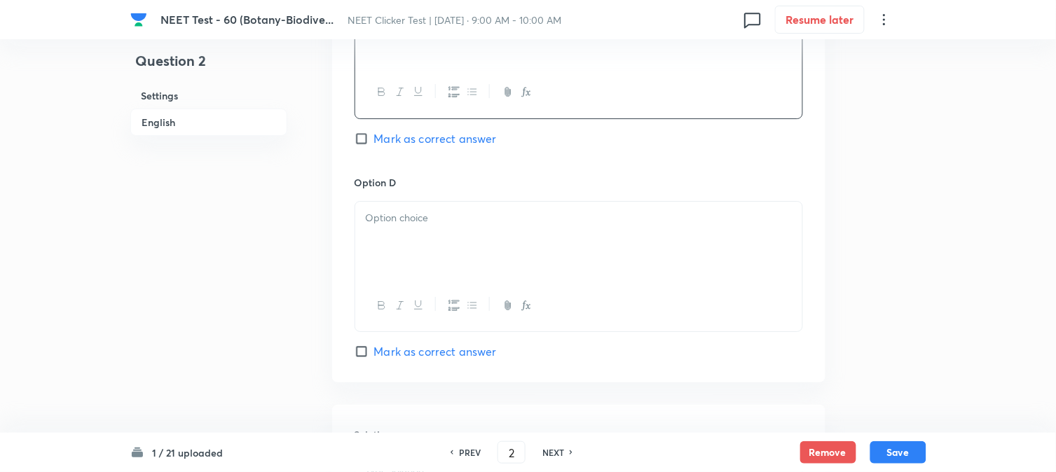
click at [425, 257] on div at bounding box center [578, 241] width 447 height 79
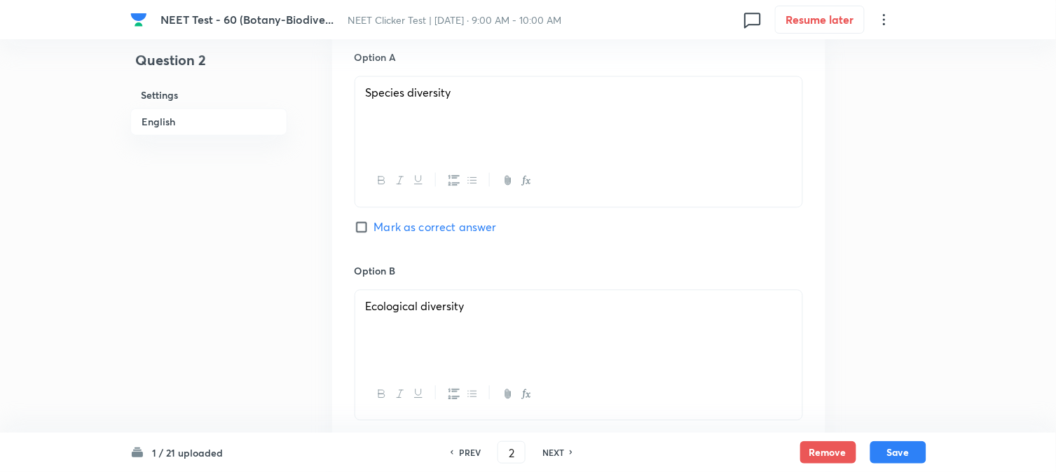
scroll to position [622, 0]
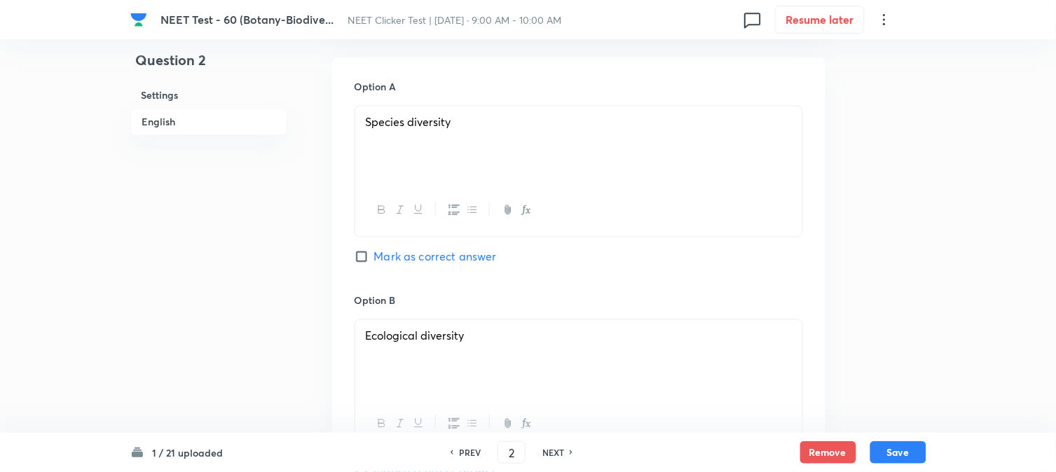
click at [384, 267] on div "Option A Species diversity Mark as correct answer" at bounding box center [579, 186] width 449 height 213
click at [393, 257] on span "Mark as correct answer" at bounding box center [435, 257] width 123 height 17
click at [374, 257] on input "Mark as correct answer" at bounding box center [365, 257] width 20 height 14
checkbox input "true"
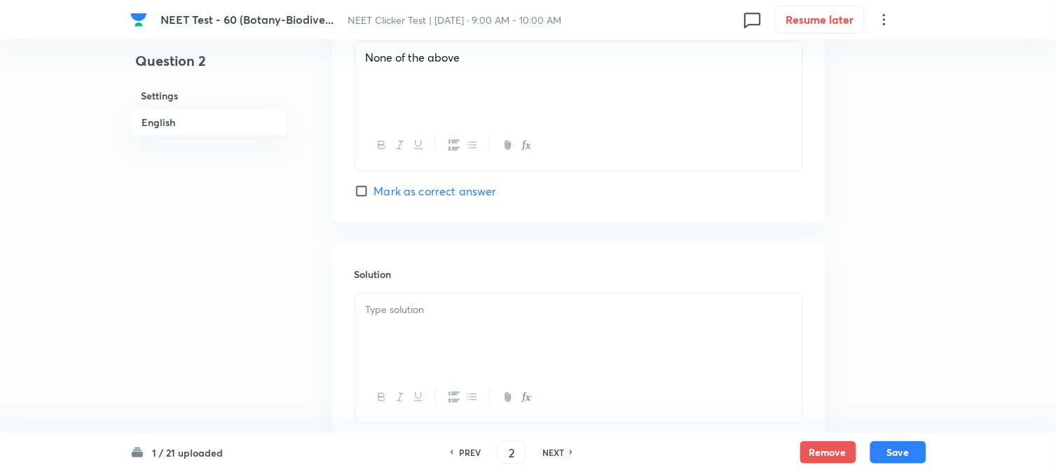
scroll to position [1428, 0]
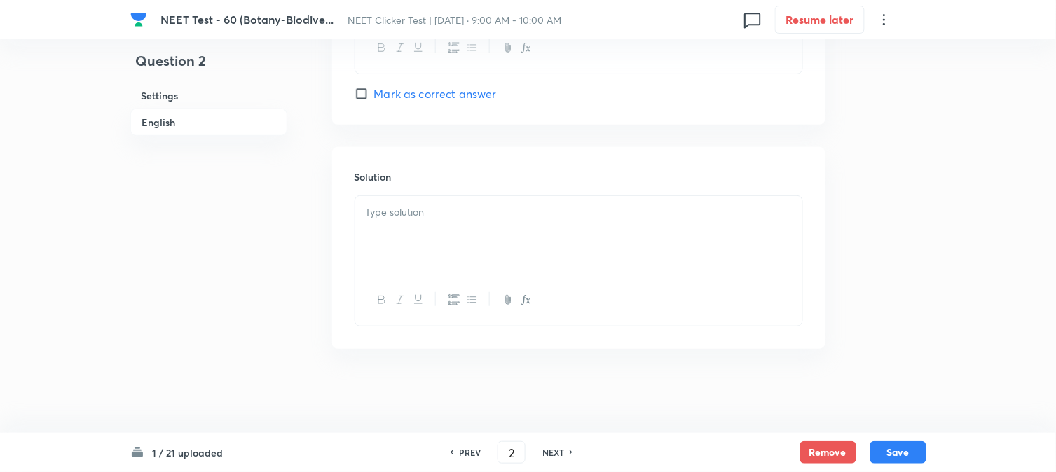
click at [421, 240] on div at bounding box center [578, 235] width 447 height 79
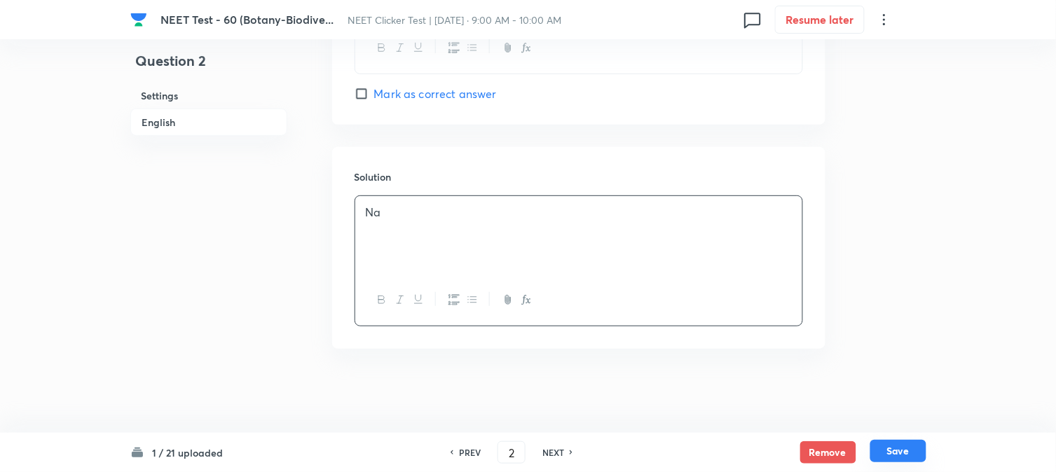
click at [906, 458] on button "Save" at bounding box center [899, 451] width 56 height 22
type input "3"
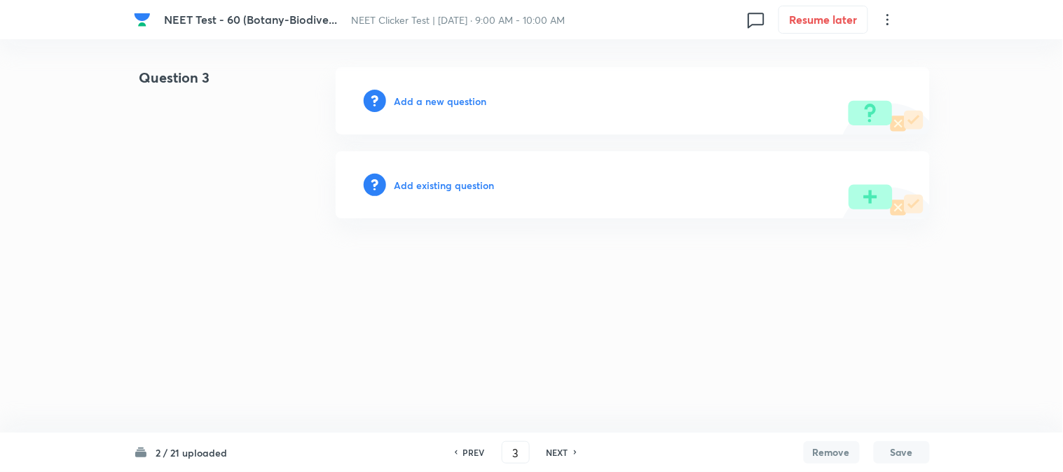
click at [428, 105] on h6 "Add a new question" at bounding box center [441, 101] width 93 height 15
click at [428, 105] on h6 "Choose a question type" at bounding box center [449, 101] width 108 height 15
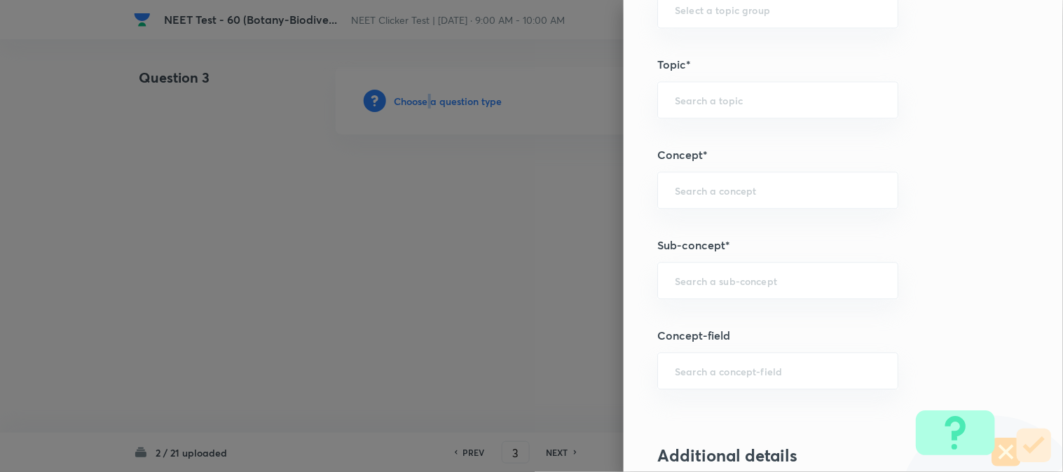
scroll to position [779, 0]
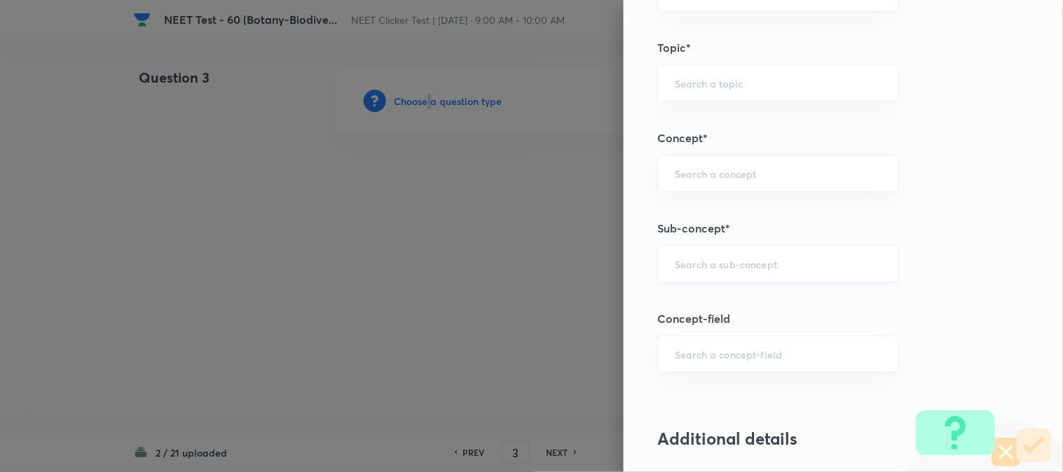
click at [716, 278] on div "​" at bounding box center [777, 263] width 241 height 37
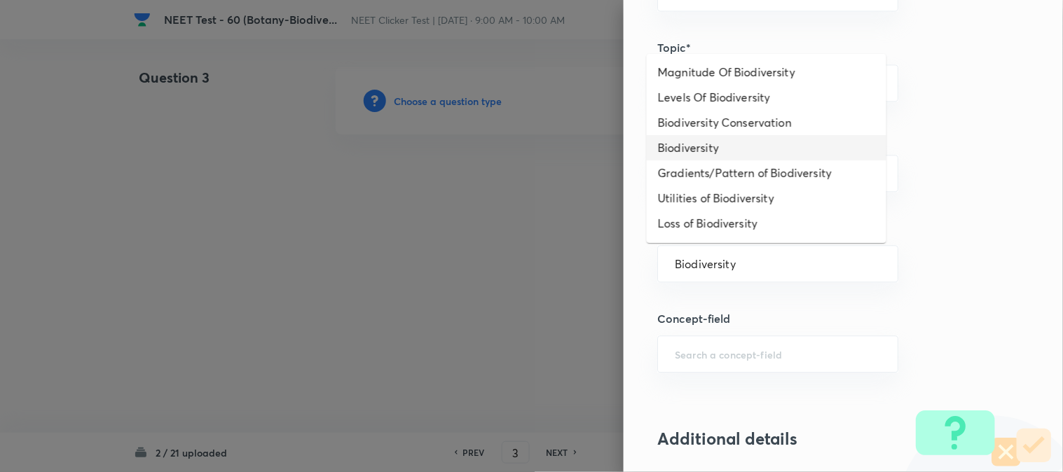
click at [718, 151] on li "Biodiversity" at bounding box center [767, 147] width 240 height 25
type input "Biodiversity"
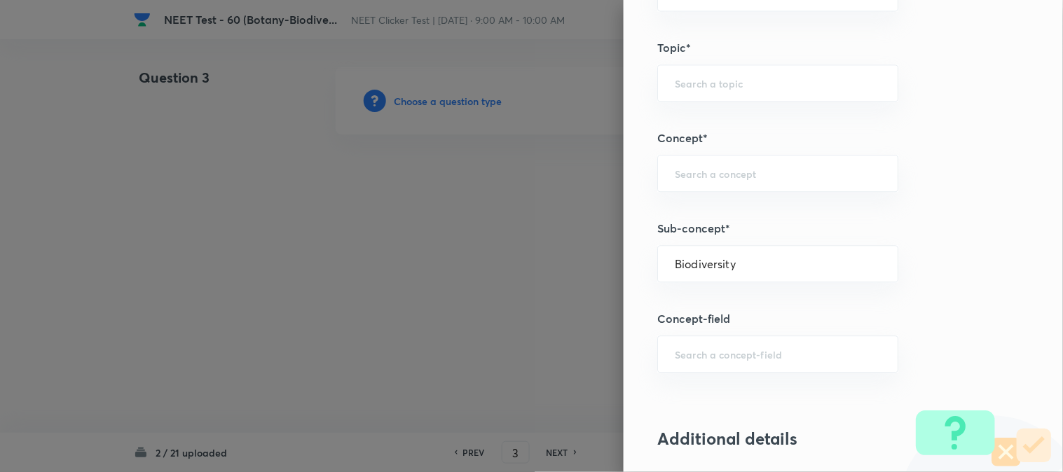
type input "Biology"
type input "Biodiversity and Conservation"
type input "Biodiversity"
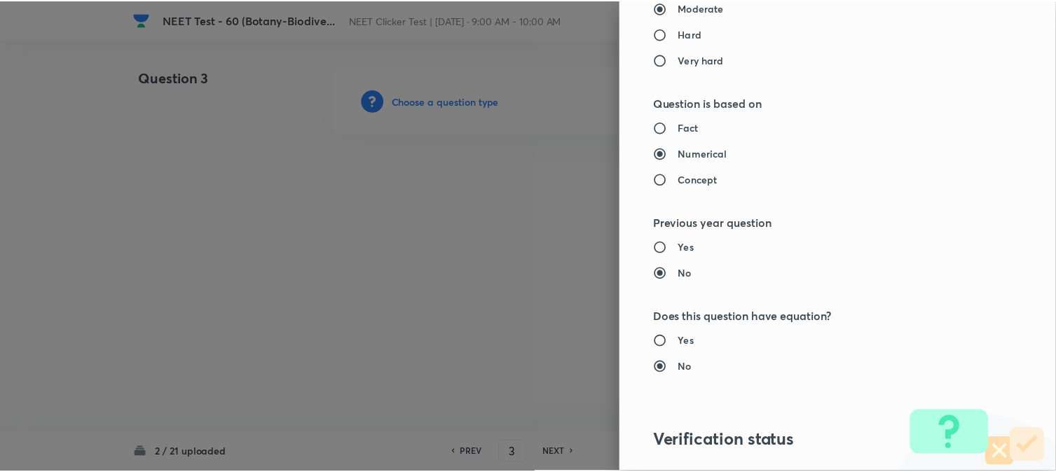
scroll to position [1480, 0]
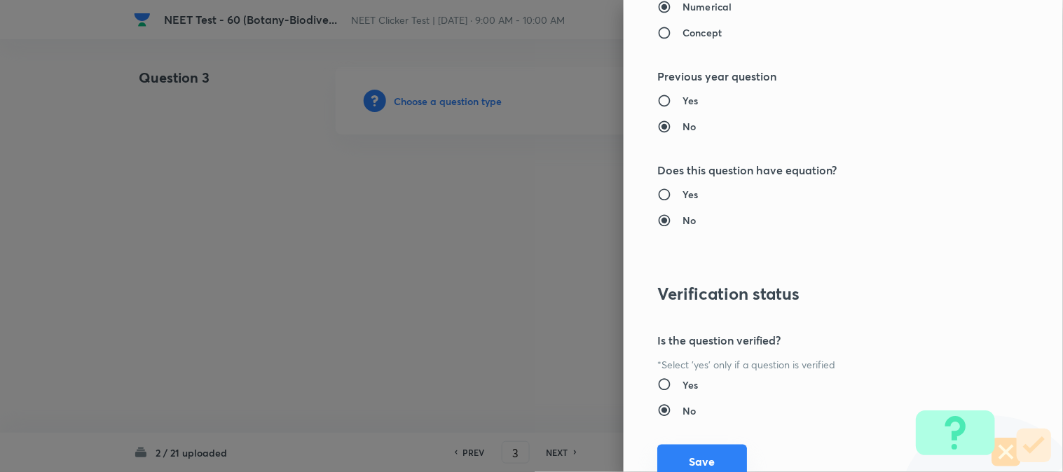
click at [688, 456] on button "Save" at bounding box center [702, 462] width 90 height 34
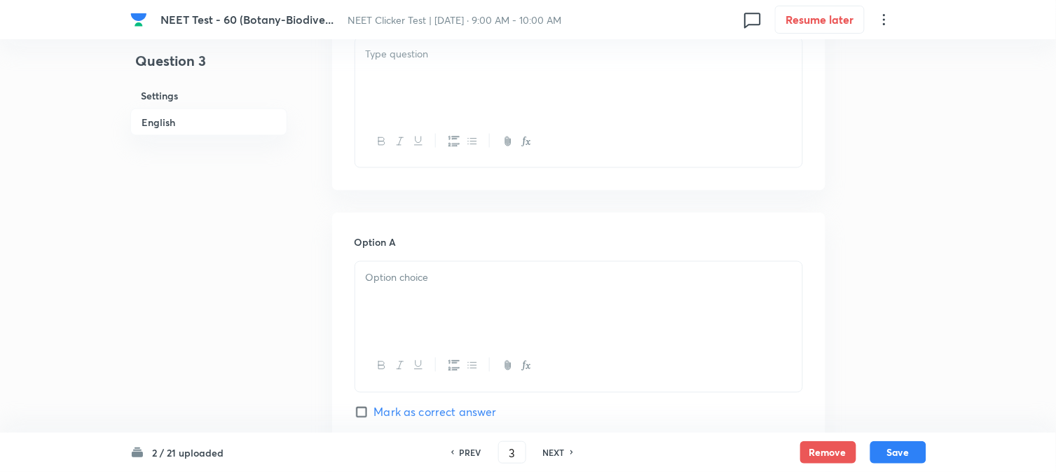
click at [450, 93] on div at bounding box center [578, 77] width 447 height 79
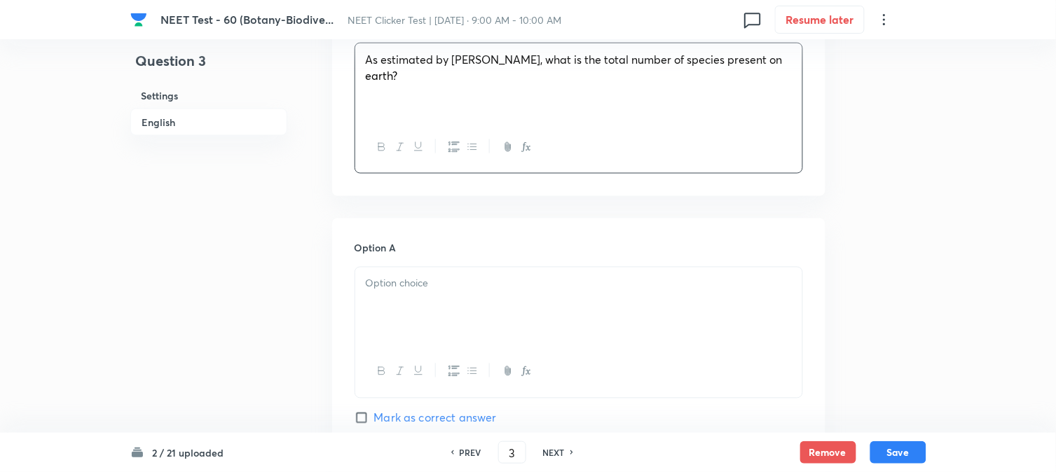
scroll to position [545, 0]
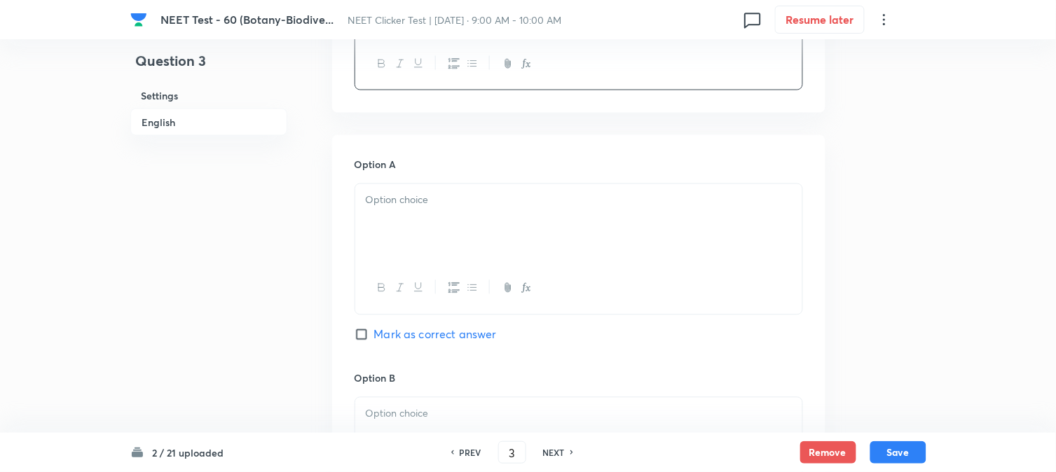
click at [445, 219] on div at bounding box center [578, 223] width 447 height 79
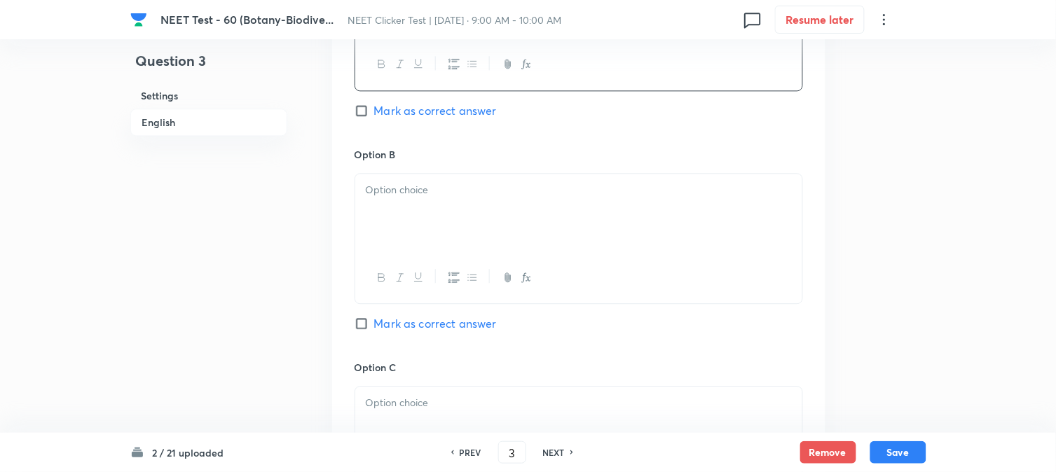
scroll to position [779, 0]
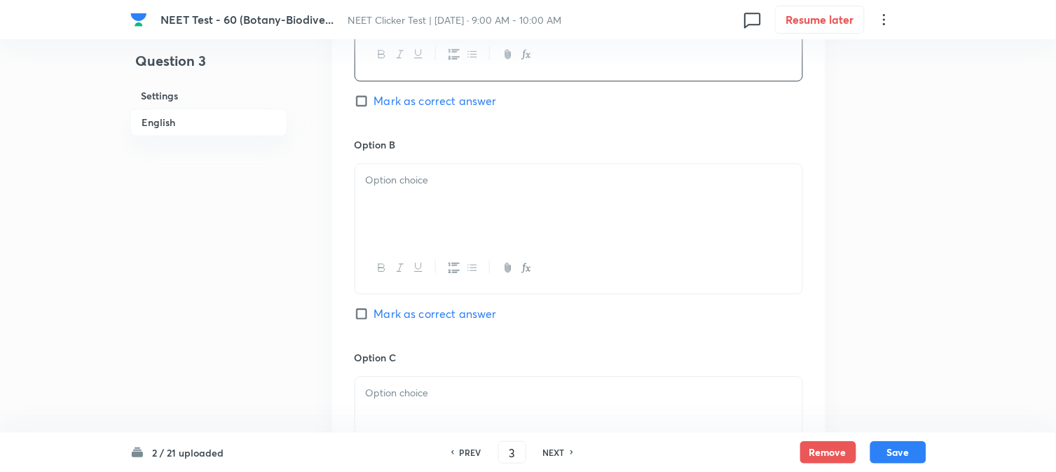
click at [418, 207] on div at bounding box center [578, 203] width 447 height 79
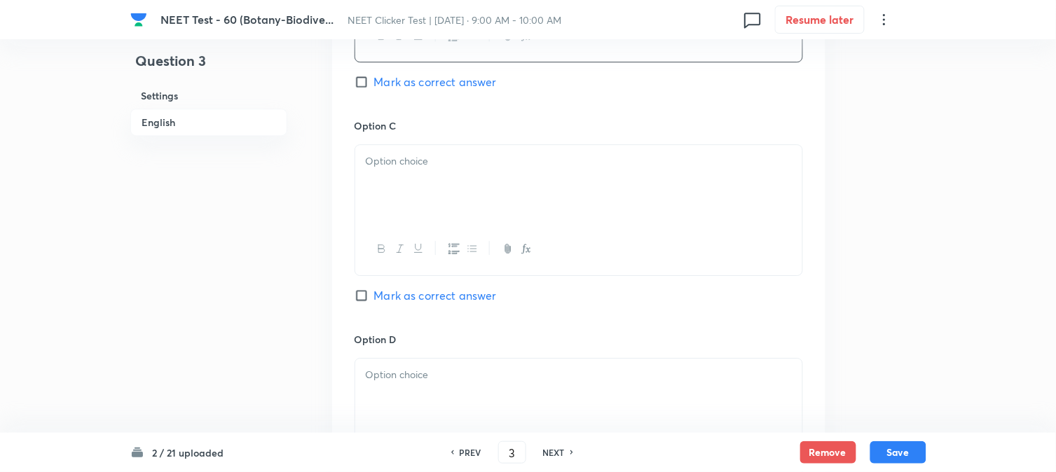
scroll to position [1012, 0]
click at [431, 191] on div at bounding box center [578, 183] width 447 height 79
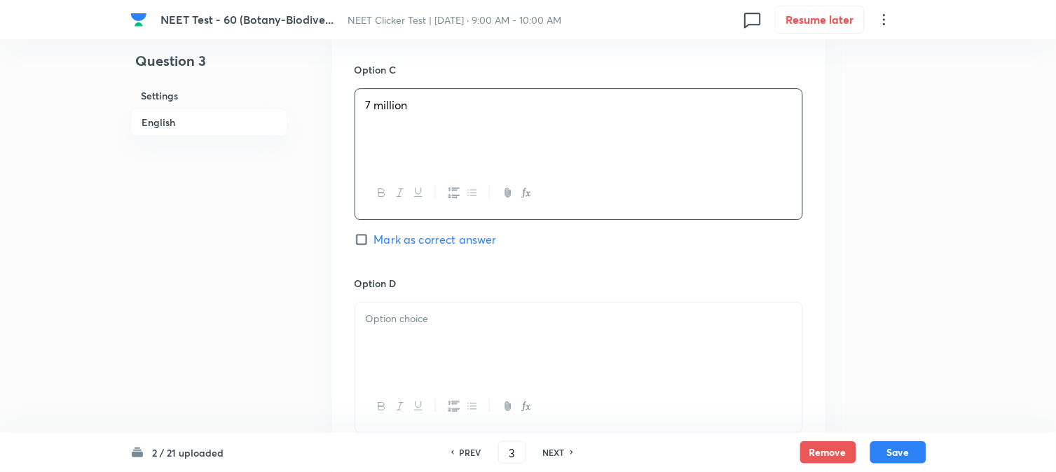
scroll to position [1168, 0]
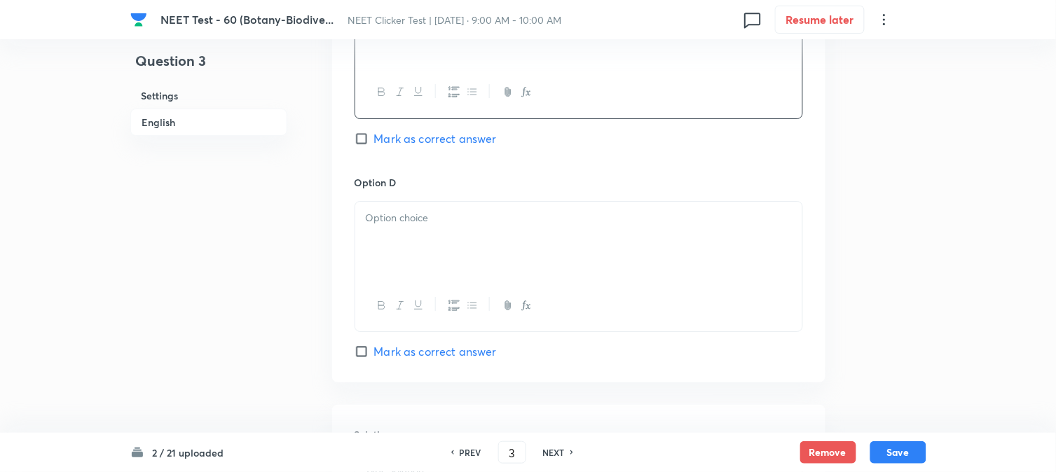
click at [438, 226] on p at bounding box center [579, 218] width 426 height 16
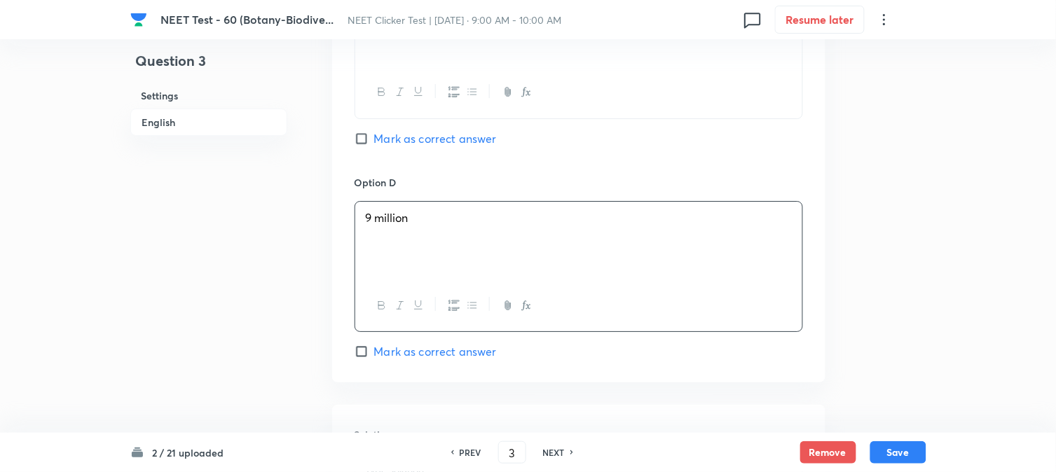
click at [370, 146] on input "Mark as correct answer" at bounding box center [365, 139] width 20 height 14
checkbox input "true"
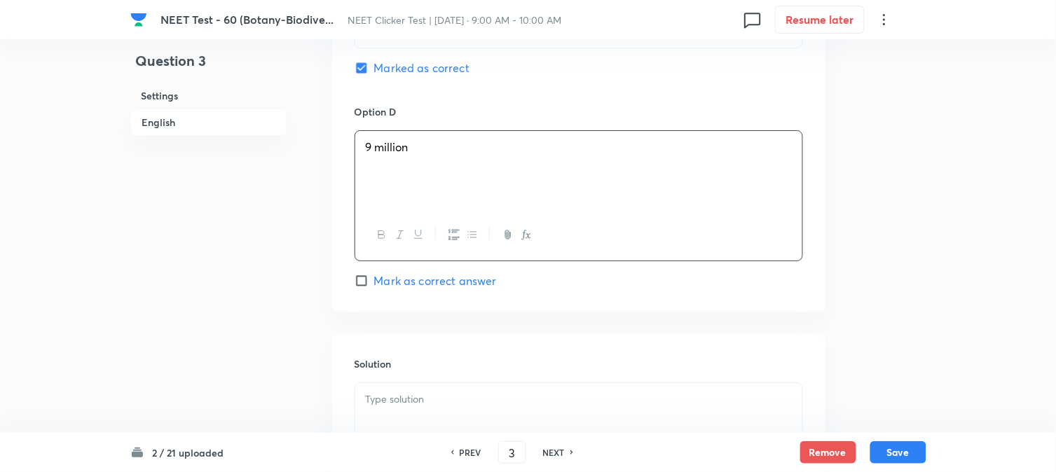
scroll to position [1323, 0]
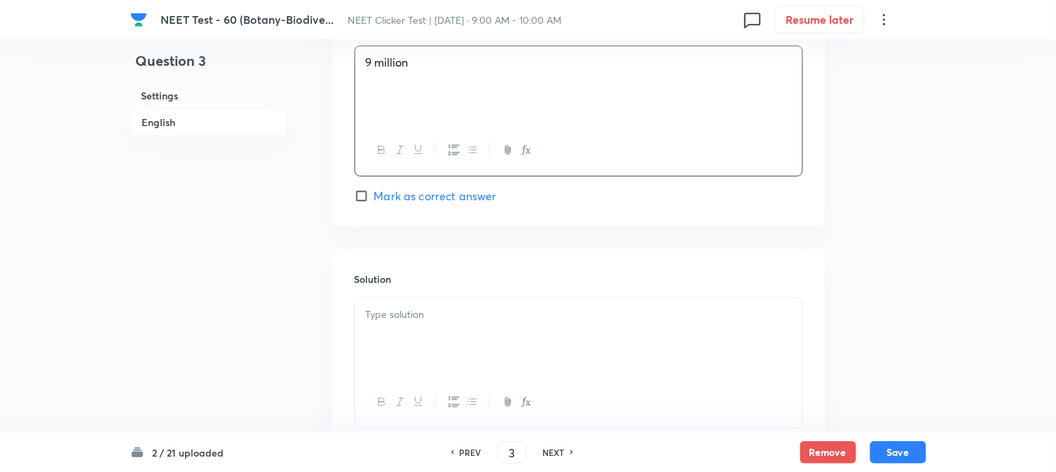
click at [498, 341] on div at bounding box center [578, 338] width 447 height 79
click at [884, 454] on button "Save" at bounding box center [899, 451] width 56 height 22
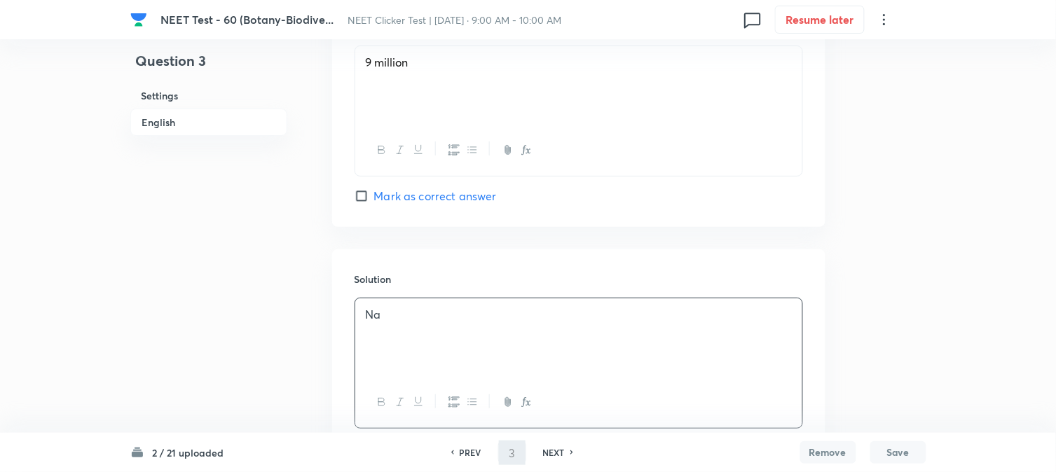
type input "4"
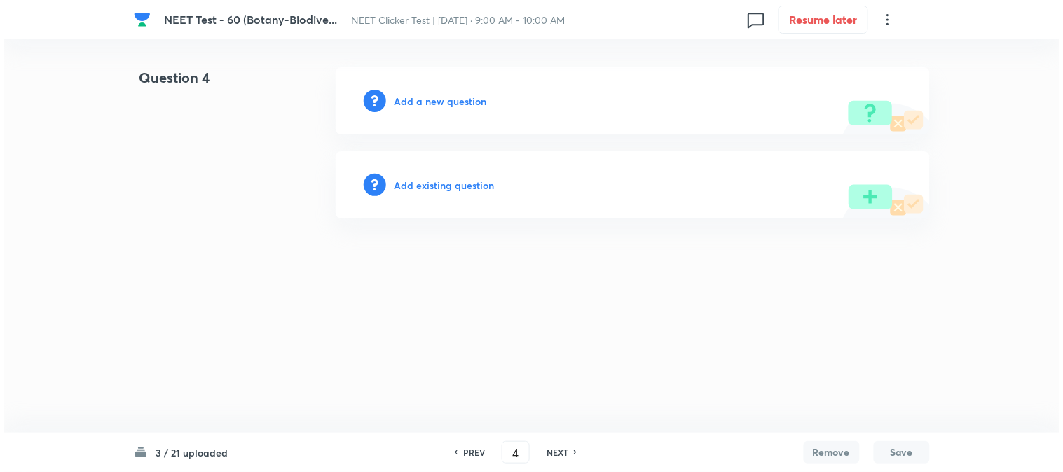
scroll to position [0, 0]
click at [414, 102] on h6 "Add a new question" at bounding box center [441, 101] width 93 height 15
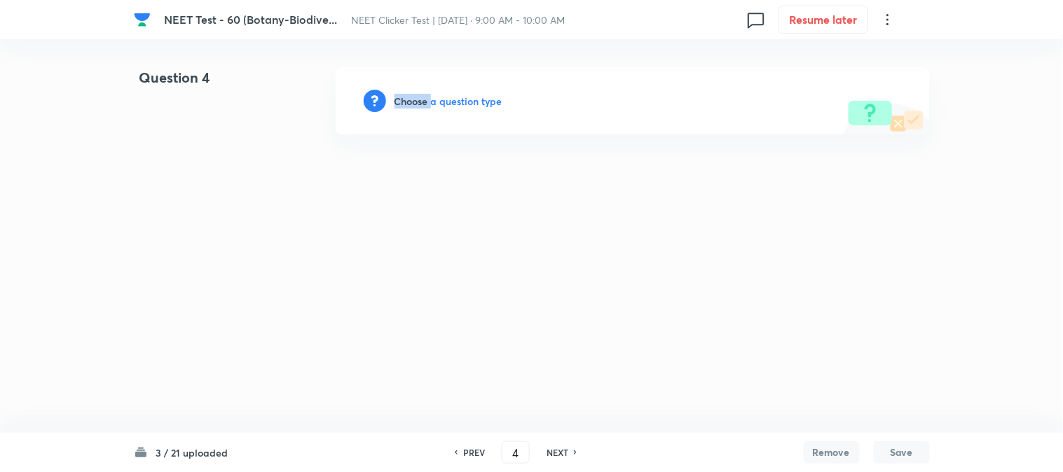
click at [414, 102] on h6 "Choose a question type" at bounding box center [449, 101] width 108 height 15
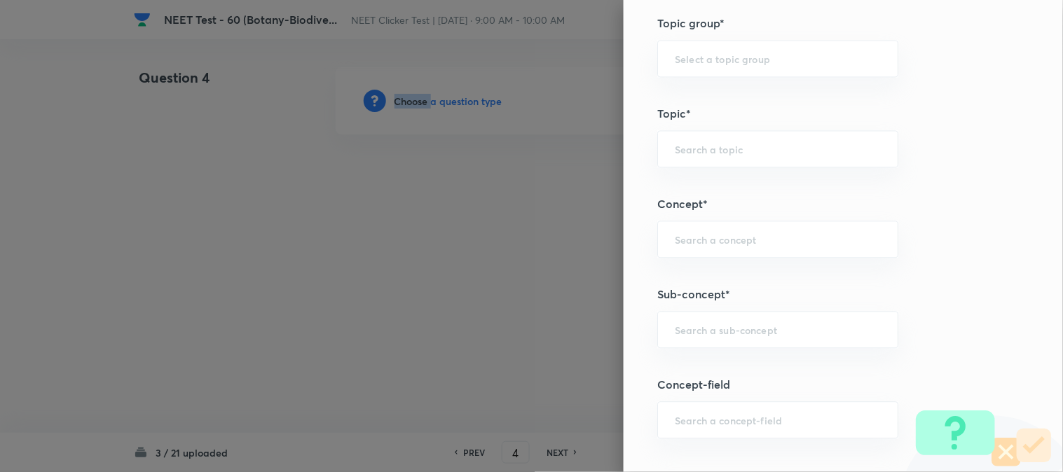
scroll to position [779, 0]
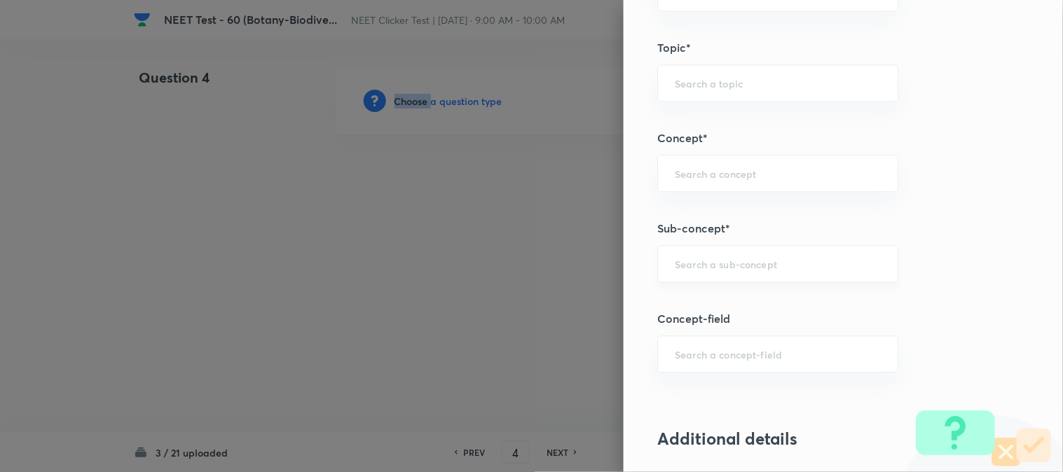
click at [718, 274] on div "​" at bounding box center [777, 263] width 241 height 37
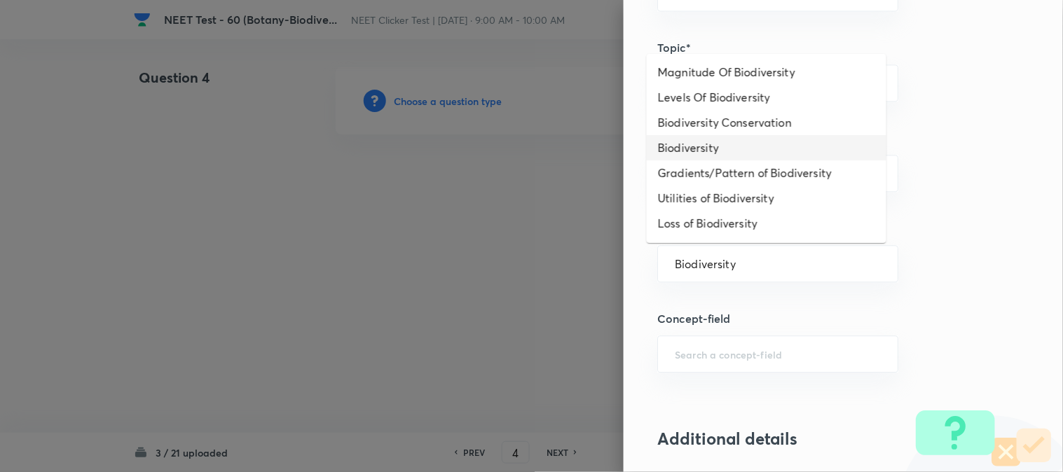
click at [677, 139] on li "Biodiversity" at bounding box center [767, 147] width 240 height 25
type input "Biodiversity"
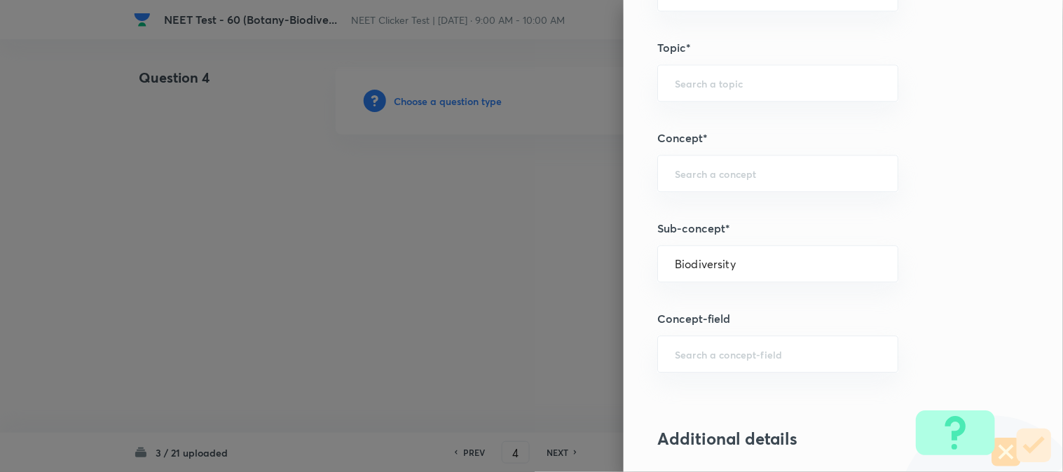
type input "Biology"
type input "Biodiversity and Conservation"
type input "Biodiversity"
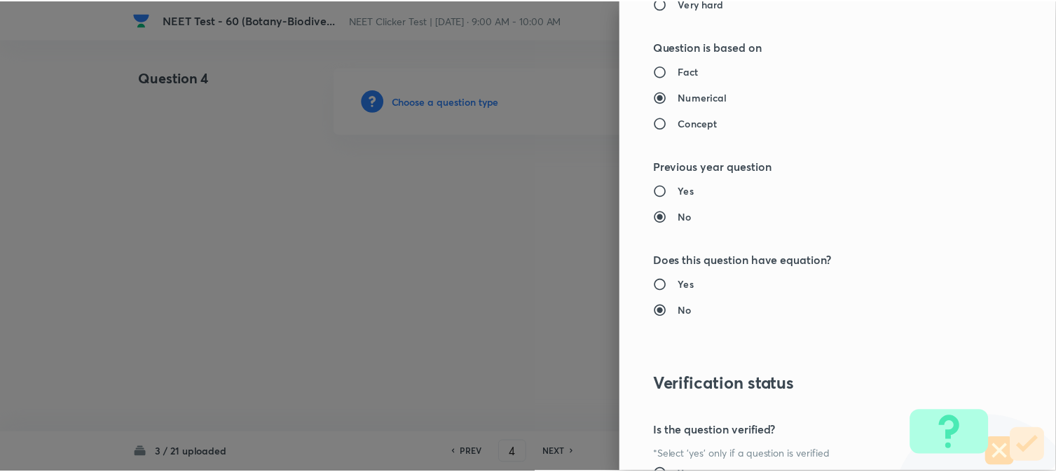
scroll to position [1532, 0]
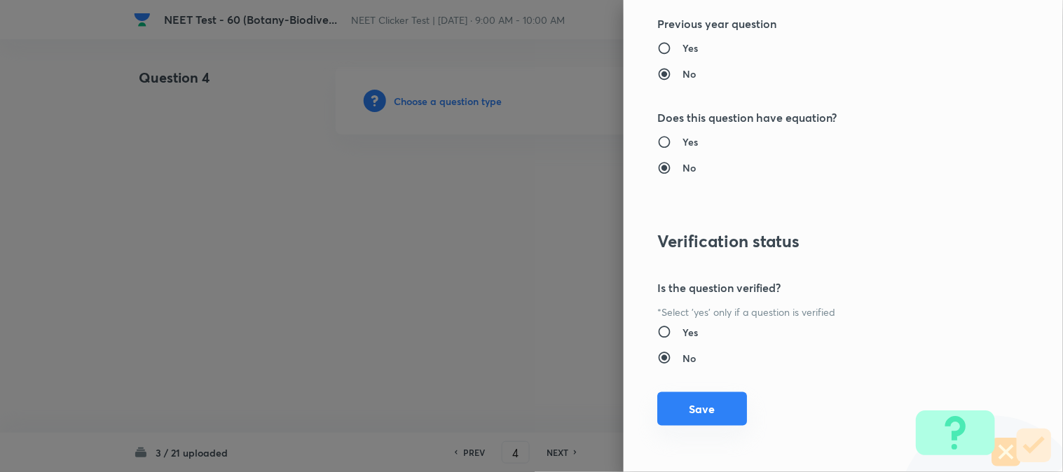
click at [671, 397] on button "Save" at bounding box center [702, 410] width 90 height 34
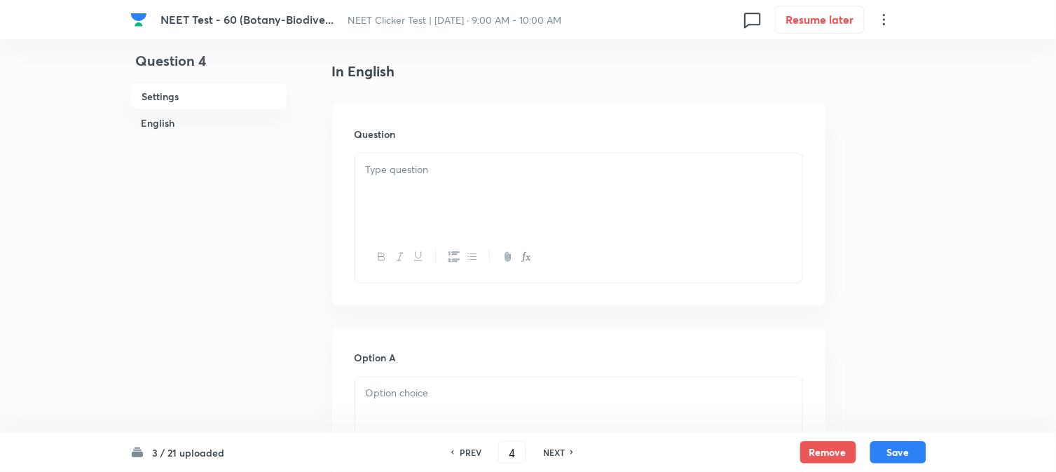
scroll to position [389, 0]
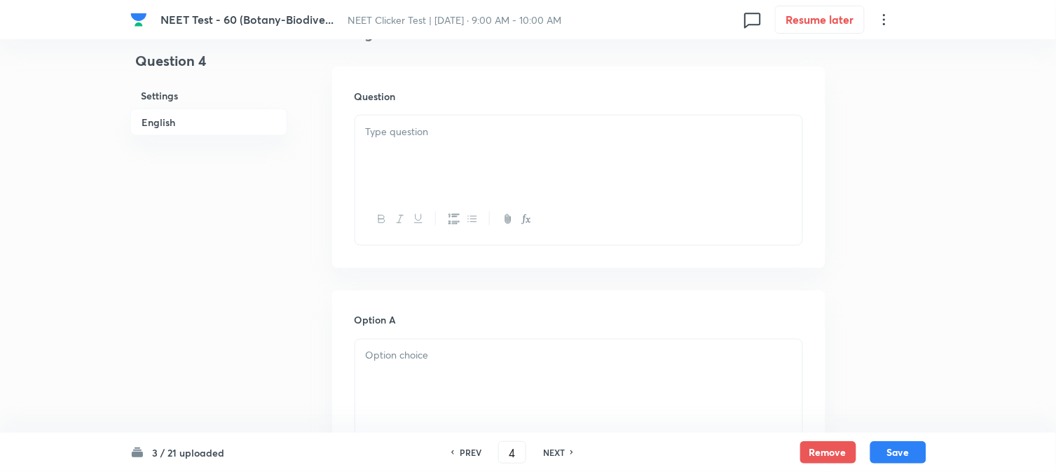
click at [478, 158] on div at bounding box center [578, 155] width 447 height 79
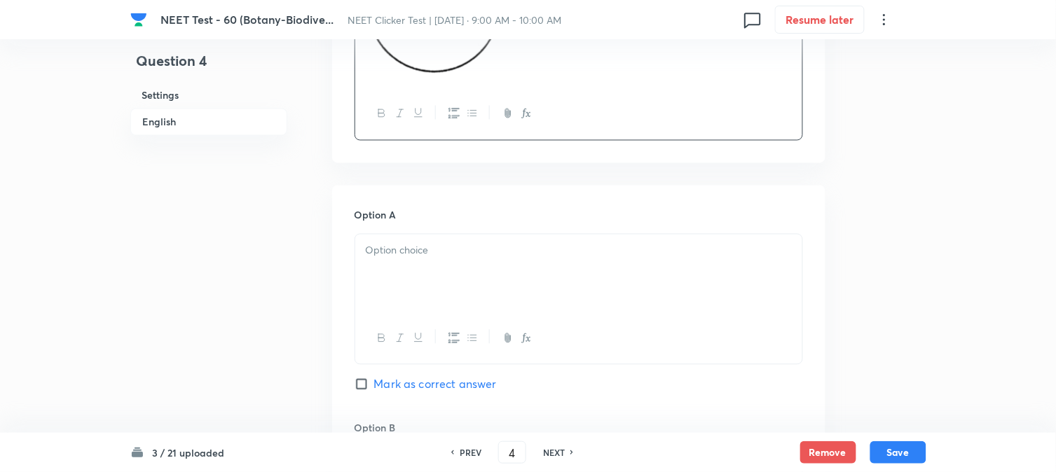
scroll to position [622, 0]
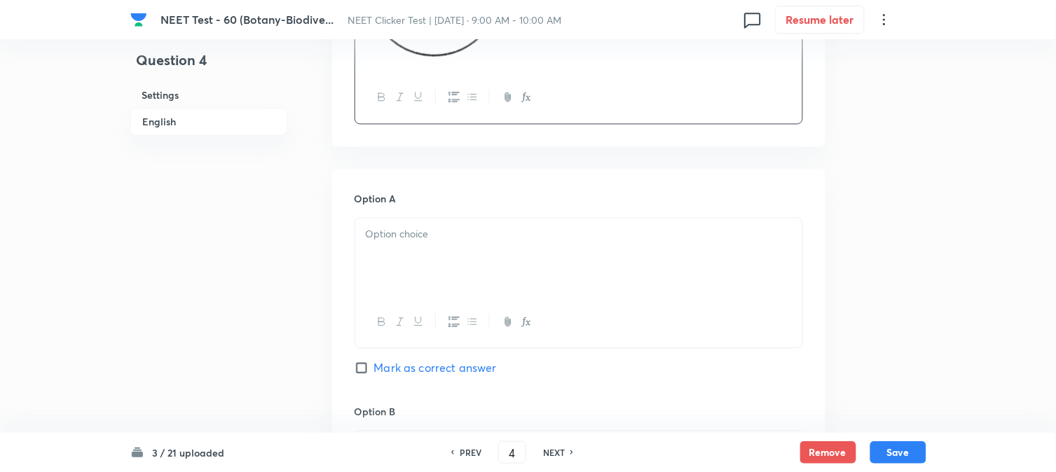
click at [458, 252] on div at bounding box center [578, 258] width 447 height 79
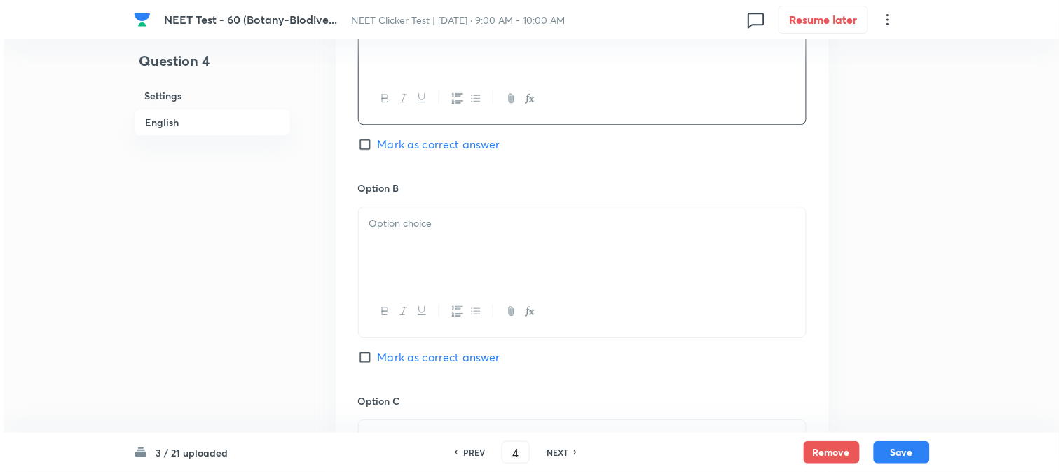
scroll to position [857, 0]
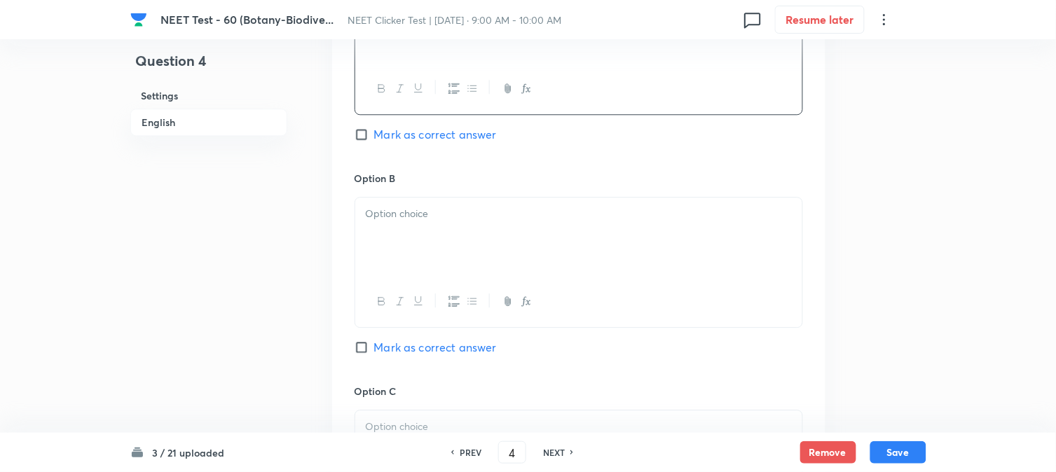
click at [461, 224] on div at bounding box center [578, 237] width 447 height 79
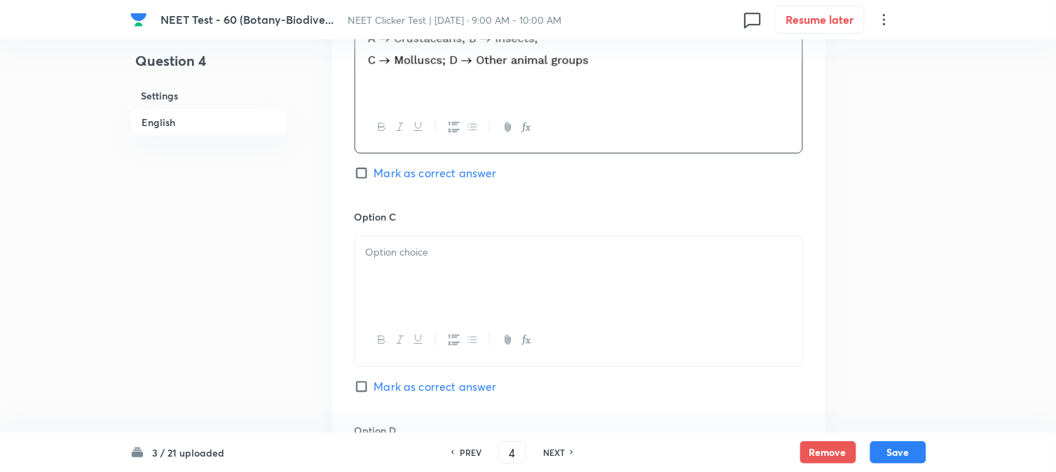
scroll to position [1090, 0]
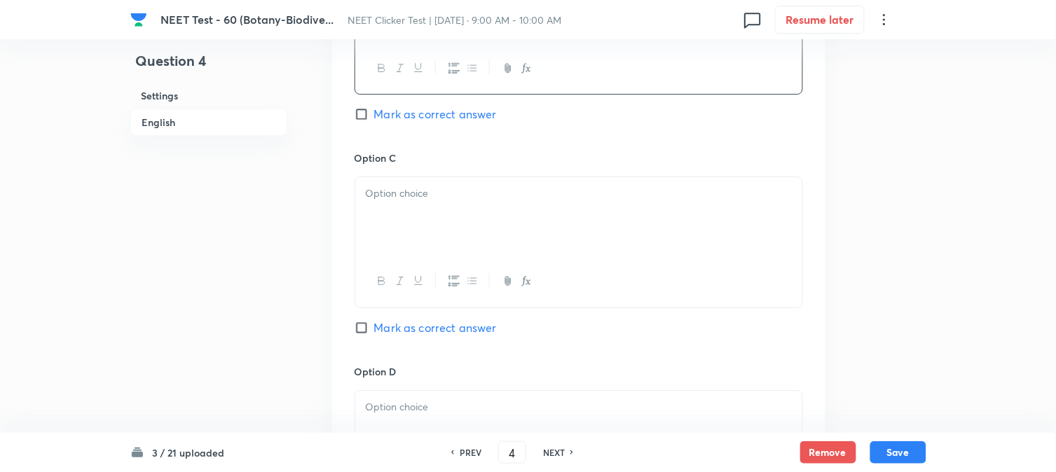
click at [463, 198] on p at bounding box center [579, 194] width 426 height 16
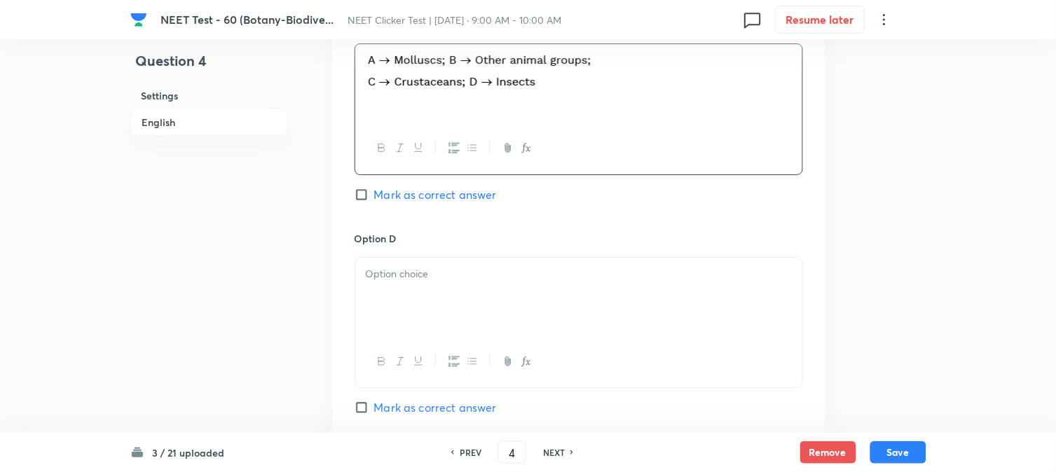
scroll to position [1246, 0]
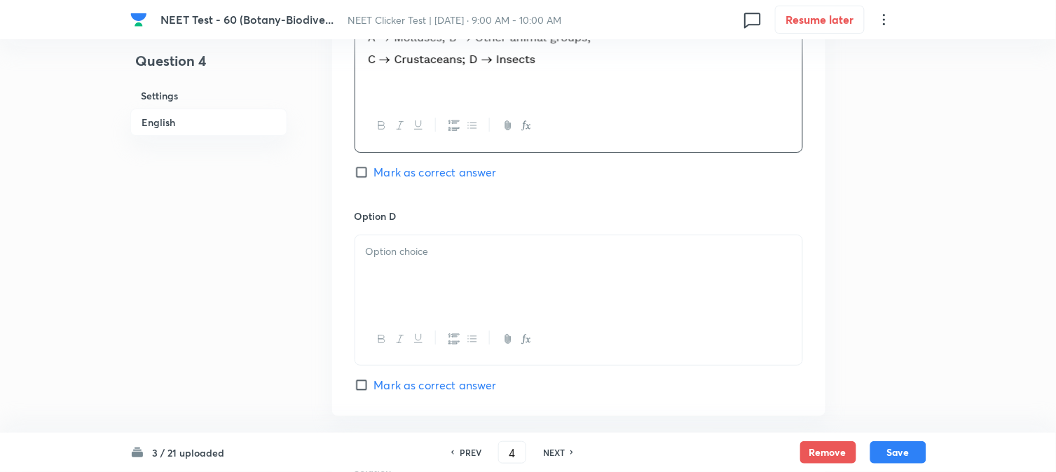
click at [495, 280] on div at bounding box center [578, 275] width 447 height 79
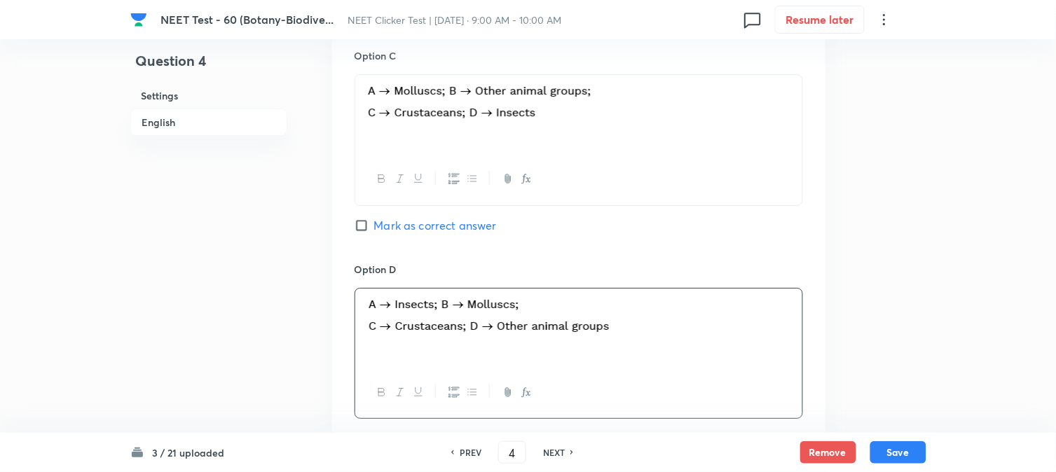
scroll to position [1168, 0]
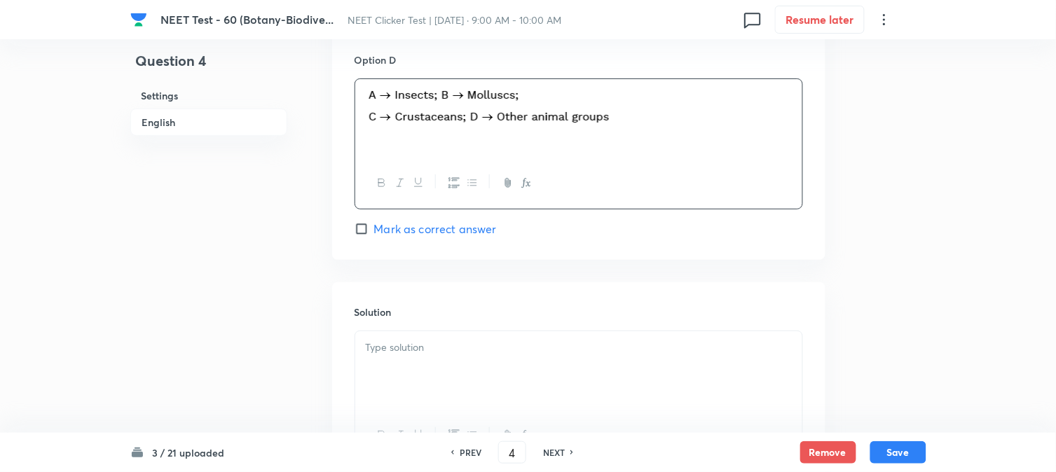
click at [403, 232] on span "Mark as correct answer" at bounding box center [435, 229] width 123 height 17
click at [374, 232] on input "Mark as correct answer" at bounding box center [365, 229] width 20 height 14
checkbox input "true"
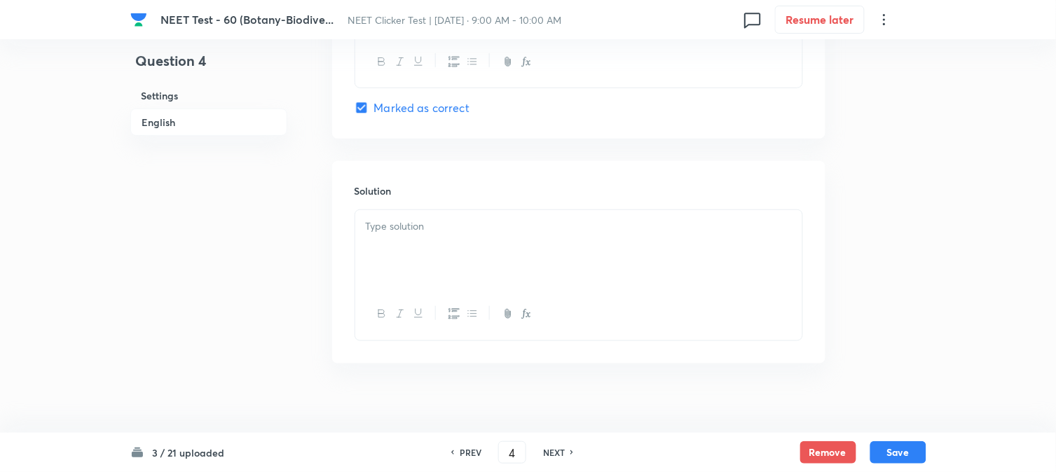
scroll to position [1540, 0]
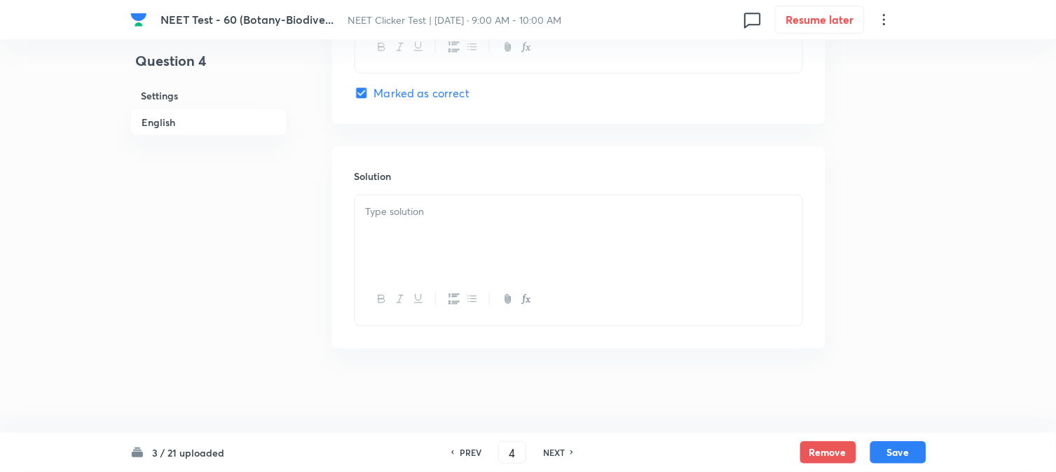
click at [446, 248] on div at bounding box center [578, 235] width 447 height 79
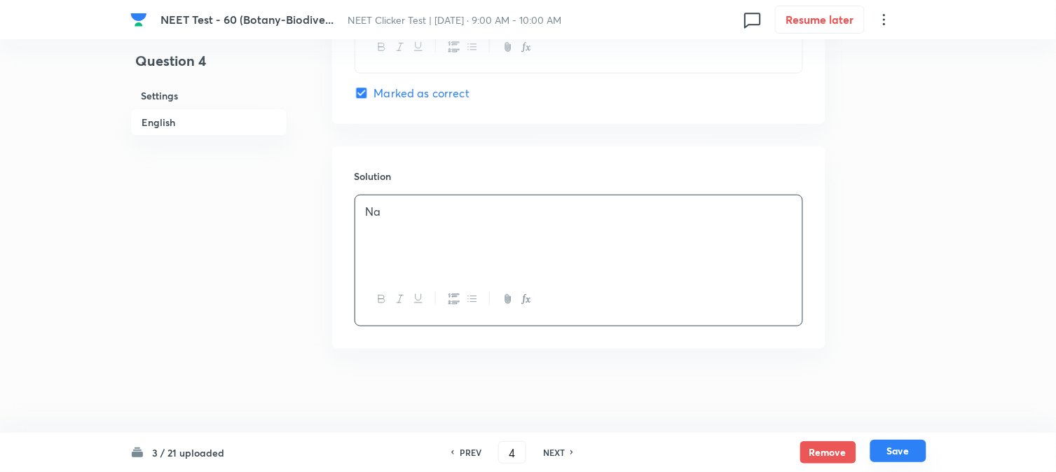
click at [900, 456] on button "Save" at bounding box center [899, 451] width 56 height 22
type input "5"
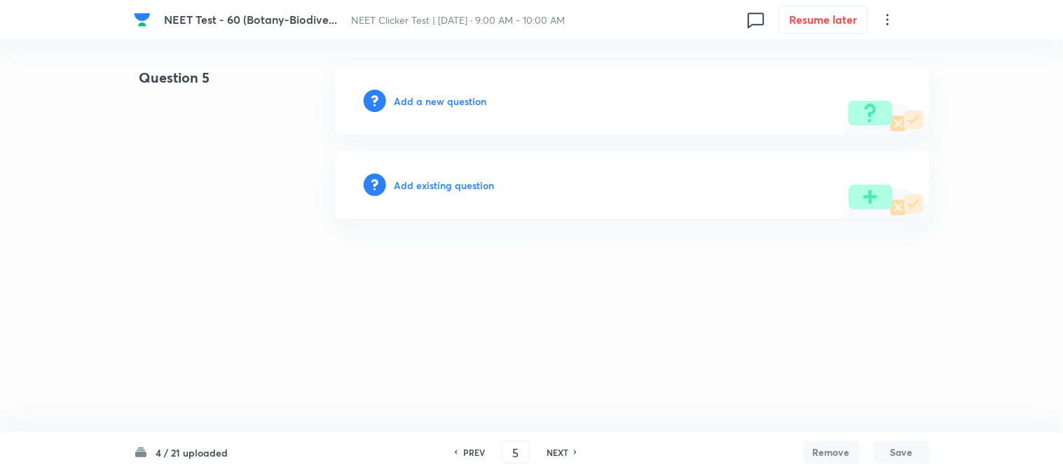
click at [411, 98] on h6 "Add a new question" at bounding box center [441, 101] width 93 height 15
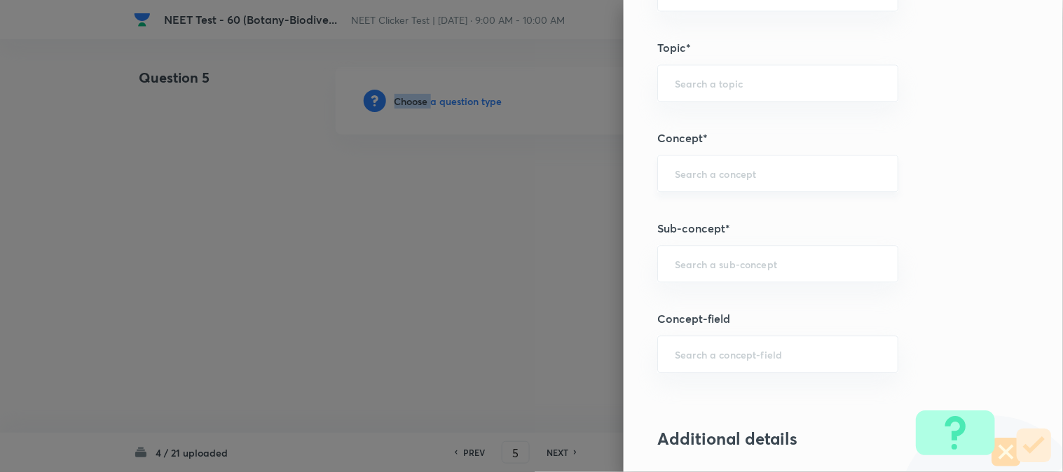
scroll to position [857, 0]
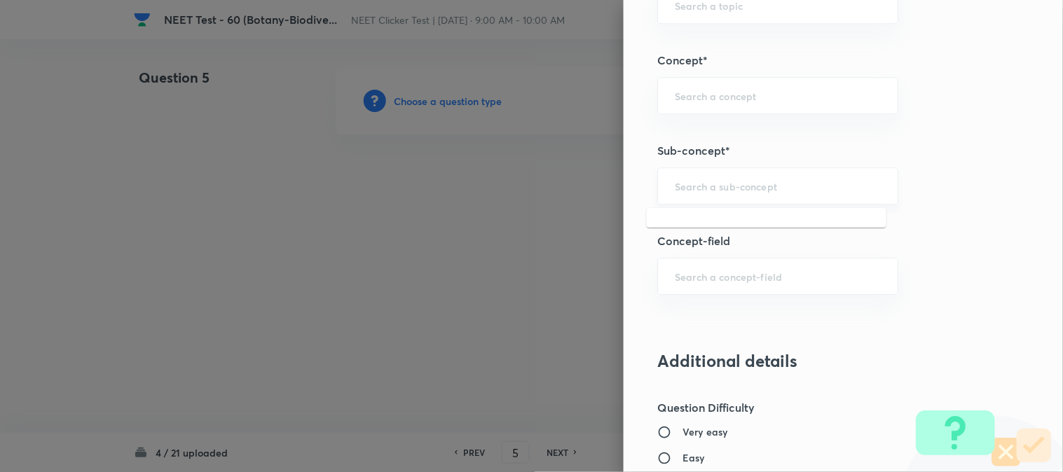
click at [720, 189] on input "text" at bounding box center [778, 185] width 206 height 13
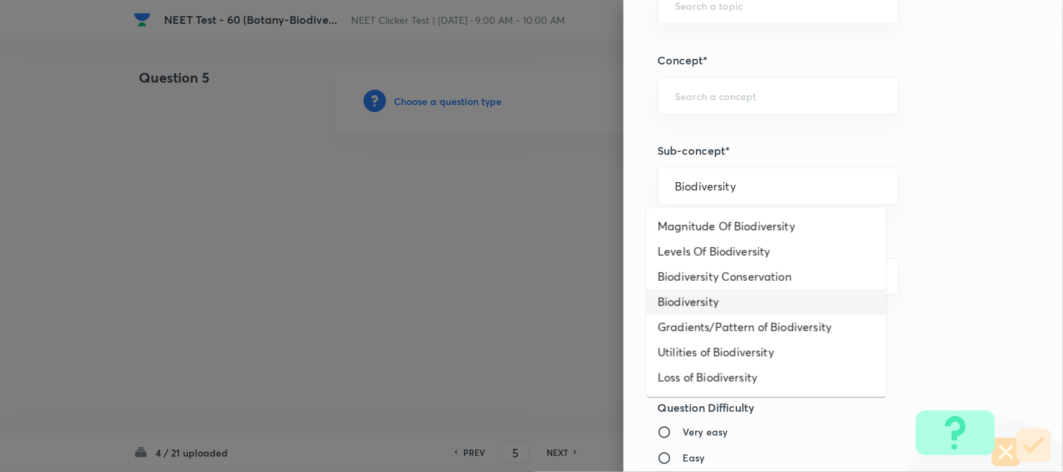
click at [705, 296] on li "Biodiversity" at bounding box center [767, 301] width 240 height 25
type input "Biodiversity"
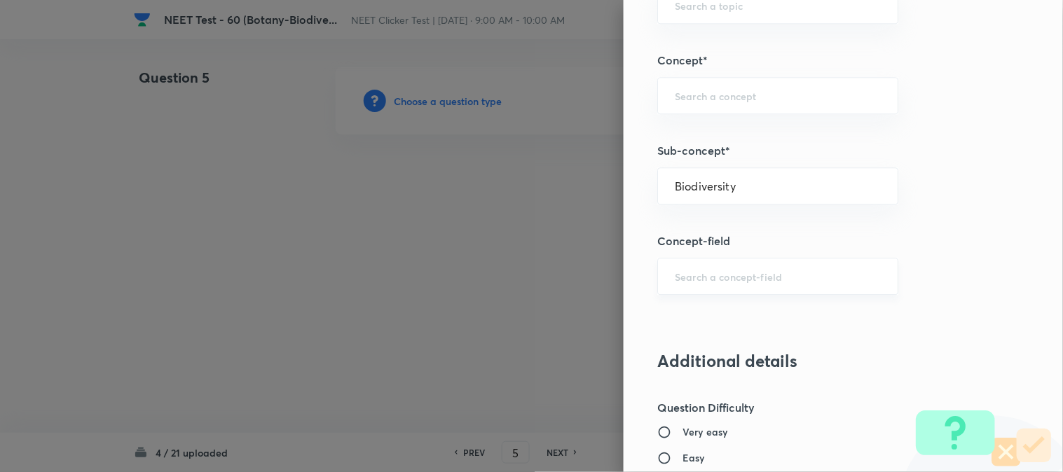
type input "Biology"
type input "Biodiversity and Conservation"
type input "Biodiversity"
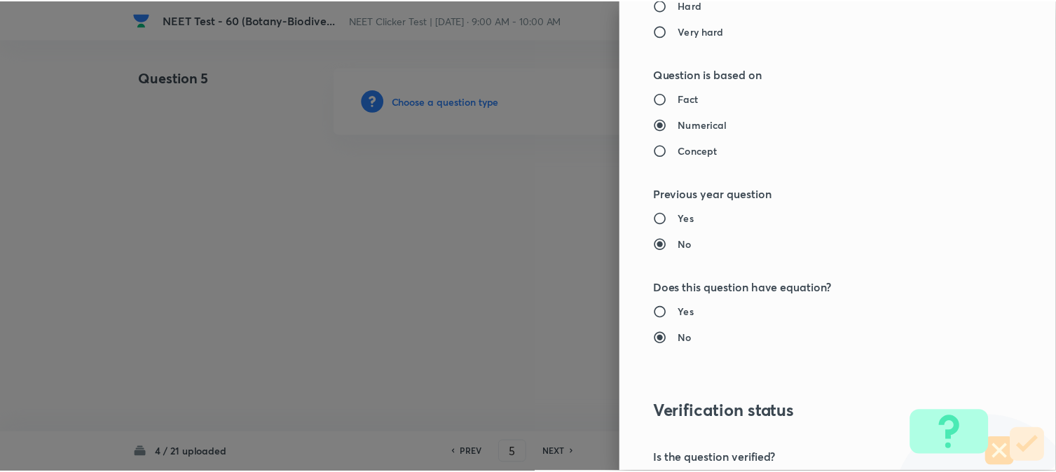
scroll to position [1532, 0]
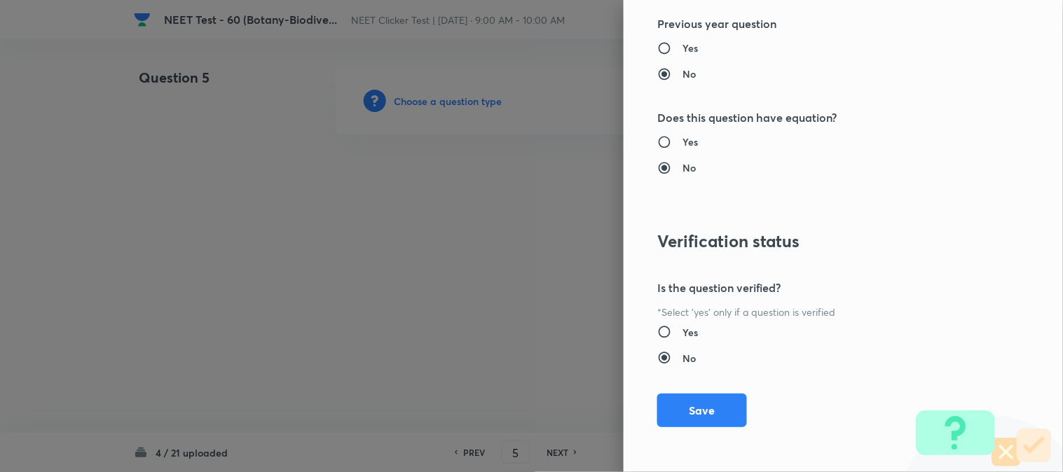
drag, startPoint x: 669, startPoint y: 408, endPoint x: 612, endPoint y: 377, distance: 65.2
click at [670, 408] on button "Save" at bounding box center [702, 411] width 90 height 34
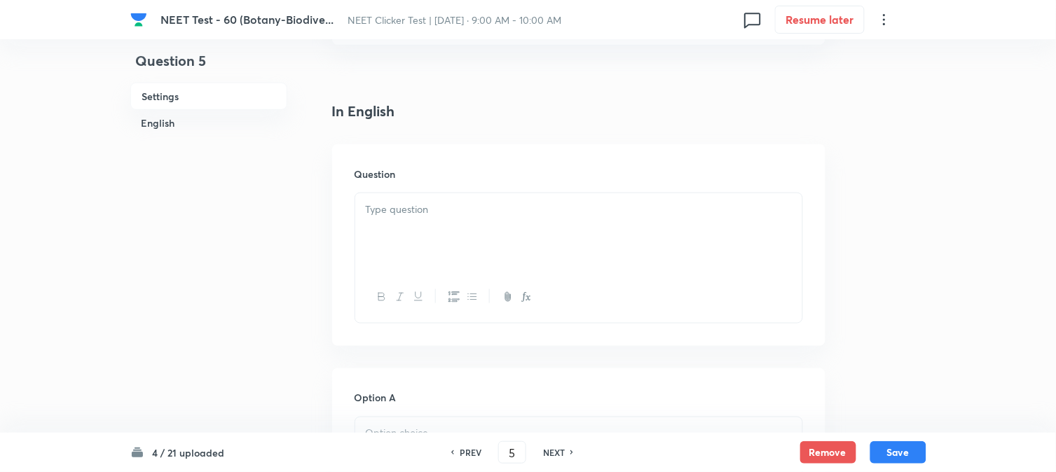
click at [446, 227] on div at bounding box center [578, 232] width 447 height 79
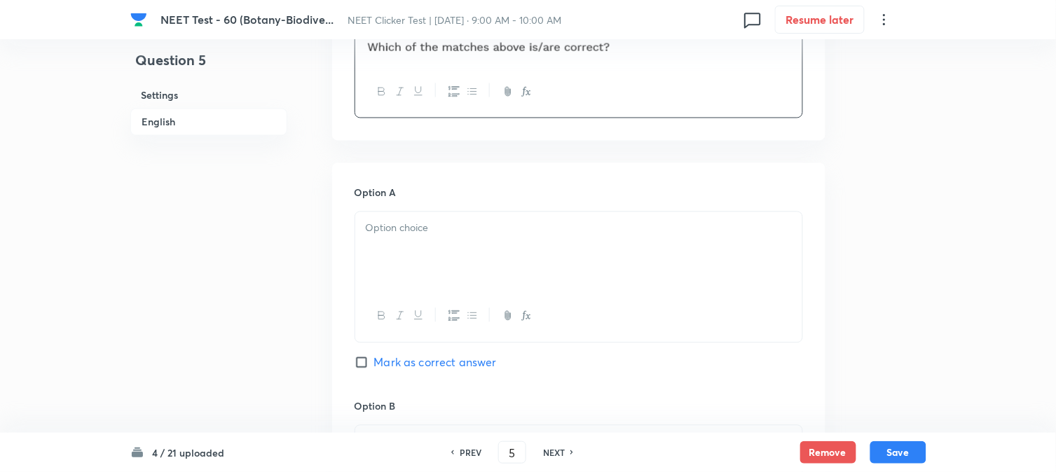
scroll to position [622, 0]
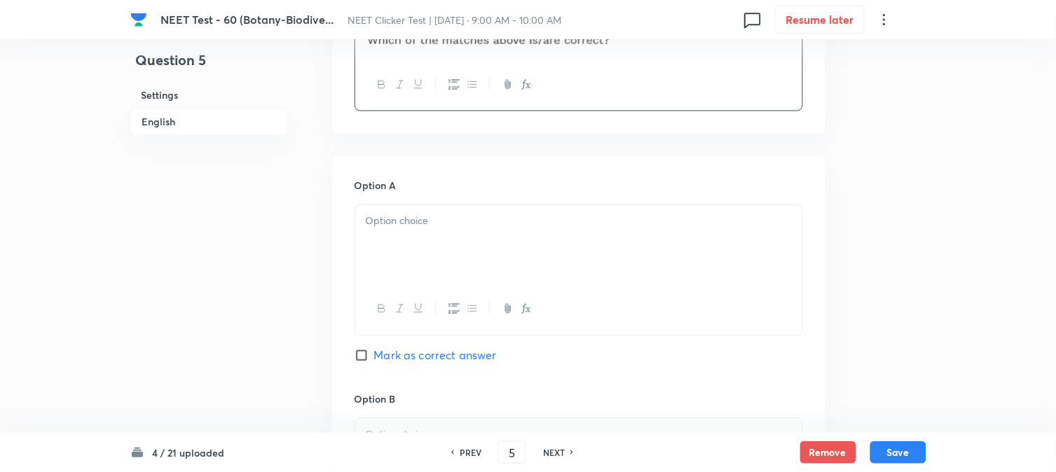
click at [432, 240] on div at bounding box center [578, 244] width 447 height 79
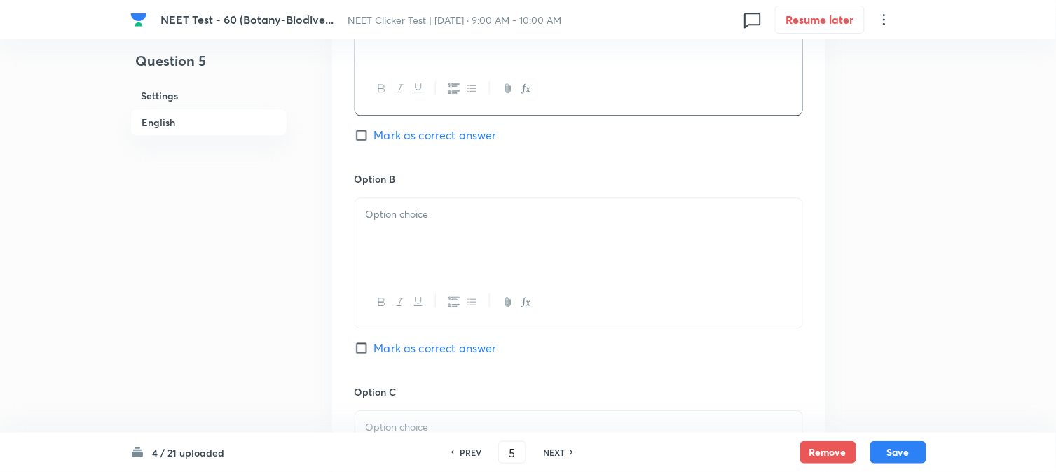
scroll to position [857, 0]
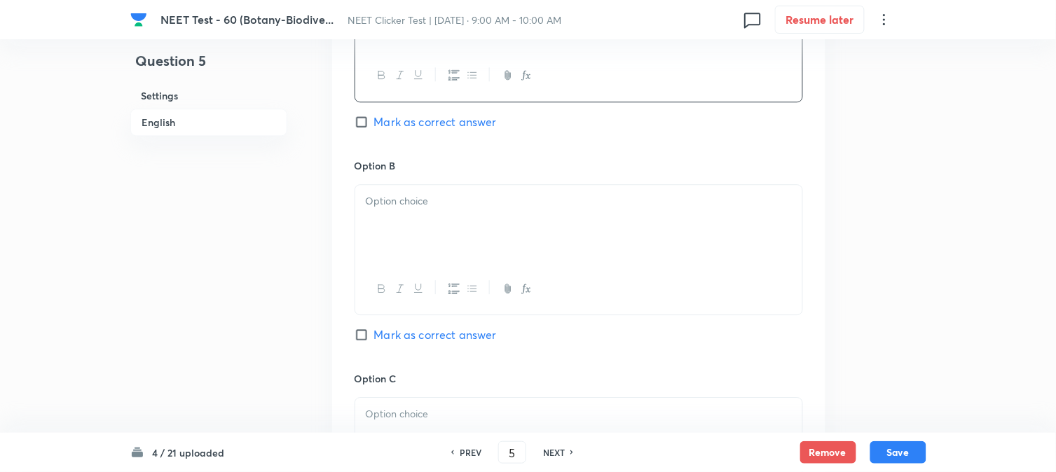
click at [425, 242] on div at bounding box center [578, 224] width 447 height 79
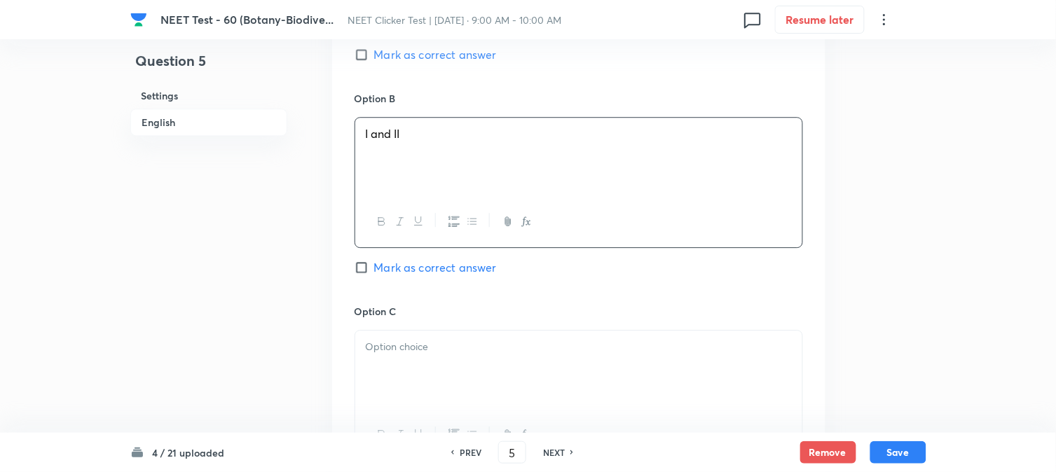
scroll to position [1012, 0]
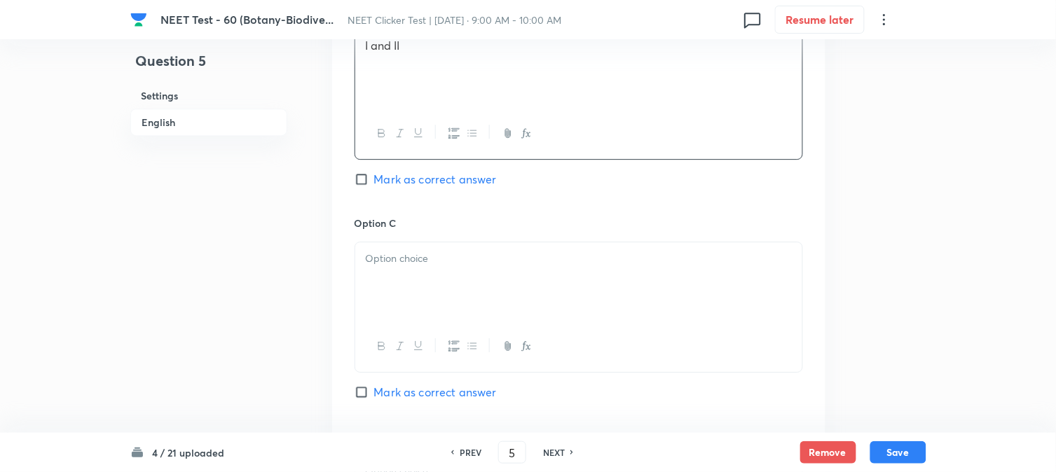
click at [432, 277] on div at bounding box center [578, 282] width 447 height 79
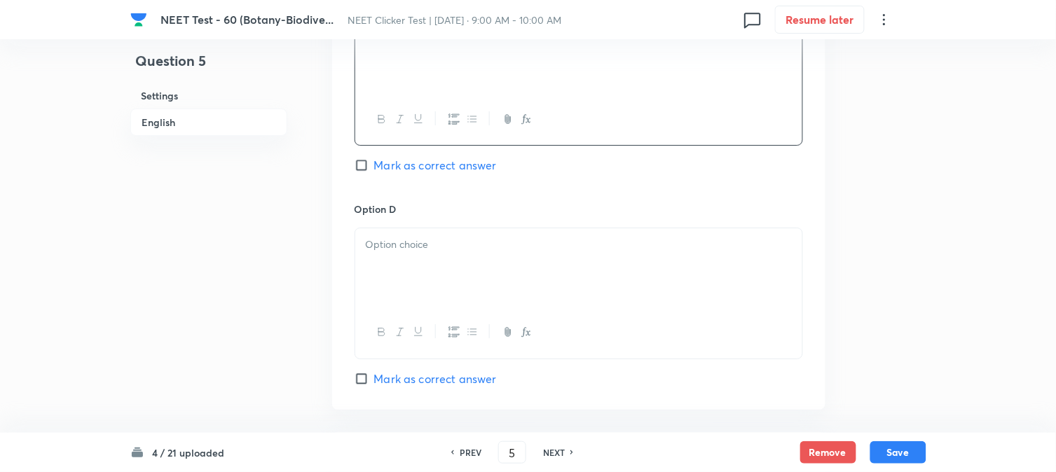
scroll to position [1246, 0]
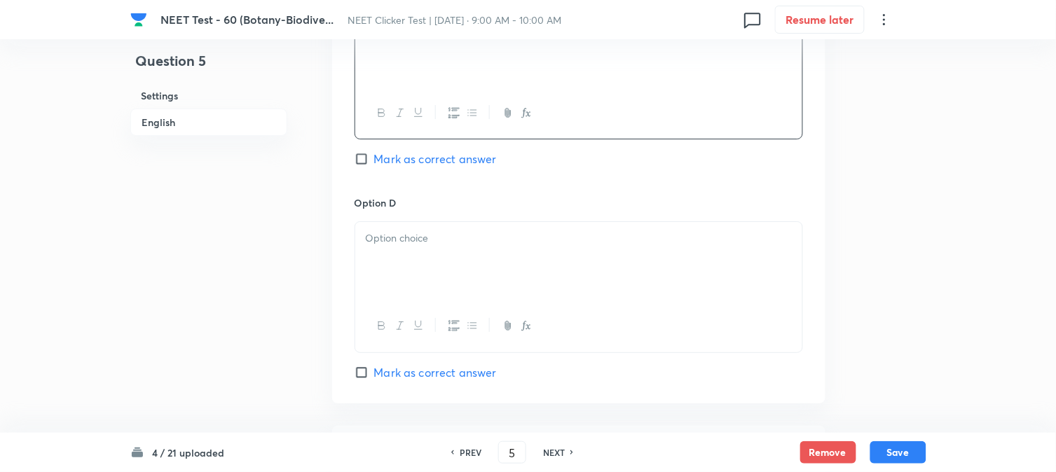
click at [472, 268] on div at bounding box center [578, 261] width 447 height 79
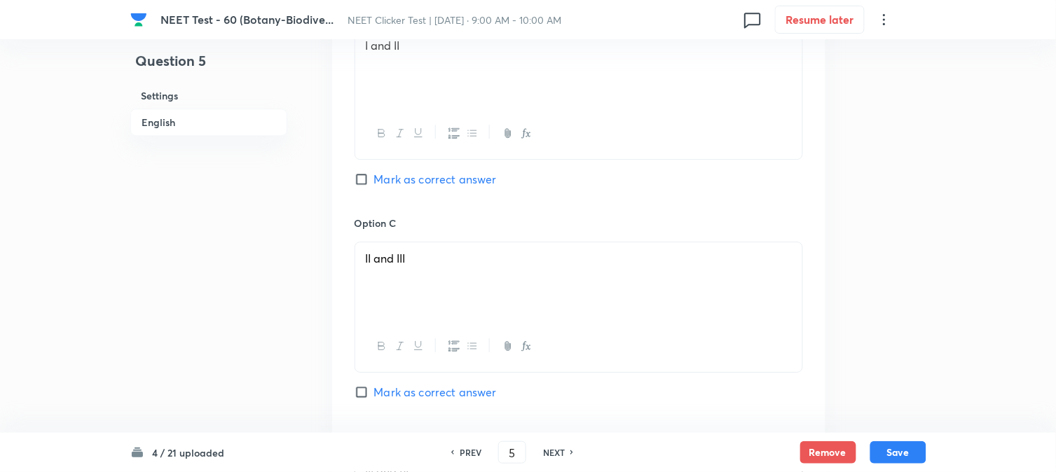
scroll to position [779, 0]
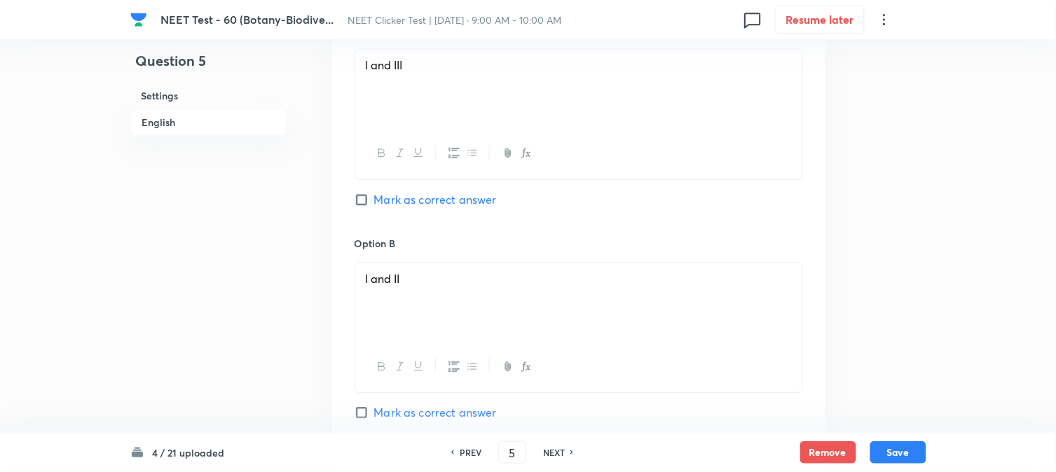
click at [360, 199] on input "Mark as correct answer" at bounding box center [365, 200] width 20 height 14
checkbox input "true"
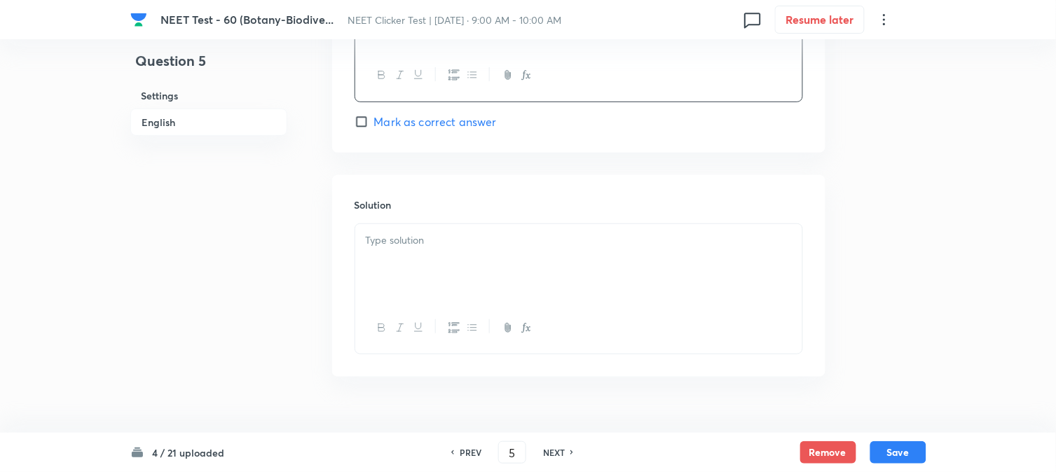
scroll to position [1527, 0]
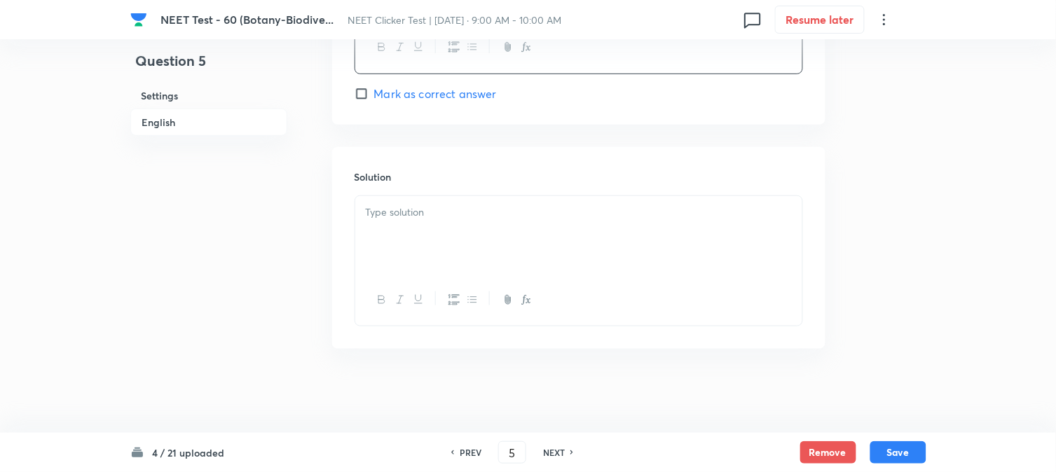
click at [465, 237] on div at bounding box center [578, 235] width 447 height 79
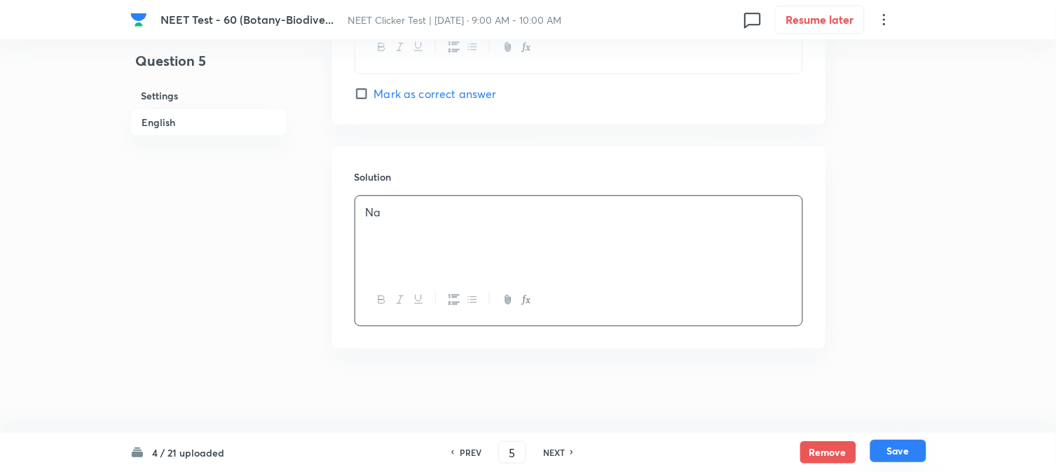
click at [892, 449] on button "Save" at bounding box center [899, 451] width 56 height 22
type input "6"
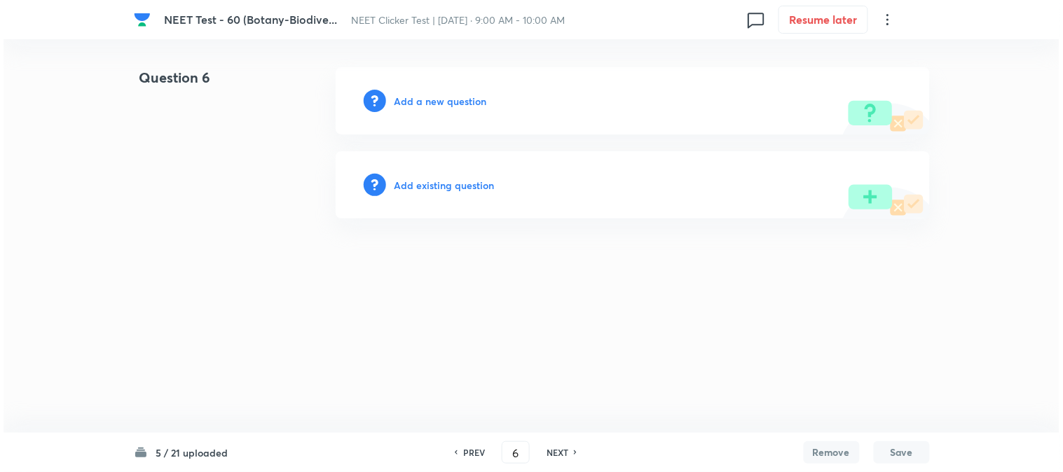
scroll to position [0, 0]
click at [440, 102] on h6 "Add a new question" at bounding box center [441, 101] width 93 height 15
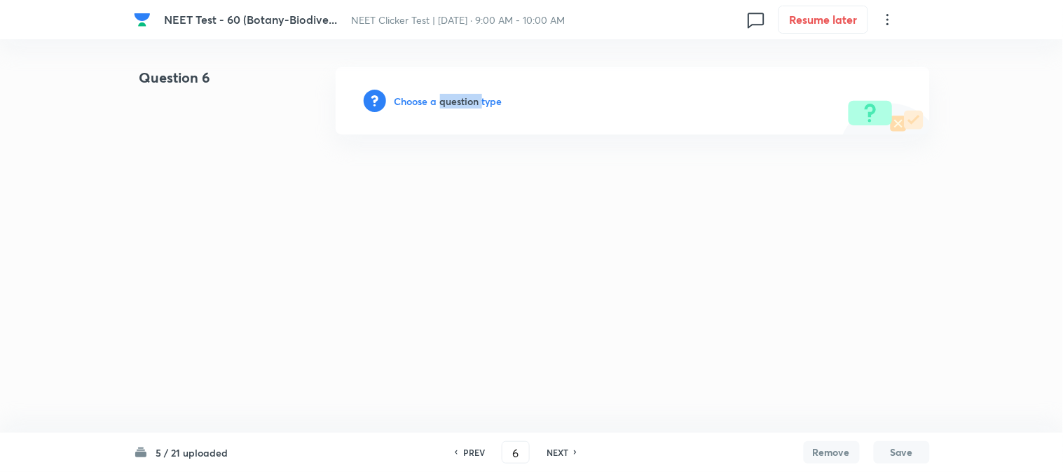
click at [440, 102] on h6 "Choose a question type" at bounding box center [449, 101] width 108 height 15
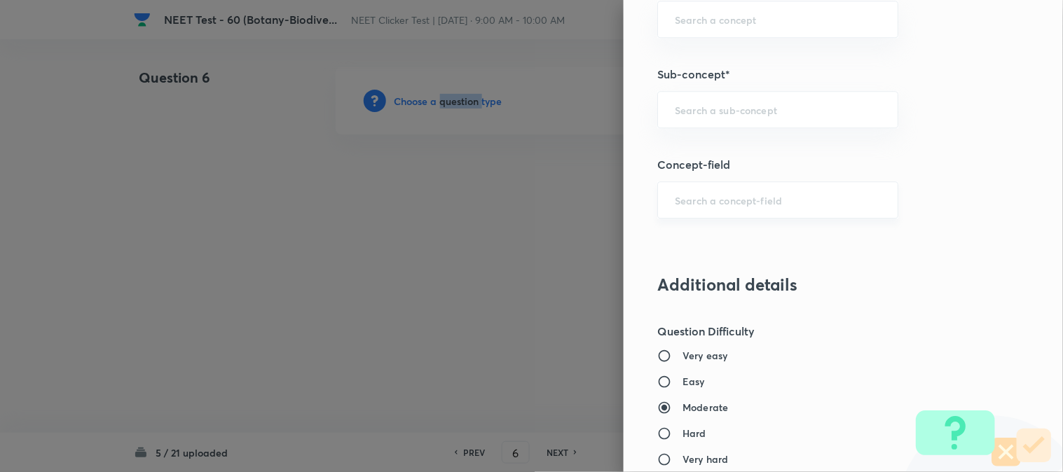
scroll to position [934, 0]
click at [729, 103] on input "text" at bounding box center [778, 108] width 206 height 13
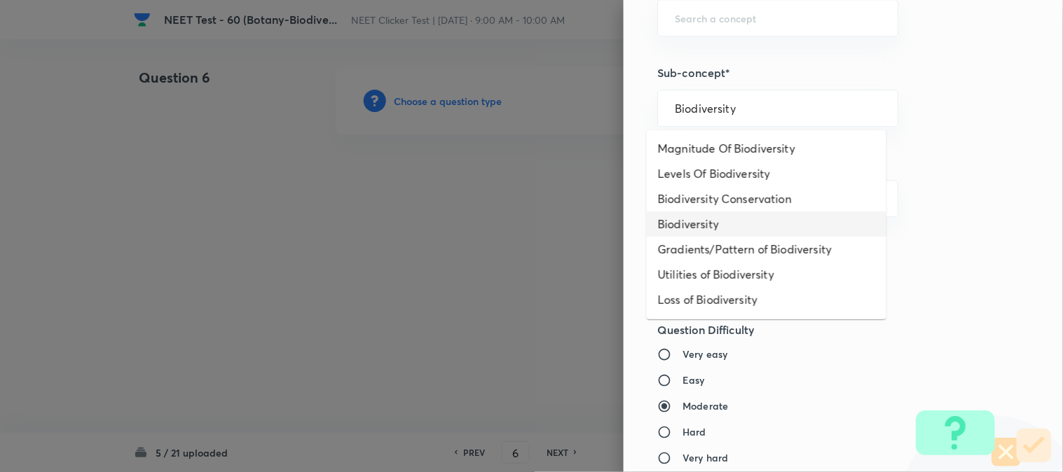
click at [708, 222] on li "Biodiversity" at bounding box center [767, 224] width 240 height 25
type input "Biodiversity"
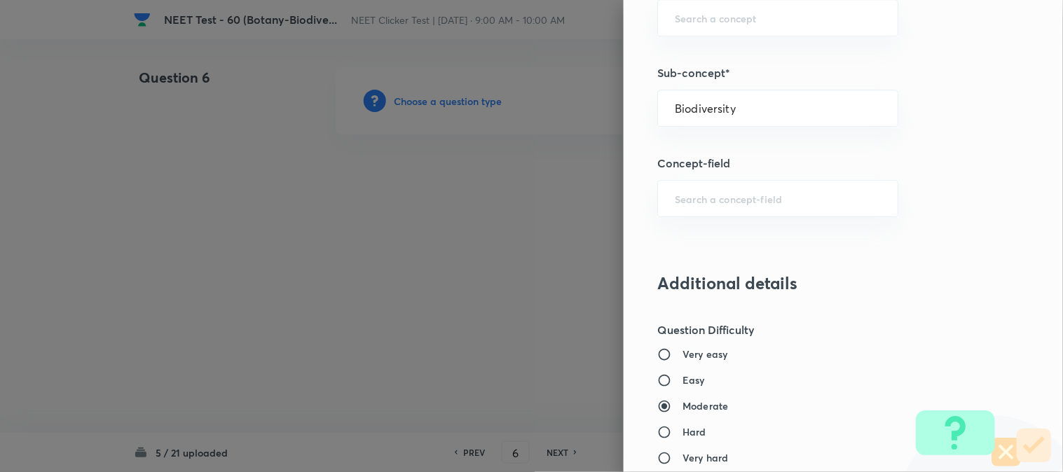
type input "Biology"
type input "Biodiversity and Conservation"
type input "Biodiversity"
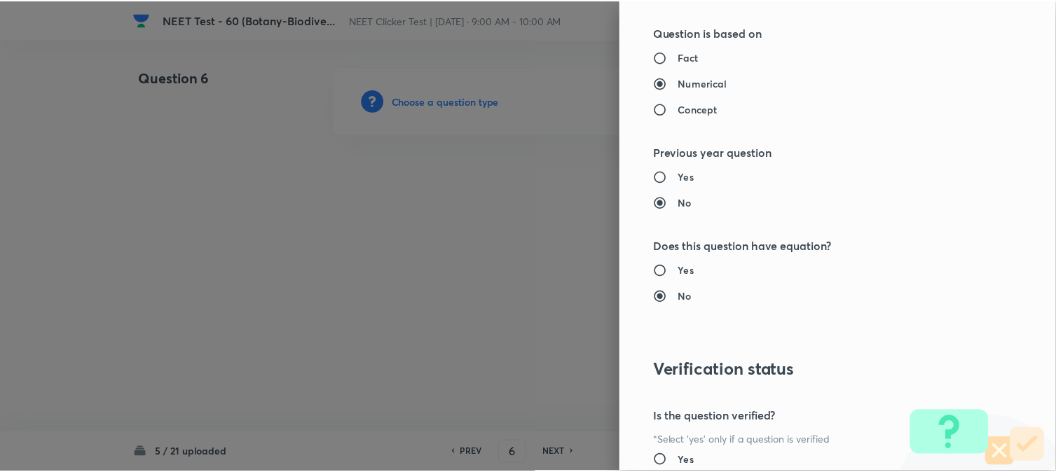
scroll to position [1480, 0]
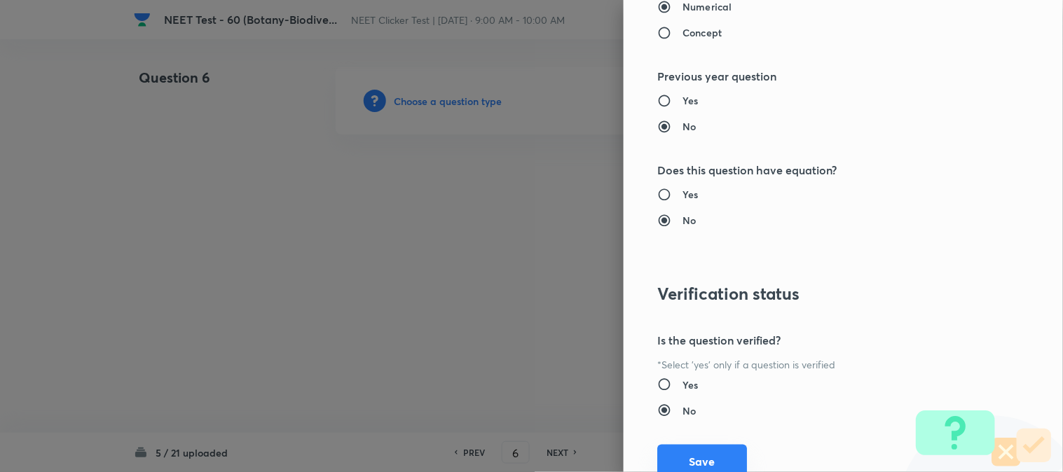
click at [694, 451] on button "Save" at bounding box center [702, 462] width 90 height 34
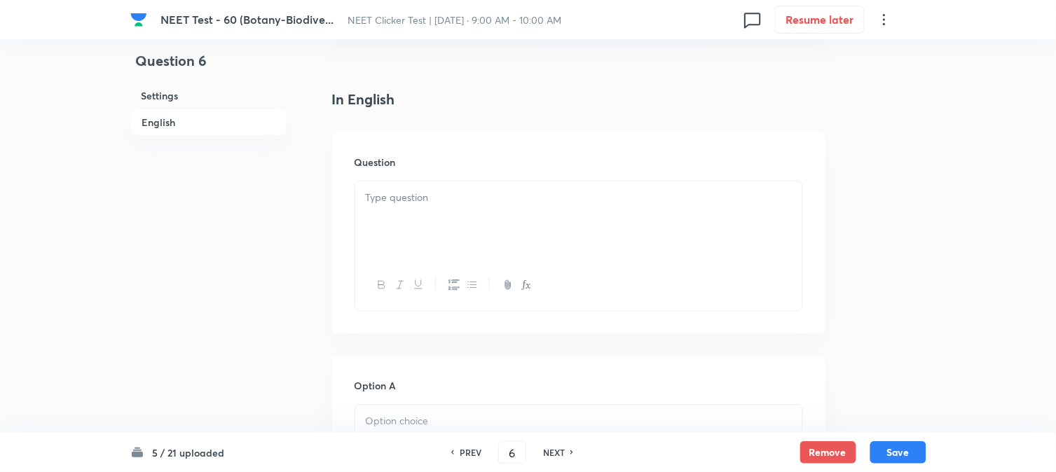
scroll to position [311, 0]
click at [454, 231] on div at bounding box center [578, 232] width 447 height 79
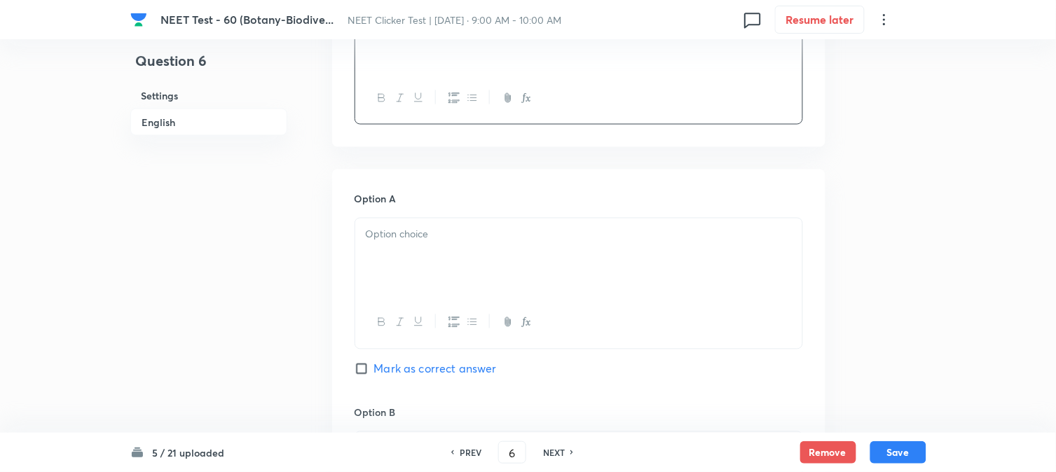
scroll to position [545, 0]
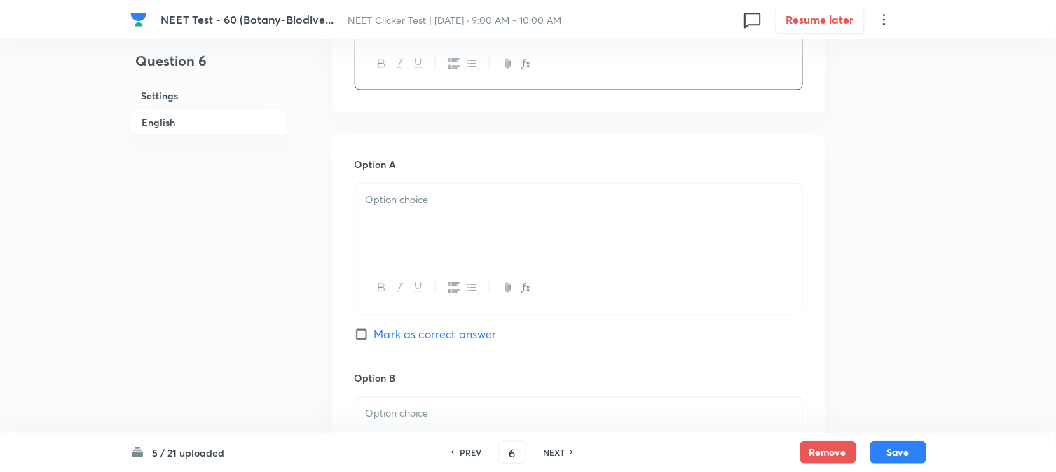
click at [442, 249] on div at bounding box center [578, 223] width 447 height 79
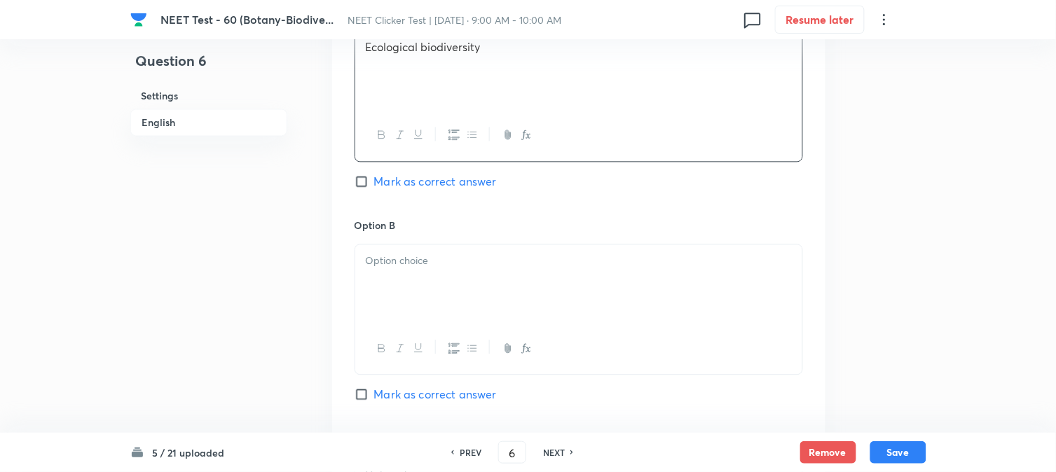
scroll to position [779, 0]
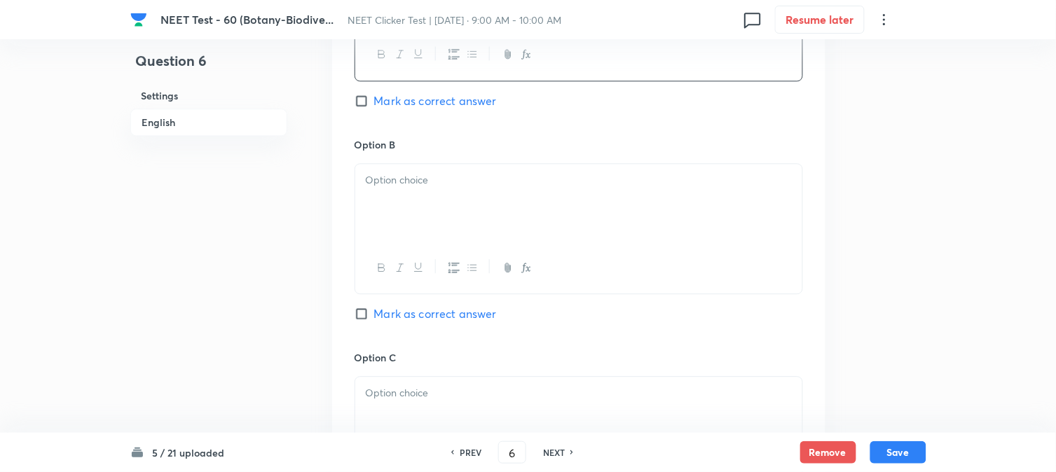
click at [432, 198] on div at bounding box center [578, 203] width 447 height 79
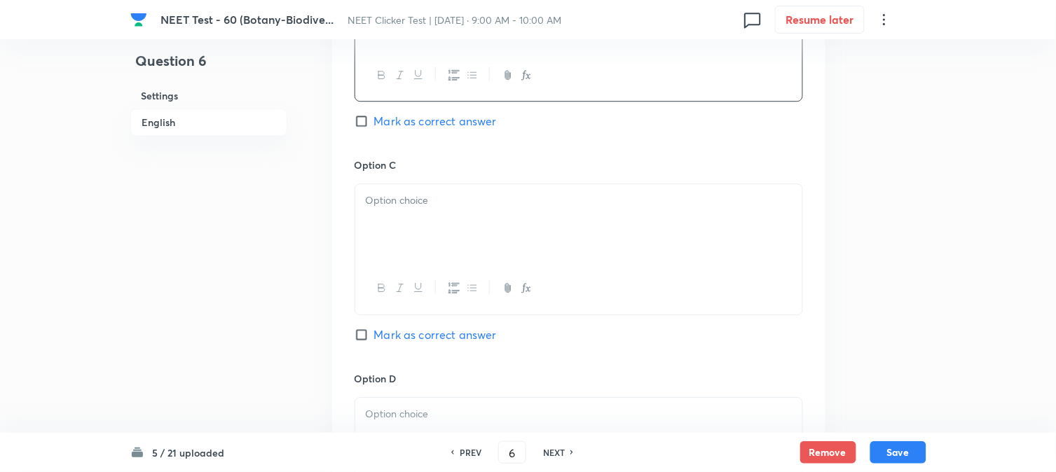
scroll to position [1012, 0]
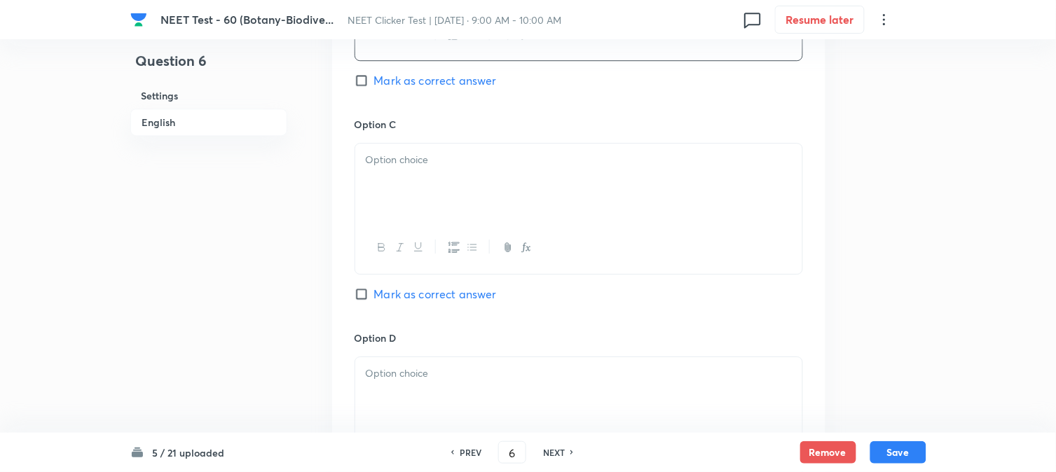
click at [463, 186] on div at bounding box center [578, 183] width 447 height 79
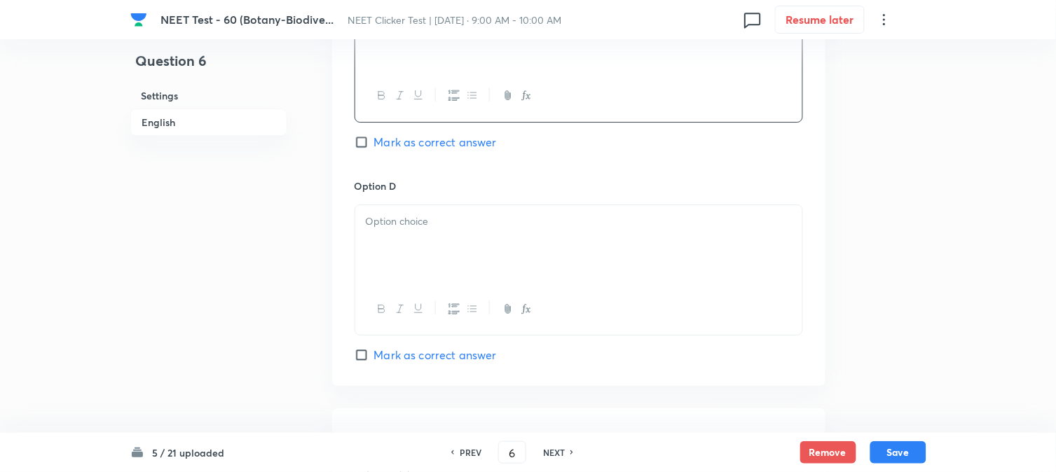
scroll to position [1168, 0]
click at [416, 237] on div at bounding box center [578, 241] width 447 height 79
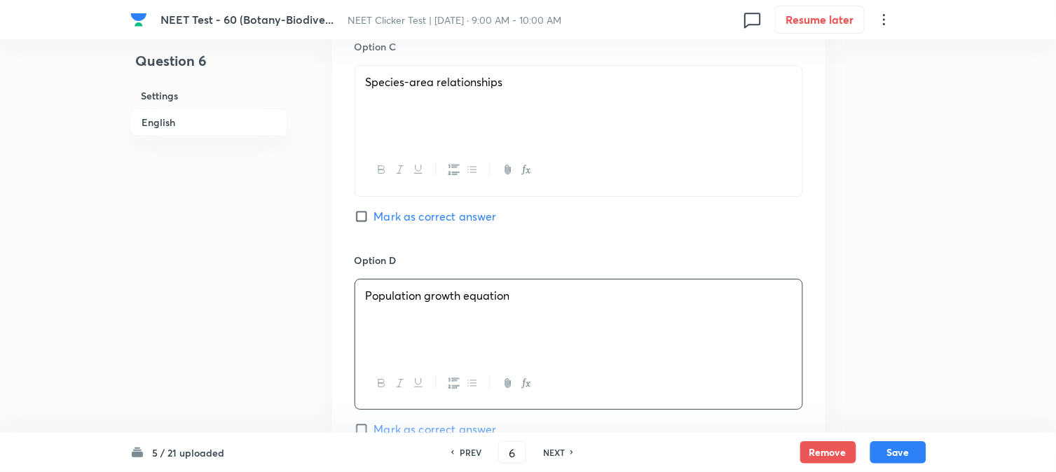
click at [393, 215] on span "Mark as correct answer" at bounding box center [435, 216] width 123 height 17
click at [374, 215] on input "Mark as correct answer" at bounding box center [365, 217] width 20 height 14
checkbox input "true"
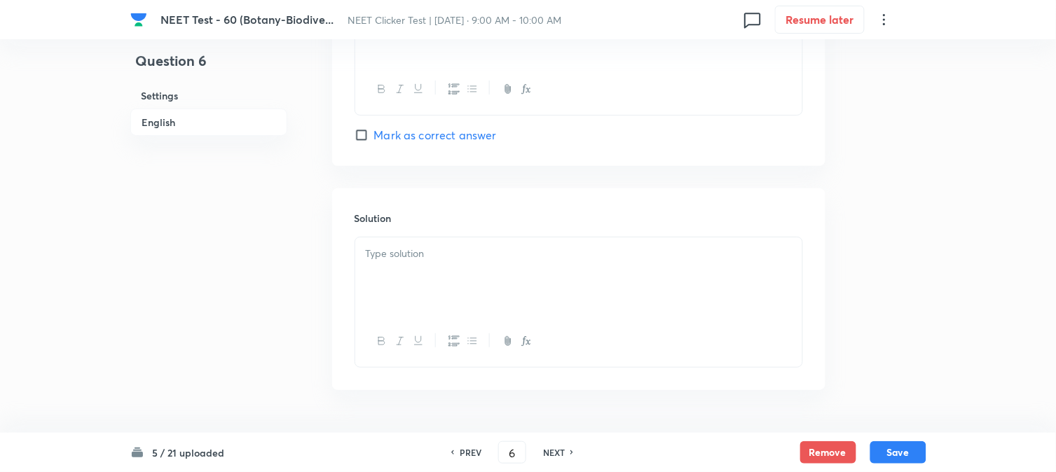
scroll to position [1402, 0]
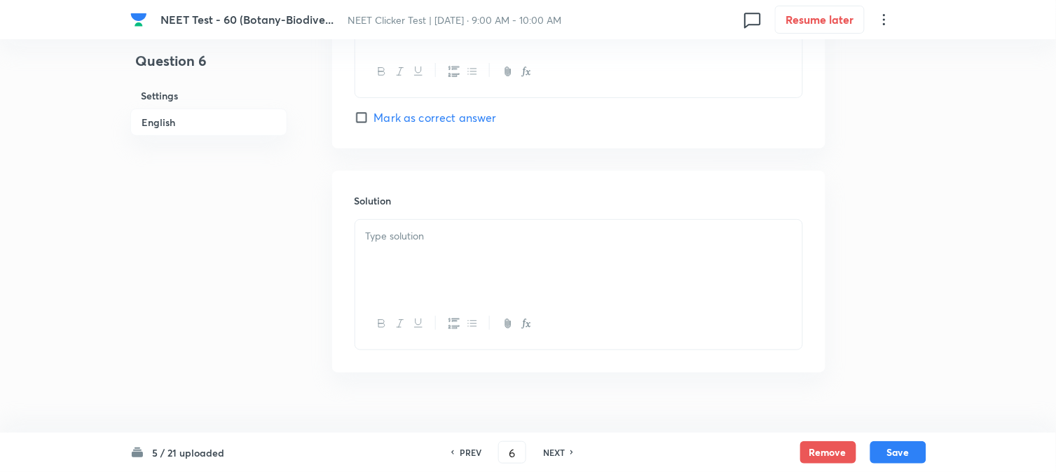
click at [457, 269] on div at bounding box center [578, 259] width 447 height 79
click at [907, 446] on button "Save" at bounding box center [899, 451] width 56 height 22
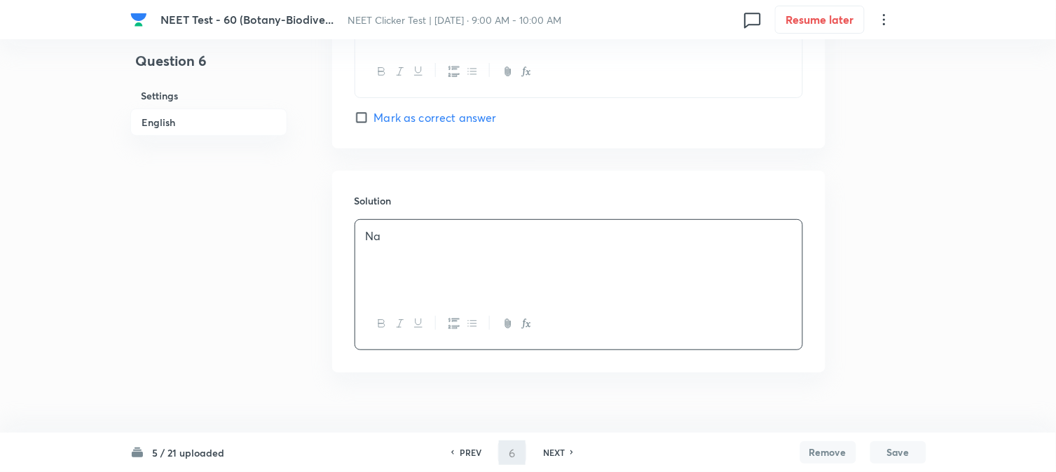
type input "7"
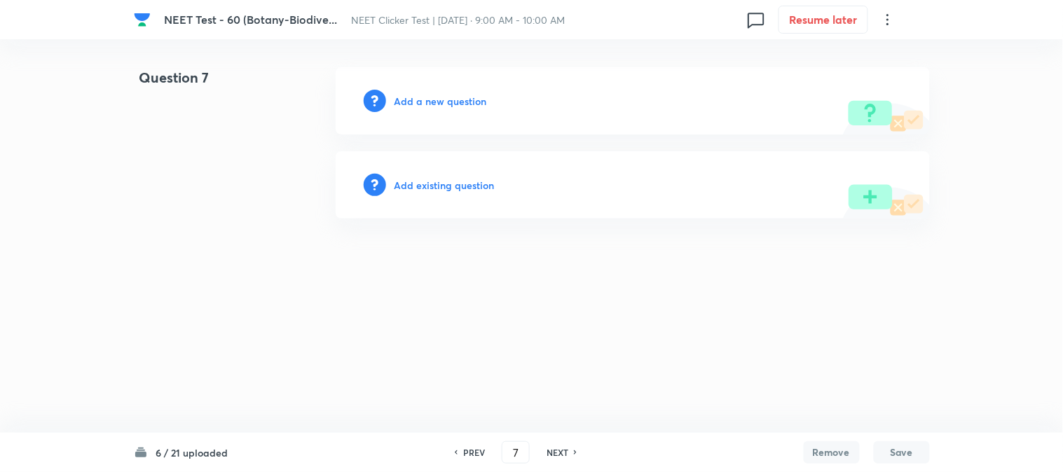
click at [444, 102] on h6 "Add a new question" at bounding box center [441, 101] width 93 height 15
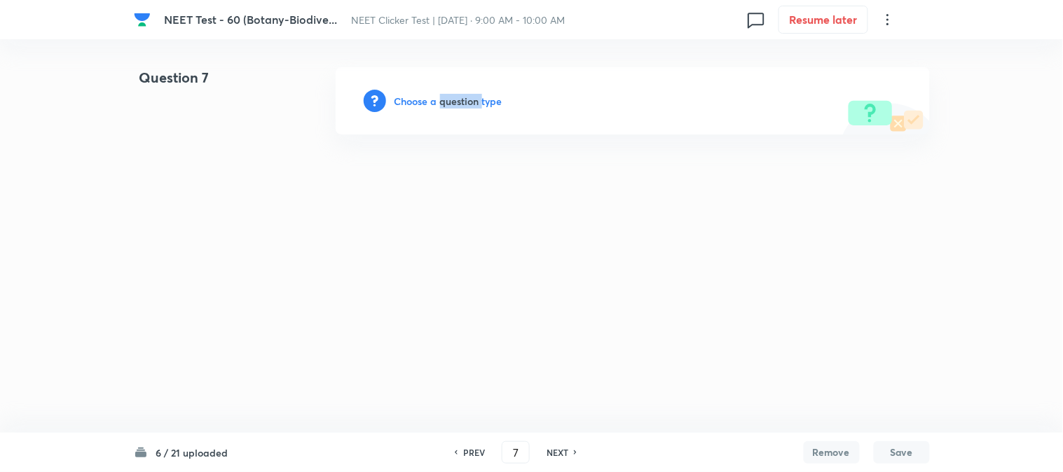
click at [443, 102] on h6 "Choose a question type" at bounding box center [449, 101] width 108 height 15
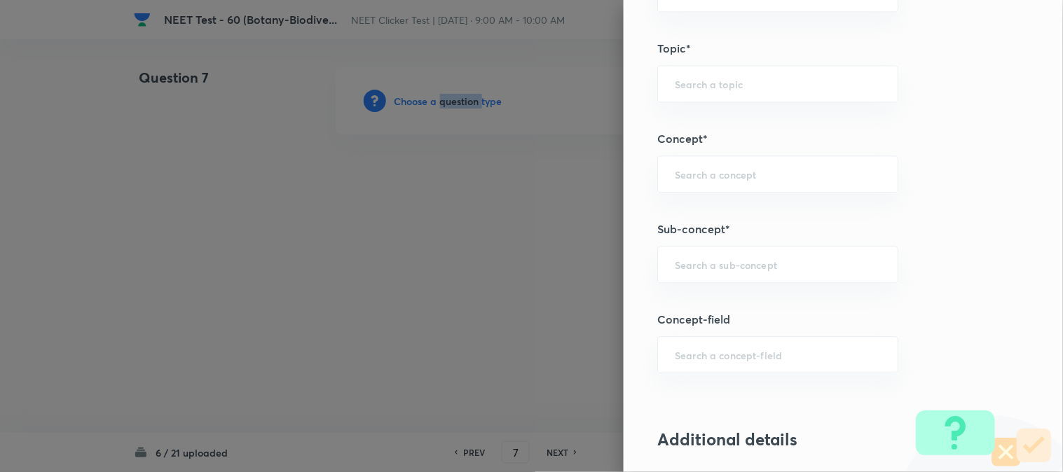
scroll to position [779, 0]
click at [748, 257] on input "text" at bounding box center [778, 263] width 206 height 13
type input "b"
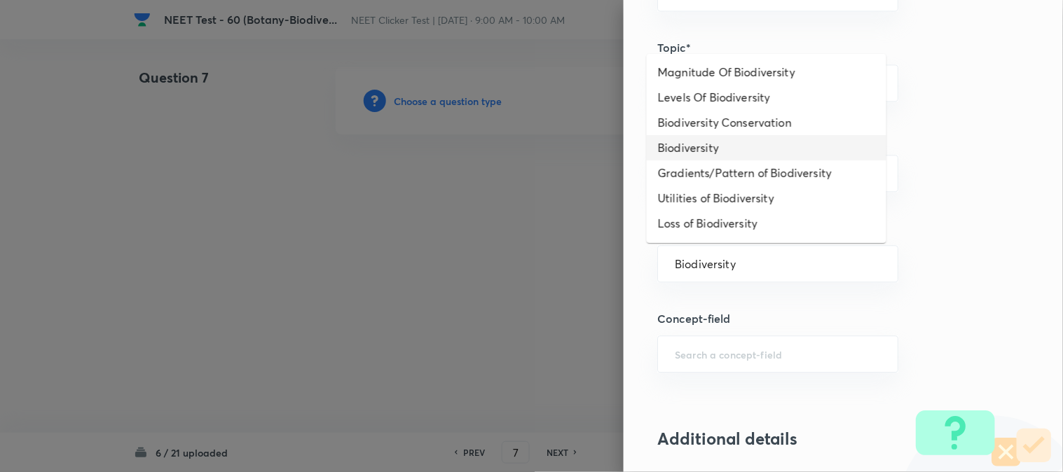
click at [687, 148] on li "Biodiversity" at bounding box center [767, 147] width 240 height 25
type input "Biodiversity"
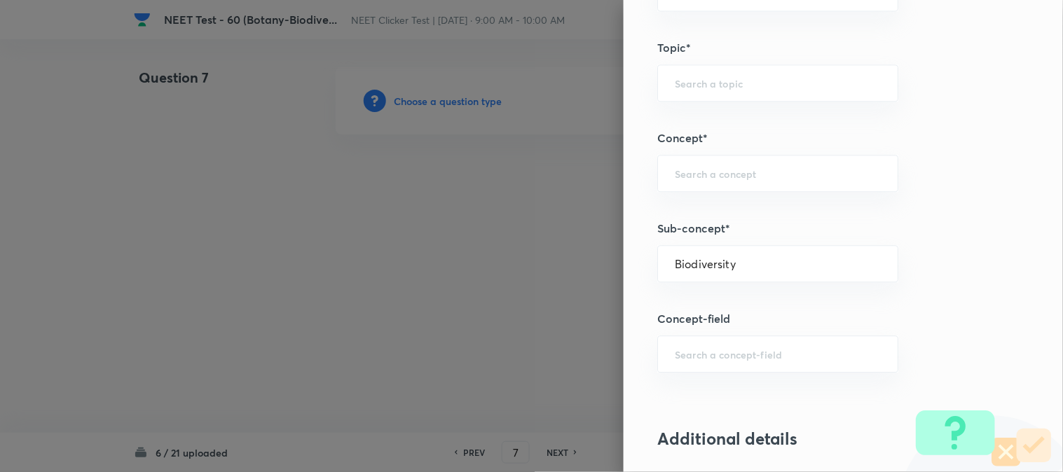
type input "Biology"
type input "Biodiversity and Conservation"
type input "Biodiversity"
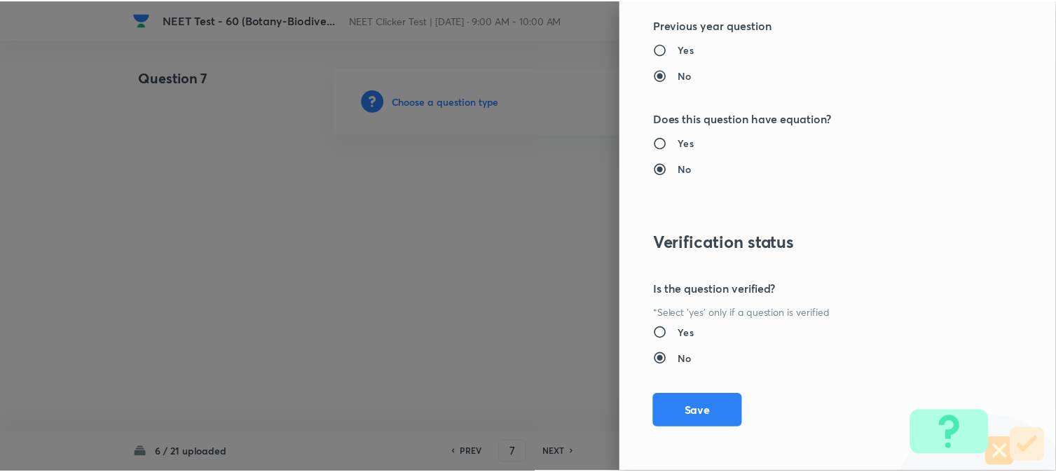
scroll to position [1532, 0]
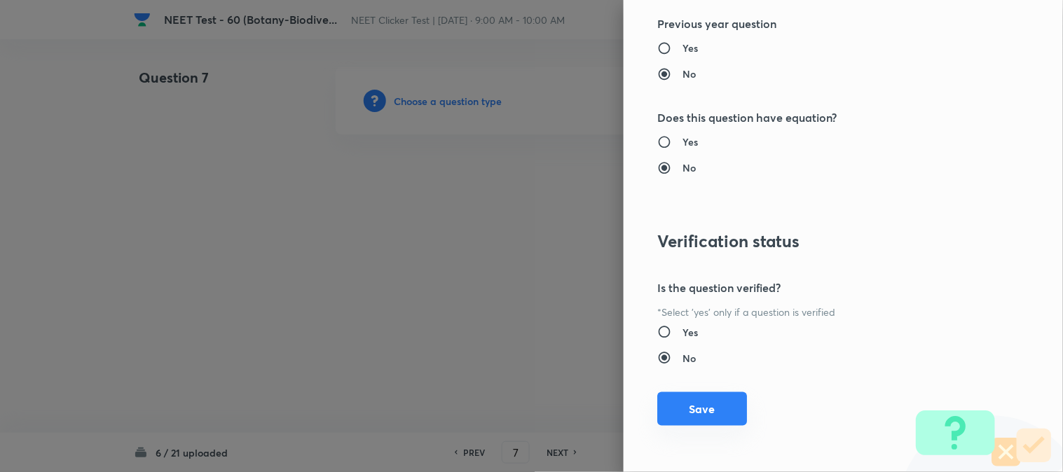
click at [685, 405] on button "Save" at bounding box center [702, 410] width 90 height 34
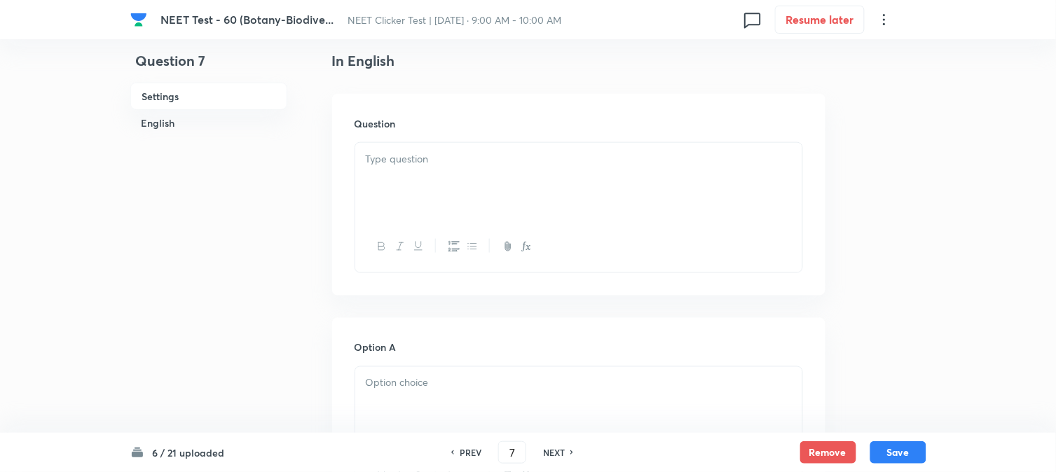
scroll to position [389, 0]
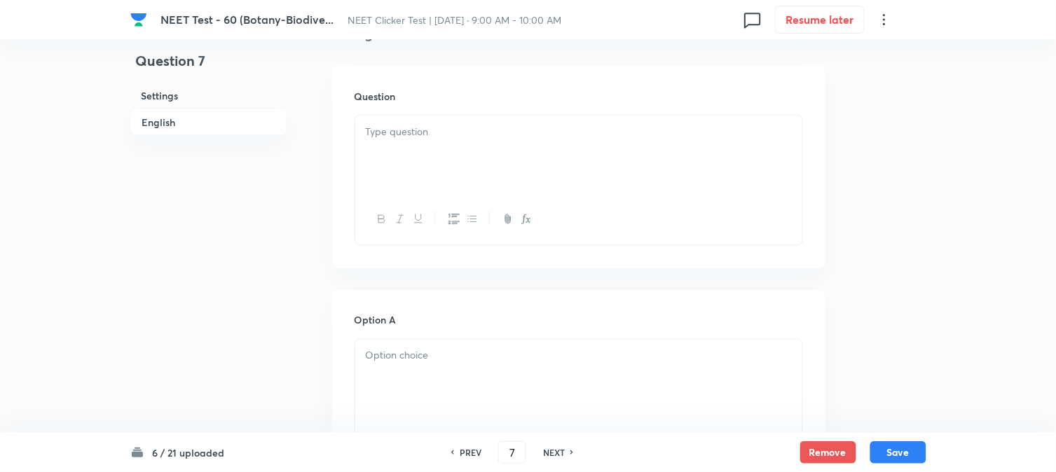
click at [467, 147] on div at bounding box center [578, 155] width 447 height 79
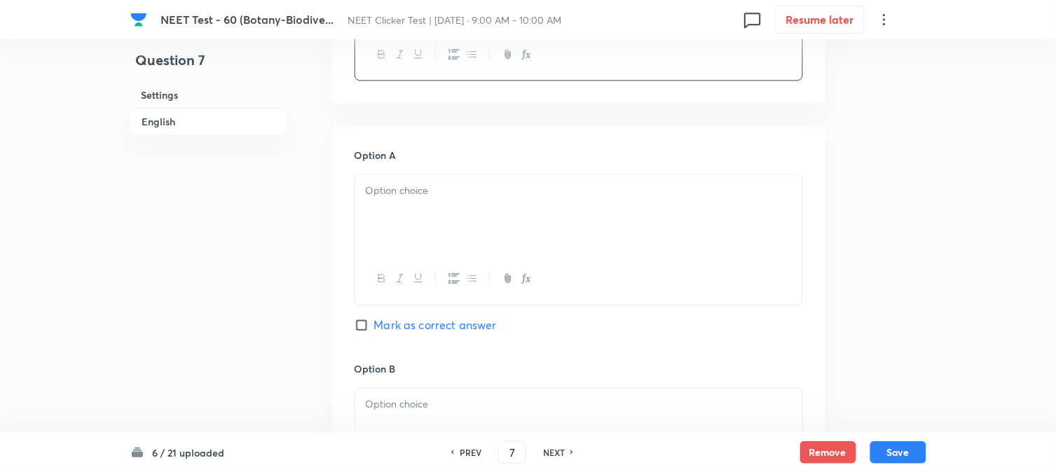
scroll to position [622, 0]
click at [425, 211] on div at bounding box center [578, 214] width 447 height 79
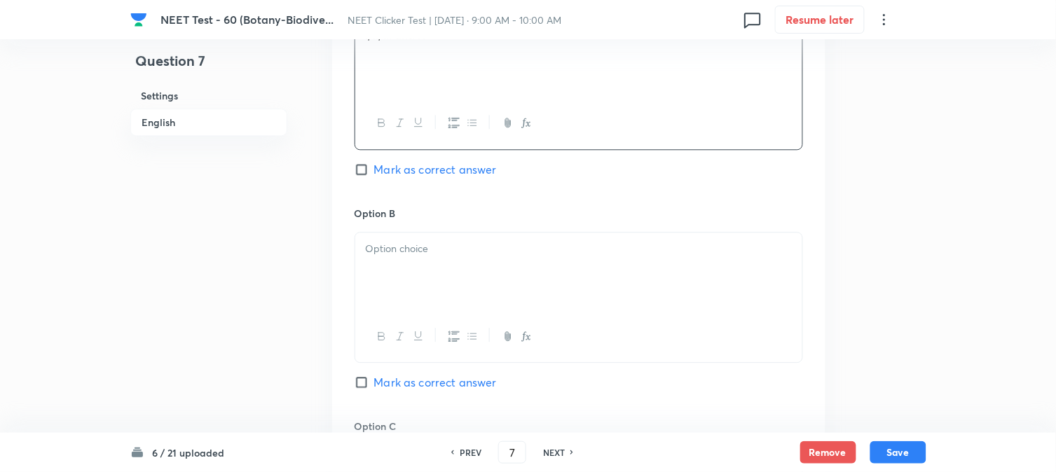
scroll to position [779, 0]
click at [421, 264] on div at bounding box center [578, 271] width 447 height 79
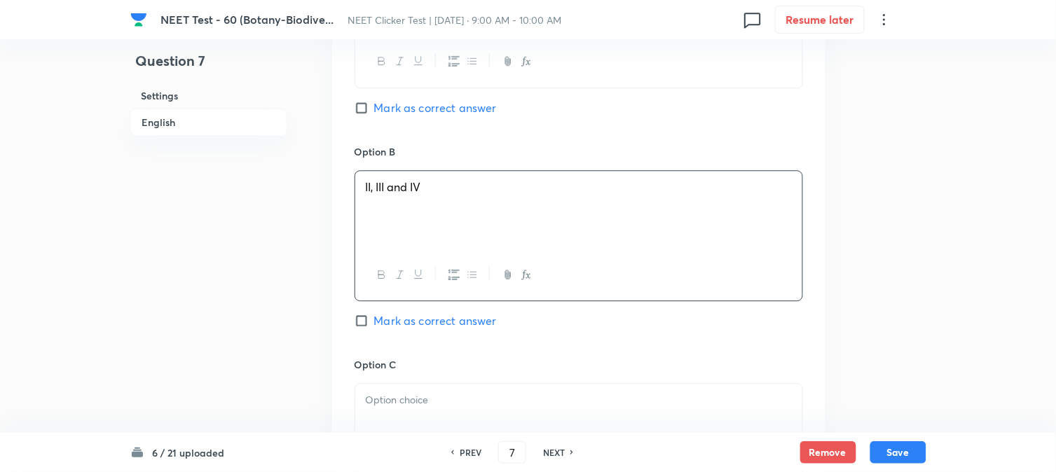
scroll to position [1090, 0]
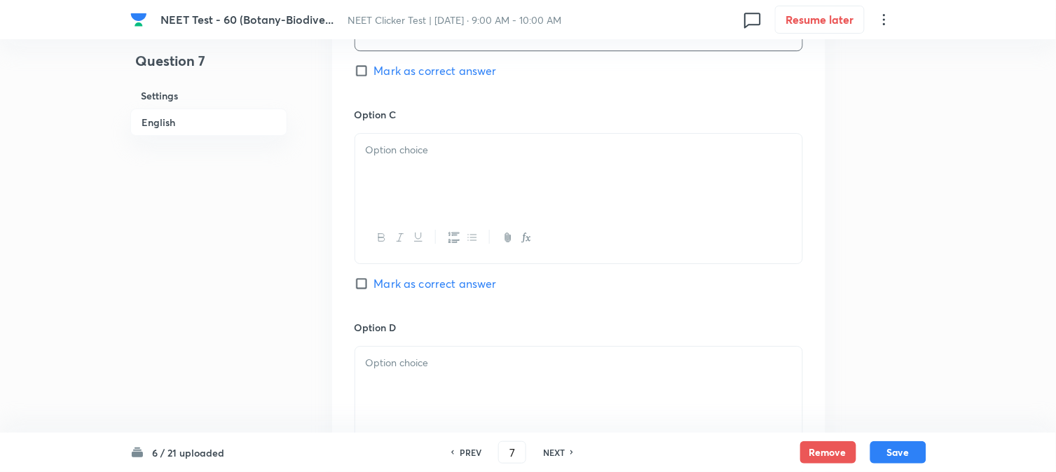
click at [459, 206] on div at bounding box center [578, 173] width 447 height 79
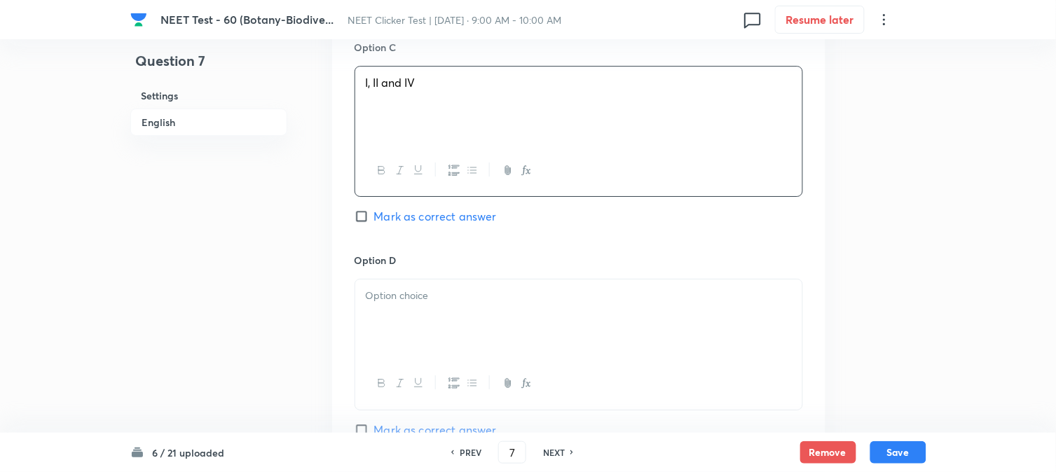
scroll to position [1246, 0]
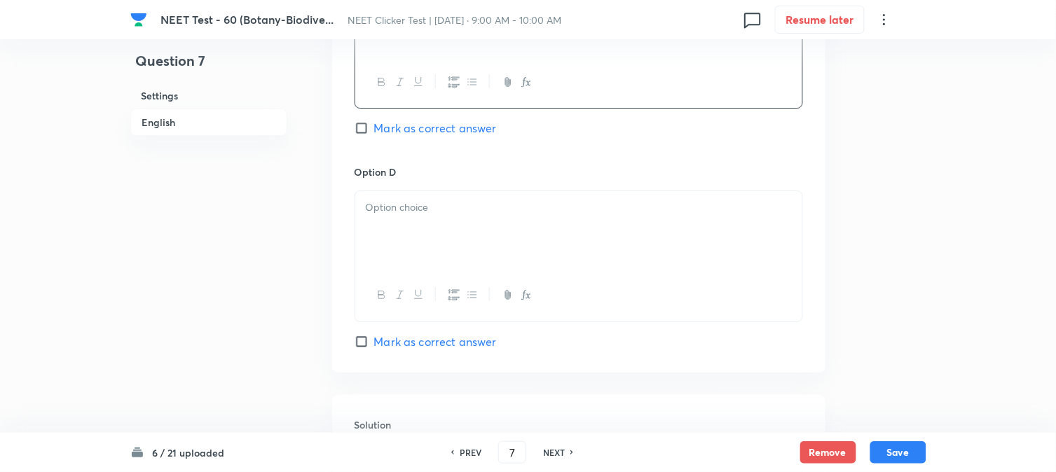
click at [418, 227] on div at bounding box center [578, 230] width 447 height 79
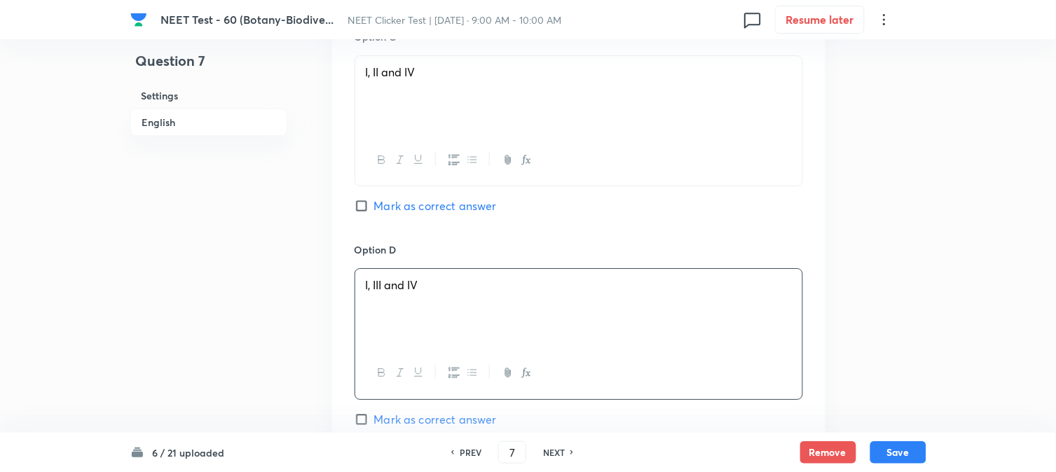
click at [389, 211] on span "Mark as correct answer" at bounding box center [435, 206] width 123 height 17
click at [374, 211] on input "Mark as correct answer" at bounding box center [365, 206] width 20 height 14
checkbox input "true"
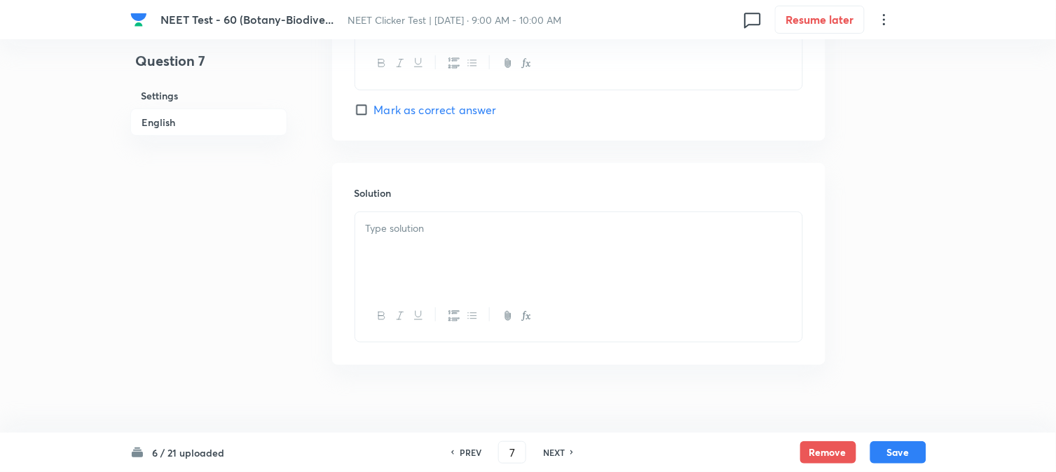
scroll to position [1496, 0]
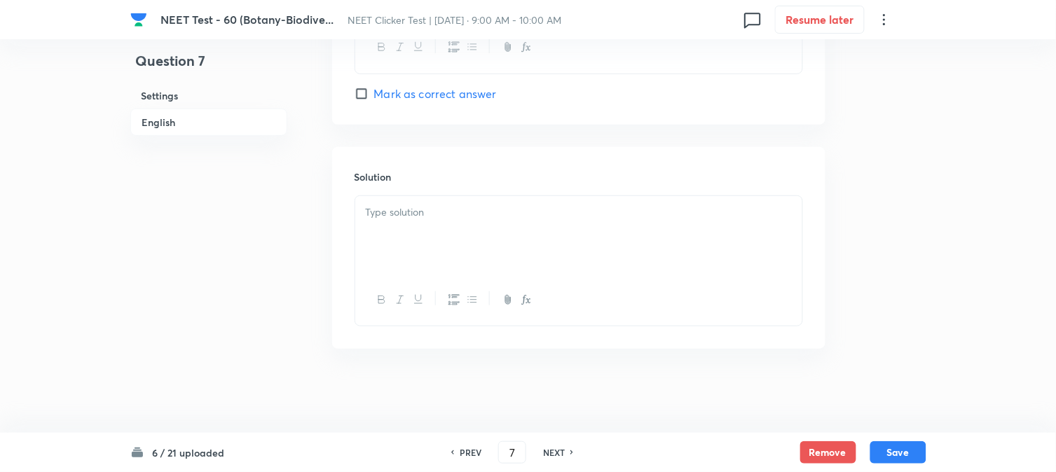
click at [472, 250] on div at bounding box center [578, 235] width 447 height 79
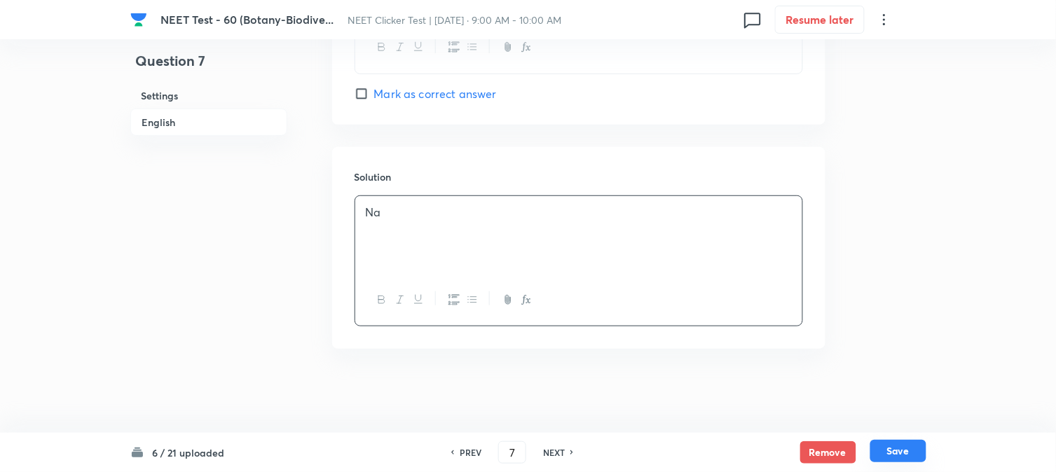
click at [900, 454] on button "Save" at bounding box center [899, 451] width 56 height 22
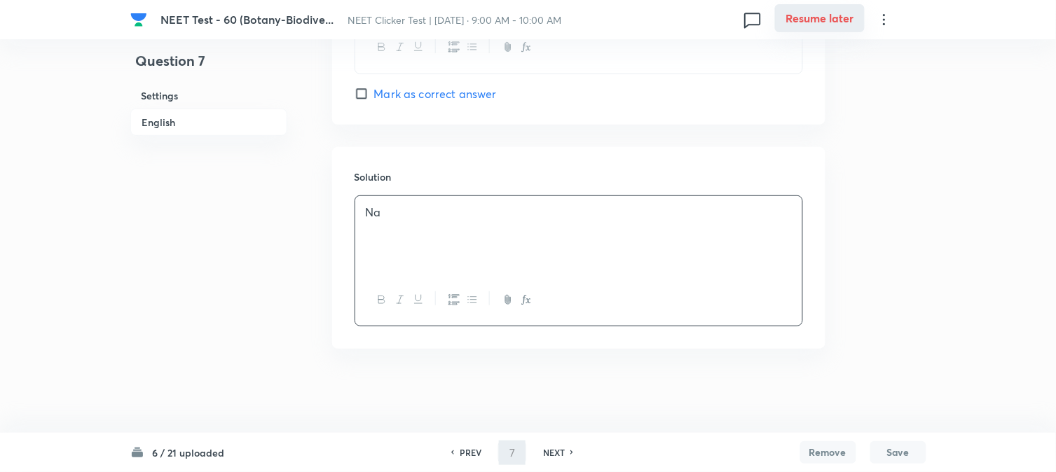
type input "8"
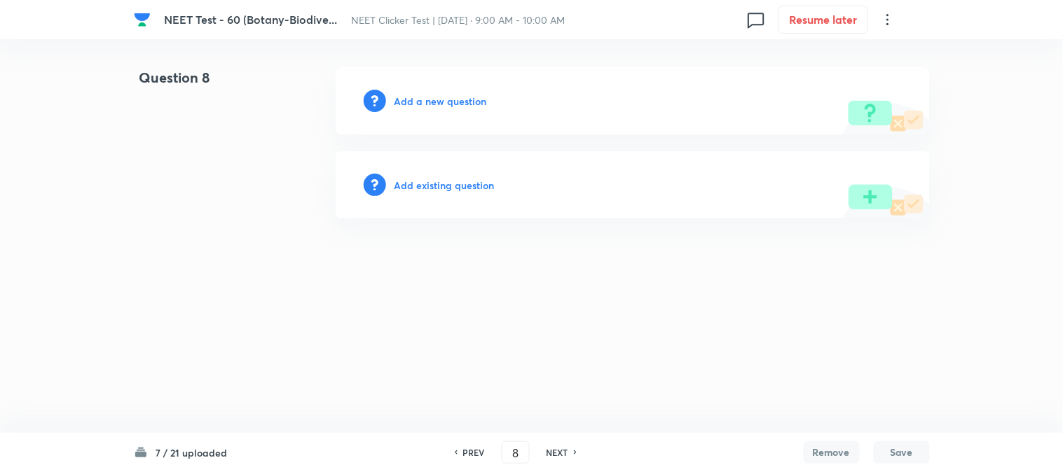
click at [384, 100] on icon at bounding box center [375, 101] width 22 height 22
click at [403, 101] on h6 "Add a new question" at bounding box center [441, 101] width 93 height 15
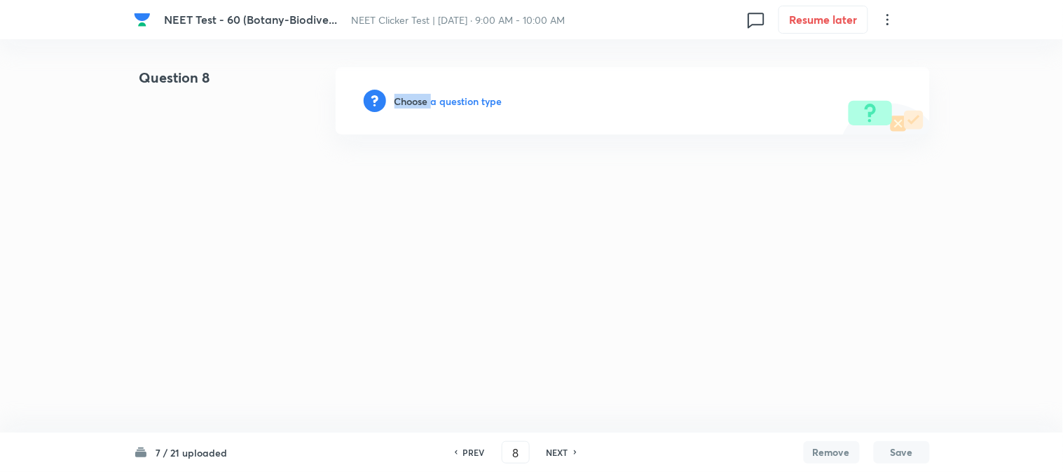
click at [403, 101] on h6 "Choose a question type" at bounding box center [449, 101] width 108 height 15
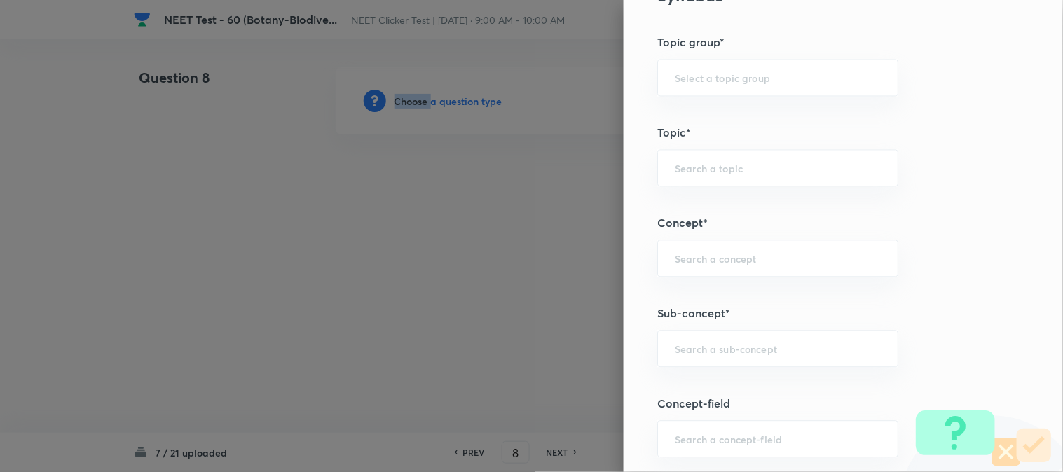
scroll to position [779, 0]
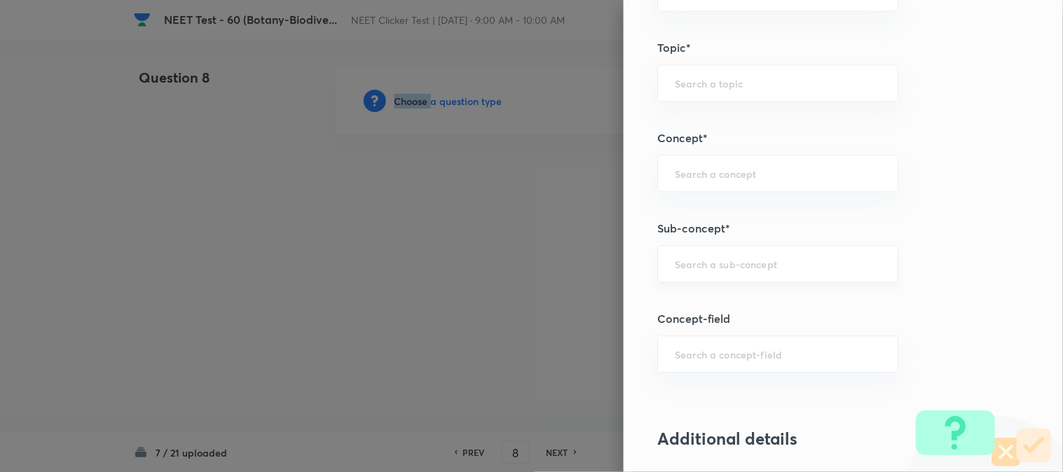
click at [746, 254] on div "​" at bounding box center [777, 263] width 241 height 37
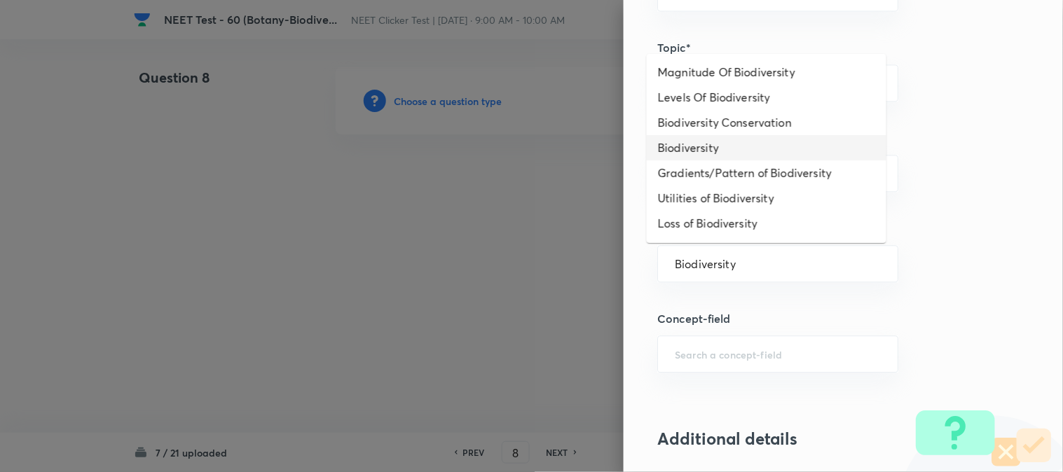
click at [690, 154] on li "Biodiversity" at bounding box center [767, 147] width 240 height 25
type input "Biodiversity"
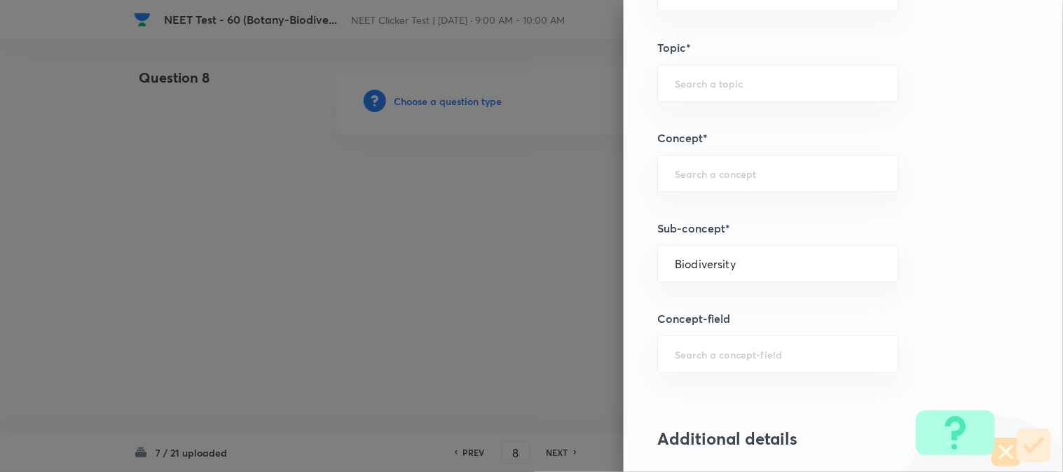
type input "Biology"
type input "Biodiversity and Conservation"
type input "Biodiversity"
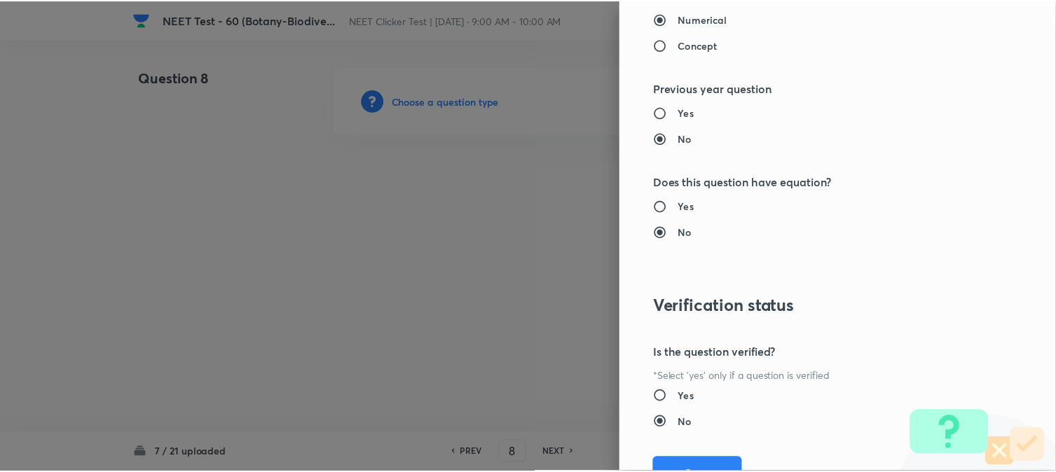
scroll to position [1480, 0]
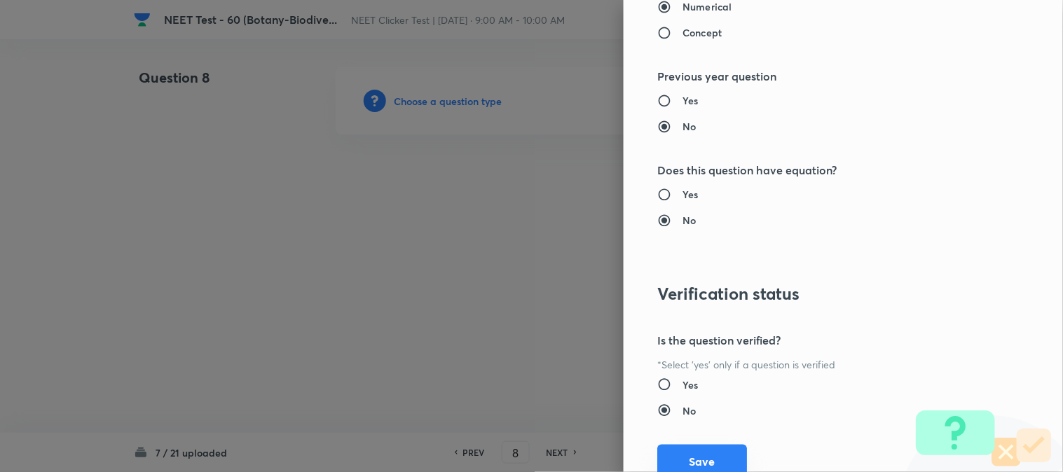
click at [697, 456] on button "Save" at bounding box center [702, 462] width 90 height 34
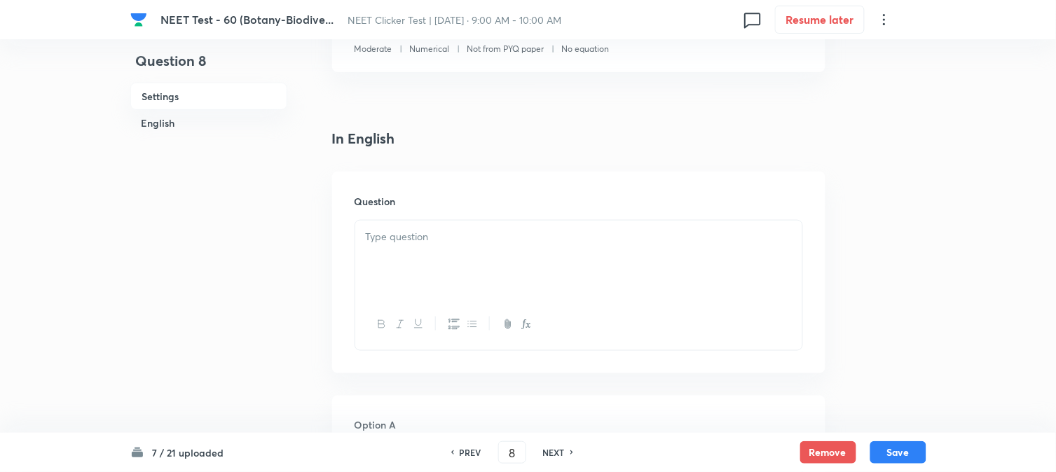
scroll to position [311, 0]
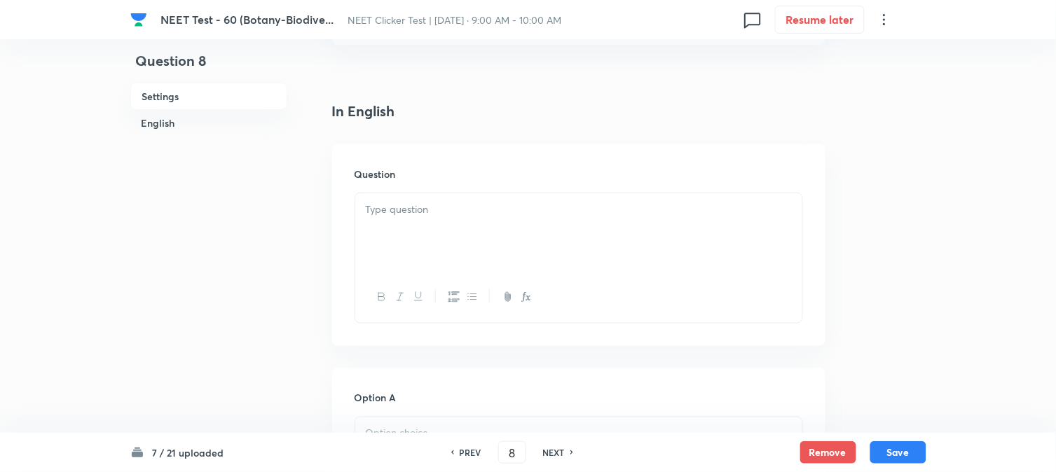
click at [507, 244] on div at bounding box center [578, 232] width 447 height 79
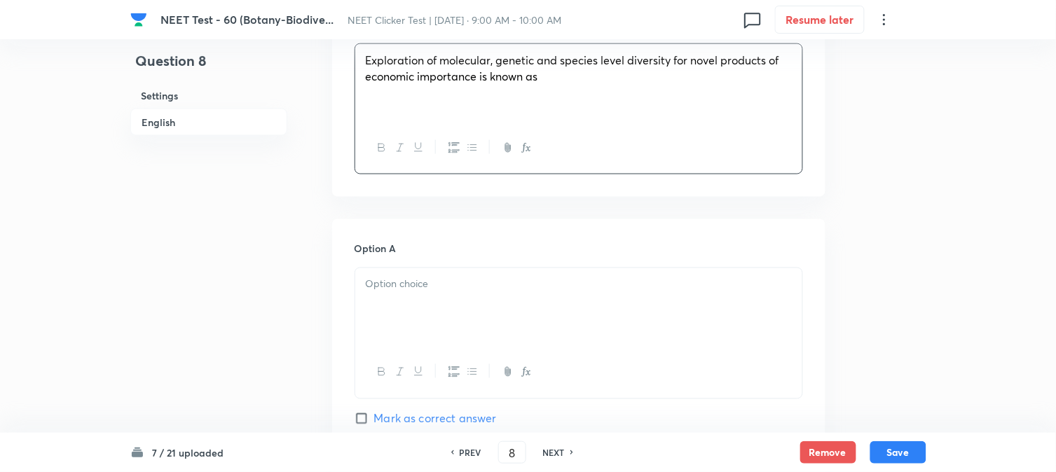
scroll to position [467, 0]
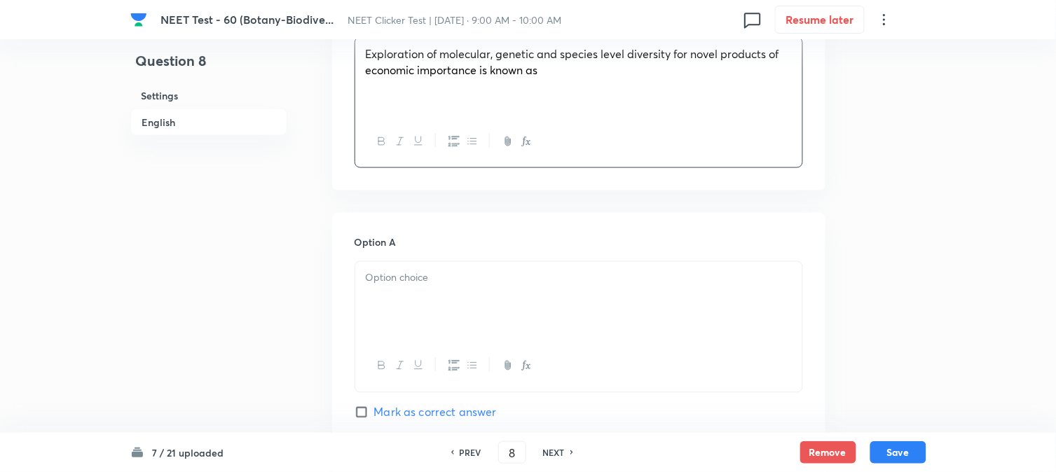
click at [432, 288] on div at bounding box center [578, 301] width 447 height 79
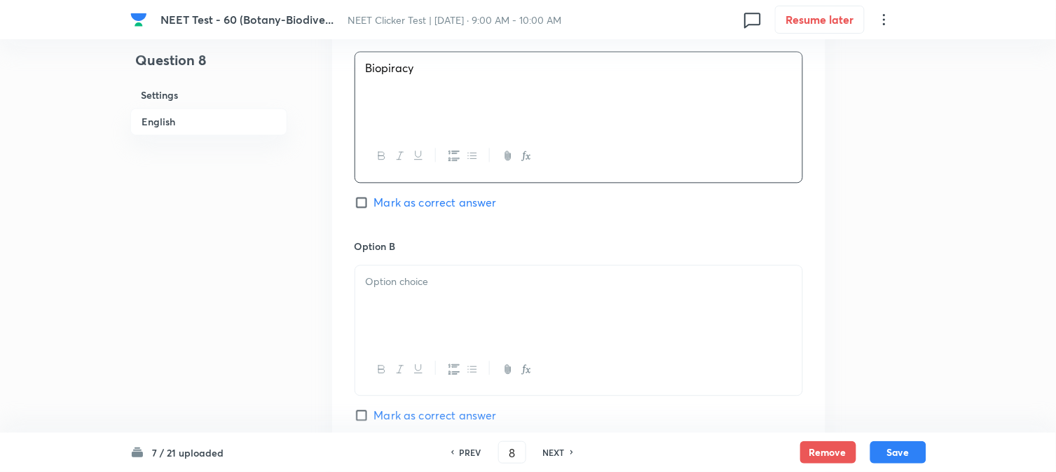
scroll to position [701, 0]
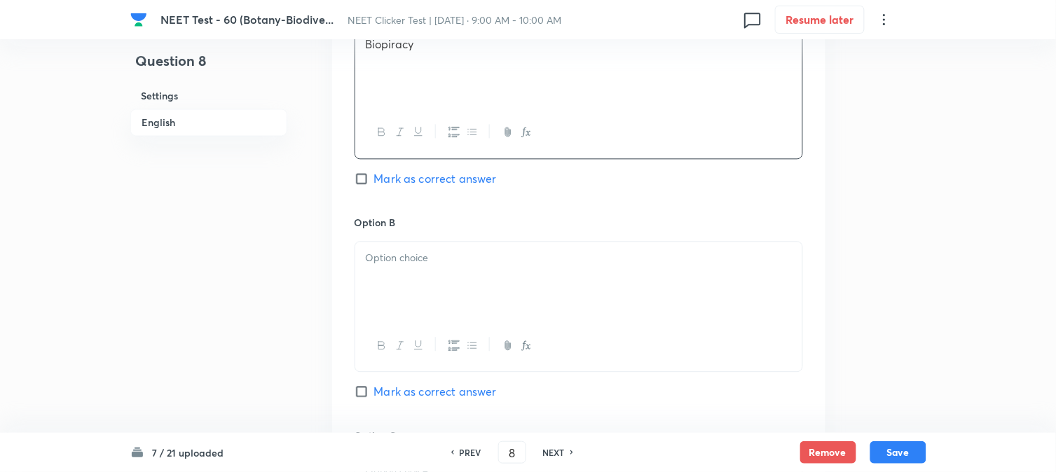
click at [429, 275] on div at bounding box center [578, 281] width 447 height 79
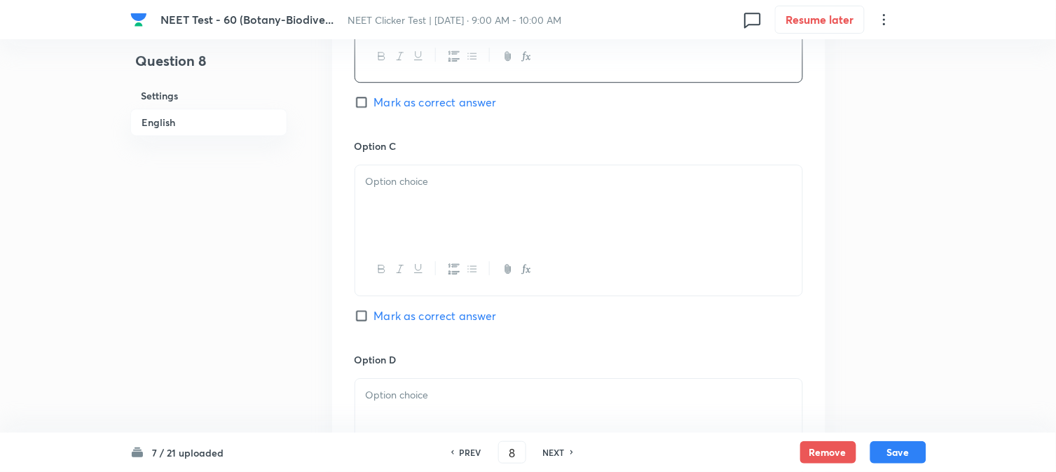
scroll to position [1012, 0]
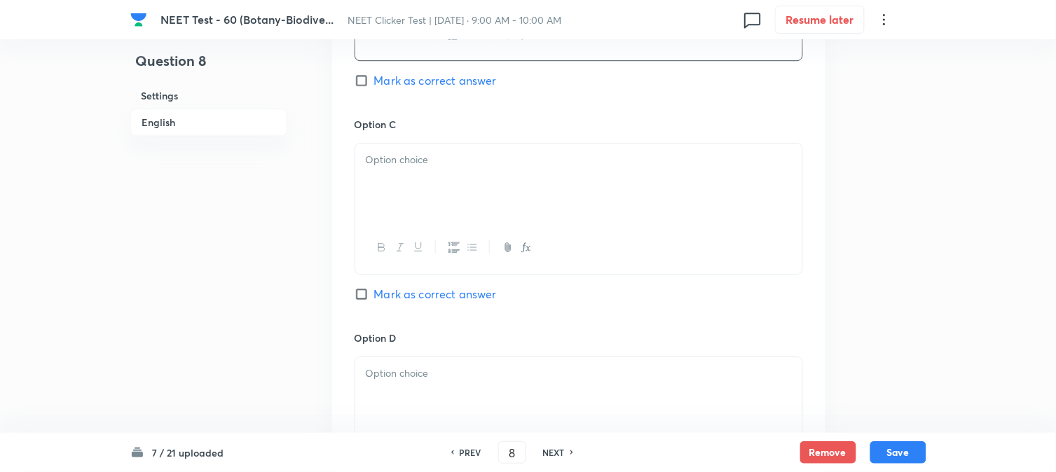
click at [475, 193] on div at bounding box center [578, 183] width 447 height 79
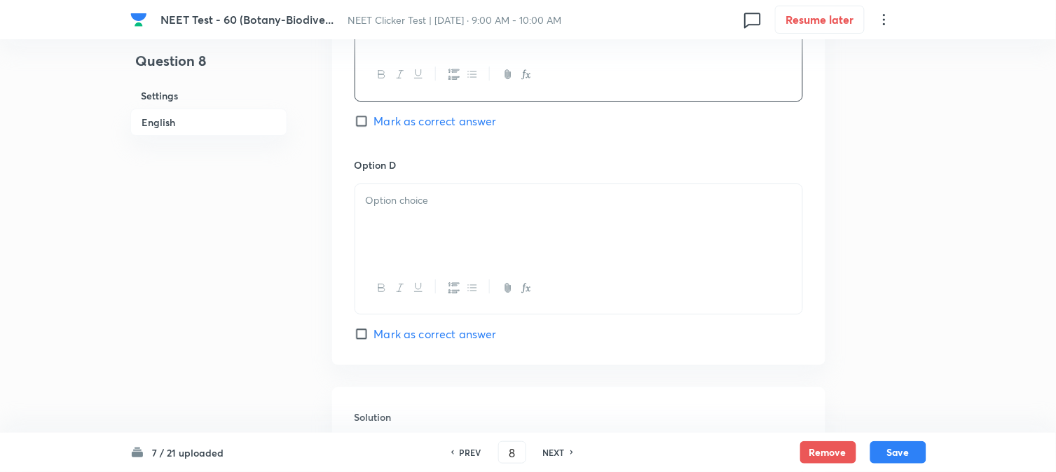
scroll to position [1246, 0]
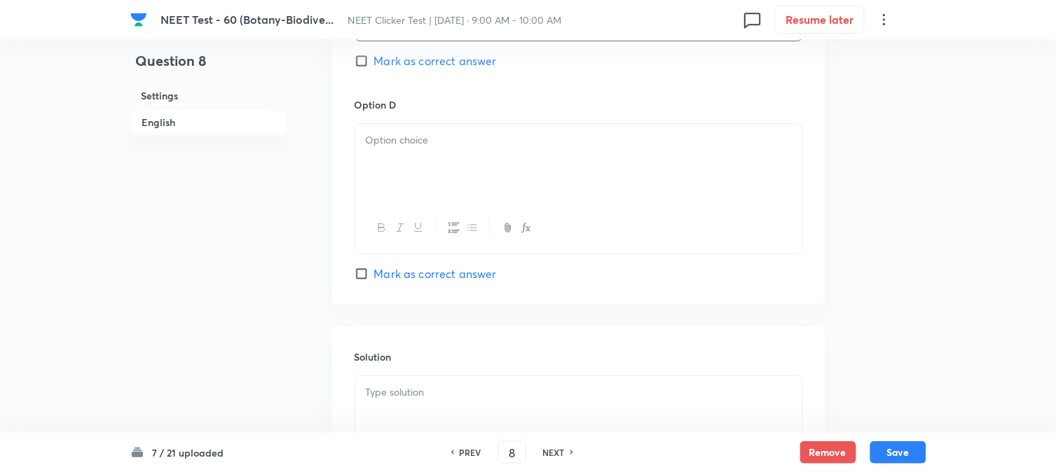
click at [453, 181] on div at bounding box center [578, 163] width 447 height 79
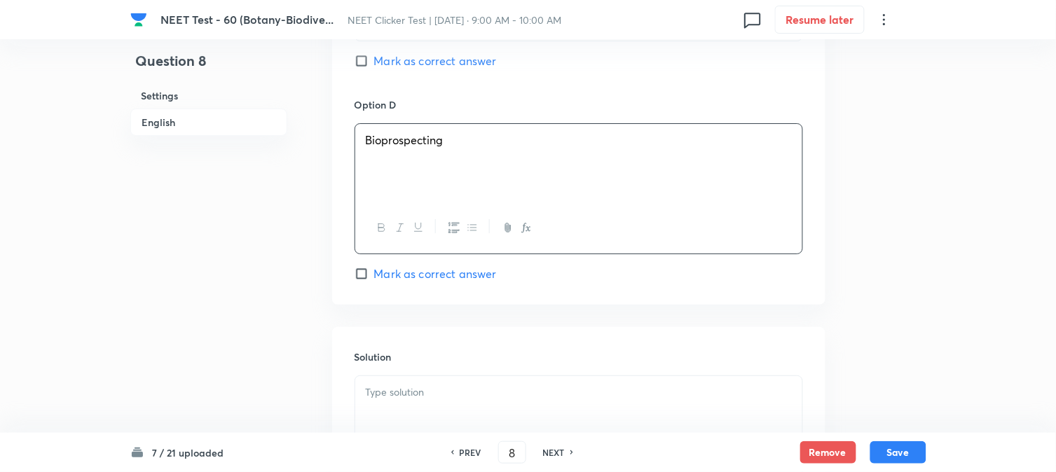
click at [390, 273] on span "Mark as correct answer" at bounding box center [435, 274] width 123 height 17
click at [374, 273] on input "Mark as correct answer" at bounding box center [365, 274] width 20 height 14
checkbox input "true"
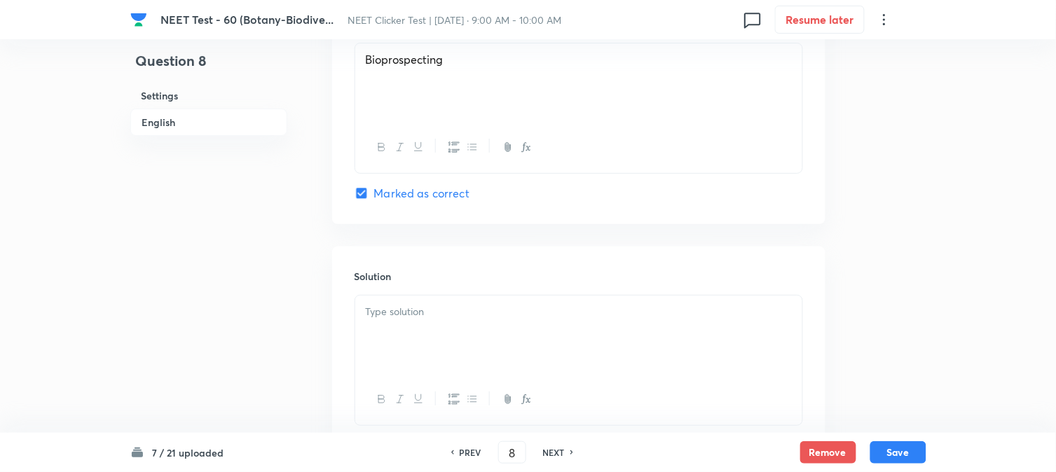
scroll to position [1402, 0]
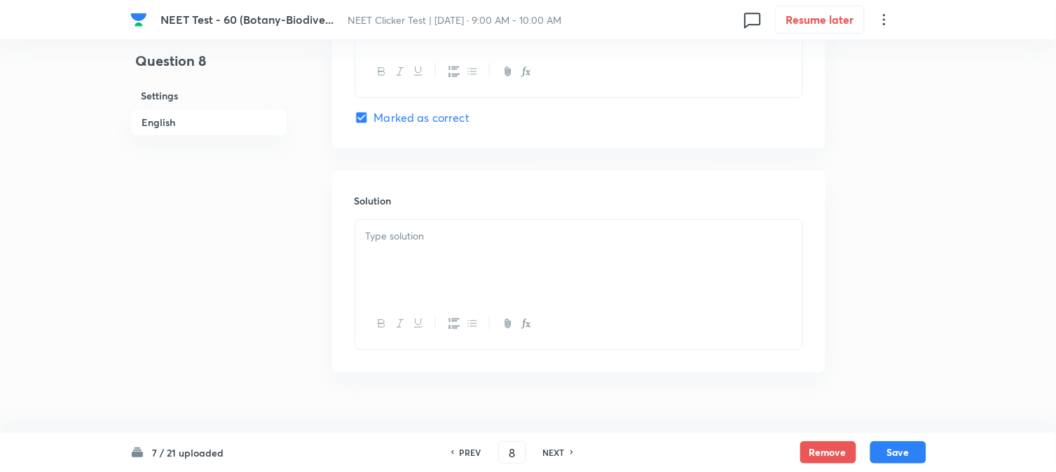
click at [484, 259] on div at bounding box center [578, 259] width 447 height 79
click at [895, 446] on button "Save" at bounding box center [899, 451] width 56 height 22
type input "9"
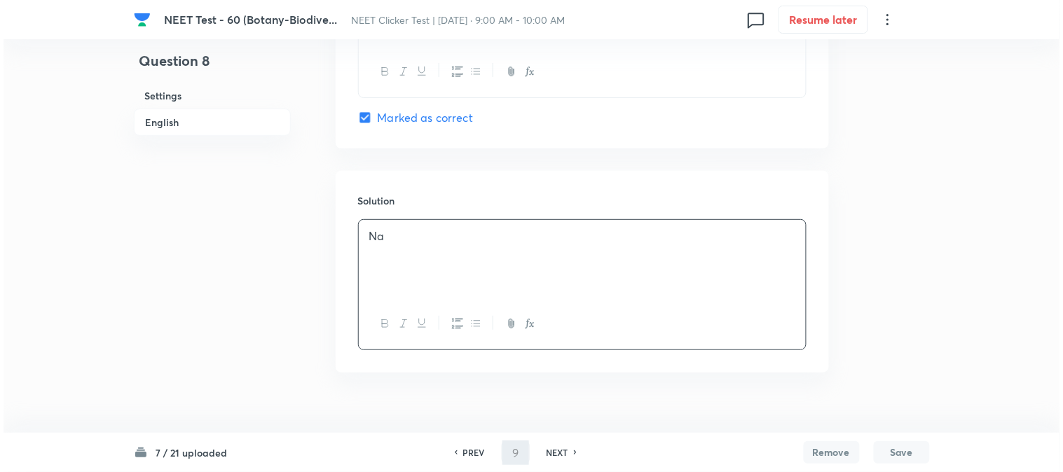
scroll to position [0, 0]
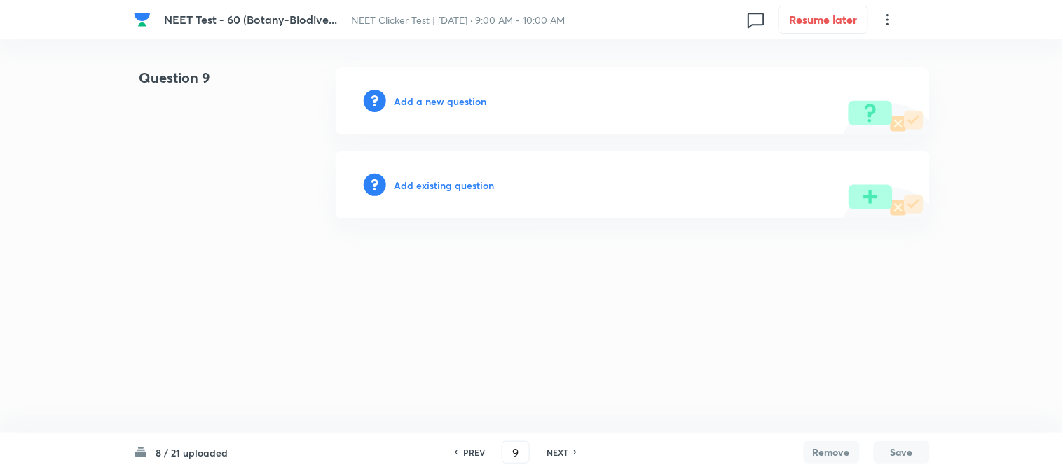
click at [402, 101] on h6 "Add a new question" at bounding box center [441, 101] width 93 height 15
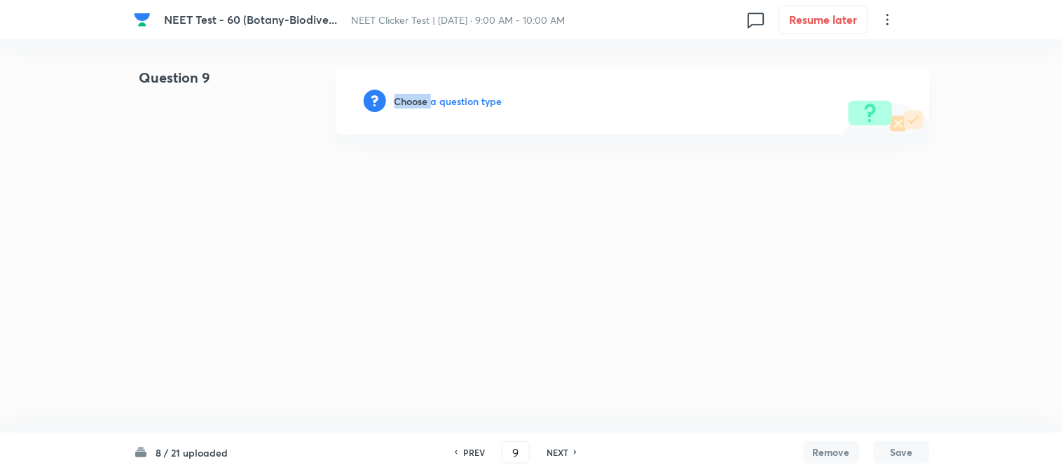
click at [402, 101] on h6 "Choose a question type" at bounding box center [449, 101] width 108 height 15
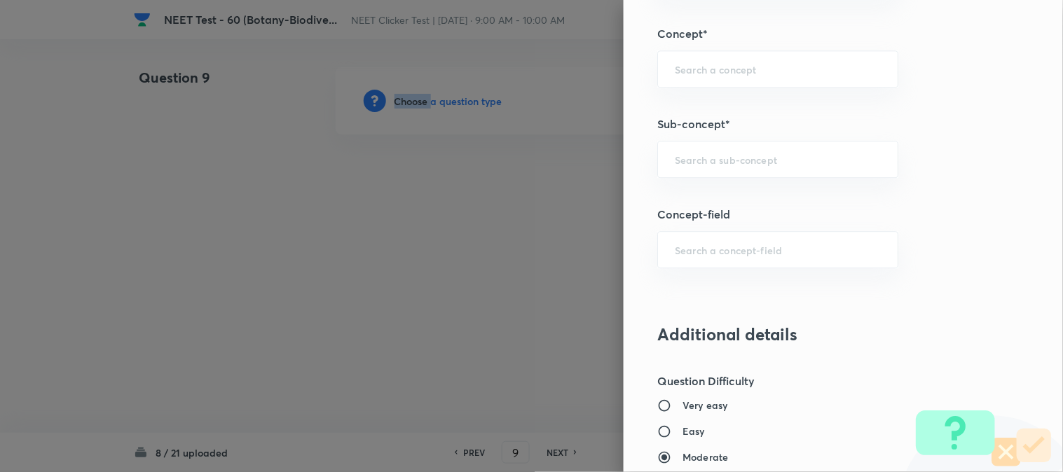
scroll to position [857, 0]
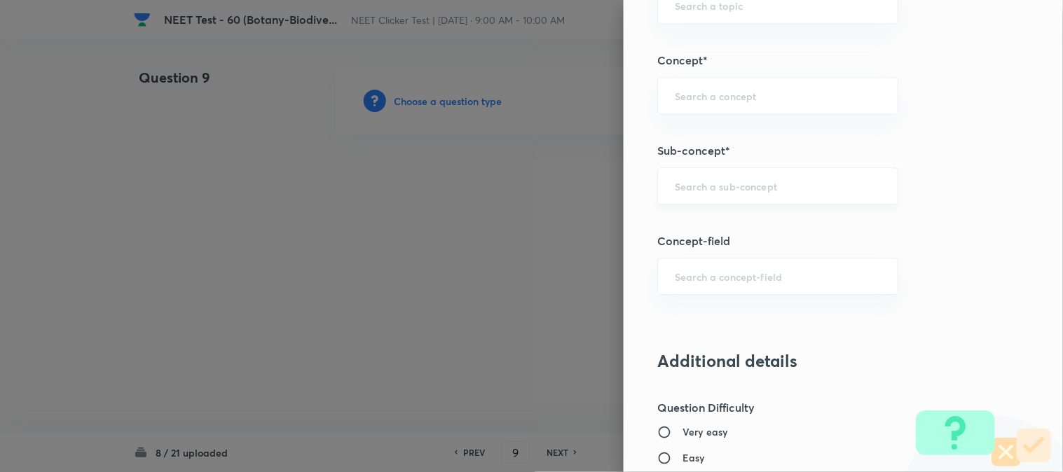
click at [700, 192] on input "text" at bounding box center [778, 185] width 206 height 13
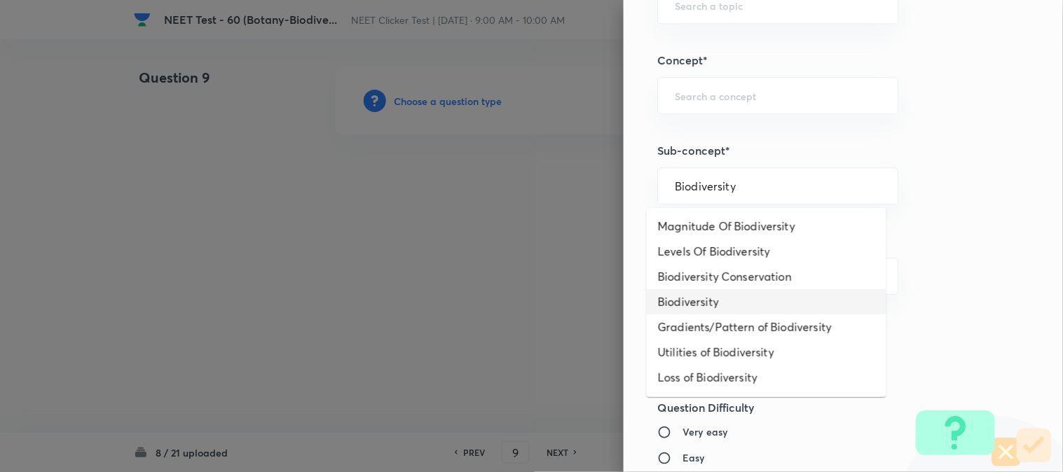
click at [732, 299] on li "Biodiversity" at bounding box center [767, 301] width 240 height 25
type input "Biodiversity"
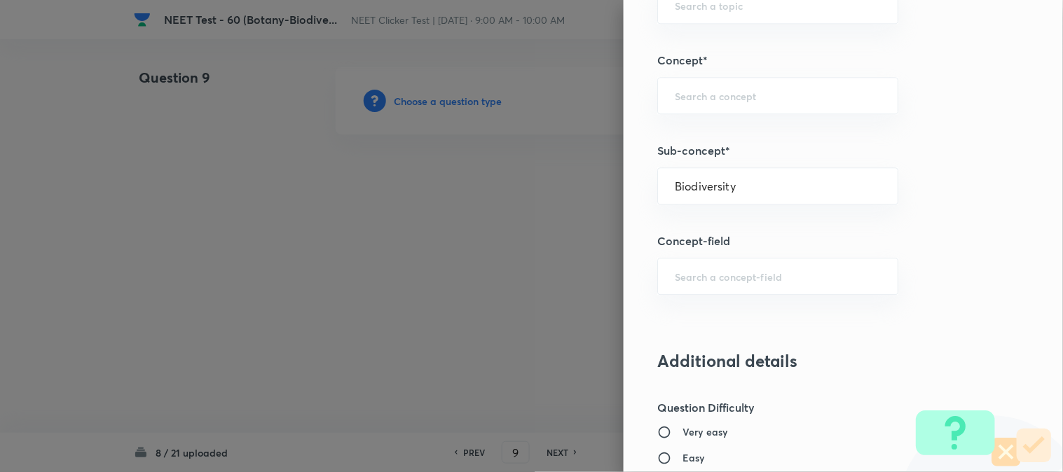
type input "Biology"
type input "Biodiversity and Conservation"
type input "Biodiversity"
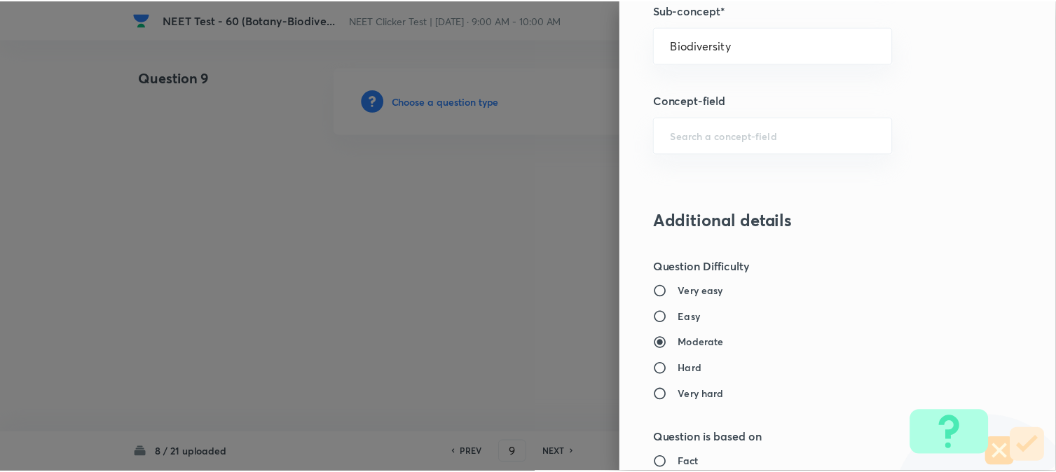
scroll to position [1532, 0]
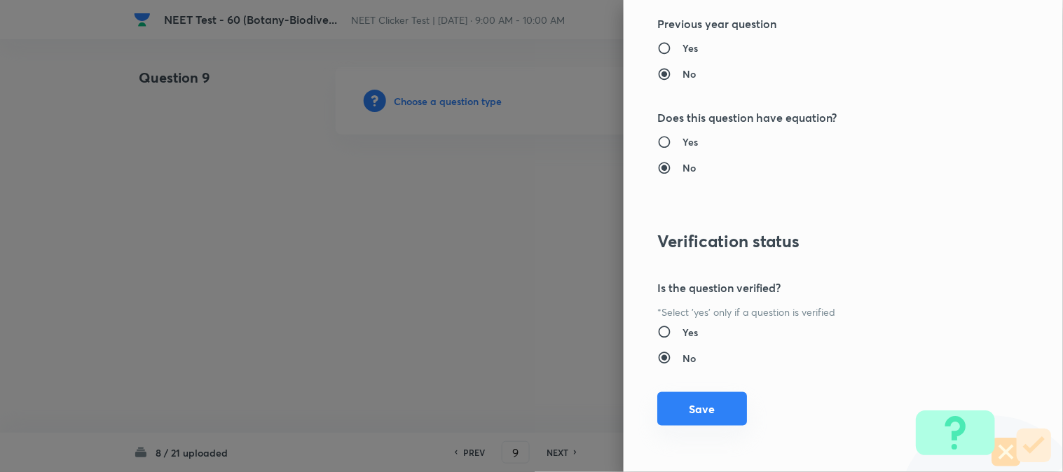
click at [690, 409] on button "Save" at bounding box center [702, 410] width 90 height 34
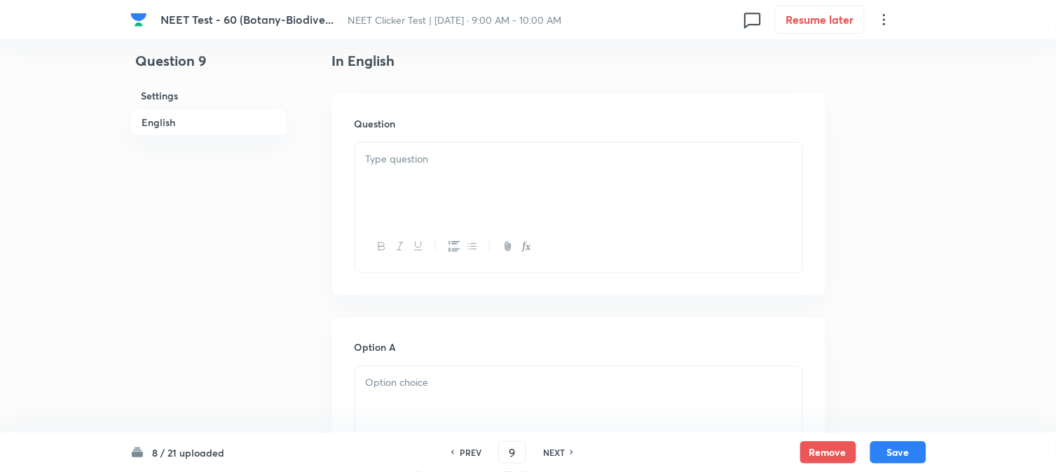
scroll to position [389, 0]
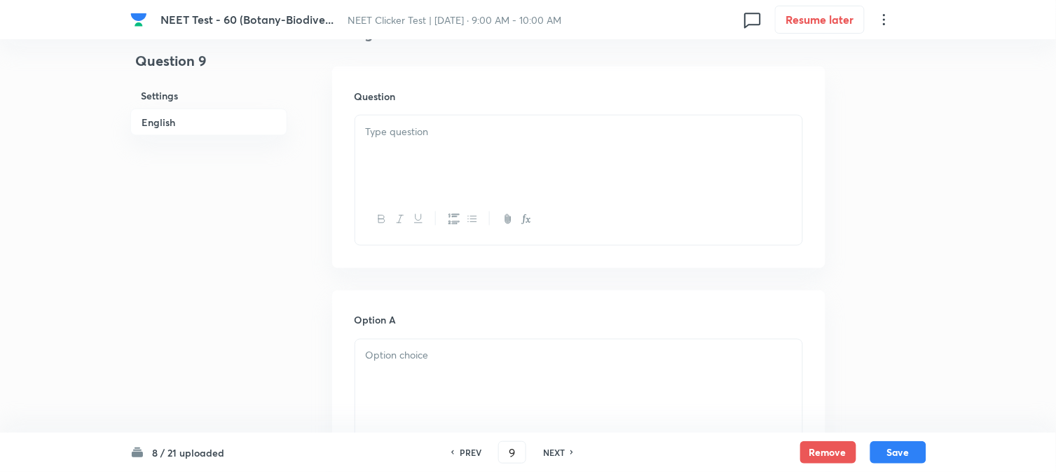
click at [472, 147] on div at bounding box center [578, 155] width 447 height 79
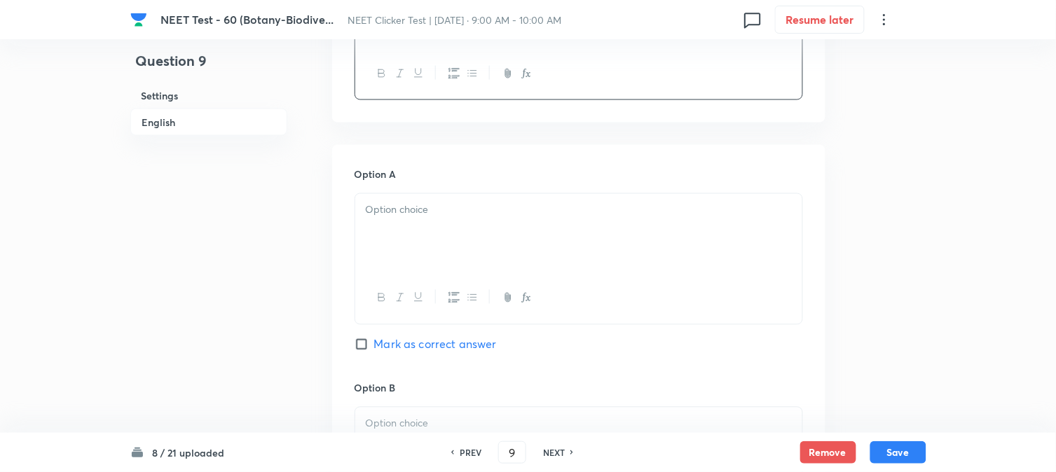
scroll to position [545, 0]
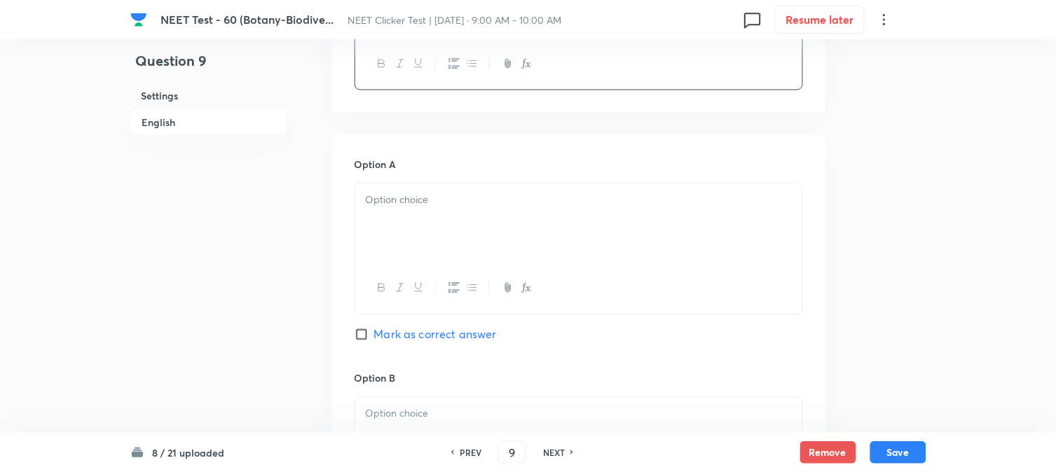
drag, startPoint x: 447, startPoint y: 243, endPoint x: 409, endPoint y: 260, distance: 41.7
click at [446, 243] on div at bounding box center [578, 223] width 447 height 79
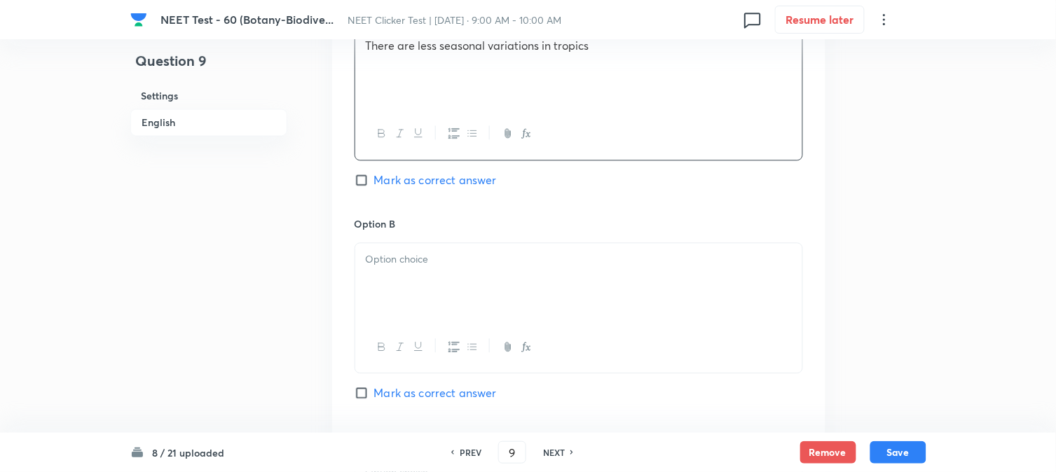
scroll to position [701, 0]
click at [428, 271] on div at bounding box center [578, 281] width 447 height 79
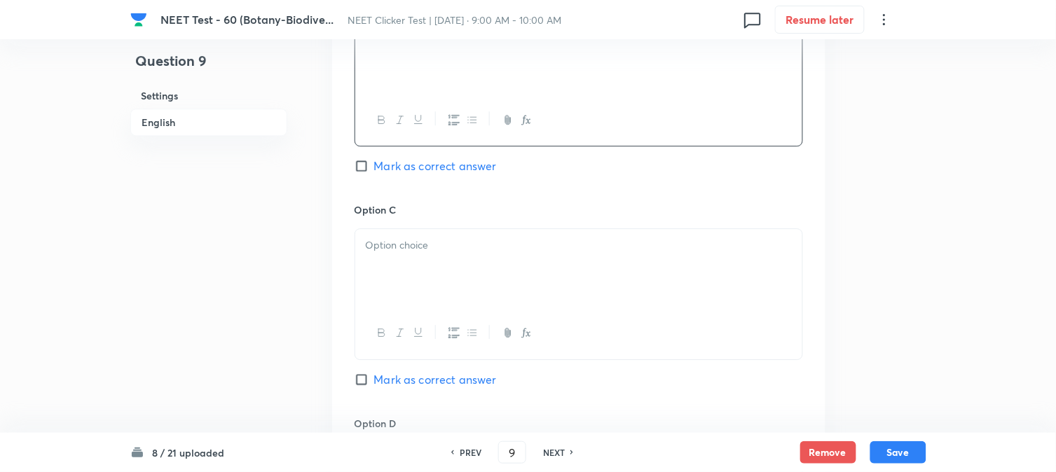
scroll to position [934, 0]
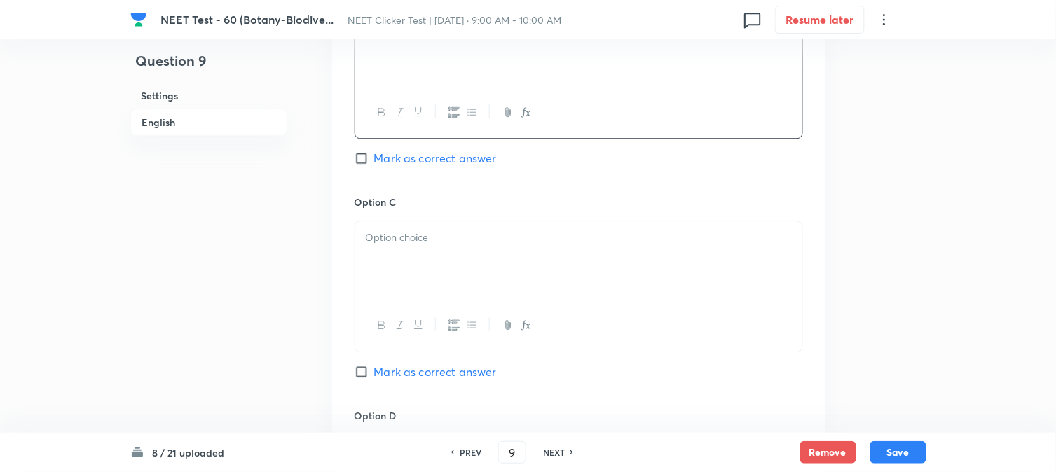
click at [431, 264] on div at bounding box center [578, 260] width 447 height 79
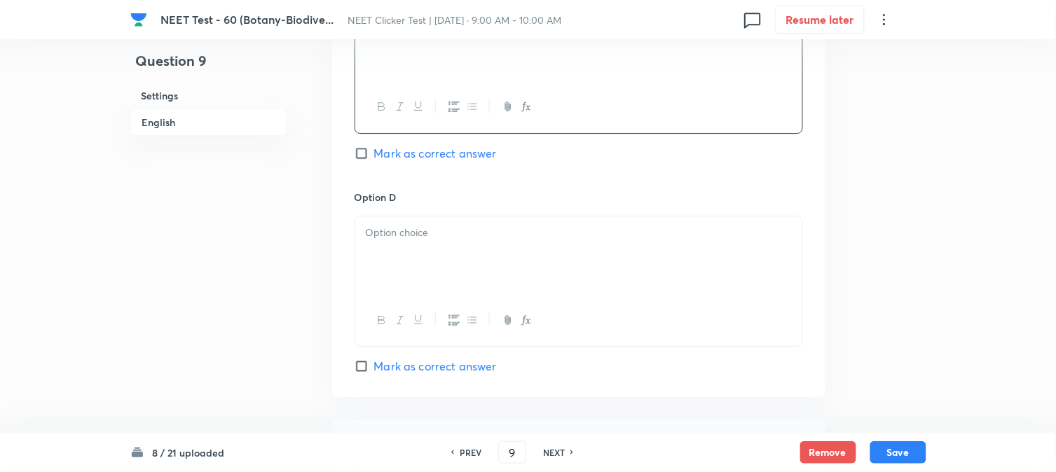
scroll to position [1168, 0]
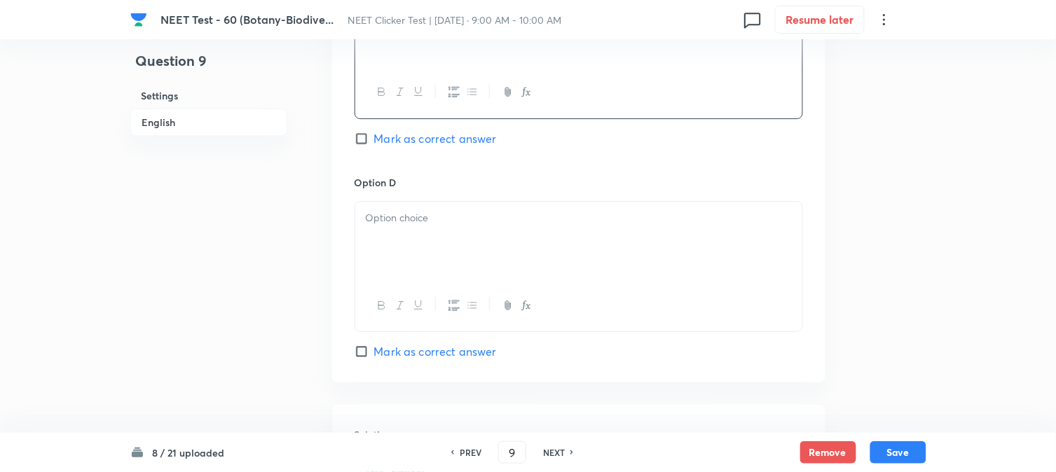
click at [431, 256] on div at bounding box center [578, 241] width 447 height 79
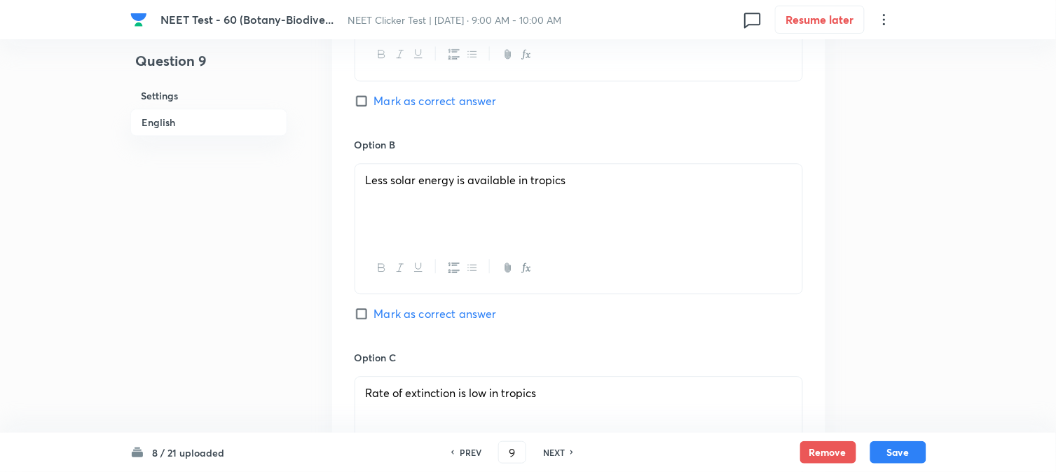
click at [390, 322] on span "Mark as correct answer" at bounding box center [435, 314] width 123 height 17
click at [374, 321] on input "Mark as correct answer" at bounding box center [365, 314] width 20 height 14
checkbox input "true"
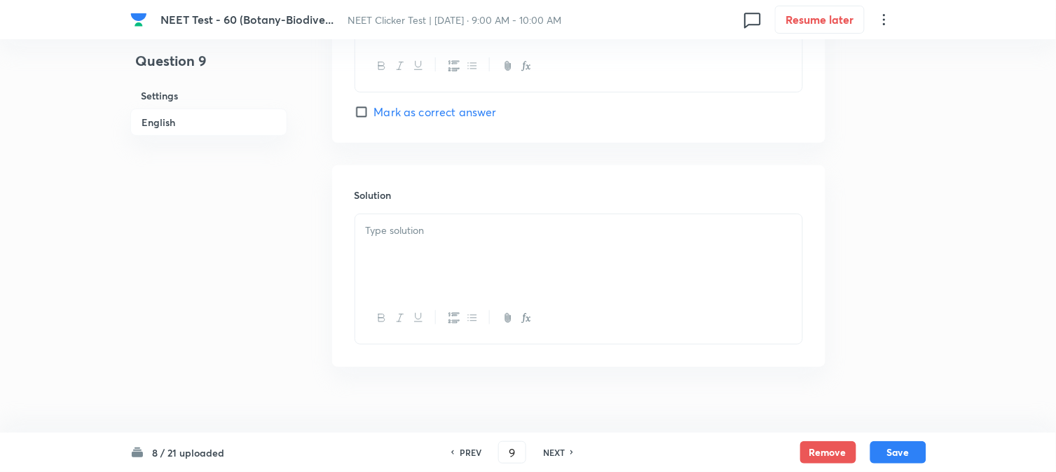
scroll to position [1428, 0]
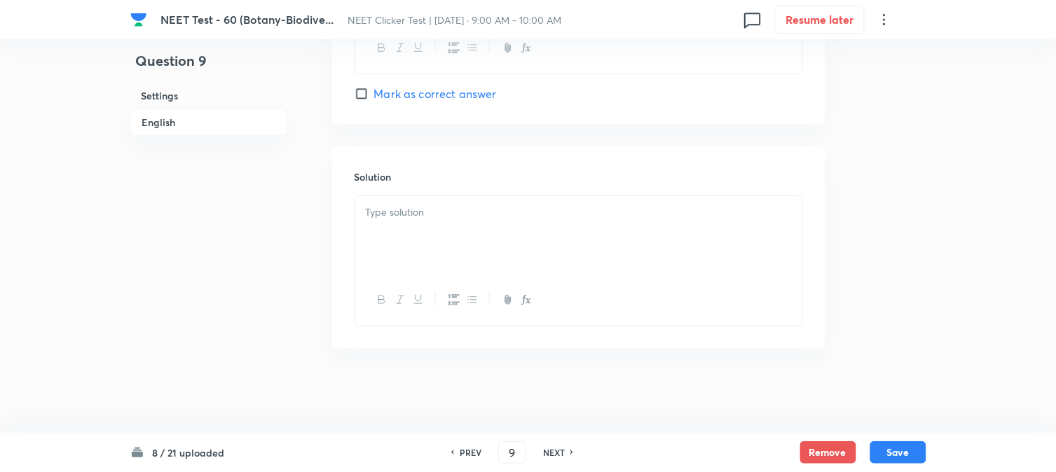
click at [466, 258] on div at bounding box center [578, 235] width 447 height 79
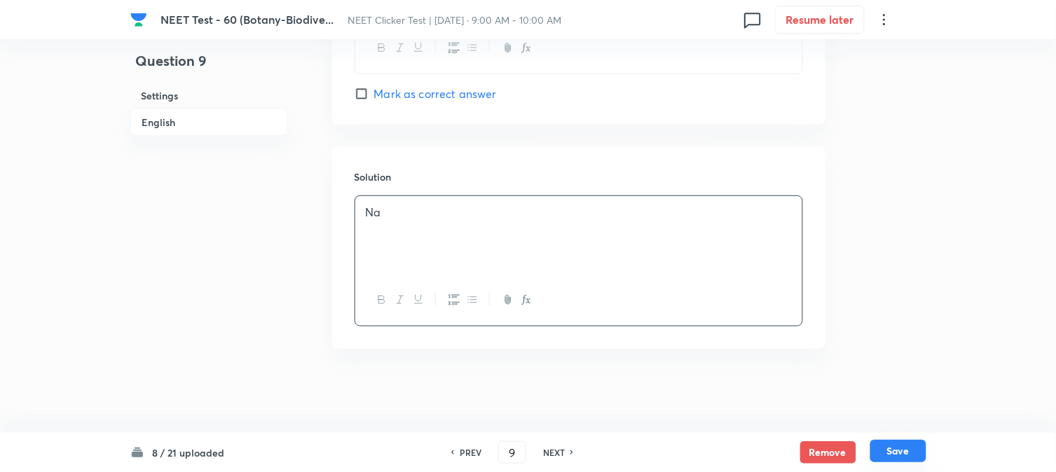
click at [913, 447] on button "Save" at bounding box center [899, 451] width 56 height 22
type input "10"
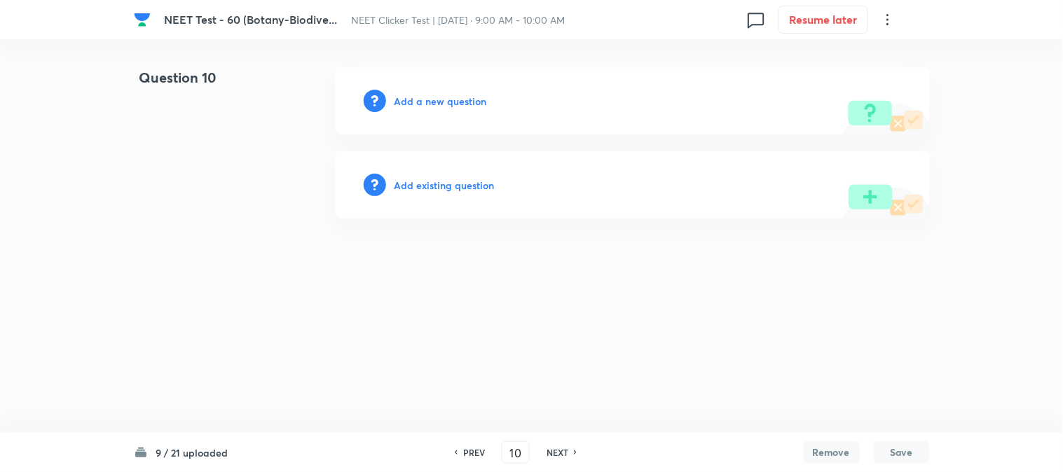
click at [404, 96] on h6 "Add a new question" at bounding box center [441, 101] width 93 height 15
click at [404, 96] on h6 "Choose a question type" at bounding box center [449, 101] width 108 height 15
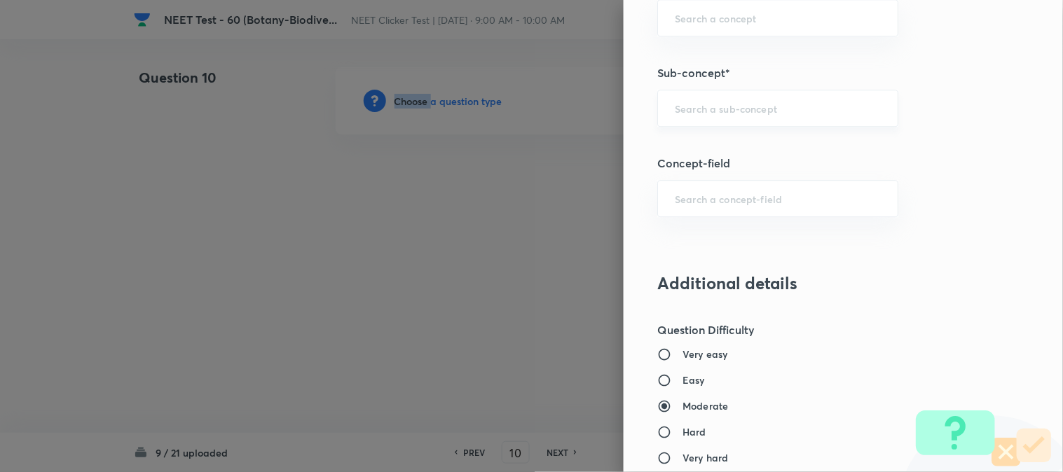
scroll to position [857, 0]
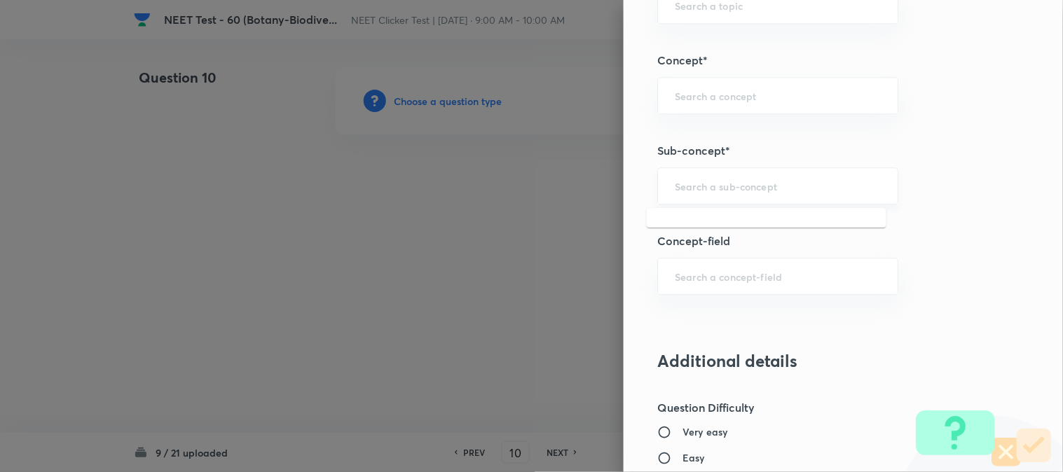
click at [695, 188] on input "text" at bounding box center [778, 185] width 206 height 13
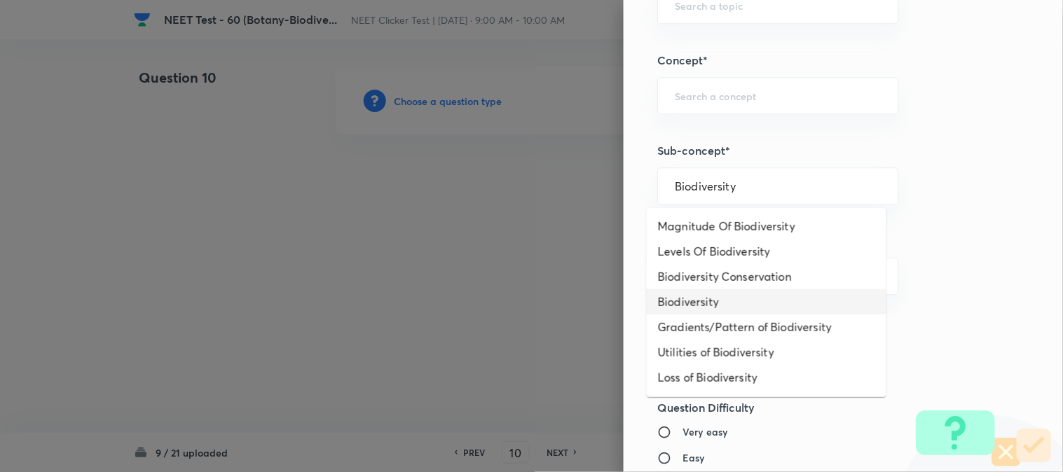
click at [692, 302] on li "Biodiversity" at bounding box center [767, 301] width 240 height 25
type input "Biodiversity"
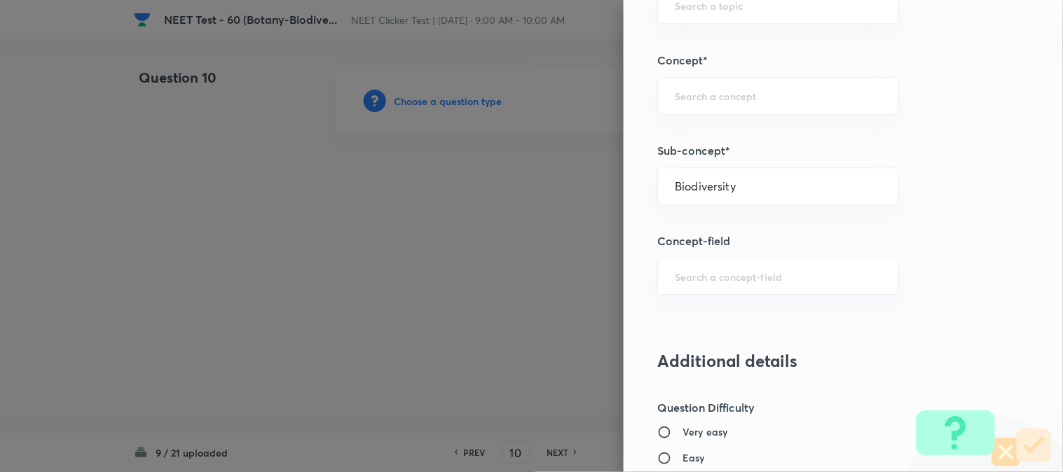
type input "Biology"
type input "Biodiversity and Conservation"
type input "Biodiversity"
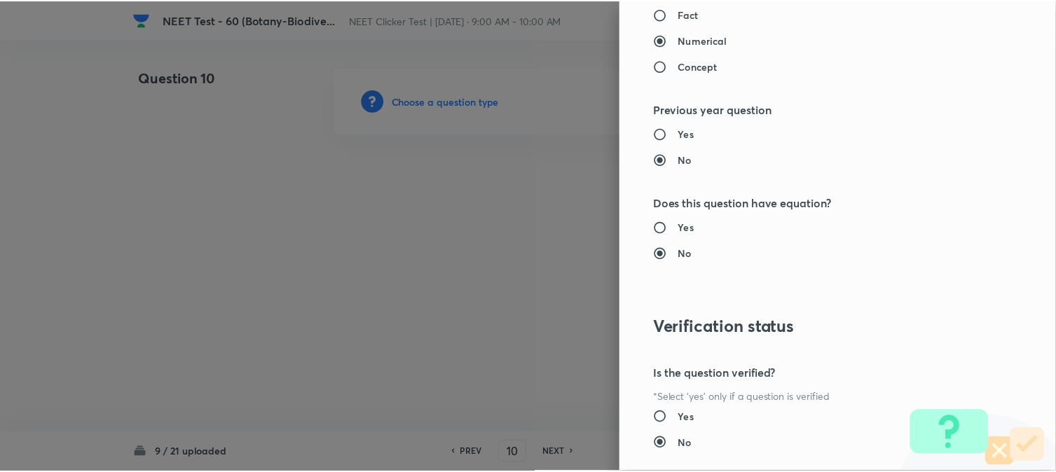
scroll to position [1532, 0]
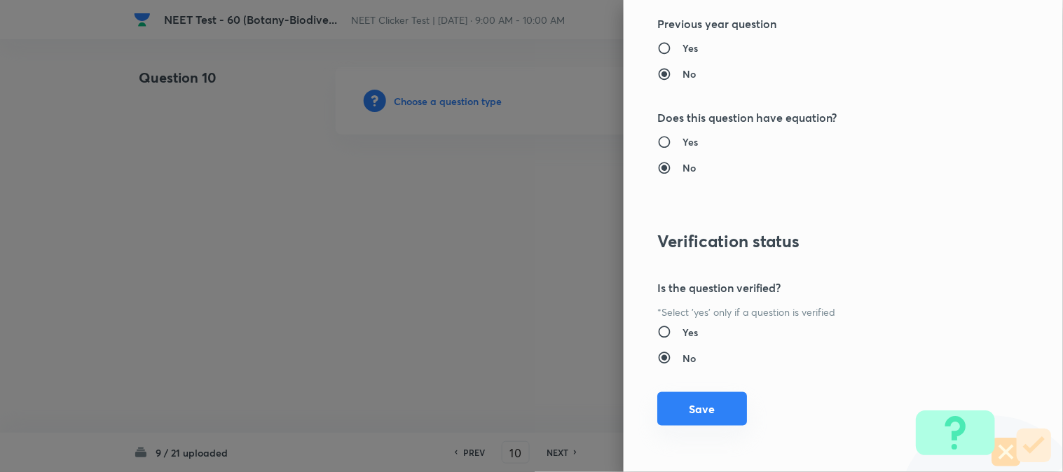
click at [710, 400] on button "Save" at bounding box center [702, 410] width 90 height 34
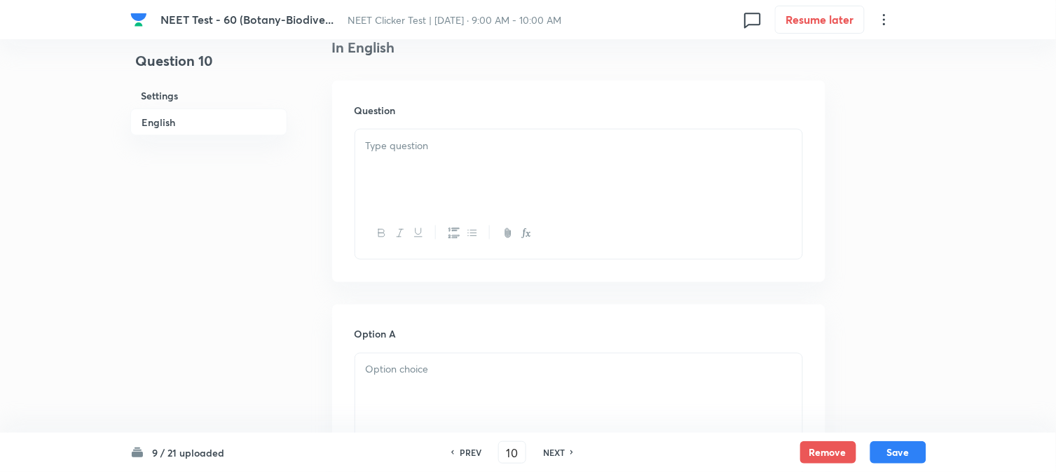
scroll to position [389, 0]
click at [445, 206] on div at bounding box center [578, 219] width 447 height 51
click at [452, 169] on div at bounding box center [578, 155] width 447 height 79
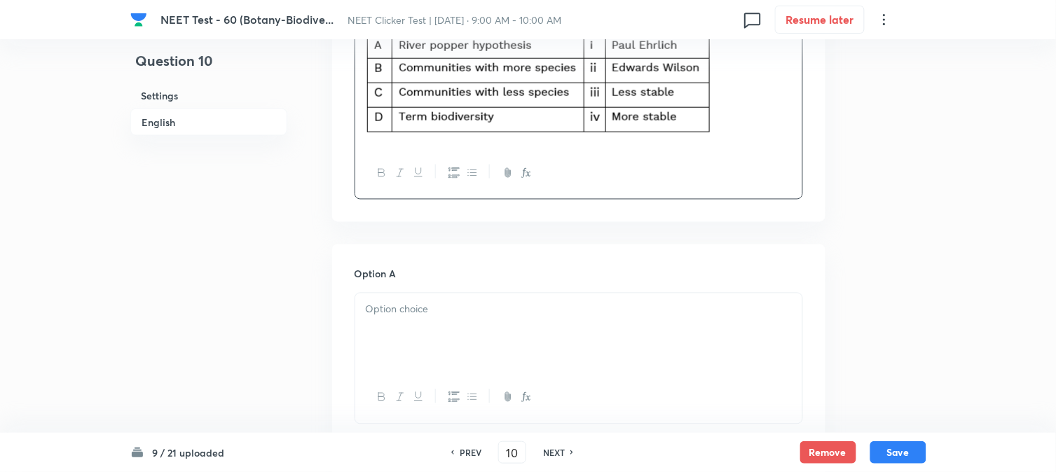
scroll to position [701, 0]
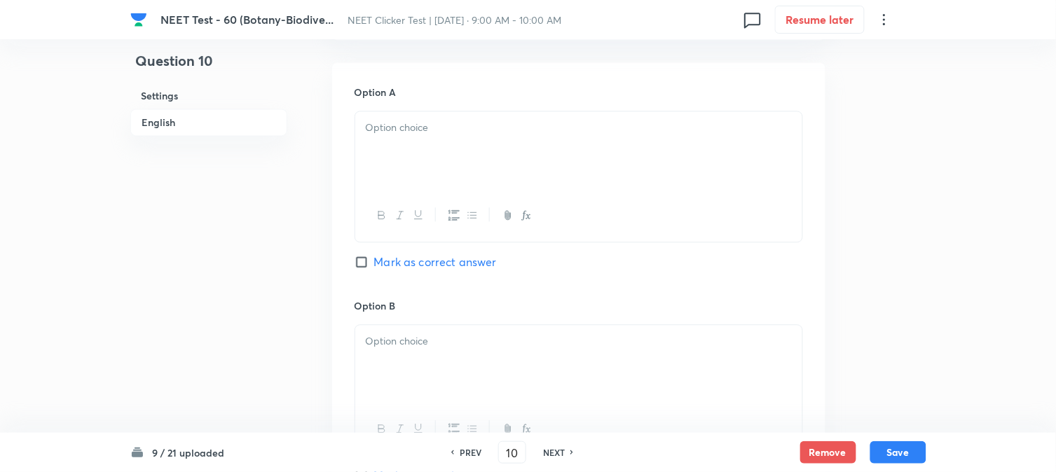
click at [437, 148] on div at bounding box center [578, 150] width 447 height 79
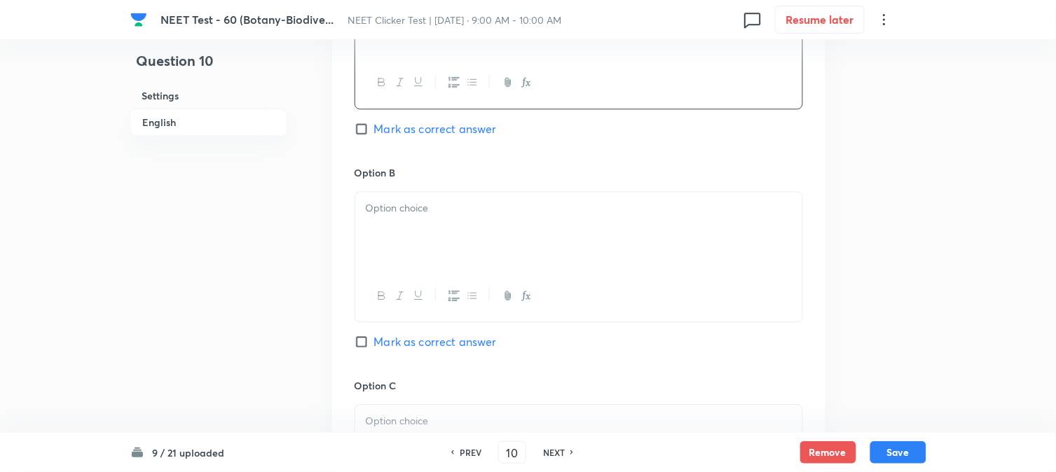
scroll to position [857, 0]
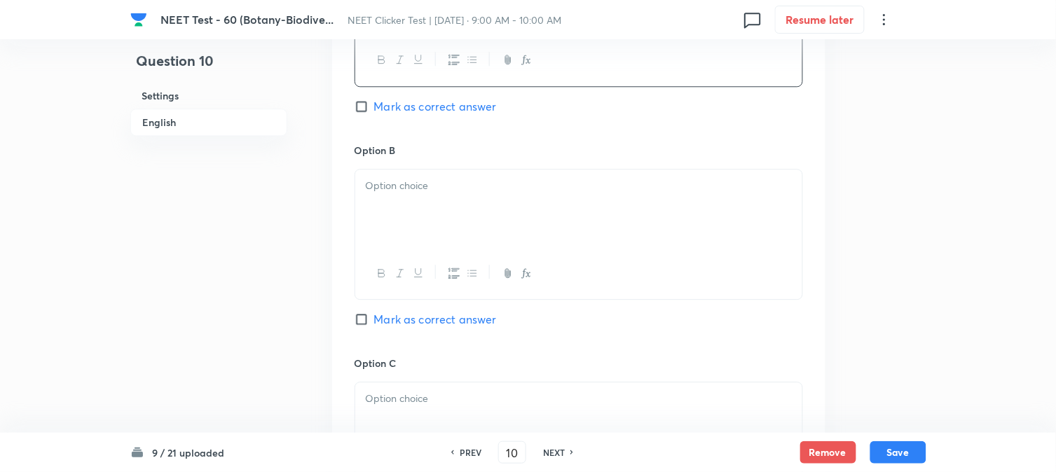
click at [436, 207] on div at bounding box center [578, 209] width 447 height 79
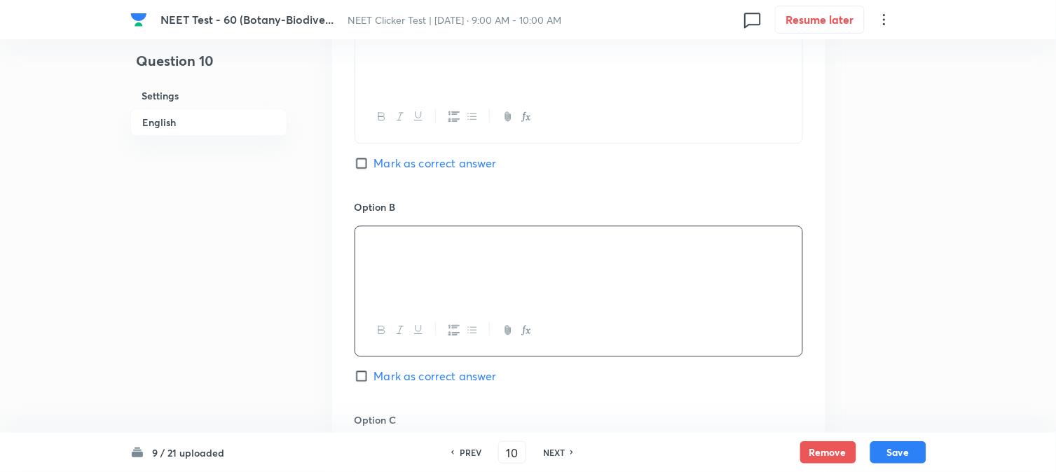
scroll to position [1012, 0]
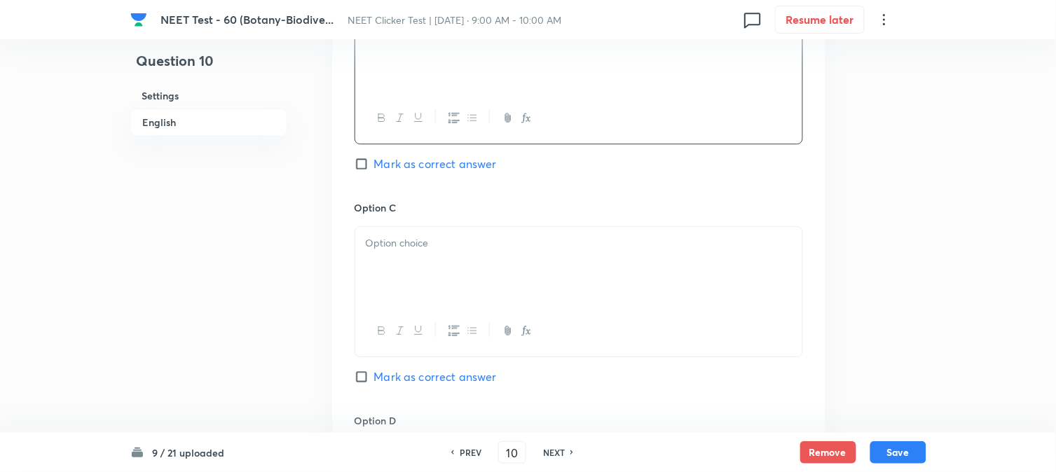
click at [412, 278] on div at bounding box center [578, 266] width 447 height 79
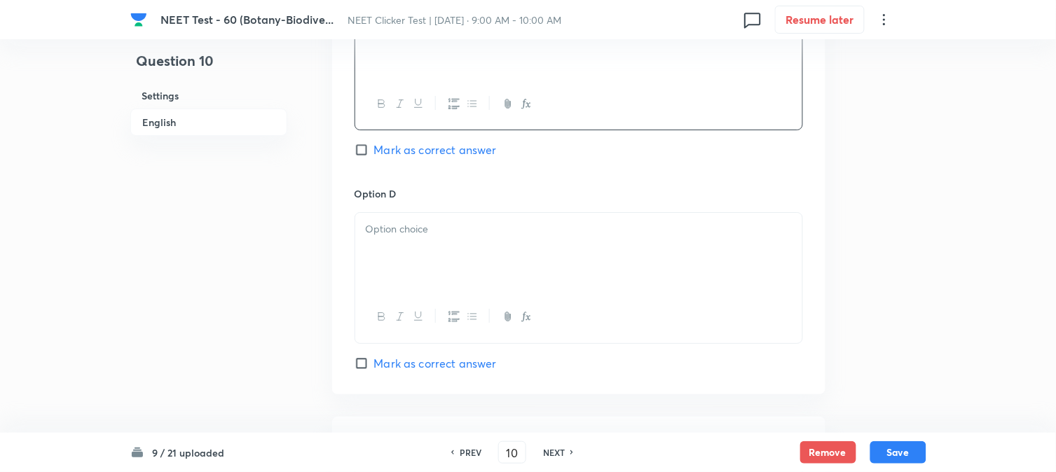
scroll to position [1246, 0]
drag, startPoint x: 461, startPoint y: 234, endPoint x: 460, endPoint y: 265, distance: 30.9
click at [463, 234] on div at bounding box center [578, 246] width 447 height 79
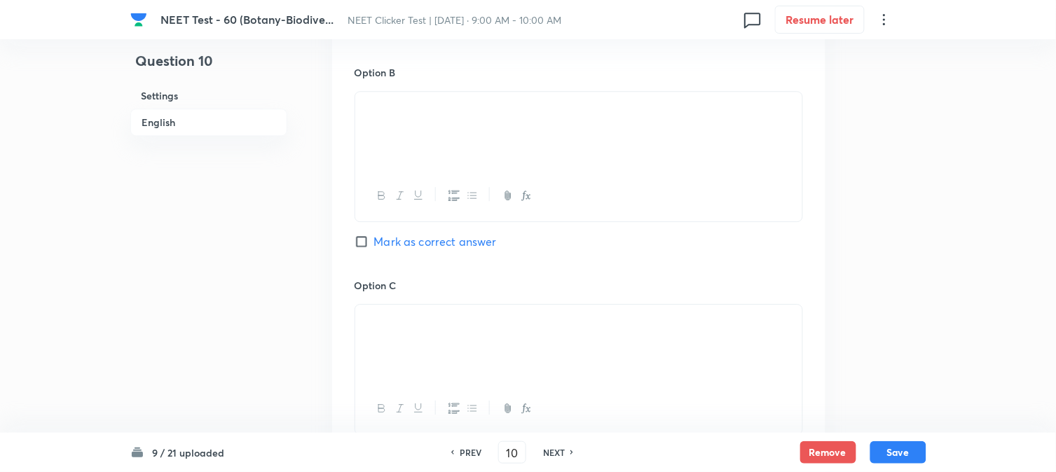
click at [387, 245] on span "Mark as correct answer" at bounding box center [435, 241] width 123 height 17
click at [374, 245] on input "Mark as correct answer" at bounding box center [365, 242] width 20 height 14
checkbox input "true"
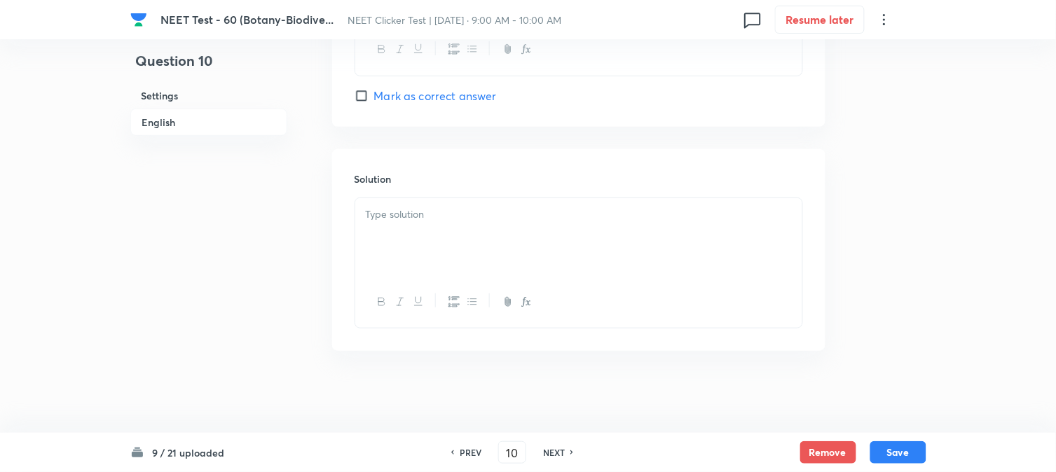
scroll to position [1512, 0]
click at [457, 212] on p at bounding box center [579, 213] width 426 height 16
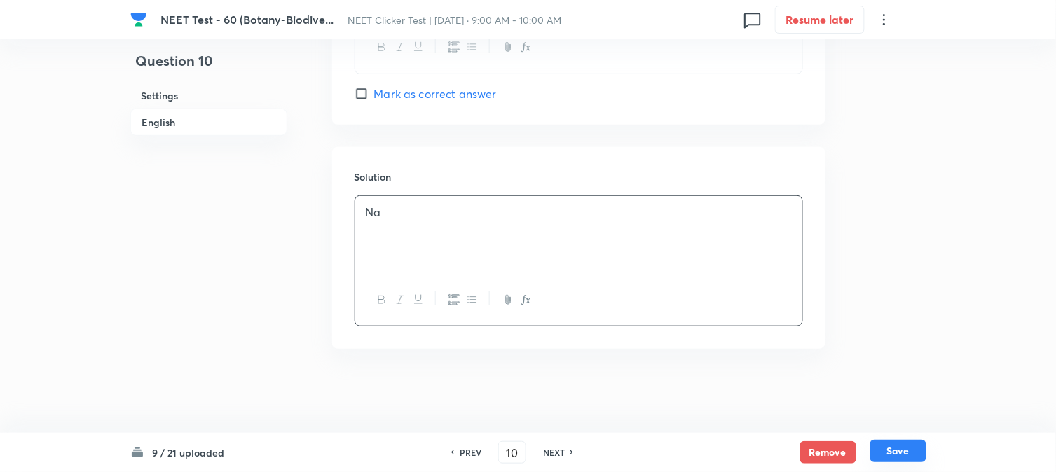
click at [901, 451] on button "Save" at bounding box center [899, 451] width 56 height 22
type input "11"
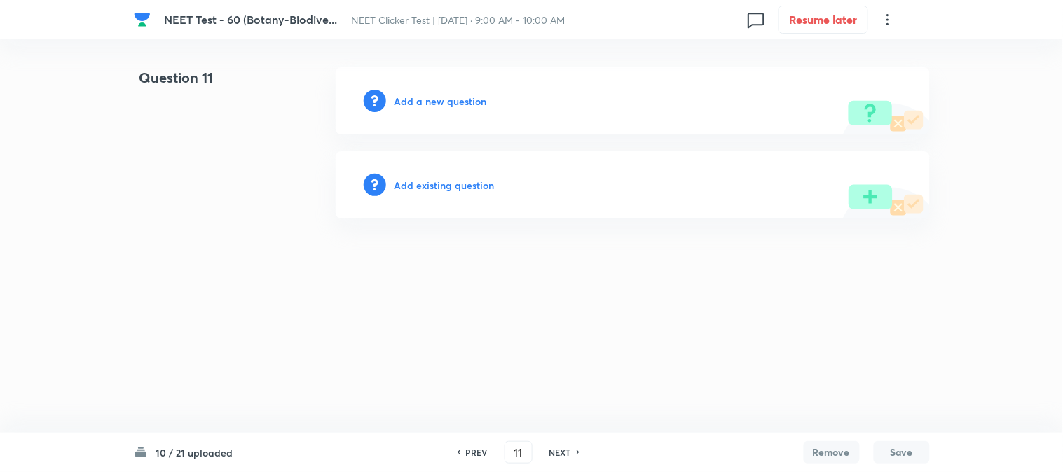
click at [418, 107] on h6 "Add a new question" at bounding box center [441, 101] width 93 height 15
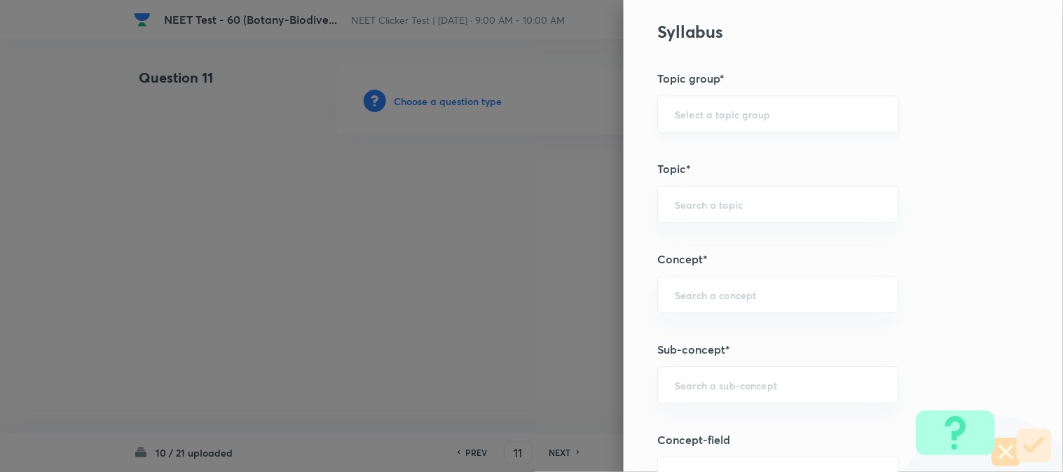
scroll to position [701, 0]
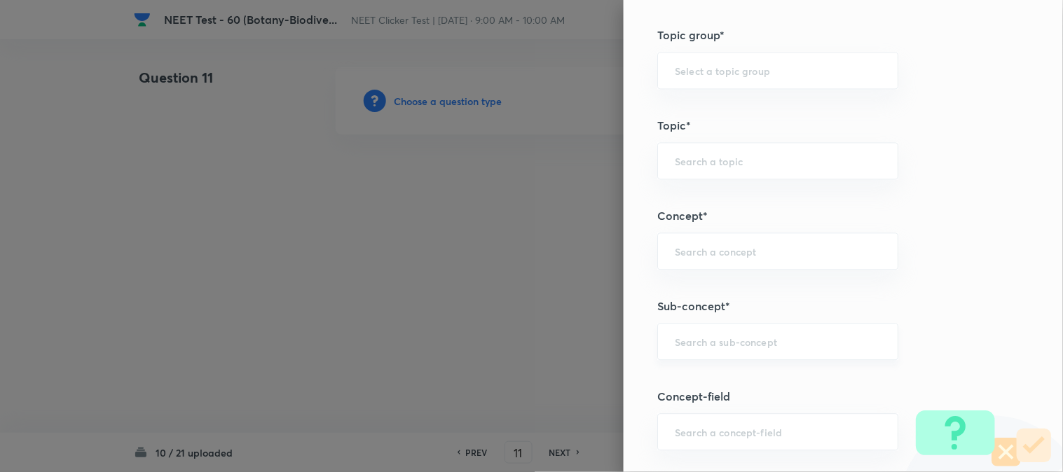
click at [716, 329] on div "​" at bounding box center [777, 341] width 241 height 37
click at [723, 341] on input "text" at bounding box center [778, 341] width 206 height 13
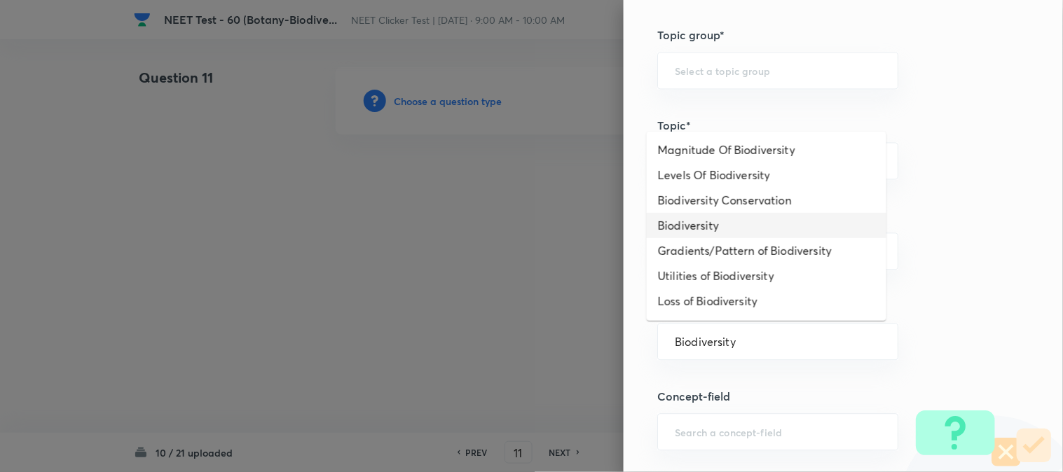
click at [709, 232] on li "Biodiversity" at bounding box center [767, 225] width 240 height 25
type input "Biodiversity"
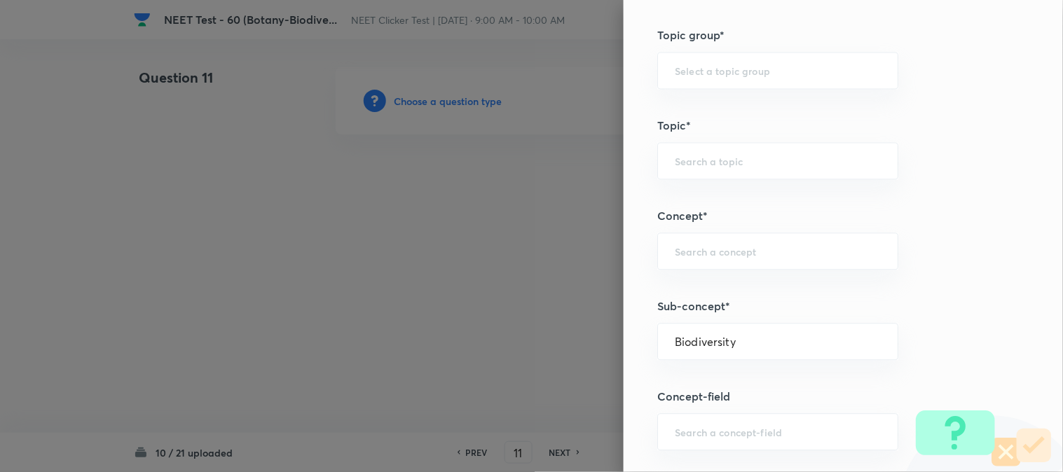
type input "Biology"
type input "Biodiversity and Conservation"
type input "Biodiversity"
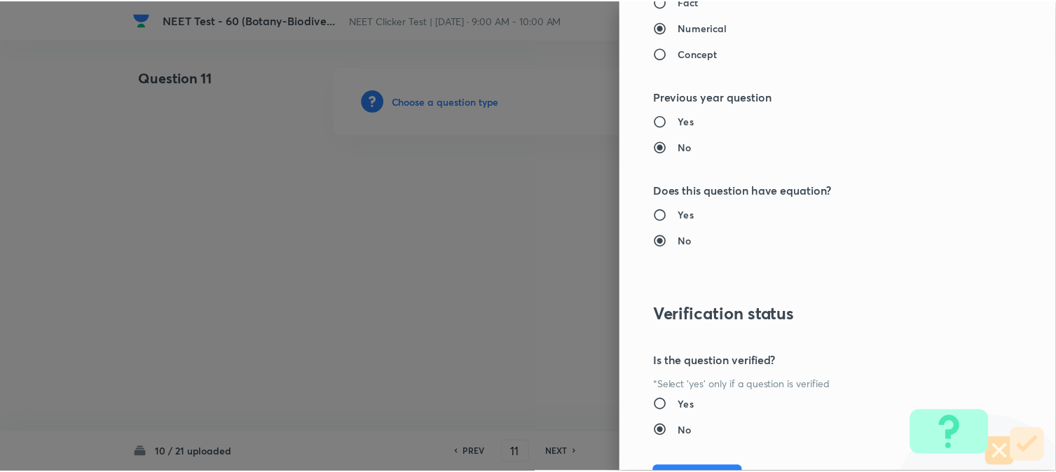
scroll to position [1532, 0]
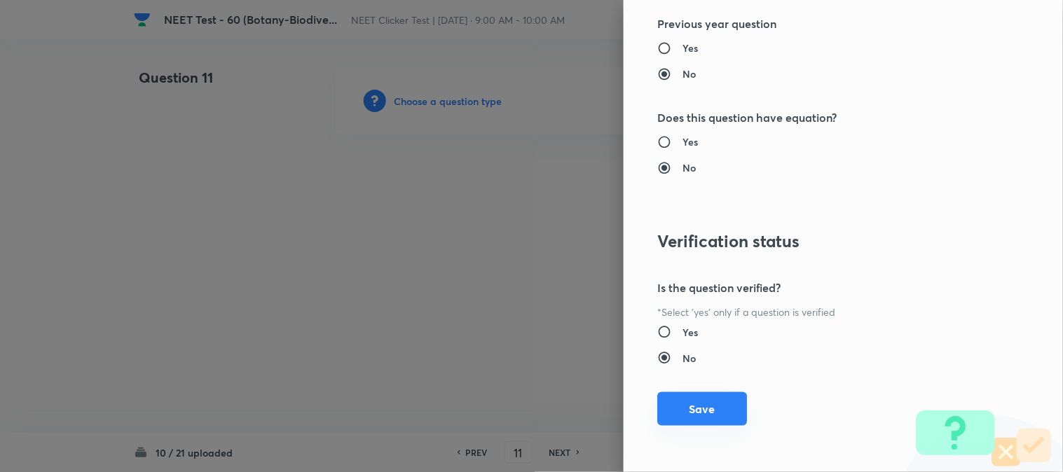
click at [702, 411] on button "Save" at bounding box center [702, 410] width 90 height 34
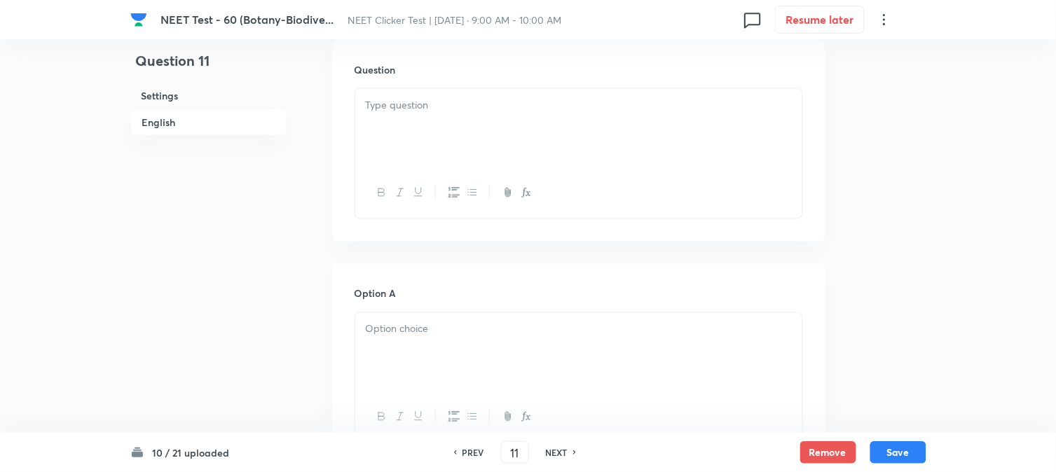
scroll to position [389, 0]
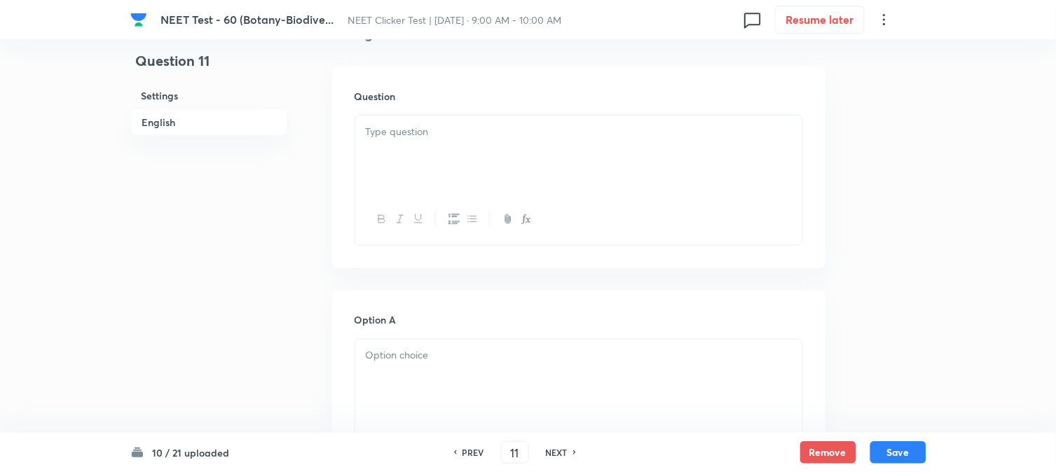
click at [472, 158] on div at bounding box center [578, 155] width 447 height 79
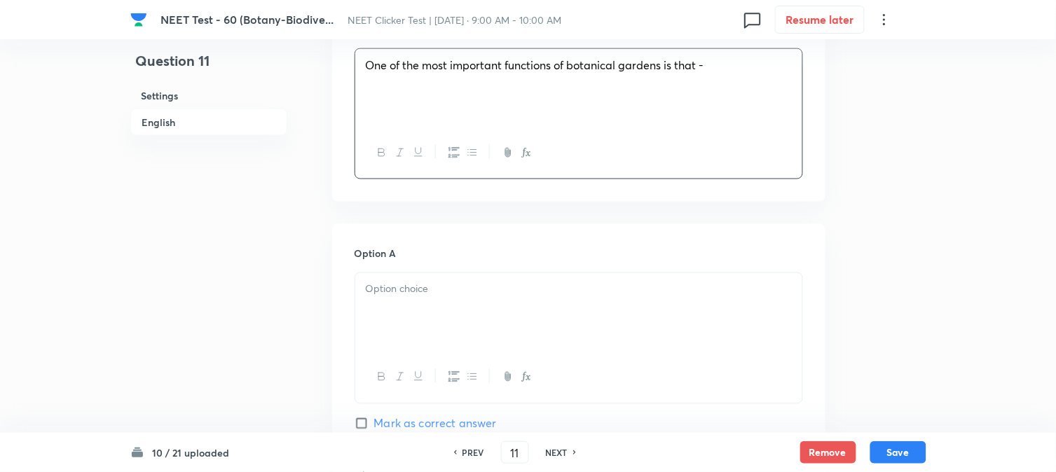
scroll to position [545, 0]
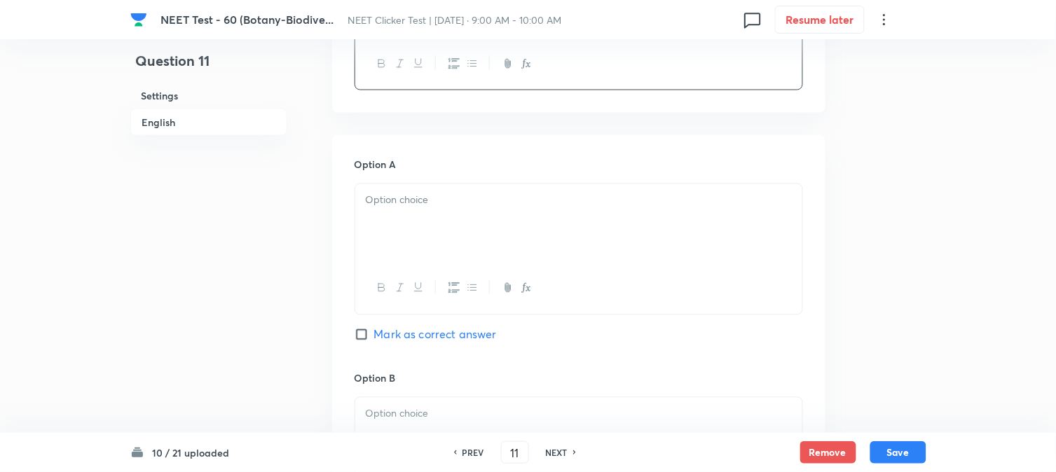
click at [411, 208] on p at bounding box center [579, 201] width 426 height 16
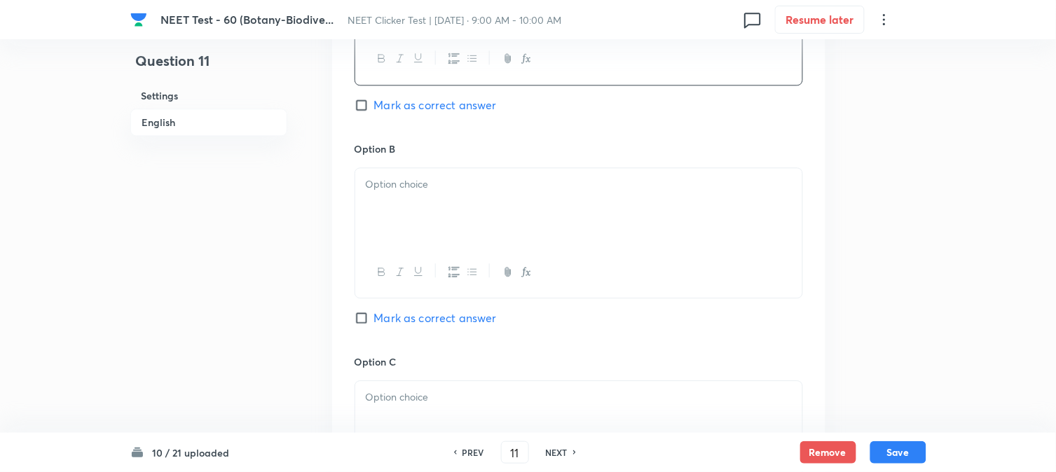
scroll to position [779, 0]
click at [435, 221] on div at bounding box center [578, 203] width 447 height 79
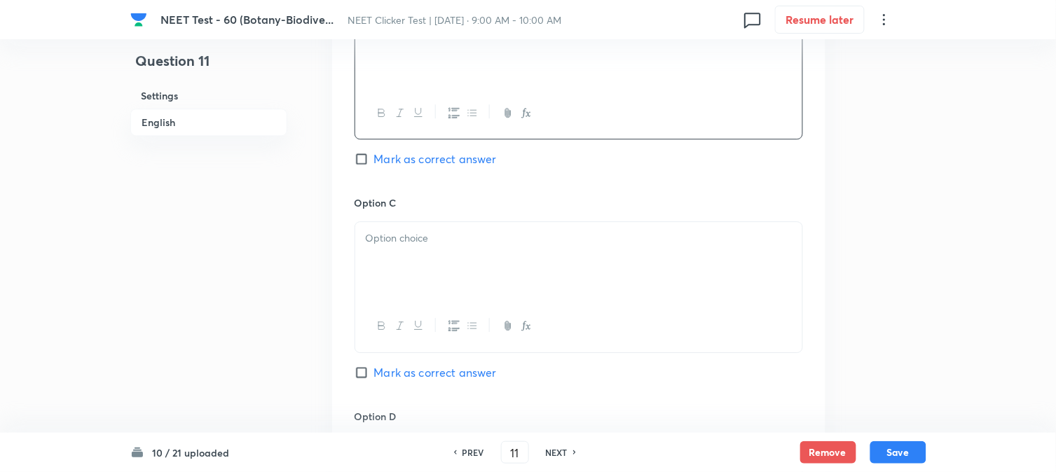
scroll to position [934, 0]
click at [424, 240] on p at bounding box center [579, 238] width 426 height 16
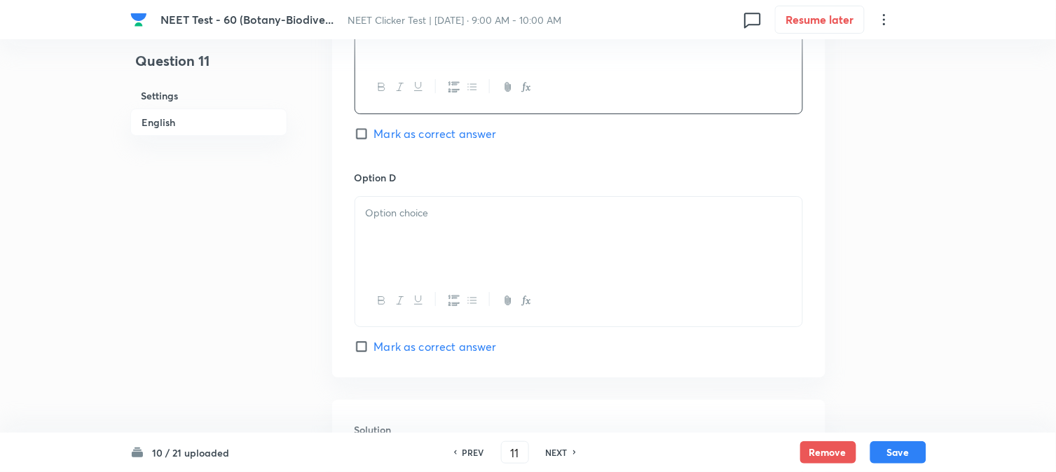
scroll to position [1246, 0]
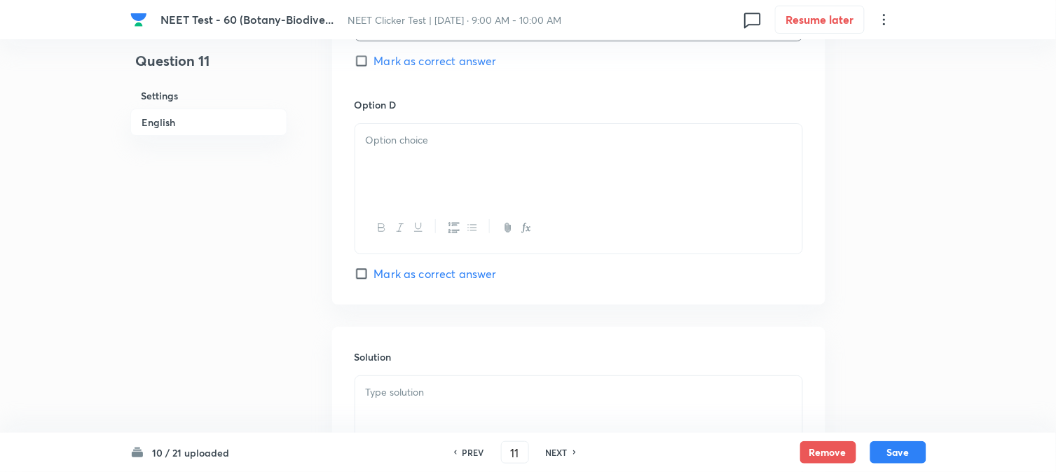
click at [461, 213] on div at bounding box center [578, 228] width 447 height 51
drag, startPoint x: 498, startPoint y: 163, endPoint x: 492, endPoint y: 169, distance: 7.9
click at [498, 163] on div at bounding box center [578, 163] width 447 height 79
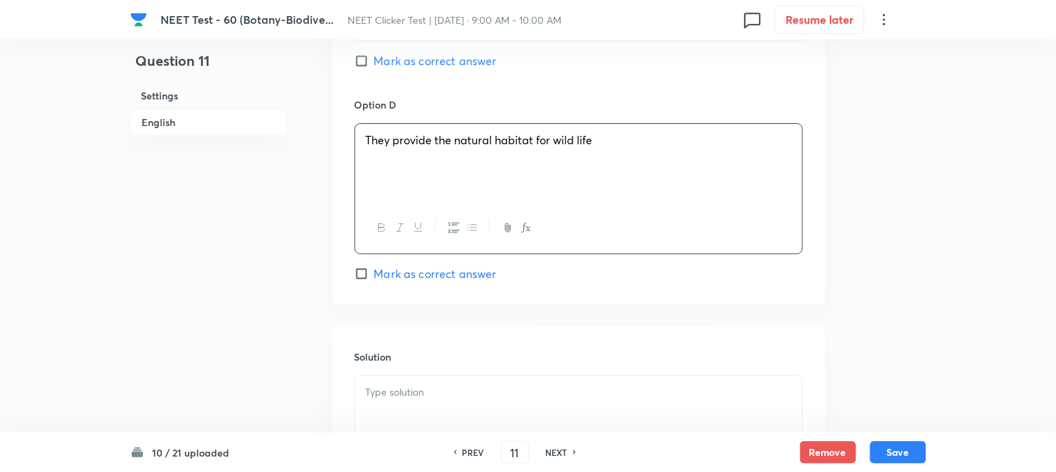
click at [366, 66] on input "Mark as correct answer" at bounding box center [365, 61] width 20 height 14
checkbox input "true"
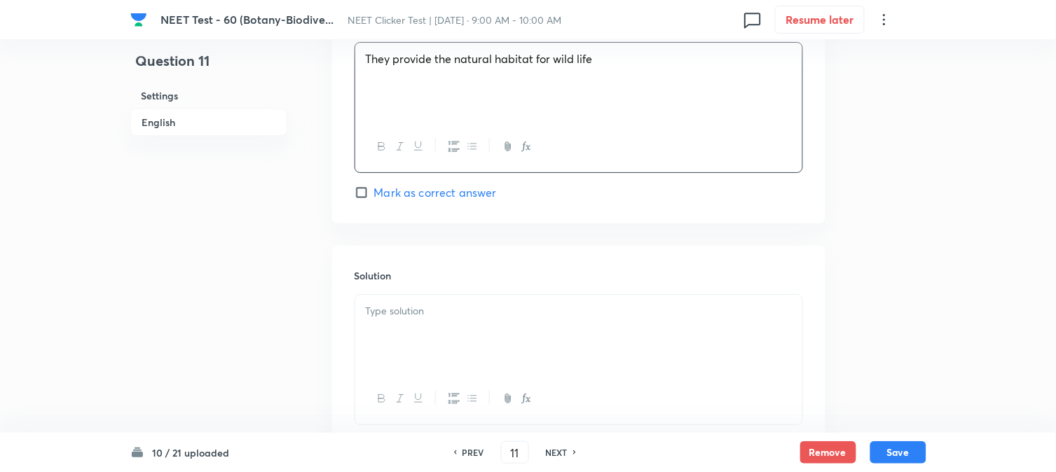
scroll to position [1402, 0]
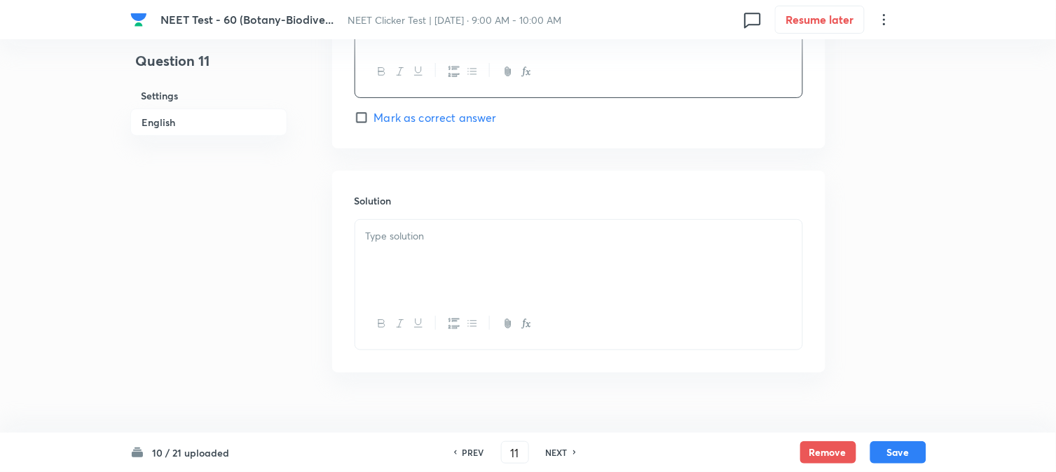
click at [453, 277] on div at bounding box center [578, 259] width 447 height 79
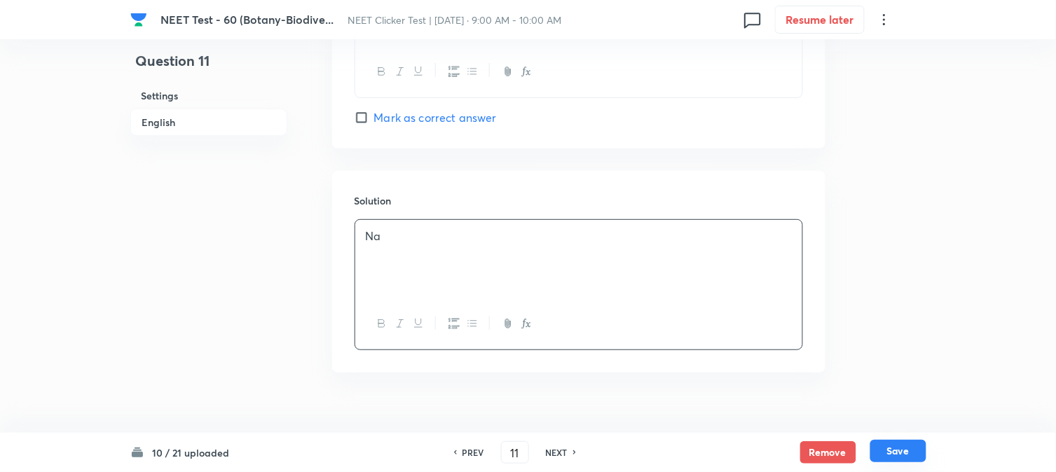
click at [897, 456] on button "Save" at bounding box center [899, 451] width 56 height 22
type input "12"
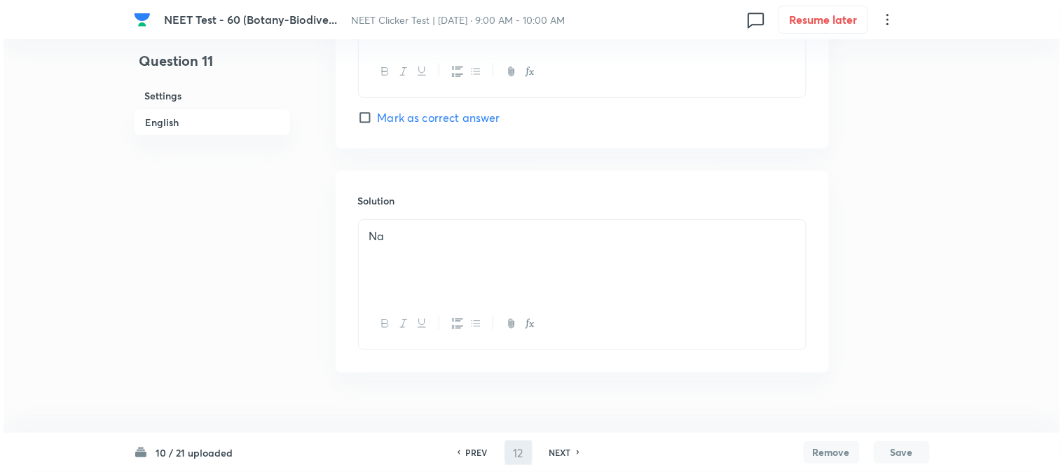
scroll to position [0, 0]
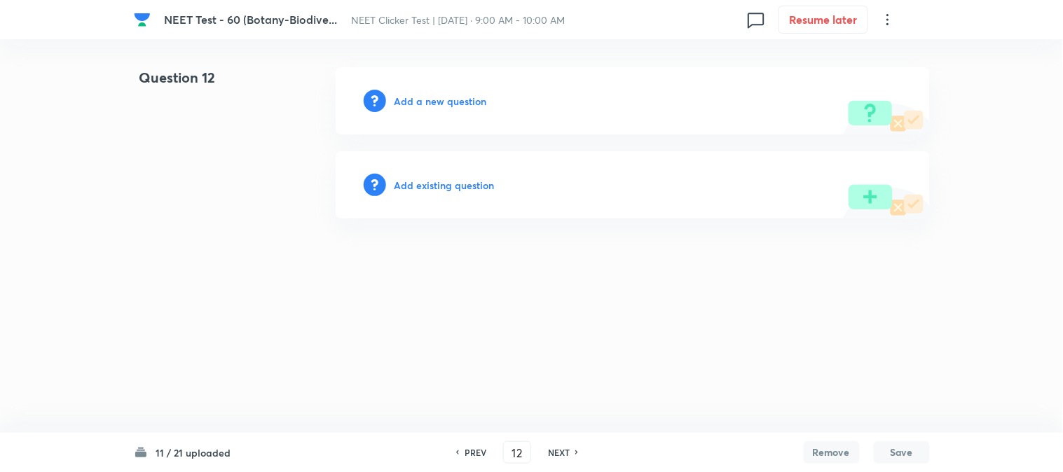
click at [423, 106] on h6 "Add a new question" at bounding box center [441, 101] width 93 height 15
click at [423, 106] on h6 "Choose a question type" at bounding box center [449, 101] width 108 height 15
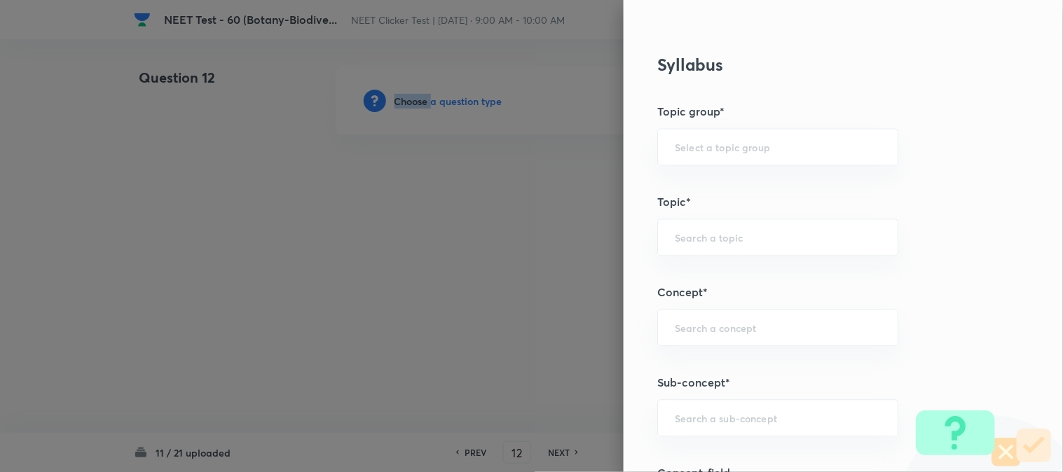
scroll to position [779, 0]
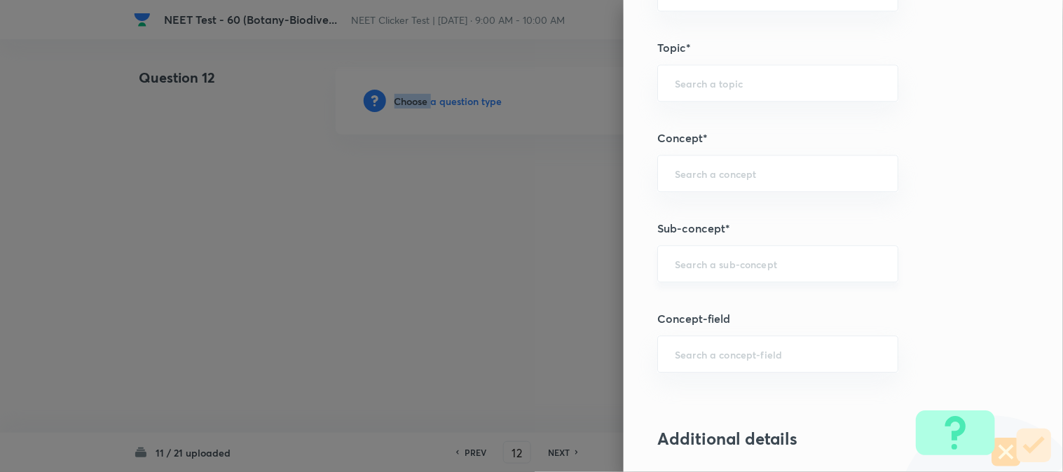
click at [737, 271] on div "​" at bounding box center [777, 263] width 241 height 37
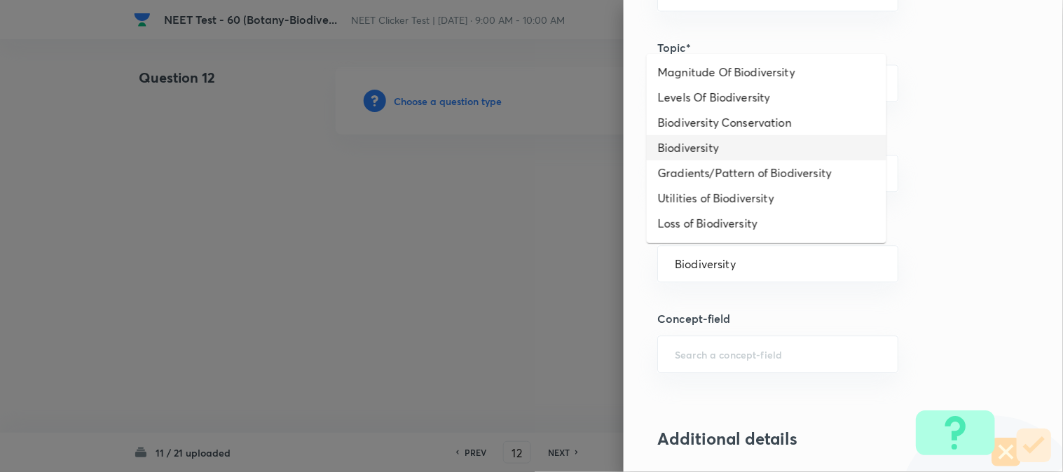
click at [722, 149] on li "Biodiversity" at bounding box center [767, 147] width 240 height 25
type input "Biodiversity"
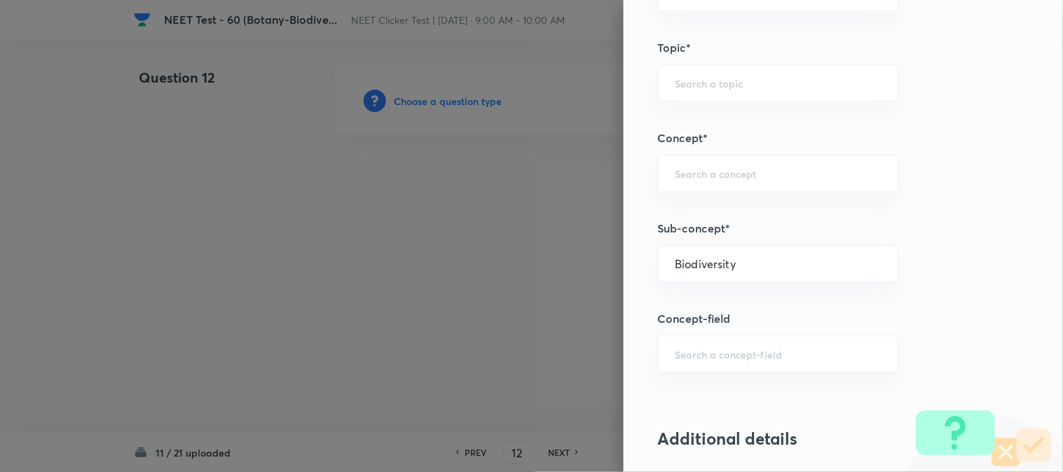
type input "Biology"
type input "Biodiversity and Conservation"
type input "Biodiversity"
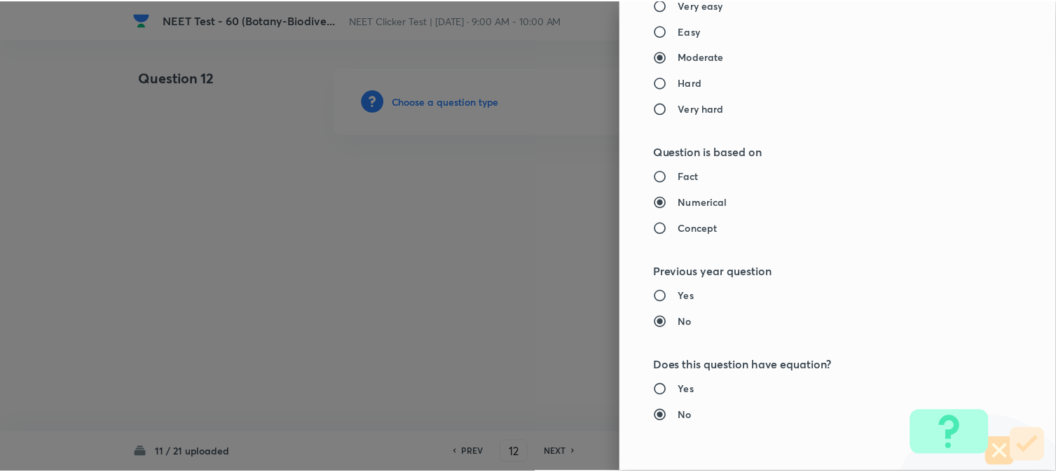
scroll to position [1532, 0]
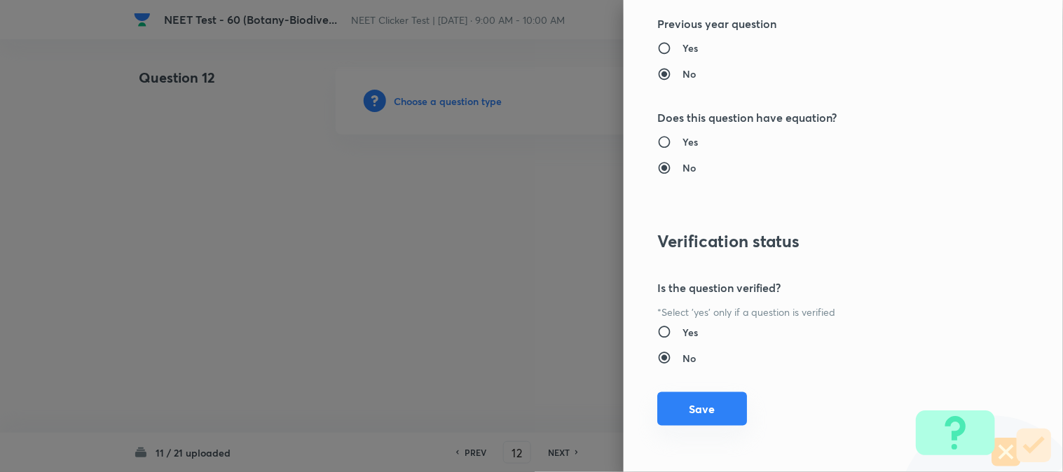
click at [709, 403] on button "Save" at bounding box center [702, 410] width 90 height 34
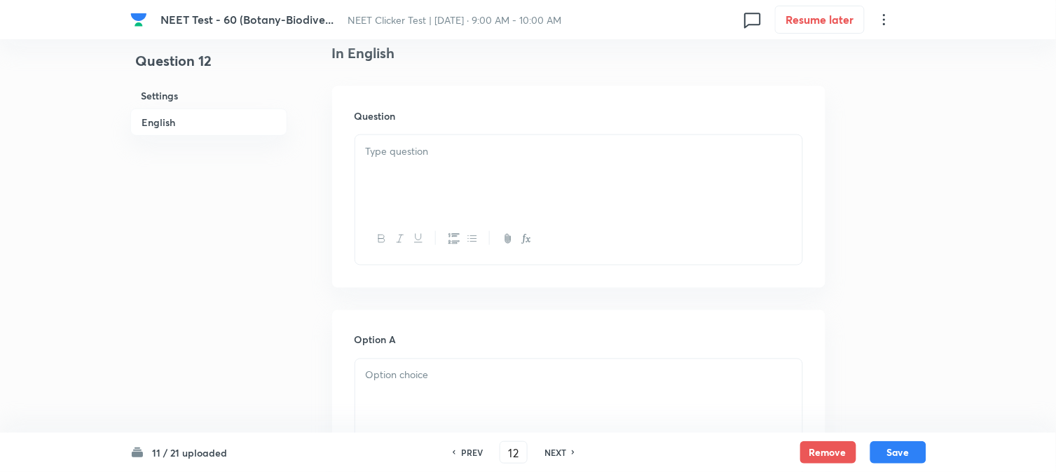
scroll to position [389, 0]
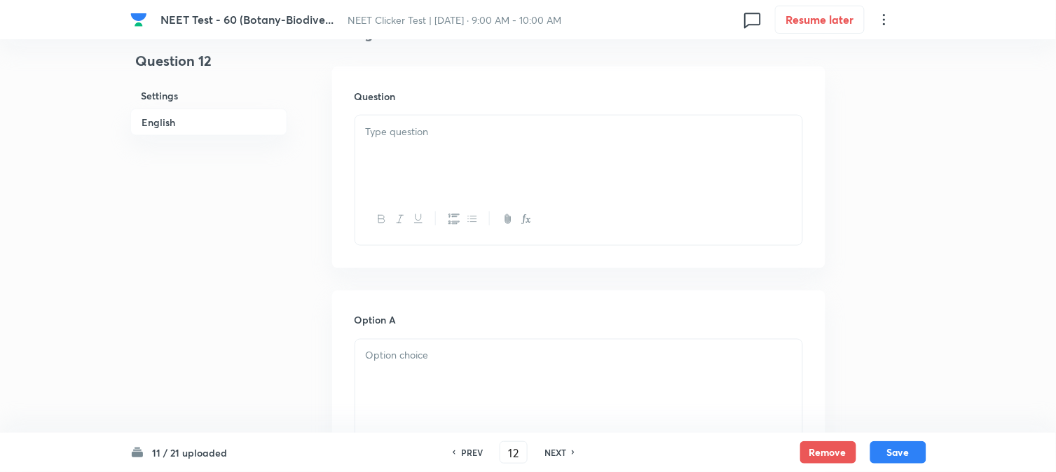
click at [486, 160] on div at bounding box center [578, 155] width 447 height 79
click at [456, 164] on div at bounding box center [578, 146] width 447 height 79
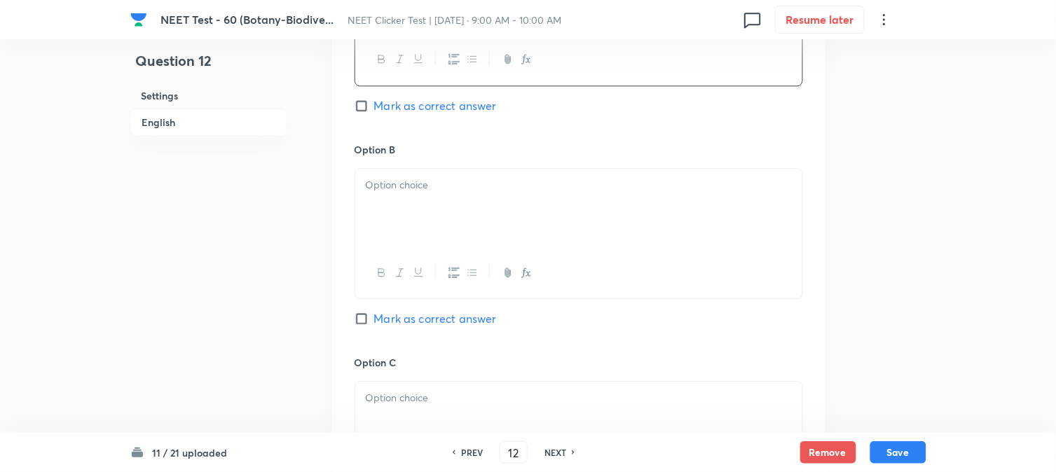
scroll to position [779, 0]
click at [425, 214] on div at bounding box center [578, 203] width 447 height 79
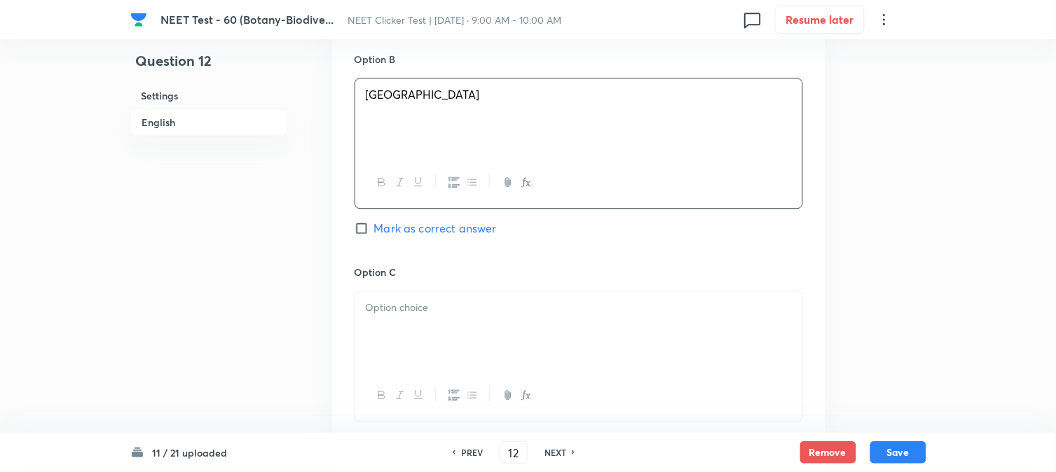
scroll to position [934, 0]
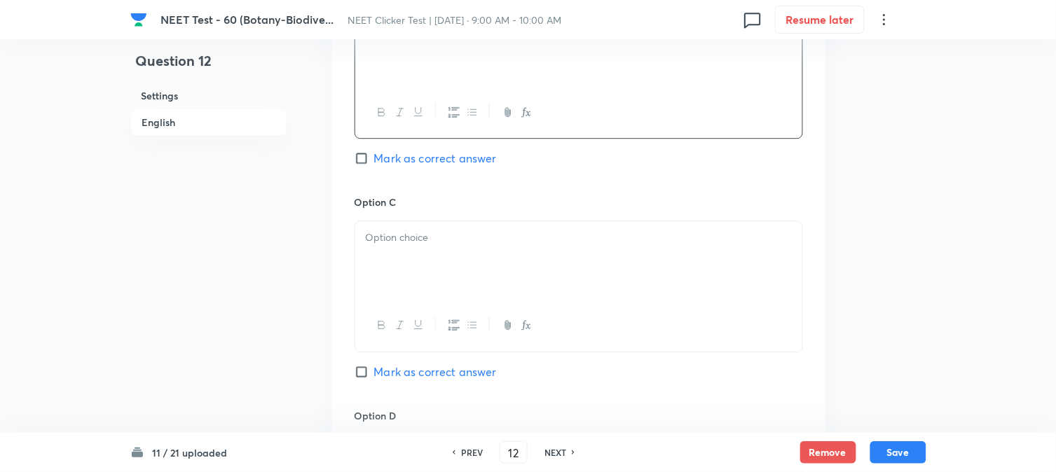
click at [431, 249] on div at bounding box center [578, 260] width 447 height 79
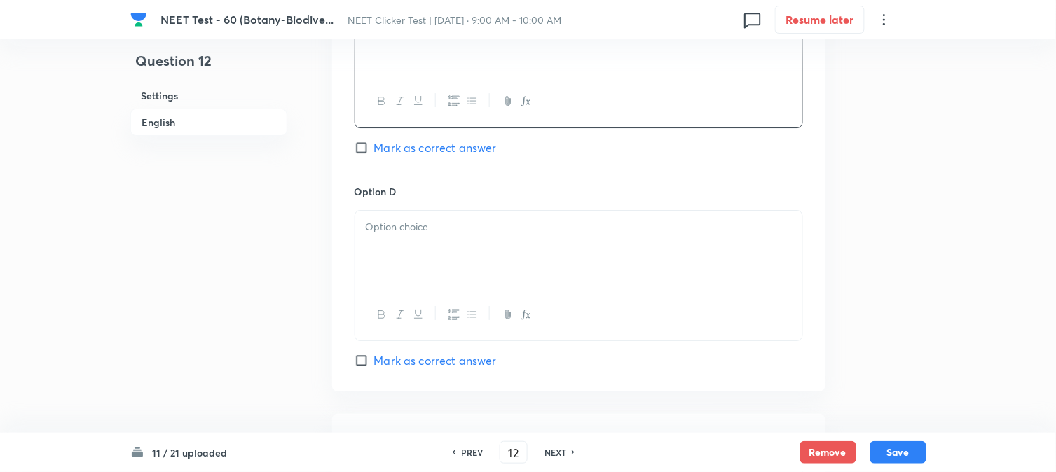
scroll to position [1168, 0]
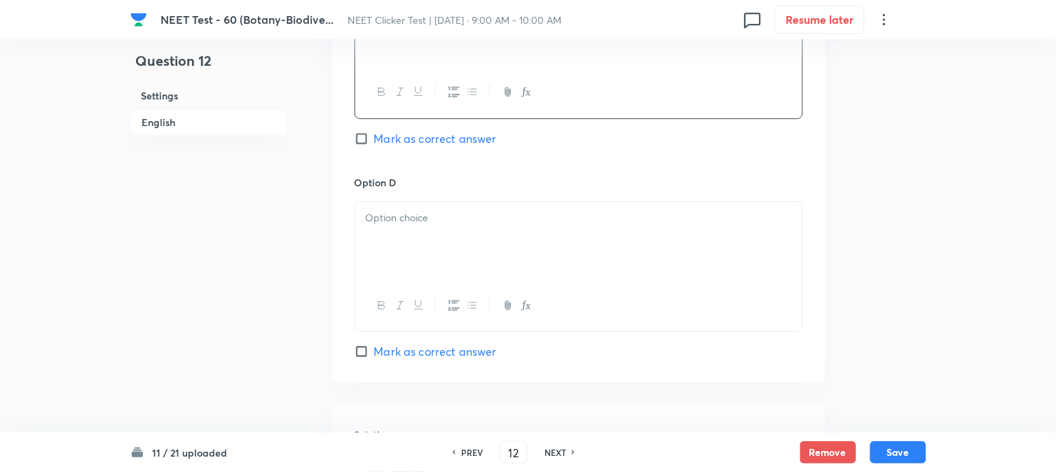
click at [416, 237] on div at bounding box center [578, 241] width 447 height 79
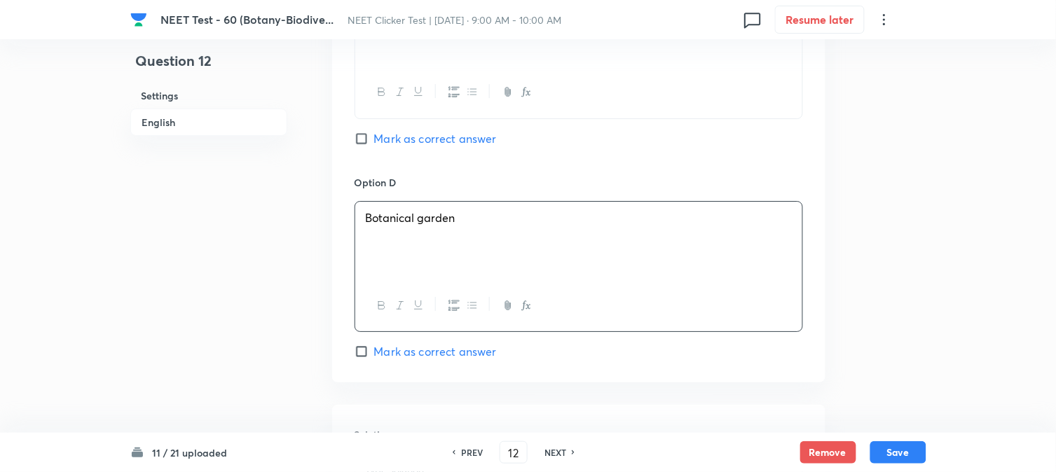
click at [402, 352] on span "Mark as correct answer" at bounding box center [435, 351] width 123 height 17
click at [374, 352] on input "Mark as correct answer" at bounding box center [365, 352] width 20 height 14
checkbox input "true"
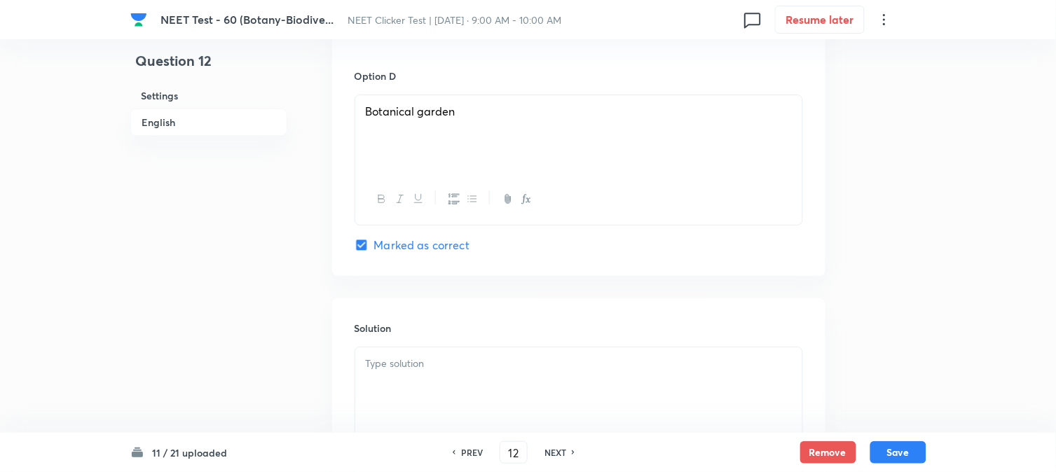
scroll to position [1428, 0]
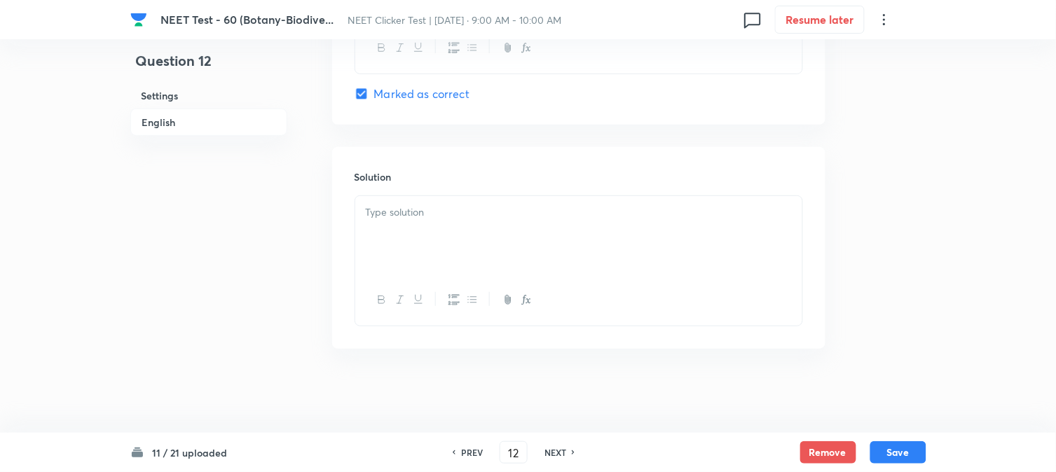
click at [484, 254] on div at bounding box center [578, 235] width 447 height 79
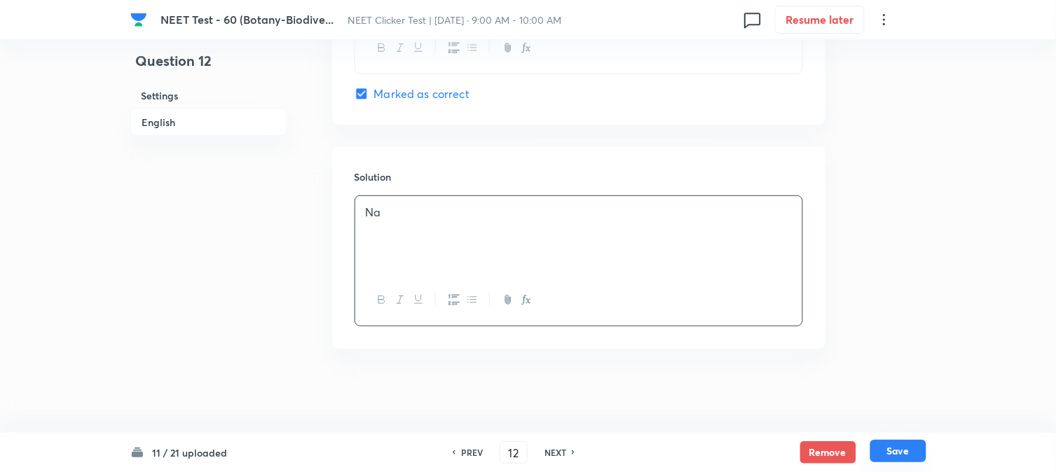
click at [907, 444] on button "Save" at bounding box center [899, 451] width 56 height 22
type input "13"
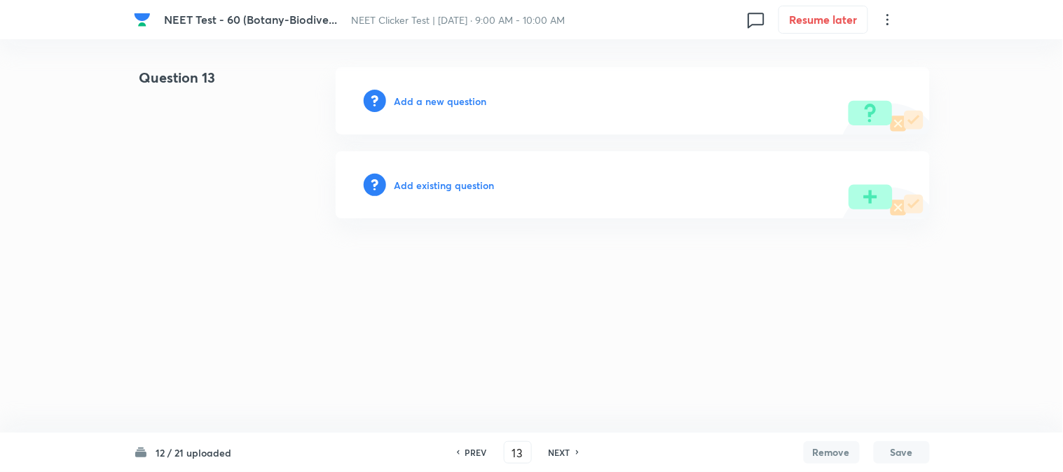
click at [460, 100] on h6 "Add a new question" at bounding box center [441, 101] width 93 height 15
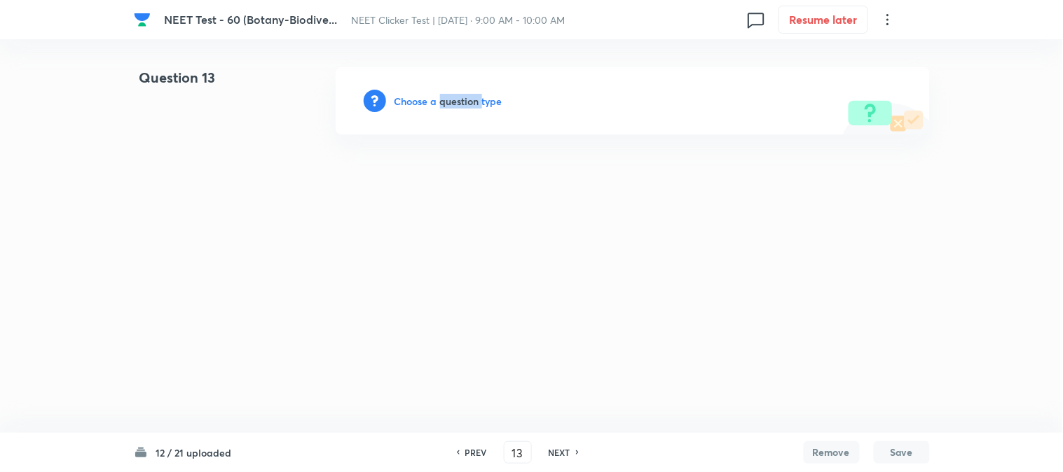
click at [460, 100] on h6 "Choose a question type" at bounding box center [449, 101] width 108 height 15
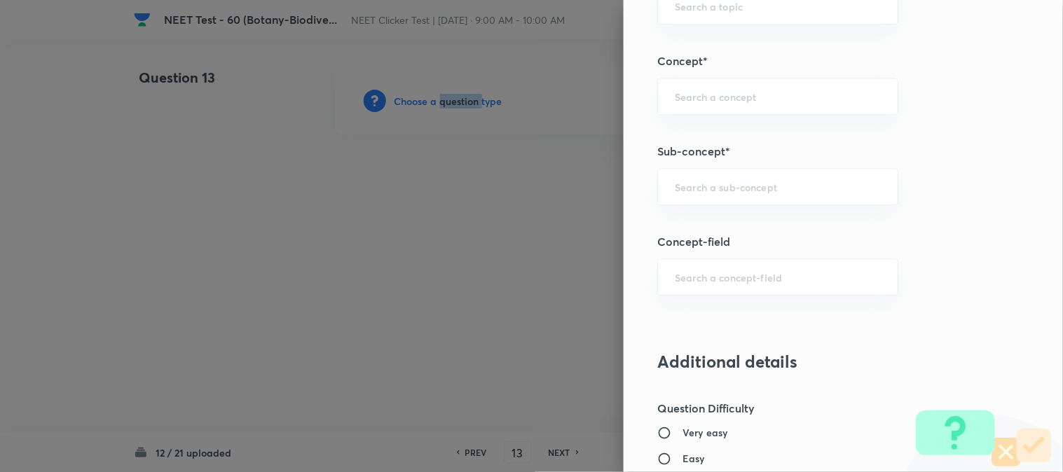
scroll to position [857, 0]
click at [730, 179] on div "​" at bounding box center [777, 186] width 241 height 37
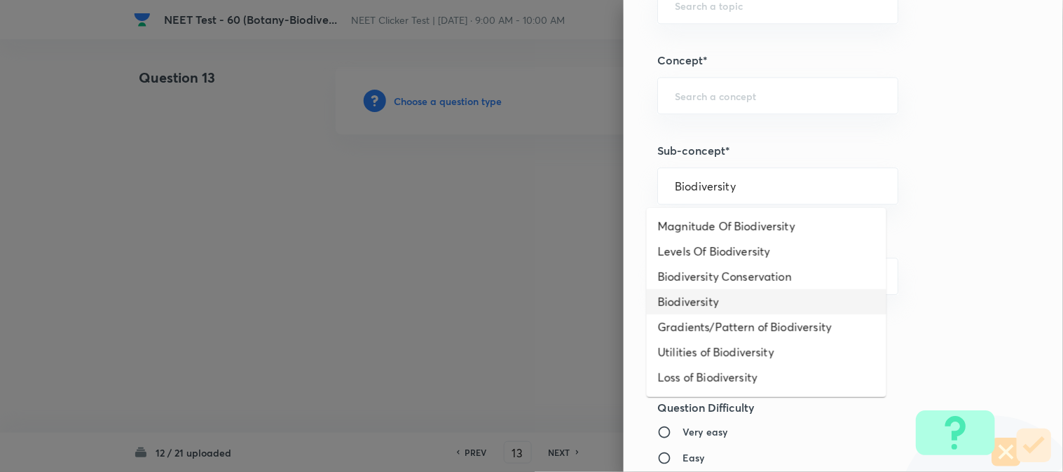
click at [690, 303] on li "Biodiversity" at bounding box center [767, 301] width 240 height 25
type input "Biodiversity"
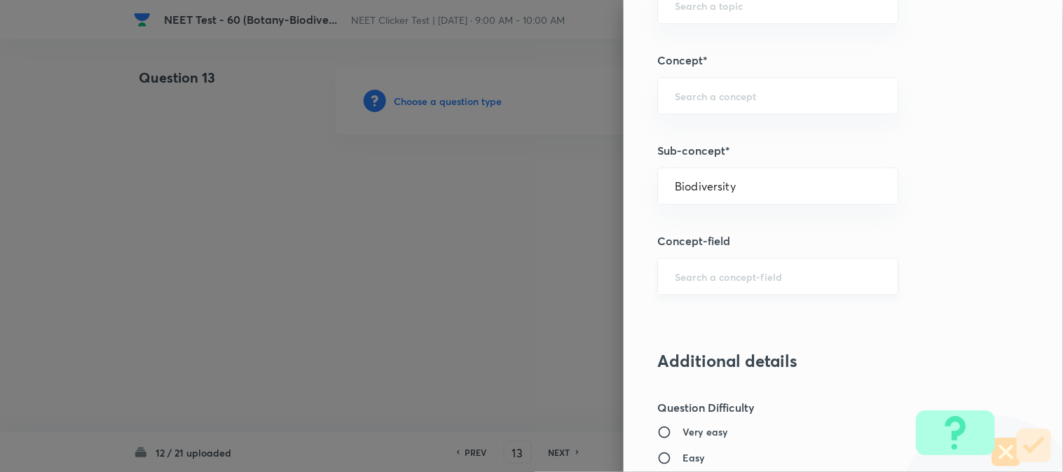
type input "Biology"
type input "Biodiversity and Conservation"
type input "Biodiversity"
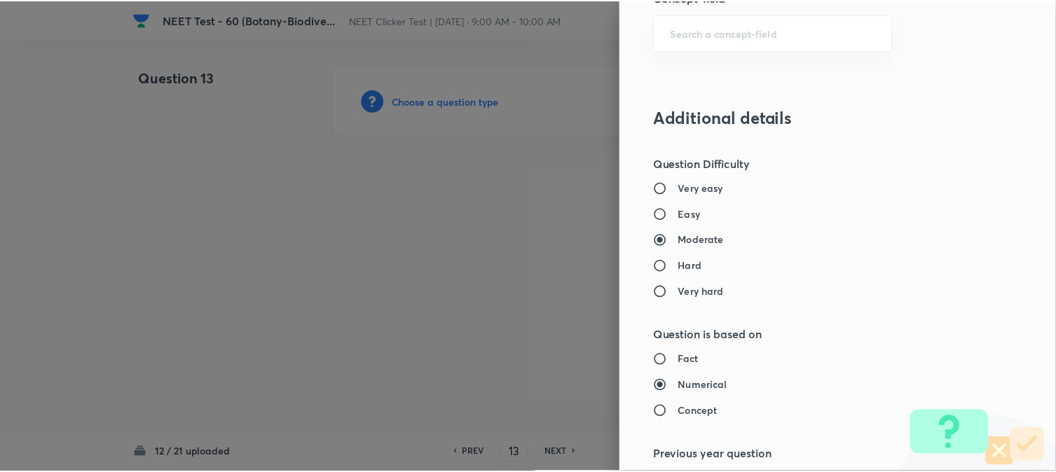
scroll to position [1532, 0]
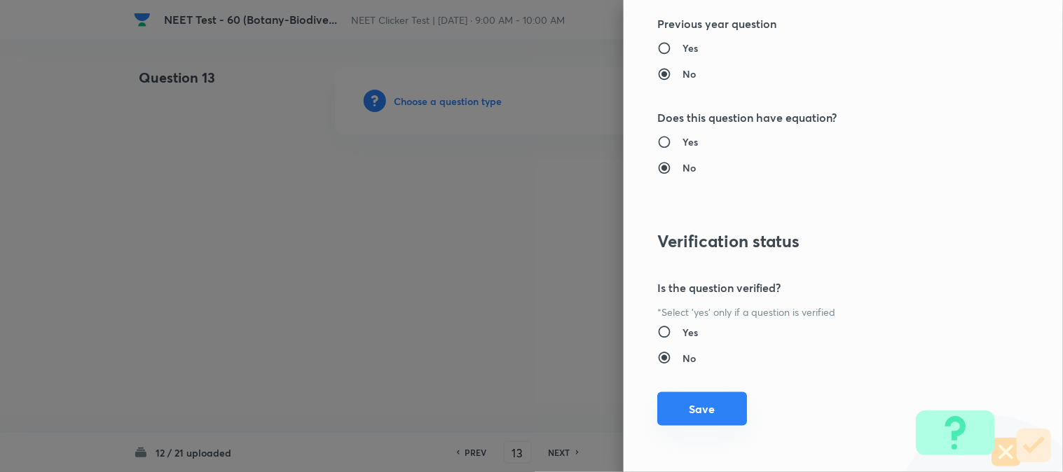
click at [704, 414] on button "Save" at bounding box center [702, 410] width 90 height 34
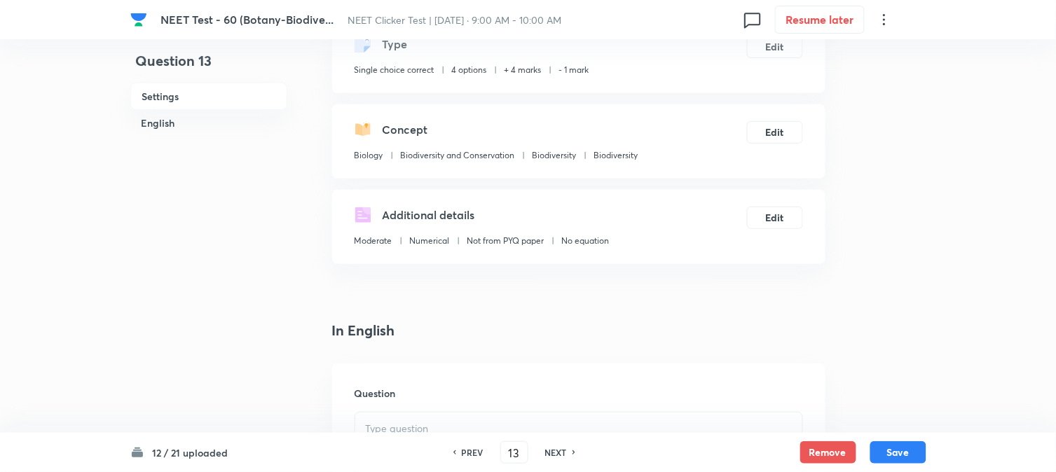
scroll to position [389, 0]
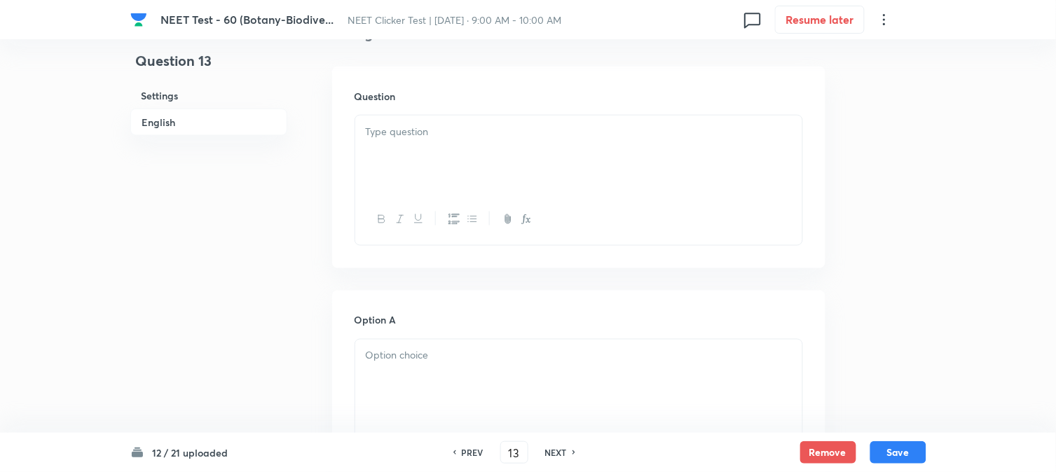
click at [486, 165] on div at bounding box center [578, 155] width 447 height 79
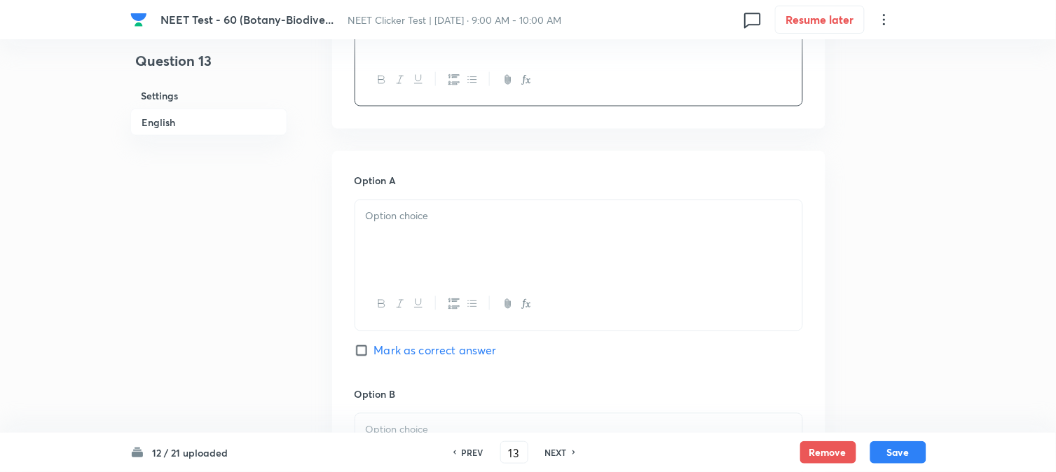
scroll to position [545, 0]
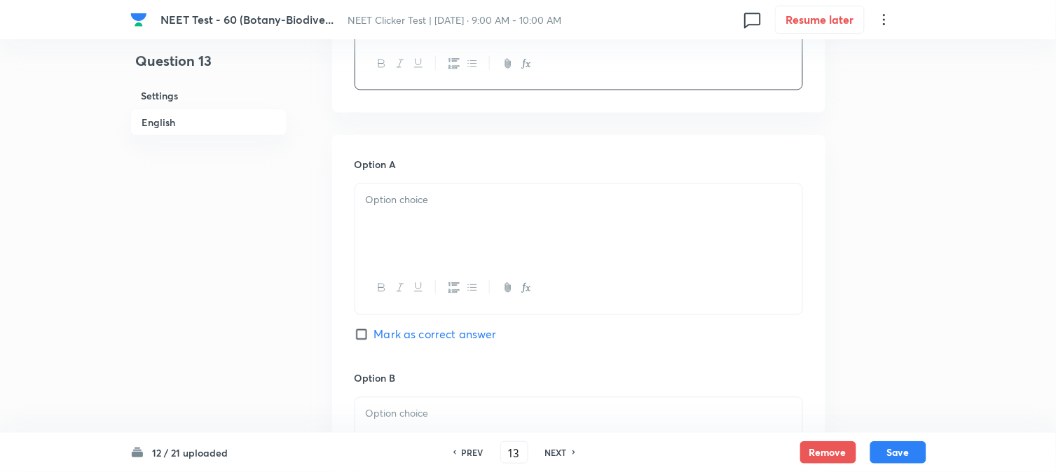
click at [437, 201] on p at bounding box center [579, 201] width 426 height 16
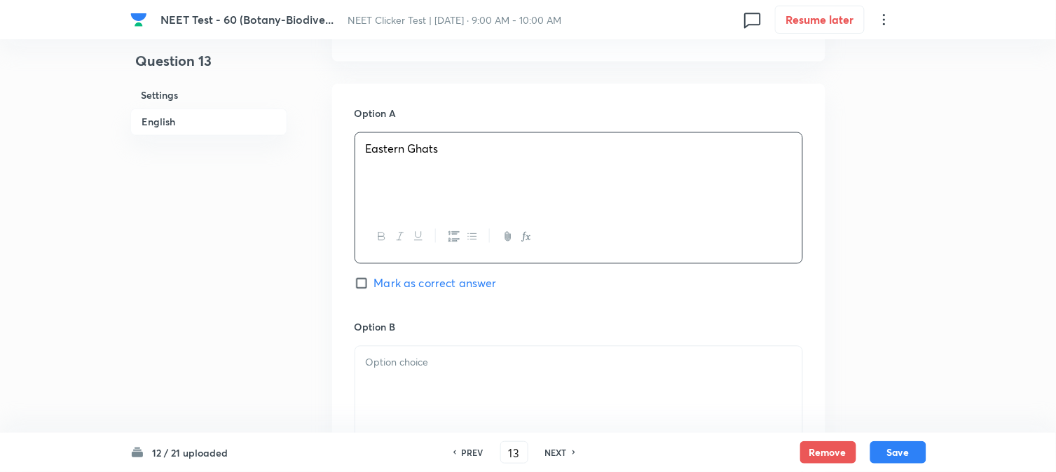
scroll to position [701, 0]
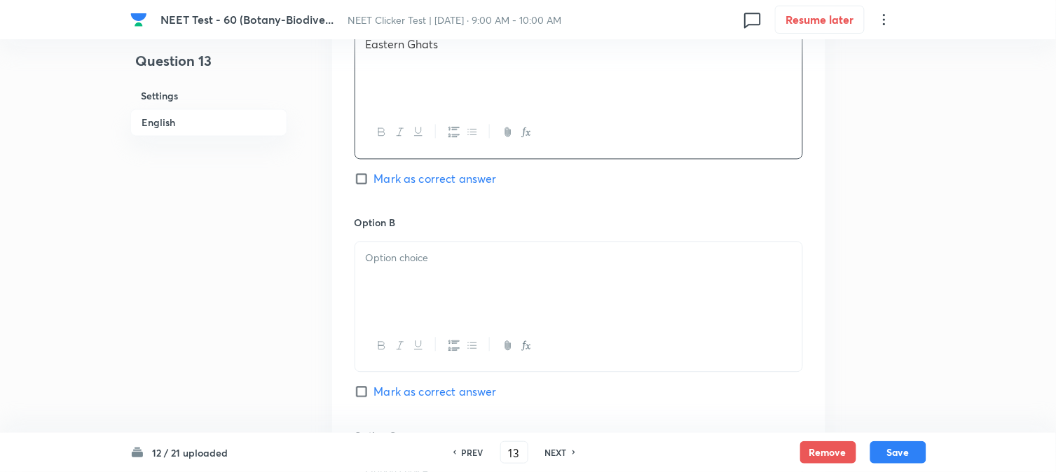
click at [419, 249] on div at bounding box center [578, 281] width 447 height 79
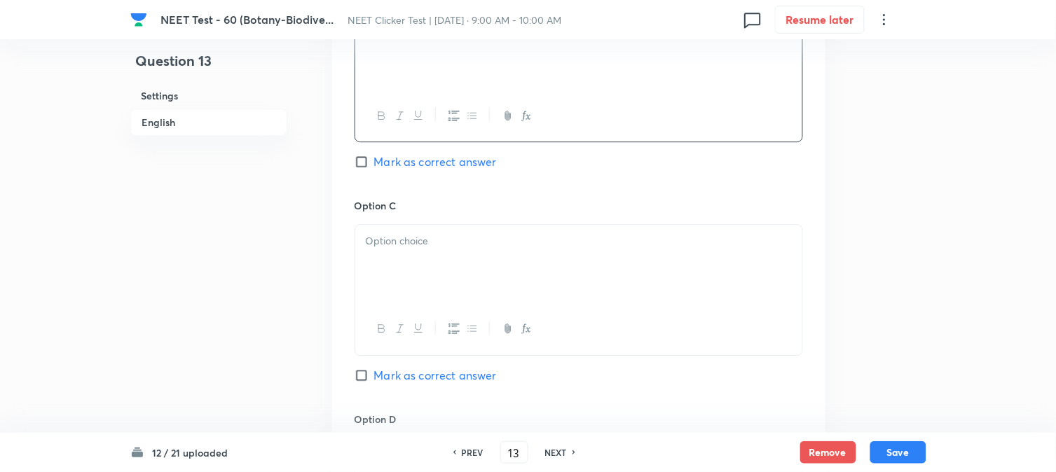
scroll to position [934, 0]
click at [436, 246] on p at bounding box center [579, 238] width 426 height 16
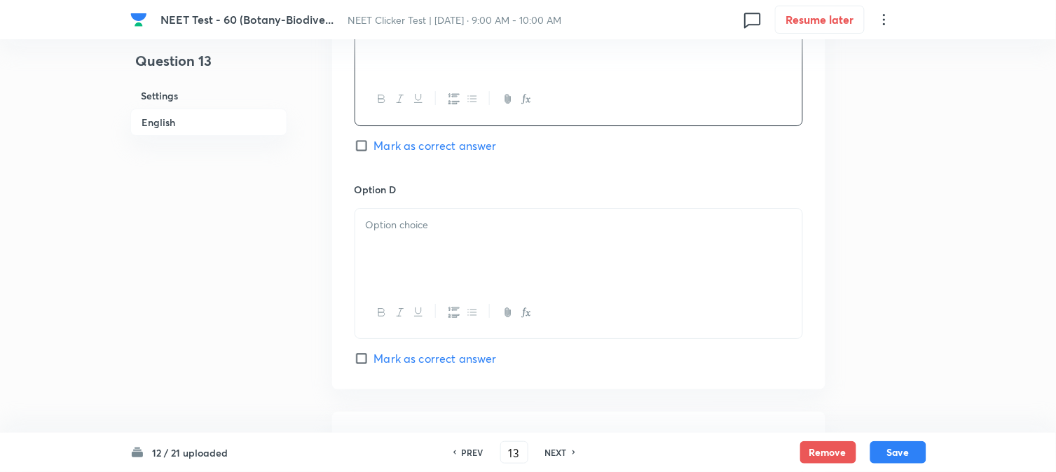
scroll to position [1168, 0]
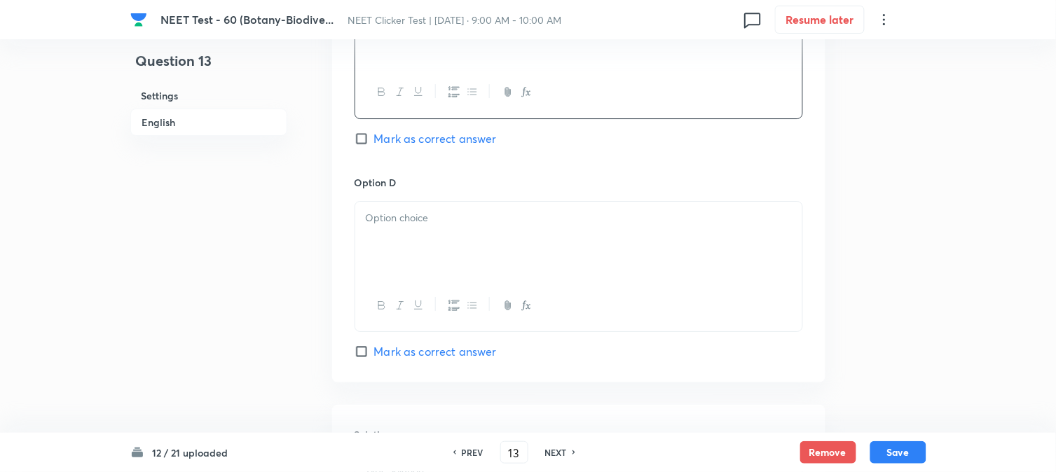
click at [428, 231] on div at bounding box center [578, 241] width 447 height 79
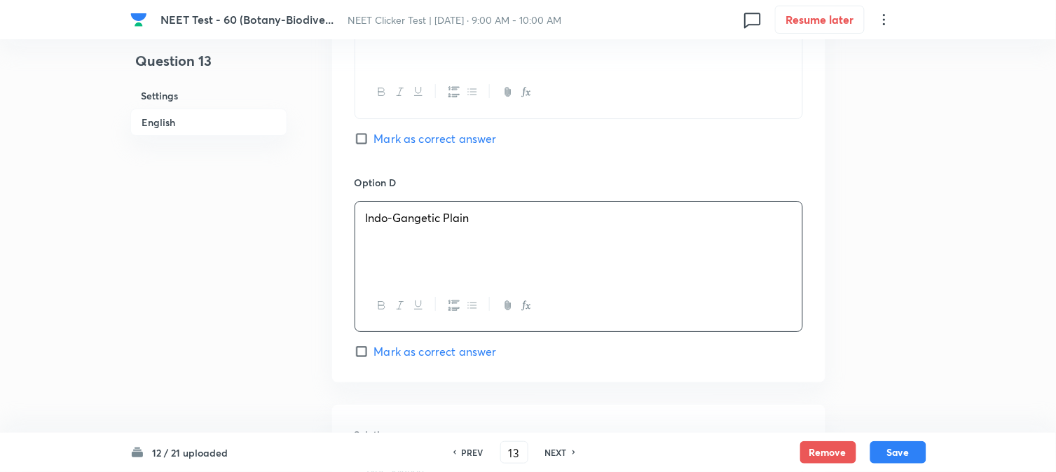
click at [373, 131] on label "Mark as correct answer" at bounding box center [426, 138] width 142 height 17
click at [373, 132] on input "Mark as correct answer" at bounding box center [365, 139] width 20 height 14
checkbox input "true"
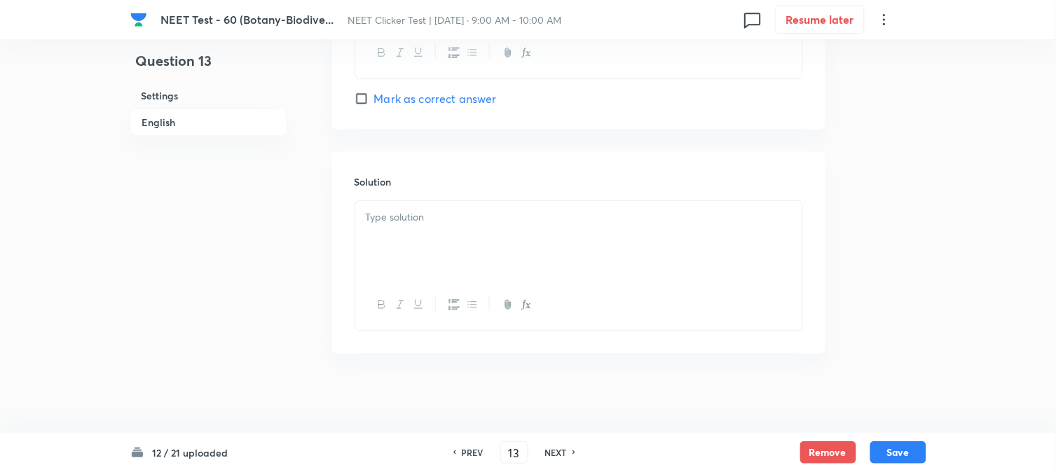
scroll to position [1428, 0]
click at [466, 201] on div at bounding box center [578, 235] width 447 height 79
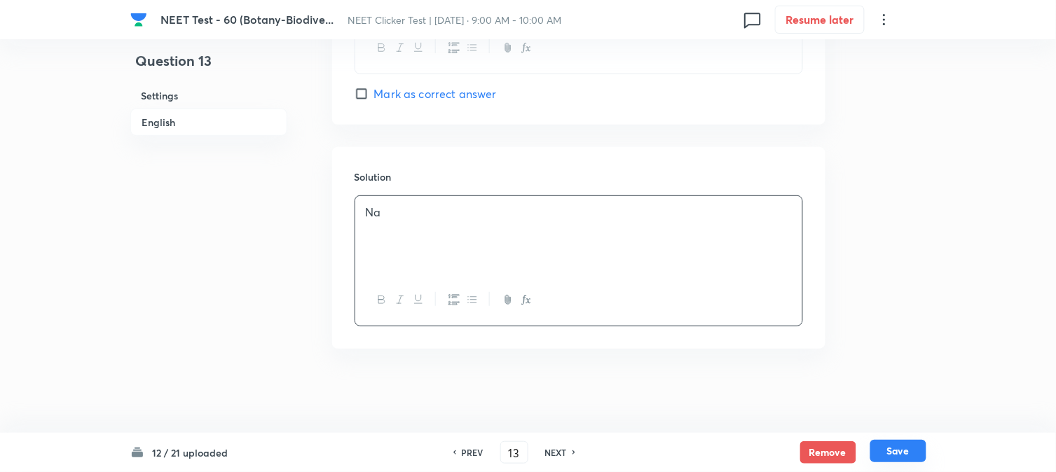
click at [912, 454] on button "Save" at bounding box center [899, 451] width 56 height 22
type input "14"
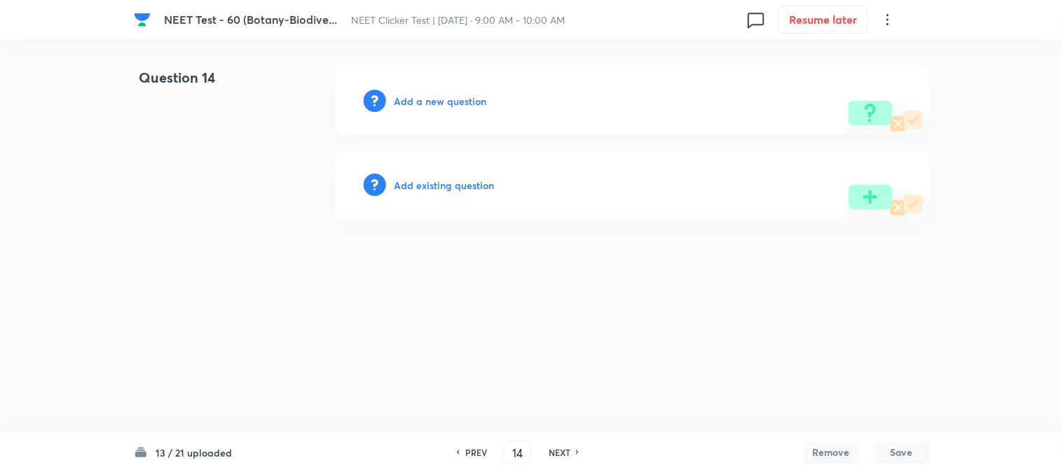
click at [410, 103] on h6 "Add a new question" at bounding box center [441, 101] width 93 height 15
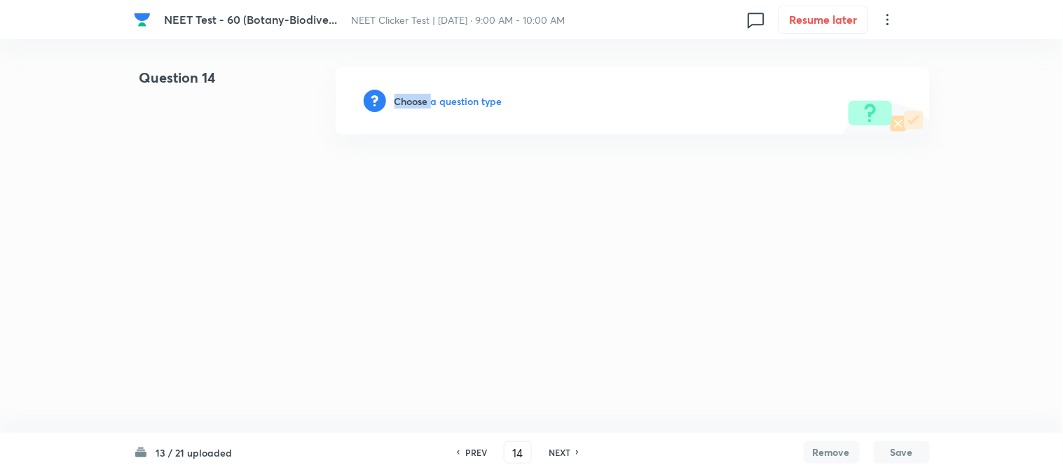
click at [410, 103] on h6 "Choose a question type" at bounding box center [449, 101] width 108 height 15
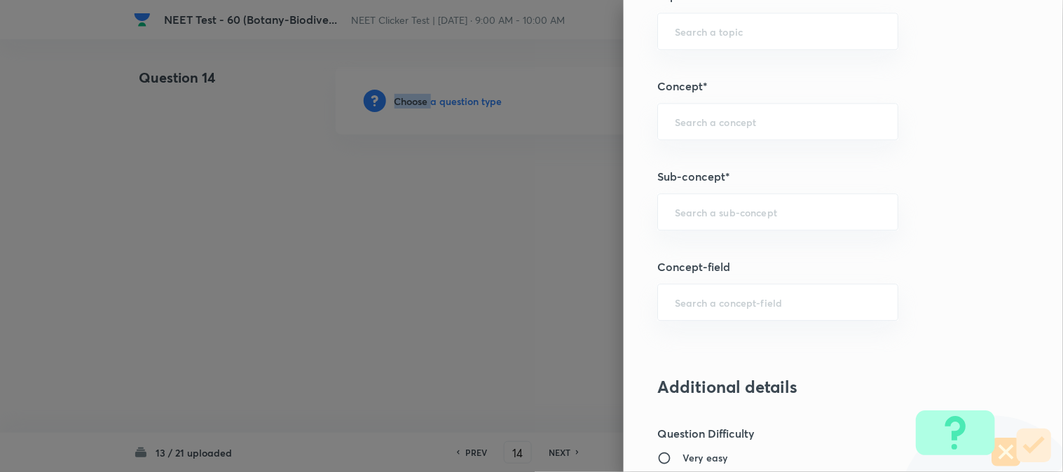
scroll to position [934, 0]
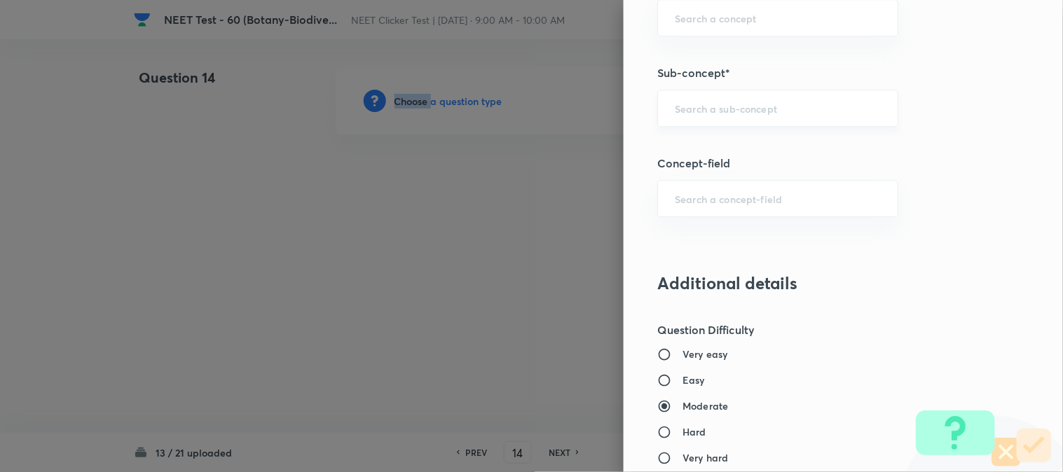
click at [694, 90] on div "​" at bounding box center [777, 108] width 241 height 37
click at [696, 100] on div "​" at bounding box center [777, 108] width 241 height 37
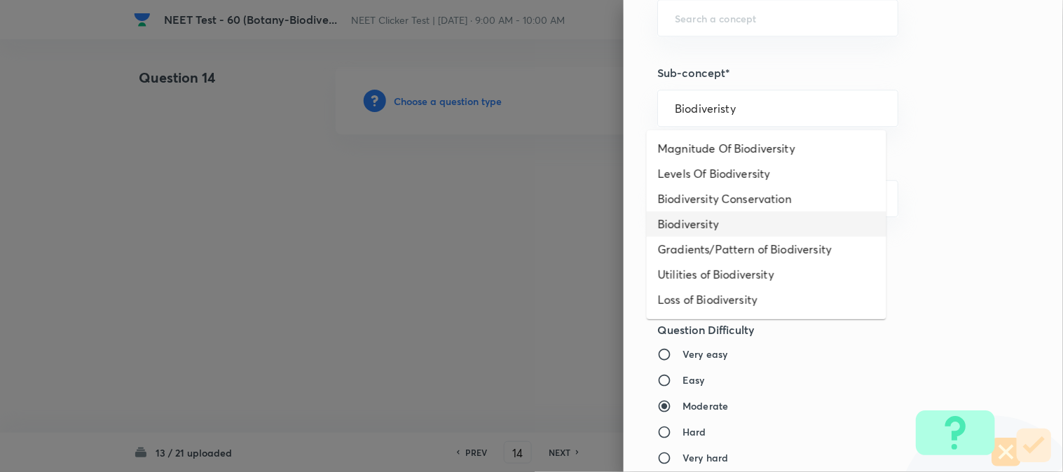
click at [676, 217] on li "Biodiversity" at bounding box center [767, 224] width 240 height 25
type input "Biodiversity"
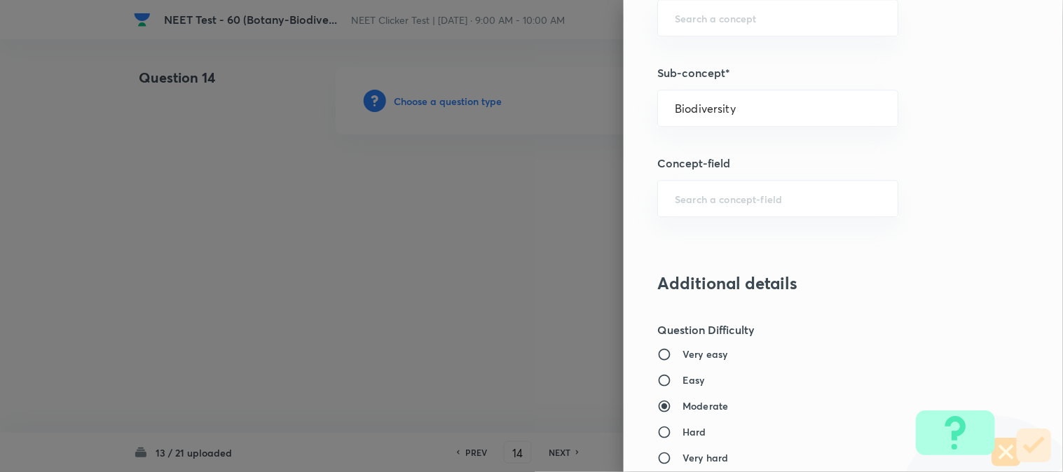
type input "Biology"
type input "Biodiversity and Conservation"
type input "Biodiversity"
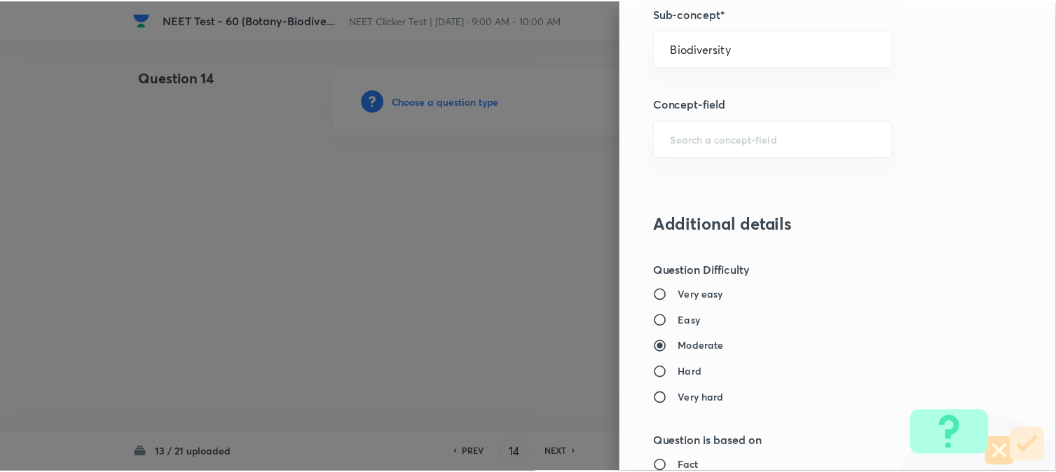
scroll to position [1532, 0]
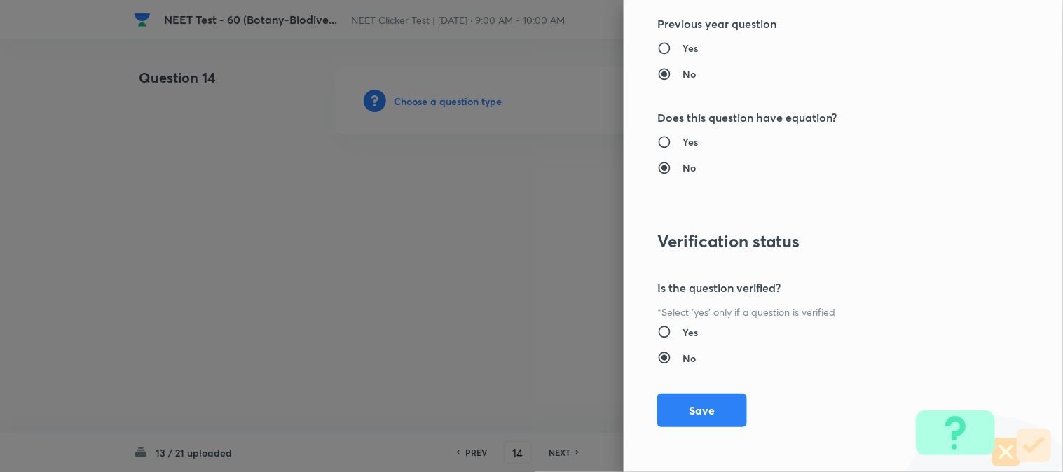
drag, startPoint x: 711, startPoint y: 407, endPoint x: 493, endPoint y: 250, distance: 268.1
click at [703, 397] on button "Save" at bounding box center [702, 411] width 90 height 34
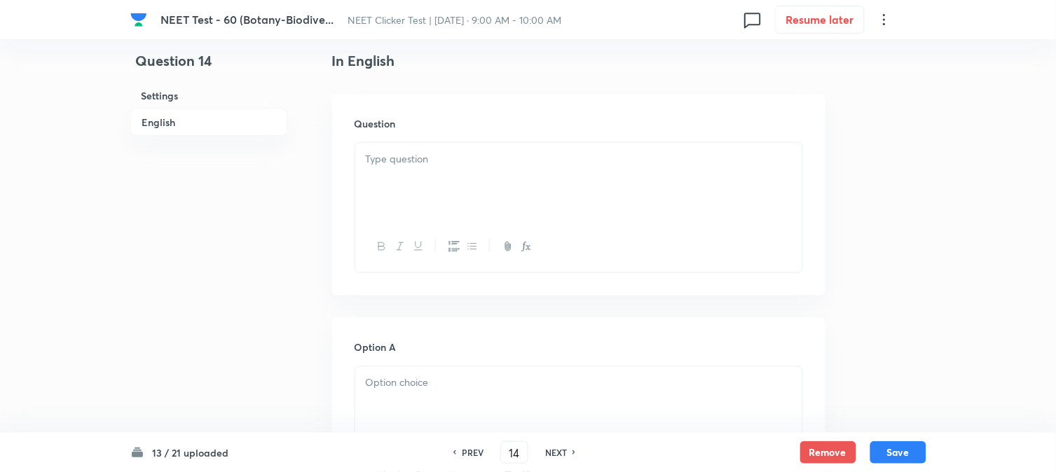
scroll to position [389, 0]
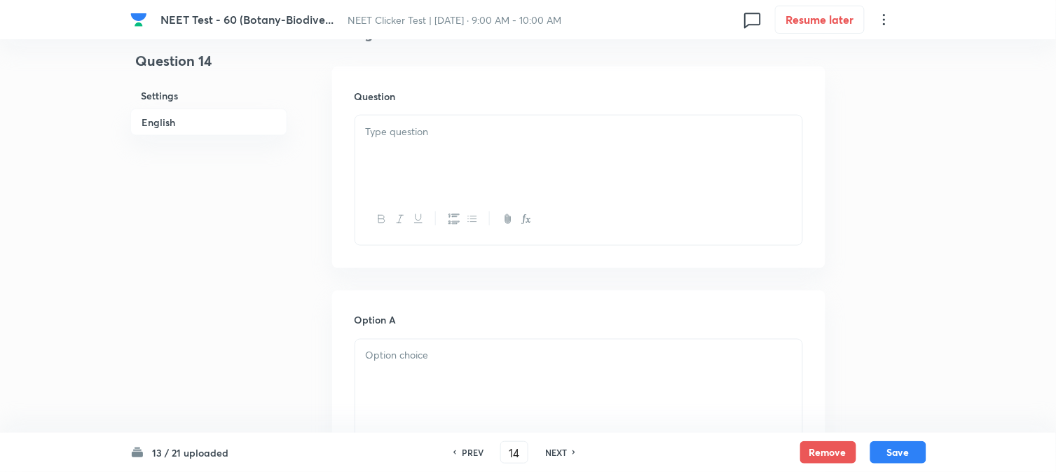
click at [463, 156] on div at bounding box center [578, 155] width 447 height 79
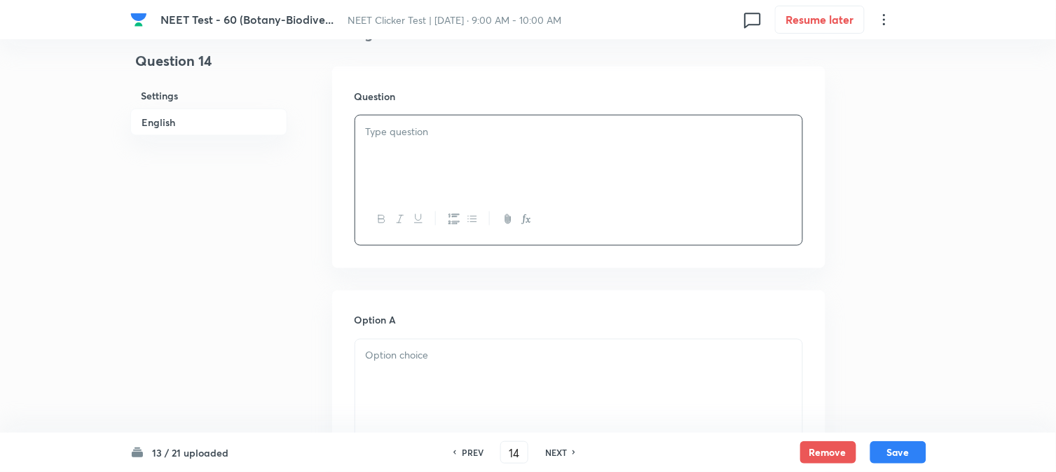
click at [472, 165] on div at bounding box center [578, 155] width 447 height 79
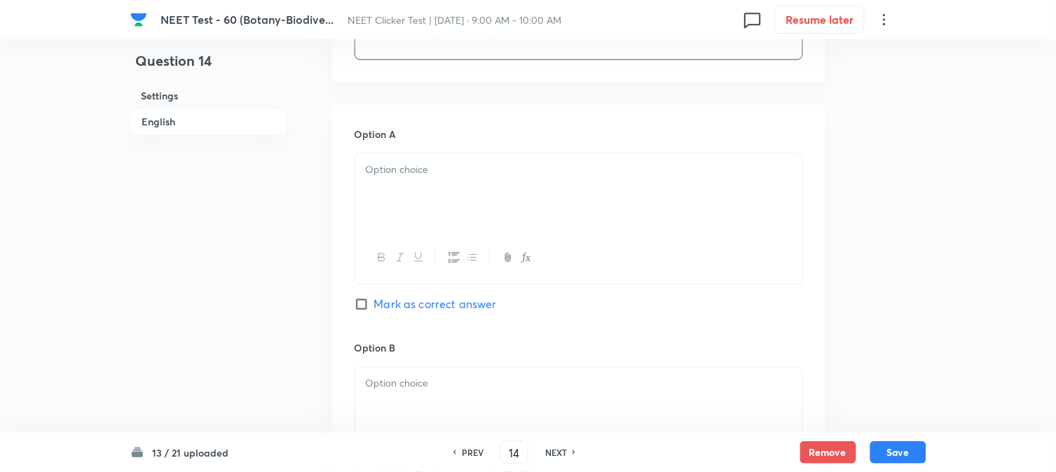
scroll to position [622, 0]
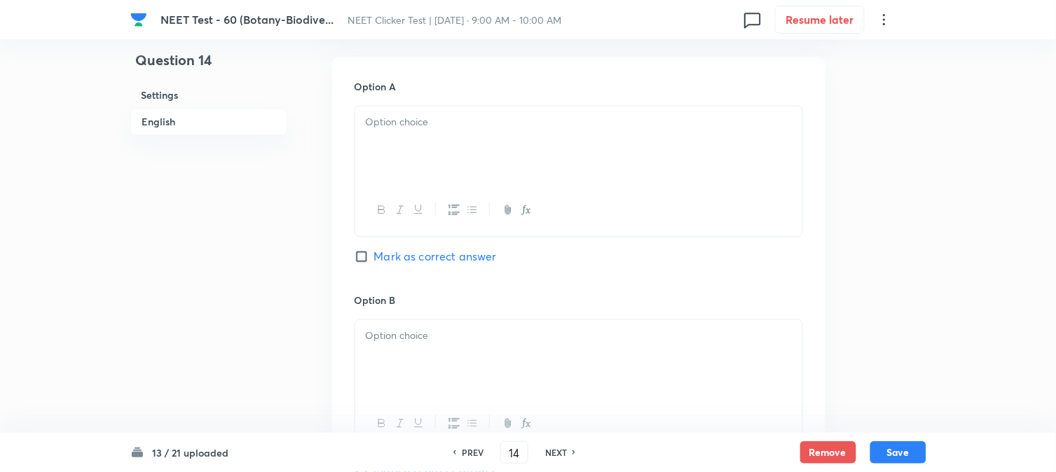
click at [451, 165] on div at bounding box center [578, 146] width 447 height 79
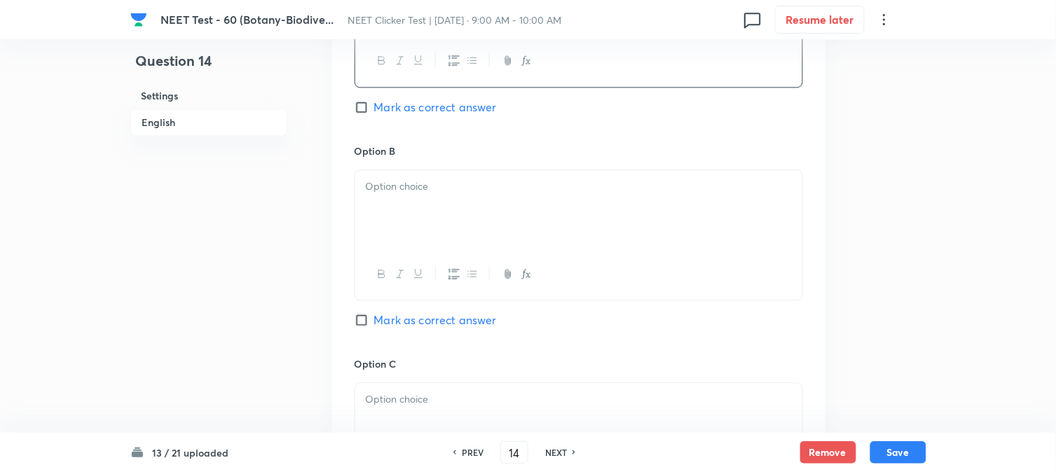
scroll to position [779, 0]
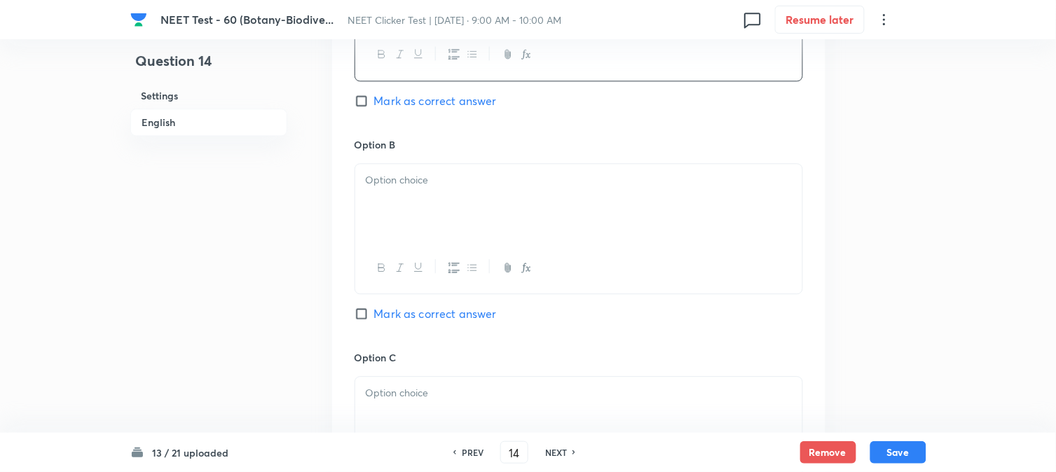
click at [410, 233] on div at bounding box center [578, 203] width 447 height 79
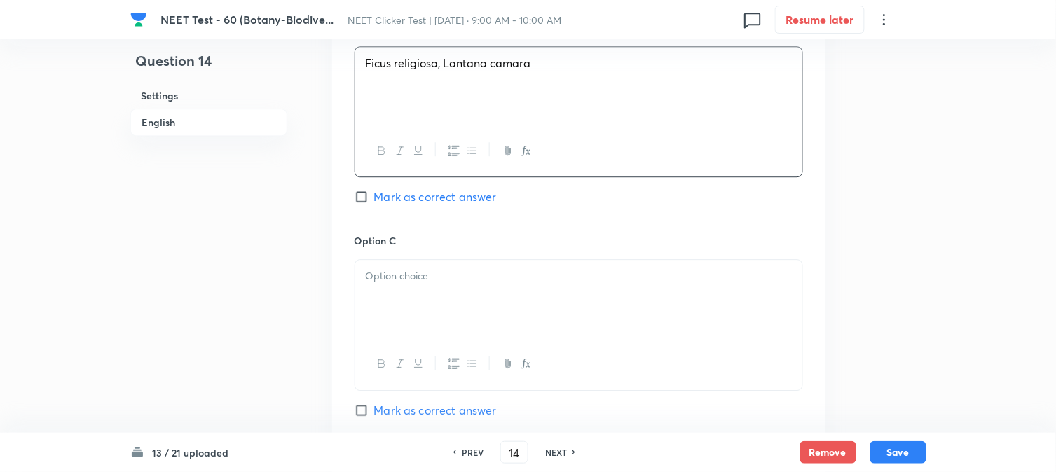
scroll to position [934, 0]
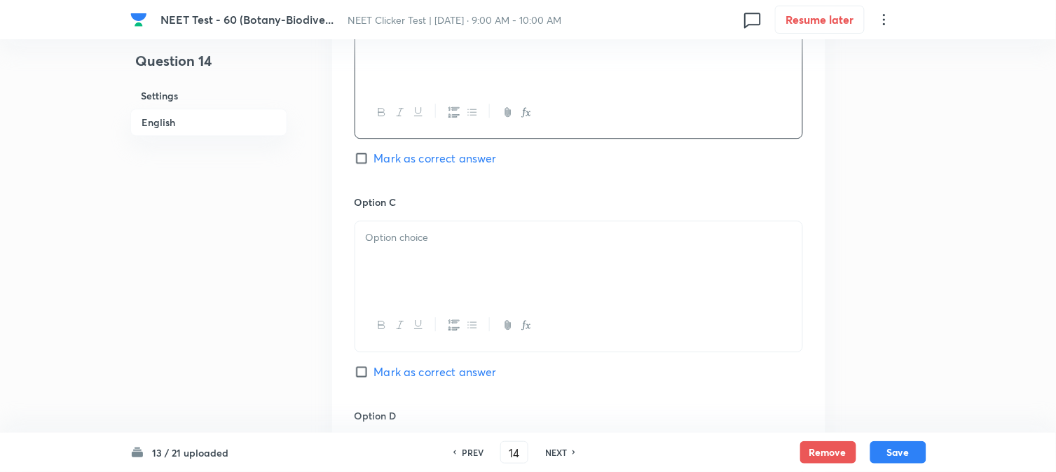
click at [430, 249] on div at bounding box center [578, 260] width 447 height 79
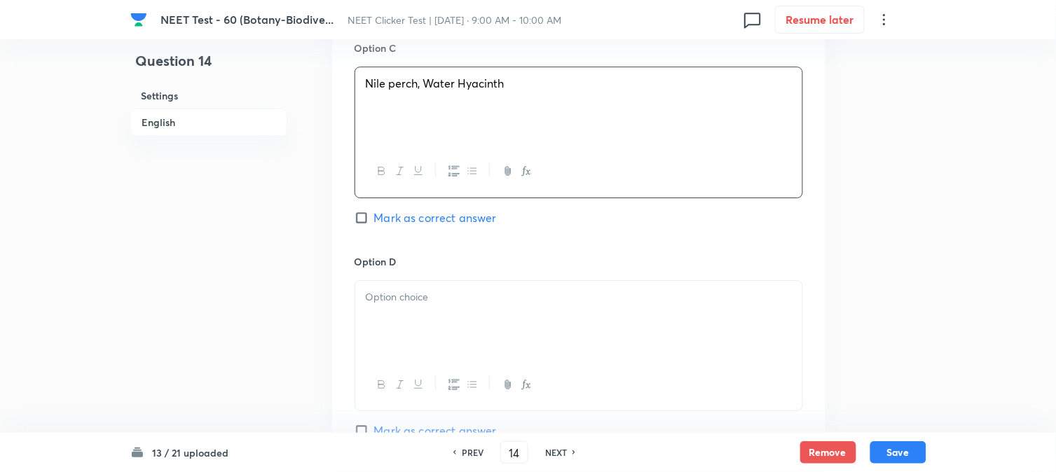
scroll to position [1090, 0]
click at [430, 280] on div at bounding box center [578, 319] width 447 height 79
click at [368, 219] on input "Mark as correct answer" at bounding box center [365, 217] width 20 height 14
checkbox input "true"
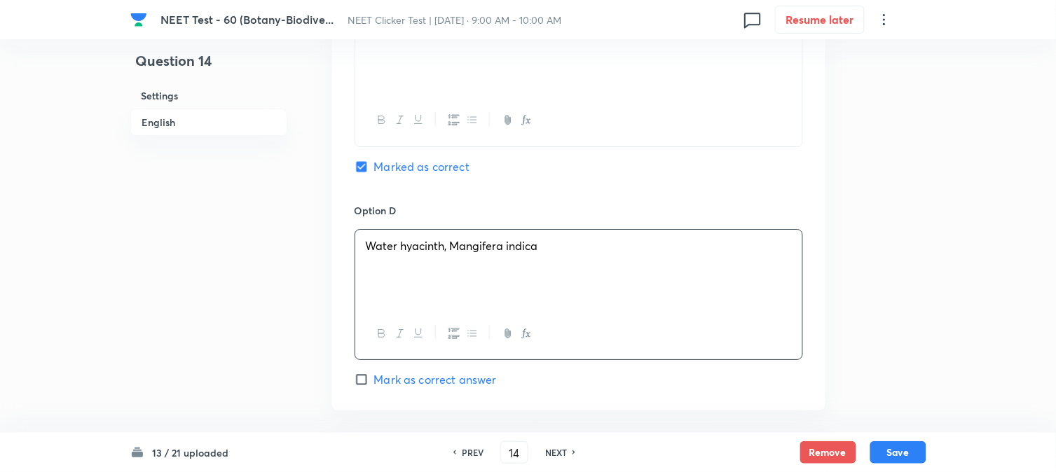
scroll to position [1402, 0]
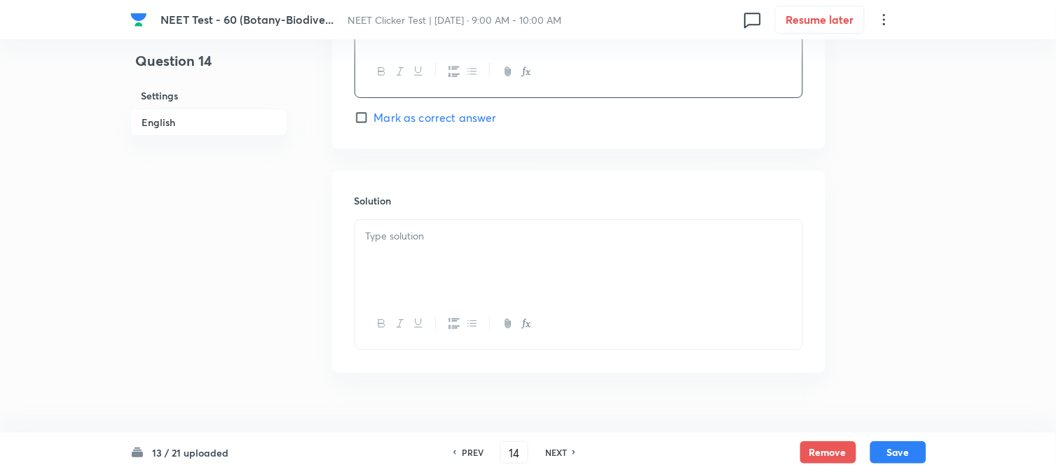
click at [521, 278] on div at bounding box center [578, 259] width 447 height 79
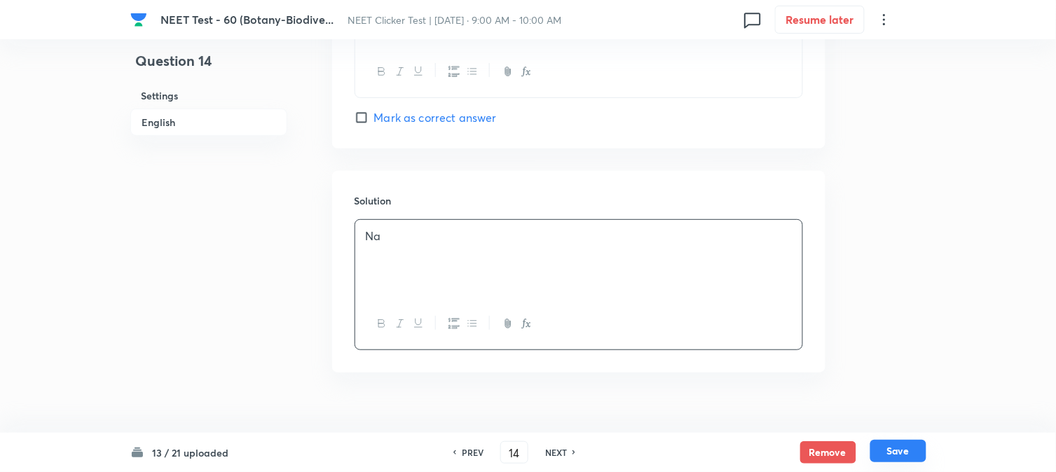
click at [897, 446] on button "Save" at bounding box center [899, 451] width 56 height 22
type input "15"
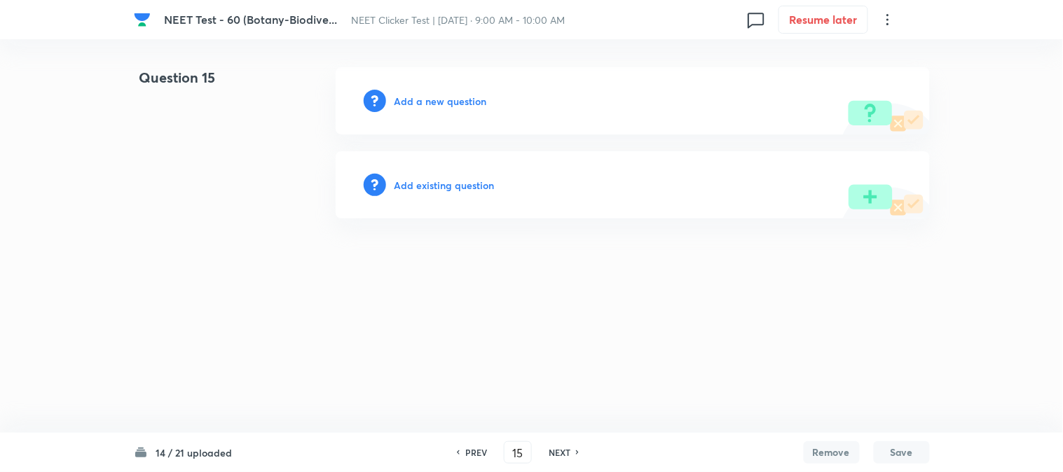
click at [409, 102] on h6 "Add a new question" at bounding box center [441, 101] width 93 height 15
click at [409, 102] on h6 "Choose a question type" at bounding box center [449, 101] width 108 height 15
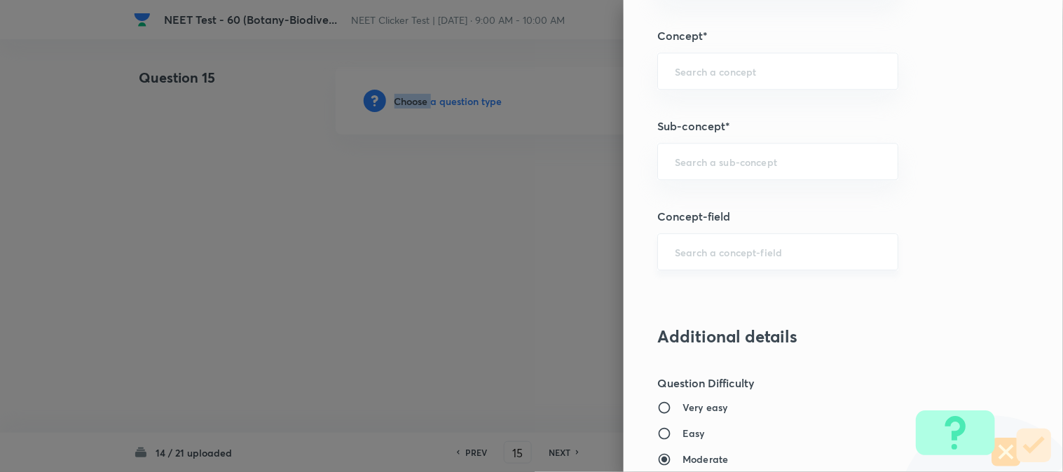
scroll to position [934, 0]
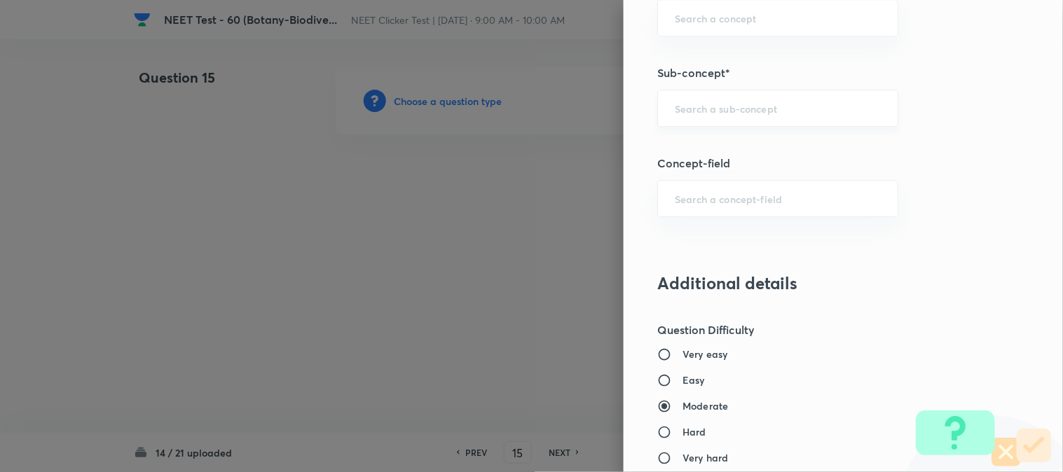
click at [688, 114] on input "text" at bounding box center [778, 108] width 206 height 13
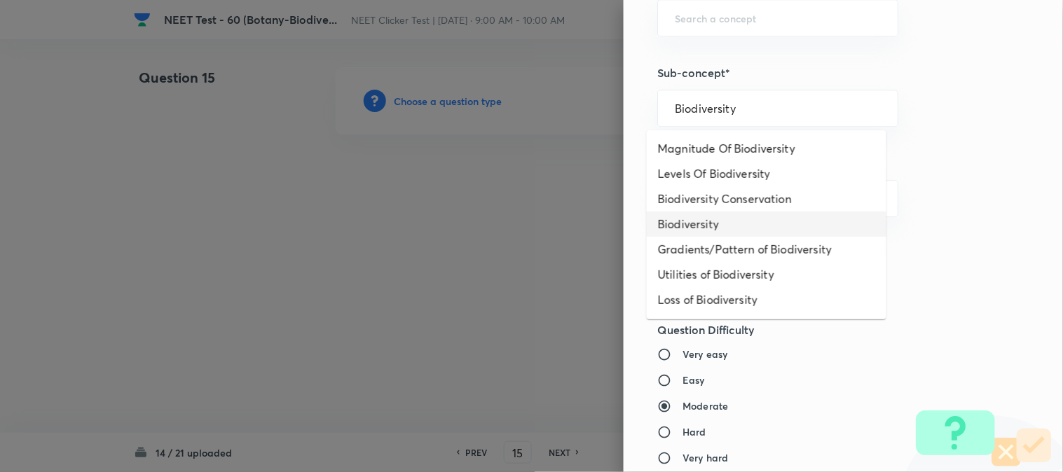
click at [688, 214] on li "Biodiversity" at bounding box center [767, 224] width 240 height 25
type input "Biodiversity"
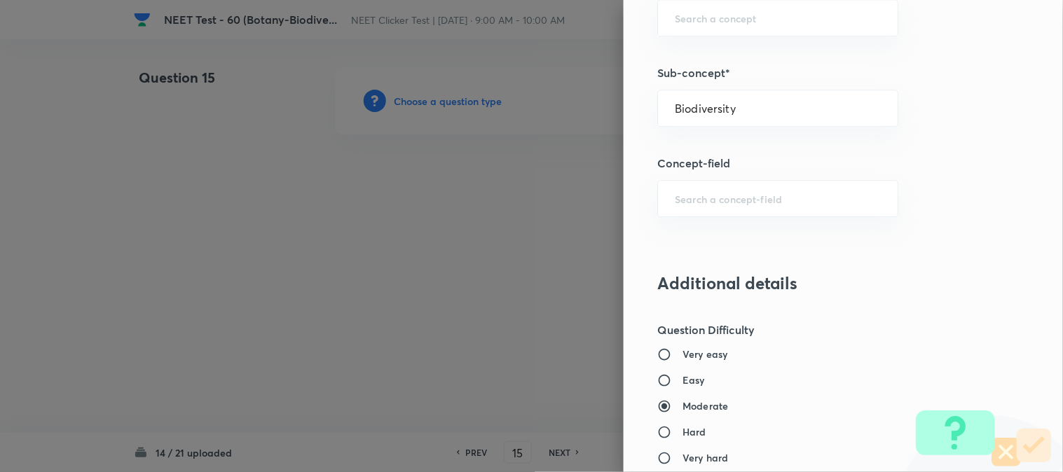
type input "Biology"
type input "Biodiversity and Conservation"
type input "Biodiversity"
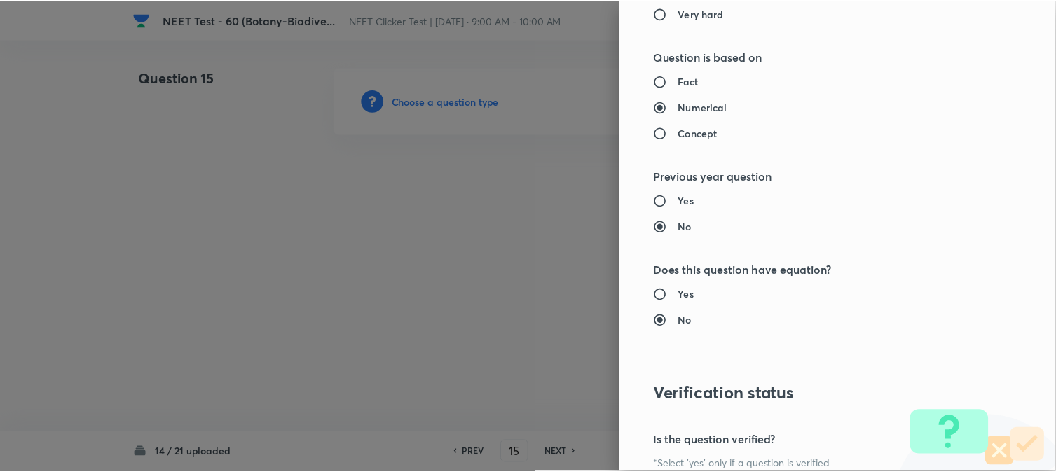
scroll to position [1532, 0]
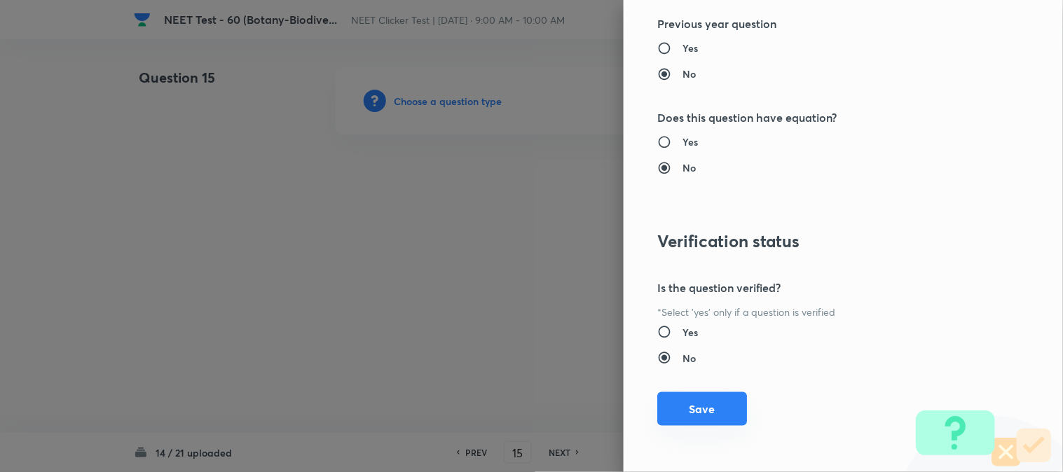
click at [717, 405] on button "Save" at bounding box center [702, 410] width 90 height 34
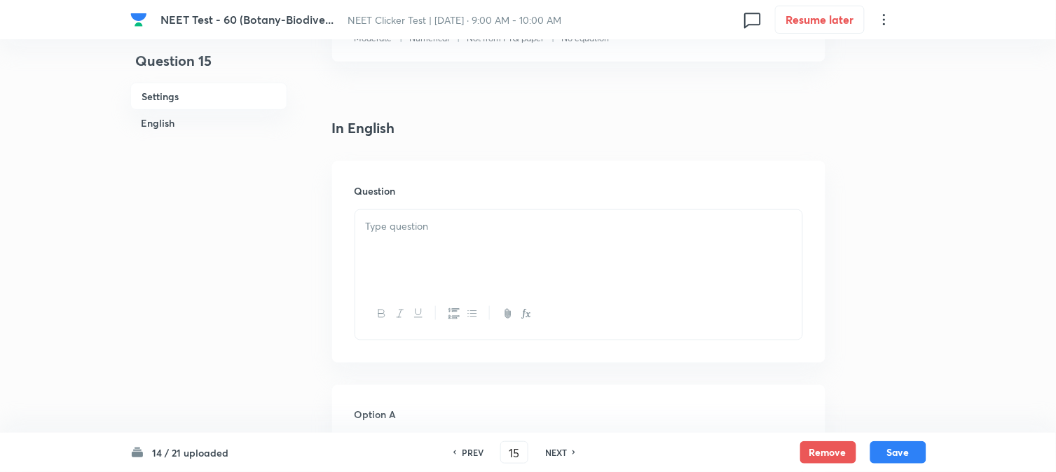
scroll to position [311, 0]
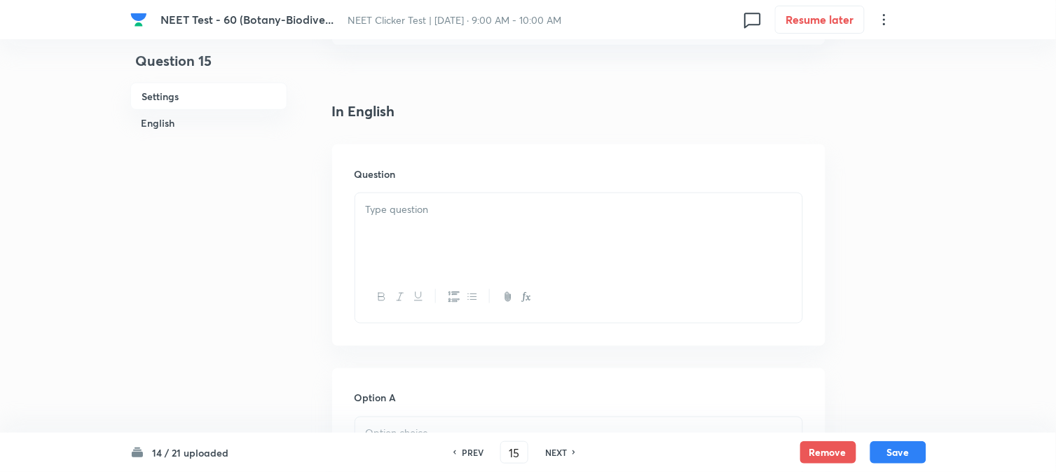
click at [463, 202] on p at bounding box center [579, 210] width 426 height 16
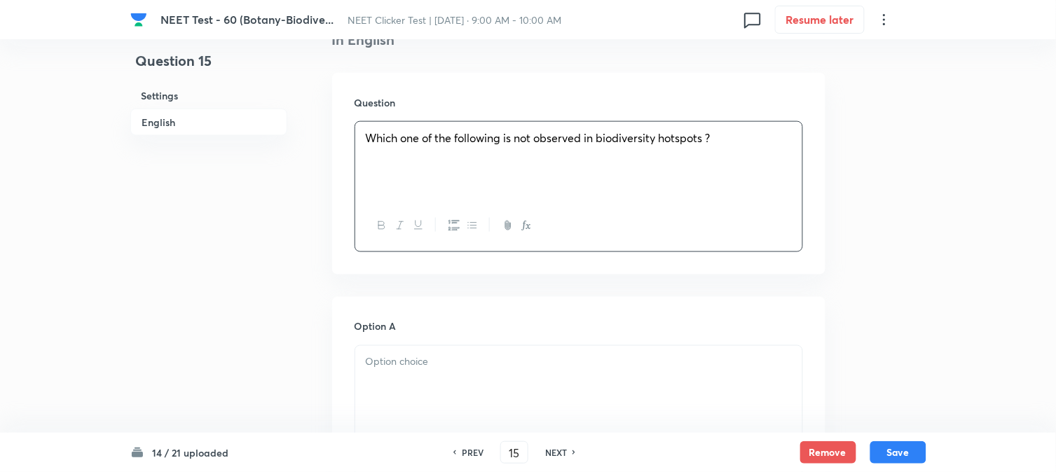
scroll to position [545, 0]
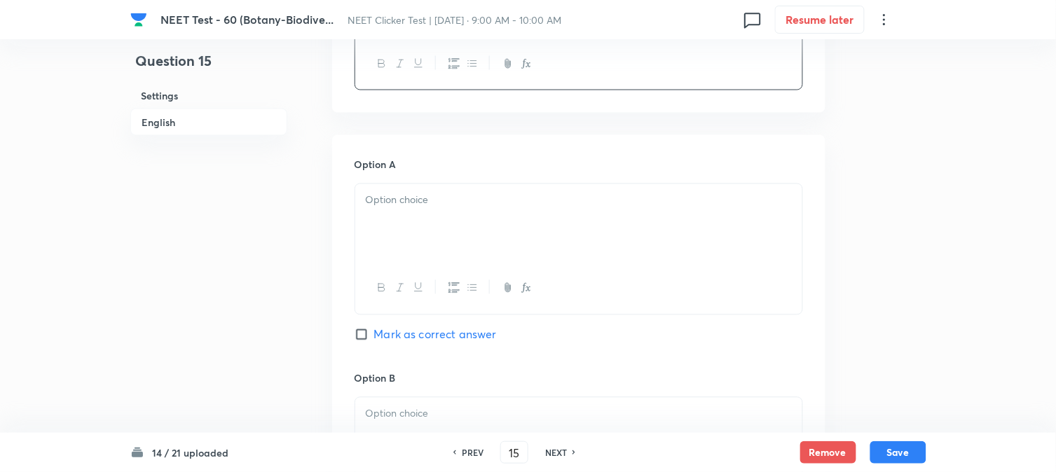
click at [432, 231] on div at bounding box center [578, 223] width 447 height 79
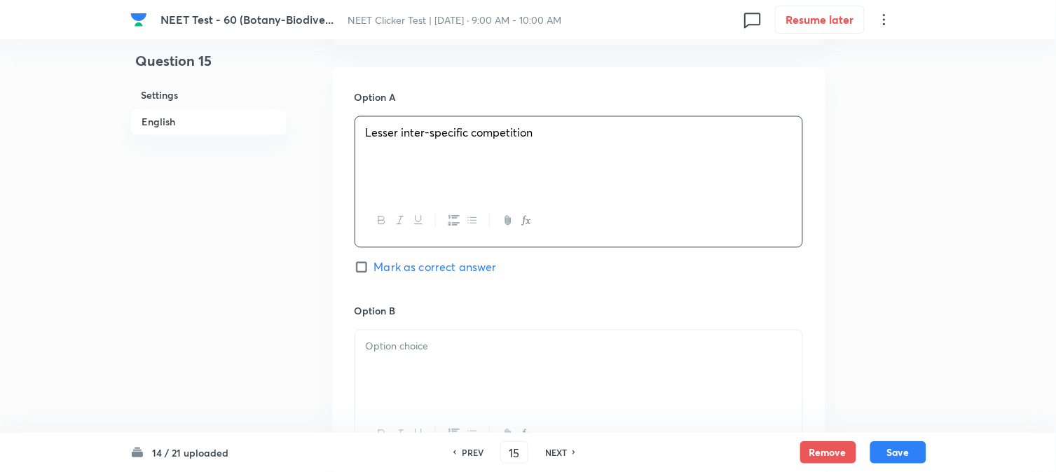
scroll to position [701, 0]
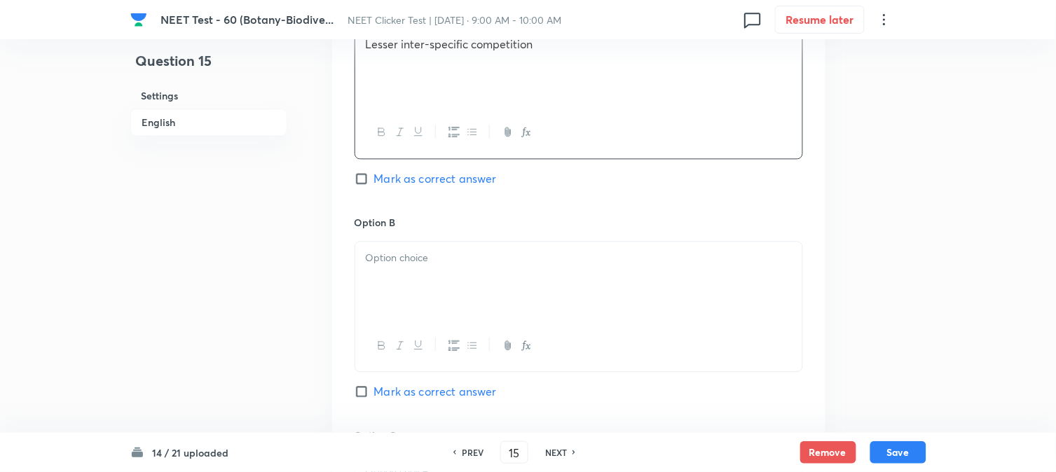
drag, startPoint x: 414, startPoint y: 226, endPoint x: 417, endPoint y: 242, distance: 16.4
click at [415, 226] on h6 "Option B" at bounding box center [579, 222] width 449 height 15
click at [422, 250] on p at bounding box center [579, 258] width 426 height 16
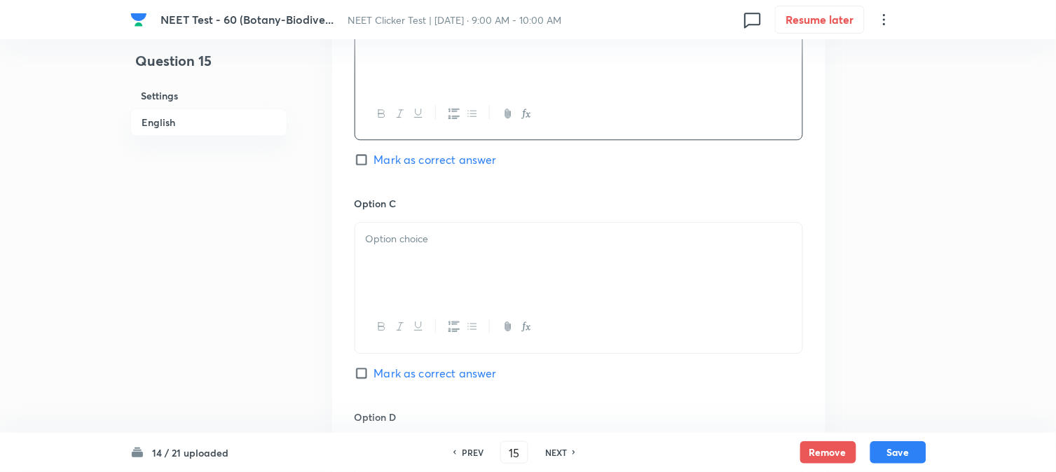
scroll to position [934, 0]
click at [417, 242] on p at bounding box center [579, 238] width 426 height 16
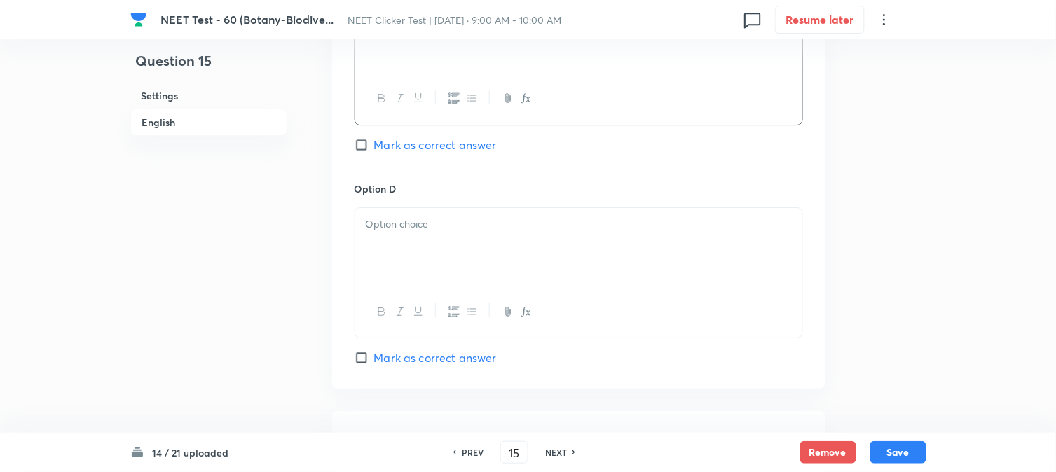
scroll to position [1246, 0]
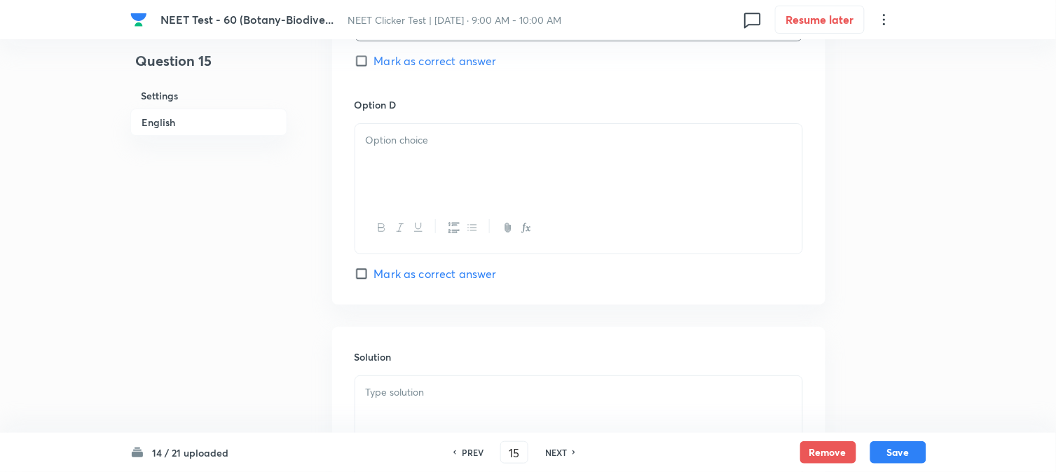
click at [418, 186] on div at bounding box center [578, 163] width 447 height 79
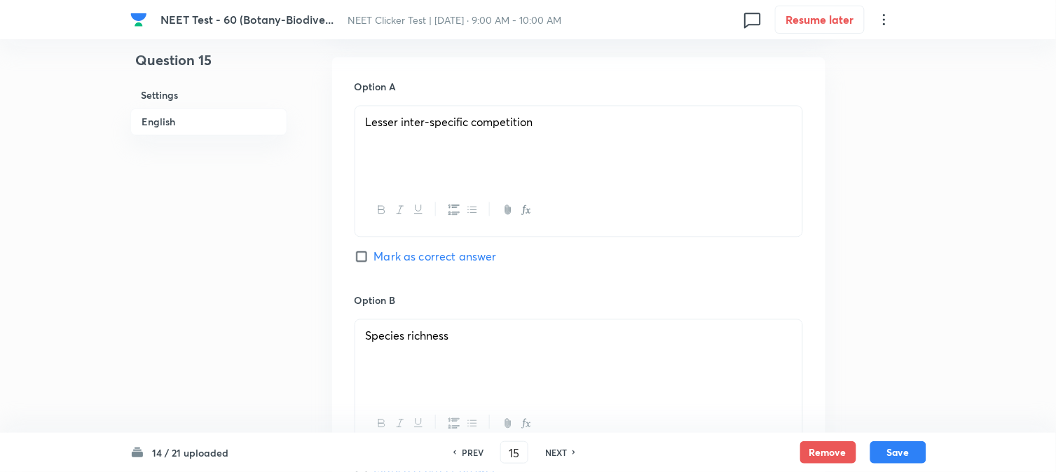
click at [396, 259] on span "Mark as correct answer" at bounding box center [435, 257] width 123 height 17
click at [374, 259] on input "Mark as correct answer" at bounding box center [365, 257] width 20 height 14
checkbox input "true"
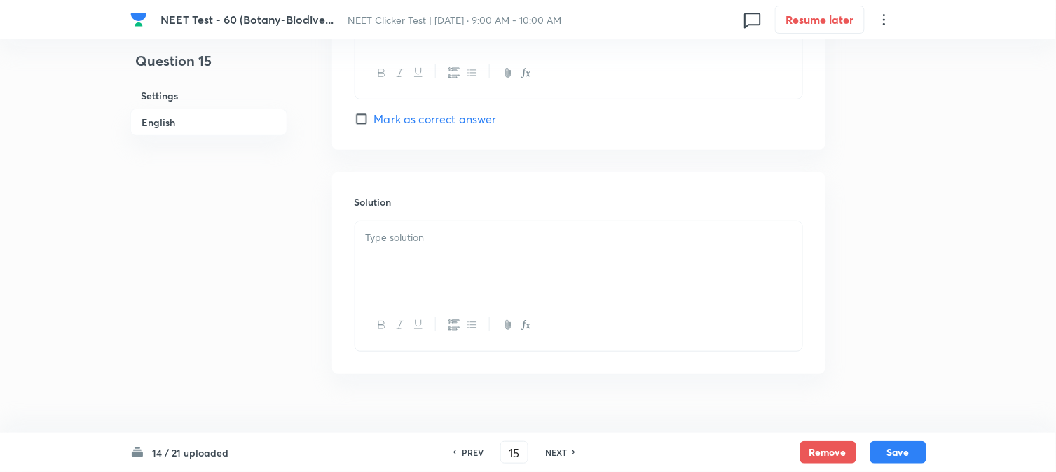
scroll to position [1428, 0]
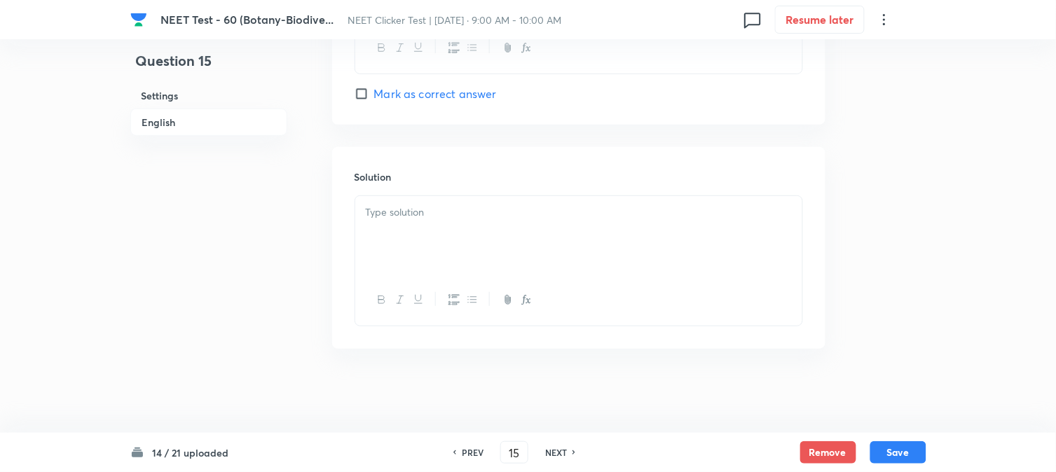
click at [456, 251] on div at bounding box center [578, 235] width 447 height 79
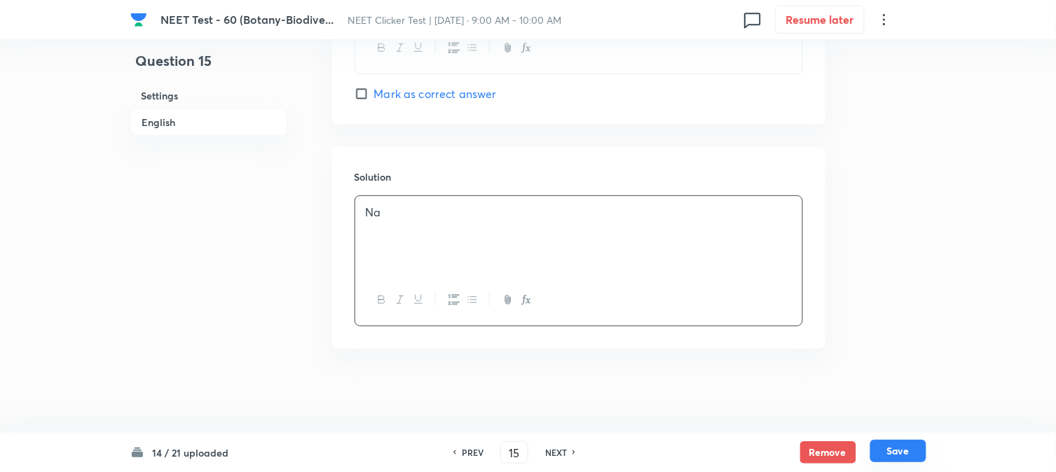
click at [901, 458] on button "Save" at bounding box center [899, 451] width 56 height 22
type input "16"
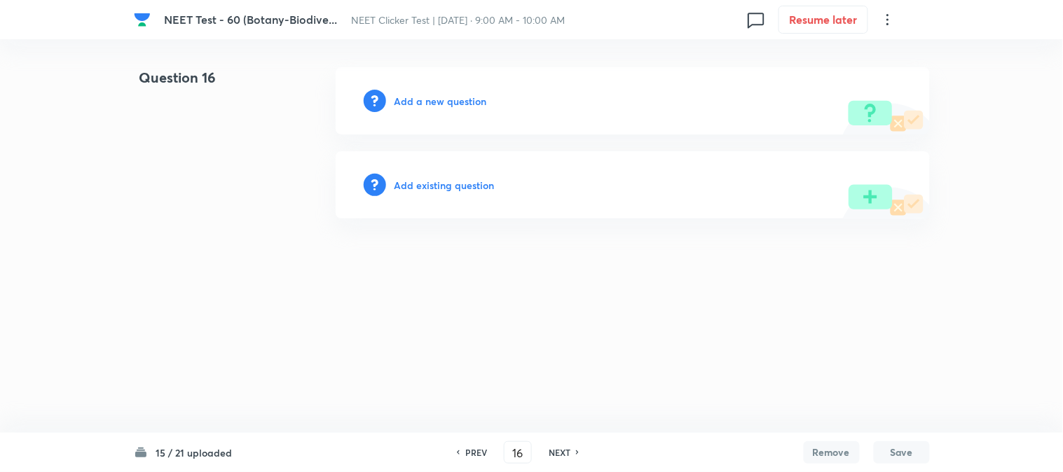
click at [408, 99] on h6 "Add a new question" at bounding box center [441, 101] width 93 height 15
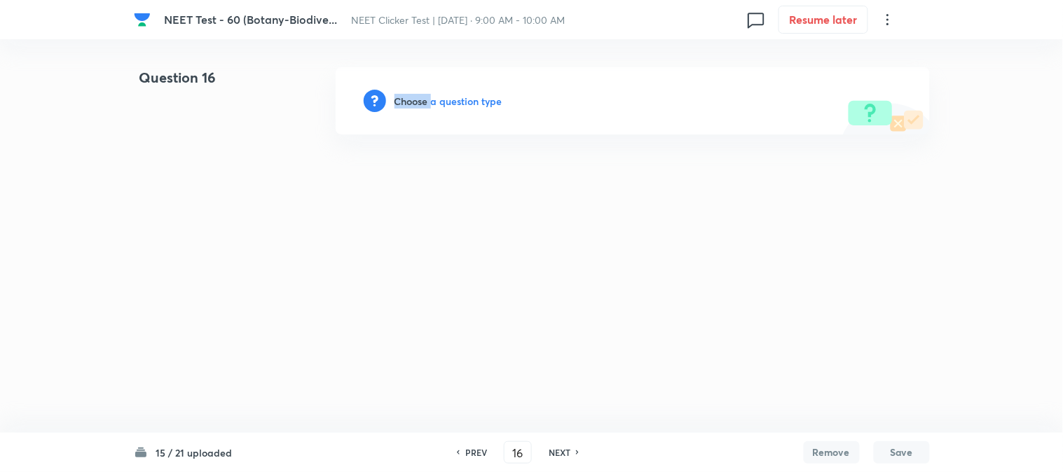
click at [408, 99] on h6 "Choose a question type" at bounding box center [449, 101] width 108 height 15
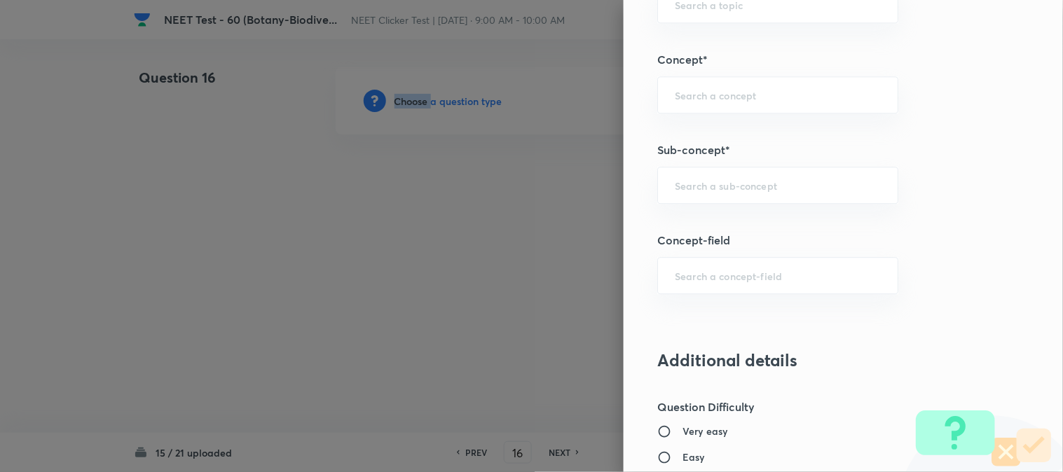
scroll to position [857, 0]
drag, startPoint x: 705, startPoint y: 205, endPoint x: 702, endPoint y: 198, distance: 7.5
click at [704, 205] on div "​" at bounding box center [777, 186] width 241 height 37
click at [702, 191] on input "text" at bounding box center [778, 185] width 206 height 13
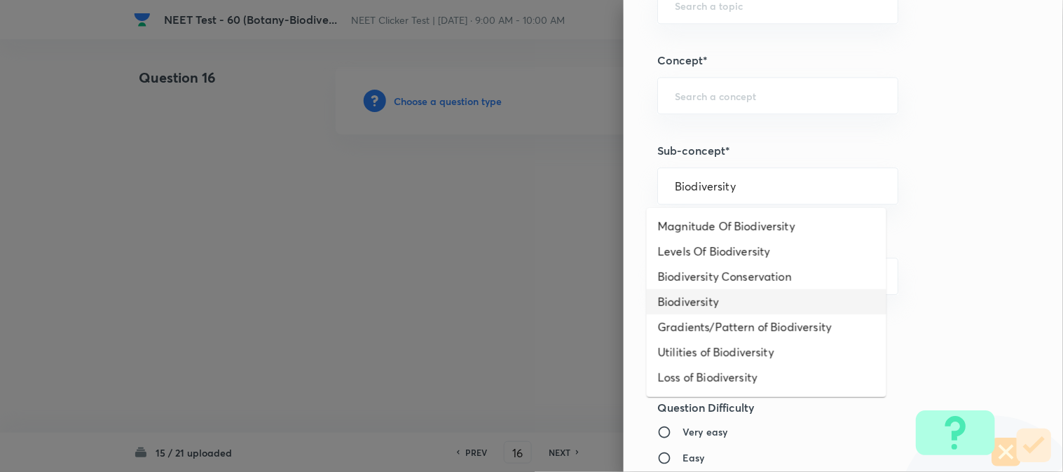
click at [699, 300] on li "Biodiversity" at bounding box center [767, 301] width 240 height 25
type input "Biodiversity"
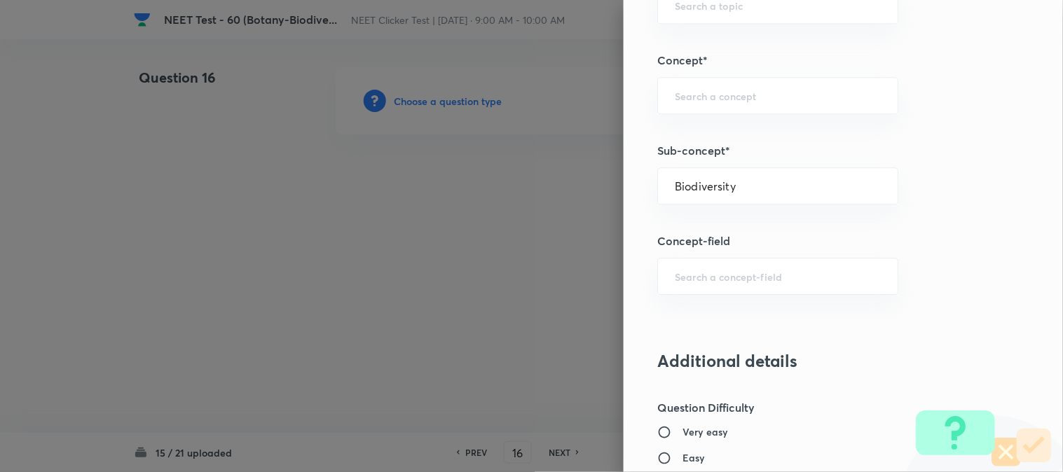
type input "Biology"
type input "Biodiversity and Conservation"
type input "Biodiversity"
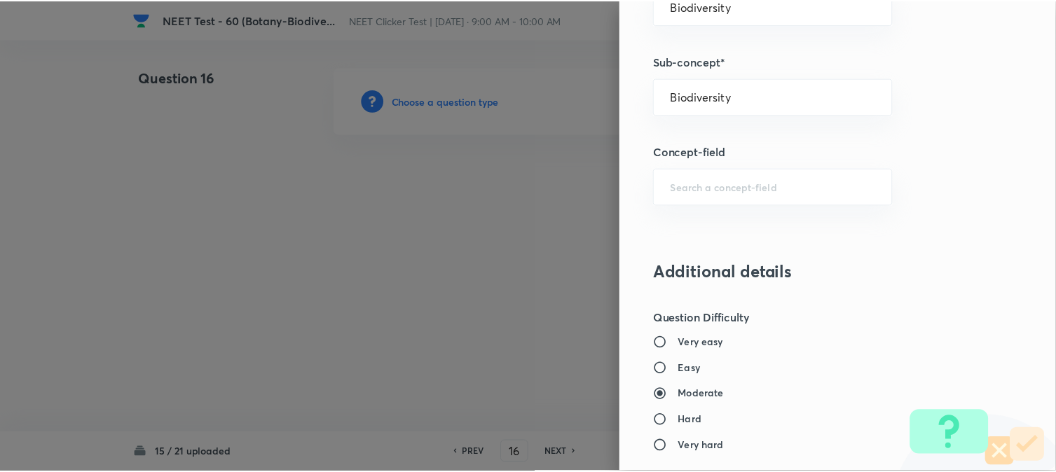
scroll to position [1532, 0]
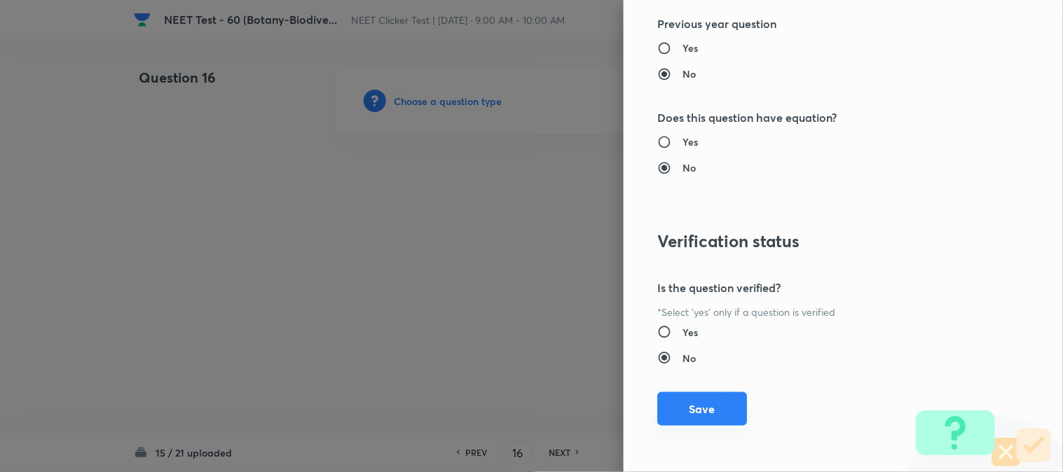
click at [708, 407] on button "Save" at bounding box center [702, 410] width 90 height 34
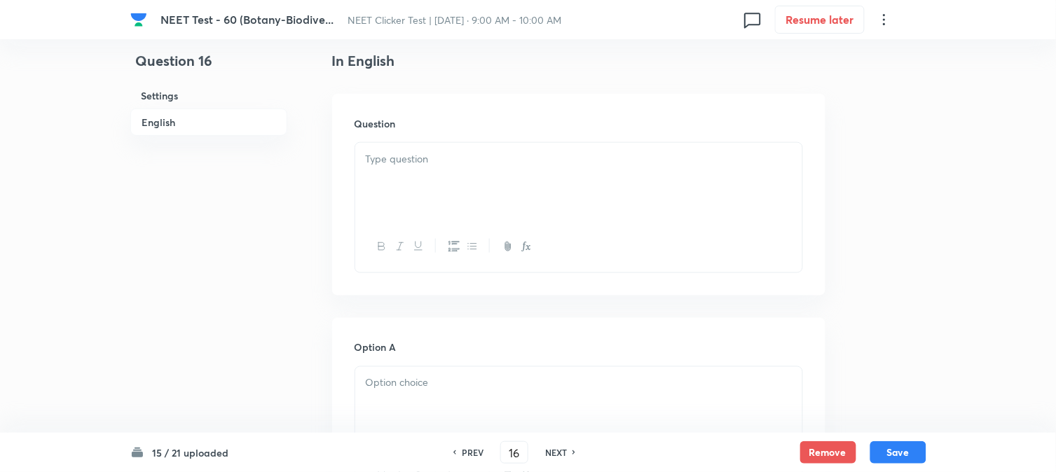
scroll to position [389, 0]
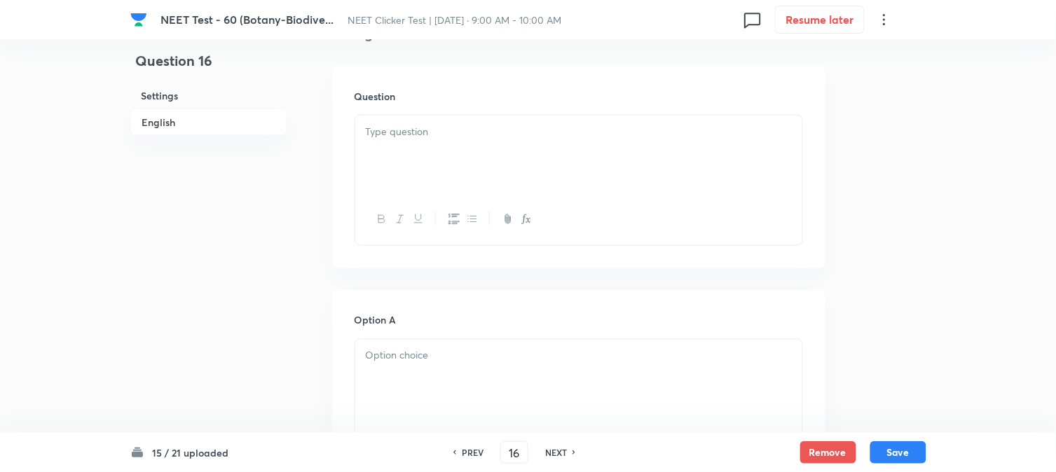
click at [440, 166] on div at bounding box center [578, 155] width 447 height 79
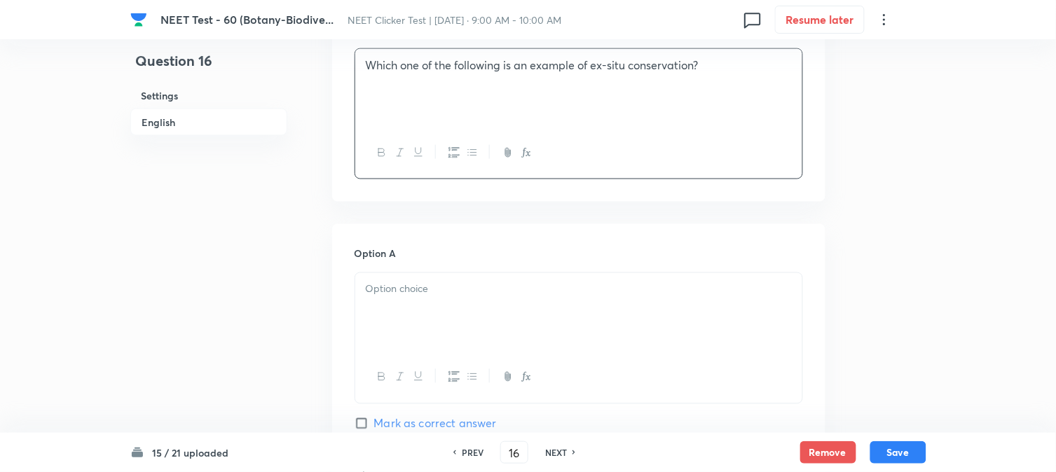
scroll to position [545, 0]
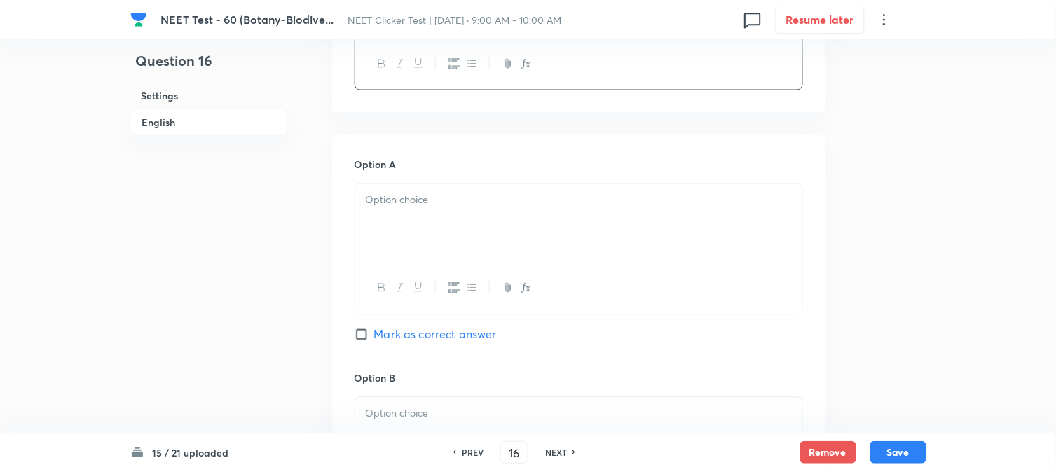
click at [456, 216] on div at bounding box center [578, 223] width 447 height 79
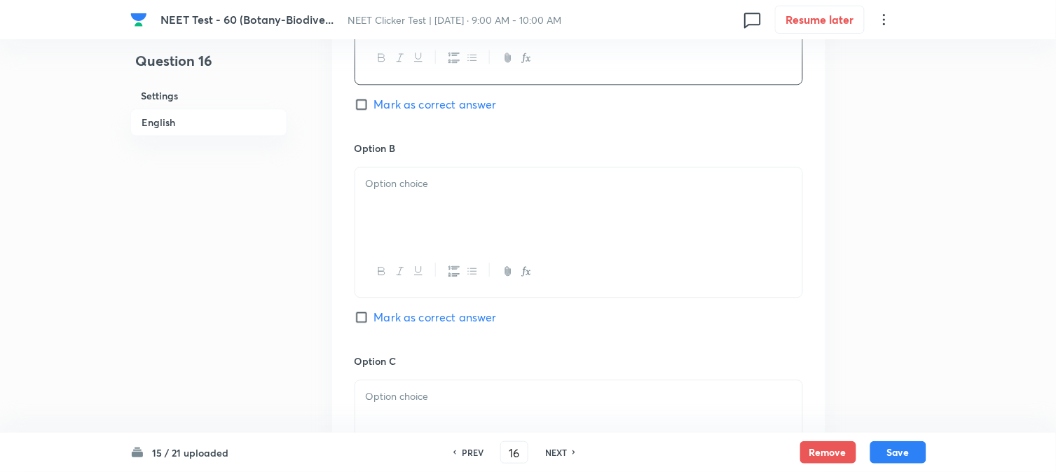
scroll to position [779, 0]
click at [430, 231] on div at bounding box center [578, 203] width 447 height 79
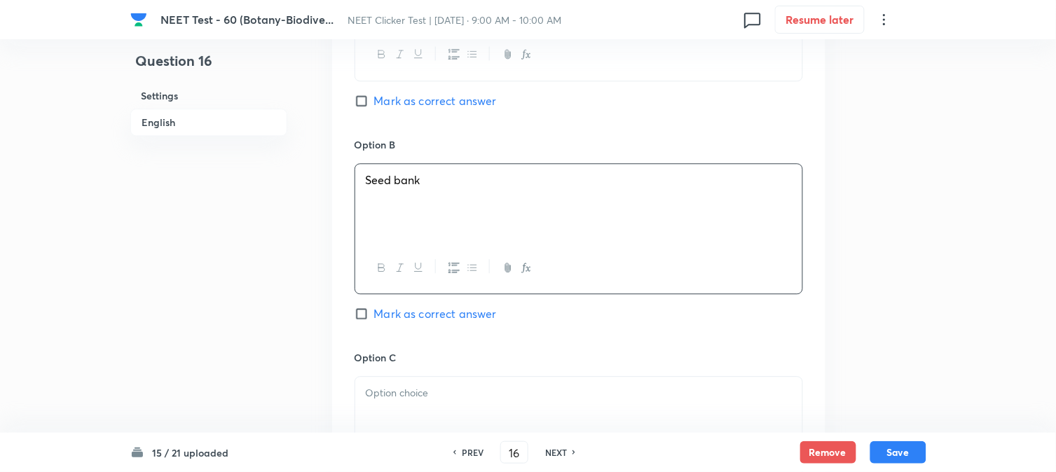
scroll to position [934, 0]
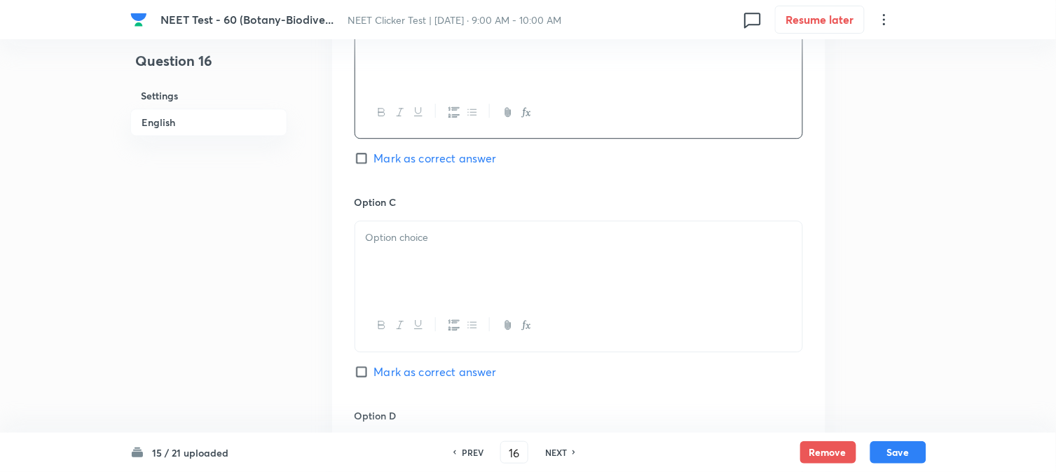
drag, startPoint x: 414, startPoint y: 264, endPoint x: 452, endPoint y: 268, distance: 38.1
click at [415, 264] on div at bounding box center [578, 260] width 447 height 79
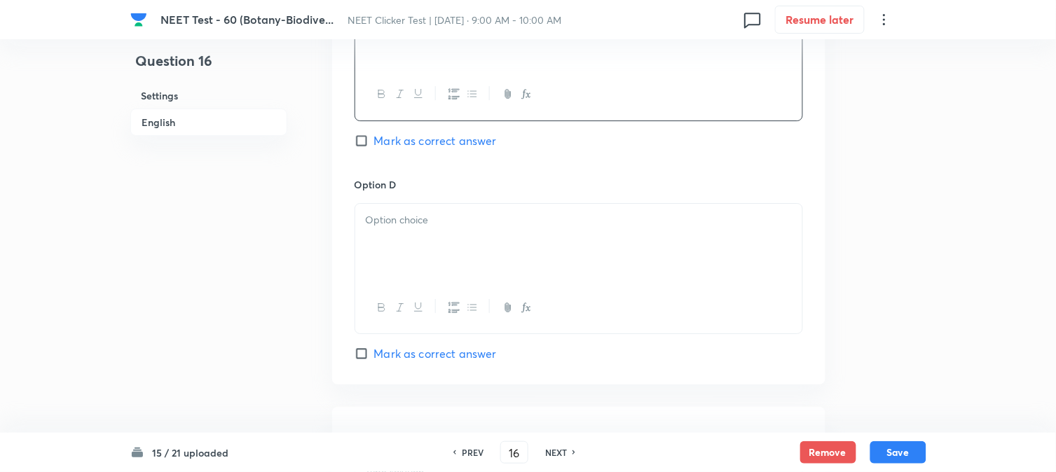
scroll to position [1168, 0]
click at [433, 247] on div at bounding box center [578, 241] width 447 height 79
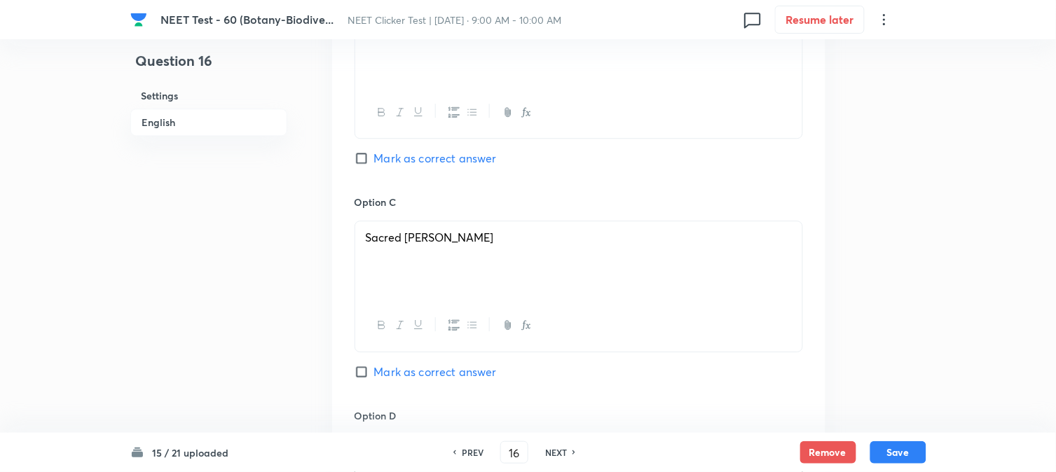
click at [364, 160] on input "Mark as correct answer" at bounding box center [365, 158] width 20 height 14
checkbox input "true"
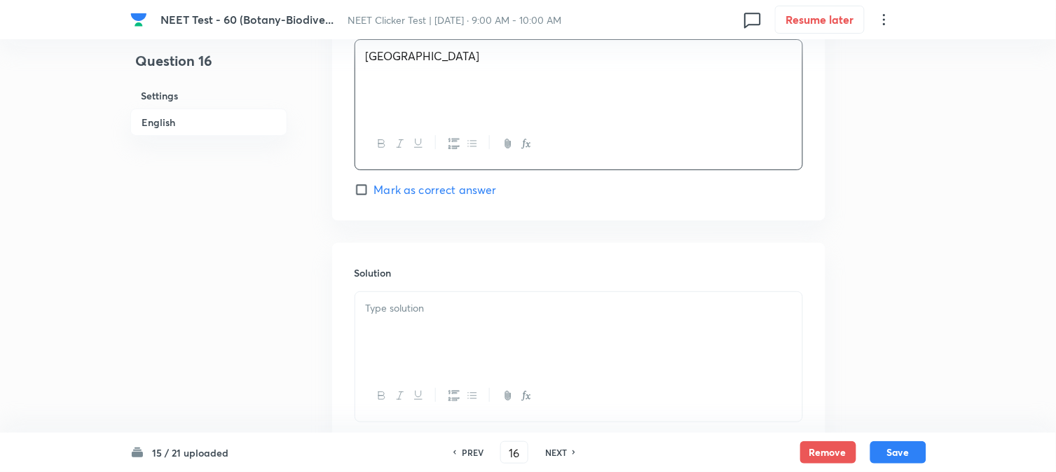
scroll to position [1428, 0]
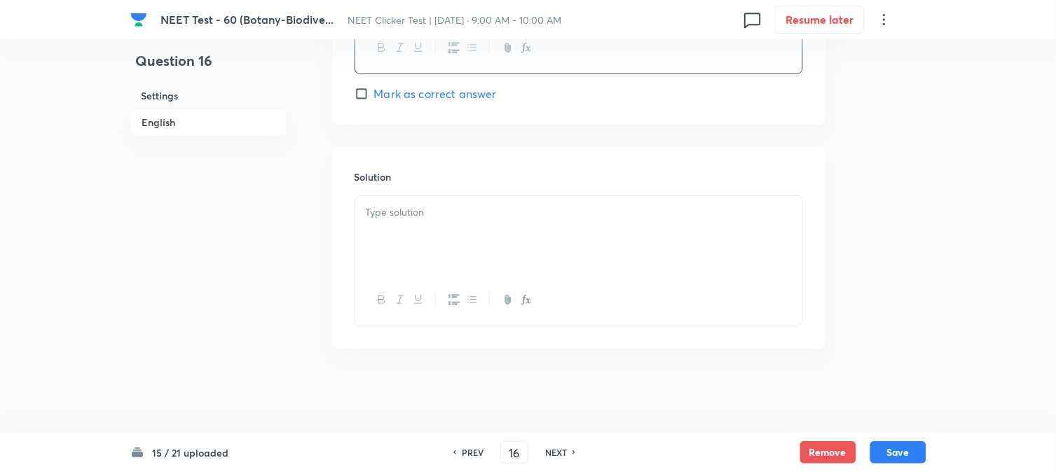
click at [453, 226] on div at bounding box center [578, 235] width 447 height 79
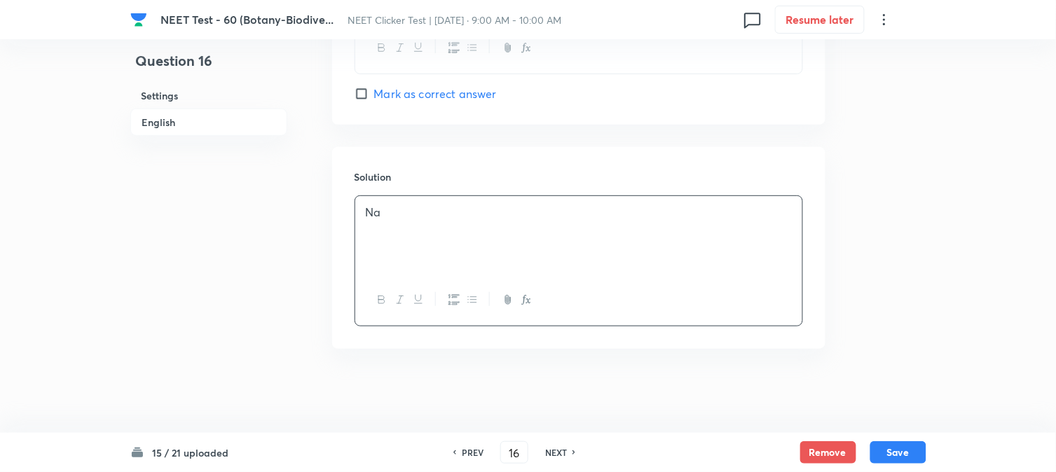
click at [899, 438] on div "15 / 21 uploaded PREV 16 ​ NEXT Remove Save" at bounding box center [528, 452] width 796 height 39
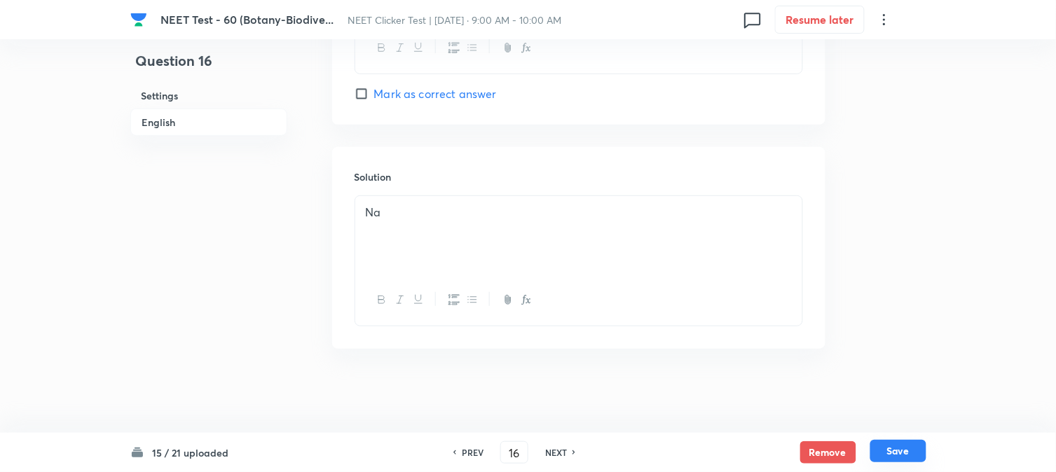
click at [904, 449] on button "Save" at bounding box center [899, 451] width 56 height 22
type input "17"
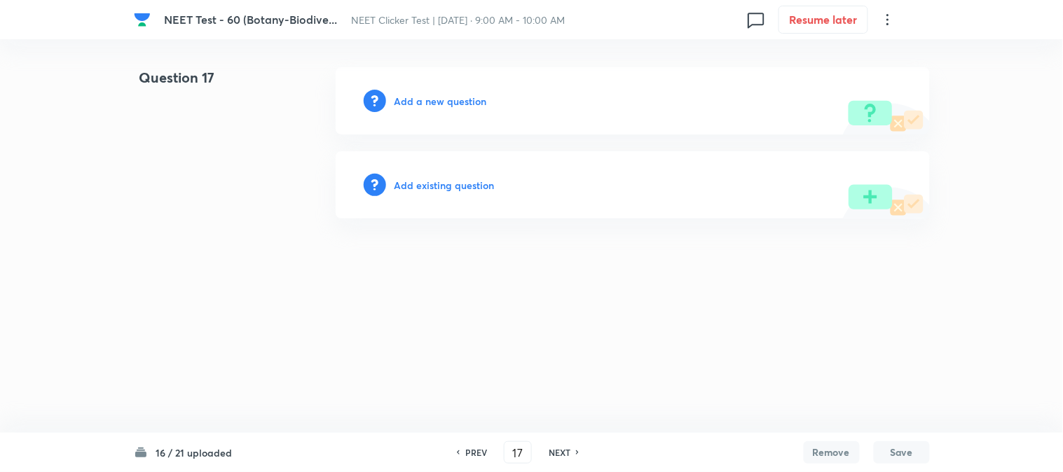
click at [432, 98] on h6 "Add a new question" at bounding box center [441, 101] width 93 height 15
click at [432, 98] on h6 "Choose a question type" at bounding box center [449, 101] width 108 height 15
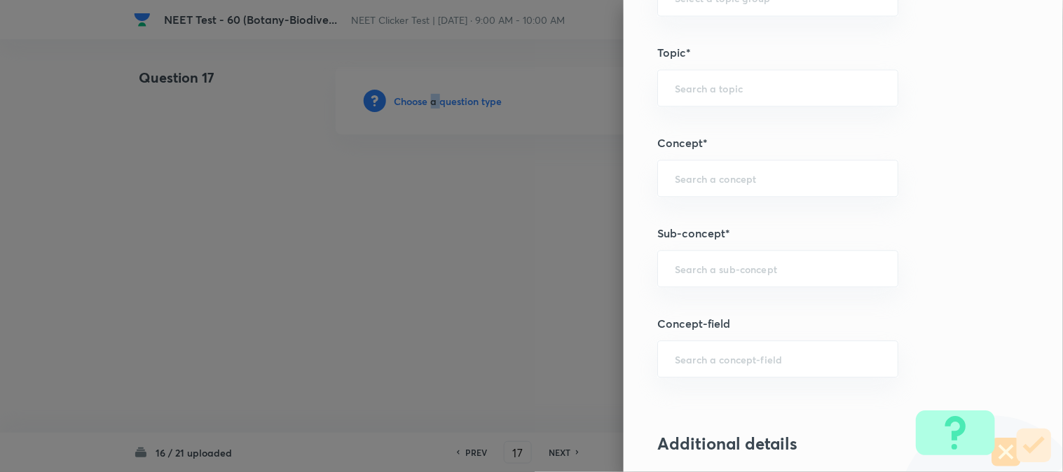
scroll to position [857, 0]
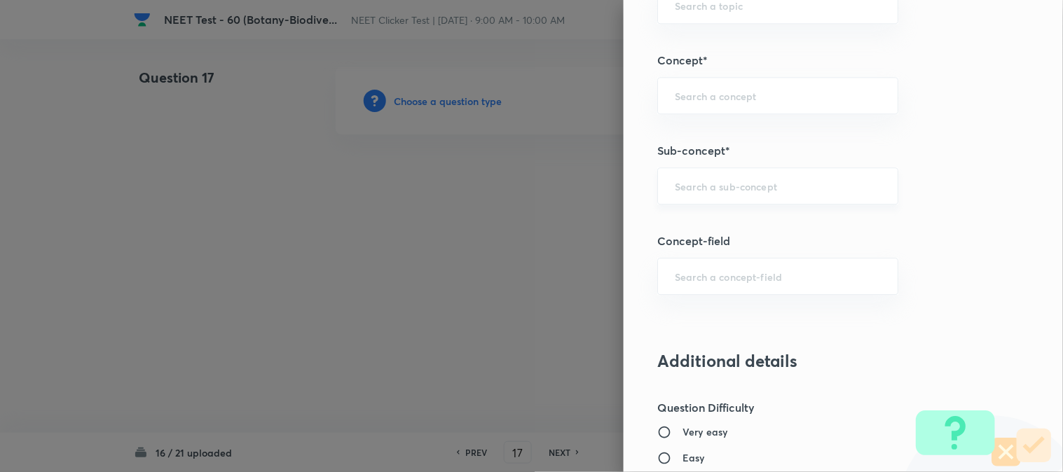
click at [692, 183] on input "text" at bounding box center [778, 185] width 206 height 13
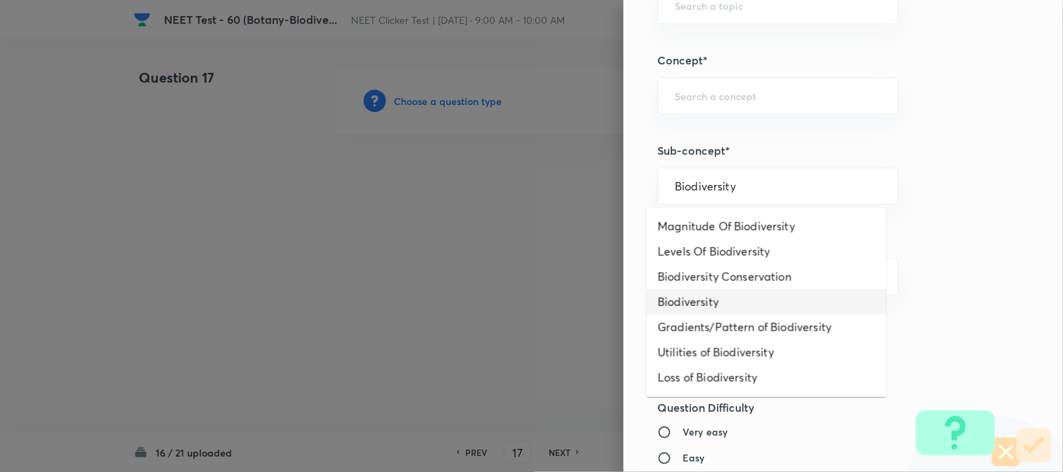
click at [691, 303] on li "Biodiversity" at bounding box center [767, 301] width 240 height 25
type input "Biodiversity"
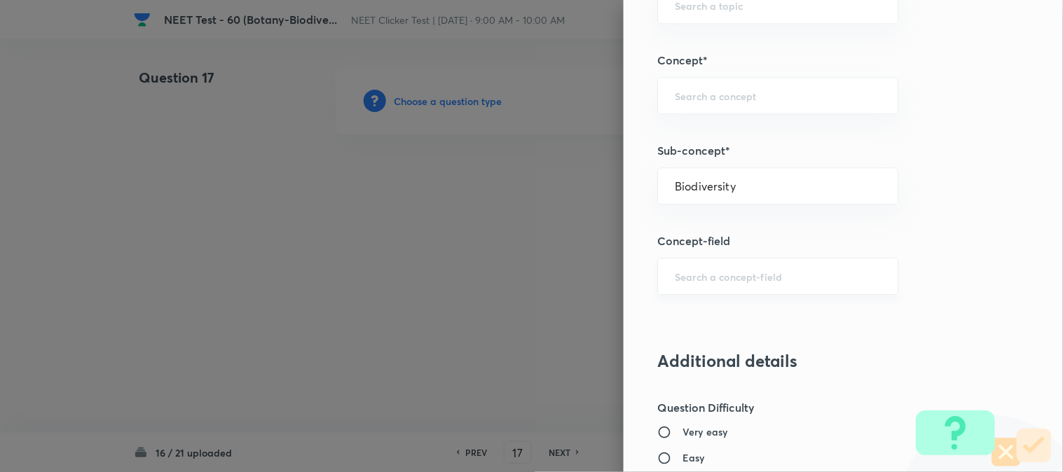
type input "Biology"
type input "Biodiversity and Conservation"
type input "Biodiversity"
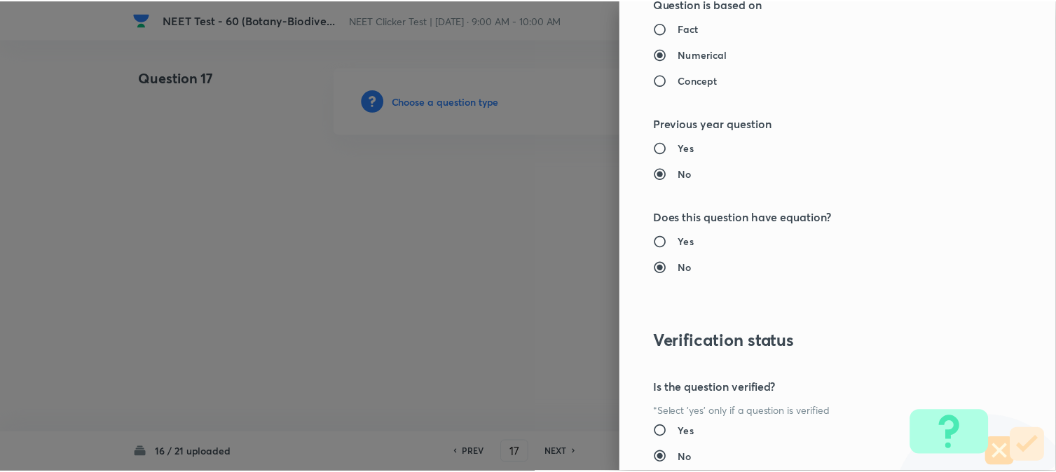
scroll to position [1532, 0]
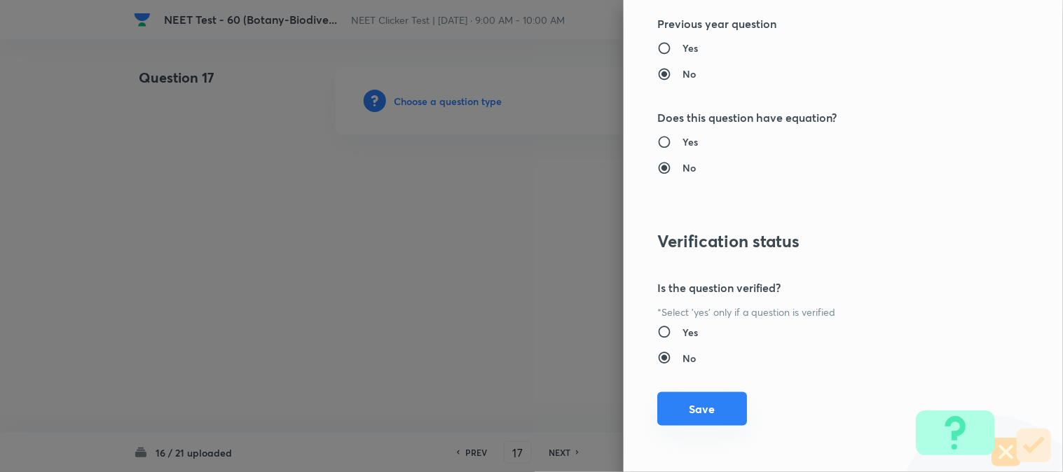
click at [694, 418] on button "Save" at bounding box center [702, 410] width 90 height 34
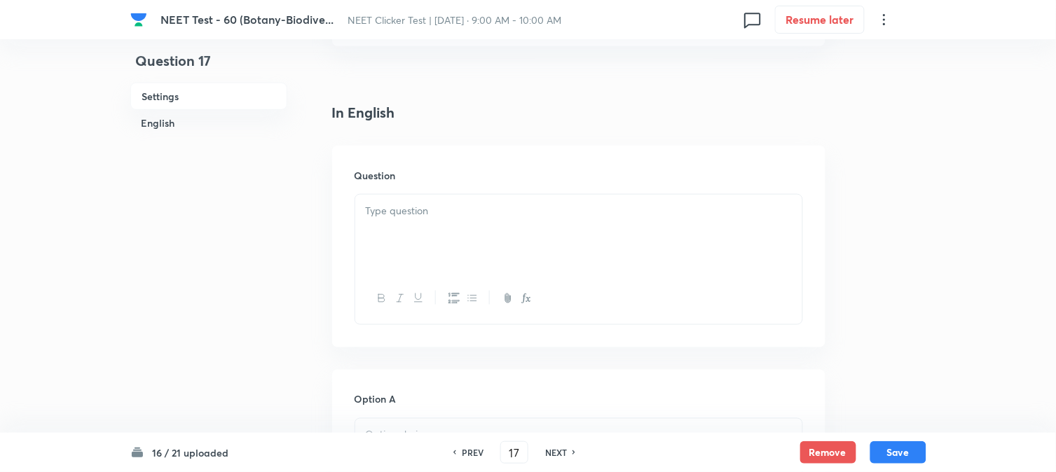
scroll to position [311, 0]
click at [475, 228] on div at bounding box center [578, 232] width 447 height 79
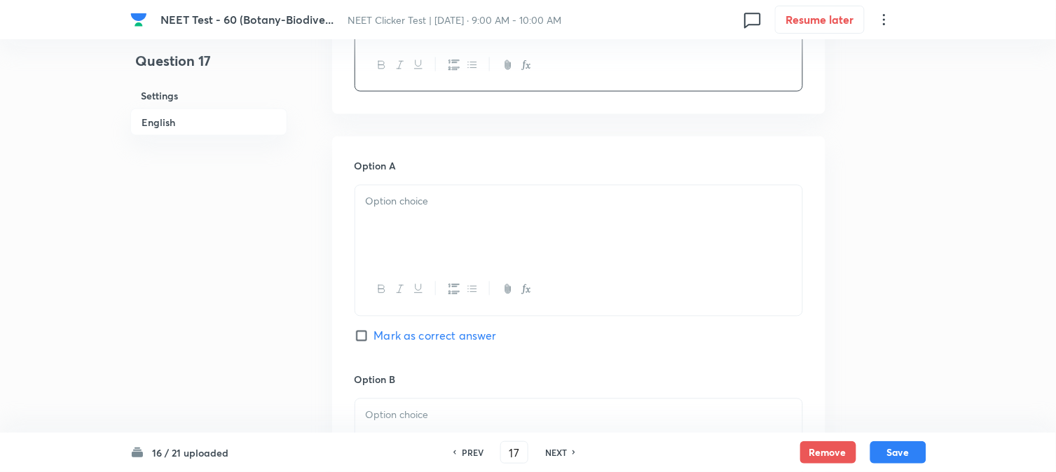
scroll to position [545, 0]
click at [449, 229] on div at bounding box center [578, 223] width 447 height 79
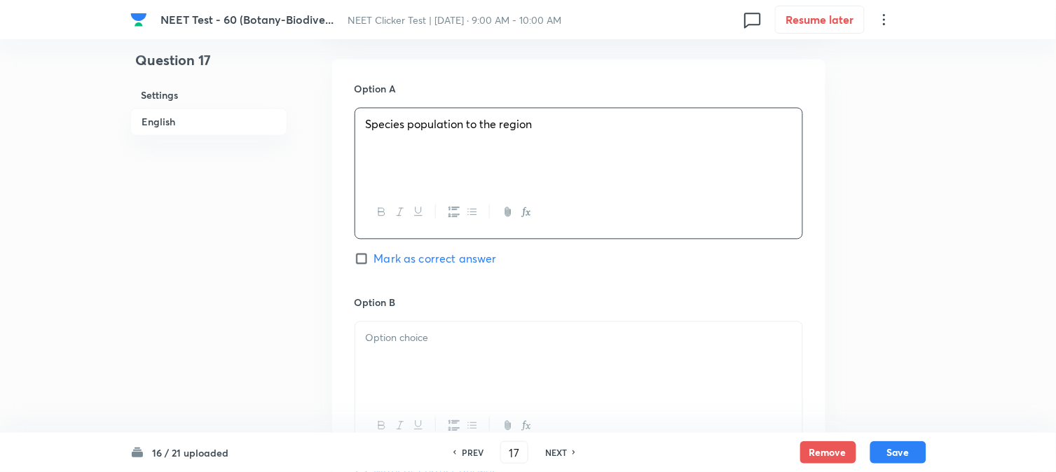
scroll to position [779, 0]
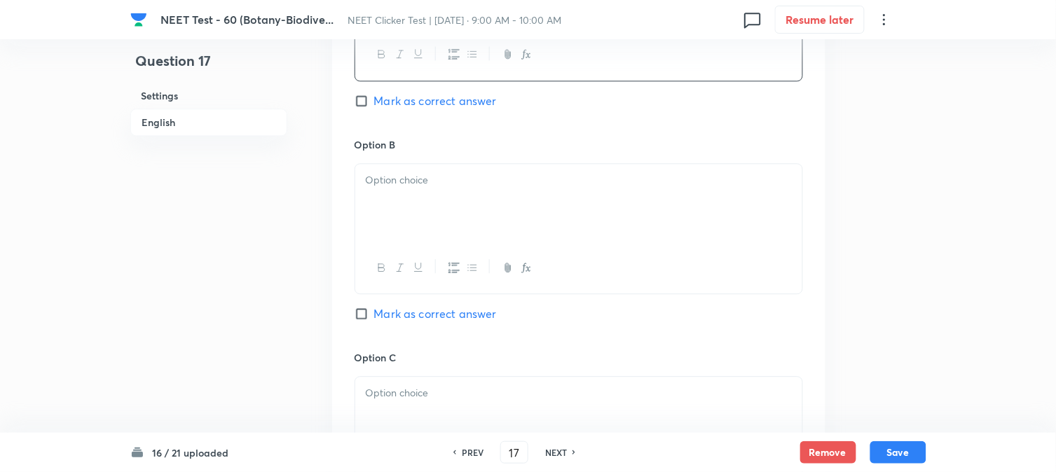
click at [467, 217] on div at bounding box center [578, 203] width 447 height 79
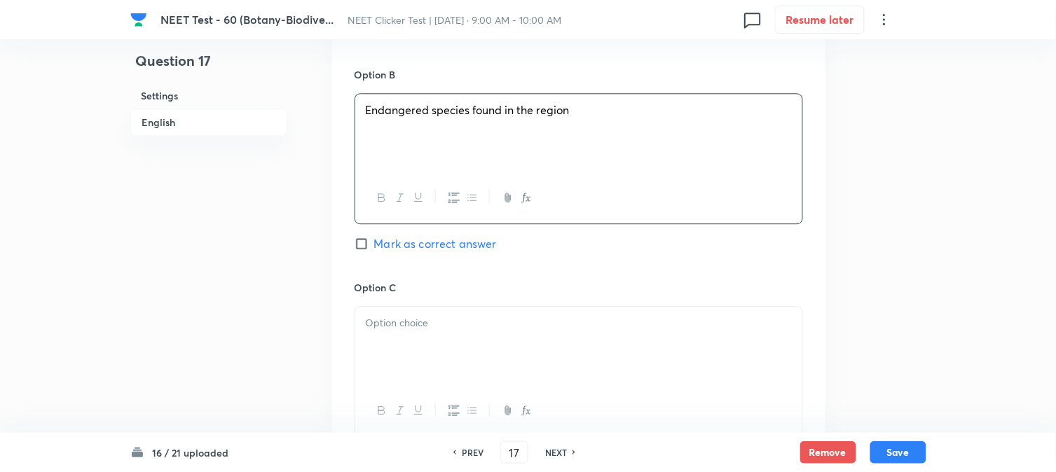
scroll to position [934, 0]
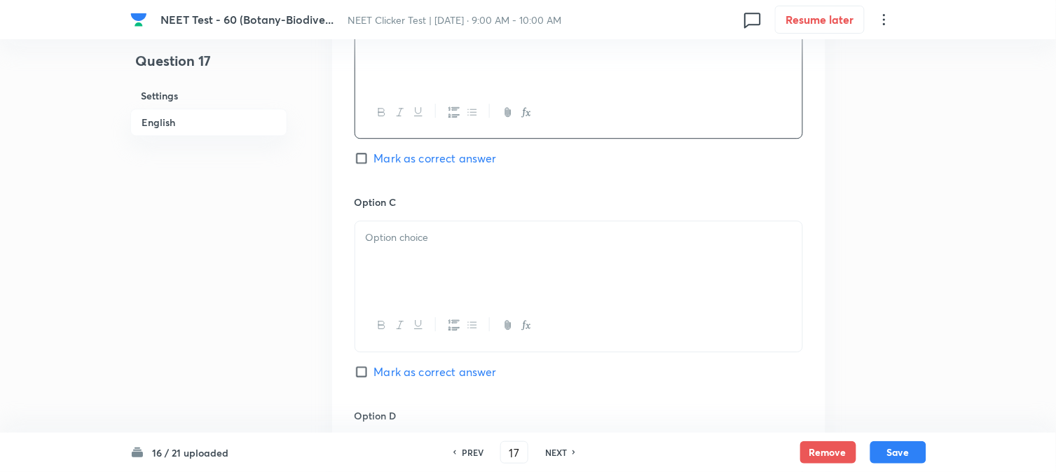
click at [418, 243] on p at bounding box center [579, 238] width 426 height 16
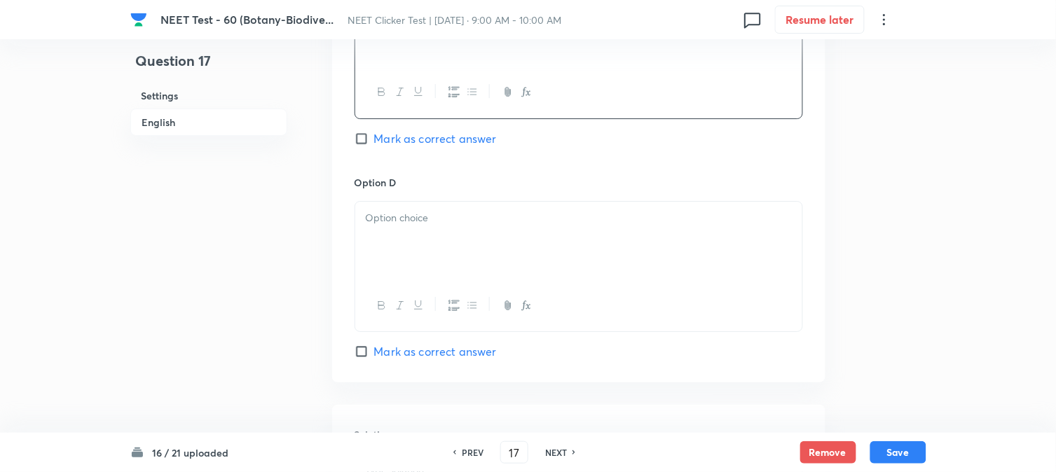
click at [444, 242] on div at bounding box center [578, 241] width 447 height 79
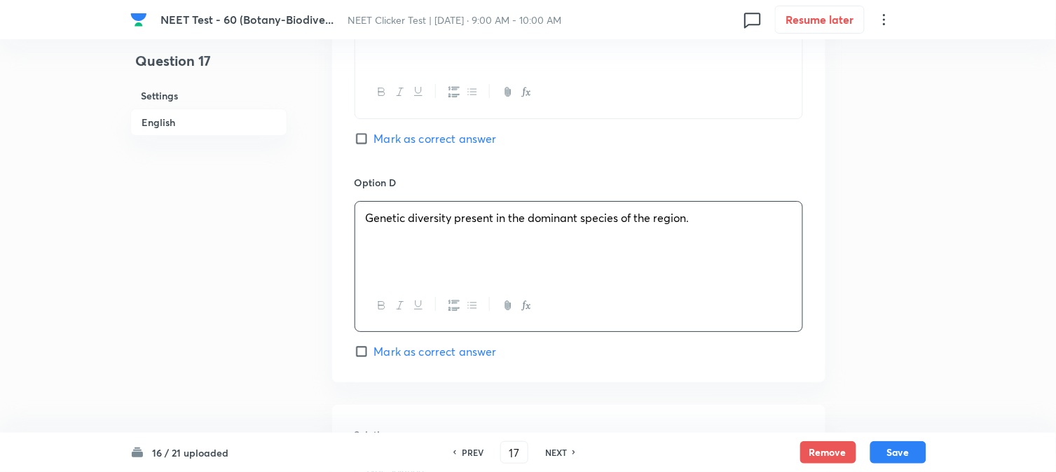
click at [367, 146] on input "Mark as correct answer" at bounding box center [365, 139] width 20 height 14
checkbox input "true"
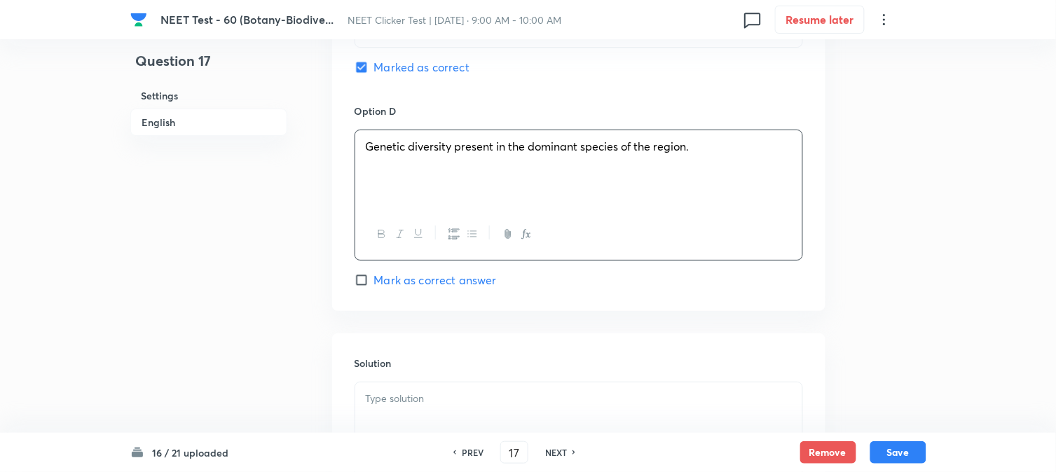
scroll to position [1323, 0]
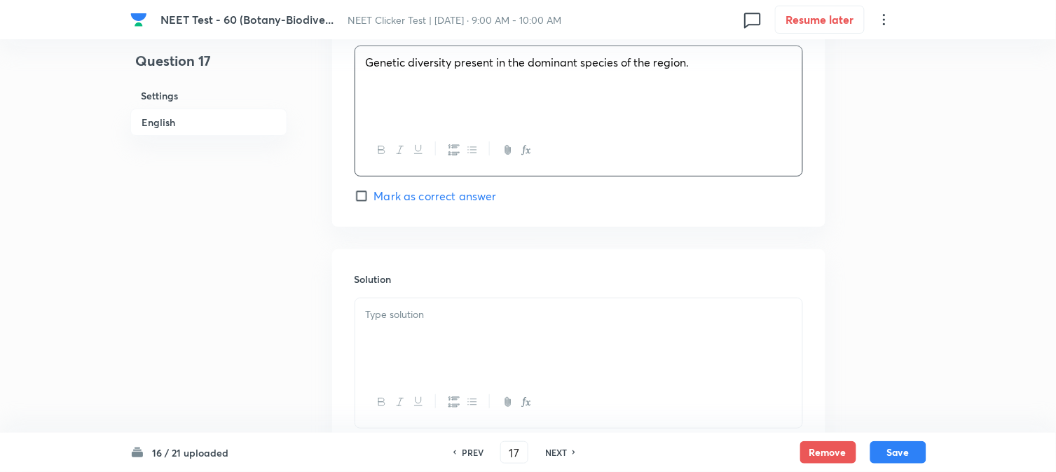
click at [508, 332] on div at bounding box center [578, 338] width 447 height 79
click at [911, 447] on button "Save" at bounding box center [899, 451] width 56 height 22
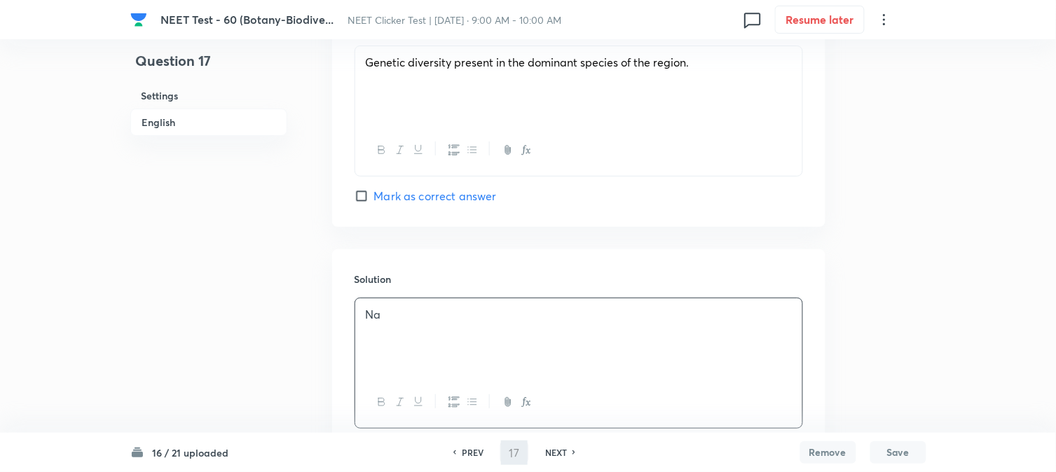
type input "18"
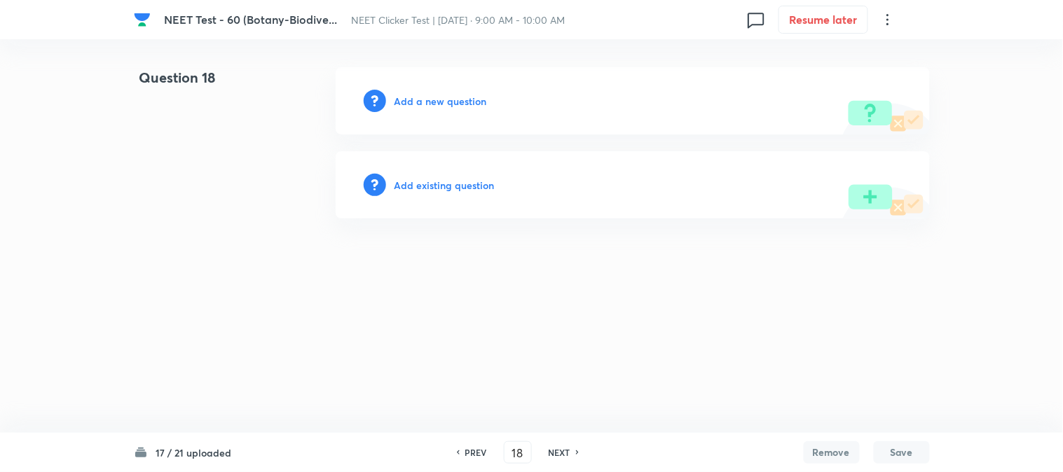
click at [426, 99] on h6 "Add a new question" at bounding box center [441, 101] width 93 height 15
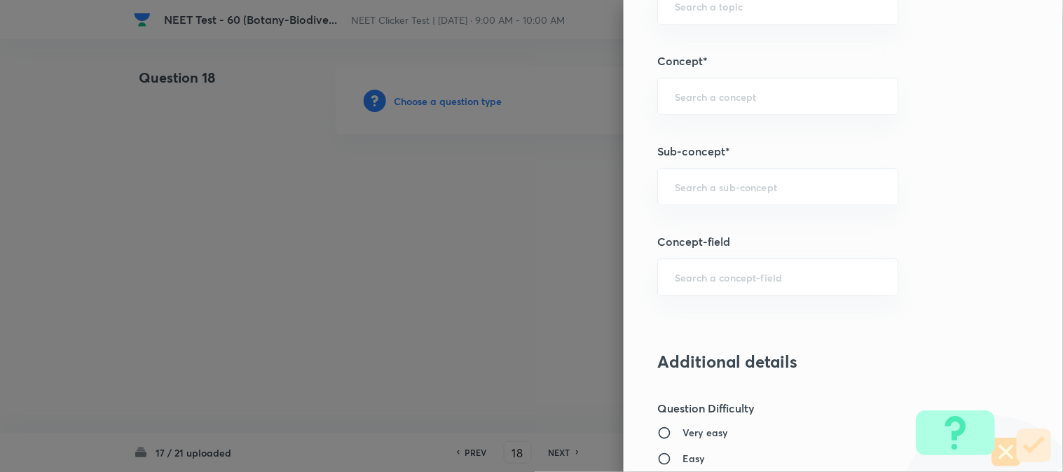
scroll to position [857, 0]
click at [715, 191] on input "text" at bounding box center [778, 185] width 206 height 13
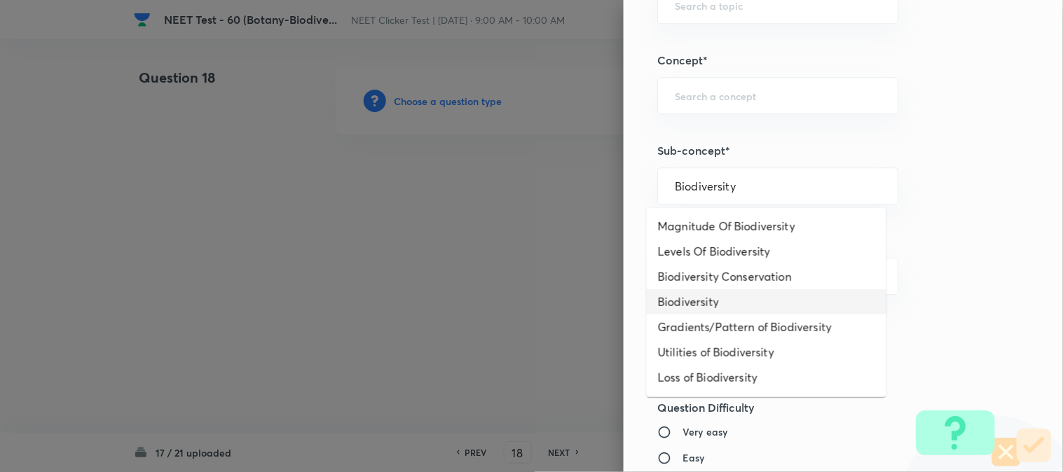
click at [690, 296] on li "Biodiversity" at bounding box center [767, 301] width 240 height 25
type input "Biodiversity"
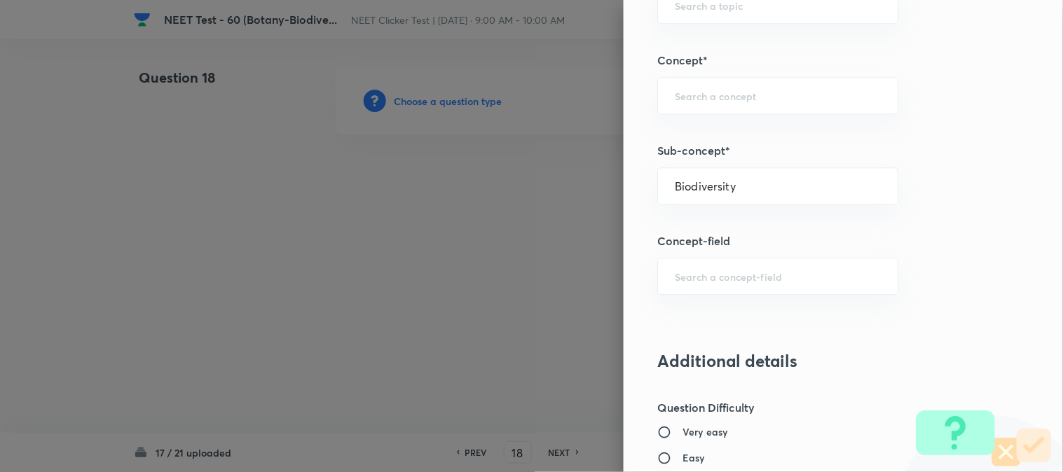
type input "Biology"
type input "Biodiversity and Conservation"
type input "Biodiversity"
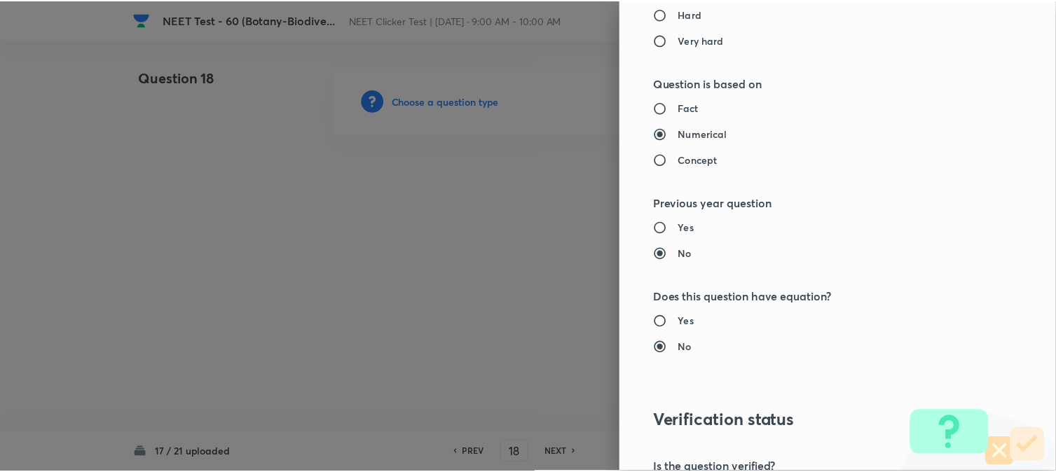
scroll to position [1532, 0]
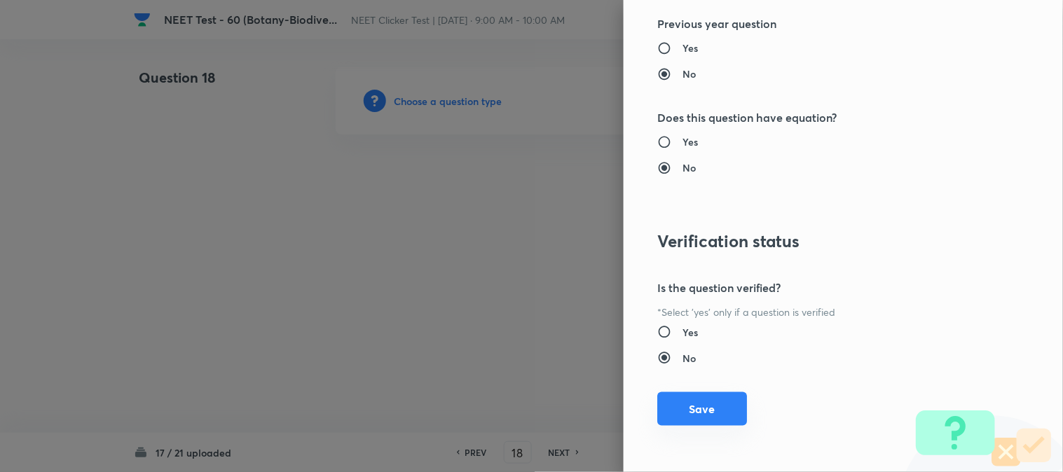
click at [671, 416] on button "Save" at bounding box center [702, 410] width 90 height 34
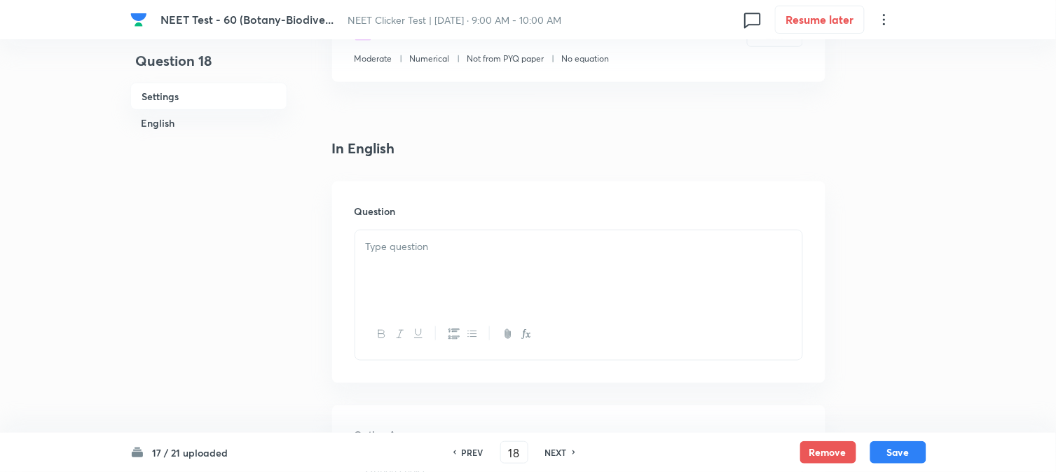
scroll to position [389, 0]
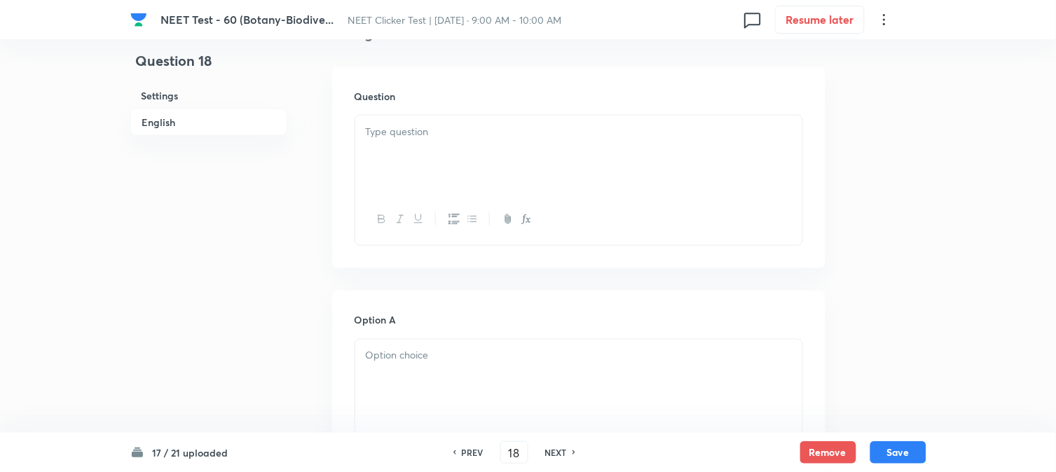
click at [487, 193] on div at bounding box center [578, 155] width 447 height 79
click at [442, 141] on div at bounding box center [578, 146] width 447 height 79
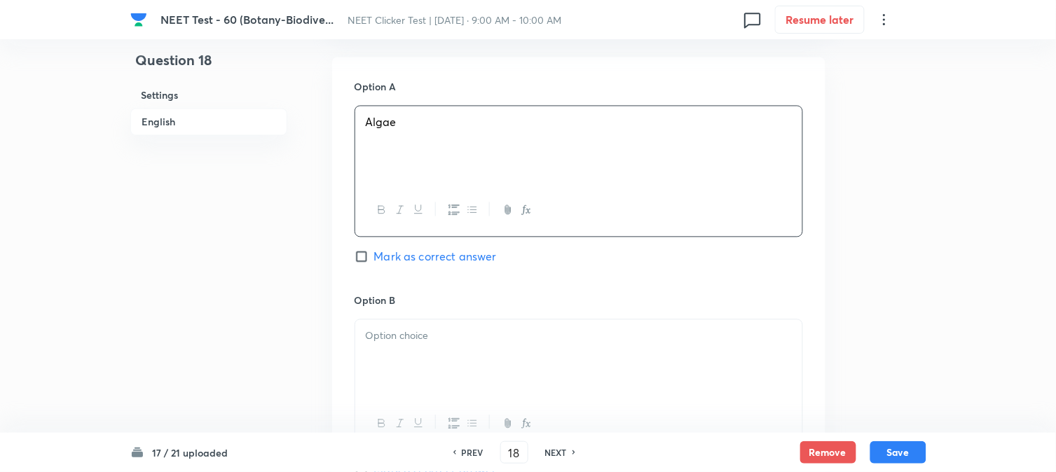
scroll to position [779, 0]
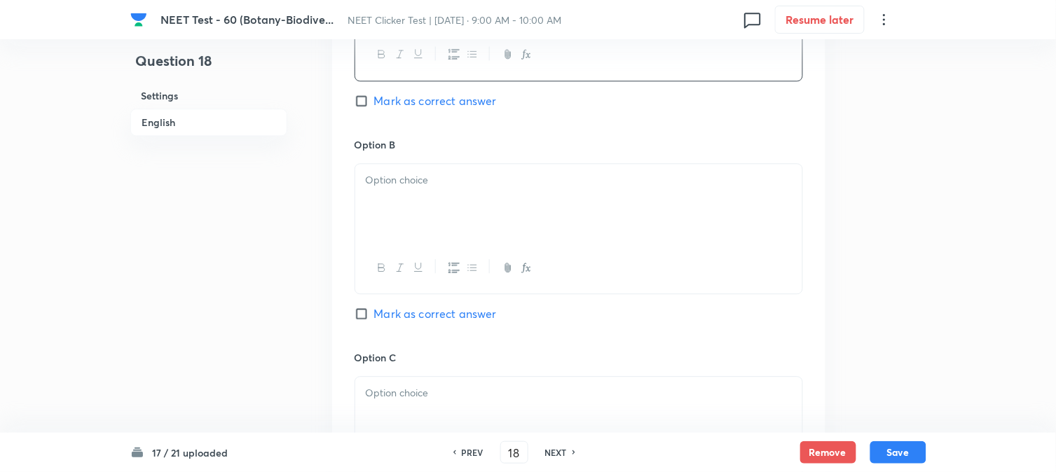
click at [421, 207] on div at bounding box center [578, 203] width 447 height 79
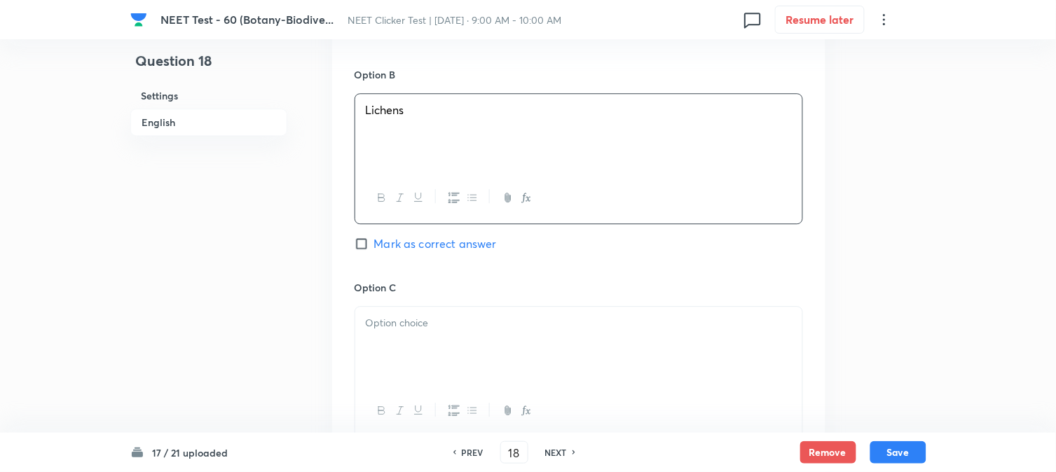
scroll to position [1012, 0]
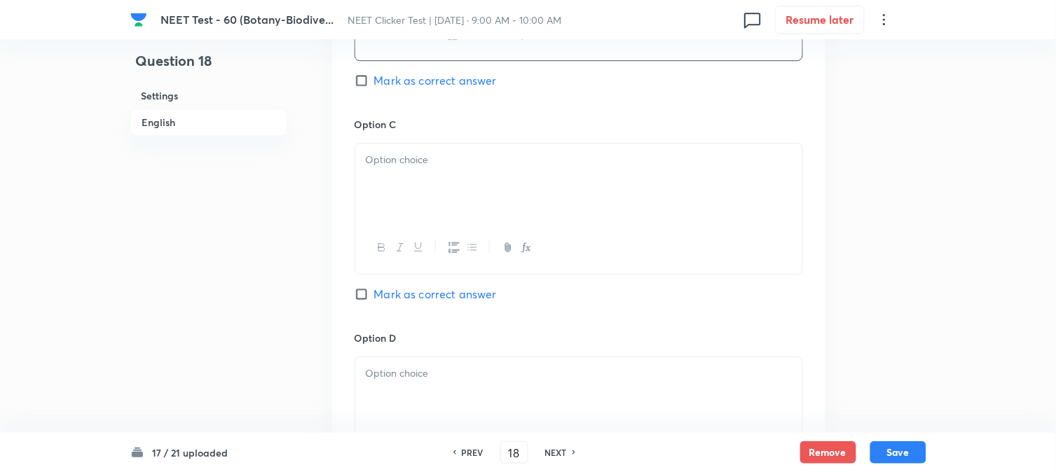
drag, startPoint x: 418, startPoint y: 236, endPoint x: 428, endPoint y: 217, distance: 21.0
click at [418, 236] on div at bounding box center [578, 247] width 447 height 51
click at [430, 205] on div at bounding box center [578, 183] width 447 height 79
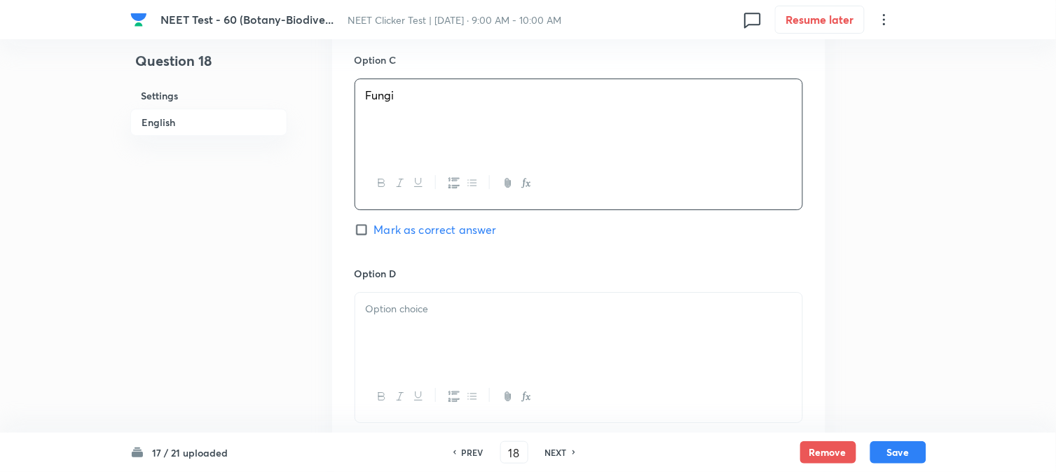
scroll to position [1168, 0]
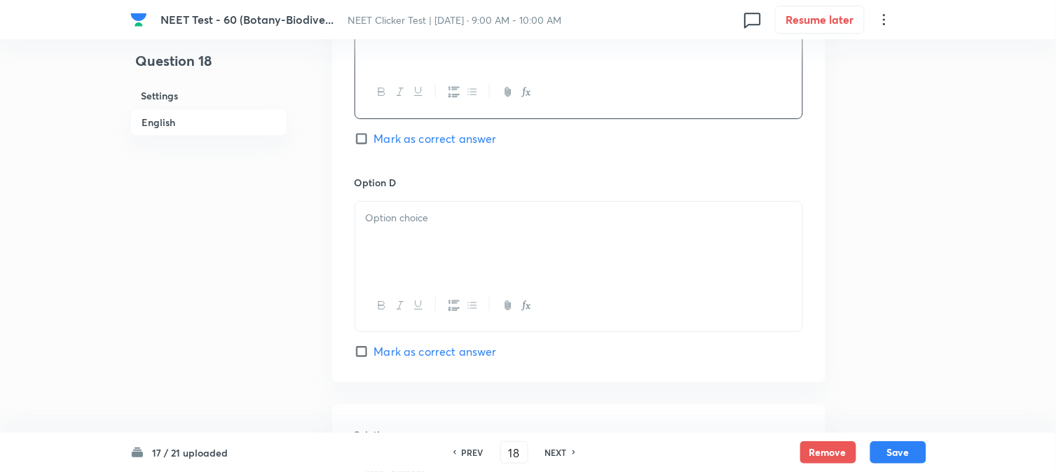
click at [428, 225] on p at bounding box center [579, 218] width 426 height 16
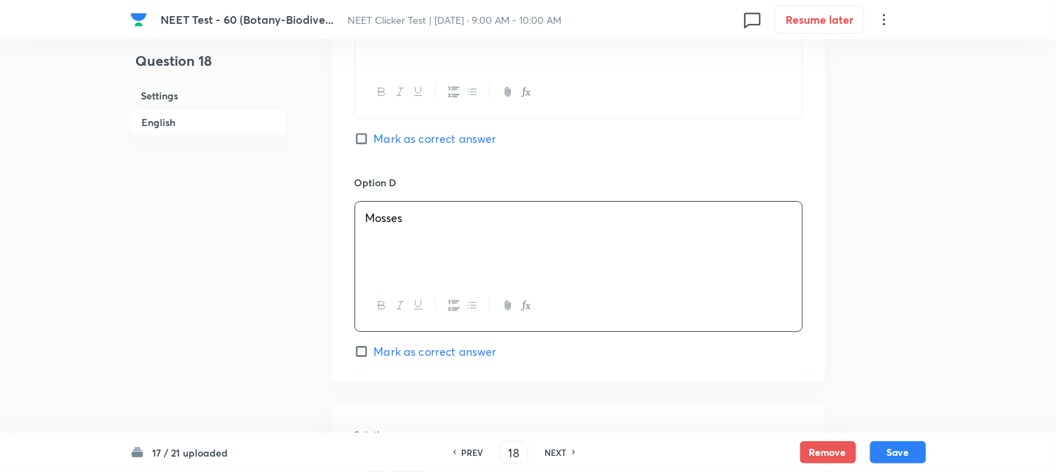
click at [397, 138] on span "Mark as correct answer" at bounding box center [435, 138] width 123 height 17
click at [374, 138] on input "Mark as correct answer" at bounding box center [365, 139] width 20 height 14
checkbox input "true"
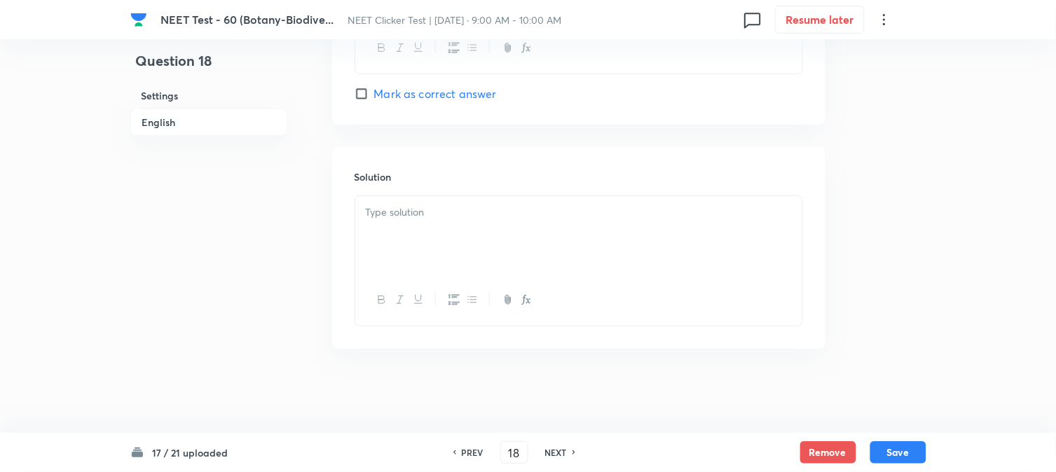
scroll to position [1428, 0]
click at [471, 196] on div at bounding box center [578, 235] width 447 height 79
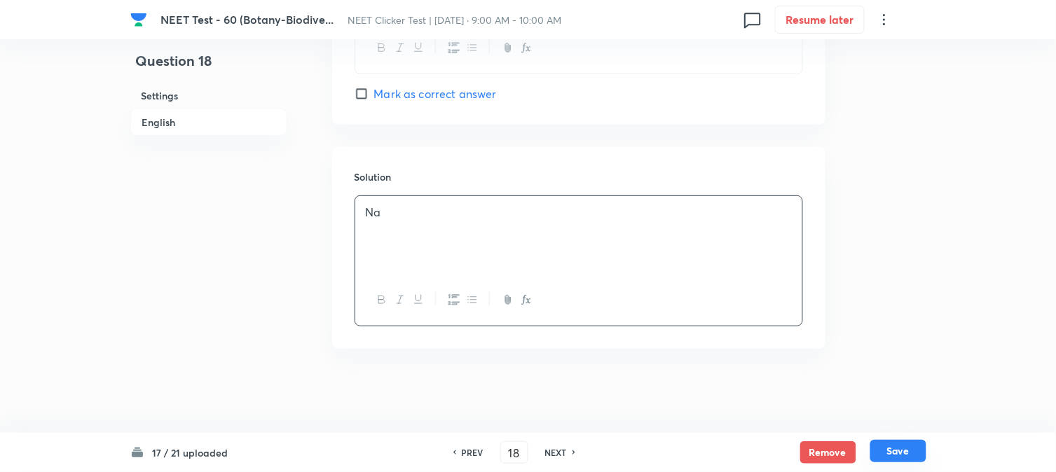
click at [926, 450] on div "17 / 21 uploaded PREV 18 ​ NEXT Remove Save" at bounding box center [528, 452] width 1056 height 39
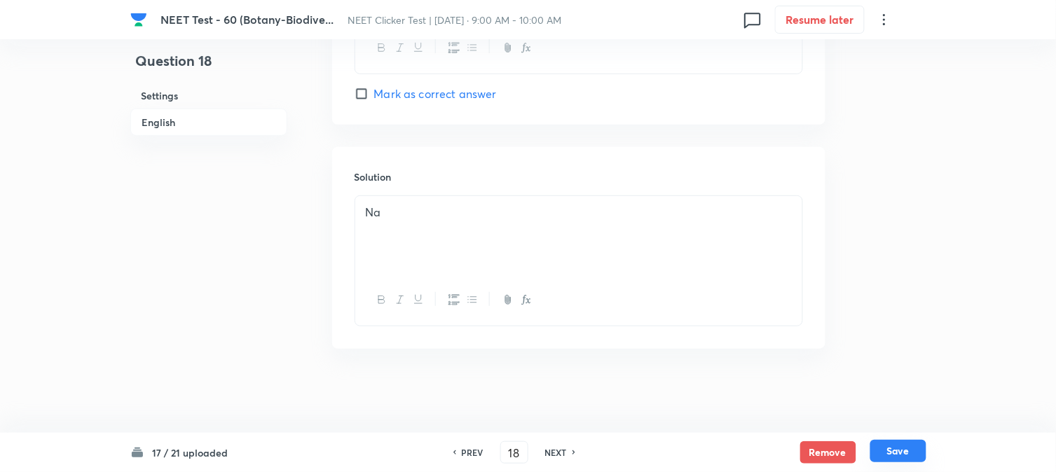
click at [906, 442] on button "Save" at bounding box center [899, 451] width 56 height 22
type input "19"
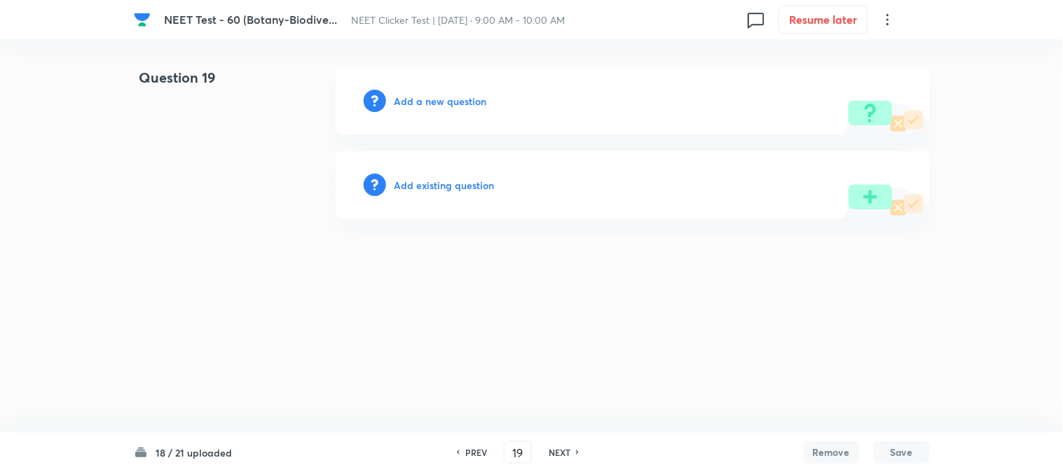
click at [414, 98] on h6 "Add a new question" at bounding box center [441, 101] width 93 height 15
click at [414, 98] on h6 "Choose a question type" at bounding box center [449, 101] width 108 height 15
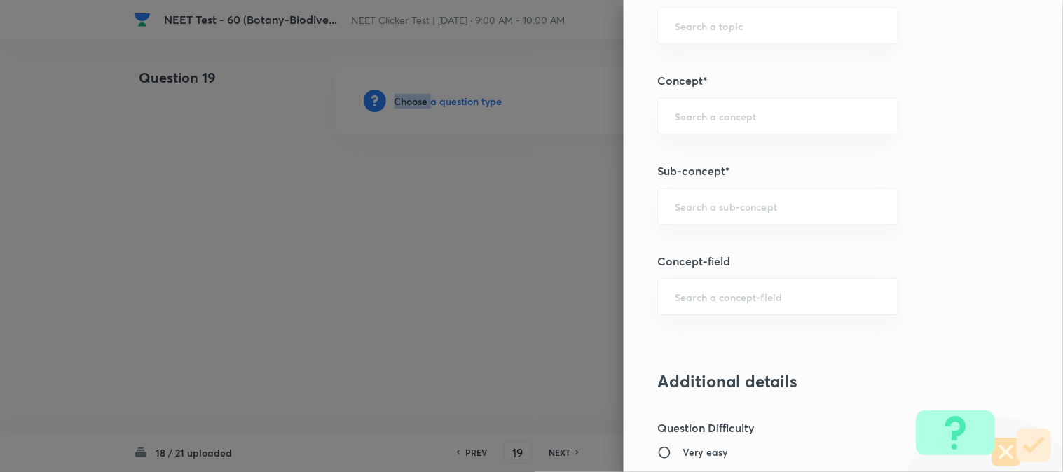
scroll to position [857, 0]
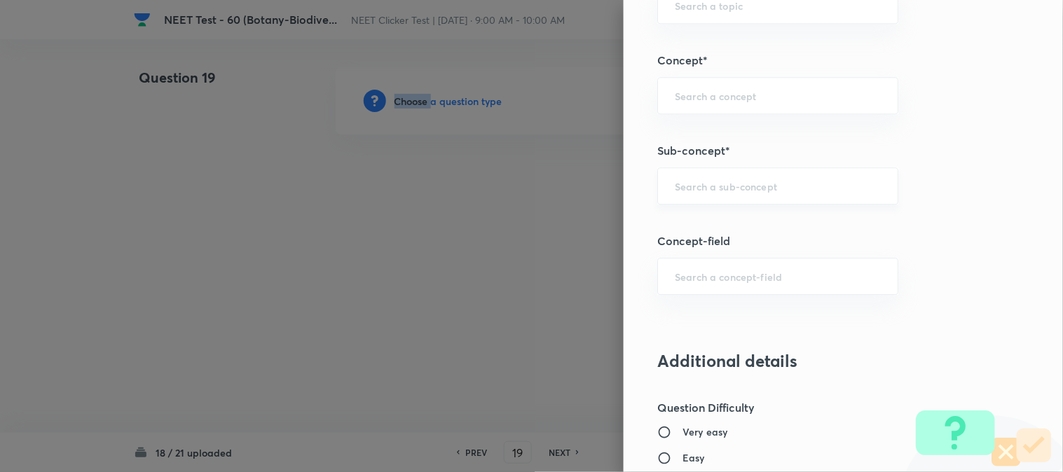
click at [733, 189] on div "​" at bounding box center [777, 186] width 241 height 37
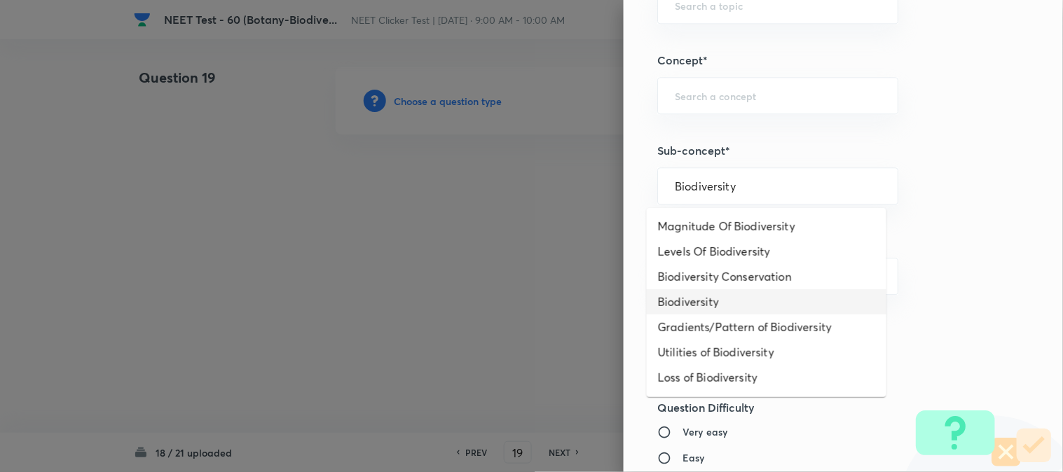
click at [717, 298] on li "Biodiversity" at bounding box center [767, 301] width 240 height 25
type input "Biodiversity"
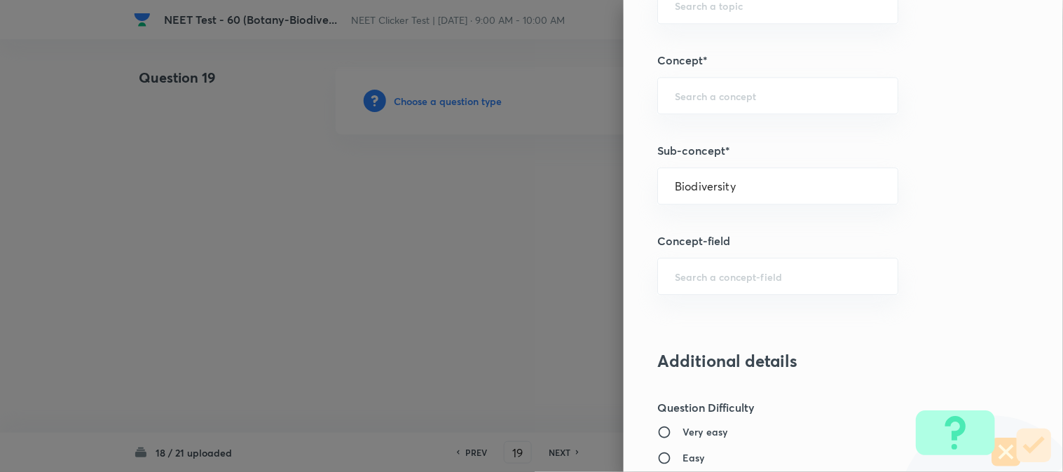
type input "Biology"
type input "Biodiversity and Conservation"
type input "Biodiversity"
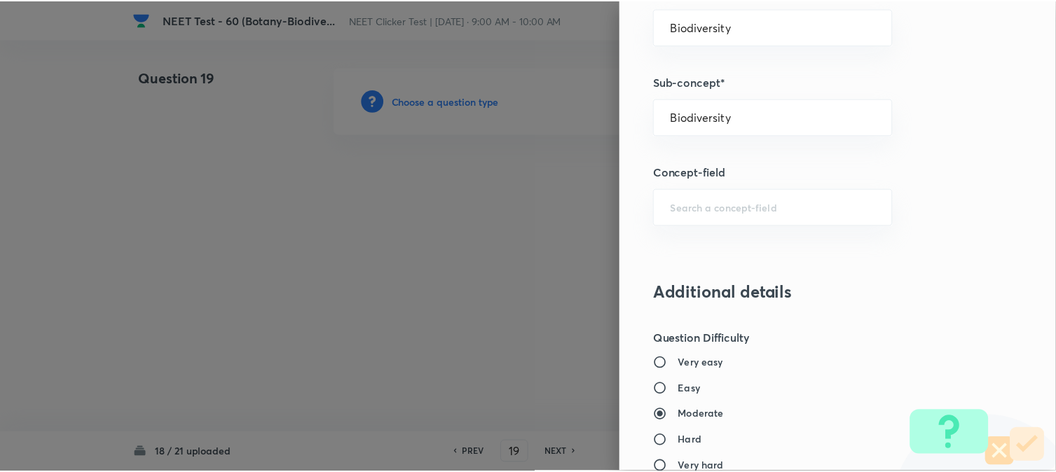
scroll to position [1532, 0]
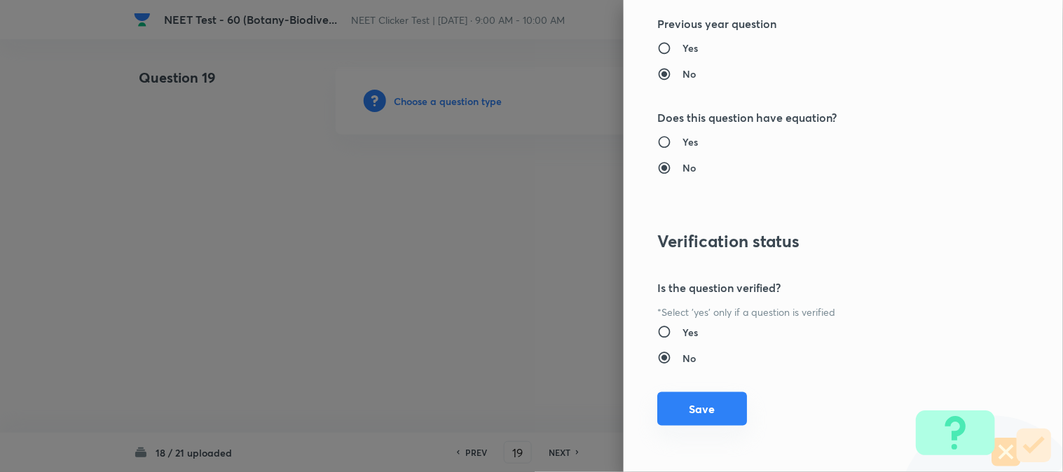
click at [690, 410] on button "Save" at bounding box center [702, 410] width 90 height 34
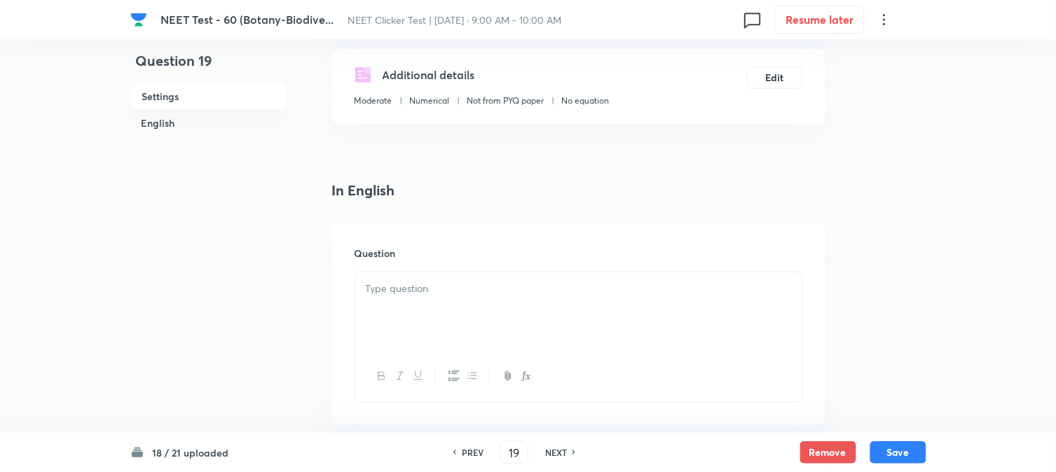
scroll to position [233, 0]
click at [458, 292] on p at bounding box center [579, 288] width 426 height 16
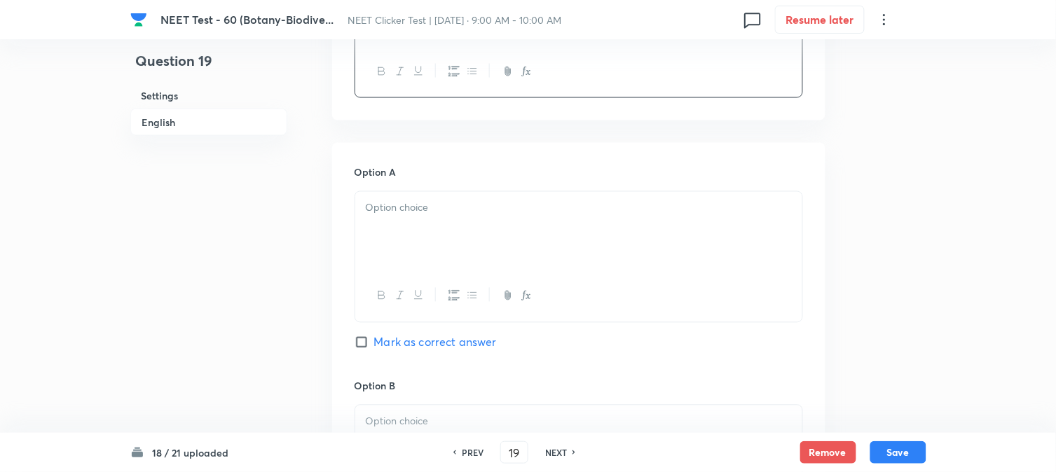
scroll to position [545, 0]
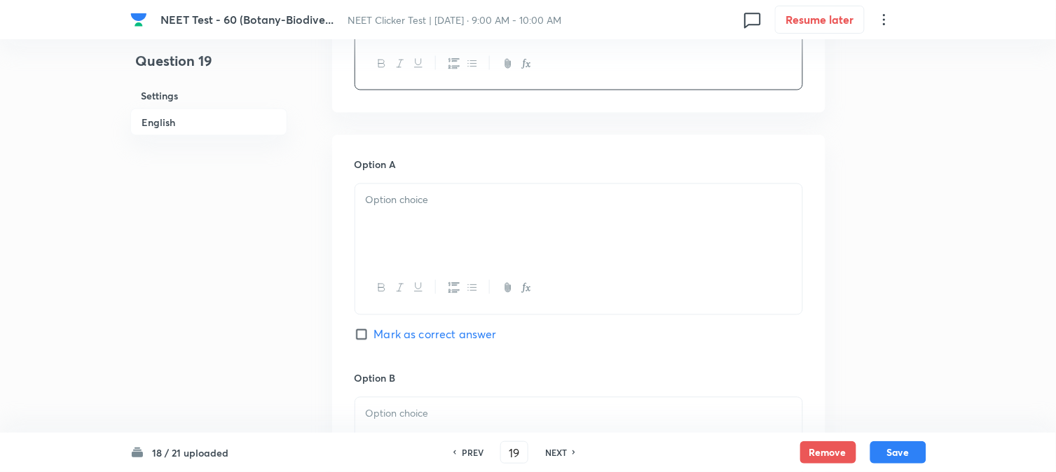
click at [438, 216] on div at bounding box center [578, 223] width 447 height 79
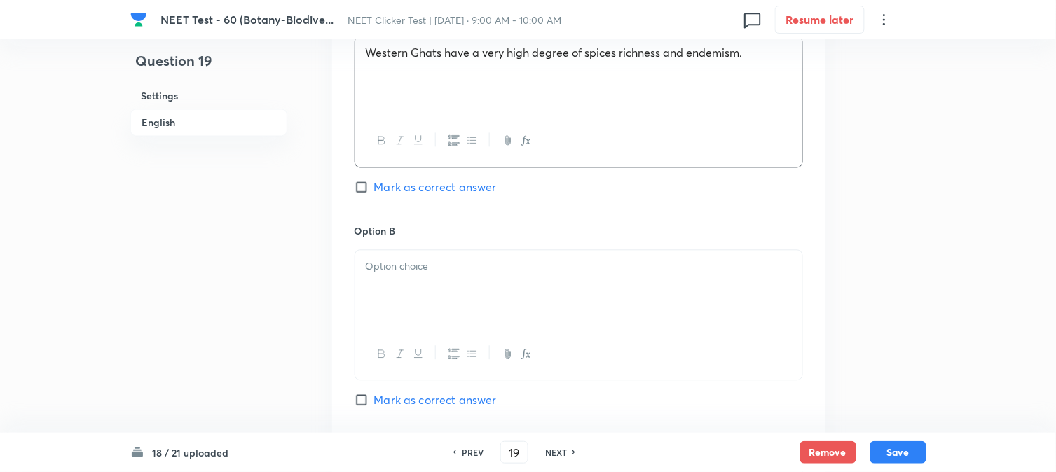
scroll to position [779, 0]
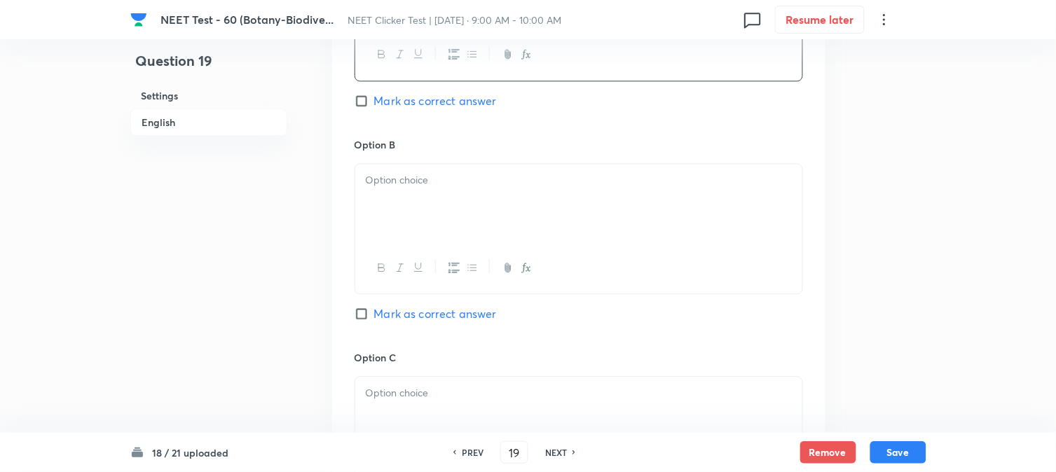
click at [444, 191] on div at bounding box center [578, 203] width 447 height 79
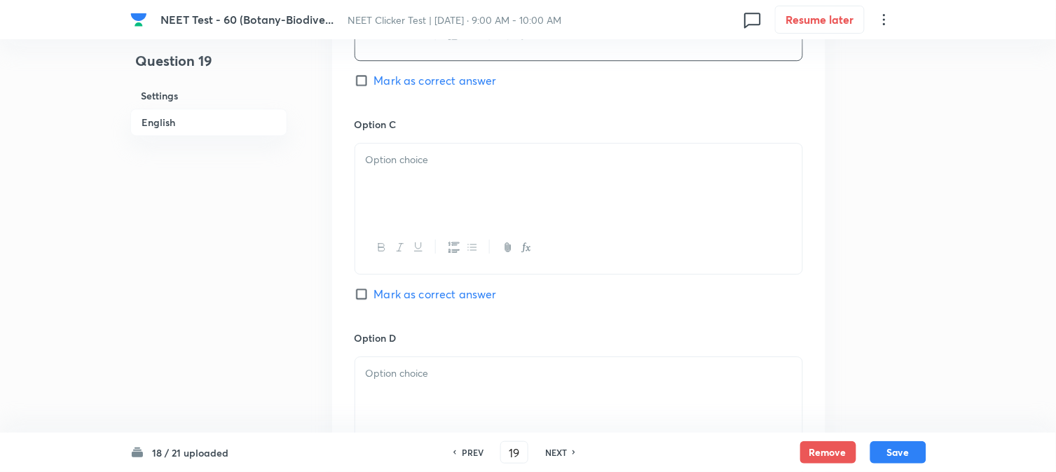
click at [496, 199] on div at bounding box center [578, 183] width 447 height 79
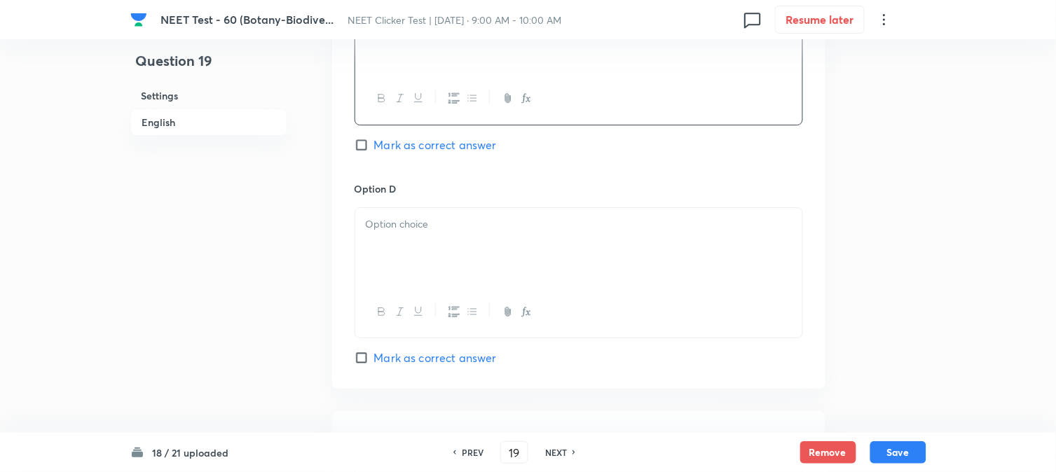
scroll to position [1168, 0]
click at [435, 237] on div at bounding box center [578, 241] width 447 height 79
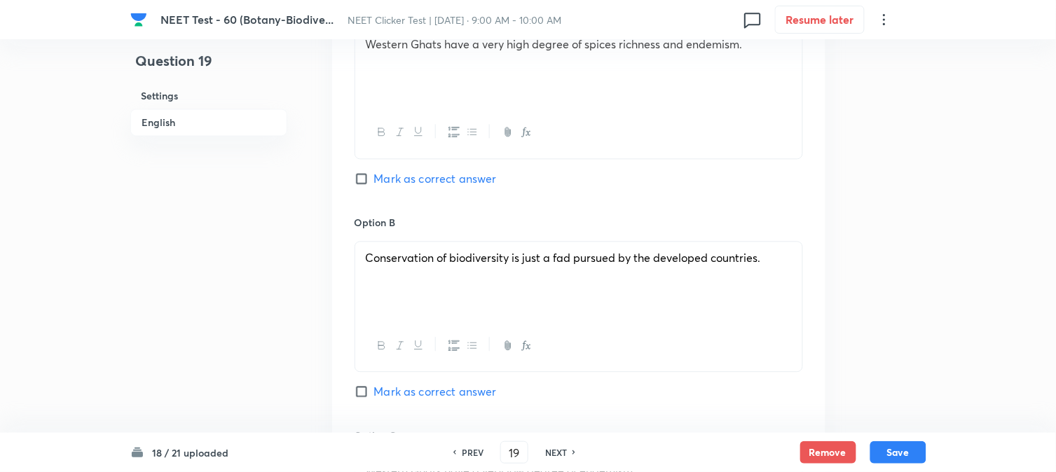
click at [367, 179] on input "Mark as correct answer" at bounding box center [365, 179] width 20 height 14
checkbox input "true"
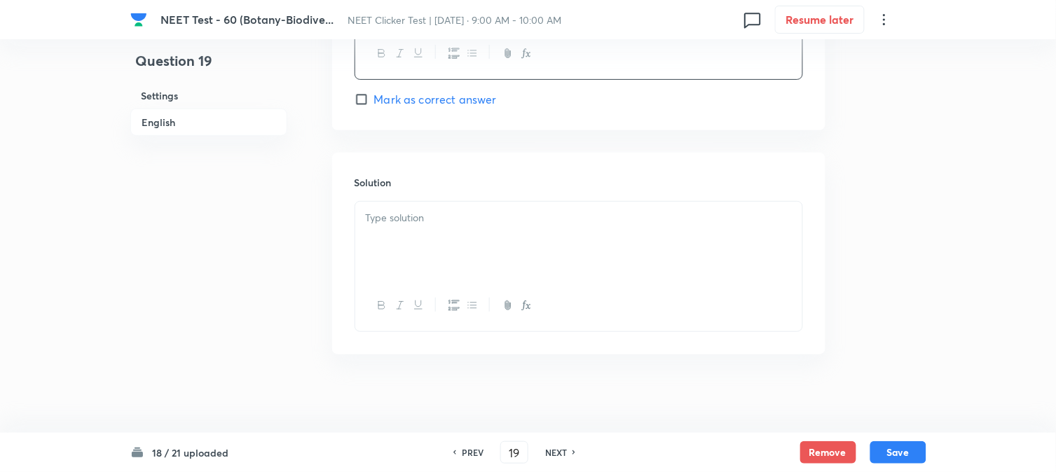
scroll to position [1428, 0]
click at [444, 224] on div at bounding box center [578, 235] width 447 height 79
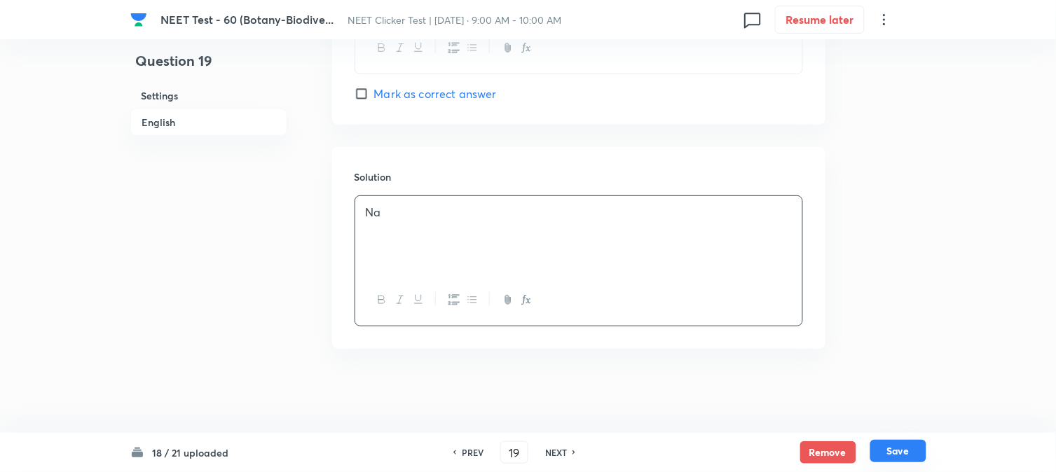
click at [902, 454] on button "Save" at bounding box center [899, 451] width 56 height 22
type input "20"
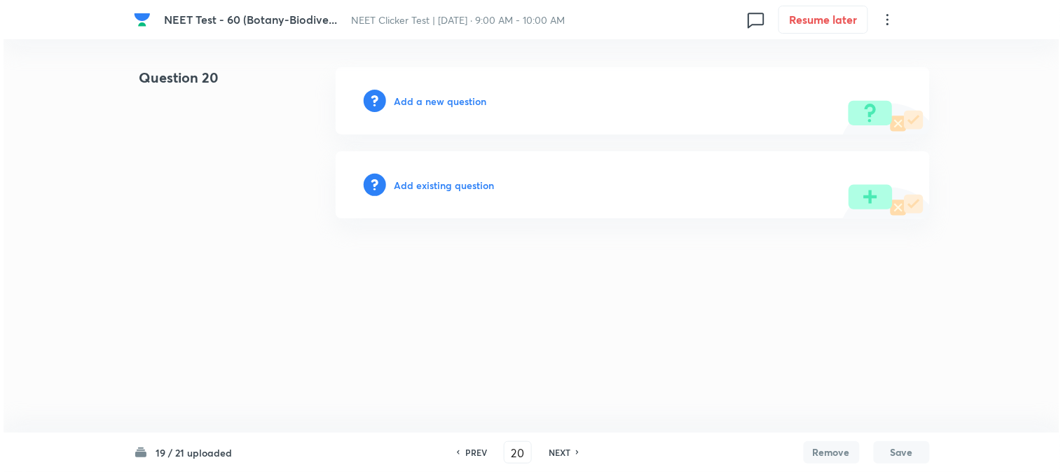
scroll to position [0, 0]
click at [404, 103] on h6 "Add a new question" at bounding box center [441, 101] width 93 height 15
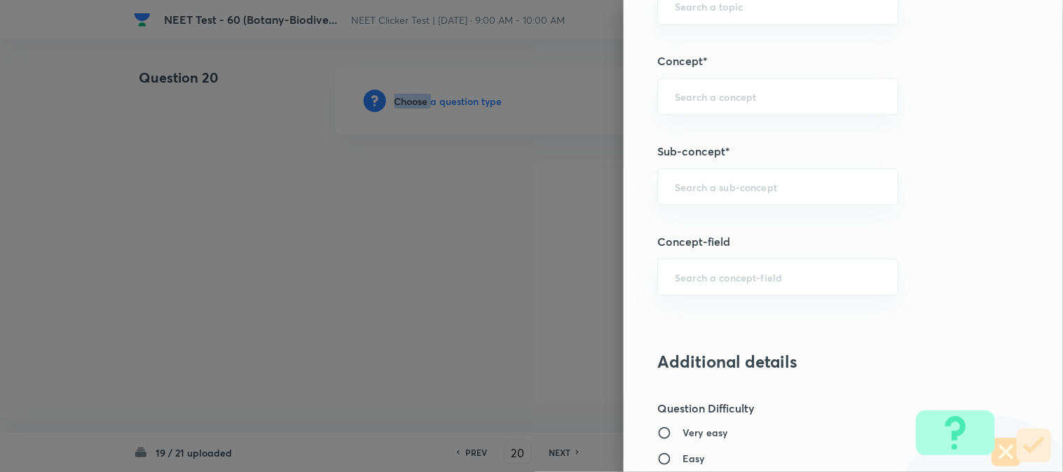
scroll to position [857, 0]
click at [734, 190] on input "text" at bounding box center [778, 185] width 206 height 13
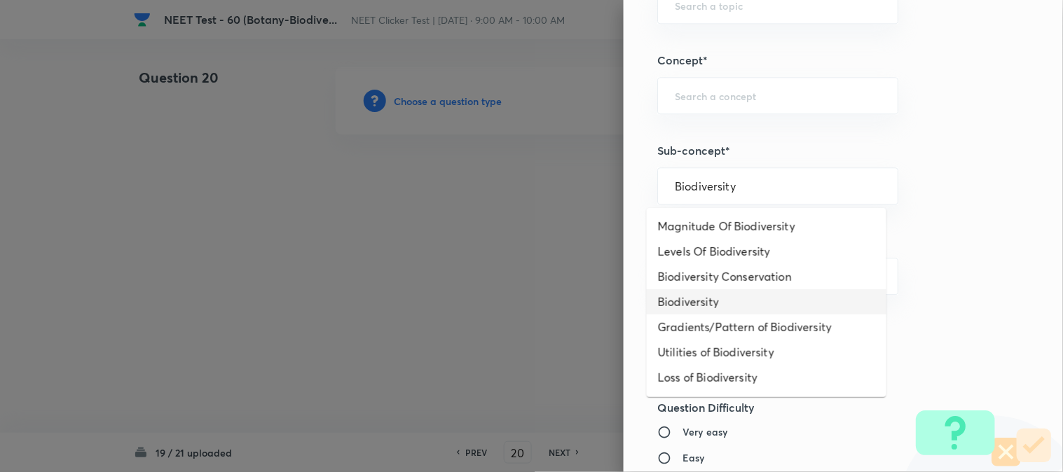
click at [694, 303] on li "Biodiversity" at bounding box center [767, 301] width 240 height 25
type input "Biodiversity"
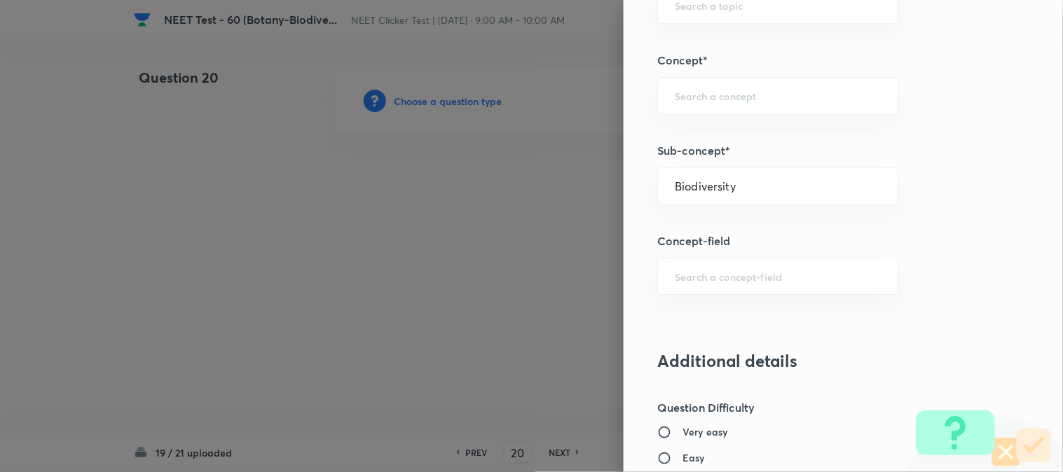
type input "Biology"
type input "Biodiversity and Conservation"
type input "Biodiversity"
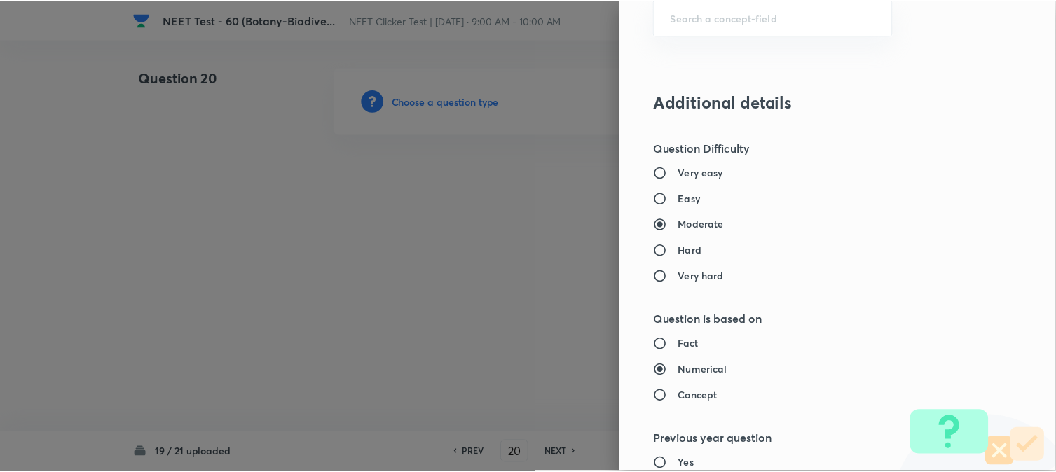
scroll to position [1532, 0]
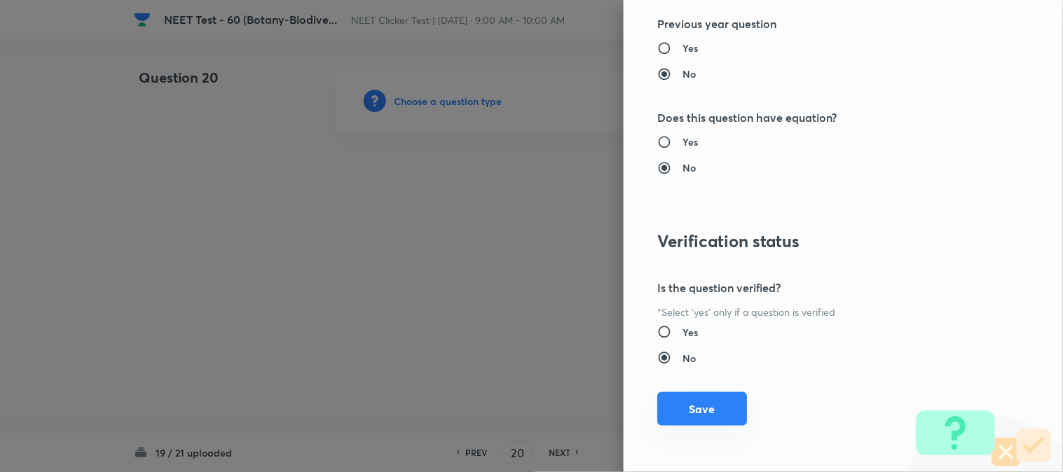
click at [689, 418] on button "Save" at bounding box center [702, 410] width 90 height 34
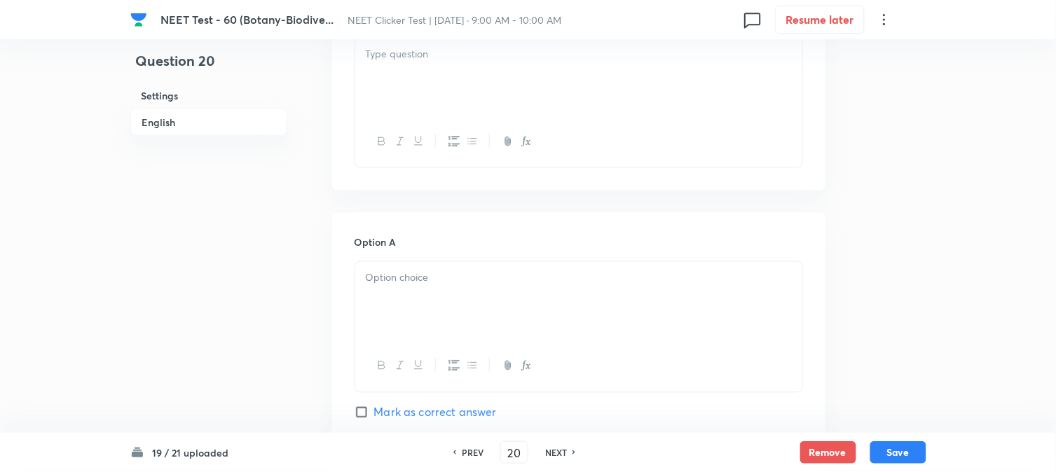
click at [544, 116] on div at bounding box center [578, 141] width 447 height 51
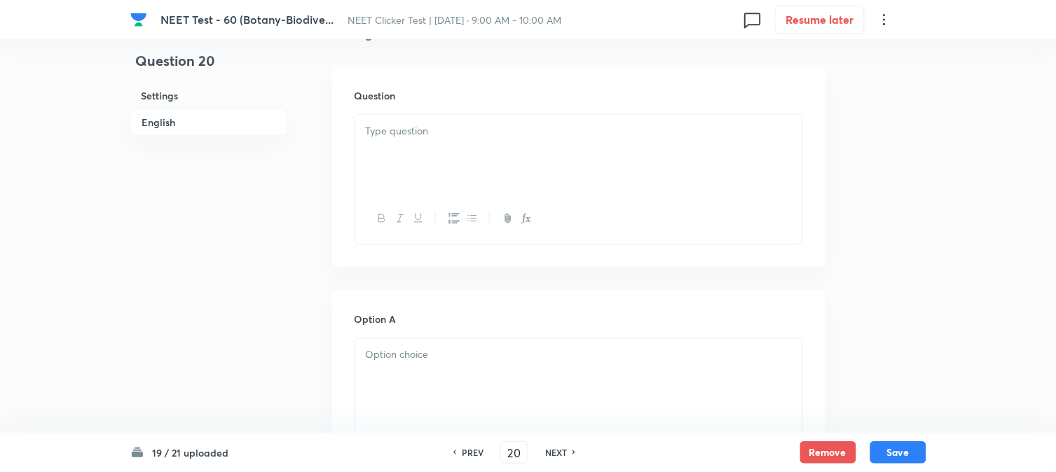
scroll to position [389, 0]
click at [544, 168] on div at bounding box center [578, 155] width 447 height 79
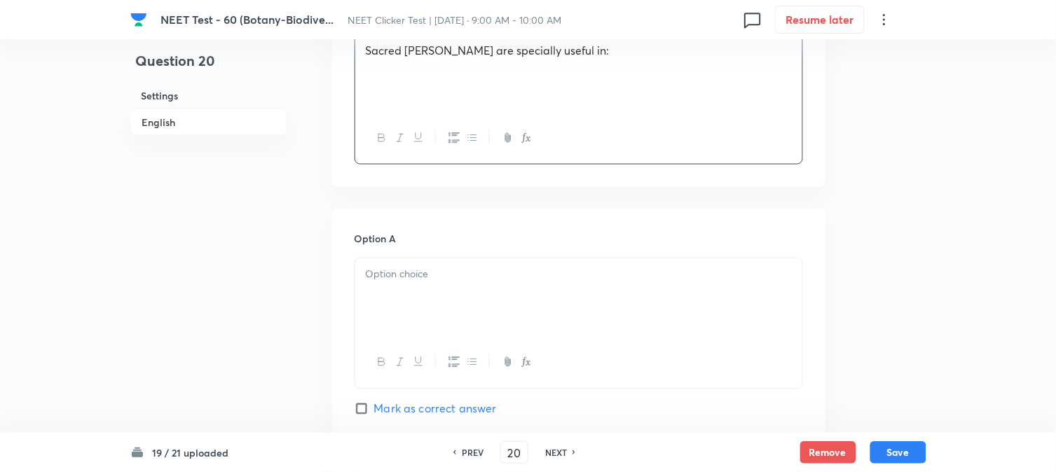
scroll to position [545, 0]
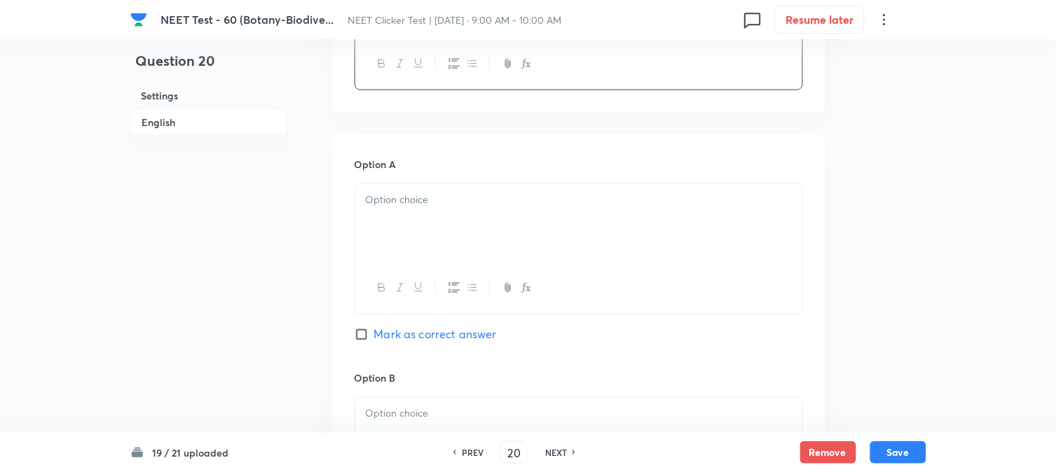
click at [417, 205] on p at bounding box center [579, 201] width 426 height 16
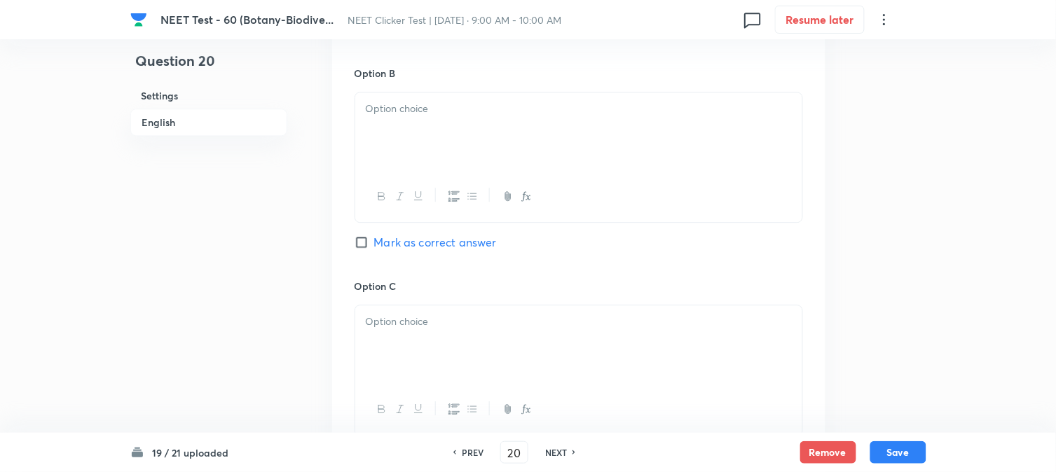
scroll to position [857, 0]
click at [465, 135] on div at bounding box center [578, 125] width 447 height 79
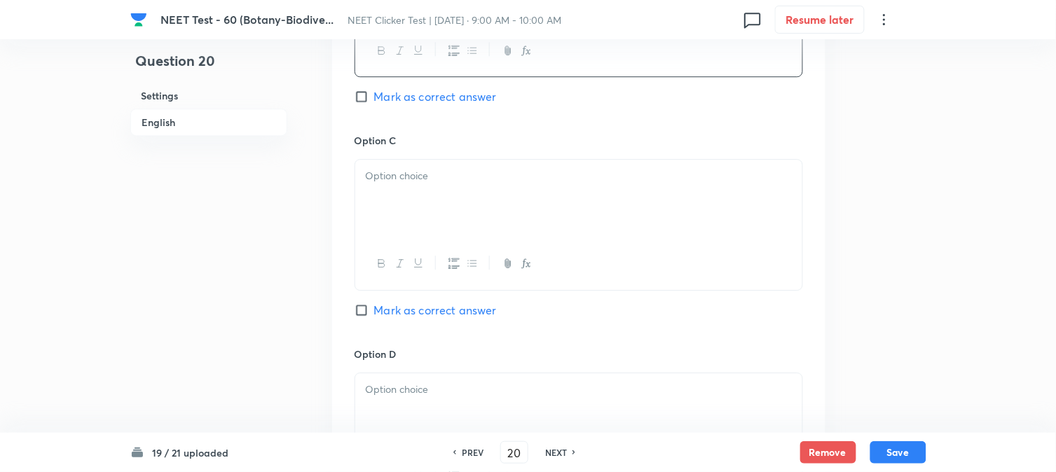
scroll to position [1012, 0]
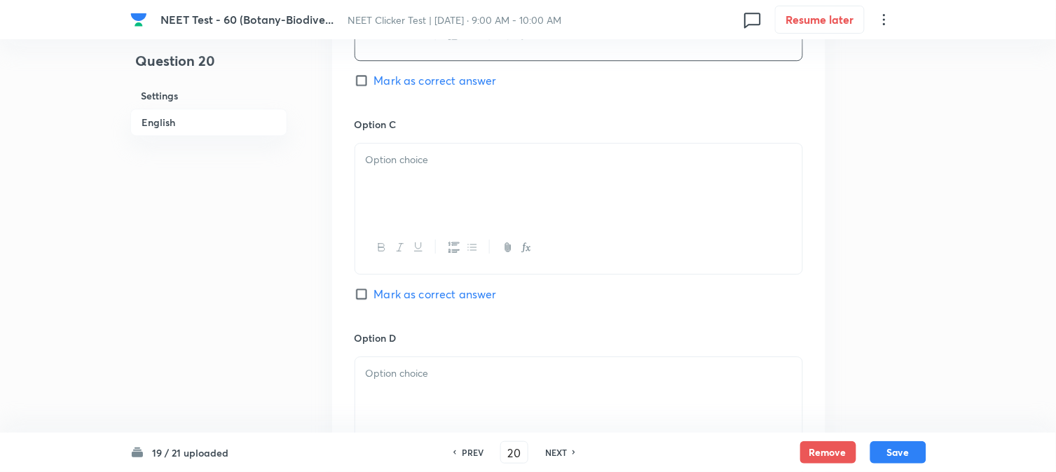
click at [446, 172] on div at bounding box center [578, 183] width 447 height 79
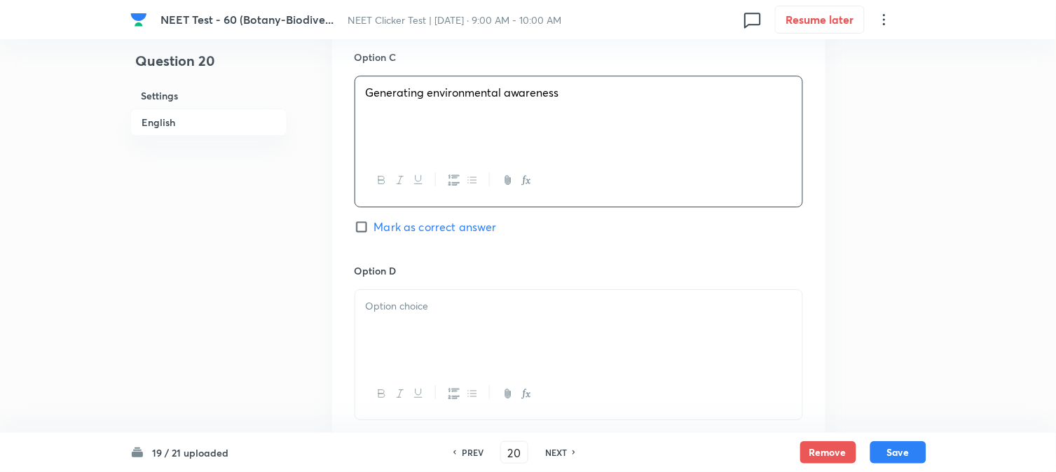
scroll to position [1168, 0]
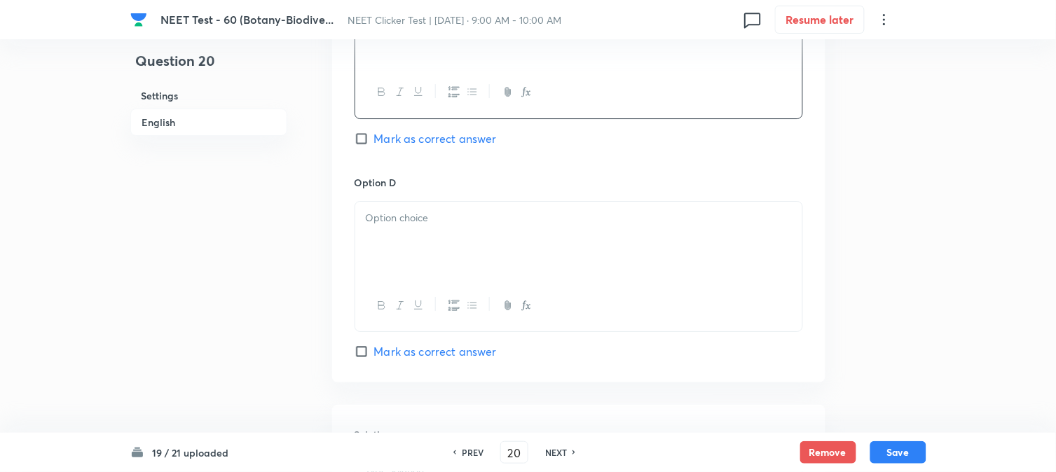
click at [435, 217] on p at bounding box center [579, 218] width 426 height 16
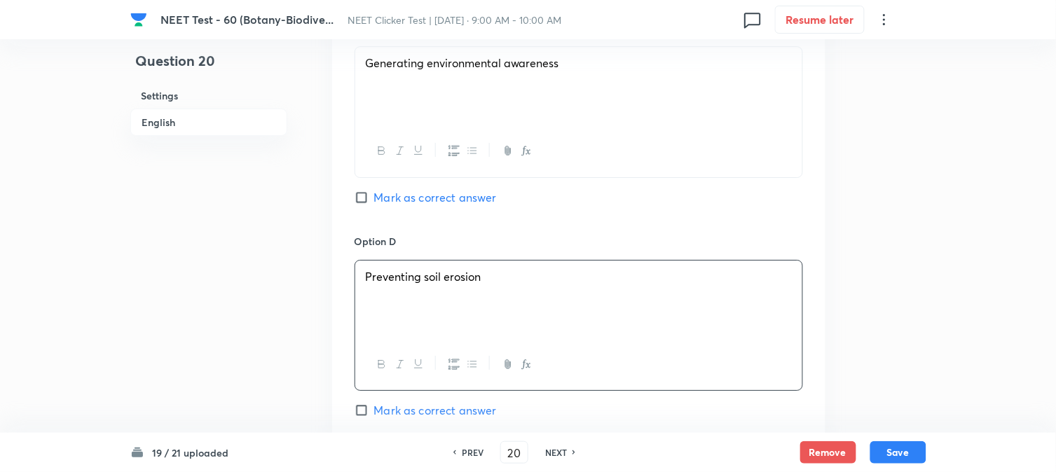
scroll to position [1012, 0]
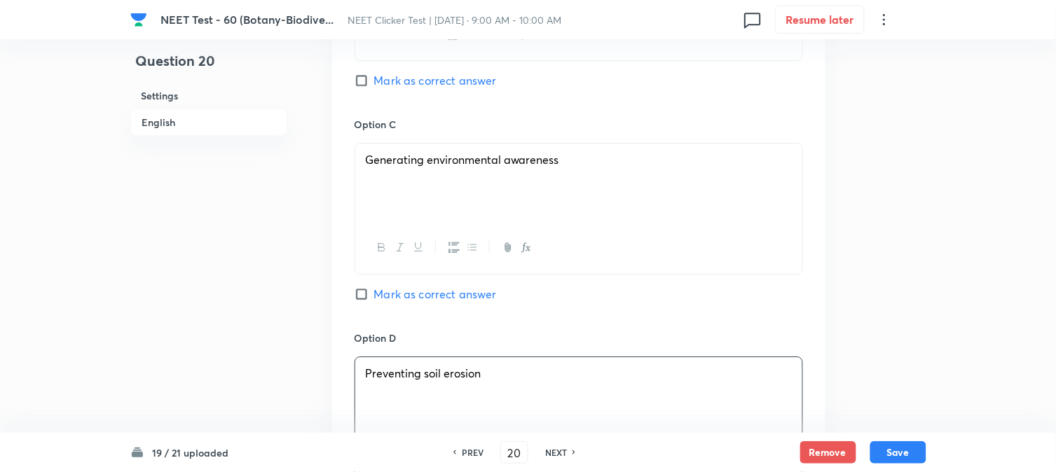
click at [374, 87] on input "Mark as correct answer" at bounding box center [365, 81] width 20 height 14
checkbox input "true"
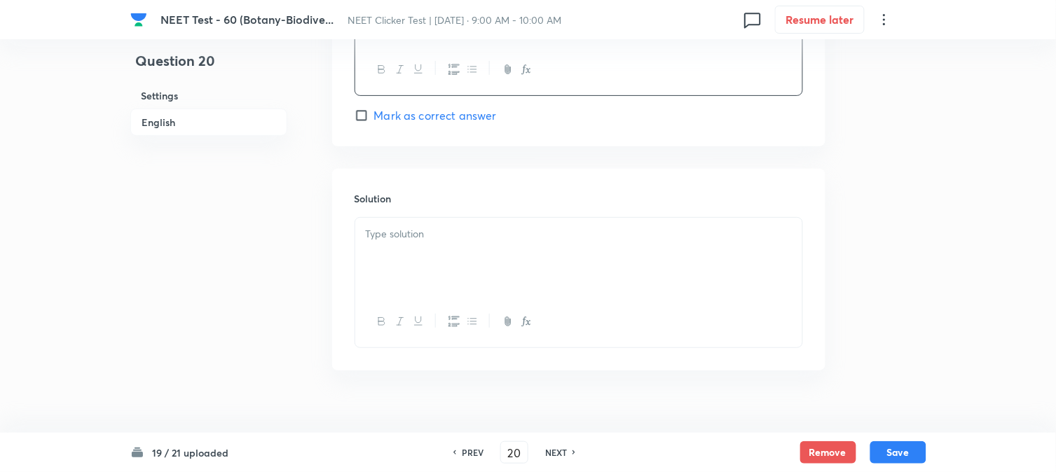
scroll to position [1428, 0]
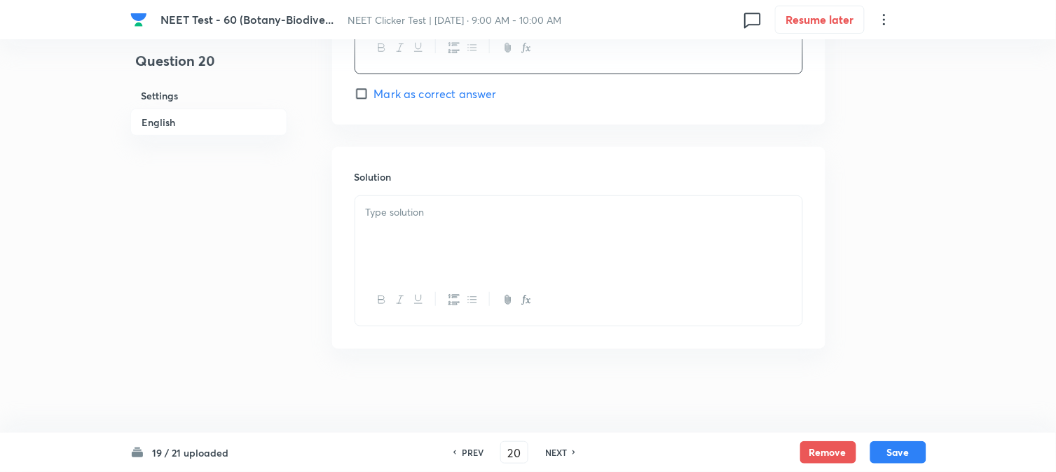
click at [456, 258] on div at bounding box center [578, 235] width 447 height 79
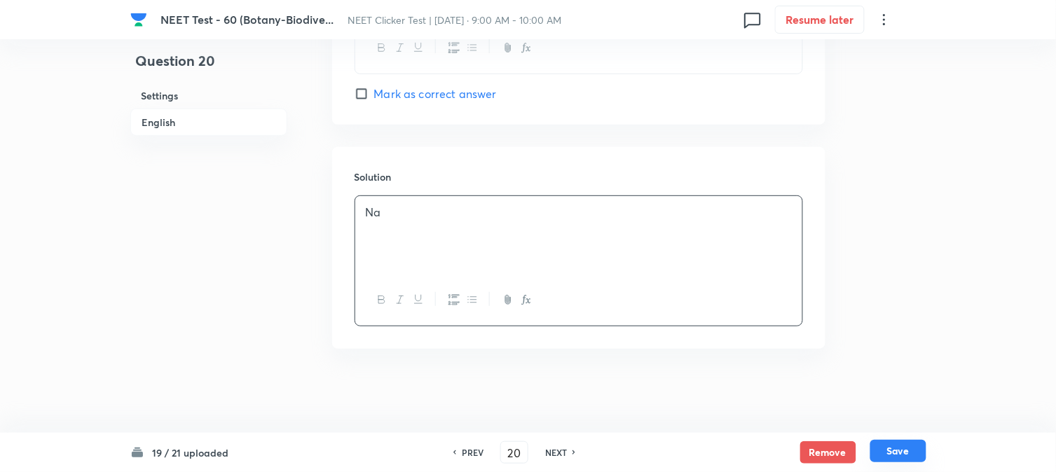
click at [900, 451] on button "Save" at bounding box center [899, 451] width 56 height 22
type input "21"
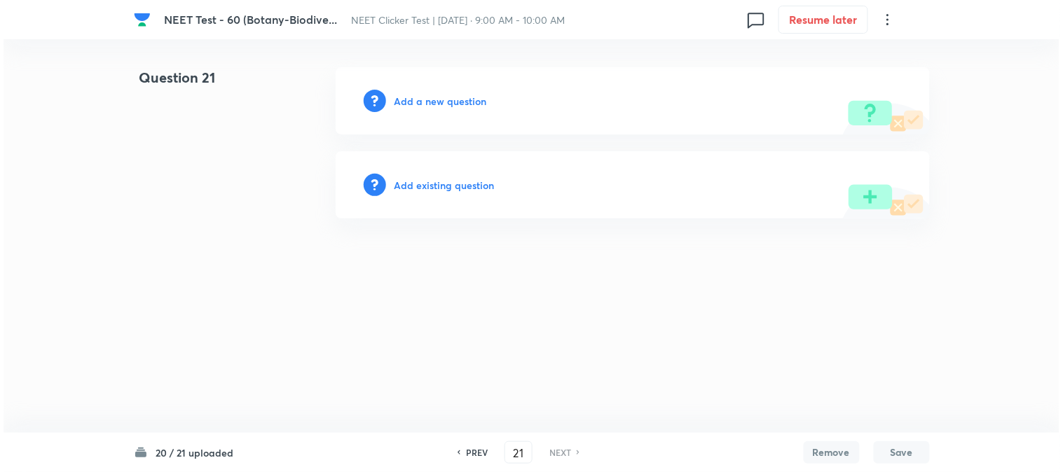
scroll to position [0, 0]
click at [429, 97] on h6 "Add a new question" at bounding box center [441, 101] width 93 height 15
click at [429, 97] on h6 "Choose a question type" at bounding box center [449, 101] width 108 height 15
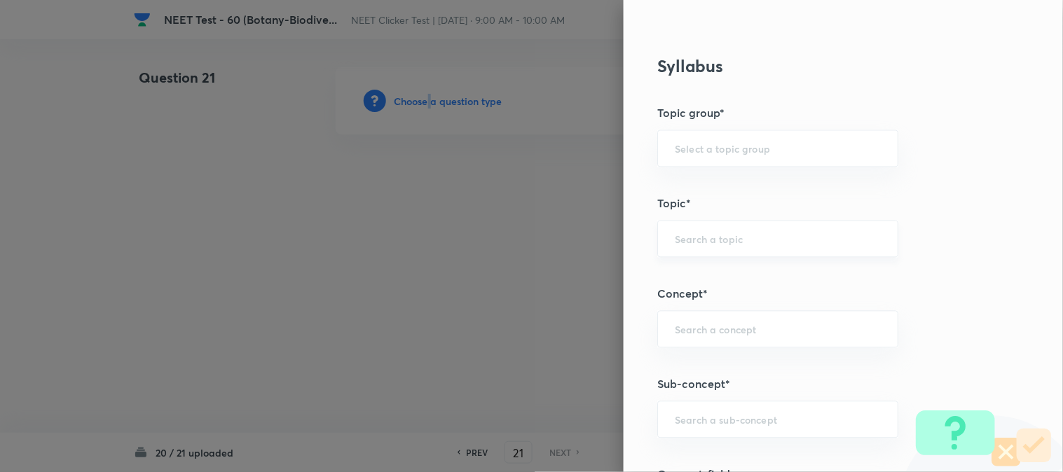
scroll to position [779, 0]
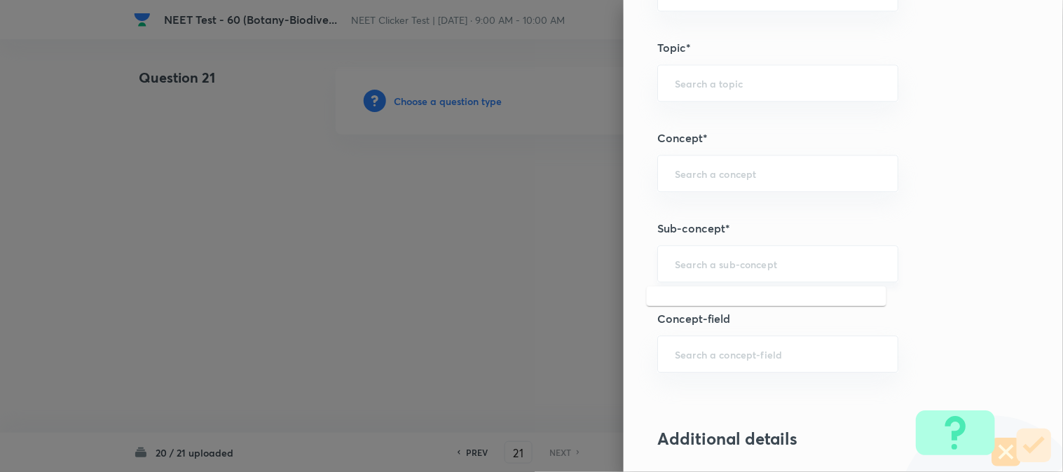
click at [723, 262] on input "text" at bounding box center [778, 263] width 206 height 13
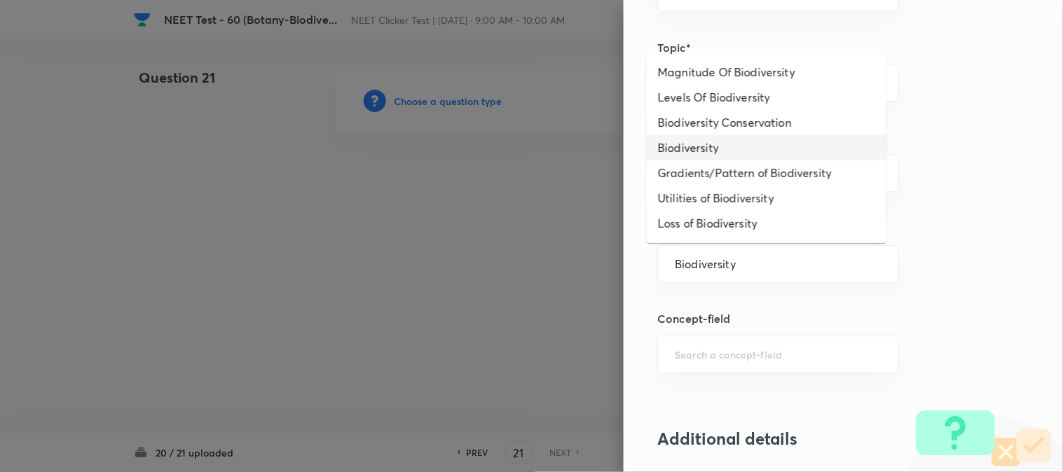
click at [691, 149] on li "Biodiversity" at bounding box center [767, 147] width 240 height 25
type input "Biodiversity"
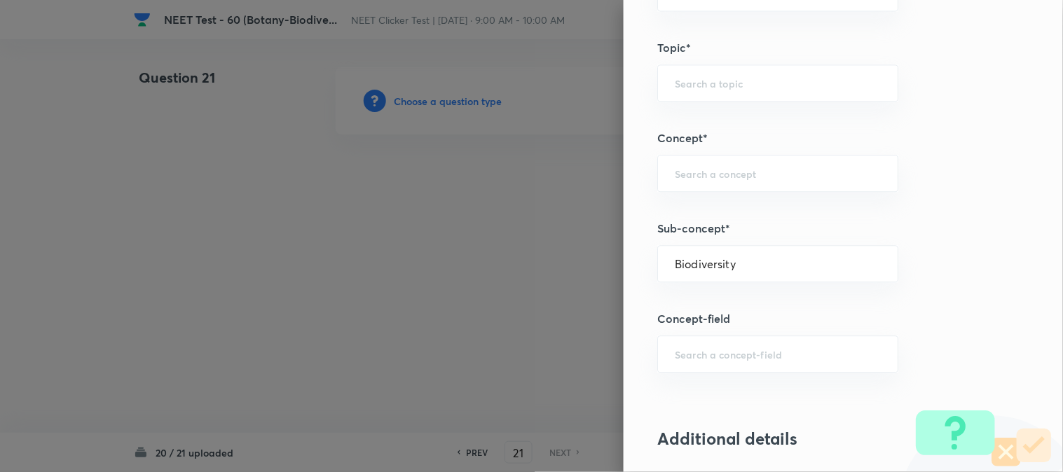
type input "Biology"
type input "Biodiversity and Conservation"
type input "Biodiversity"
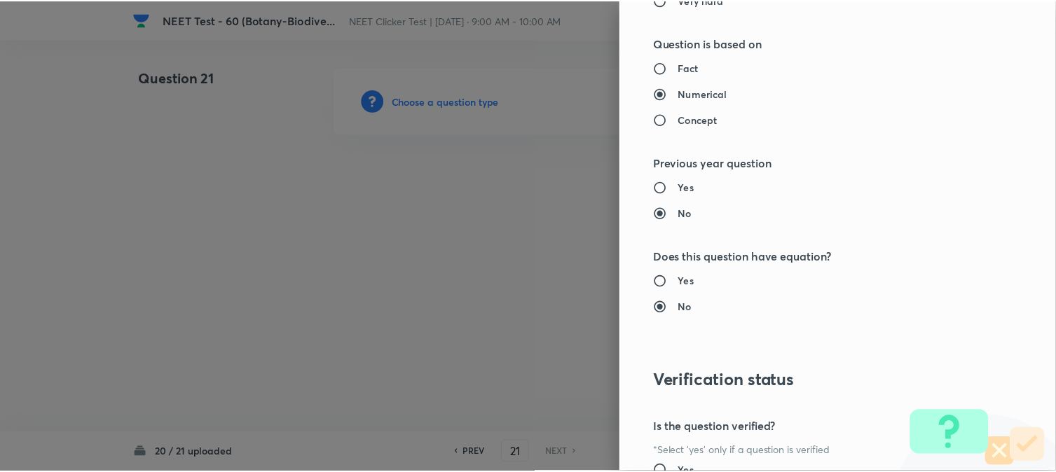
scroll to position [1532, 0]
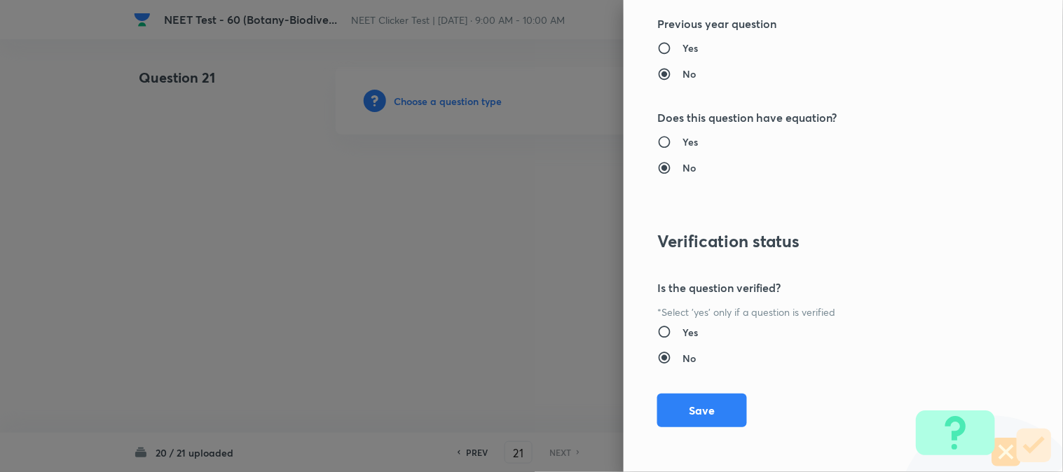
drag, startPoint x: 681, startPoint y: 411, endPoint x: 538, endPoint y: 303, distance: 178.2
click at [681, 411] on button "Save" at bounding box center [702, 411] width 90 height 34
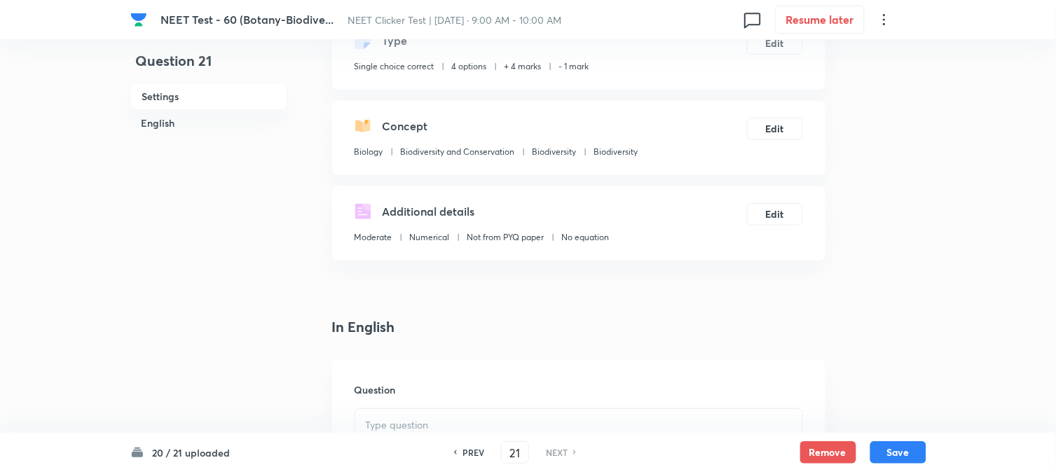
scroll to position [233, 0]
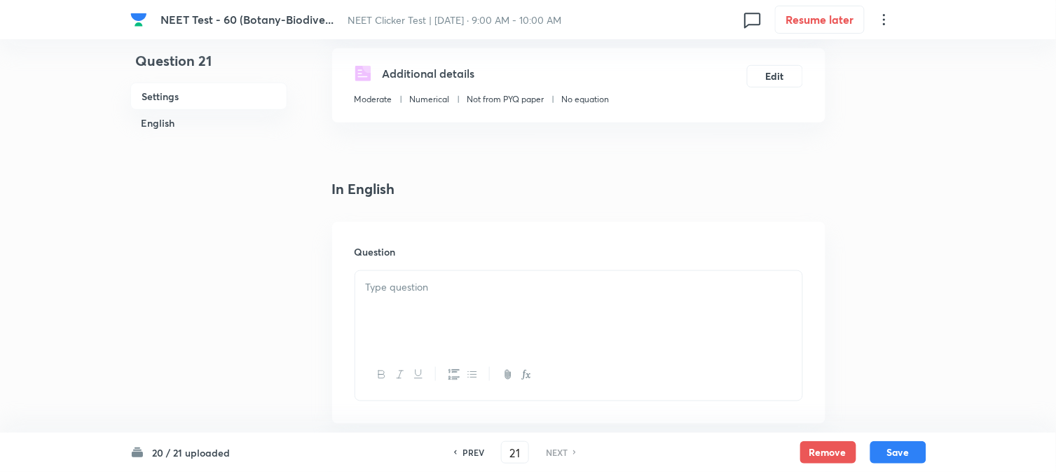
click at [429, 320] on div at bounding box center [578, 310] width 447 height 79
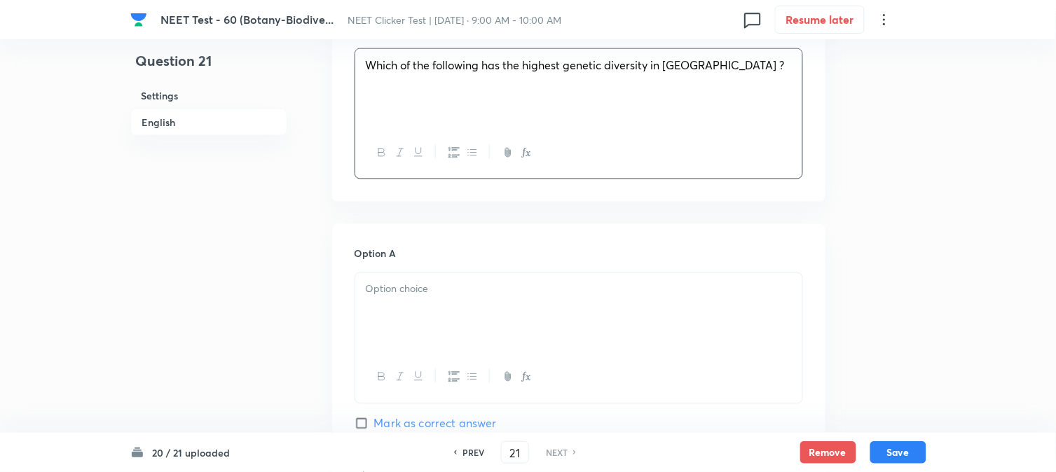
scroll to position [545, 0]
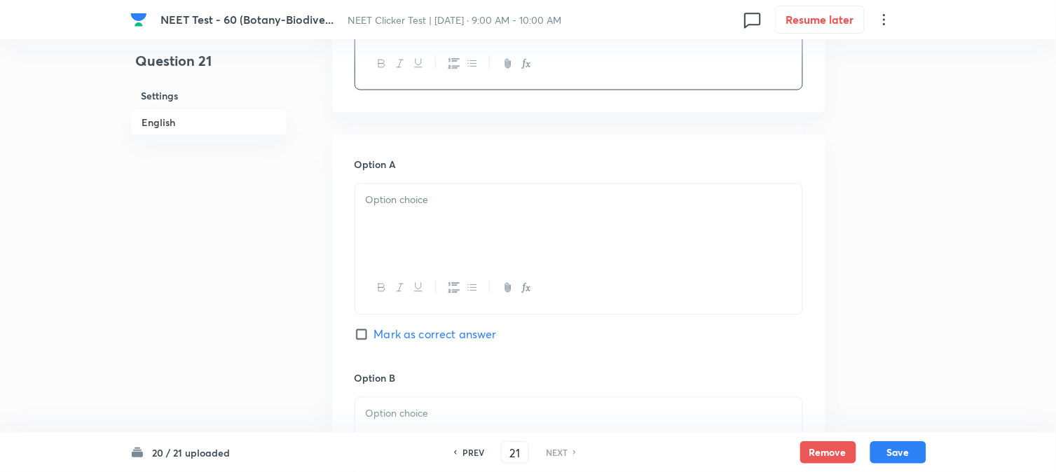
drag, startPoint x: 423, startPoint y: 248, endPoint x: 425, endPoint y: 239, distance: 9.5
click at [423, 247] on div at bounding box center [578, 223] width 447 height 79
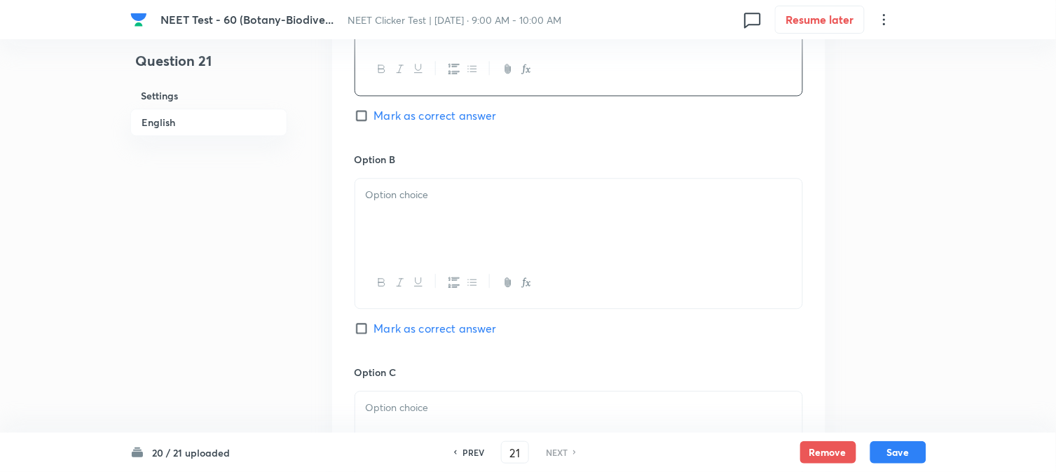
scroll to position [779, 0]
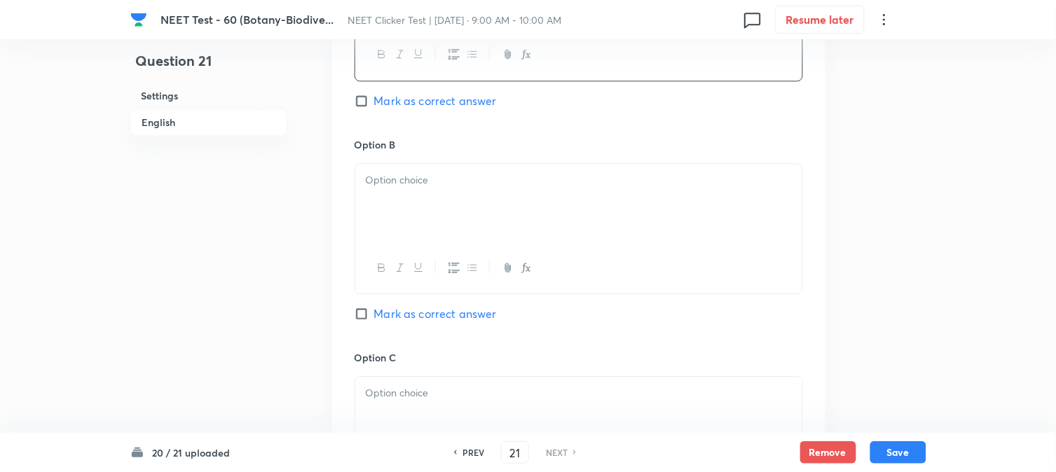
click at [429, 234] on div at bounding box center [578, 203] width 447 height 79
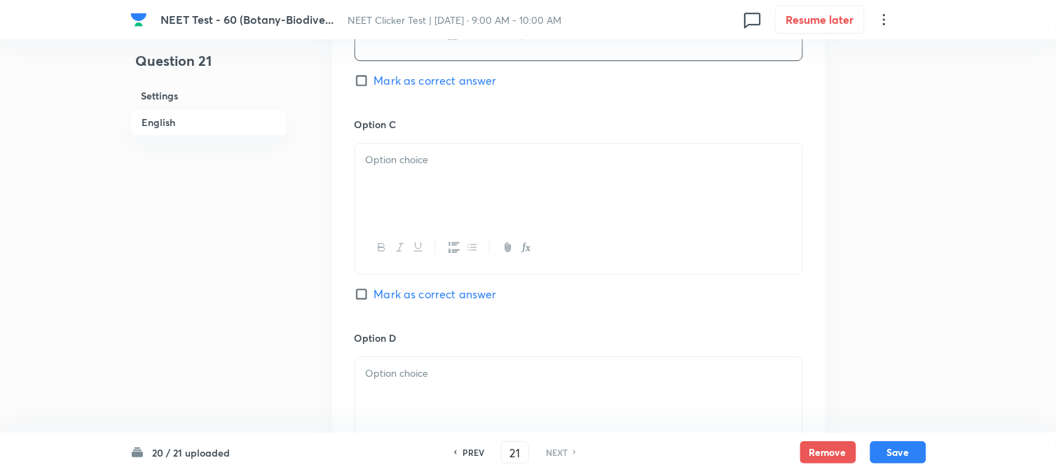
click at [470, 195] on div at bounding box center [578, 183] width 447 height 79
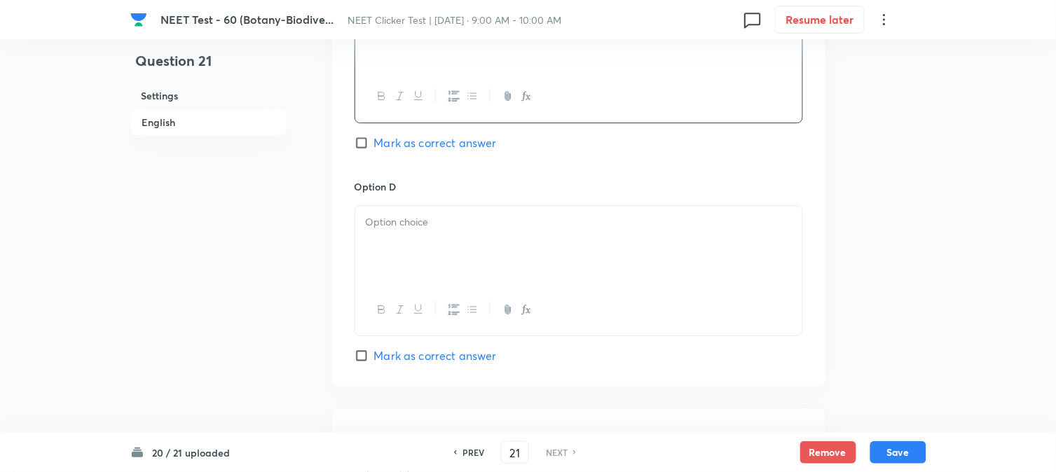
scroll to position [1168, 0]
click at [451, 240] on div at bounding box center [578, 241] width 447 height 79
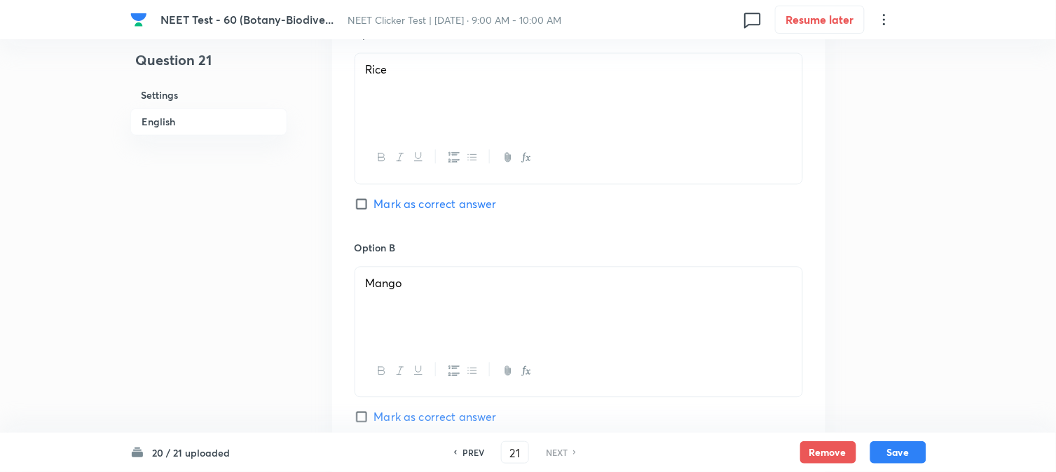
scroll to position [545, 0]
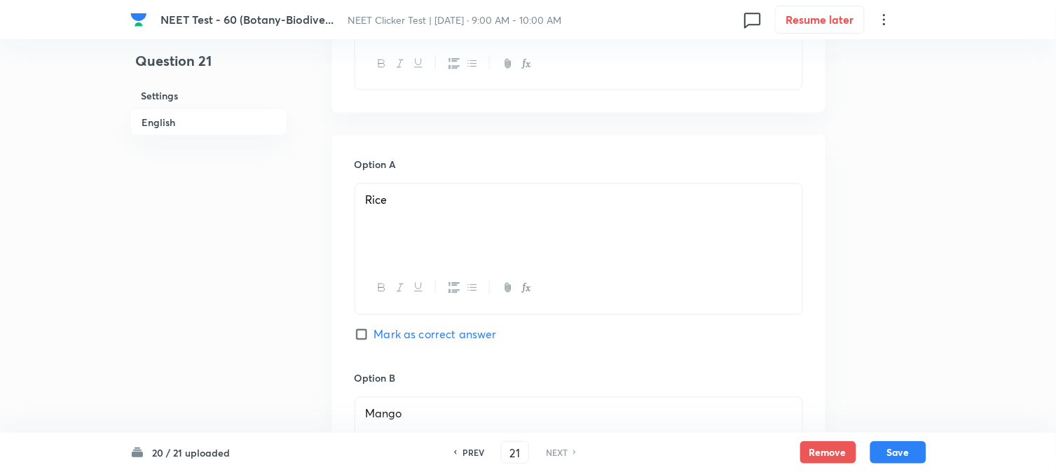
click at [377, 332] on span "Mark as correct answer" at bounding box center [435, 335] width 123 height 17
click at [374, 332] on input "Mark as correct answer" at bounding box center [365, 335] width 20 height 14
checkbox input "true"
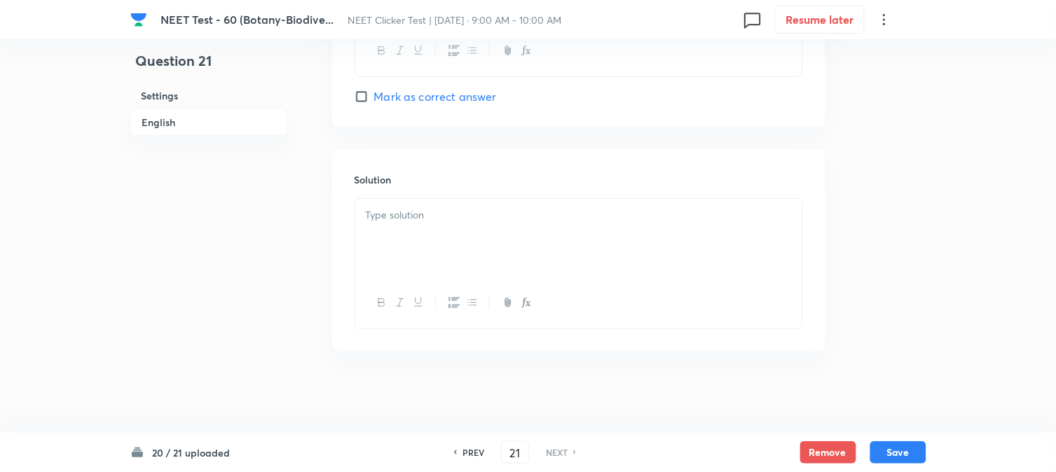
scroll to position [1428, 0]
click at [465, 249] on div at bounding box center [578, 235] width 447 height 79
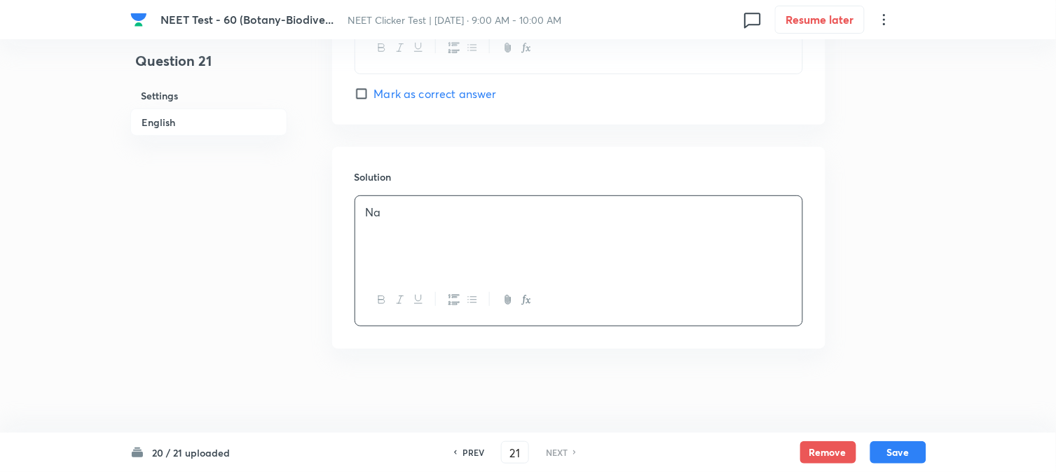
click at [907, 465] on div "20 / 21 uploaded PREV 21 ​ NEXT Remove Save" at bounding box center [528, 452] width 796 height 39
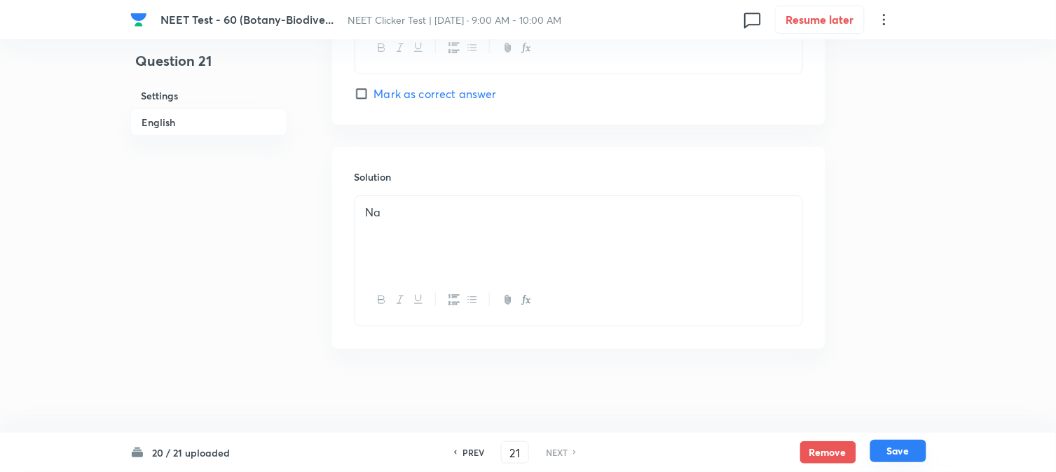
click at [900, 452] on button "Save" at bounding box center [899, 451] width 56 height 22
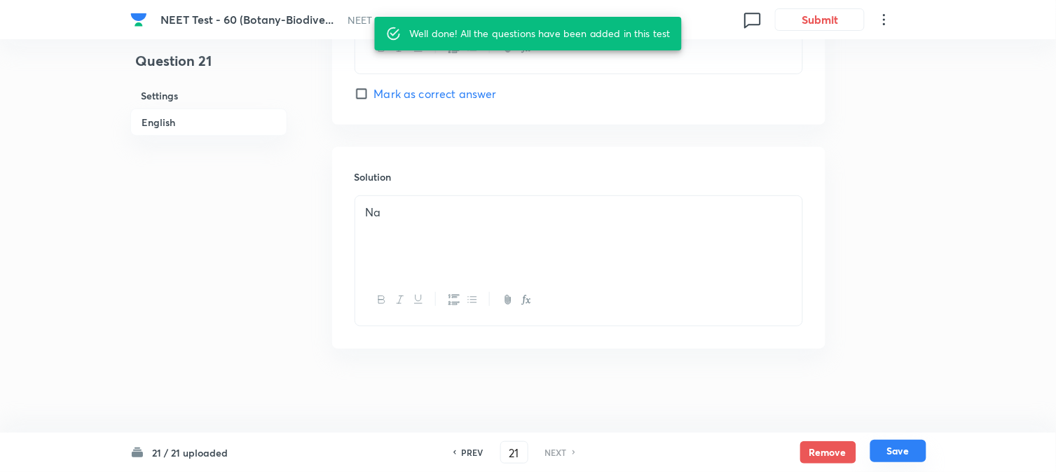
click at [900, 452] on button "Save" at bounding box center [899, 451] width 56 height 22
checkbox input "true"
